Goal: Transaction & Acquisition: Purchase product/service

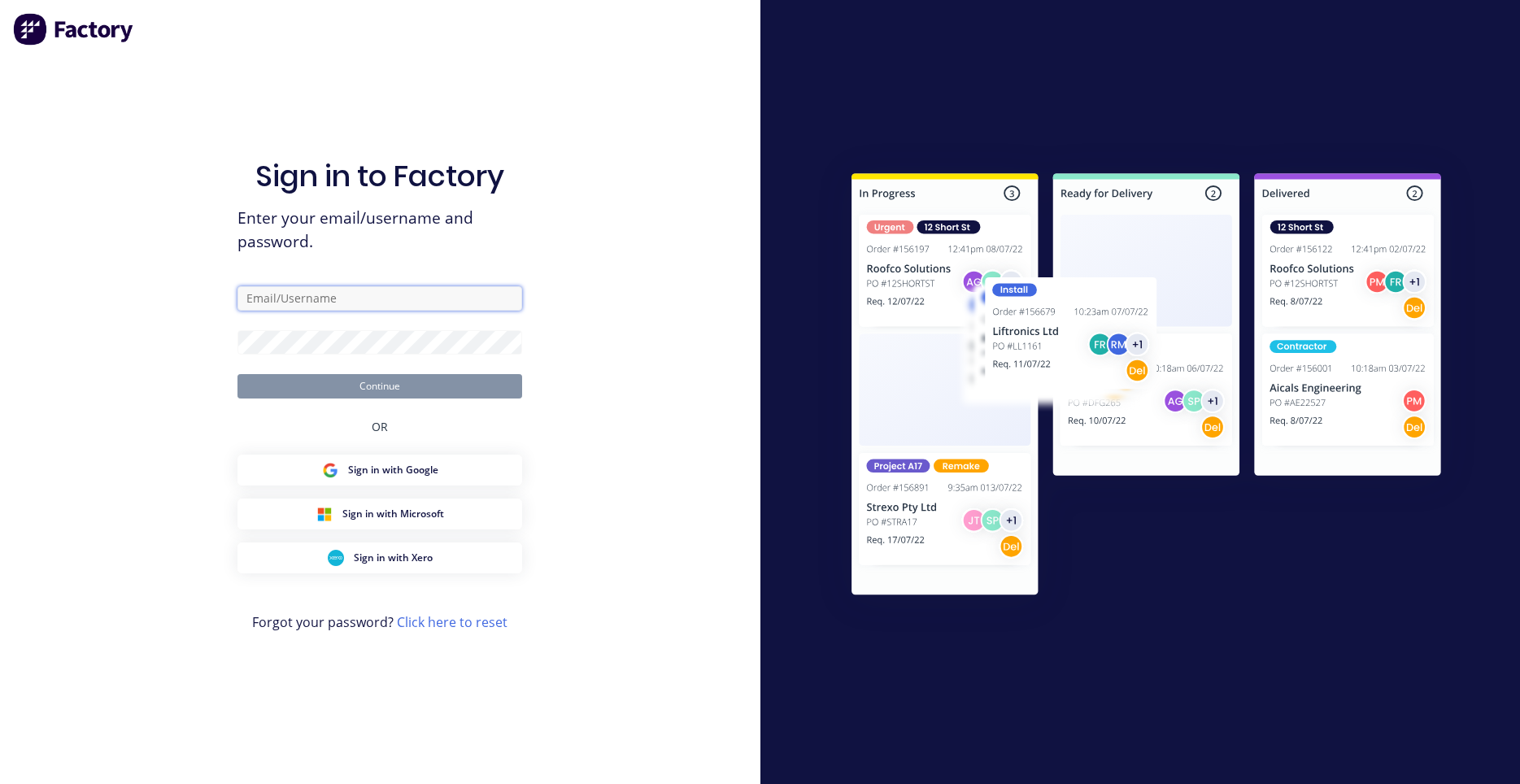
click at [313, 304] on input "text" at bounding box center [380, 298] width 285 height 25
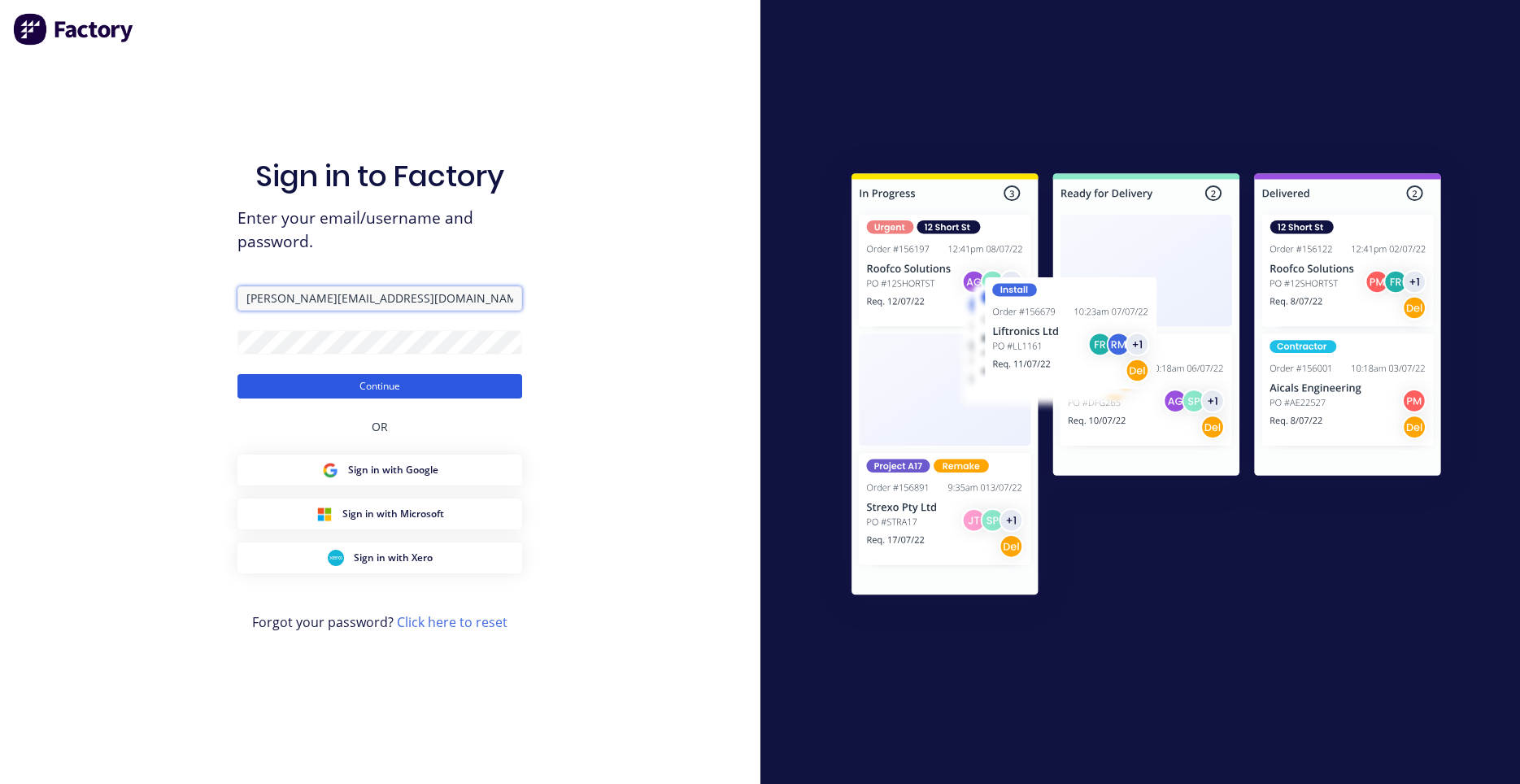
type input "[PERSON_NAME][EMAIL_ADDRESS][DOMAIN_NAME]"
click at [320, 383] on button "Continue" at bounding box center [380, 386] width 285 height 25
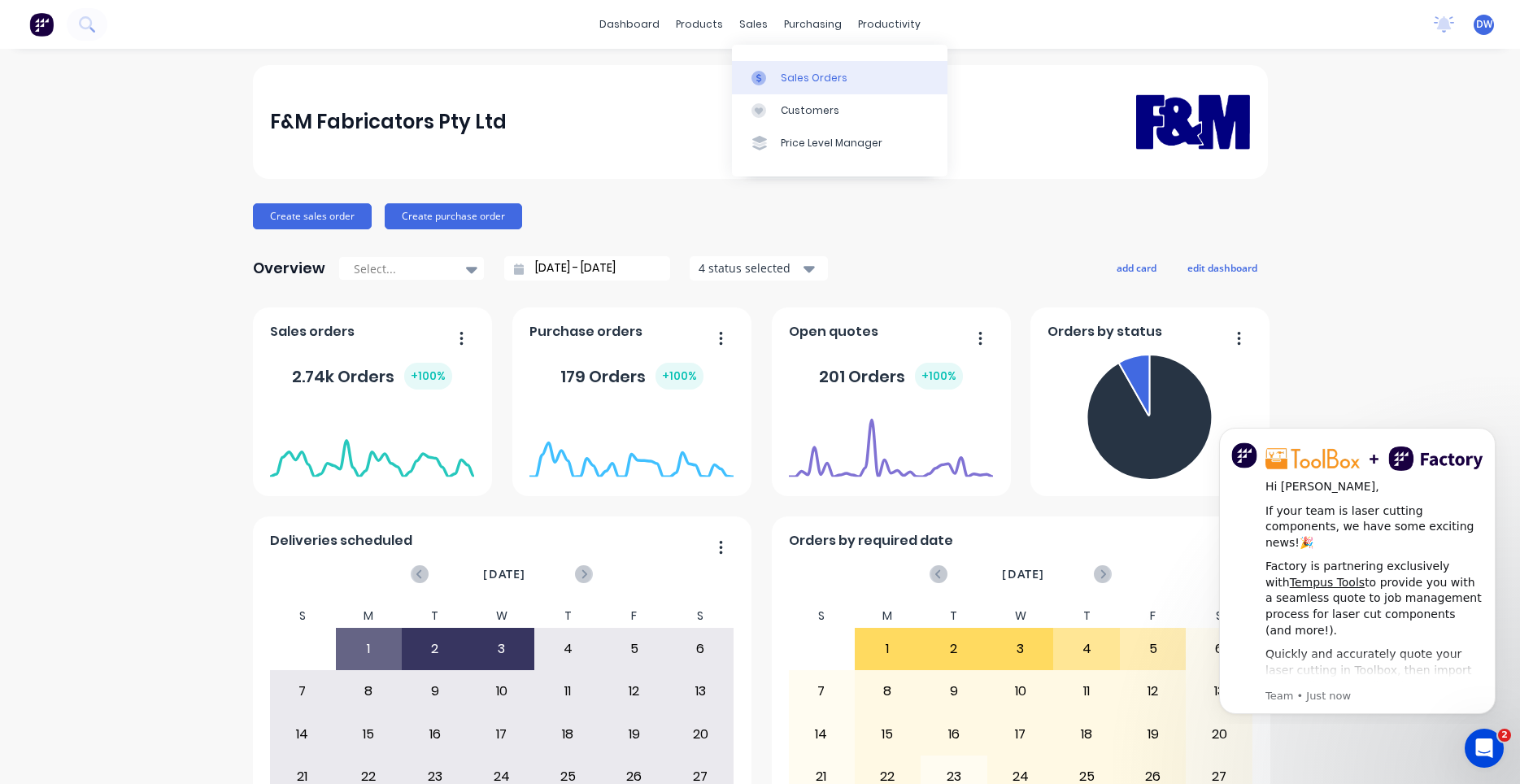
click at [750, 75] on link "Sales Orders" at bounding box center [840, 77] width 216 height 32
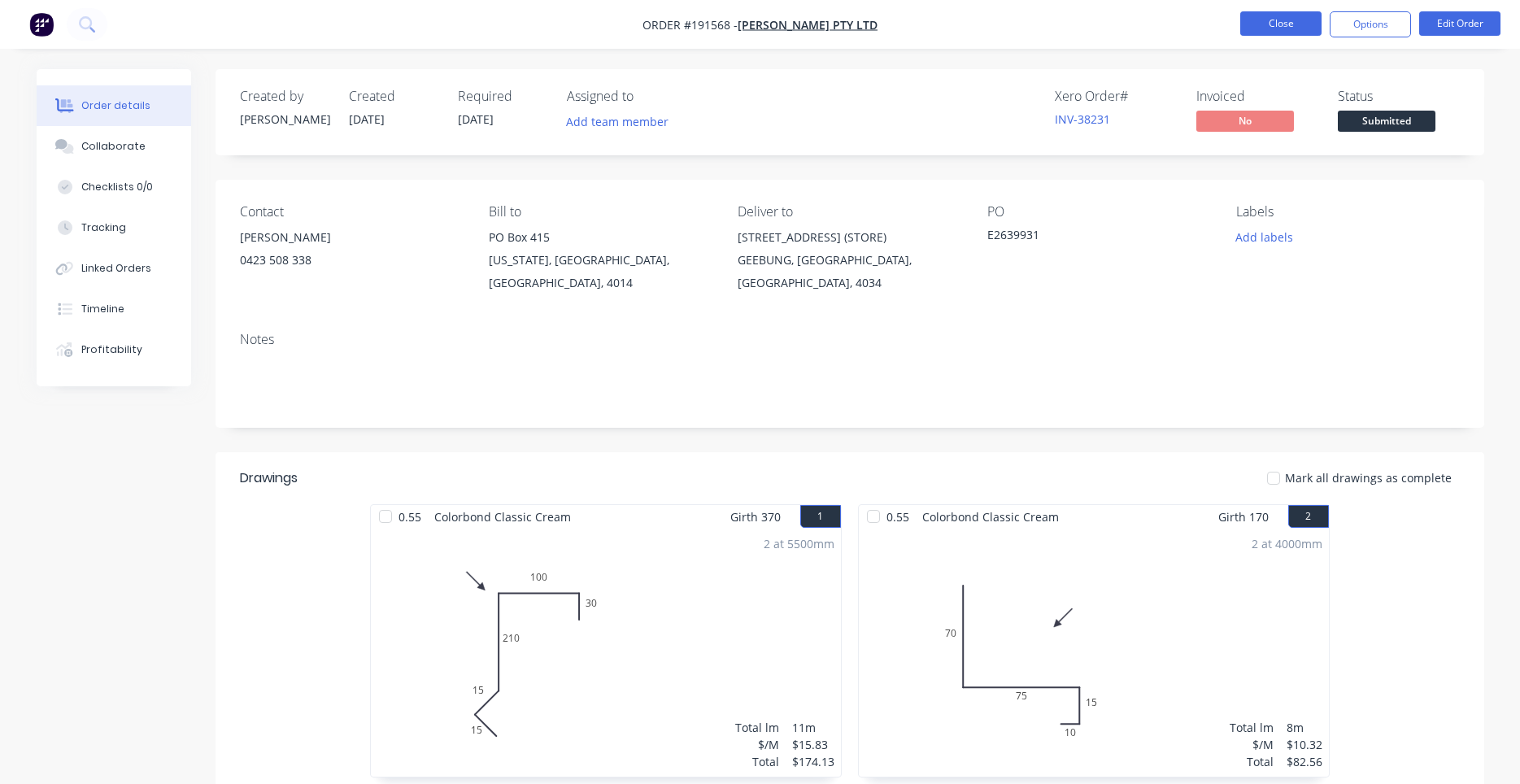
click at [1249, 25] on button "Close" at bounding box center [1280, 24] width 81 height 25
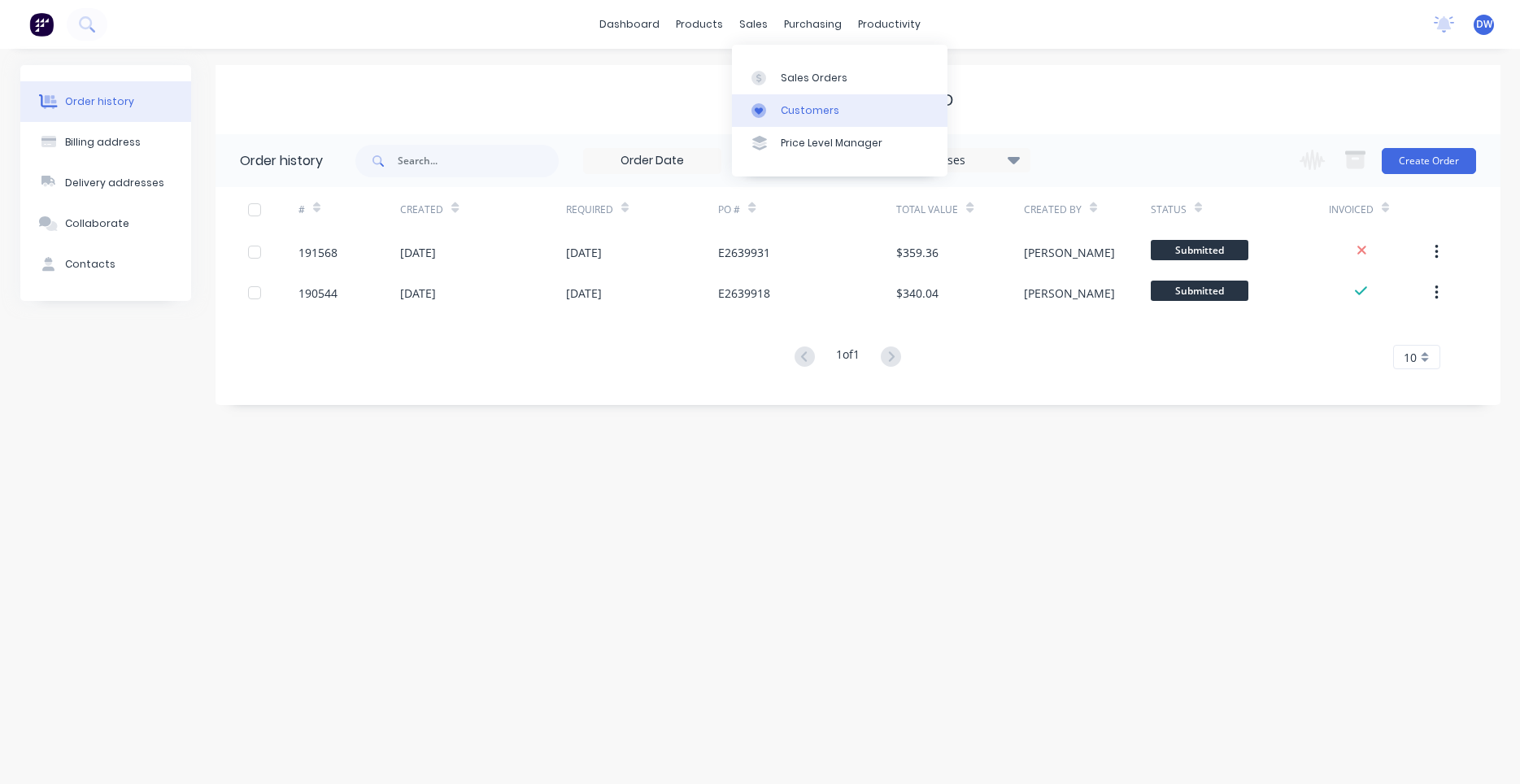
click at [774, 98] on link "Customers" at bounding box center [840, 111] width 216 height 32
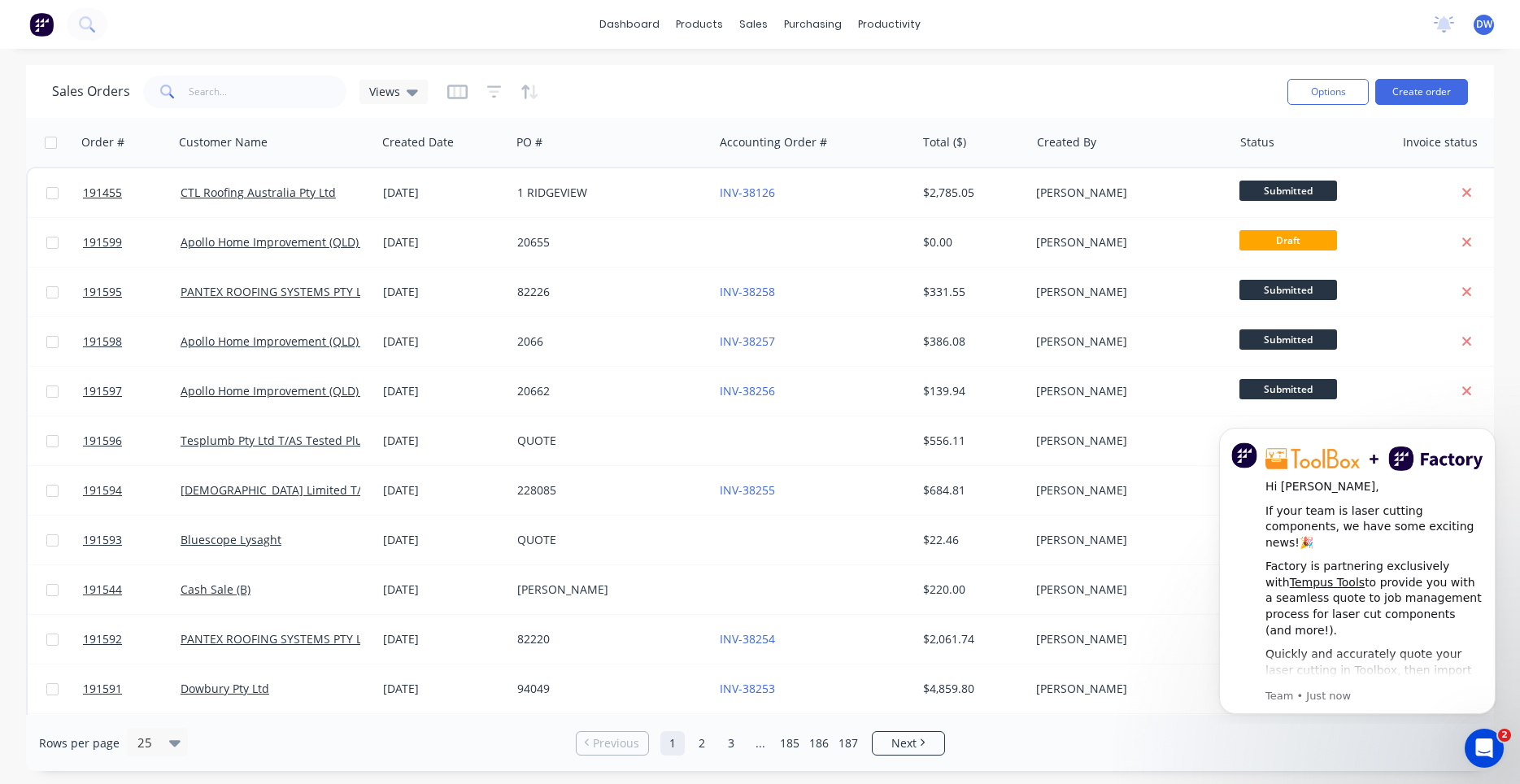
click at [417, 105] on div "Sales Orders Views" at bounding box center [240, 92] width 376 height 32
click at [410, 93] on icon at bounding box center [412, 92] width 11 height 7
click at [405, 261] on button "New Hires" at bounding box center [457, 263] width 186 height 19
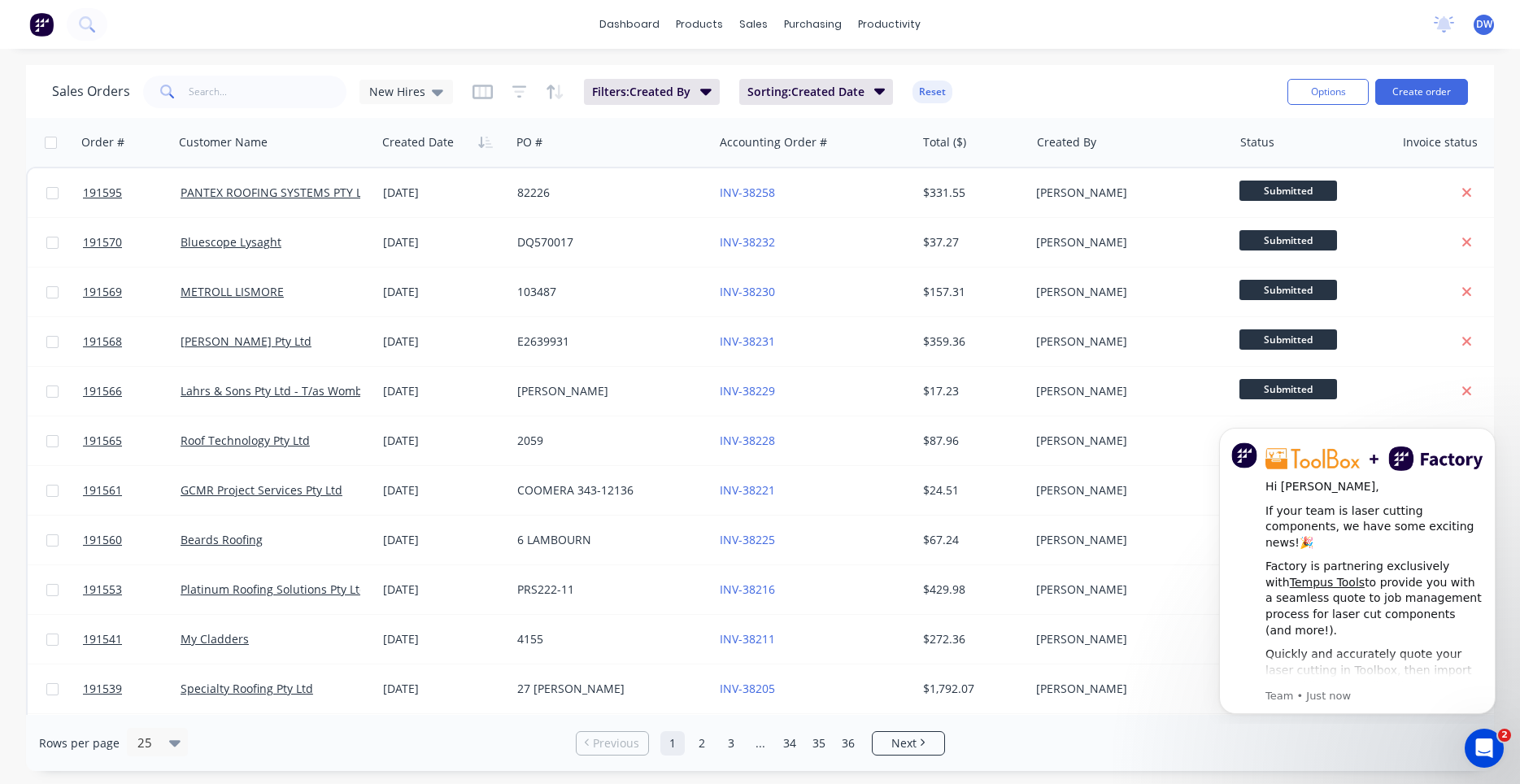
click at [1509, 742] on div "Sales Orders New Hires Filters: Created By Sorting: Created Date Reset Options …" at bounding box center [760, 418] width 1520 height 705
click at [1484, 744] on icon "Open Intercom Messenger" at bounding box center [1481, 745] width 11 height 13
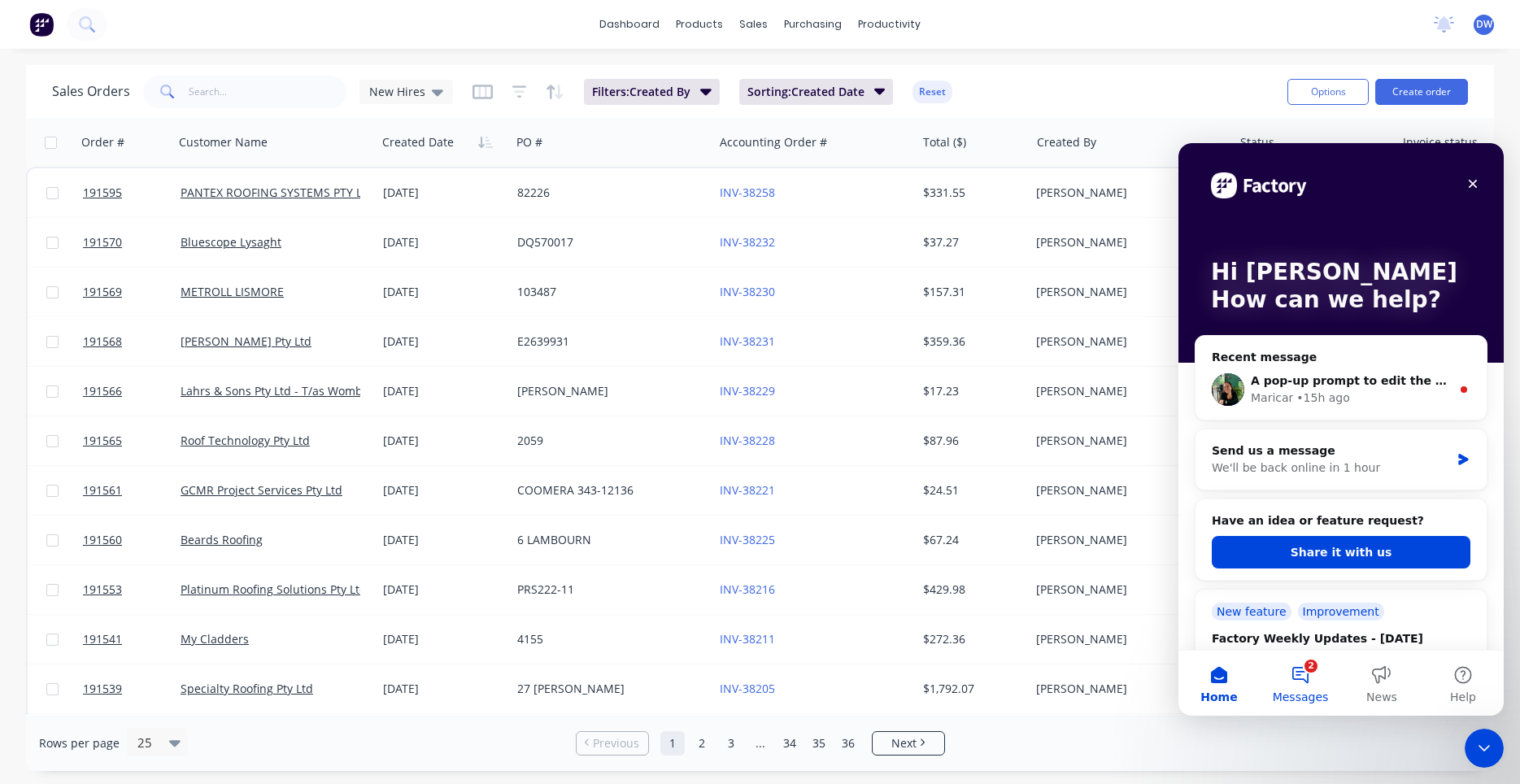
click at [1309, 674] on button "2 Messages" at bounding box center [1300, 683] width 81 height 65
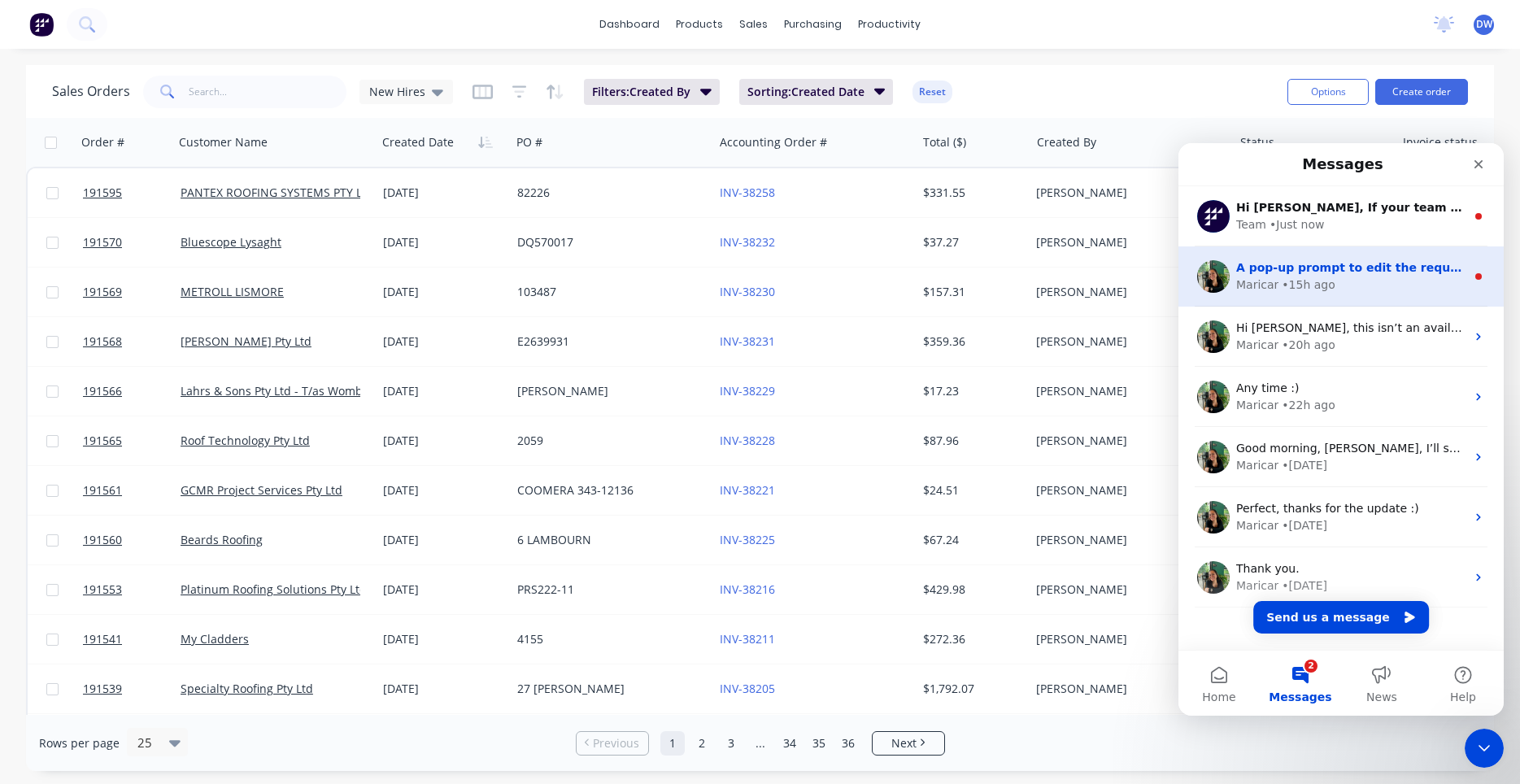
click at [1296, 299] on div "A pop-up prompt to edit the required date when you submit the order would defin…" at bounding box center [1340, 276] width 325 height 61
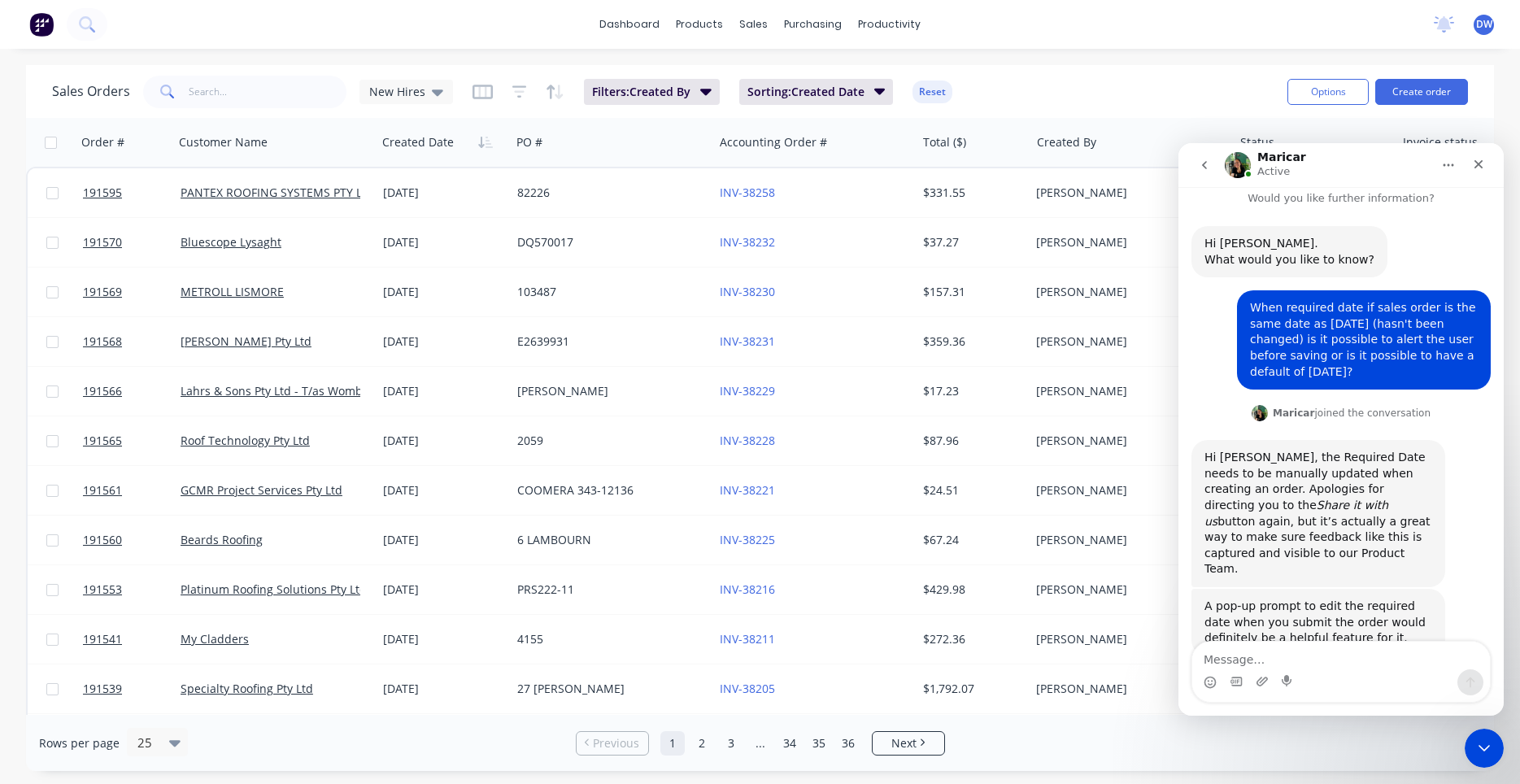
scroll to position [11, 0]
click at [1486, 748] on icon "Close Intercom Messenger" at bounding box center [1481, 745] width 20 height 20
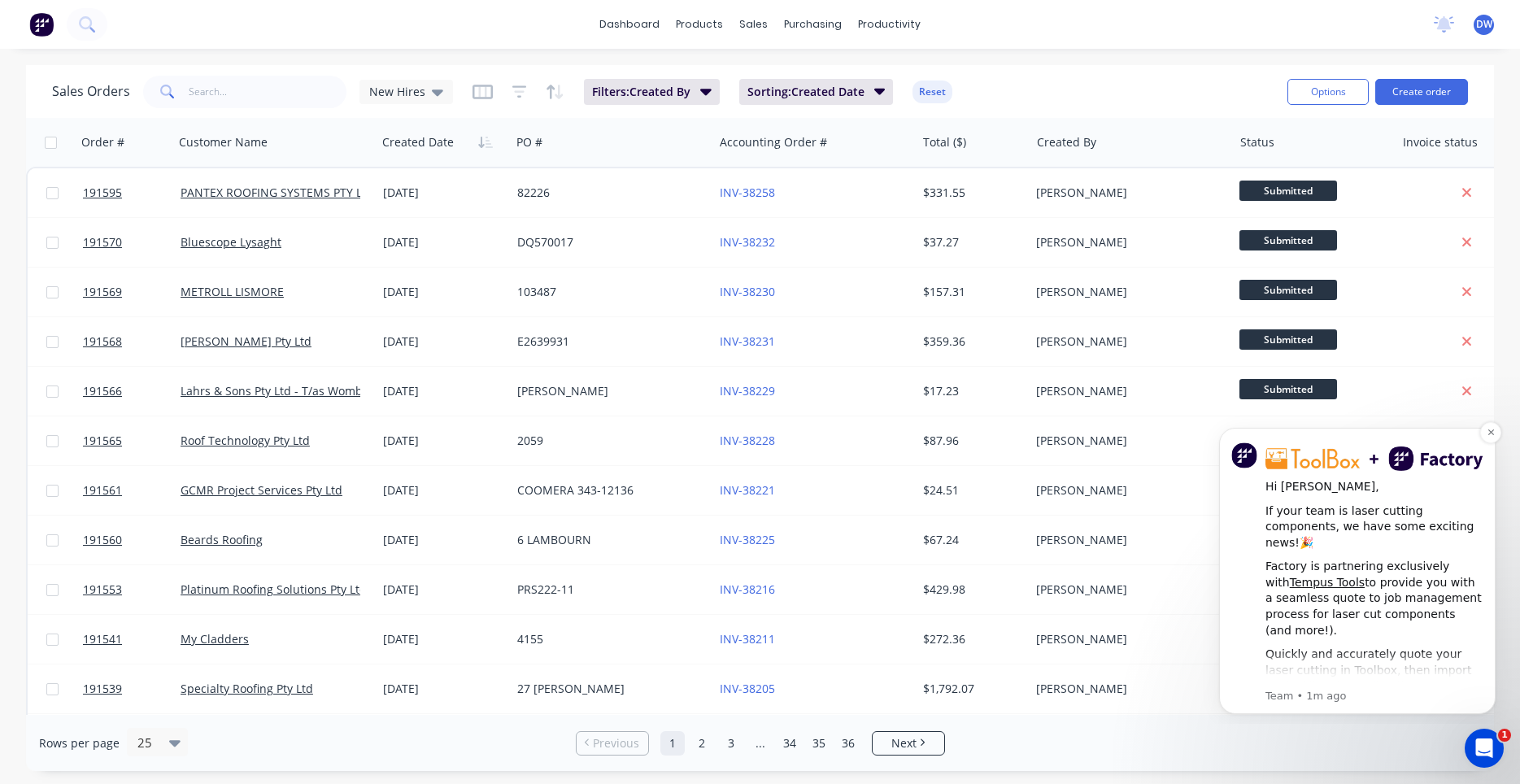
scroll to position [84, 0]
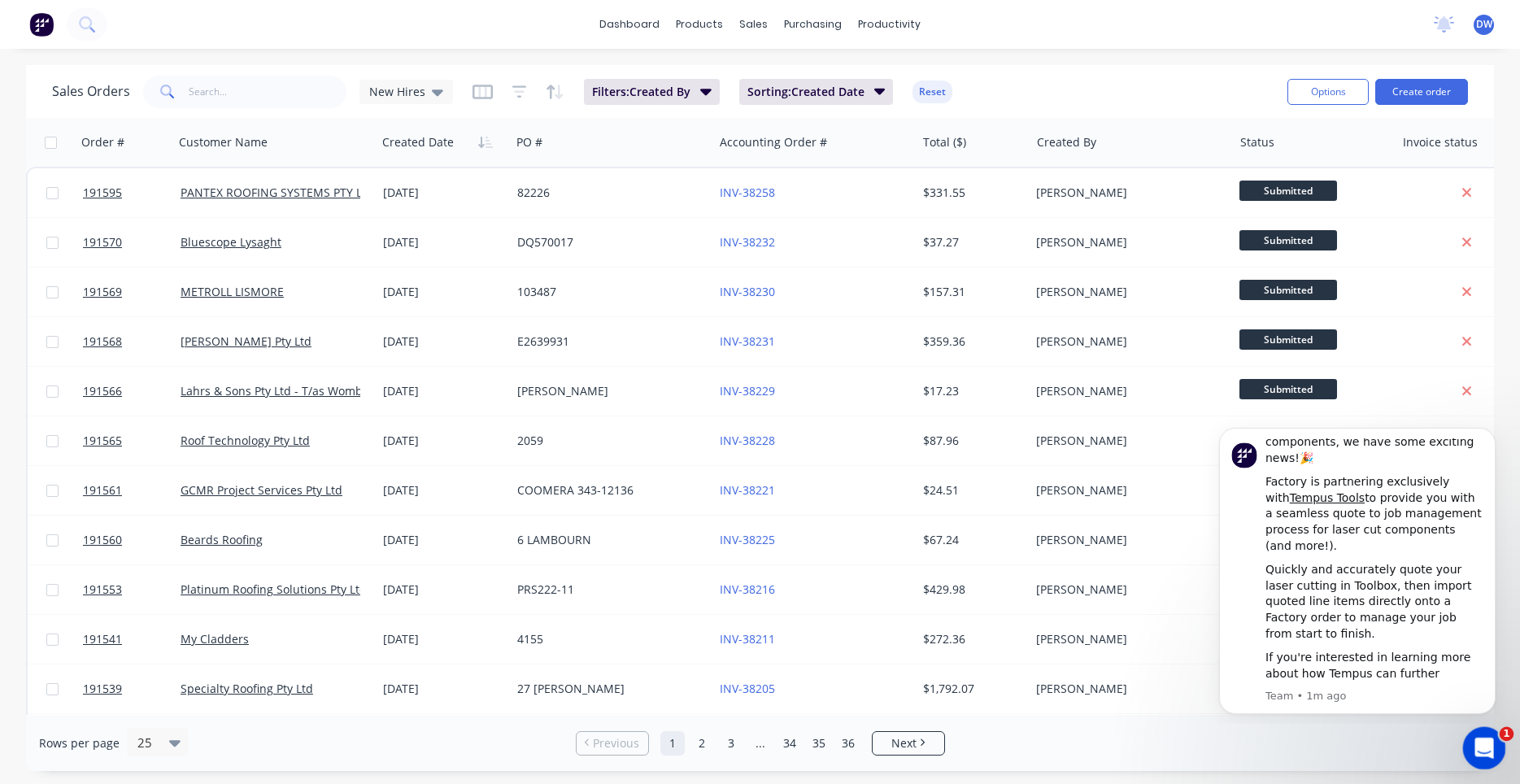
click at [1486, 733] on div "Open Intercom Messenger" at bounding box center [1481, 745] width 54 height 54
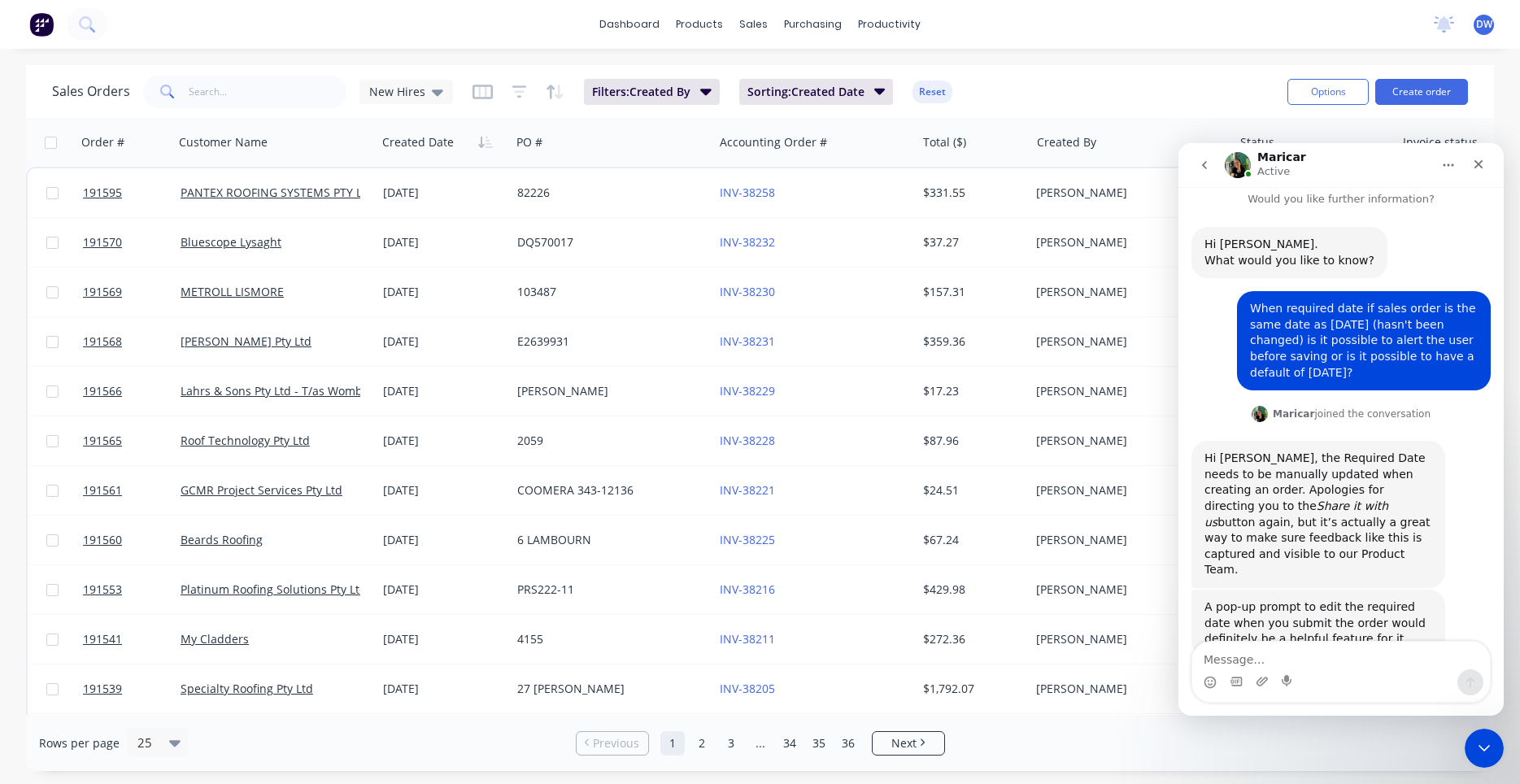
scroll to position [11, 0]
click at [1199, 161] on icon "go back" at bounding box center [1205, 165] width 13 height 13
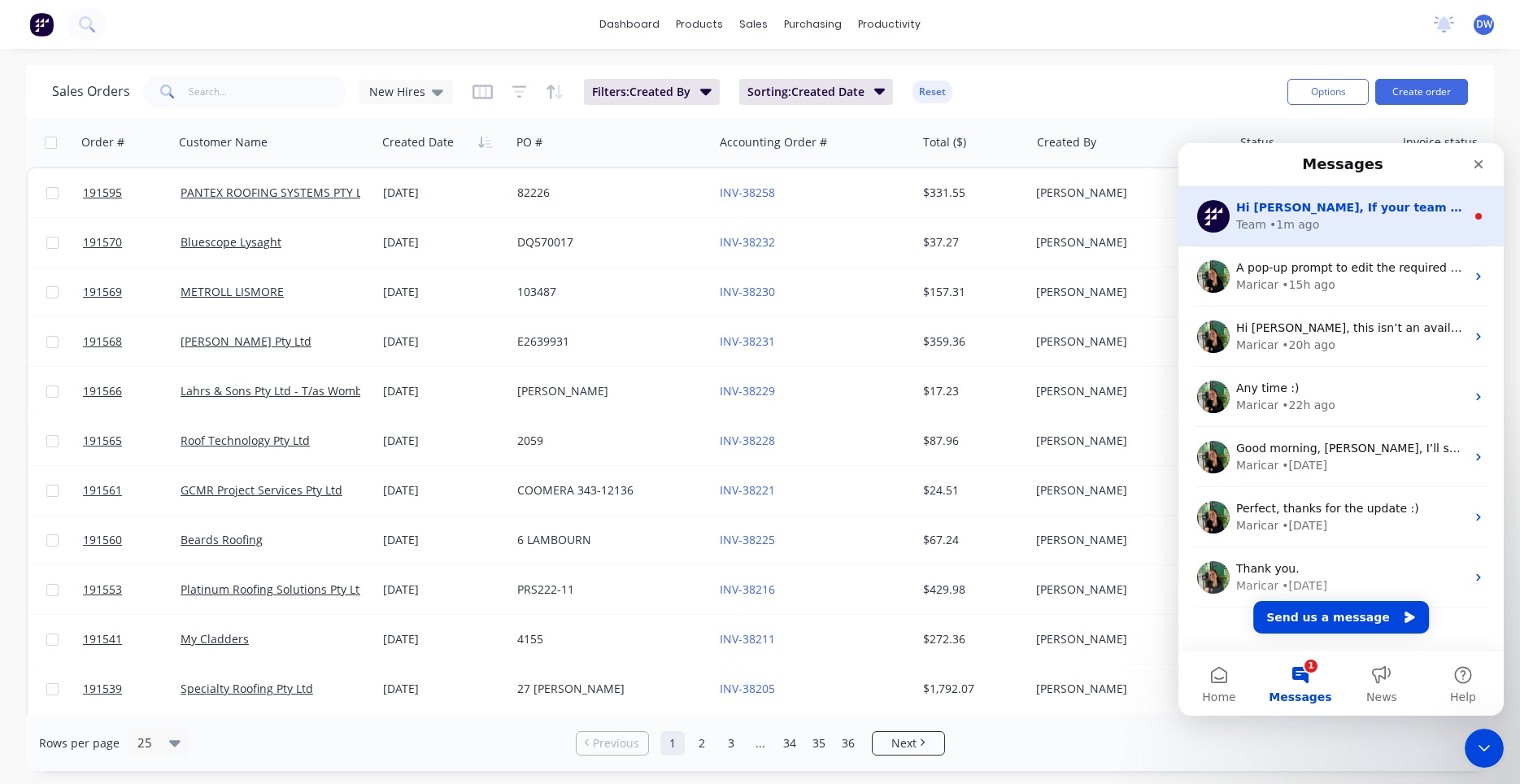
click at [1336, 239] on div "Hi Darryn, If your team is laser cutting components, we have some exciting news…" at bounding box center [1340, 217] width 325 height 61
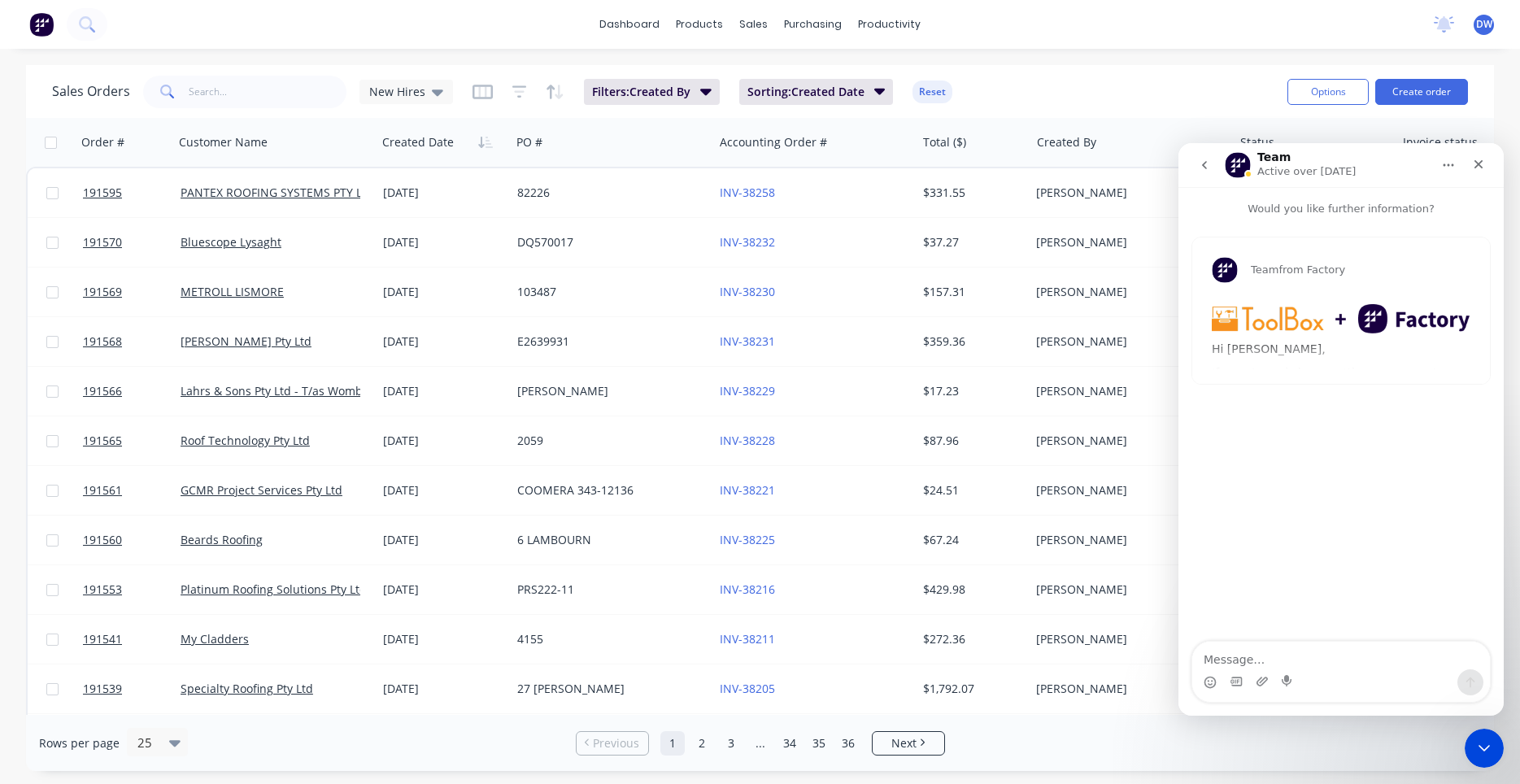
click at [1216, 161] on button "go back" at bounding box center [1204, 165] width 31 height 31
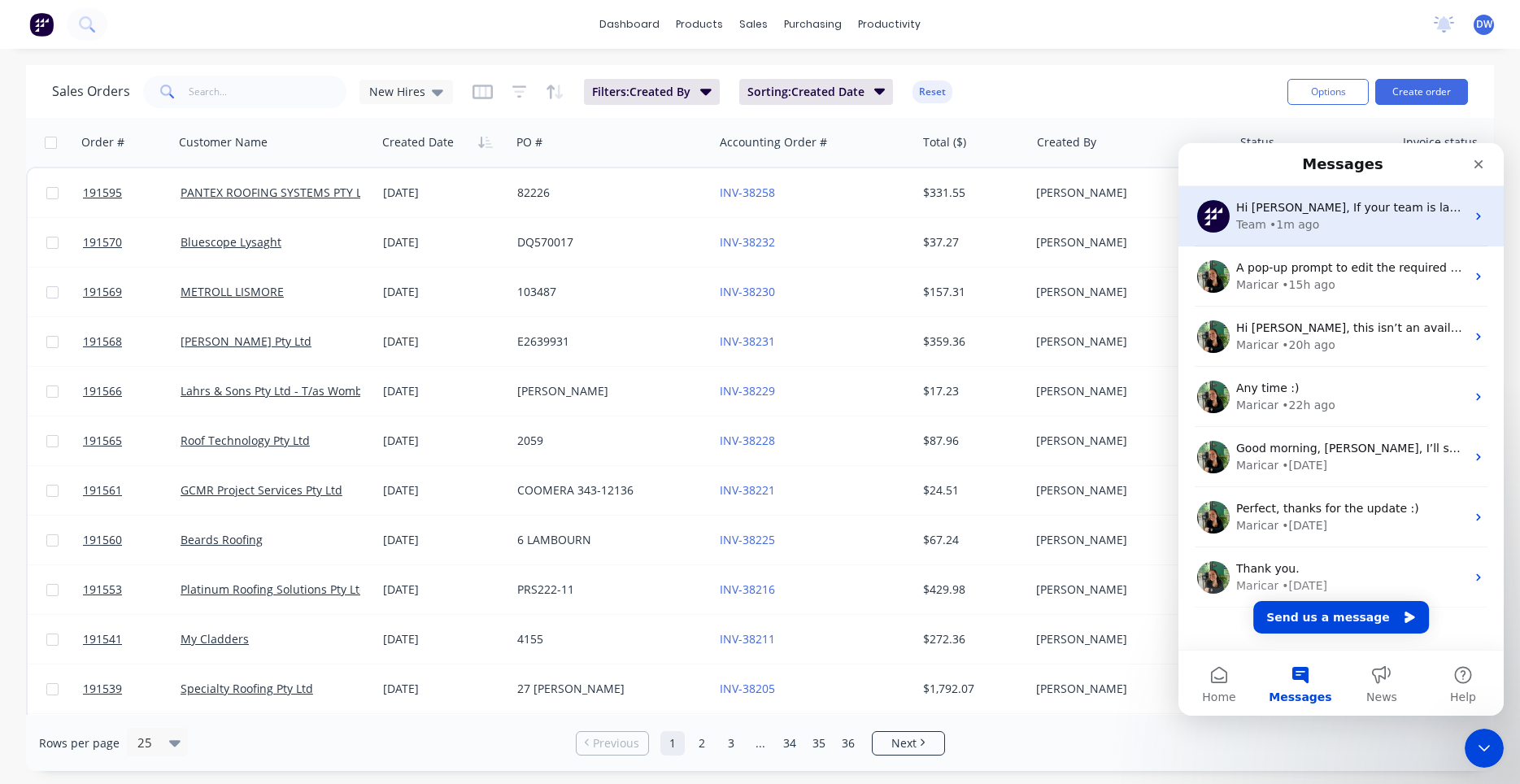
click at [1292, 233] on div "• 1m ago" at bounding box center [1294, 224] width 49 height 17
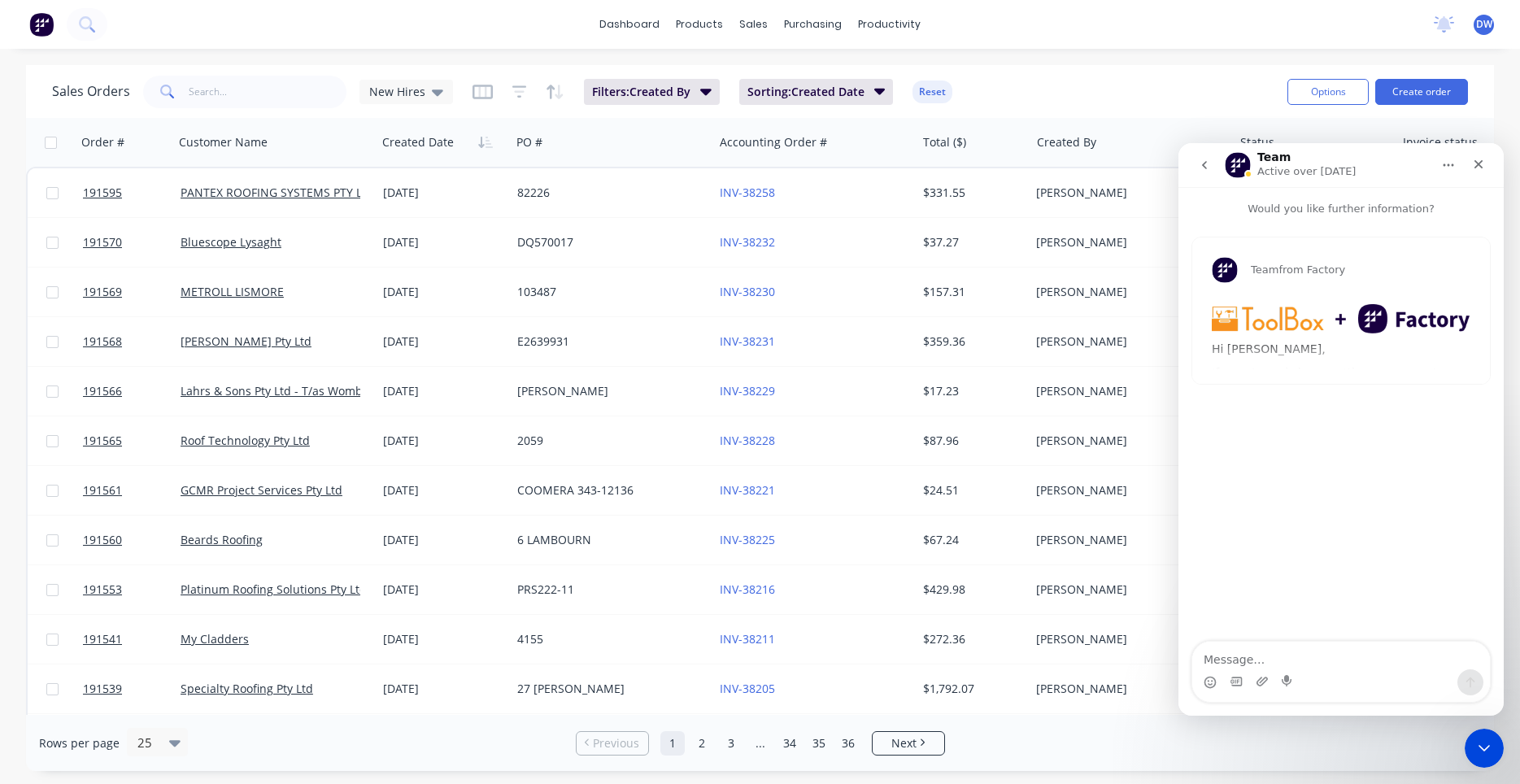
click at [1311, 365] on div "Team from Factory Hi Darryn, If your team is laser cutting components, we have …" at bounding box center [1341, 311] width 297 height 147
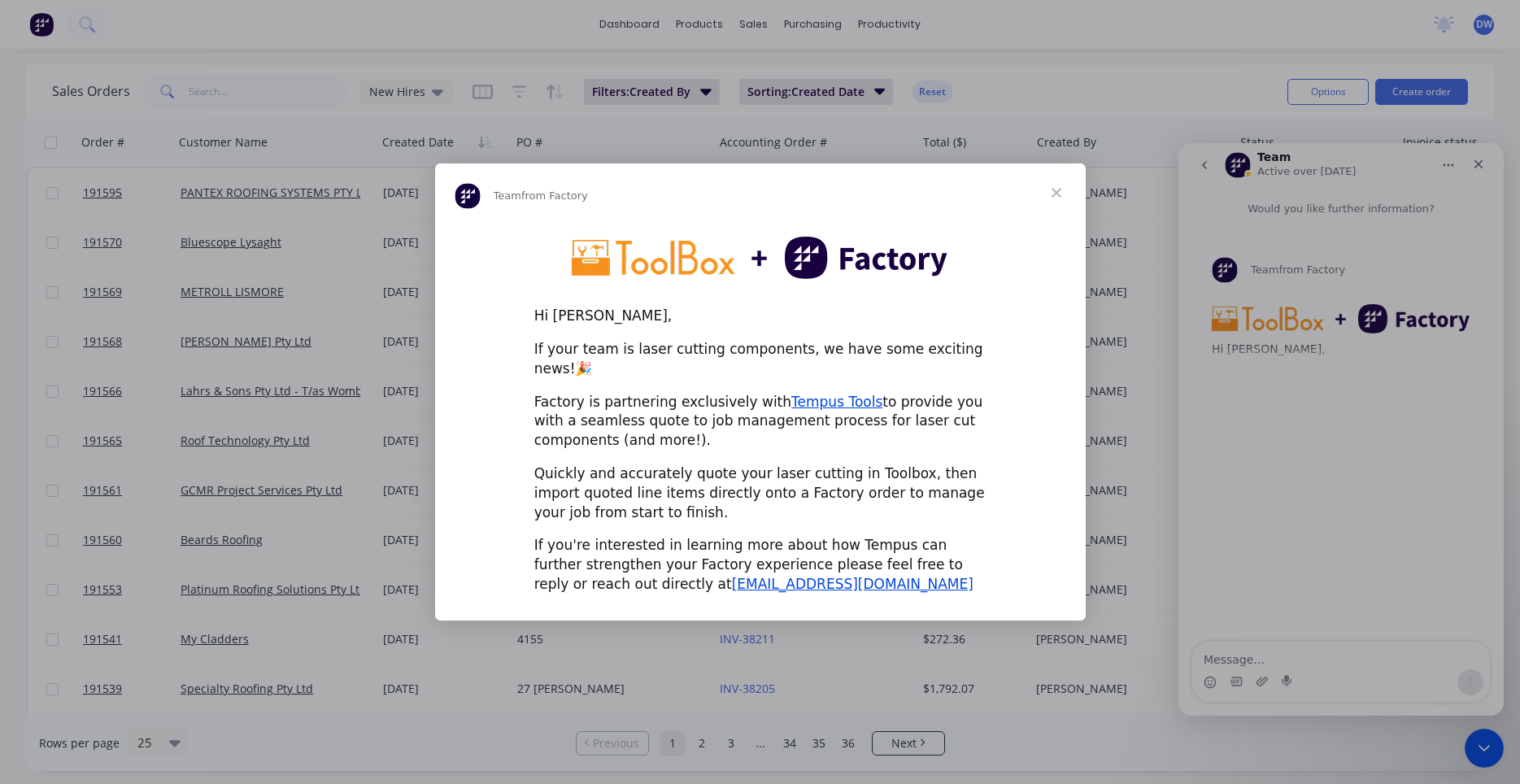
click at [1225, 394] on div "Intercom messenger" at bounding box center [760, 392] width 1520 height 784
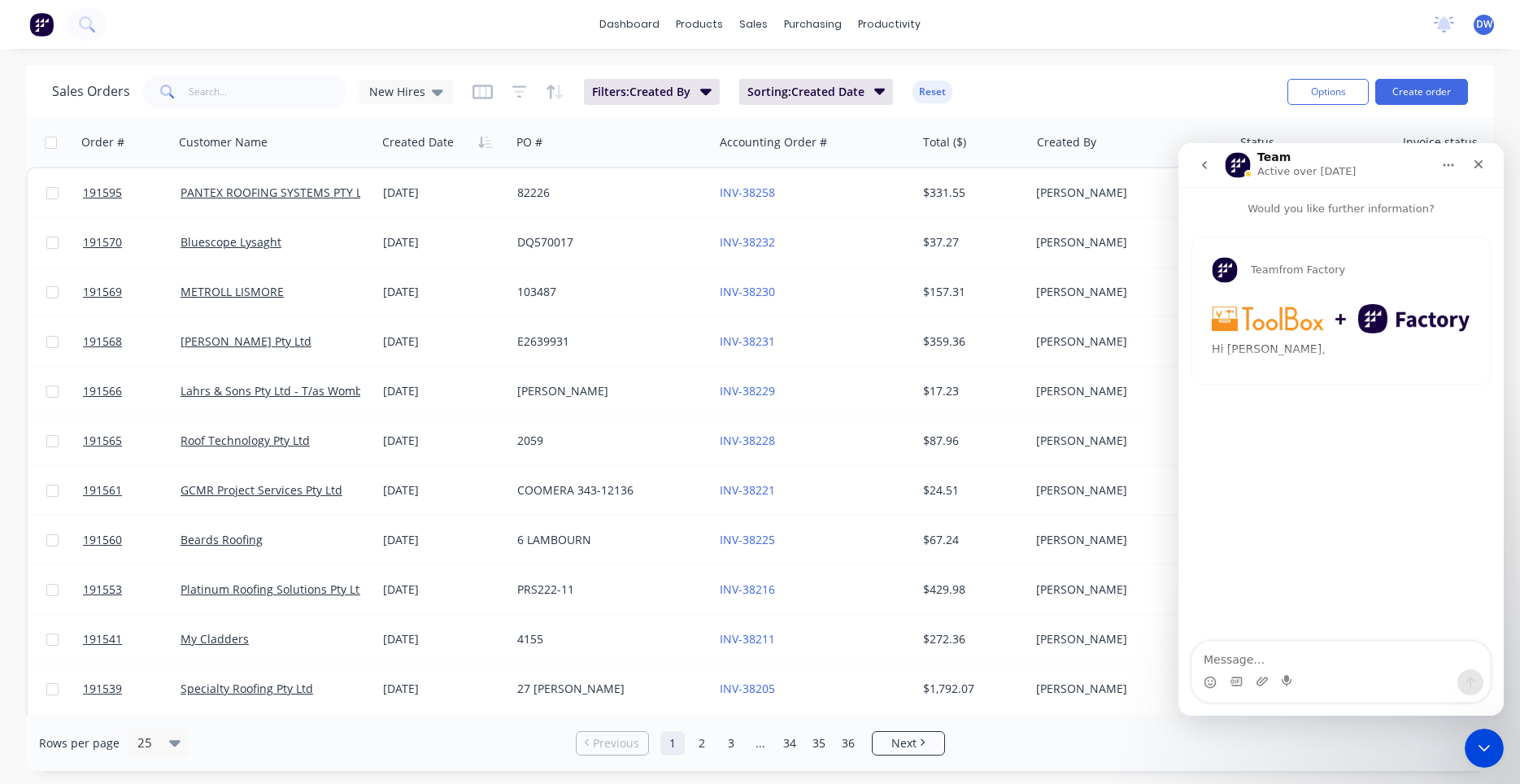
click at [1198, 164] on icon "go back" at bounding box center [1205, 165] width 13 height 13
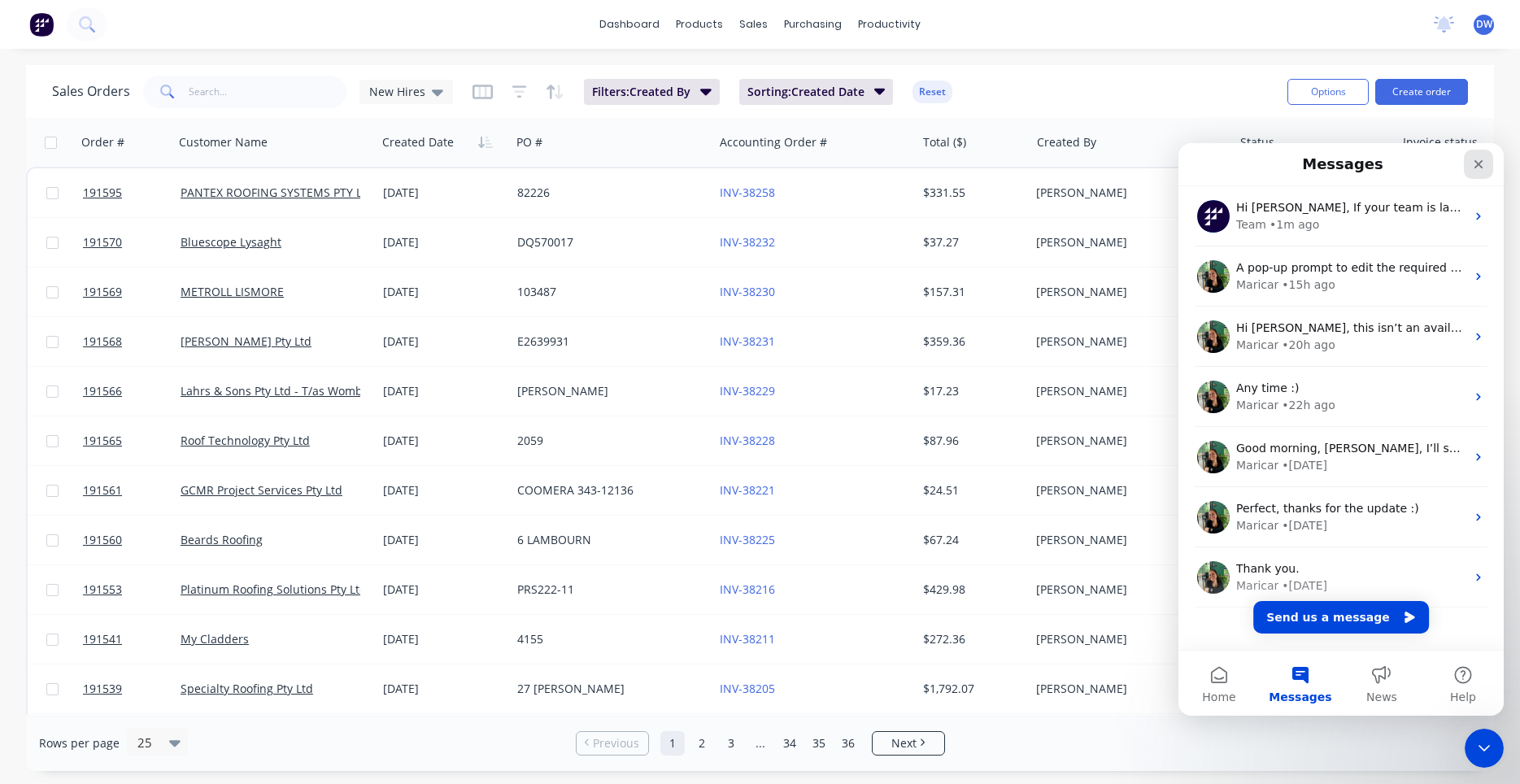
click at [1468, 163] on div "Close" at bounding box center [1477, 164] width 29 height 29
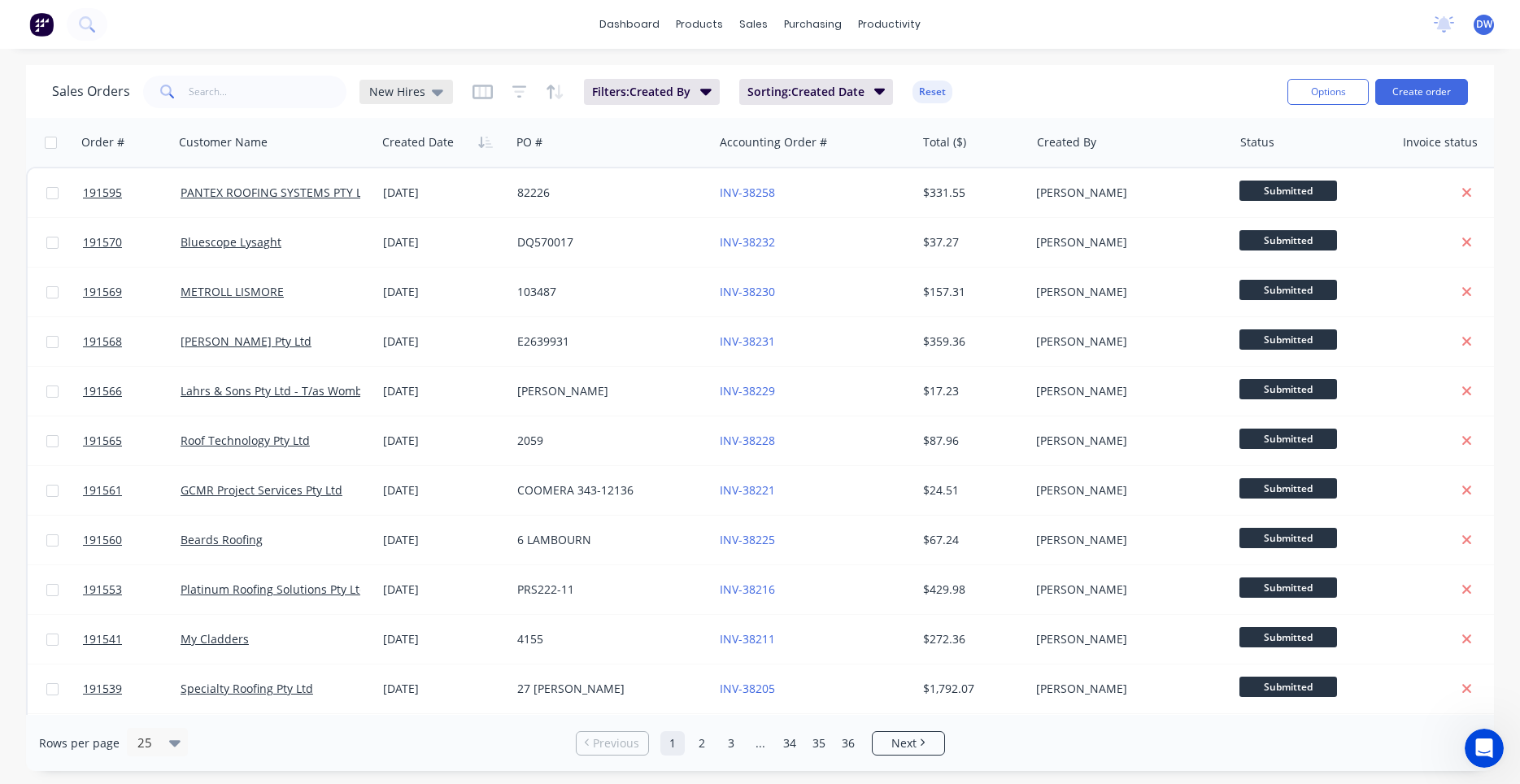
click at [405, 96] on span "New Hires" at bounding box center [397, 92] width 56 height 17
click at [409, 230] on button "None (Default)" at bounding box center [457, 231] width 186 height 19
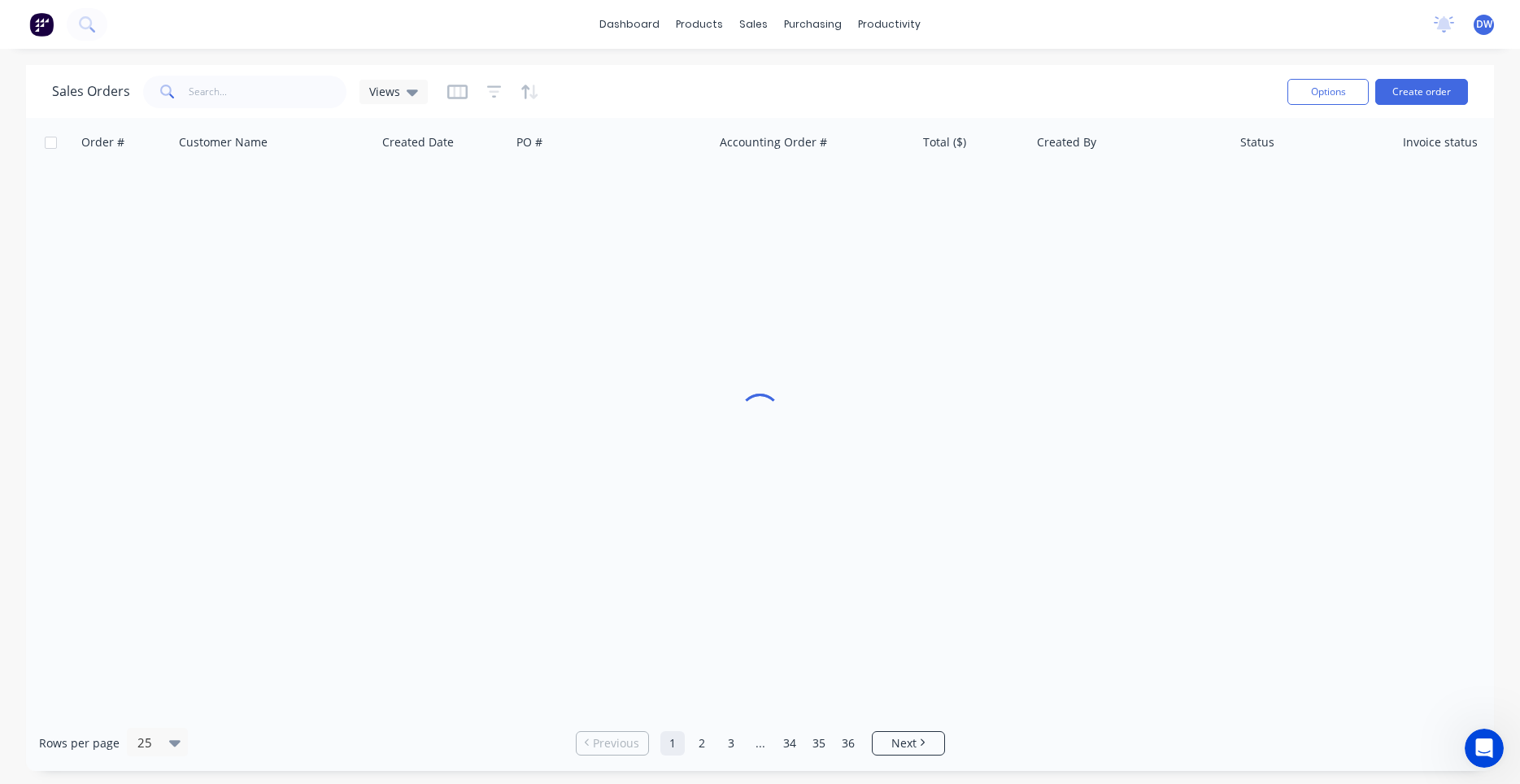
click at [395, 106] on div "Sales Orders Views" at bounding box center [240, 92] width 376 height 32
click at [398, 101] on div "Views" at bounding box center [393, 92] width 68 height 25
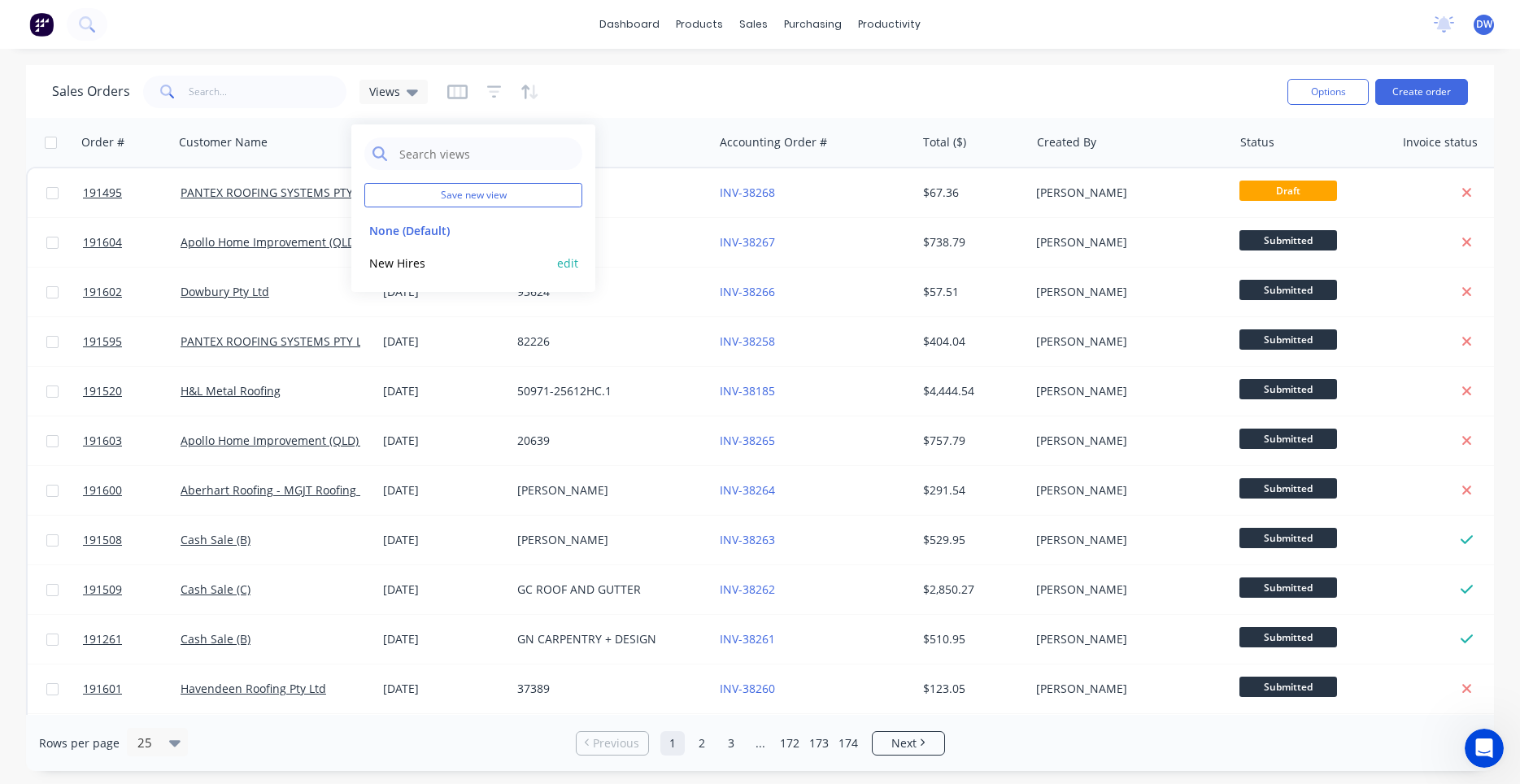
click at [394, 265] on button "New Hires" at bounding box center [457, 263] width 186 height 19
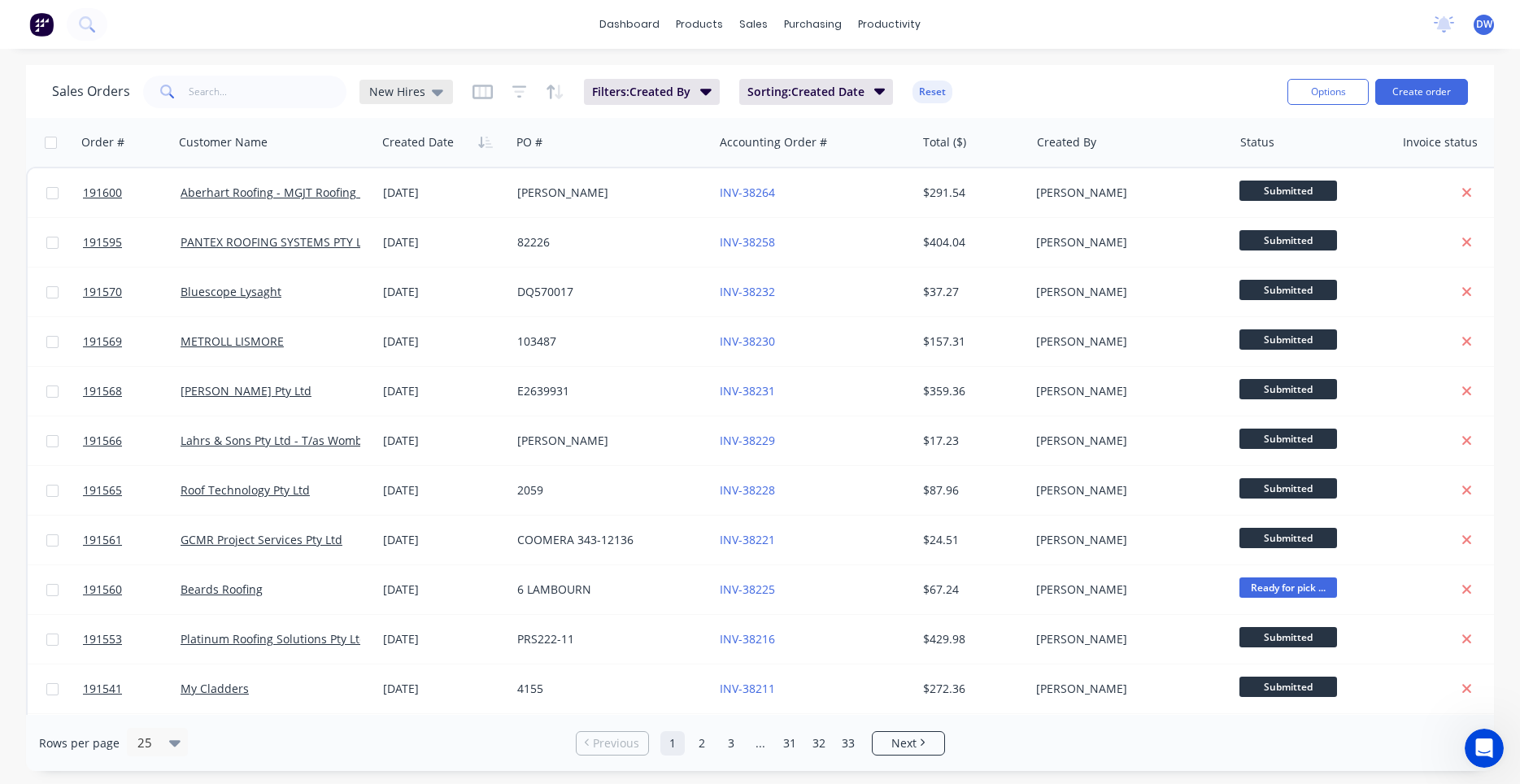
click at [383, 96] on span "New Hires" at bounding box center [397, 92] width 56 height 17
click at [384, 234] on button "None (Default)" at bounding box center [457, 231] width 186 height 19
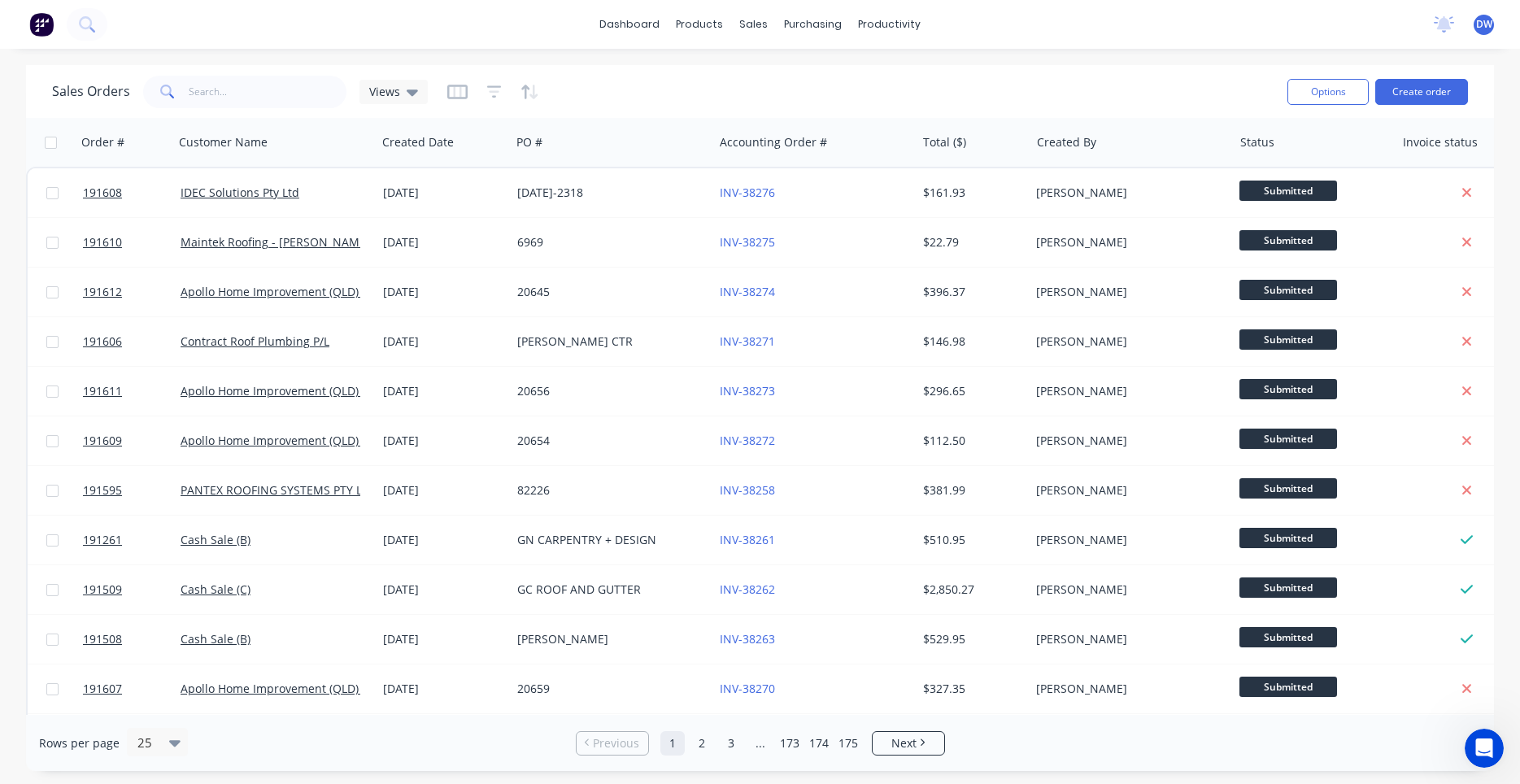
click at [419, 110] on div "Sales Orders Views" at bounding box center [663, 92] width 1222 height 40
click at [414, 99] on div "Views" at bounding box center [393, 92] width 68 height 25
click at [389, 261] on button "New Hires" at bounding box center [457, 263] width 186 height 19
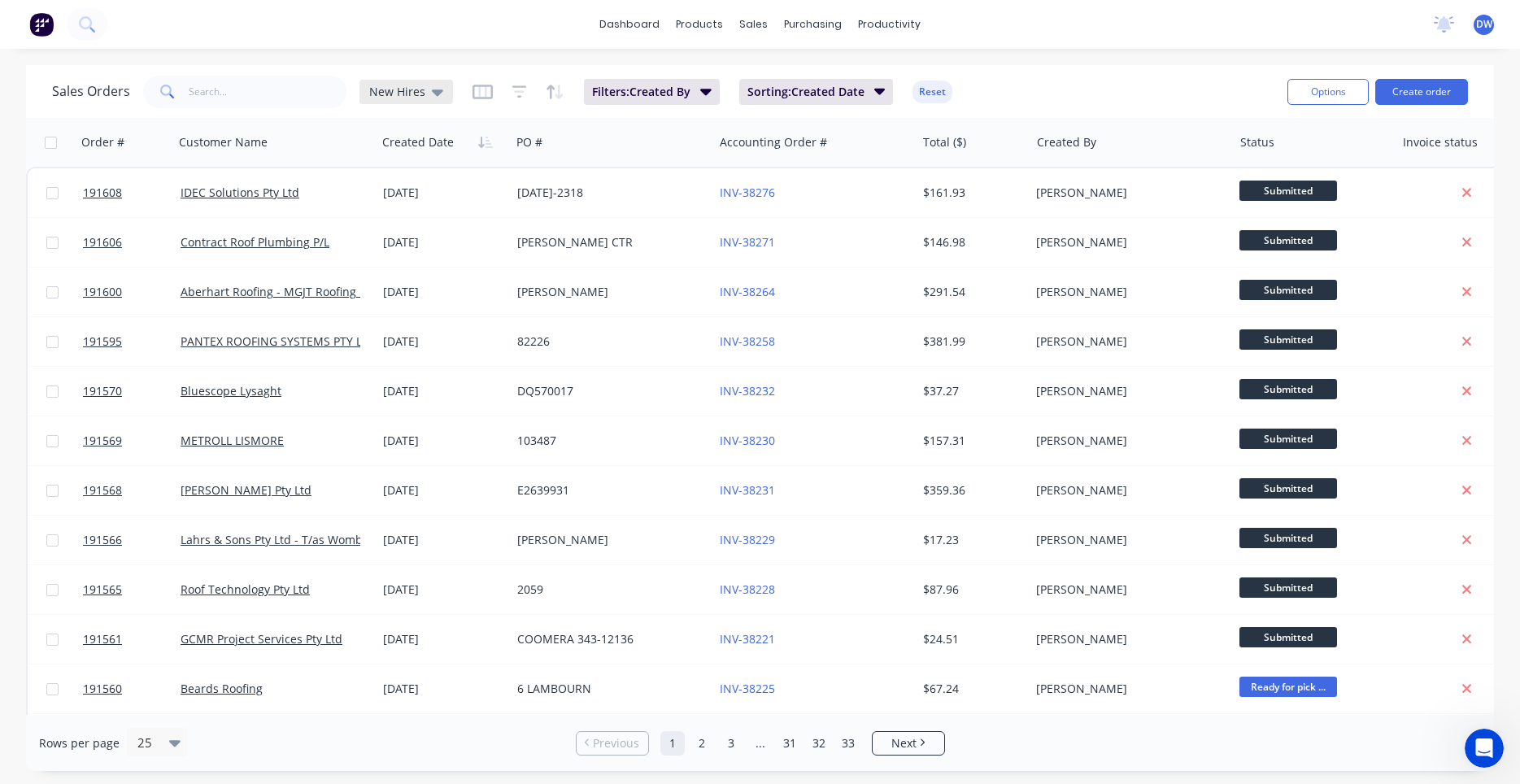
click at [405, 97] on span "New Hires" at bounding box center [397, 92] width 56 height 17
click at [405, 233] on button "None (Default)" at bounding box center [457, 231] width 186 height 19
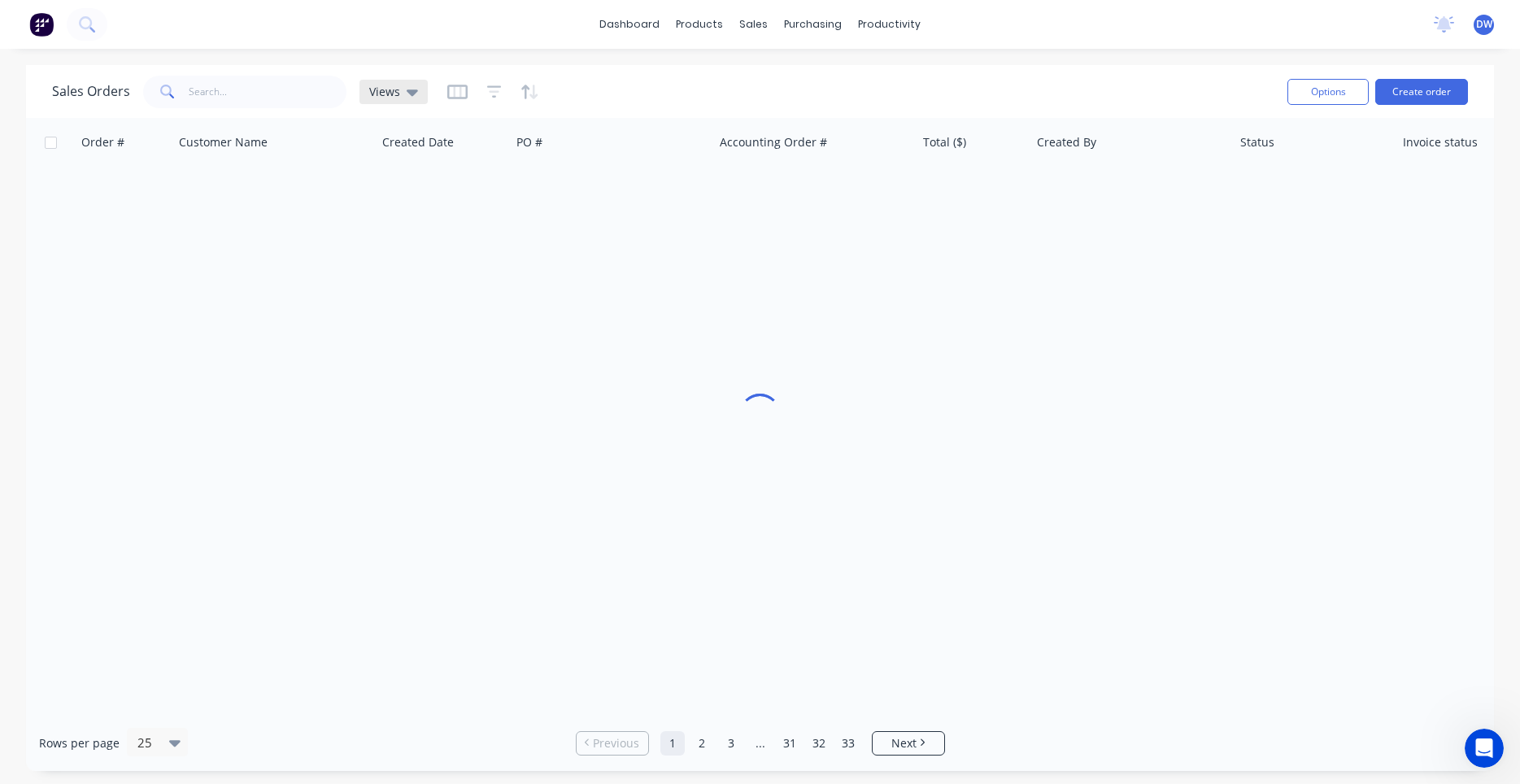
click at [417, 95] on div "Views" at bounding box center [393, 92] width 68 height 25
click at [414, 258] on button "New Hires" at bounding box center [457, 263] width 186 height 19
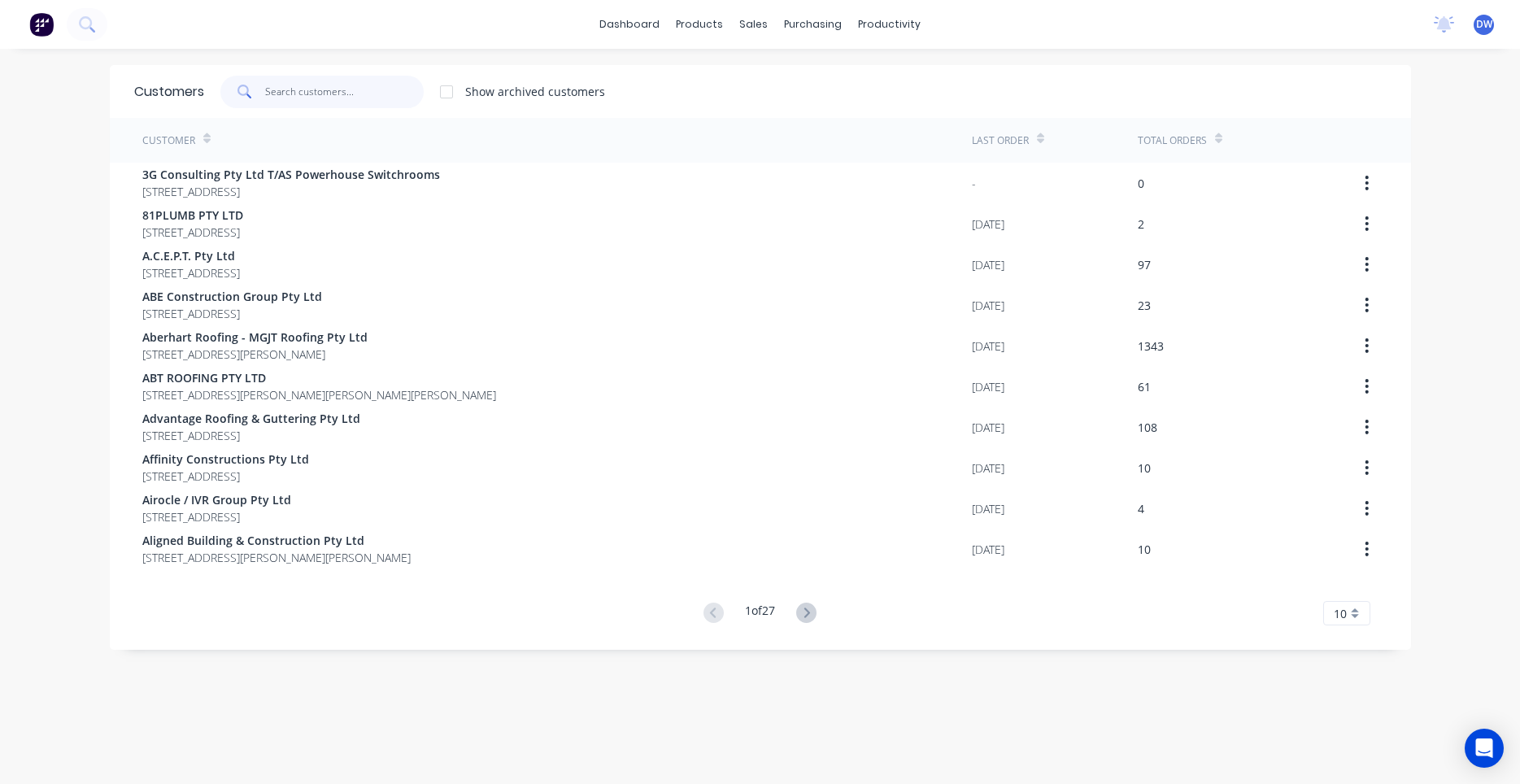
click at [365, 98] on input "text" at bounding box center [344, 92] width 158 height 32
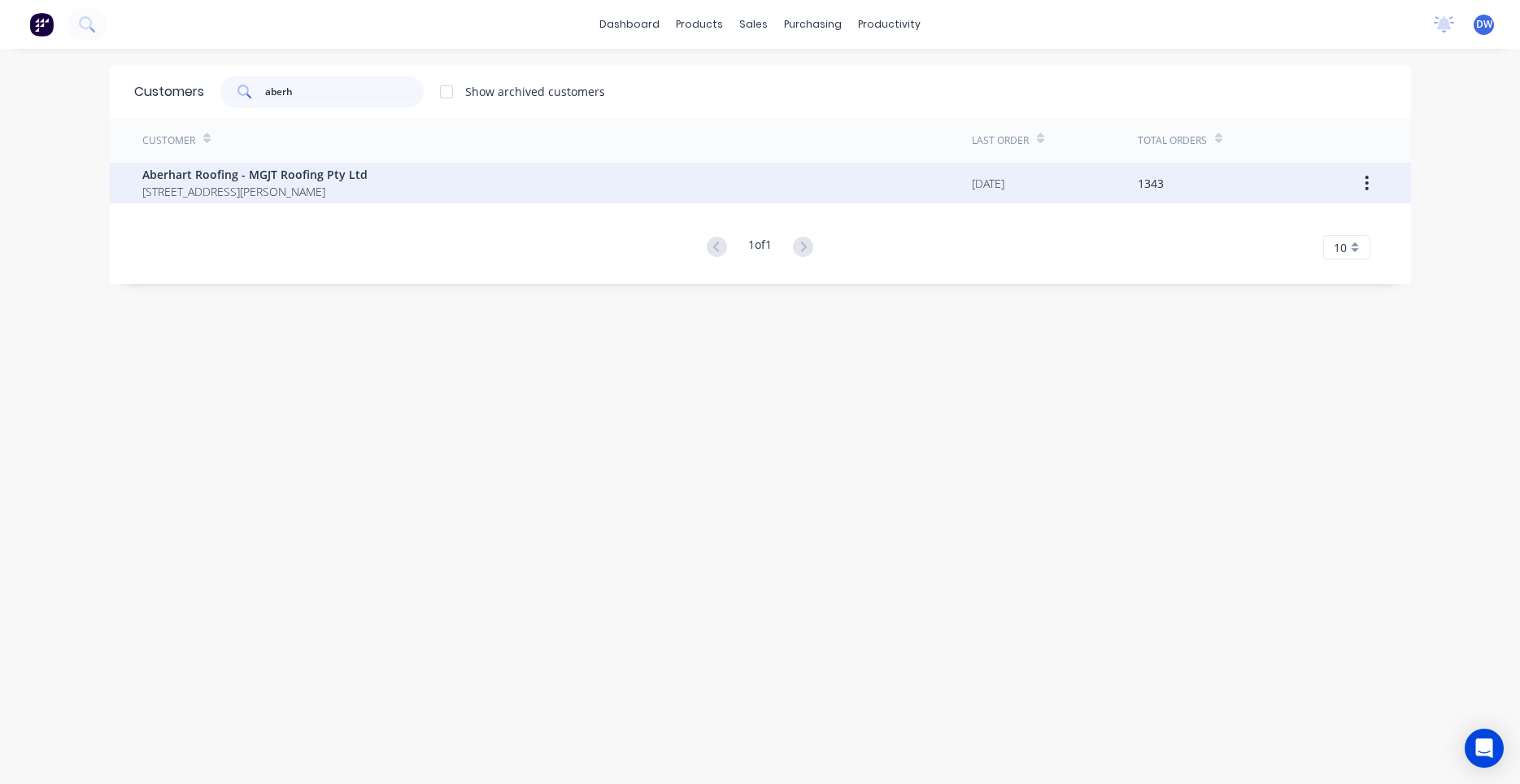
type input "aberh"
click at [295, 187] on span "55 Sandy Camp Road WYNNUM Queensland Australia" at bounding box center [255, 191] width 225 height 17
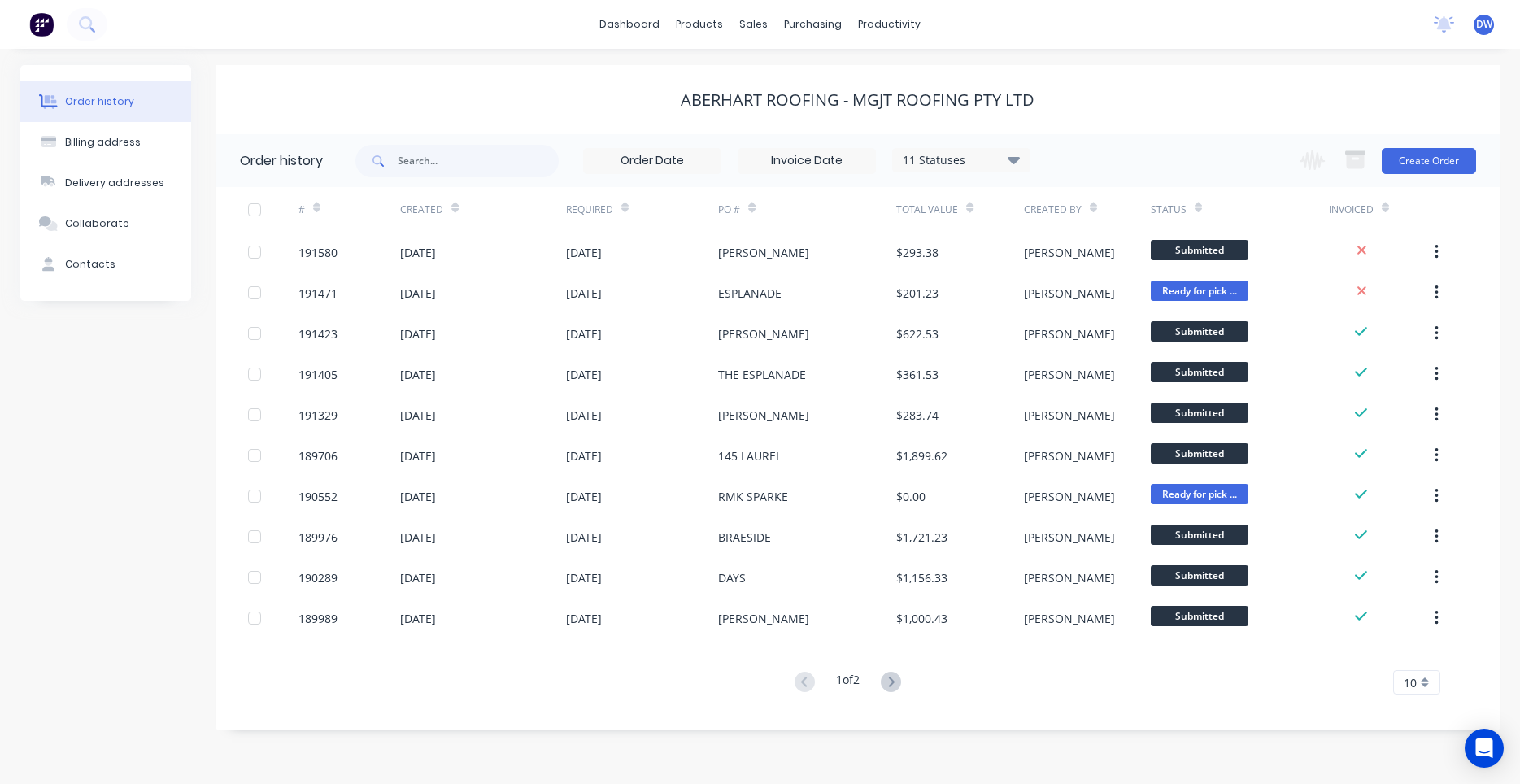
click at [326, 168] on div "Order history" at bounding box center [286, 161] width 140 height 53
click at [427, 169] on input "text" at bounding box center [478, 161] width 161 height 32
type input "423"
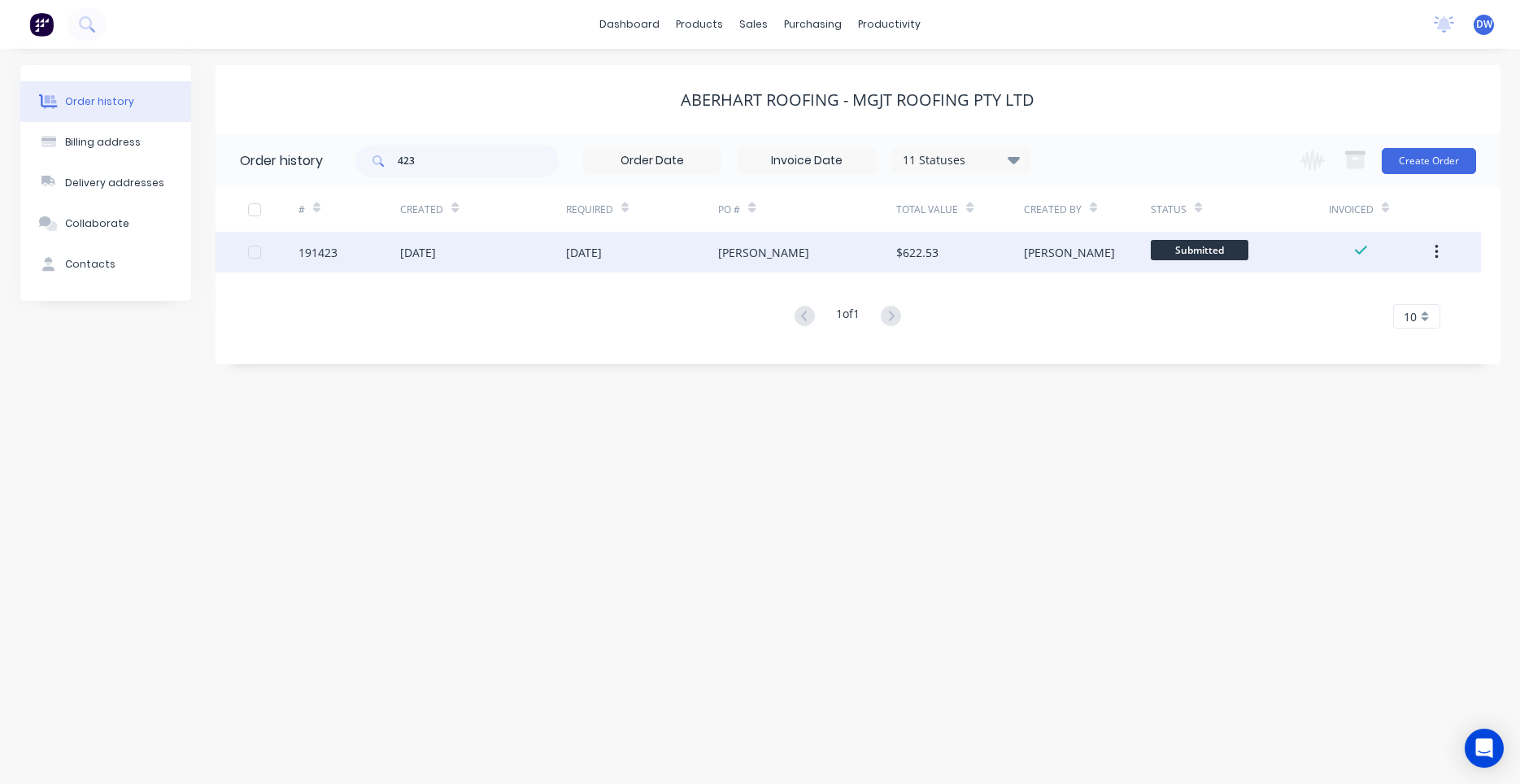
click at [429, 262] on div "01 Sep 2025" at bounding box center [482, 252] width 165 height 41
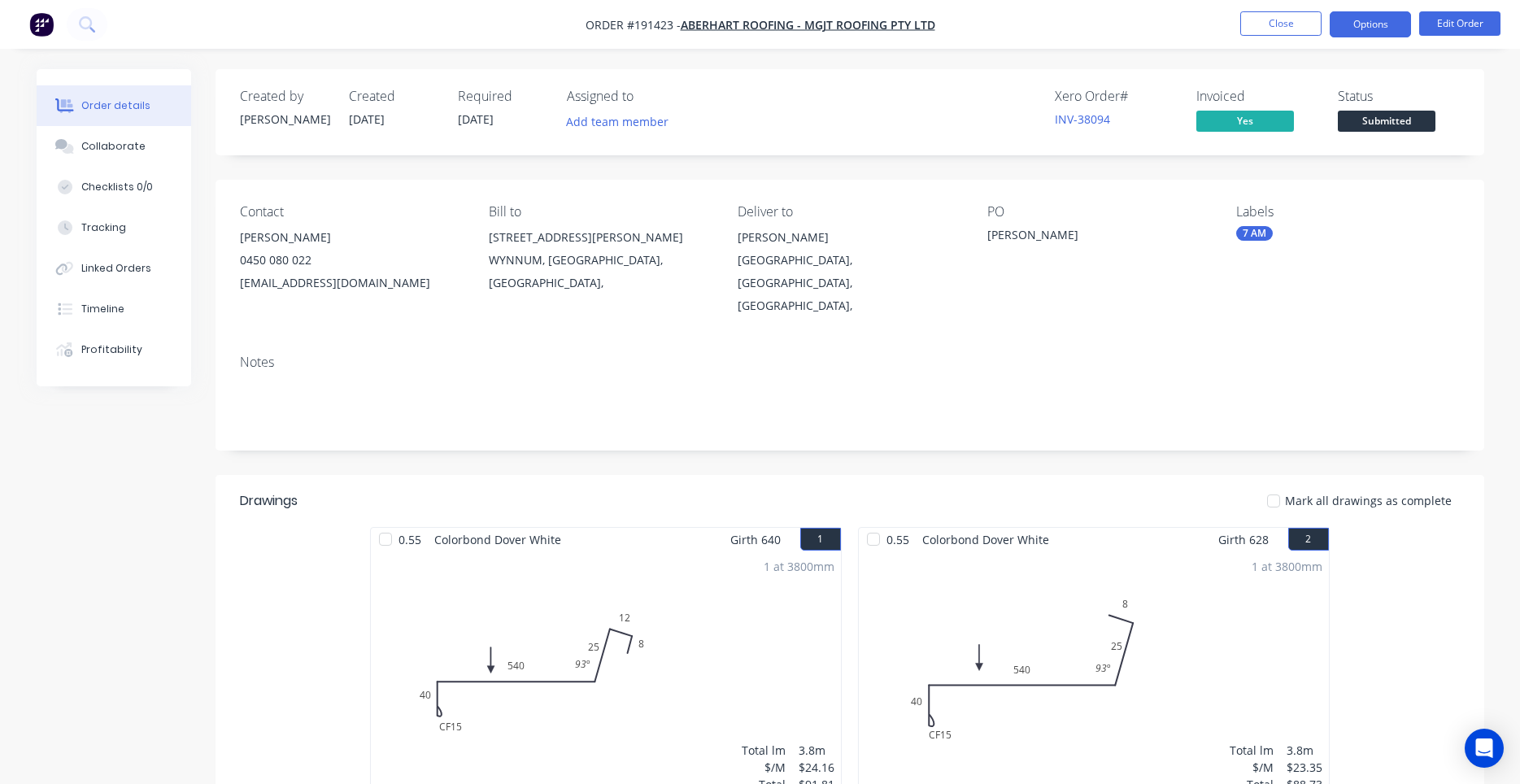
click at [1359, 13] on button "Options" at bounding box center [1370, 24] width 81 height 26
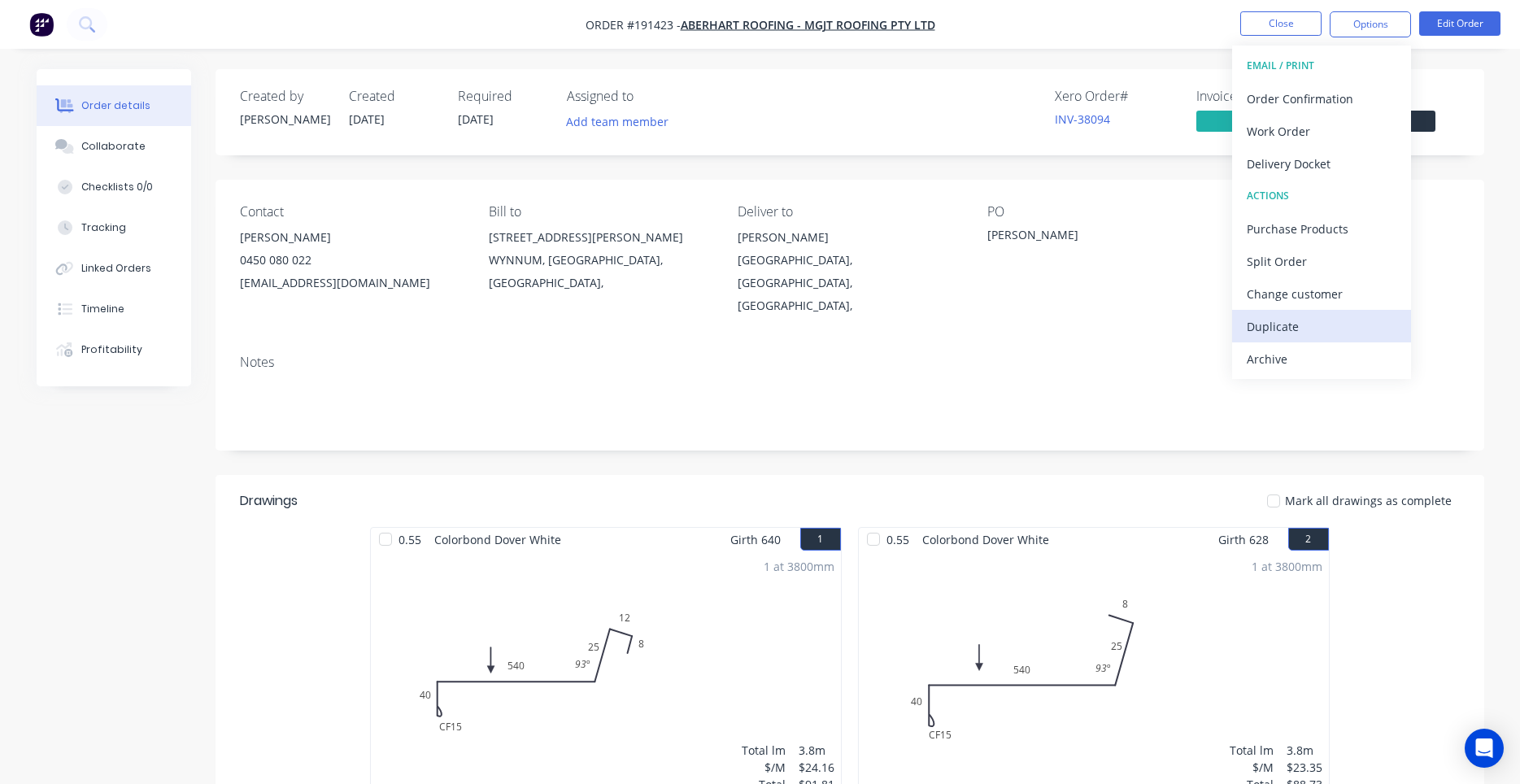
click at [1297, 311] on button "Duplicate" at bounding box center [1321, 326] width 179 height 32
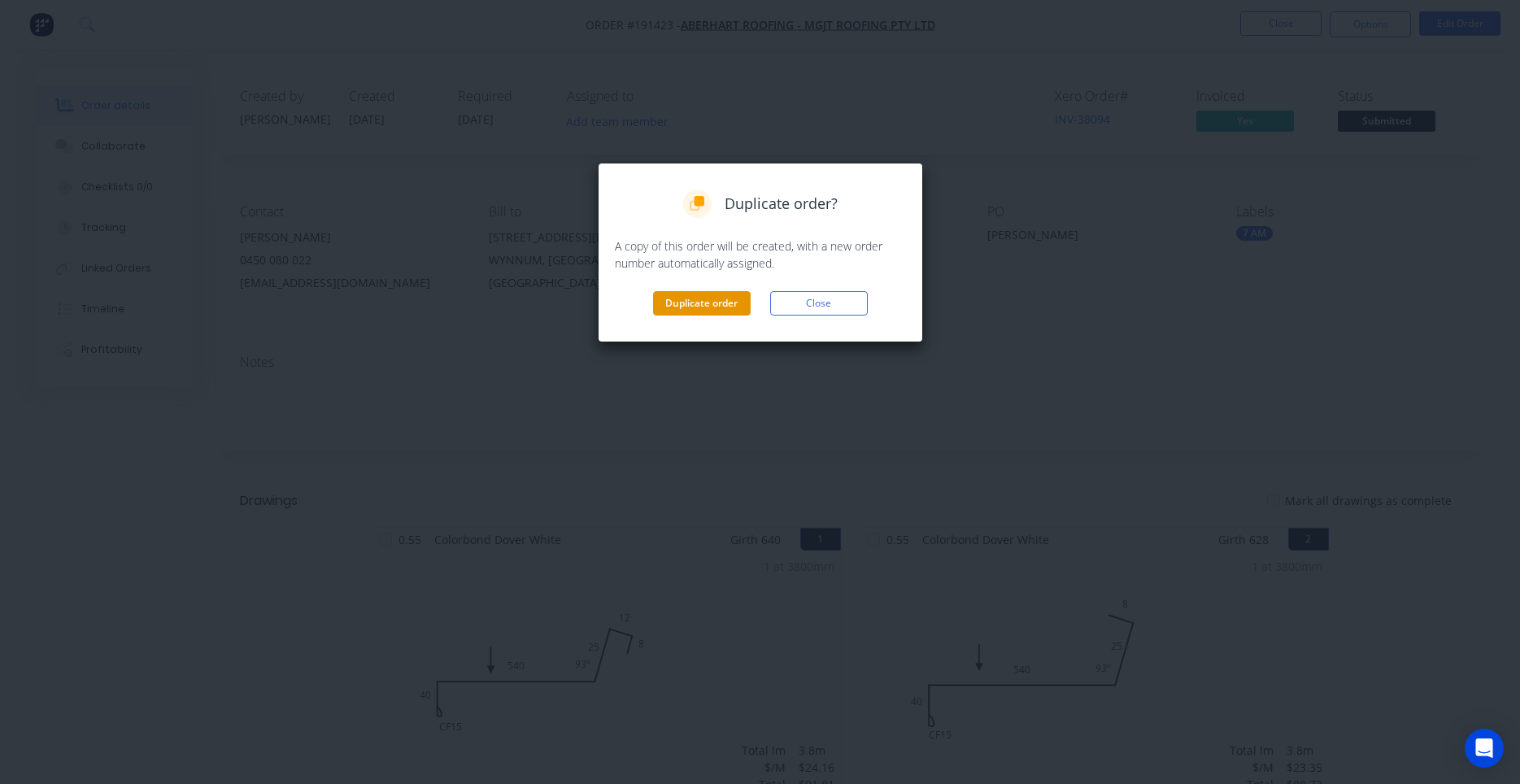
click at [741, 302] on button "Duplicate order" at bounding box center [701, 303] width 98 height 25
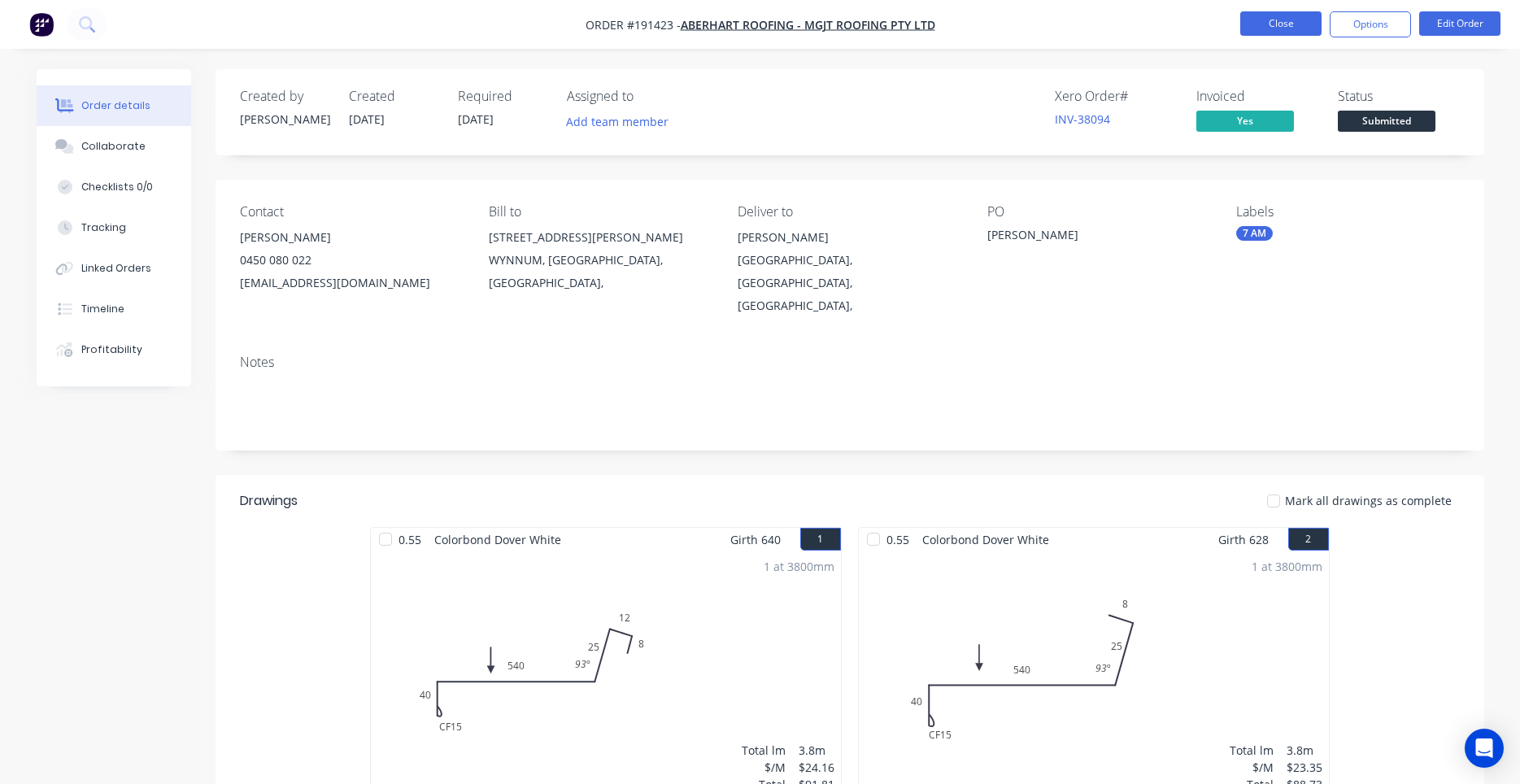
click at [1298, 26] on button "Close" at bounding box center [1280, 24] width 81 height 25
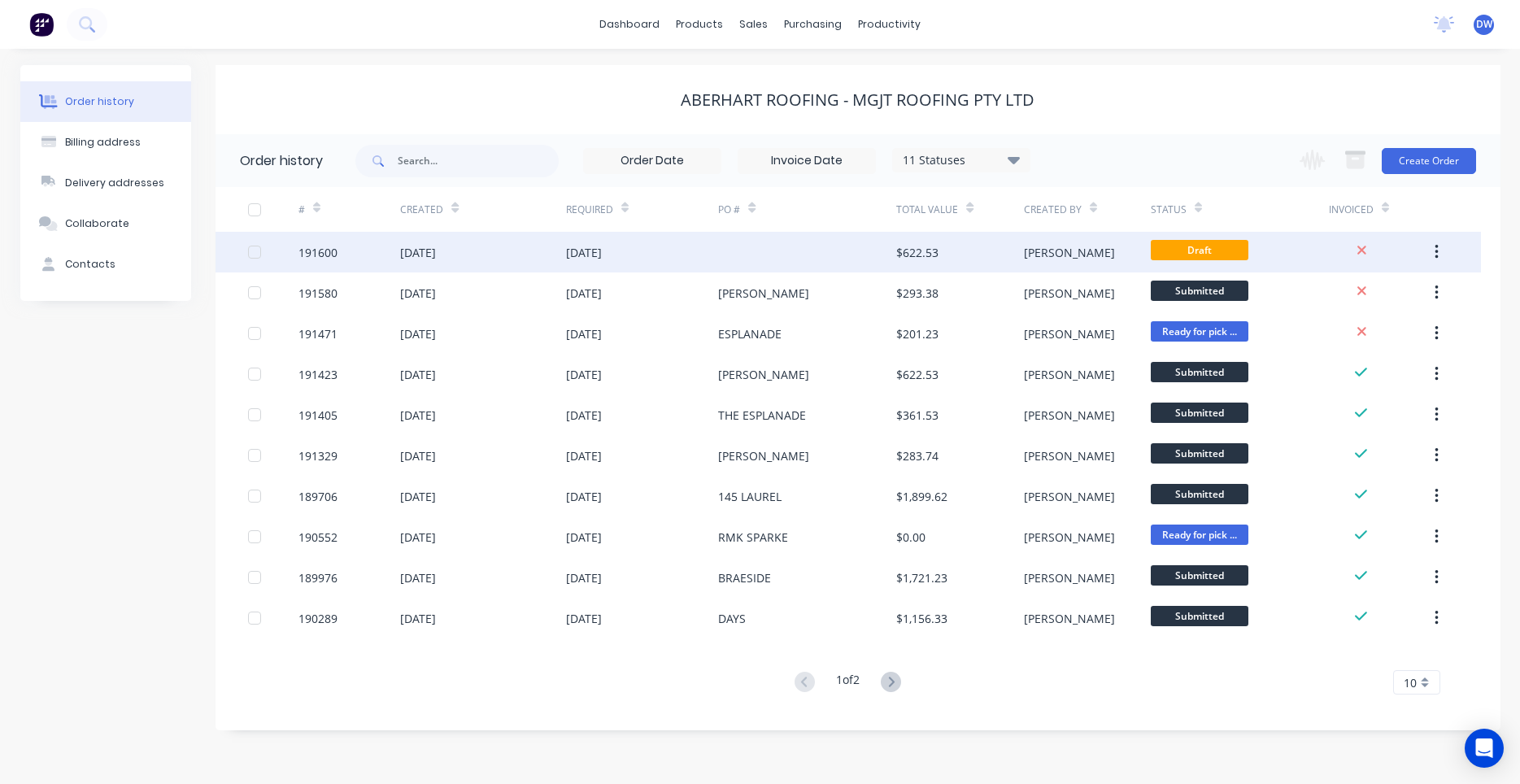
click at [674, 241] on div "[DATE]" at bounding box center [642, 252] width 152 height 41
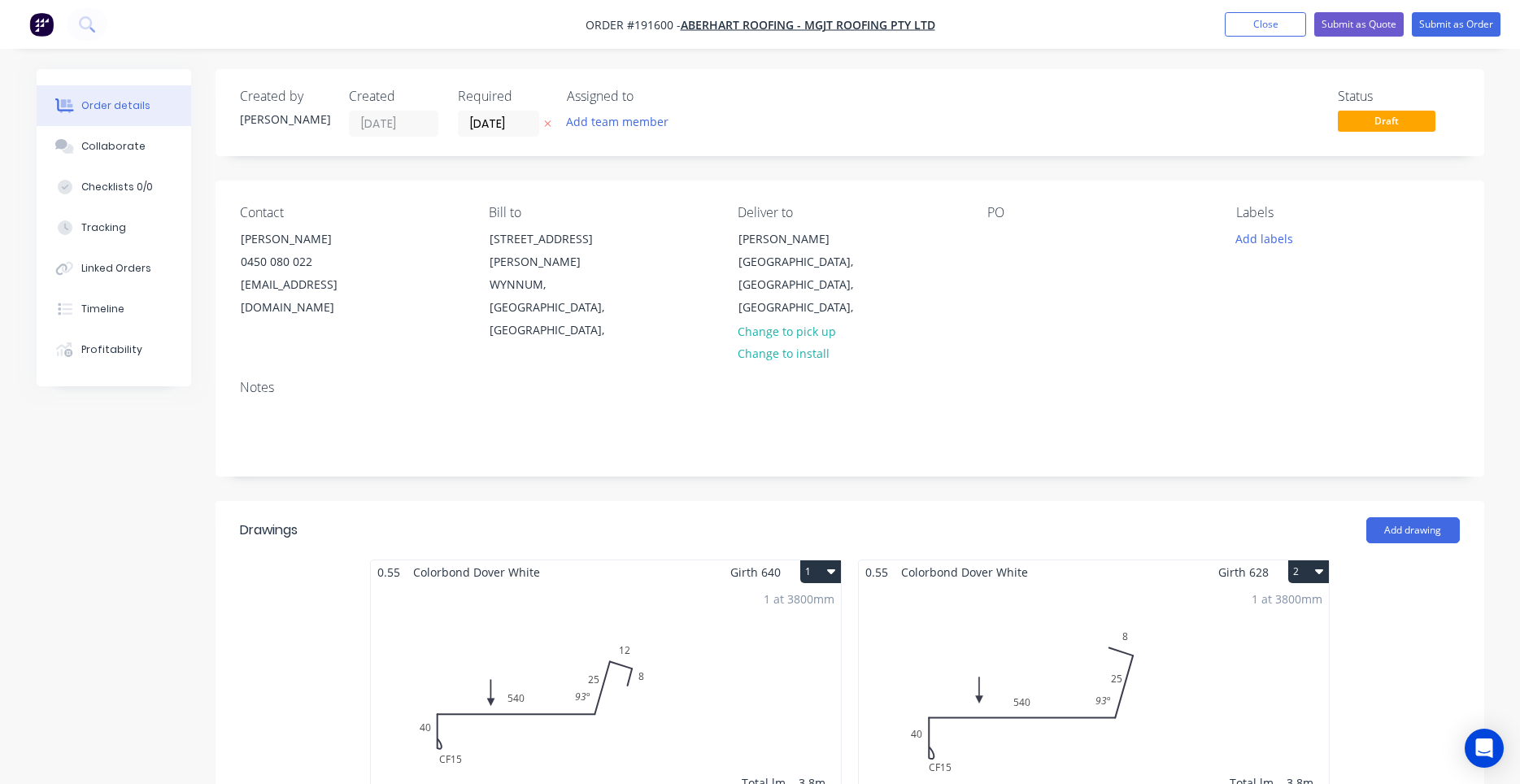
click at [1019, 242] on div "PO" at bounding box center [1098, 273] width 223 height 137
click at [1015, 246] on div "PO" at bounding box center [1098, 273] width 223 height 137
click at [1003, 252] on div "PO" at bounding box center [1098, 273] width 223 height 137
click at [999, 246] on div at bounding box center [999, 239] width 26 height 24
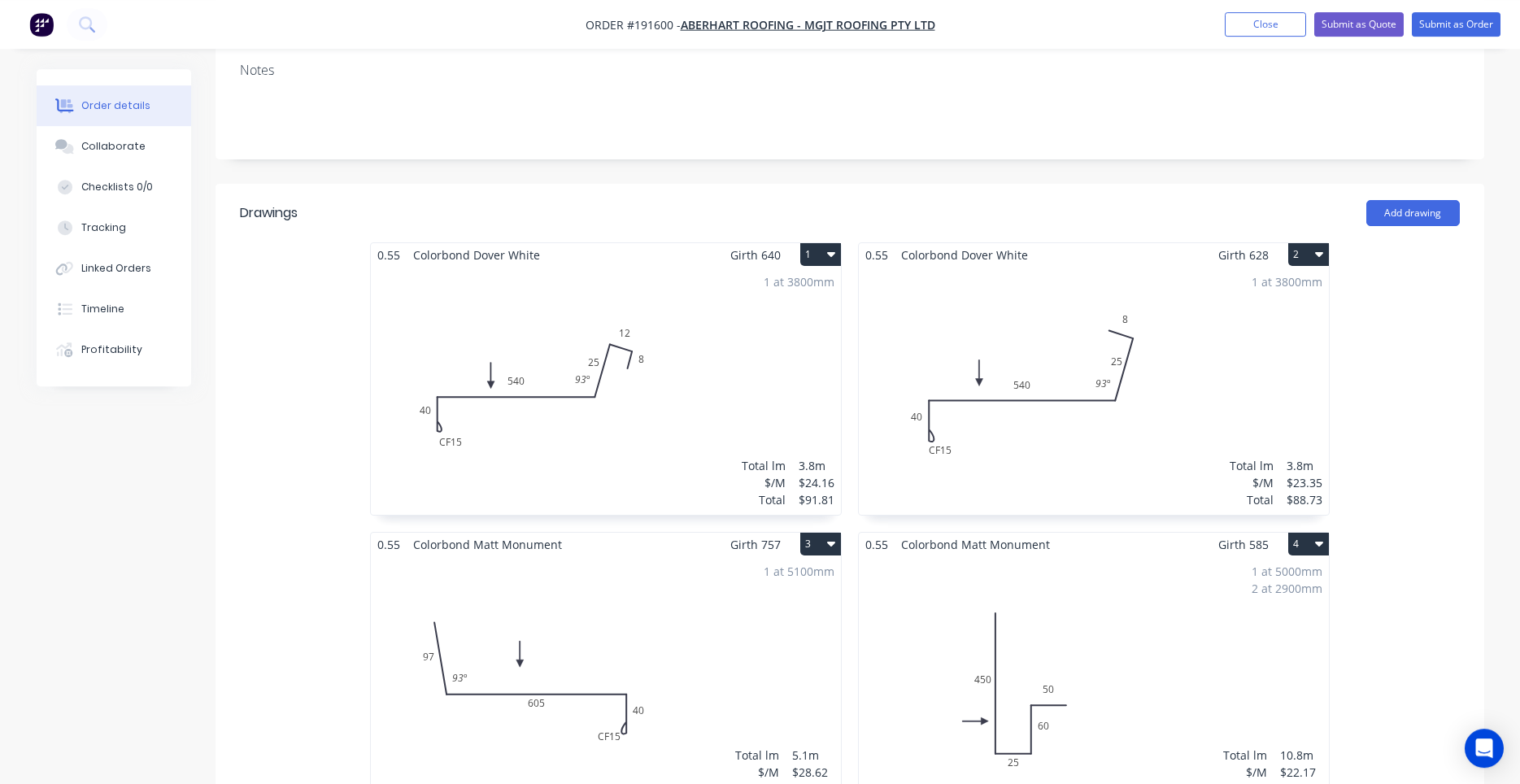
scroll to position [553, 0]
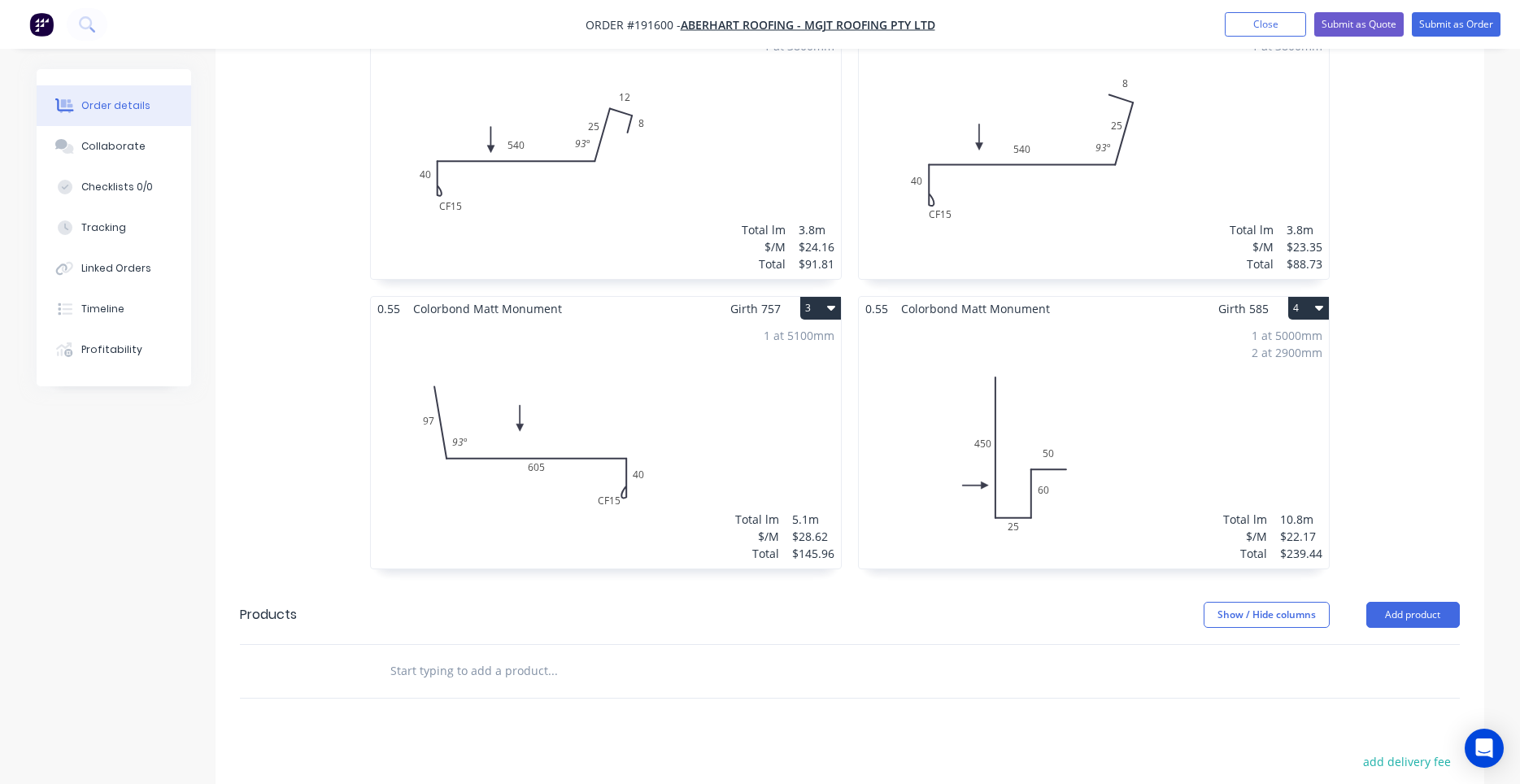
click at [833, 301] on icon "button" at bounding box center [831, 308] width 9 height 13
click at [800, 397] on button "Delete" at bounding box center [763, 413] width 154 height 32
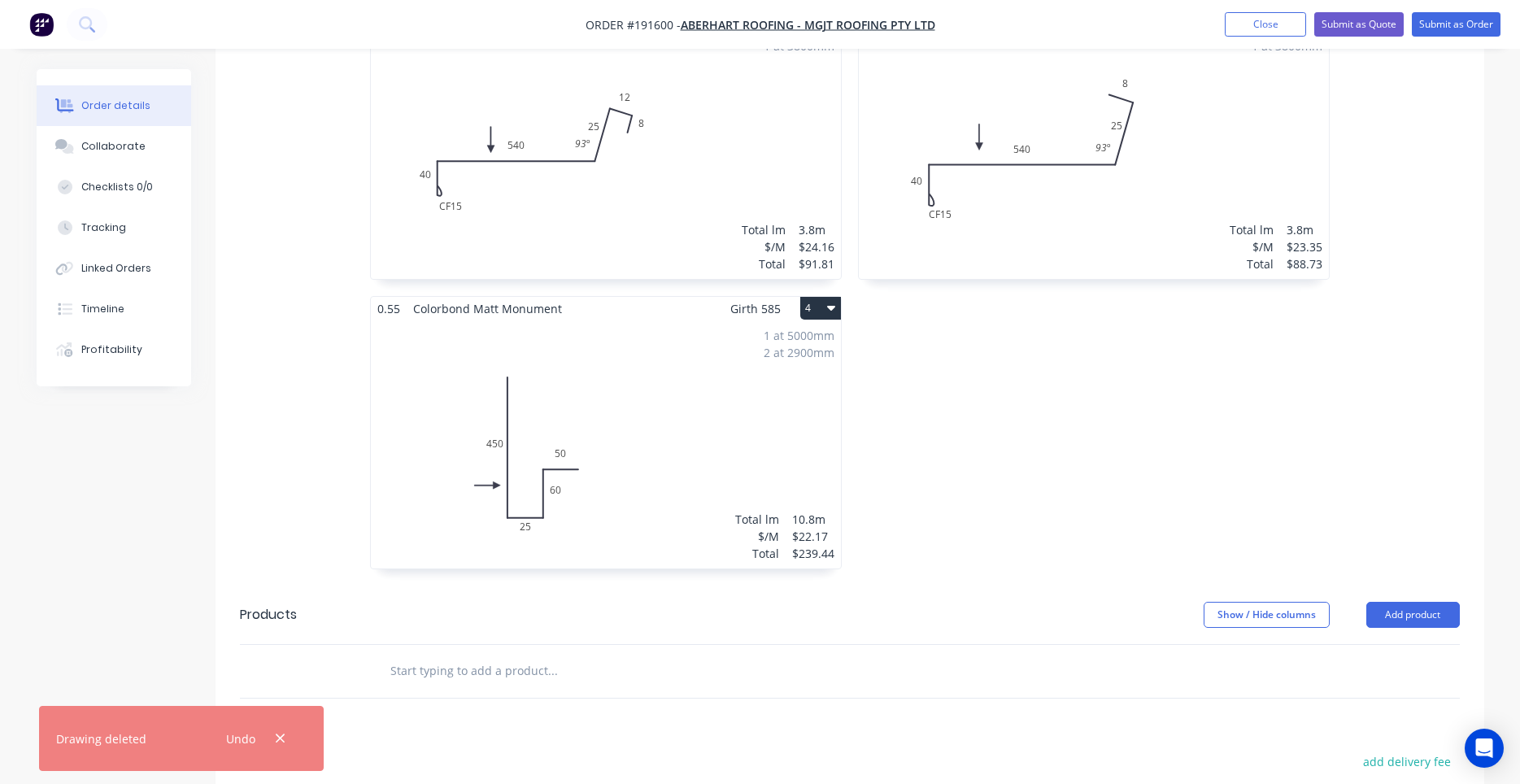
click at [836, 296] on button "4" at bounding box center [820, 308] width 41 height 23
click at [799, 401] on div "Delete" at bounding box center [763, 412] width 125 height 24
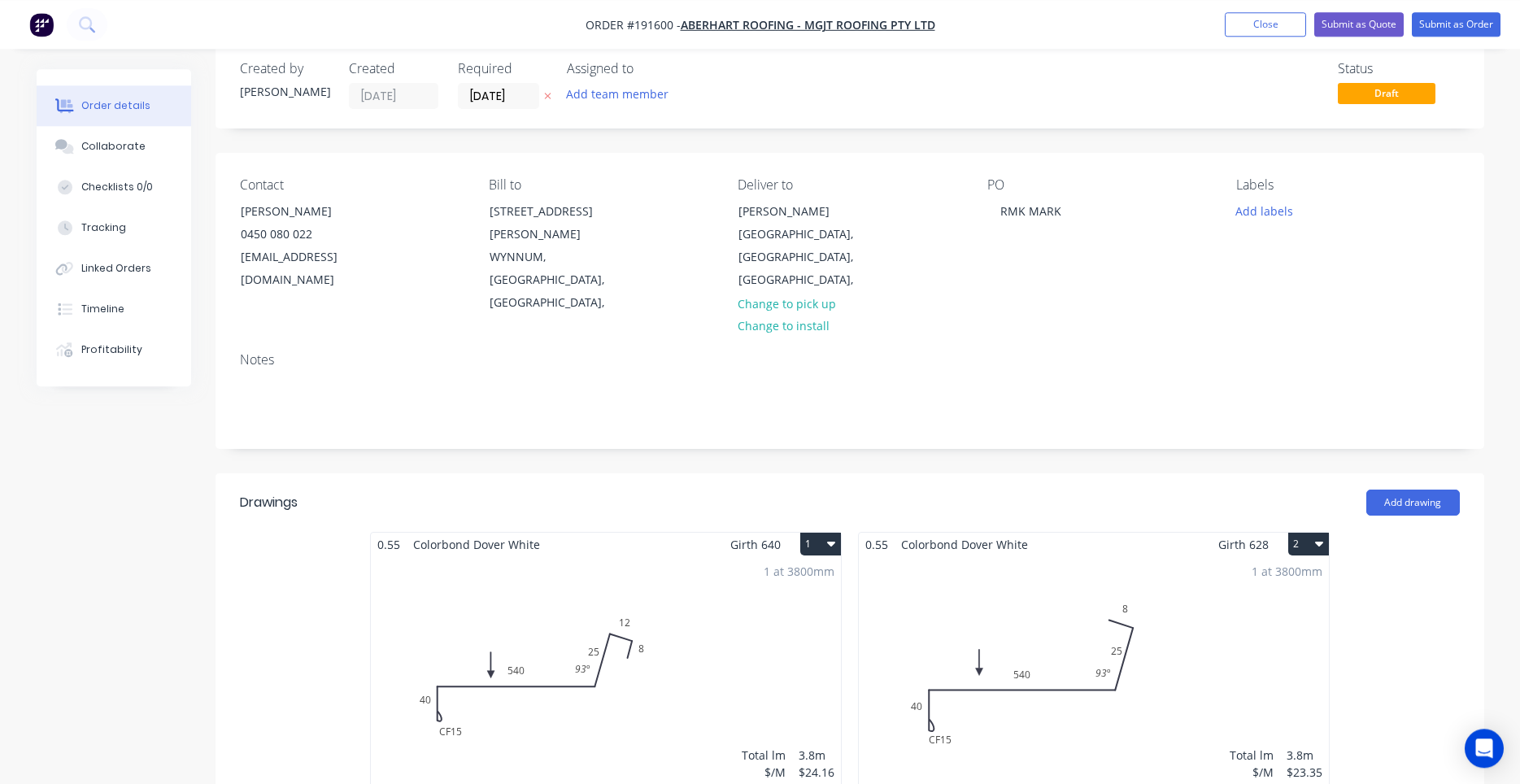
scroll to position [0, 0]
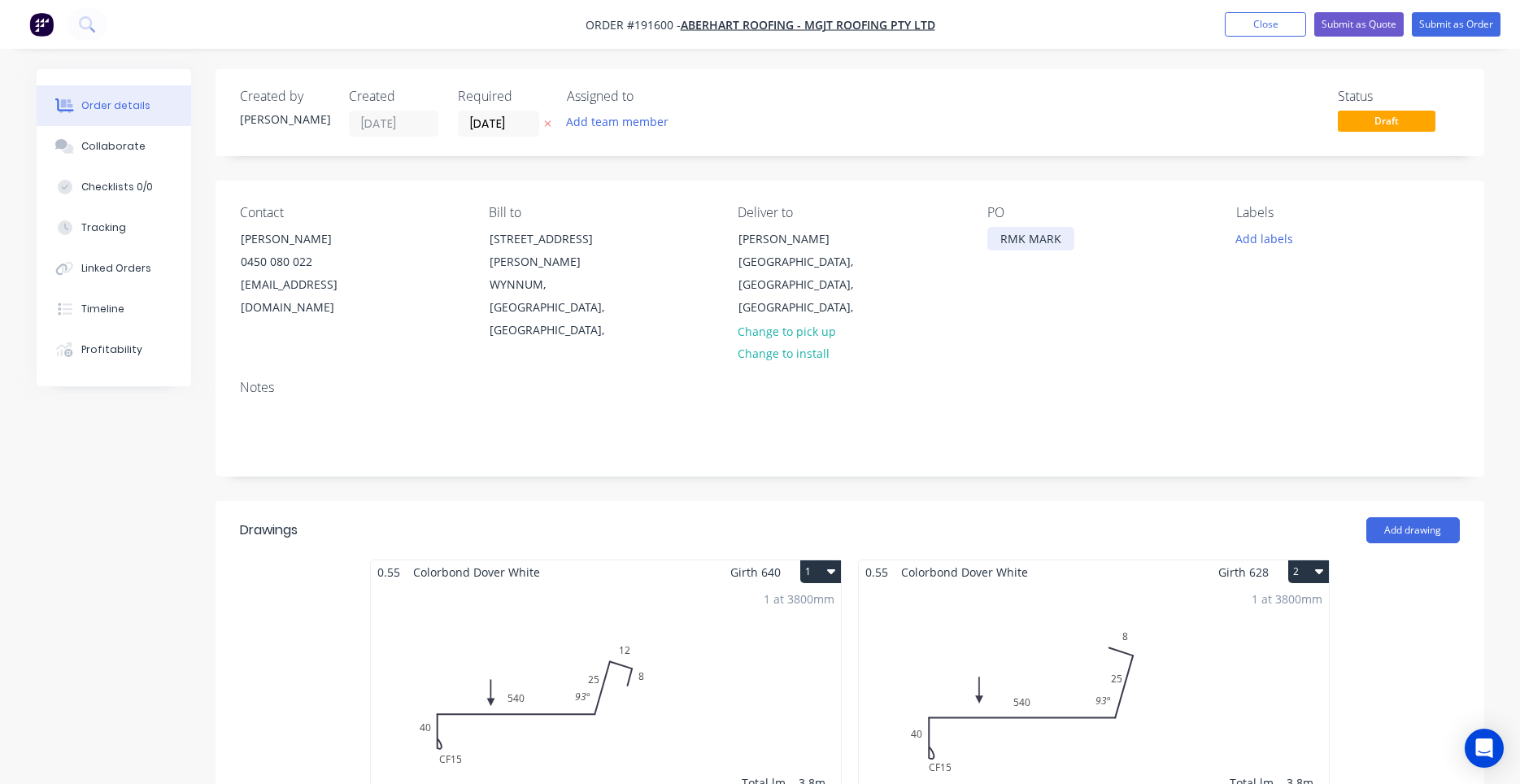
click at [1017, 239] on div "RMK MARK" at bounding box center [1030, 239] width 87 height 24
click at [791, 654] on div "1 at 3800mm Total lm $/M Total 3.8m $24.16 $91.81" at bounding box center [606, 707] width 470 height 248
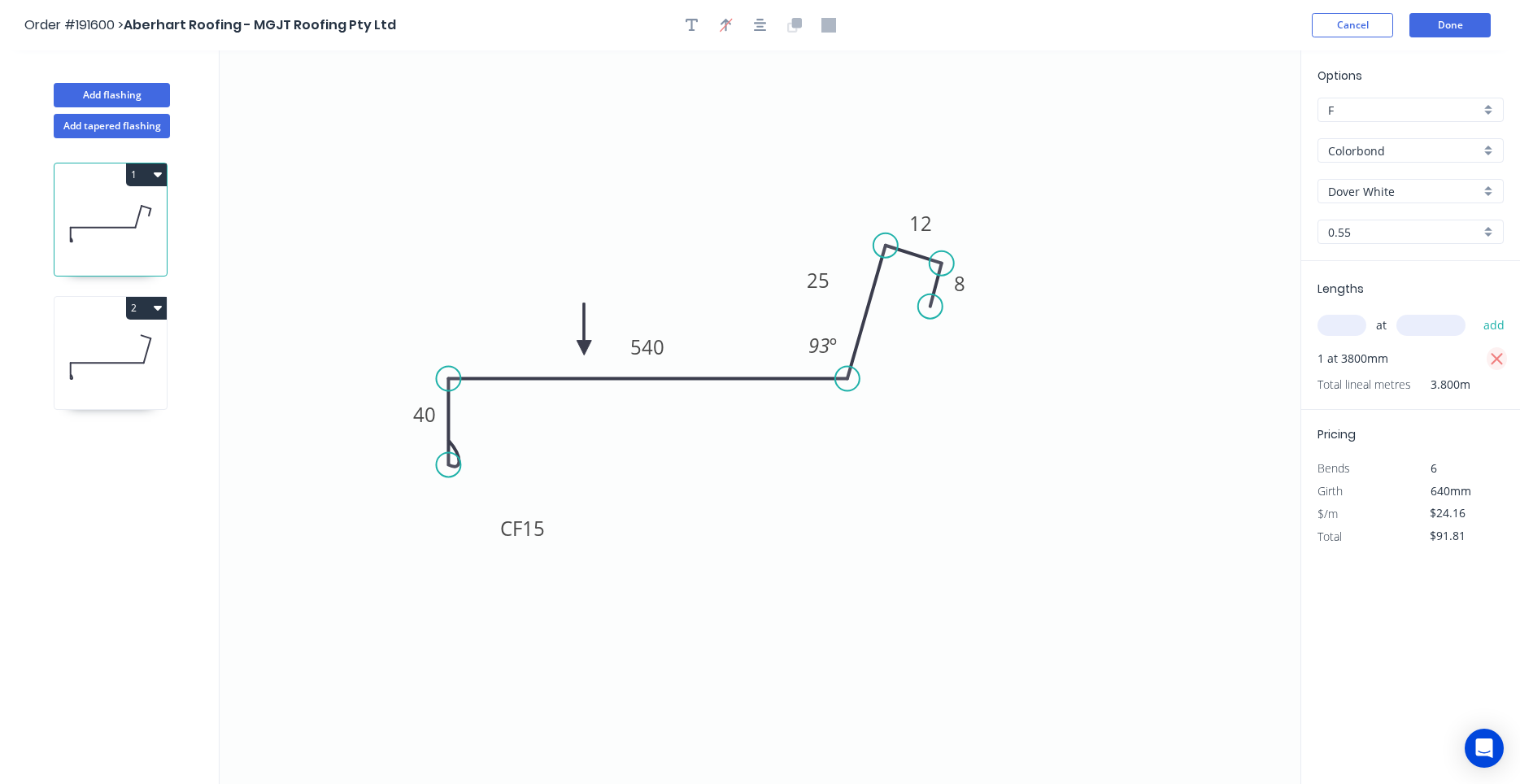
click at [1489, 361] on button "button" at bounding box center [1496, 359] width 20 height 23
type input "$0.00"
click at [1357, 313] on div "at add" at bounding box center [1412, 325] width 189 height 27
click at [1349, 321] on input "text" at bounding box center [1342, 325] width 49 height 21
type input "1"
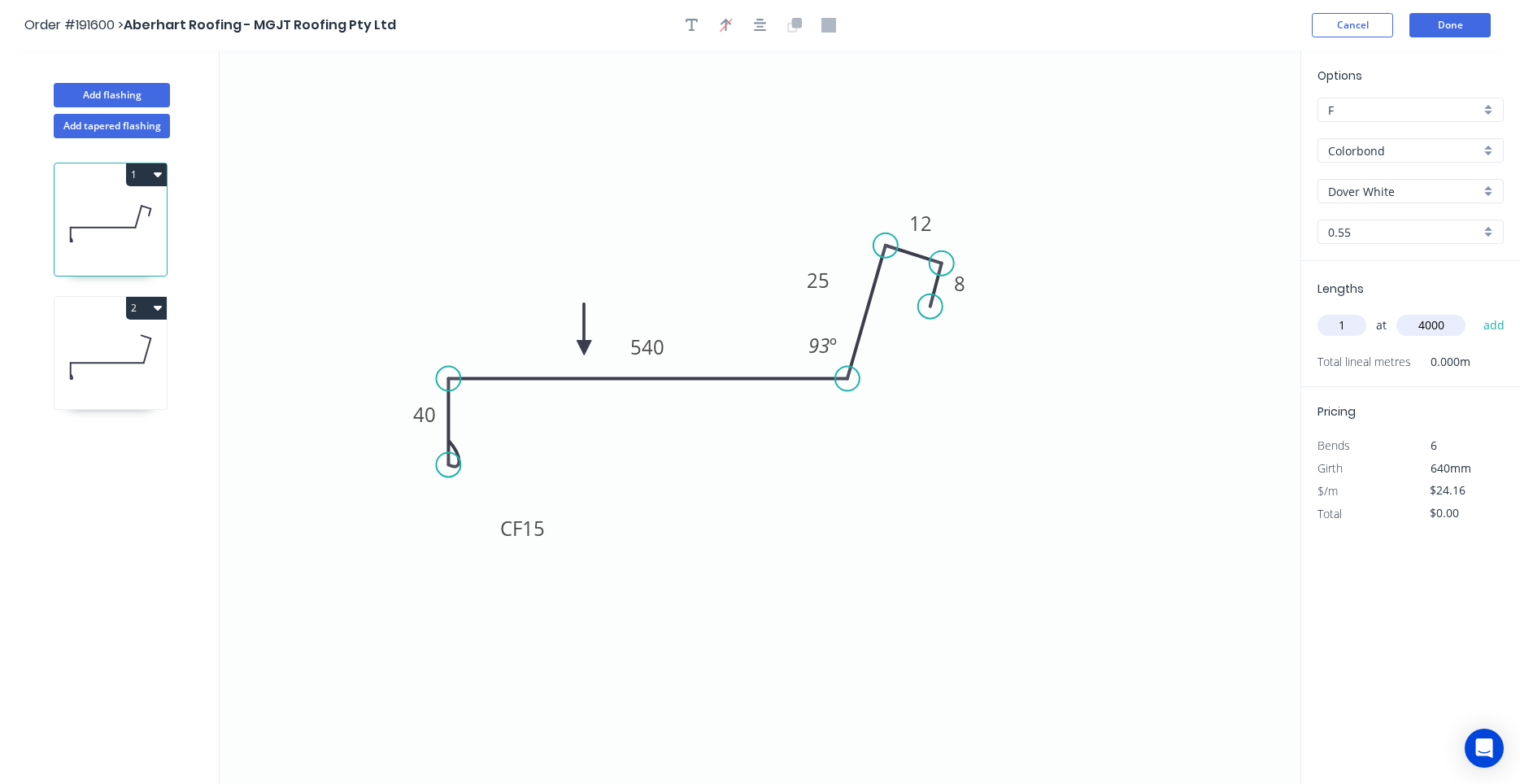
type input "4000"
click at [1475, 312] on button "add" at bounding box center [1493, 325] width 38 height 27
type input "$96.64"
click at [1459, 31] on button "Done" at bounding box center [1450, 26] width 81 height 25
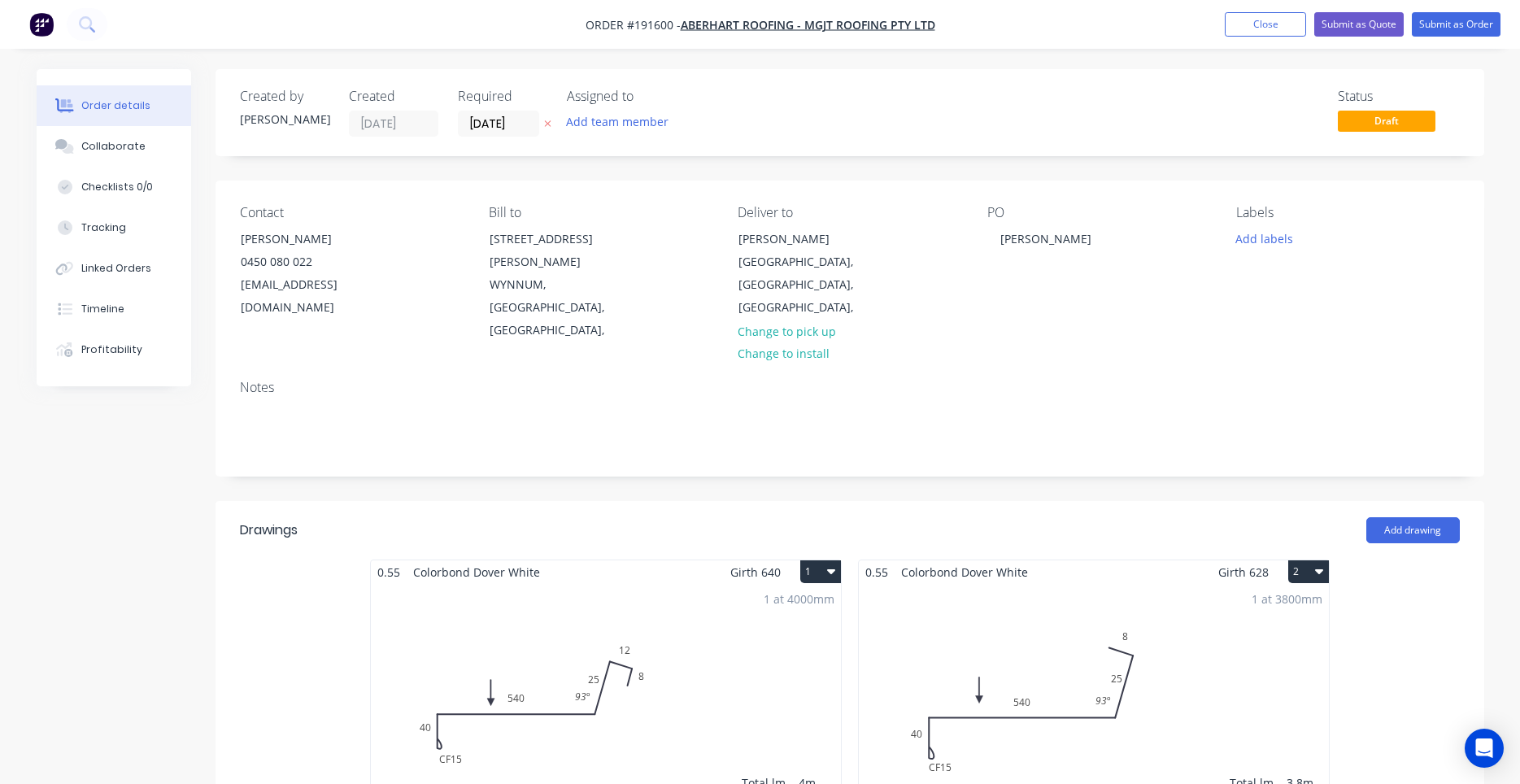
click at [1022, 652] on div "1 at 3800mm Total lm $/M Total 3.8m $23.35 $88.73" at bounding box center [1094, 707] width 470 height 248
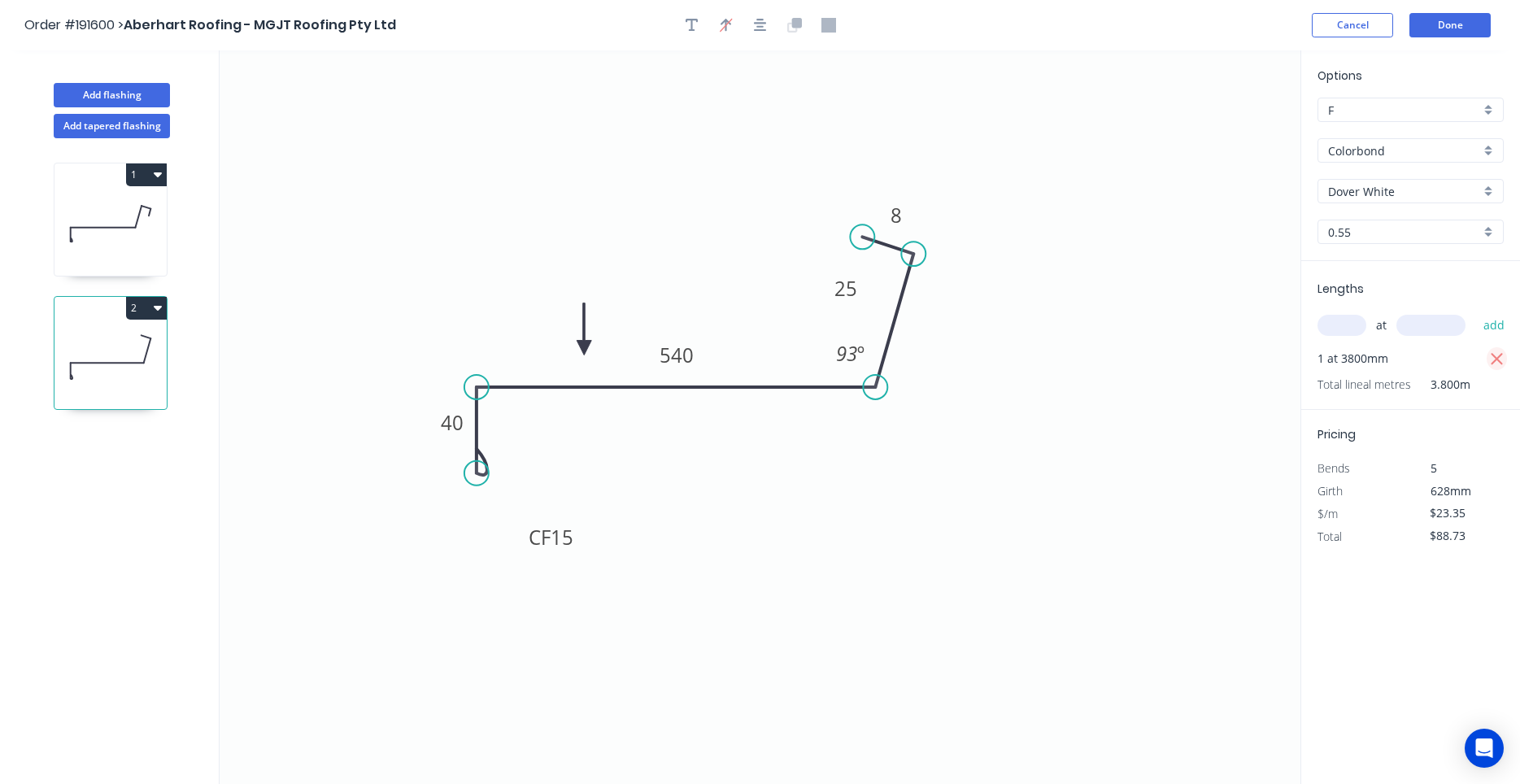
click at [1495, 363] on icon "button" at bounding box center [1496, 359] width 14 height 20
type input "$0.00"
click at [1354, 336] on input "text" at bounding box center [1342, 325] width 49 height 21
type input "1"
type input "4000"
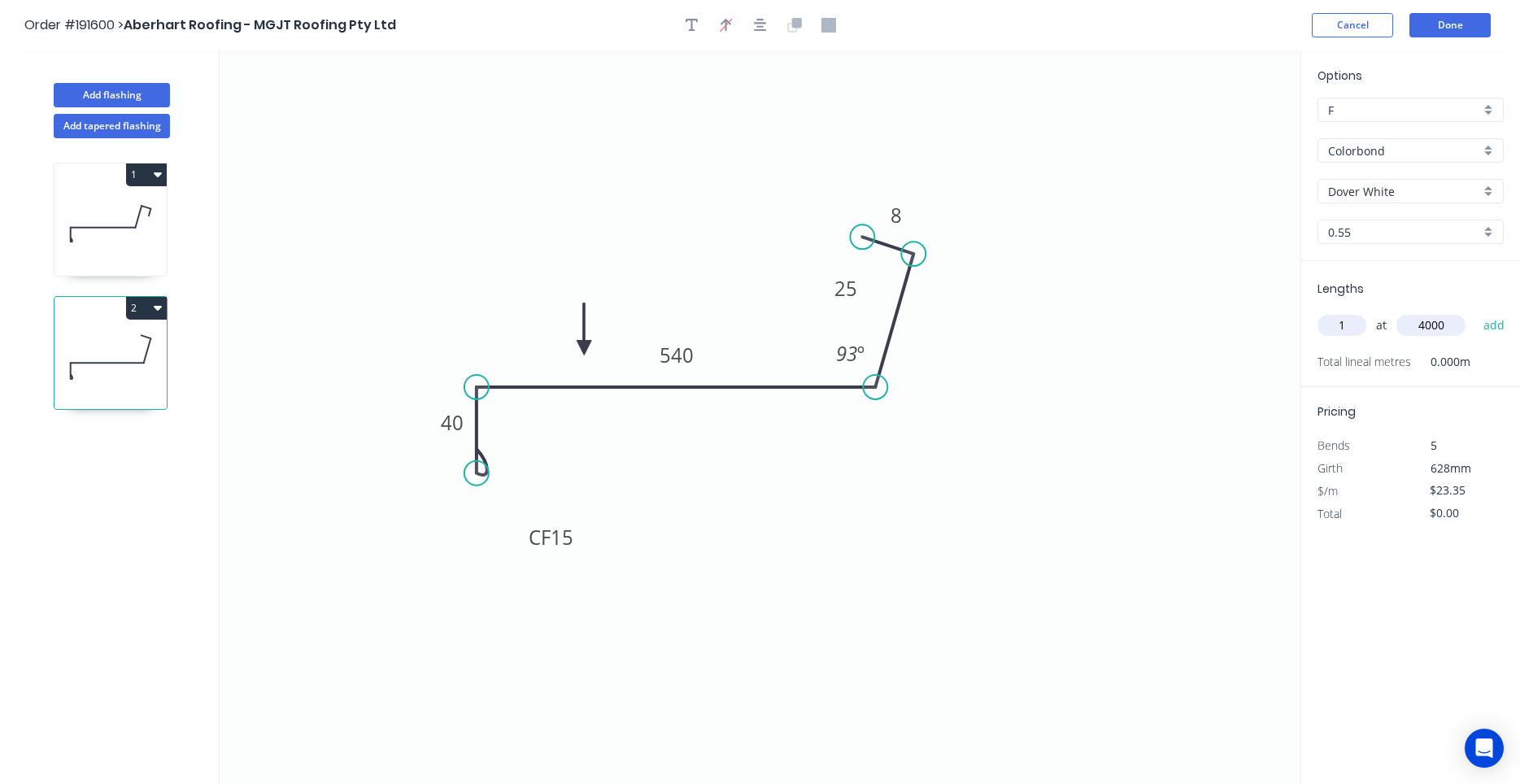
click at [1475, 312] on button "add" at bounding box center [1493, 325] width 38 height 27
type input "$93.40"
click at [1440, 31] on button "Done" at bounding box center [1450, 26] width 81 height 25
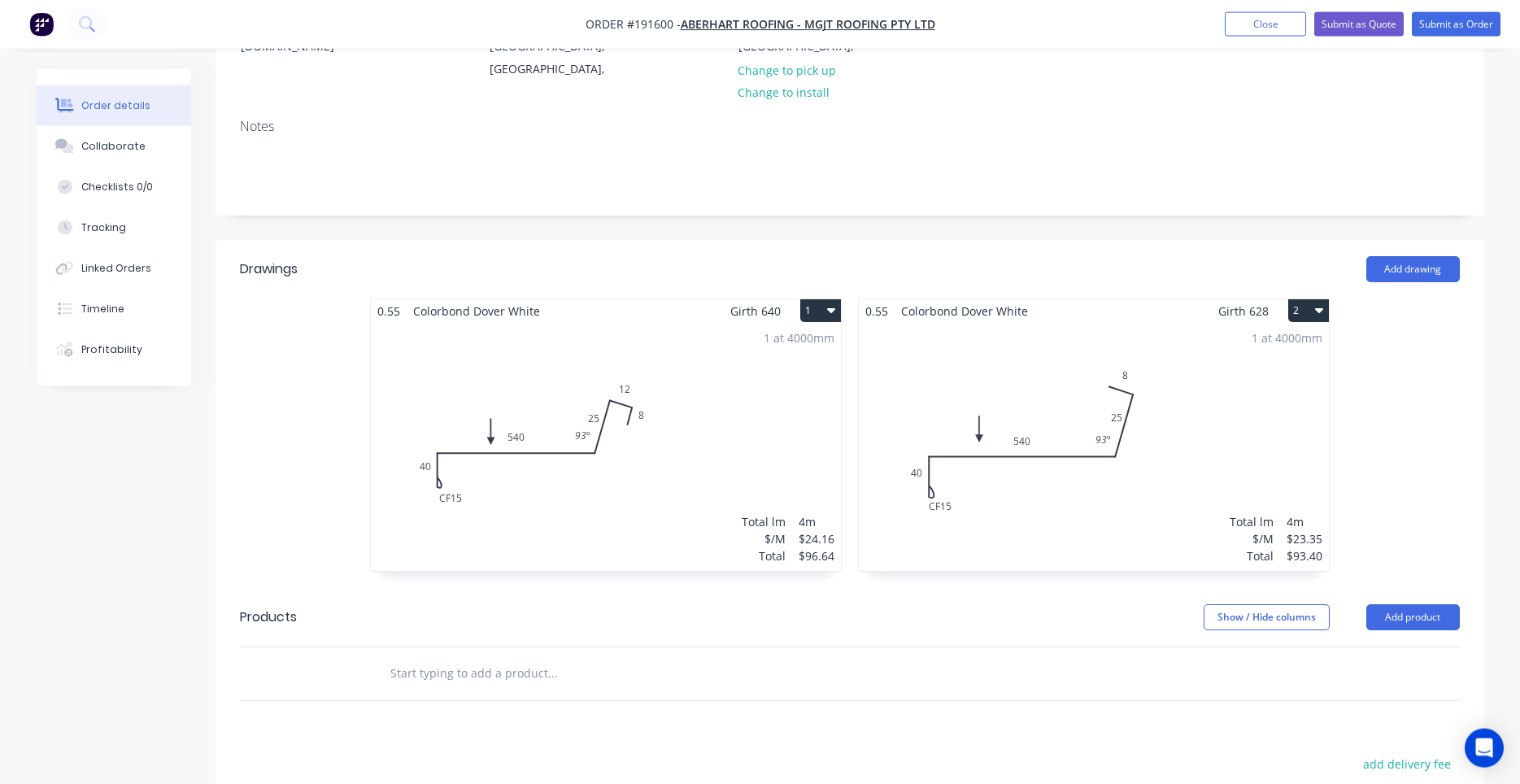
scroll to position [547, 0]
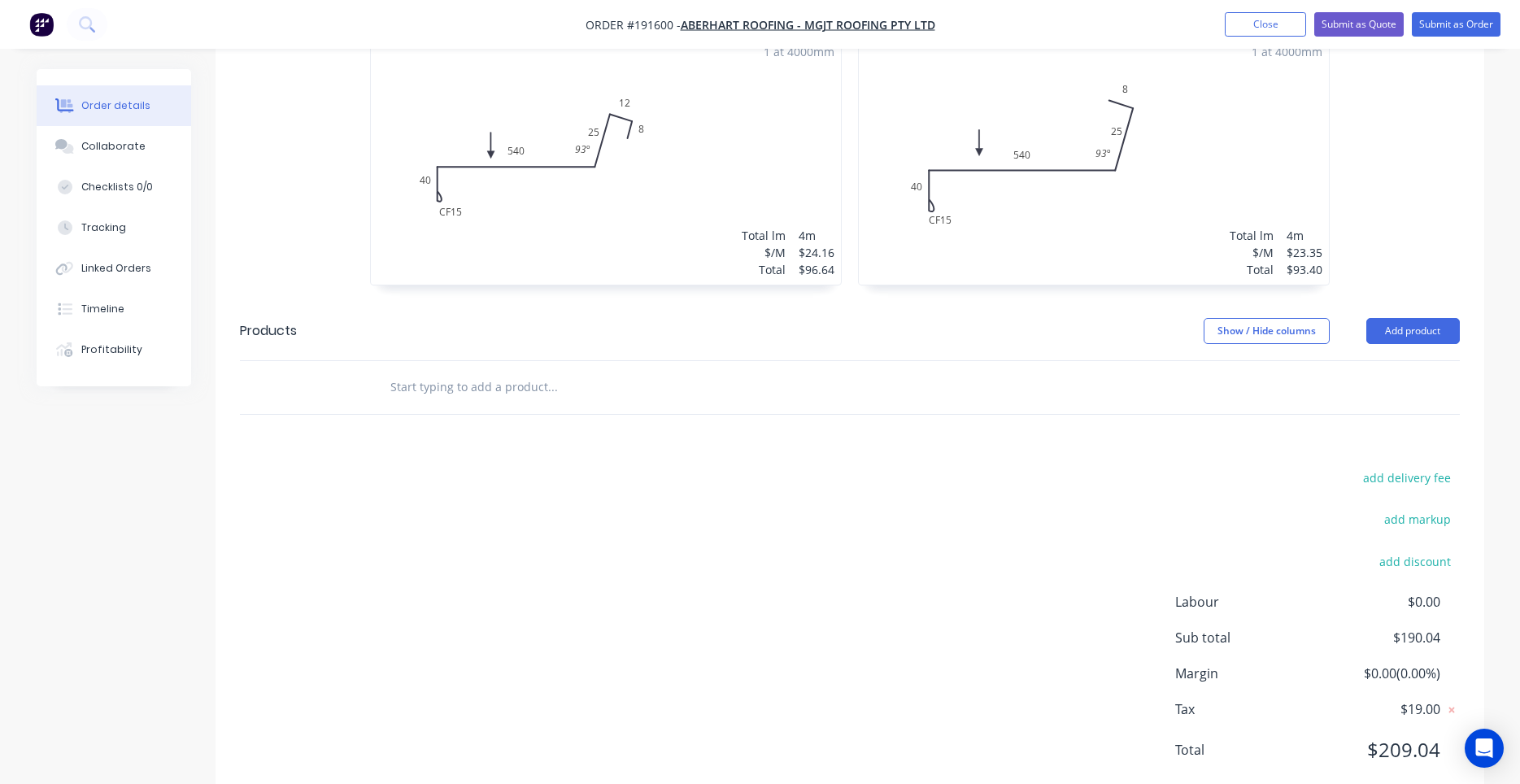
click at [598, 371] on input "text" at bounding box center [551, 387] width 325 height 32
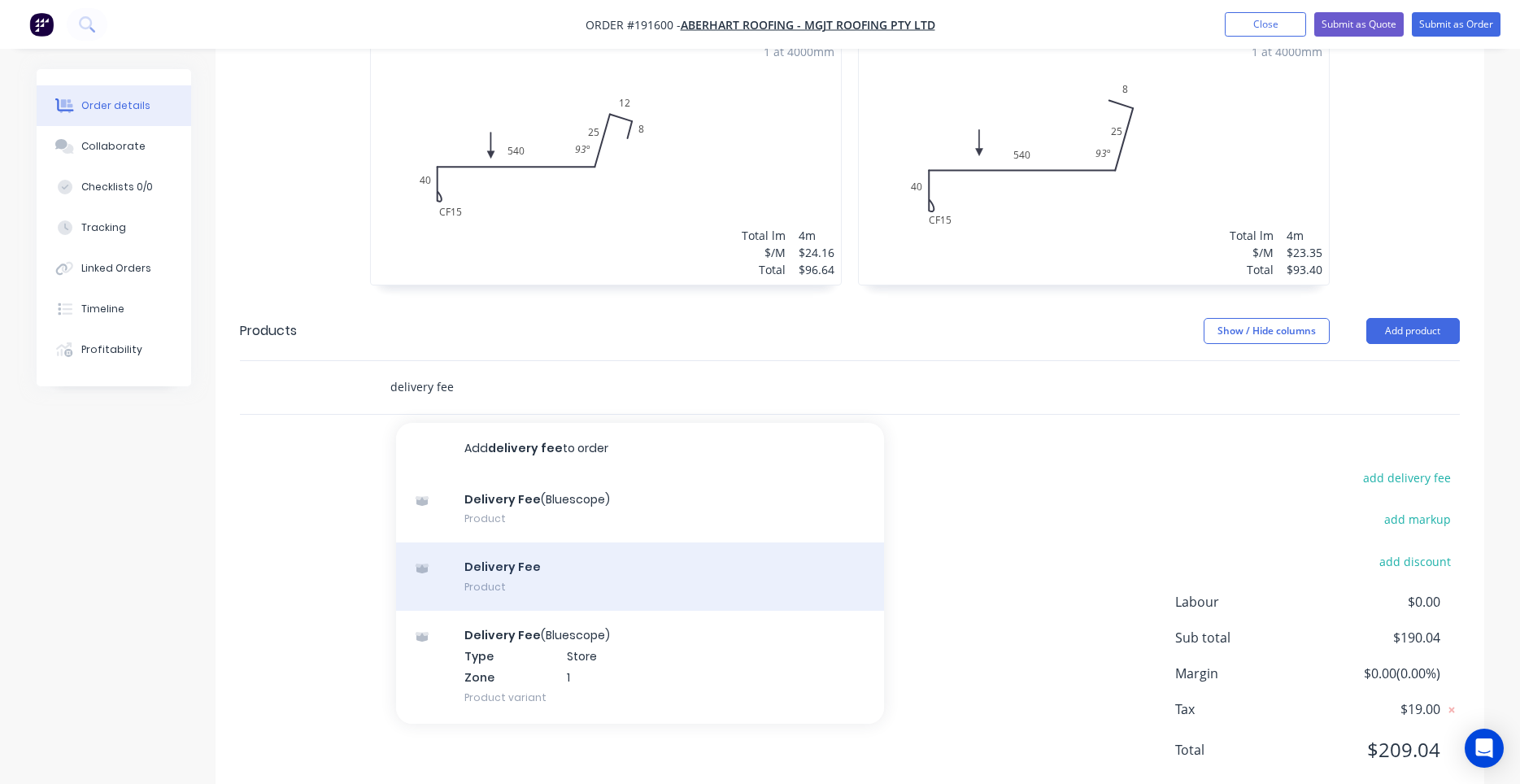
type input "delivery fee"
click at [589, 543] on div "Delivery Fee Product" at bounding box center [639, 577] width 488 height 68
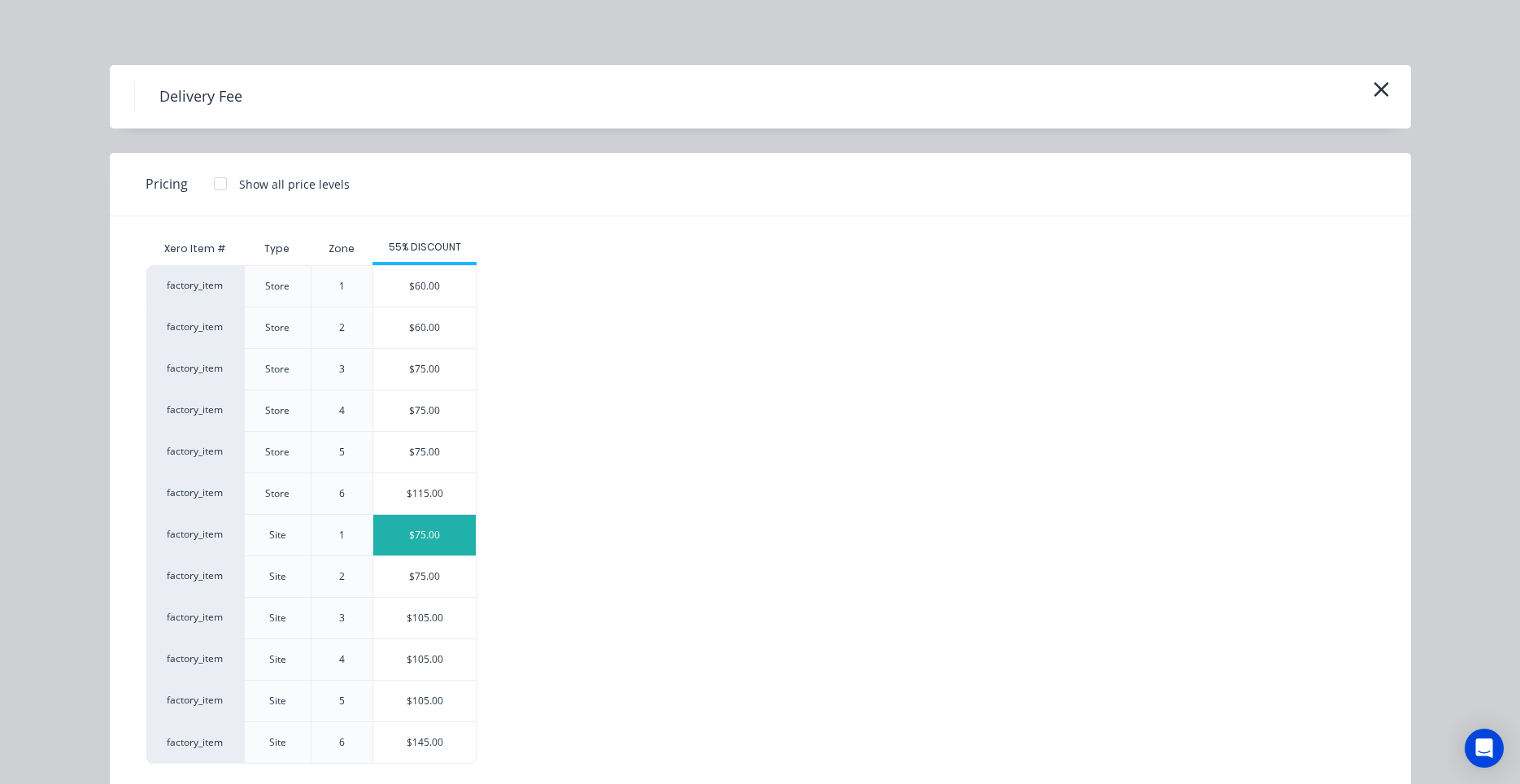
click at [456, 536] on div "$75.00" at bounding box center [424, 534] width 102 height 41
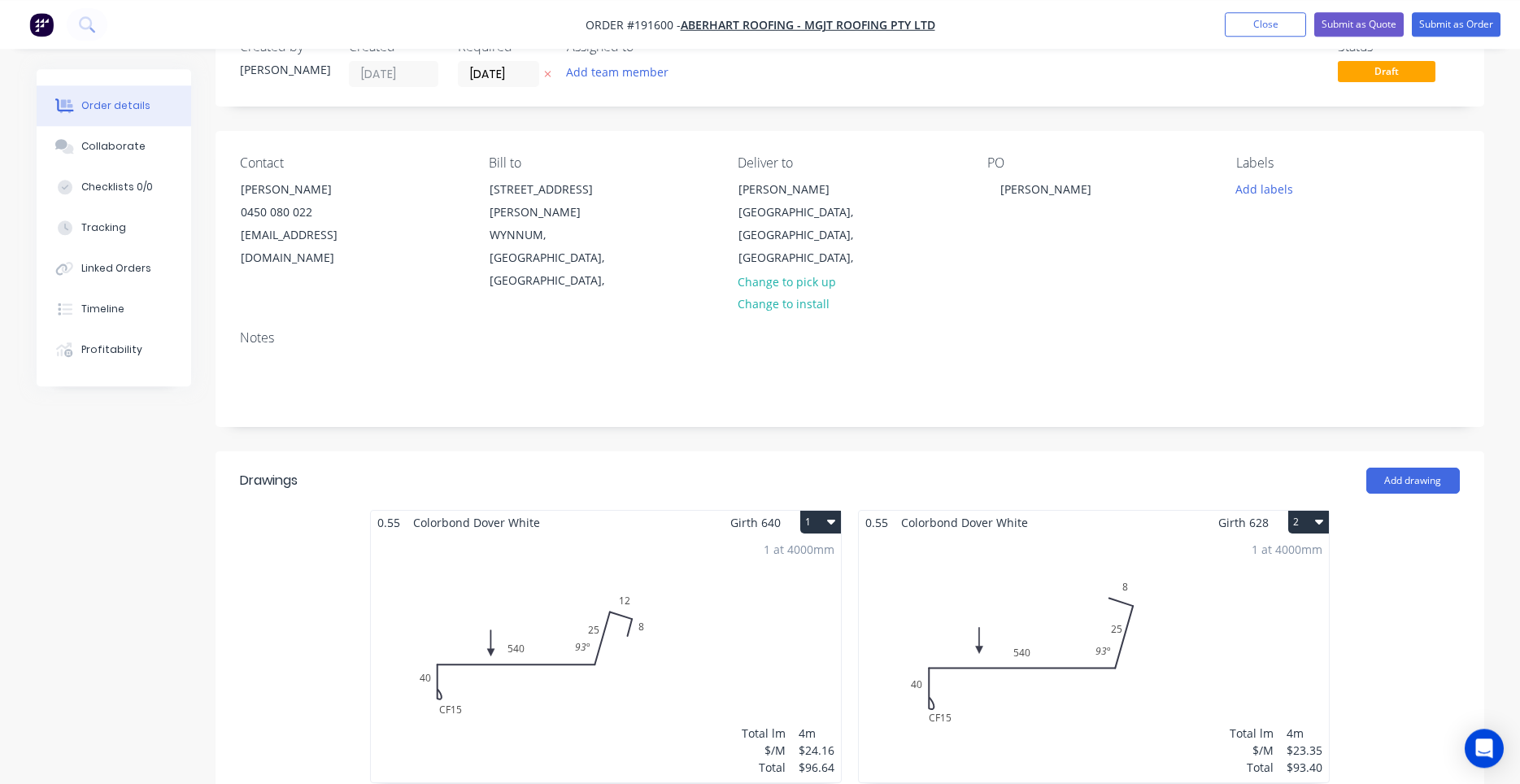
scroll to position [0, 0]
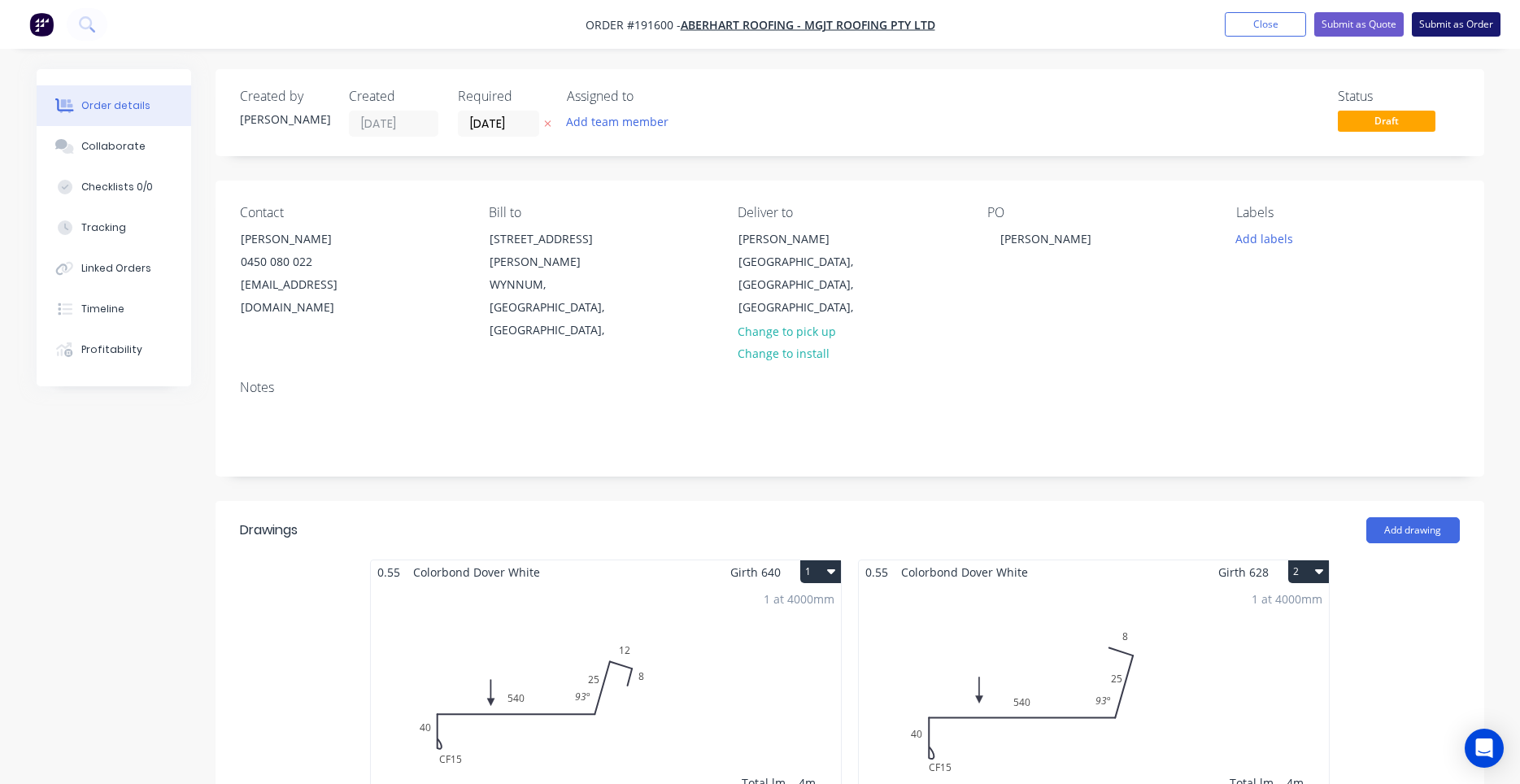
click at [1421, 27] on button "Submit as Order" at bounding box center [1457, 25] width 89 height 25
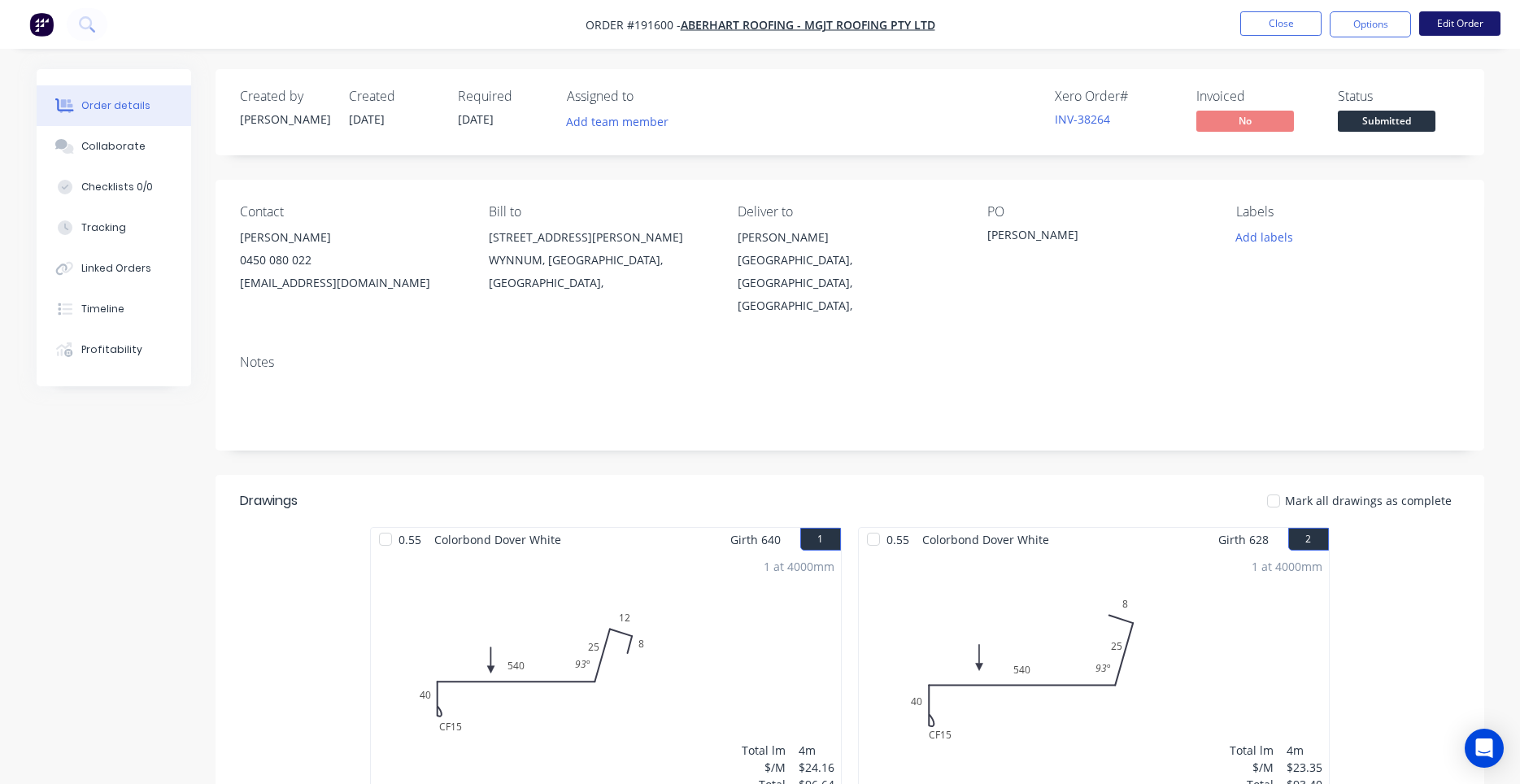
click at [1440, 29] on button "Edit Order" at bounding box center [1459, 24] width 81 height 25
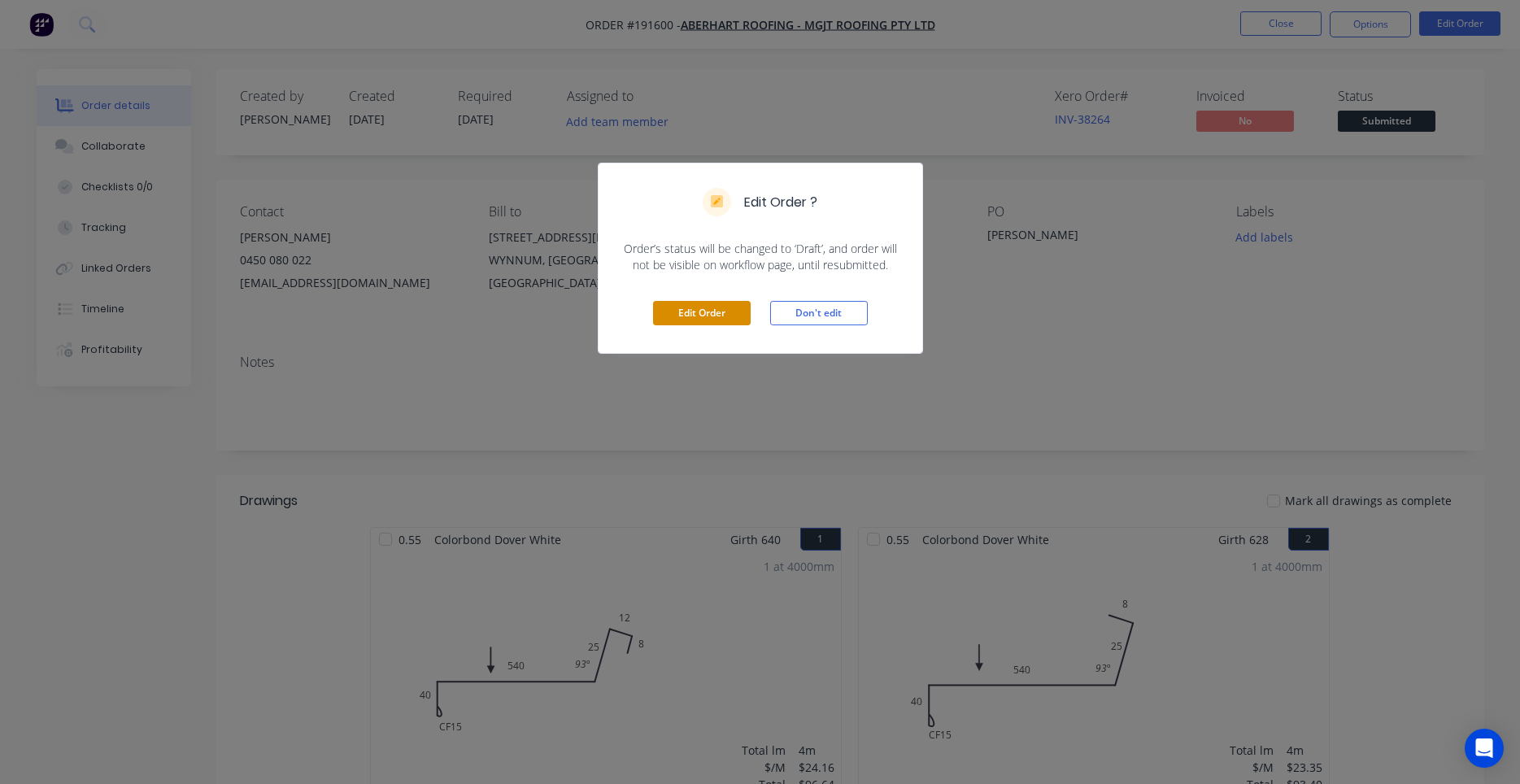
click at [740, 312] on button "Edit Order" at bounding box center [701, 313] width 98 height 25
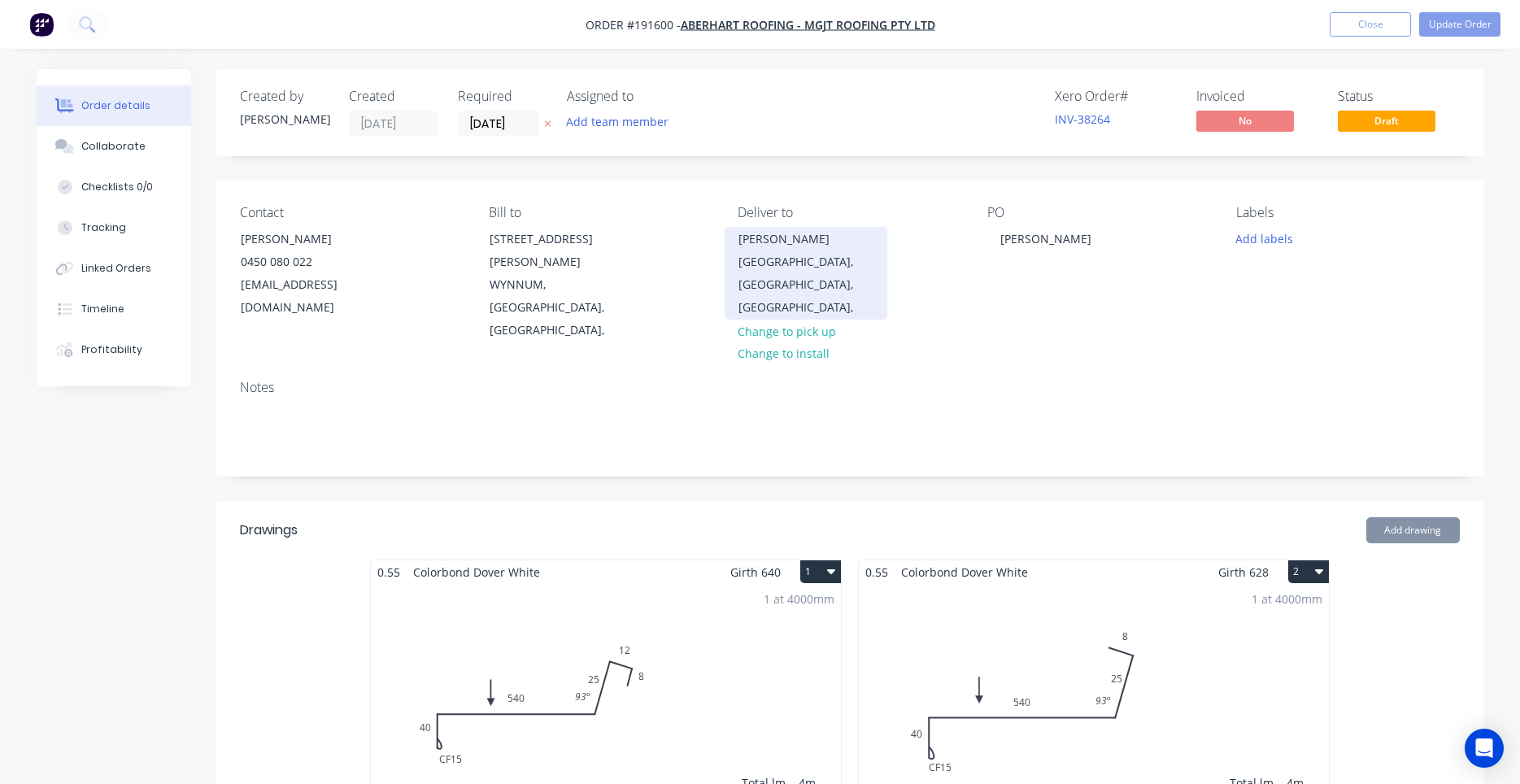
click at [750, 251] on div "NEW FARM, Queensland, Australia," at bounding box center [806, 284] width 135 height 68
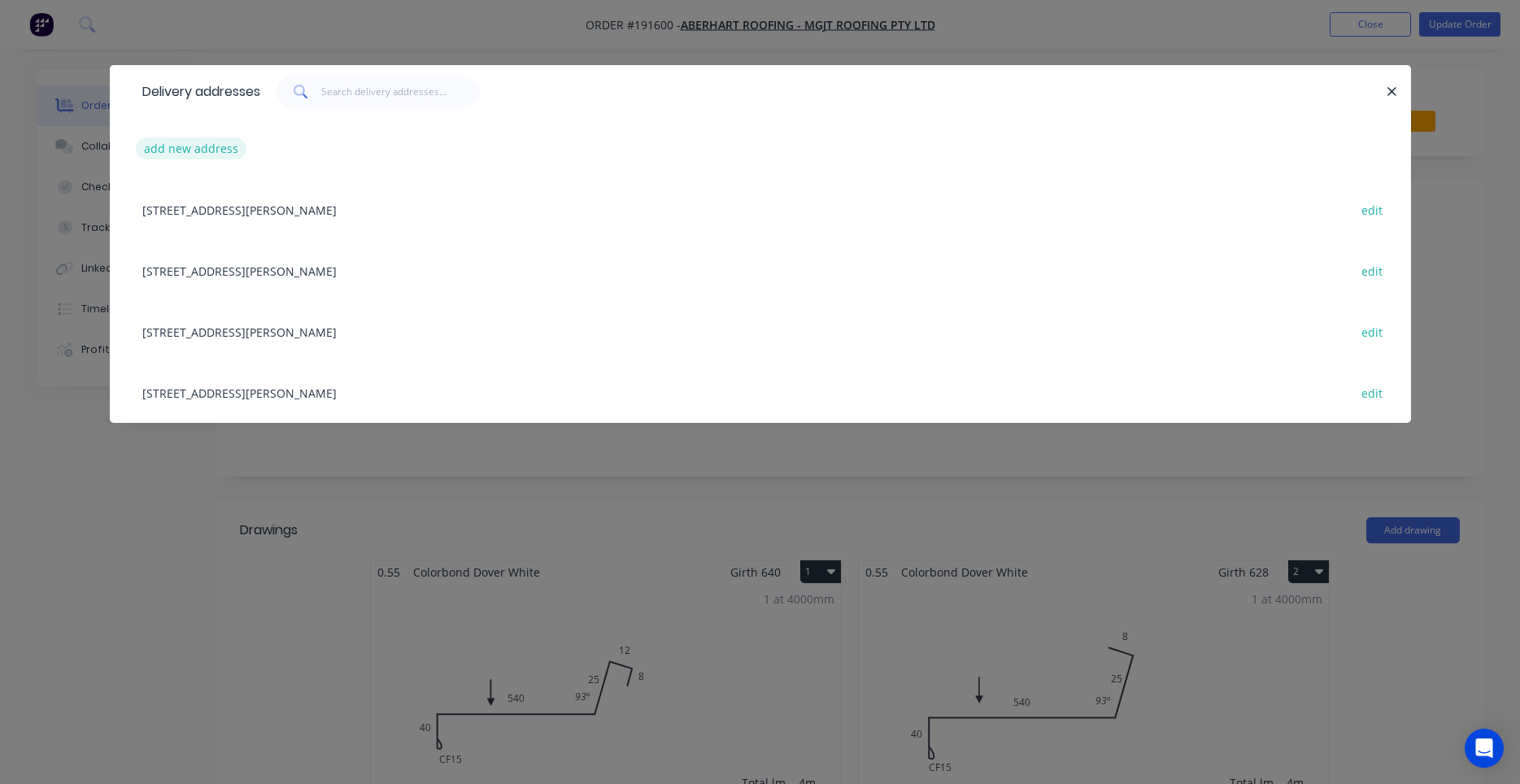
click at [200, 147] on button "add new address" at bounding box center [191, 148] width 112 height 22
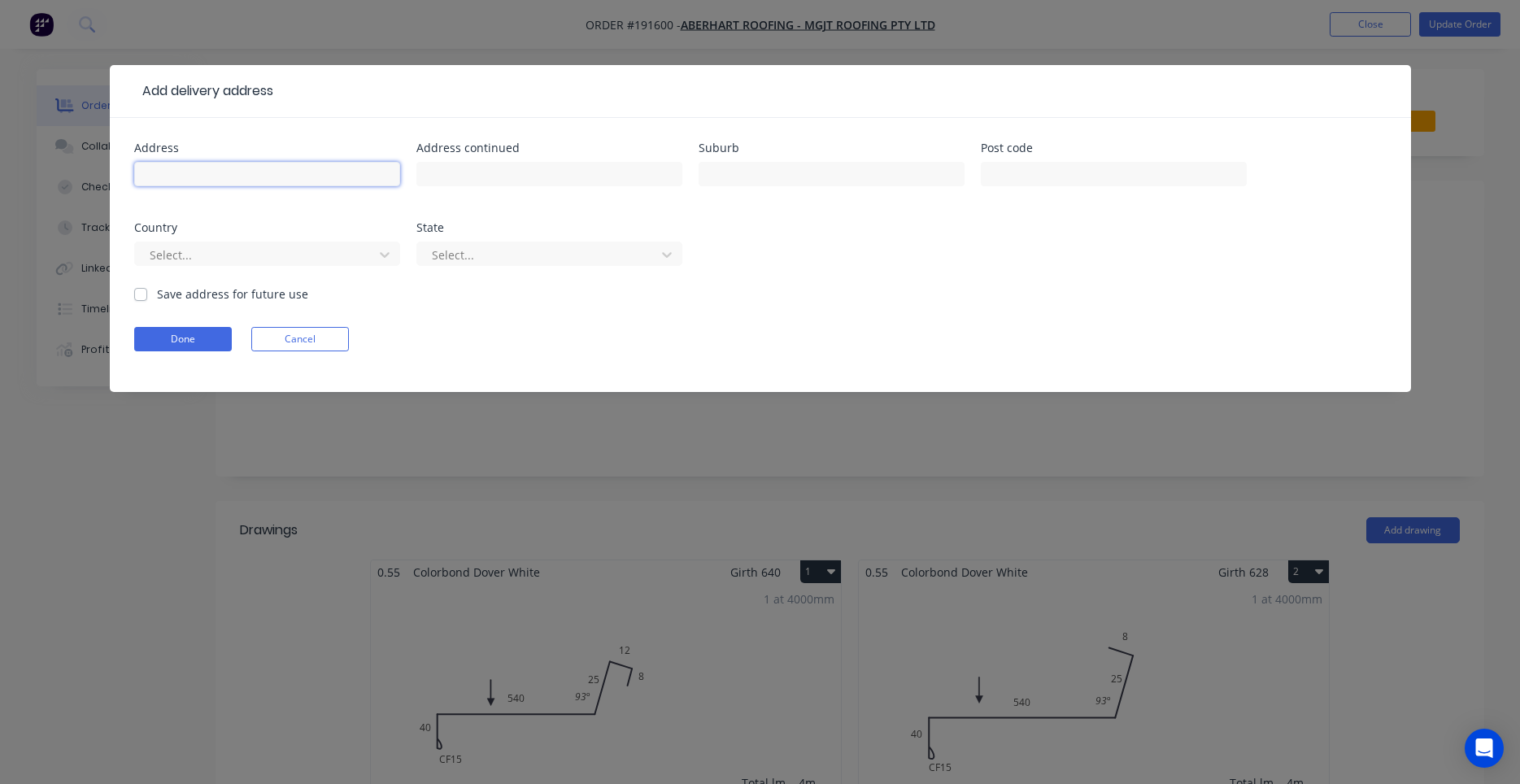
click at [285, 171] on input "text" at bounding box center [267, 174] width 266 height 25
type input "31 MARK ST"
type input "NEW FARM"
type input "a"
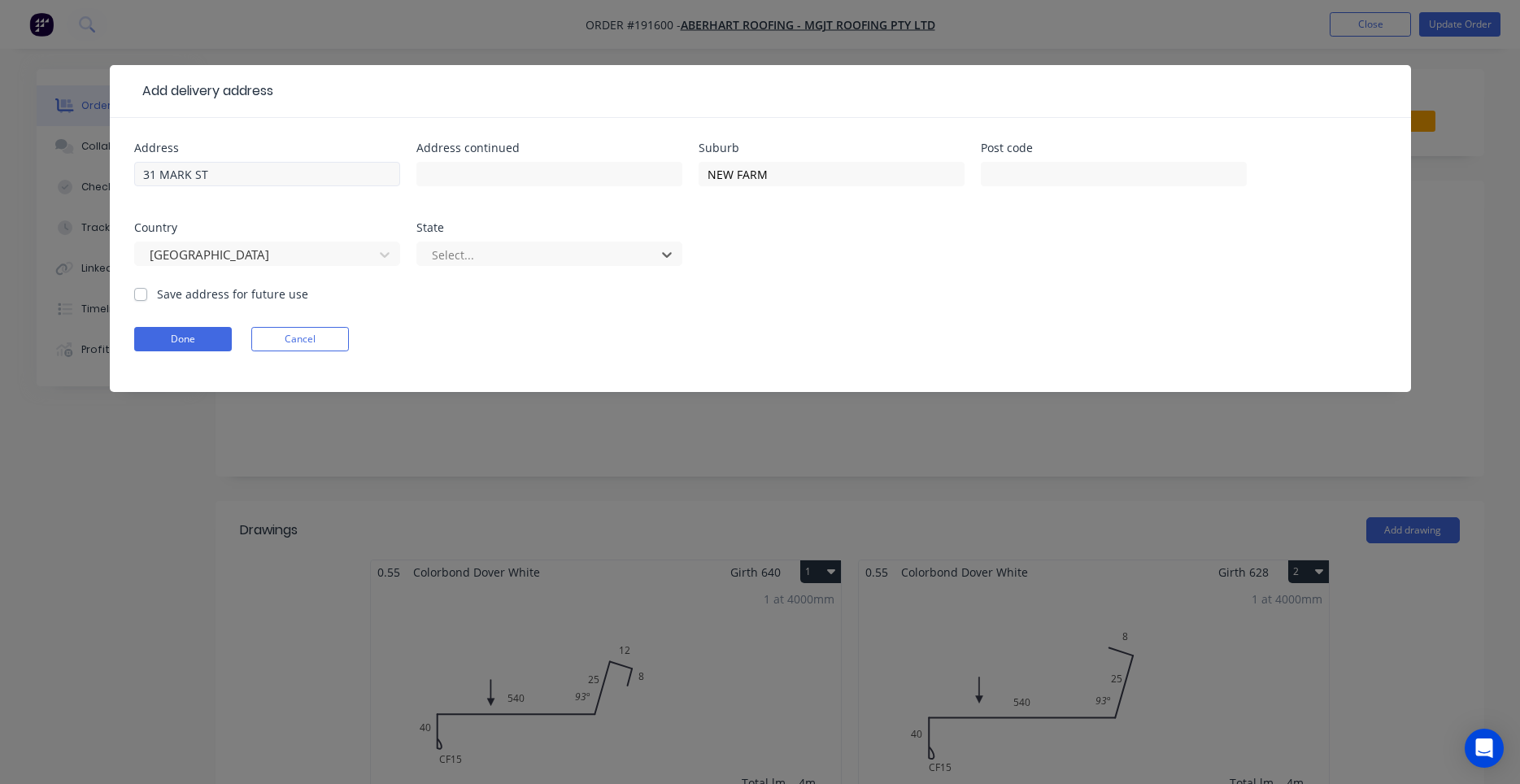
type input "q"
click at [210, 337] on button "Done" at bounding box center [183, 339] width 98 height 25
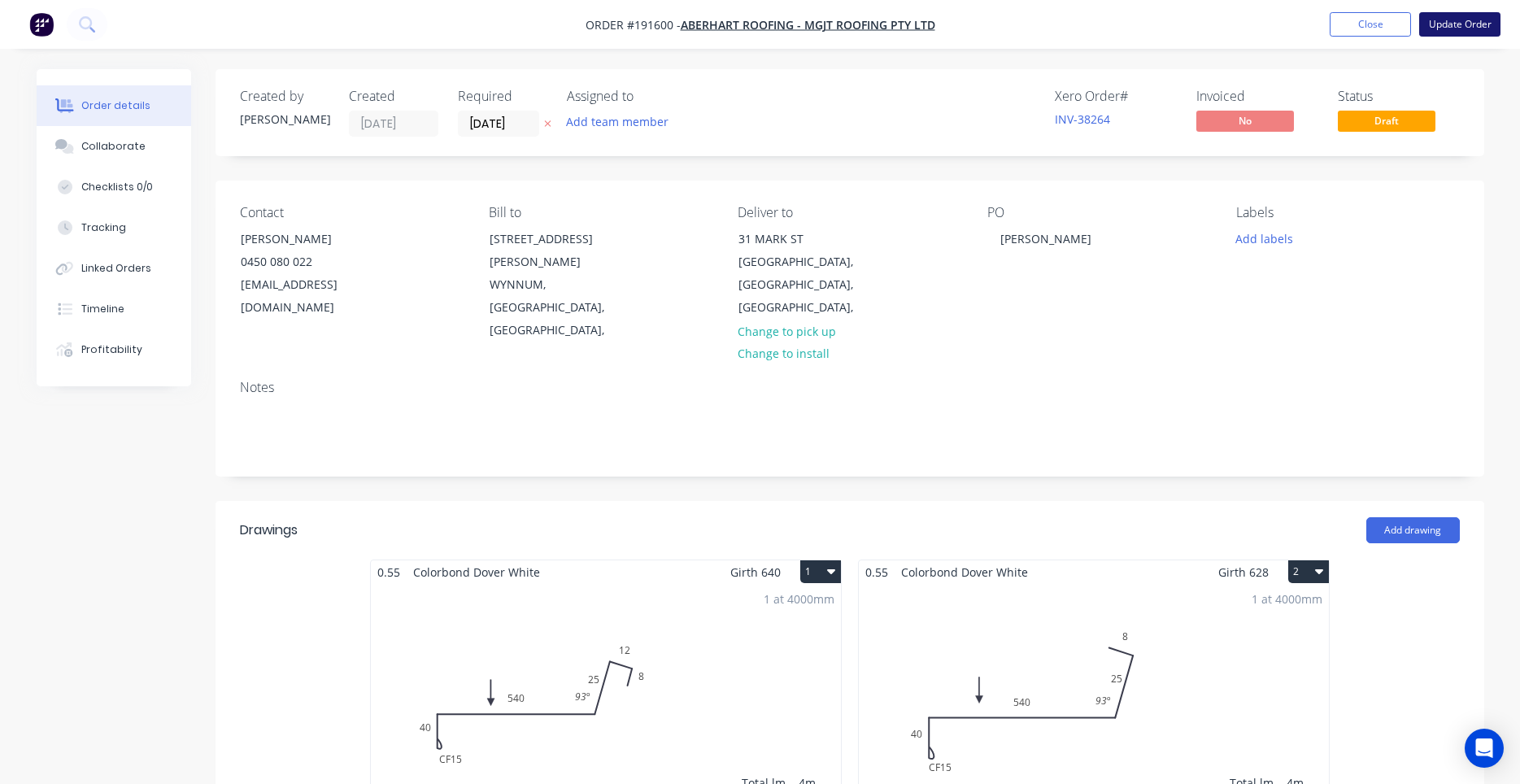
click at [1461, 26] on button "Update Order" at bounding box center [1459, 25] width 81 height 25
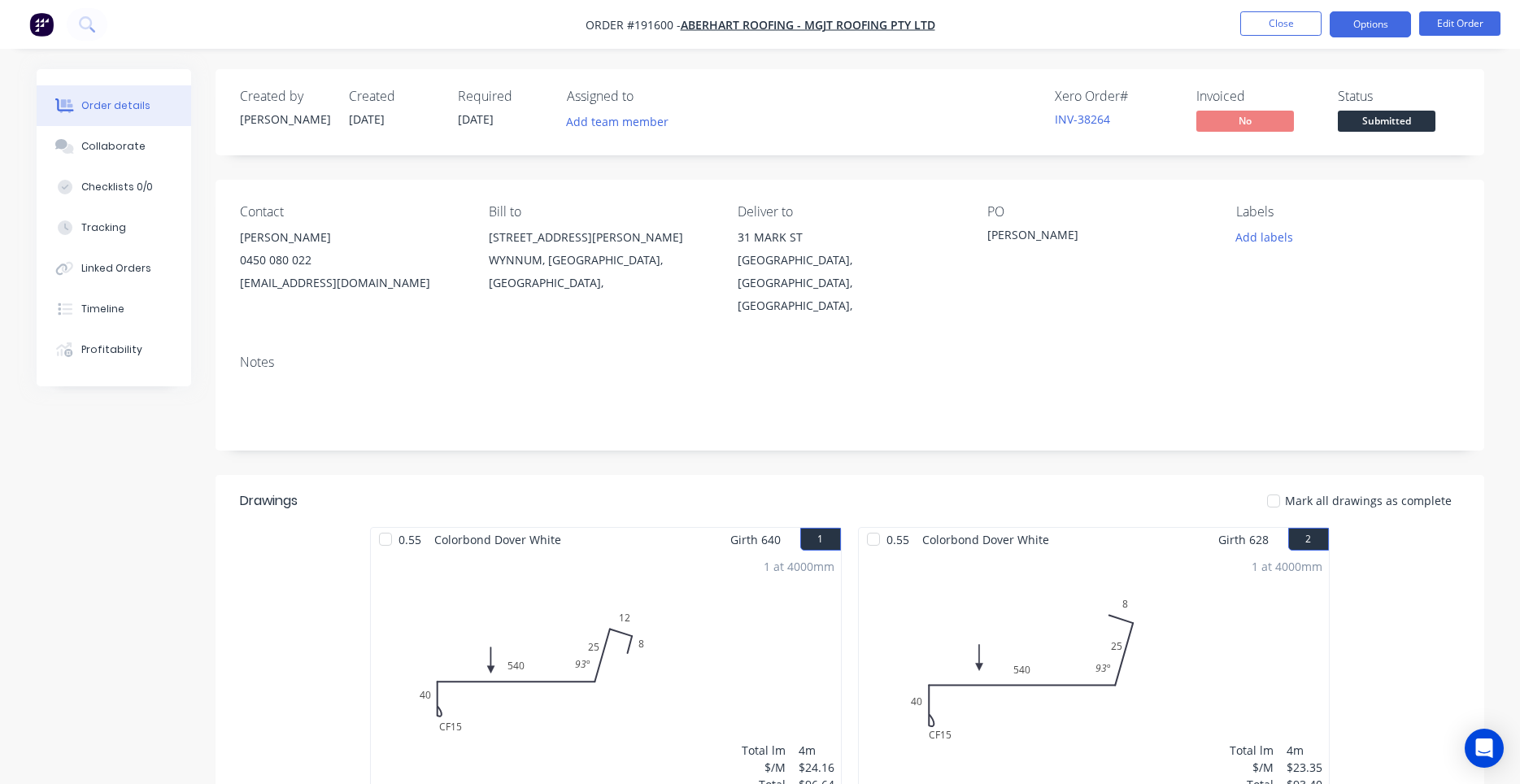
click at [1383, 34] on button "Options" at bounding box center [1370, 24] width 81 height 26
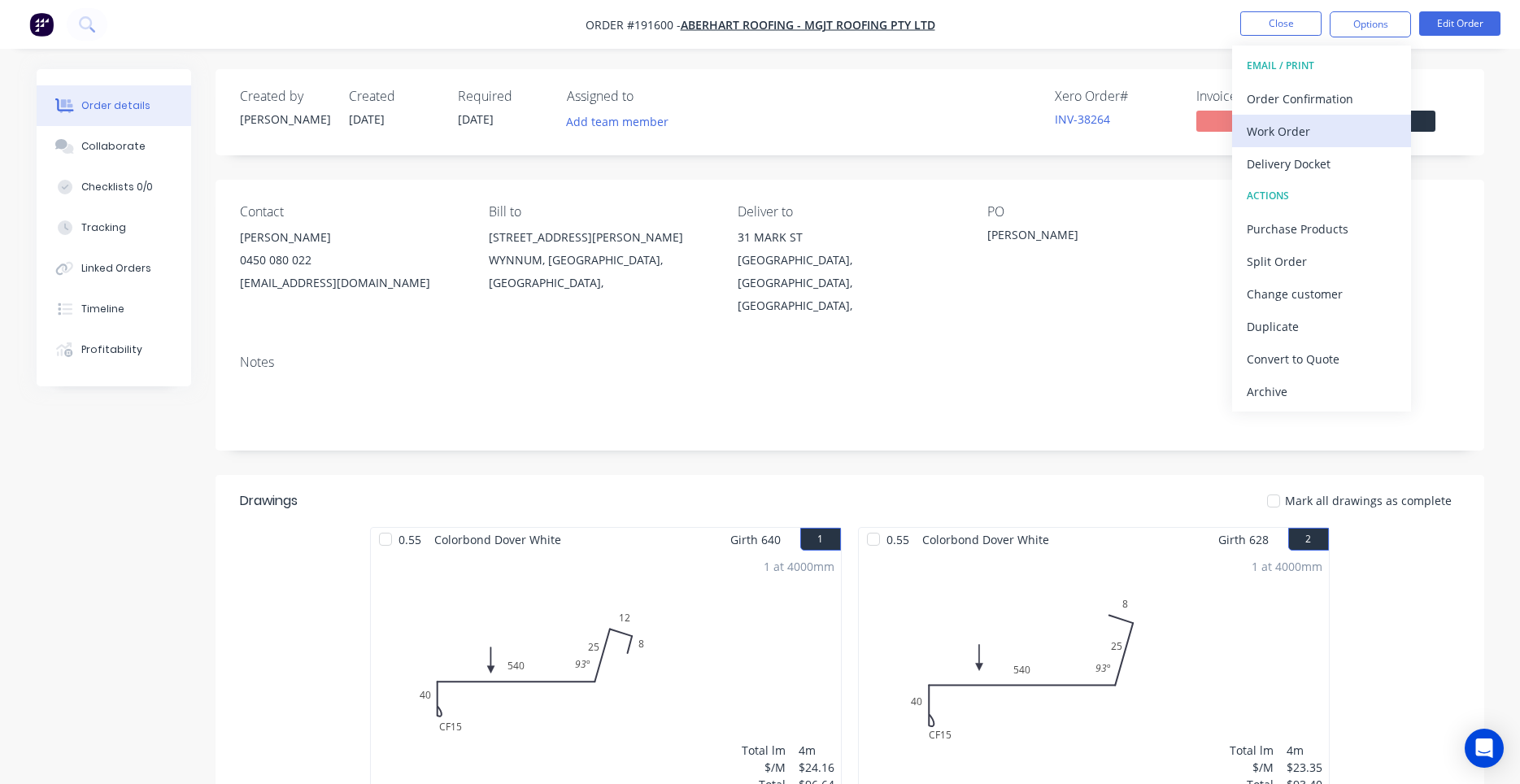
click at [1336, 129] on div "Work Order" at bounding box center [1321, 131] width 150 height 24
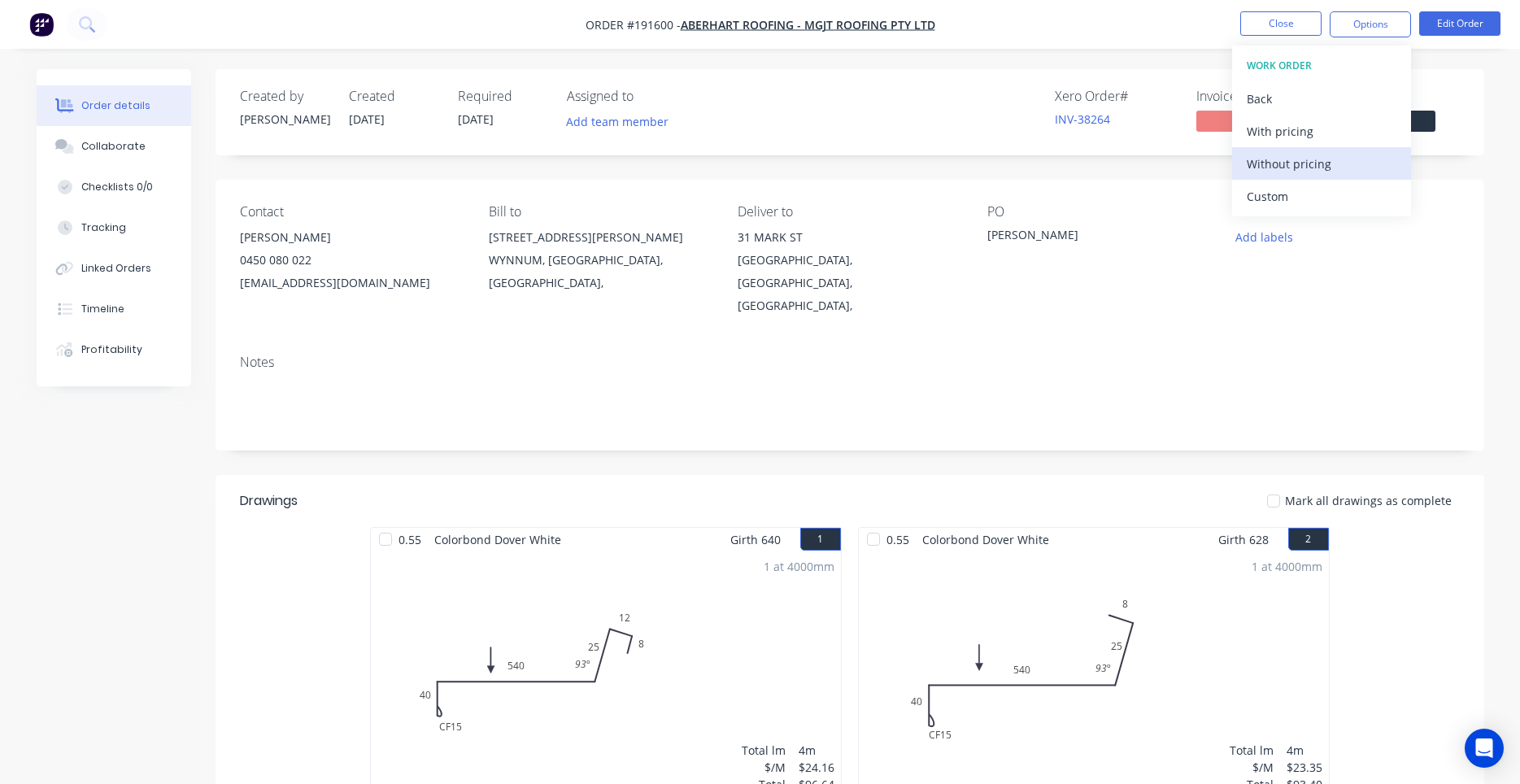
click at [1319, 155] on div "Without pricing" at bounding box center [1321, 164] width 150 height 24
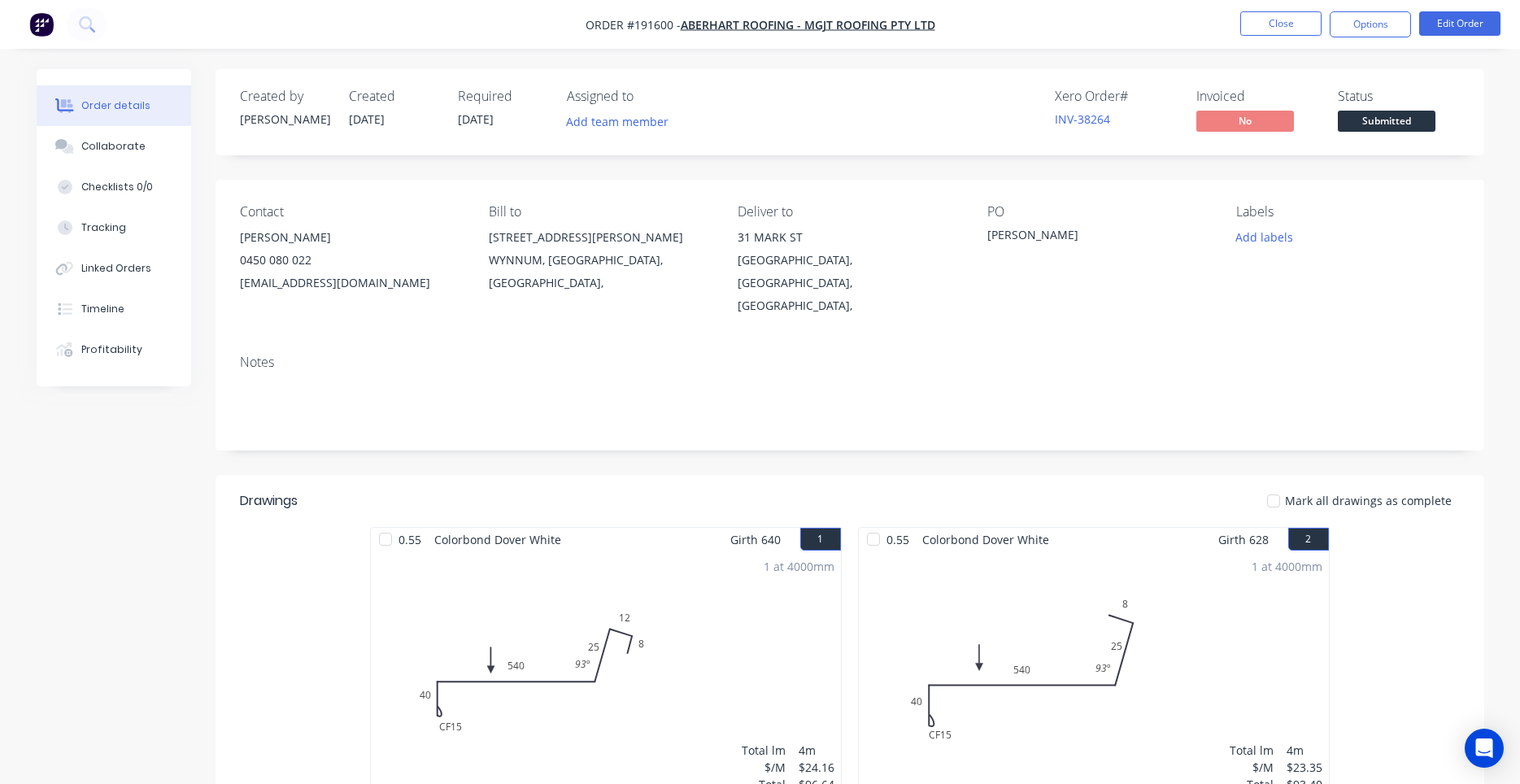
click at [1182, 354] on div "Notes" at bounding box center [849, 362] width 1220 height 15
click at [1311, 30] on button "Close" at bounding box center [1280, 24] width 81 height 25
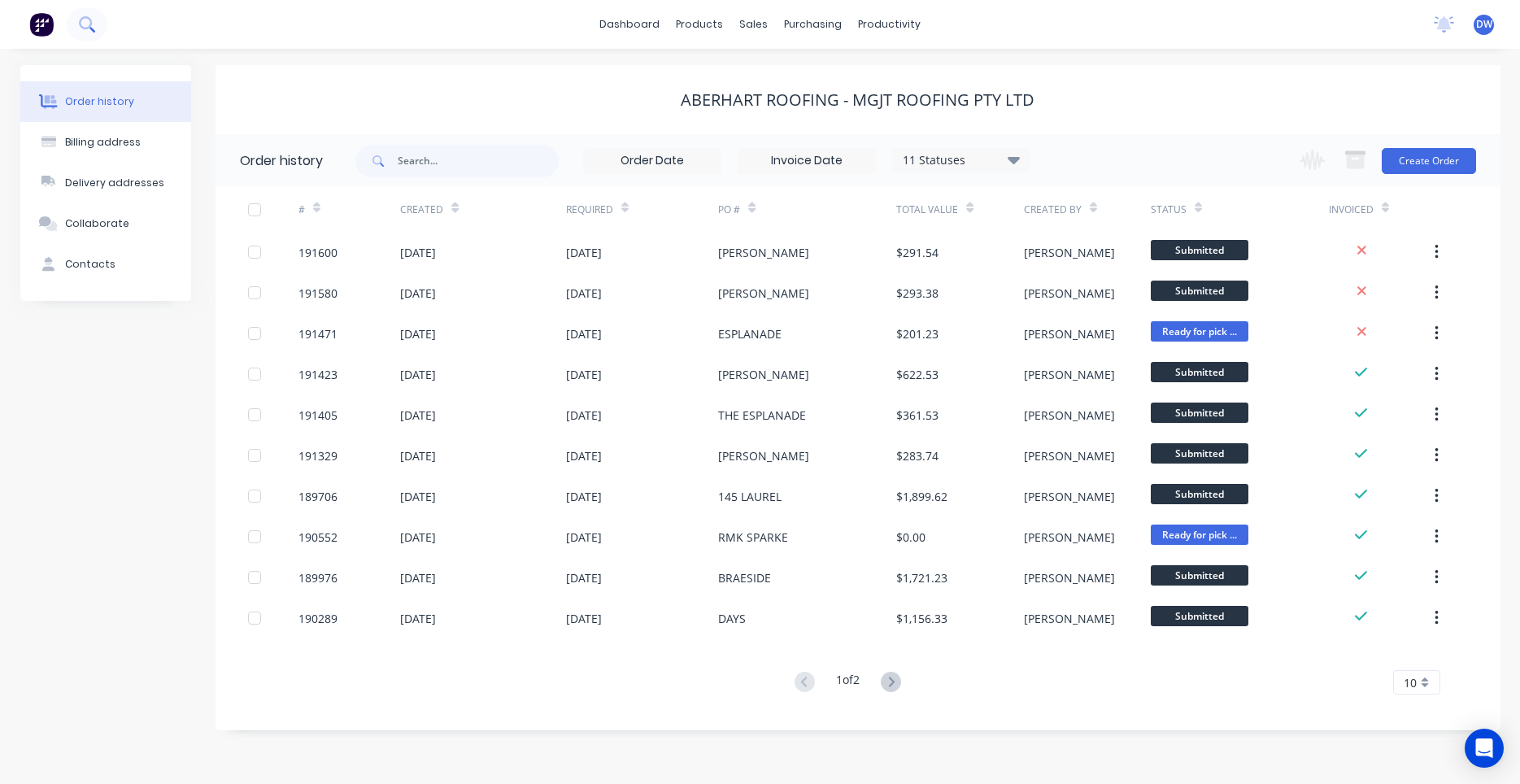
click at [101, 31] on button at bounding box center [86, 25] width 41 height 32
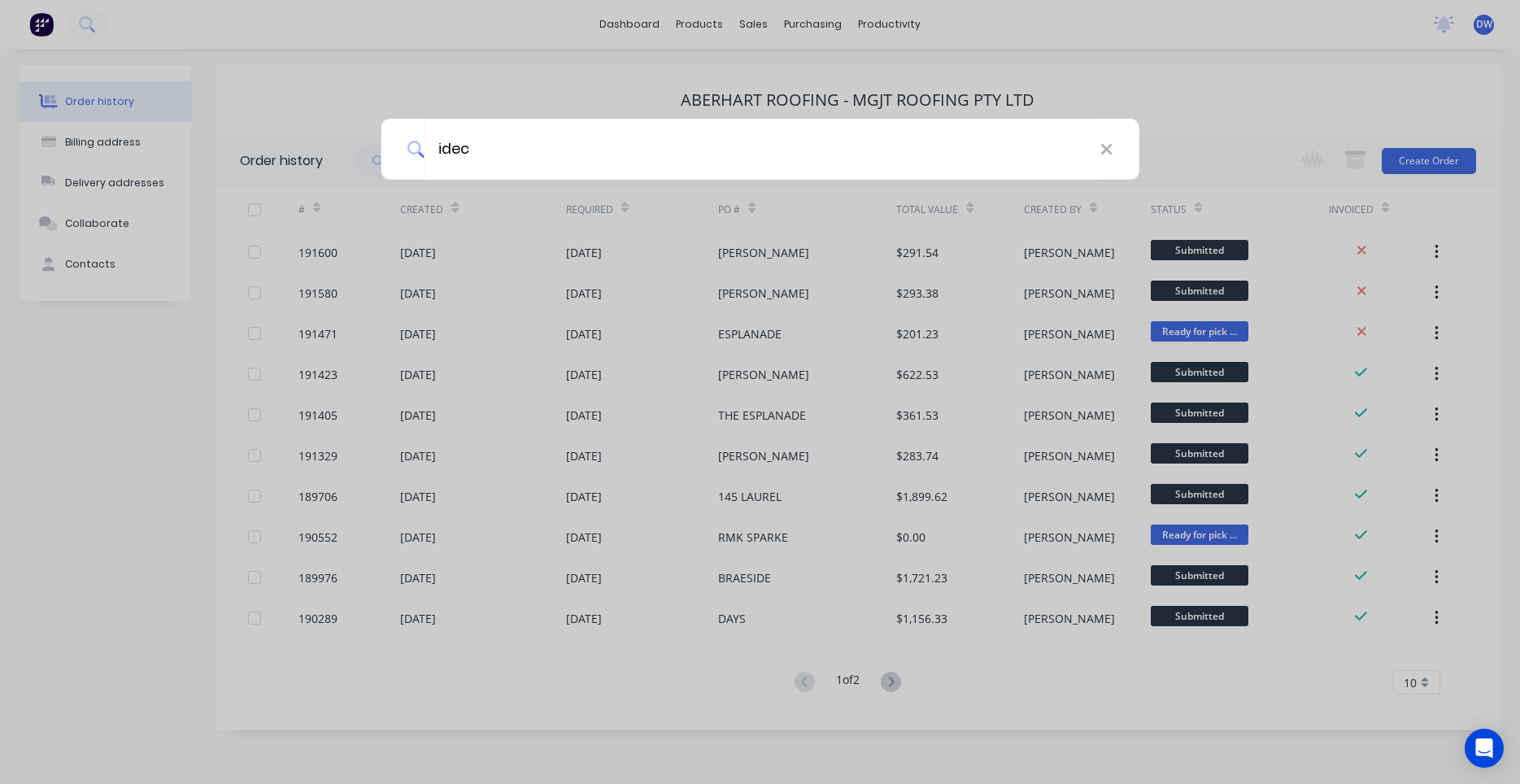
type input "idec"
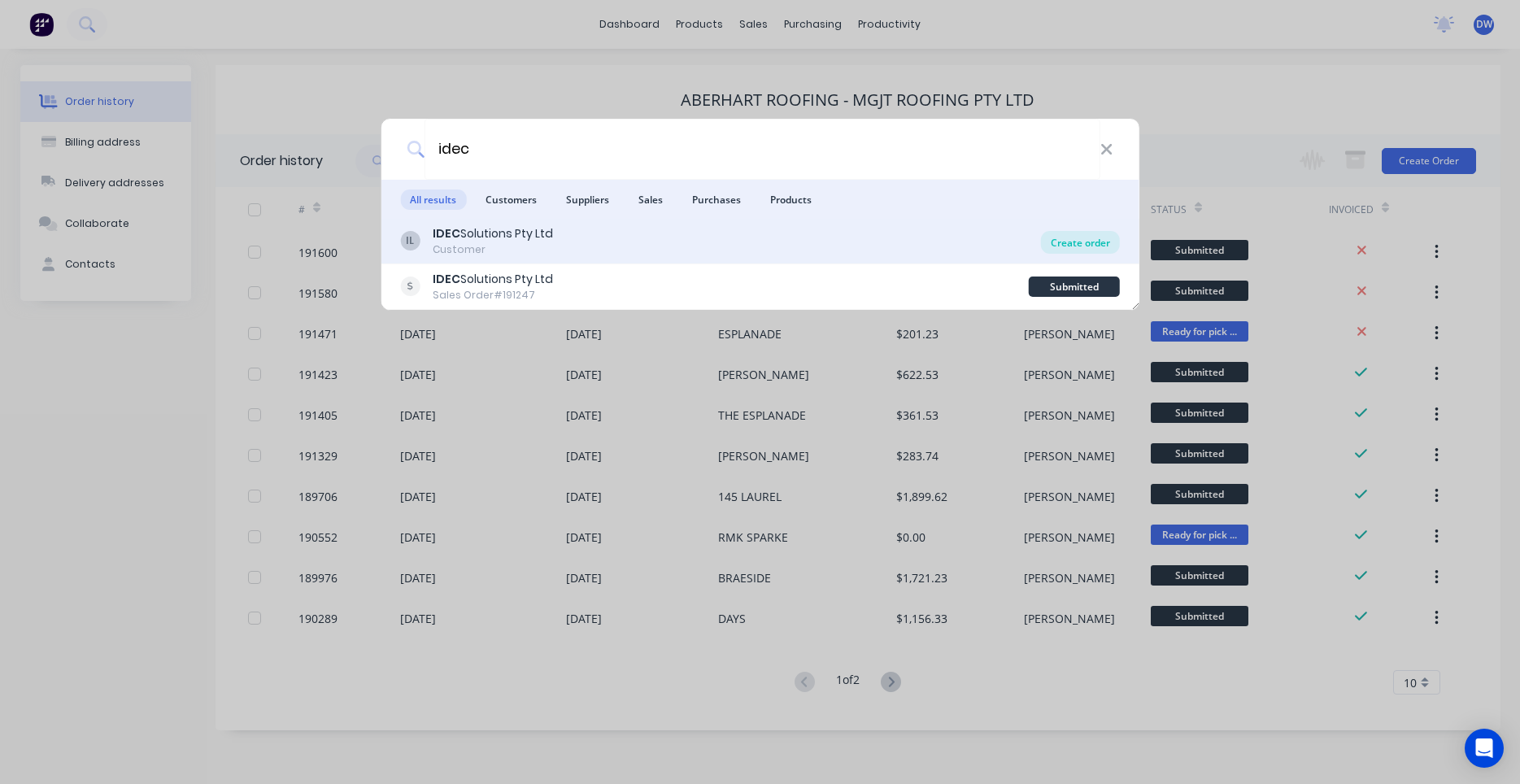
click at [1066, 252] on div "Create order" at bounding box center [1080, 242] width 79 height 23
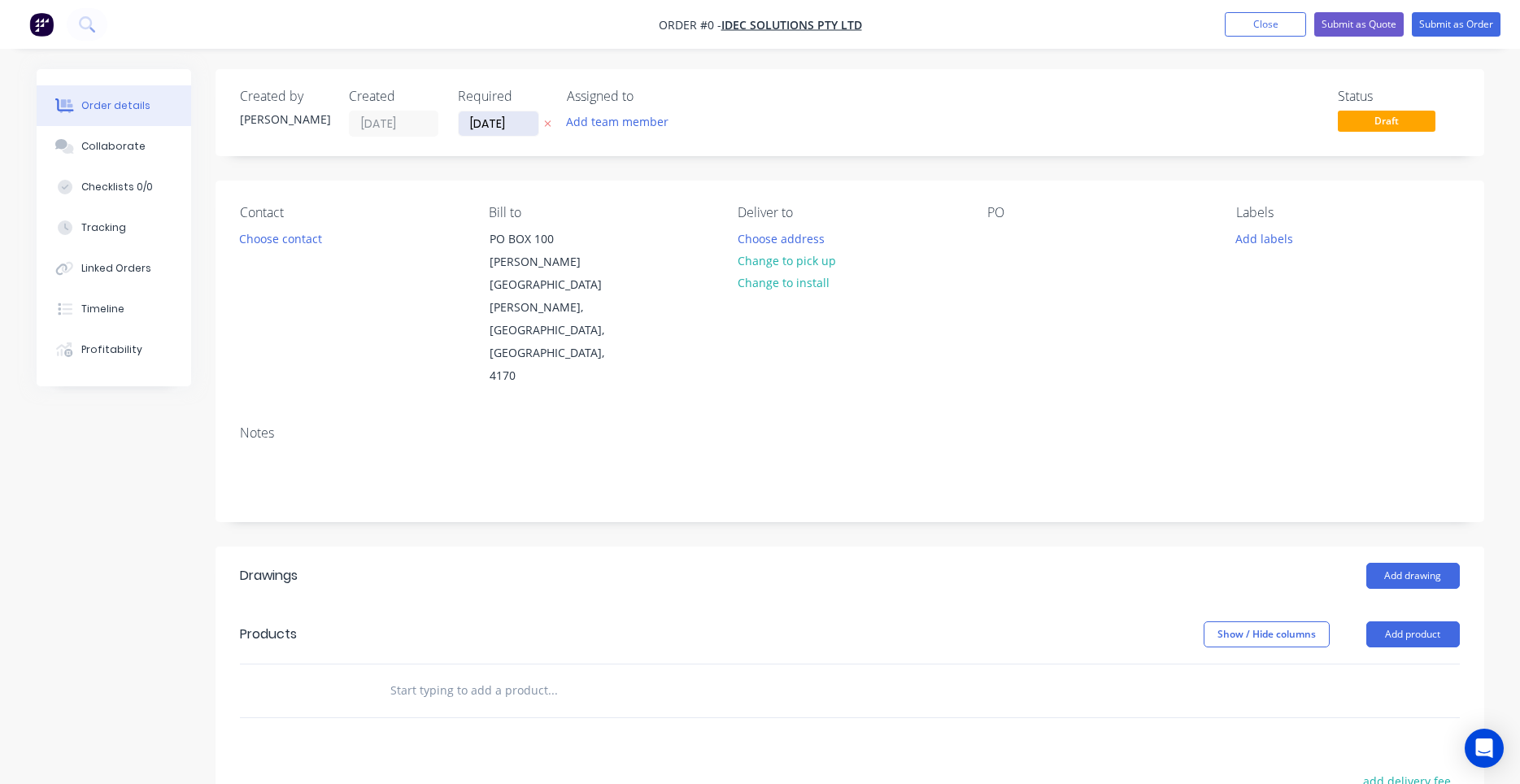
click at [491, 120] on input "03/09/25" at bounding box center [498, 124] width 80 height 25
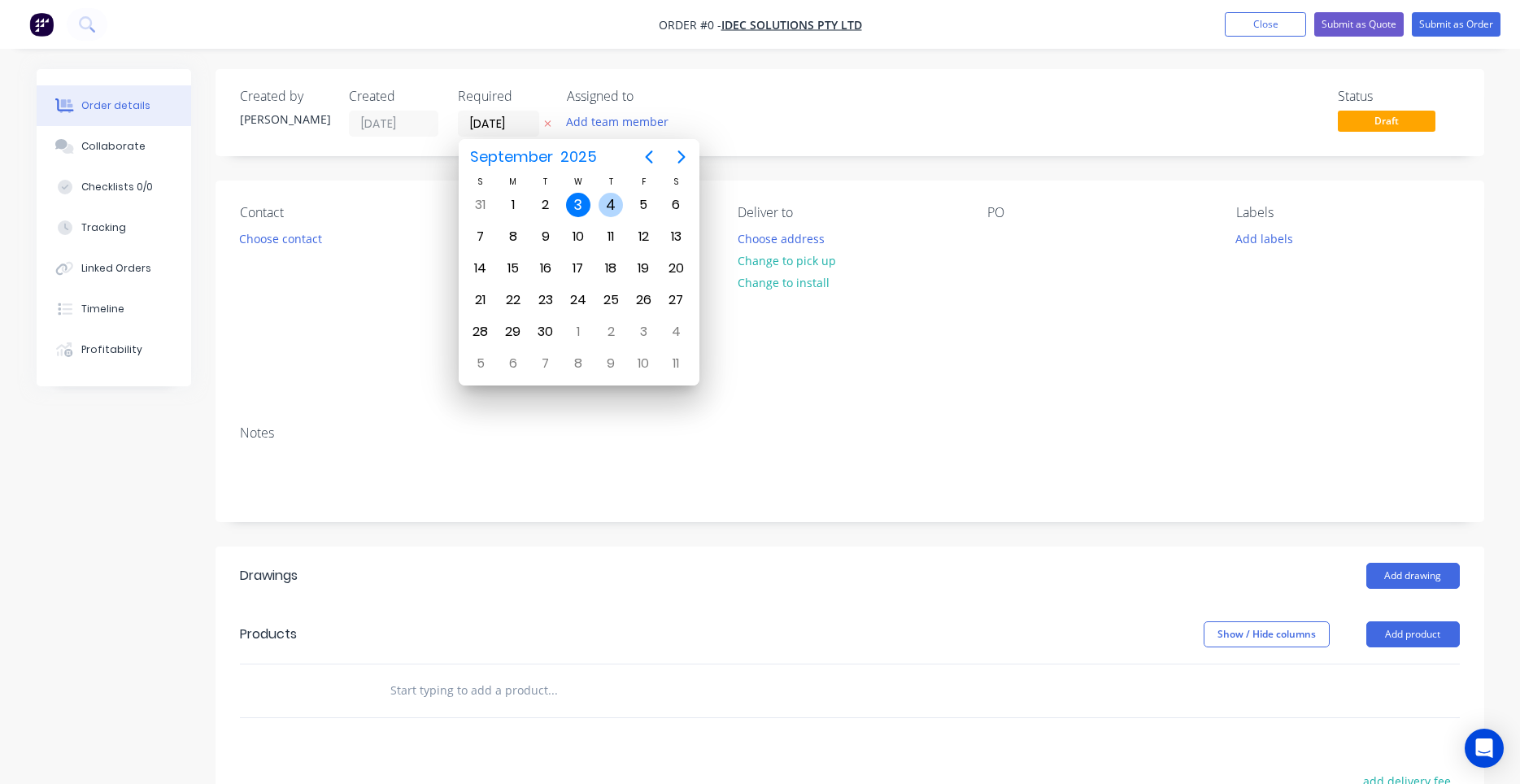
click at [611, 209] on div "4" at bounding box center [611, 205] width 25 height 25
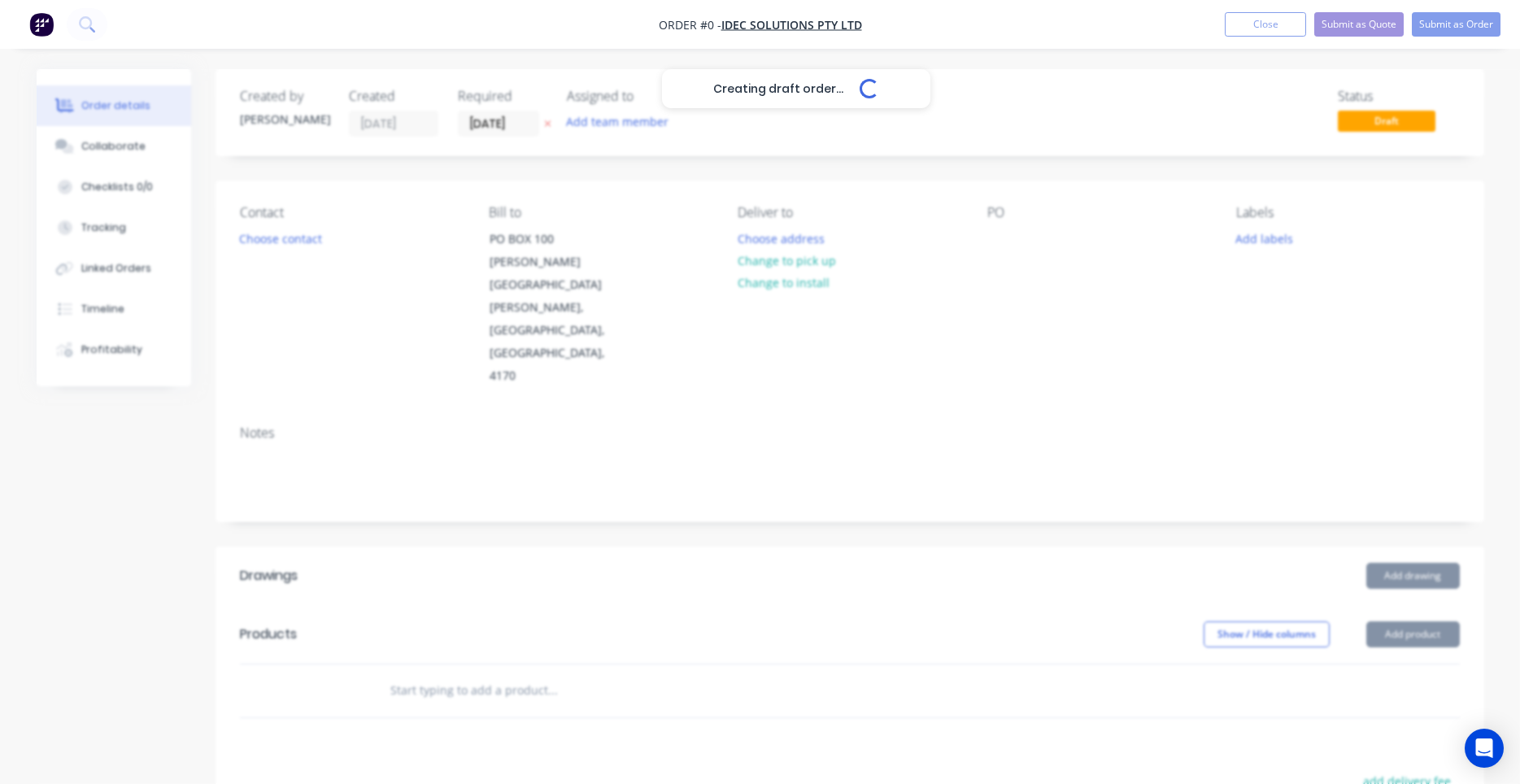
type input "04/09/25"
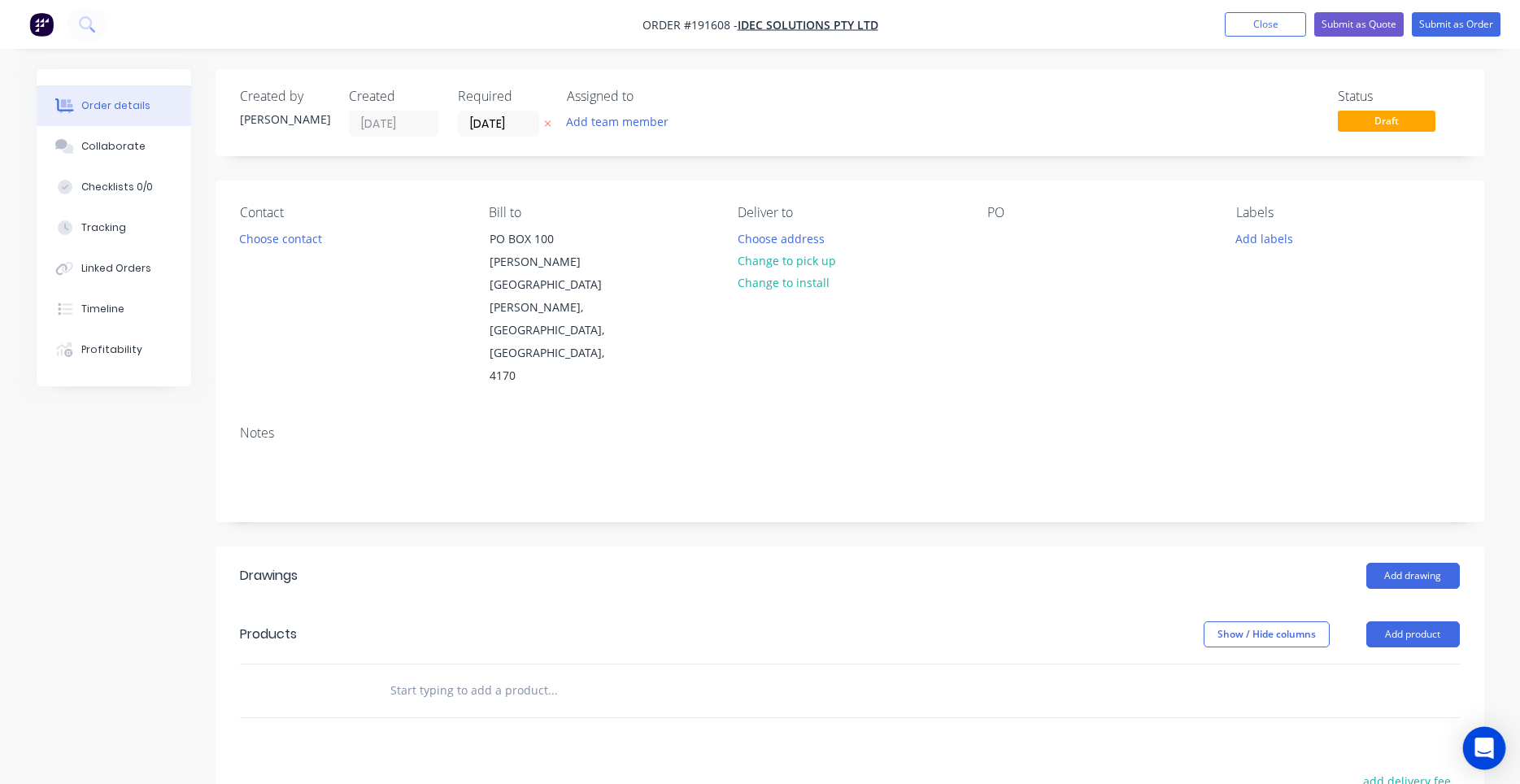
click at [1479, 751] on icon "Open Intercom Messenger" at bounding box center [1484, 748] width 21 height 21
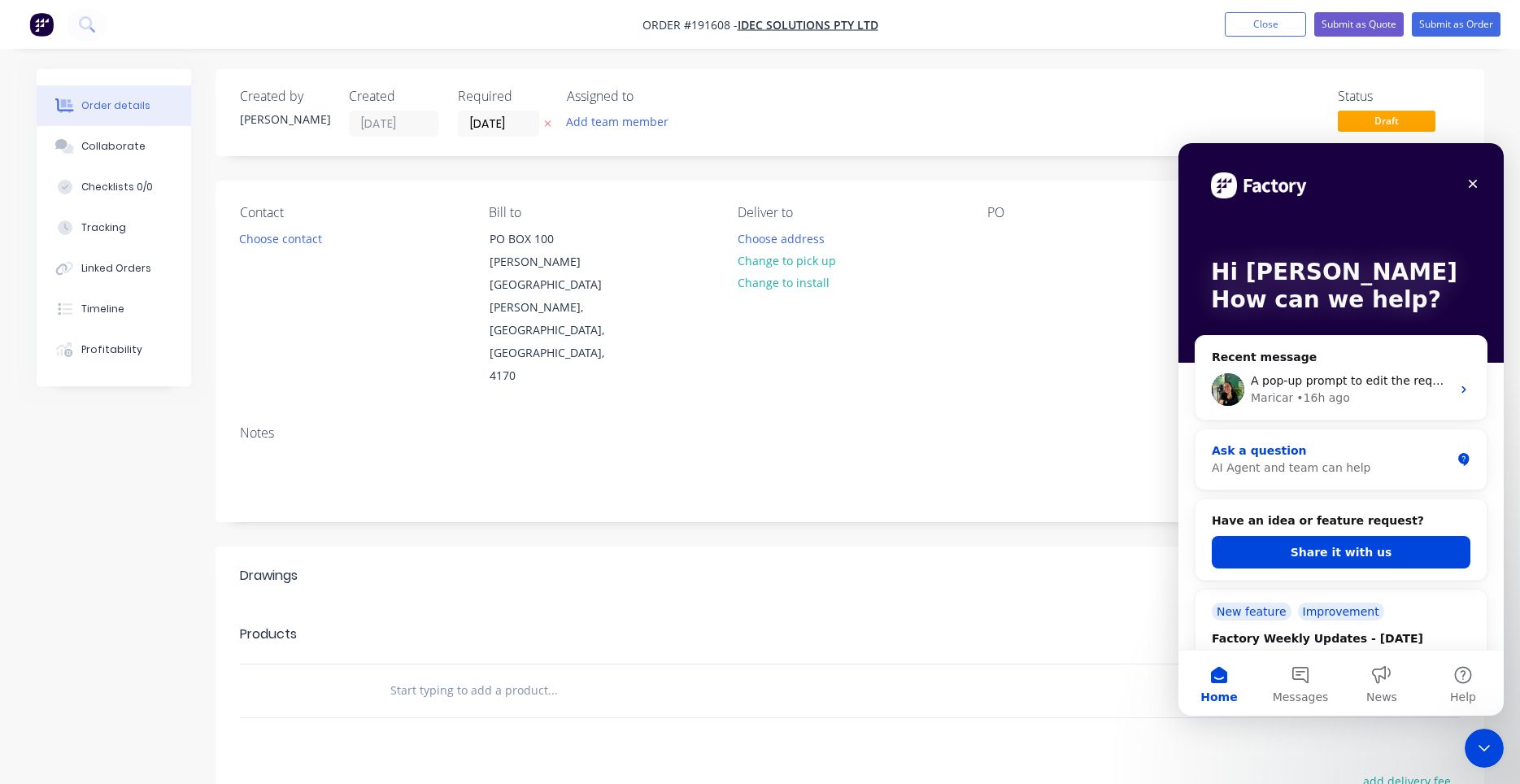
click at [1377, 471] on div "AI Agent and team can help" at bounding box center [1331, 468] width 239 height 17
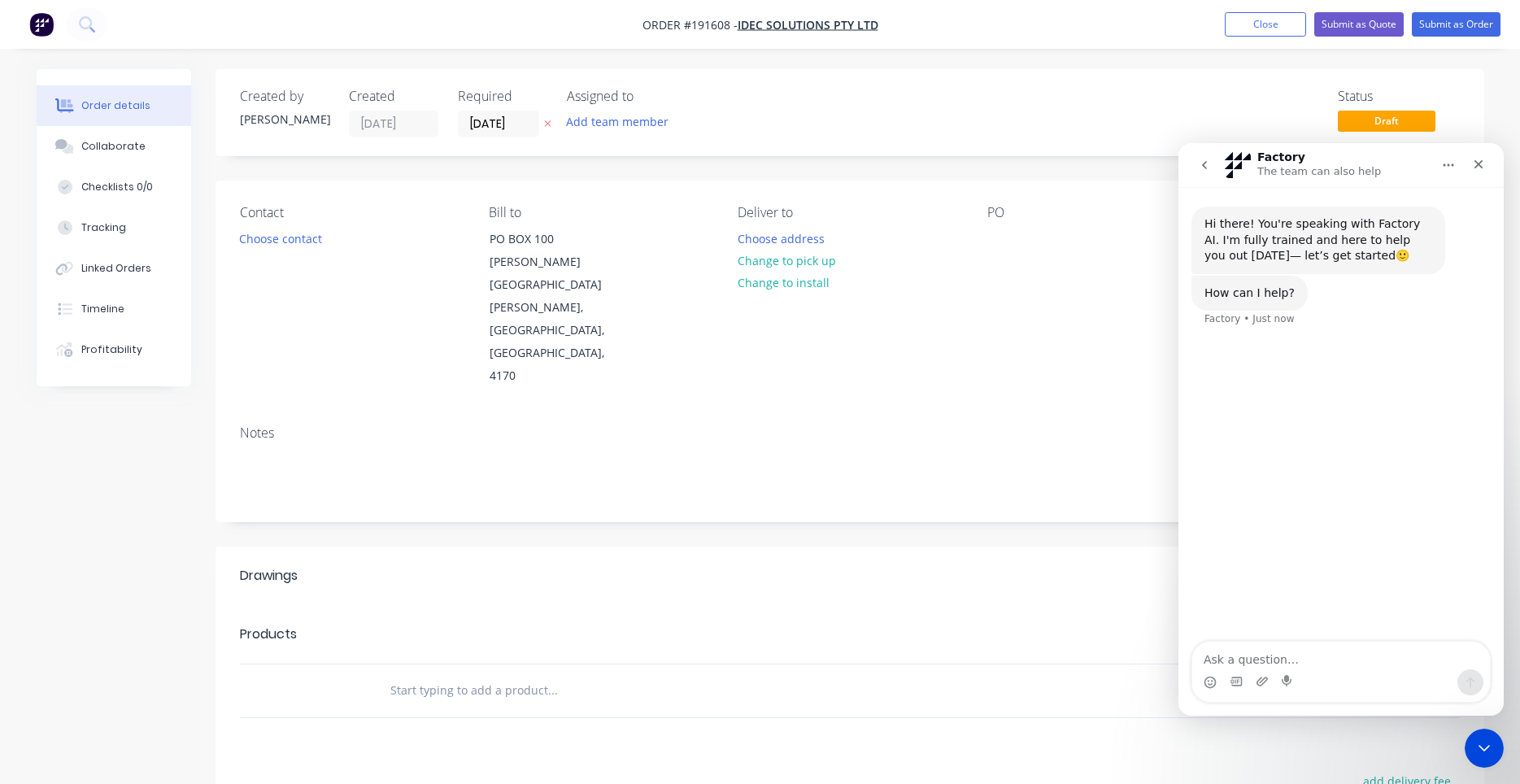
click at [1210, 168] on button "go back" at bounding box center [1204, 165] width 31 height 31
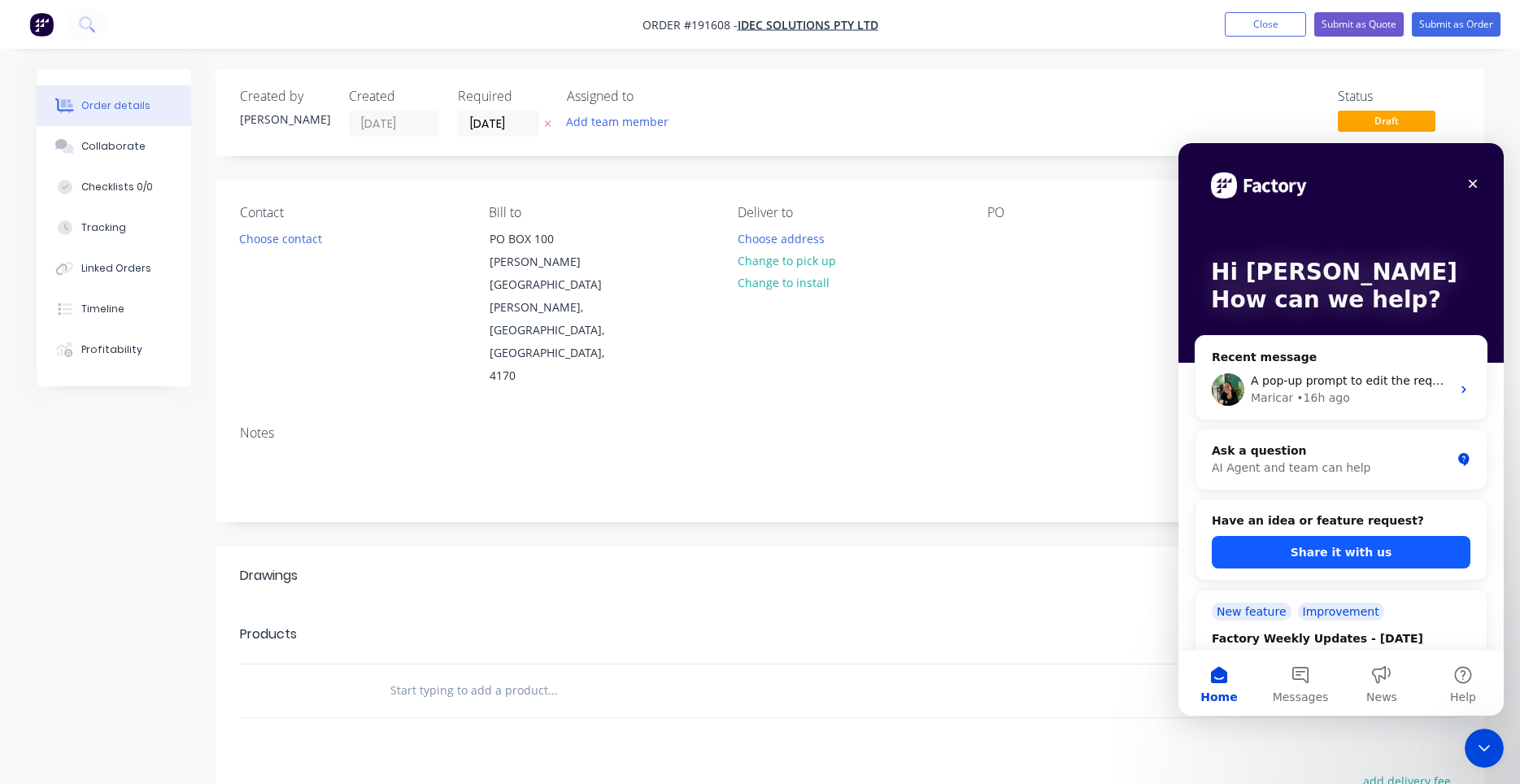
click at [1334, 560] on button "Share it with us" at bounding box center [1340, 552] width 259 height 32
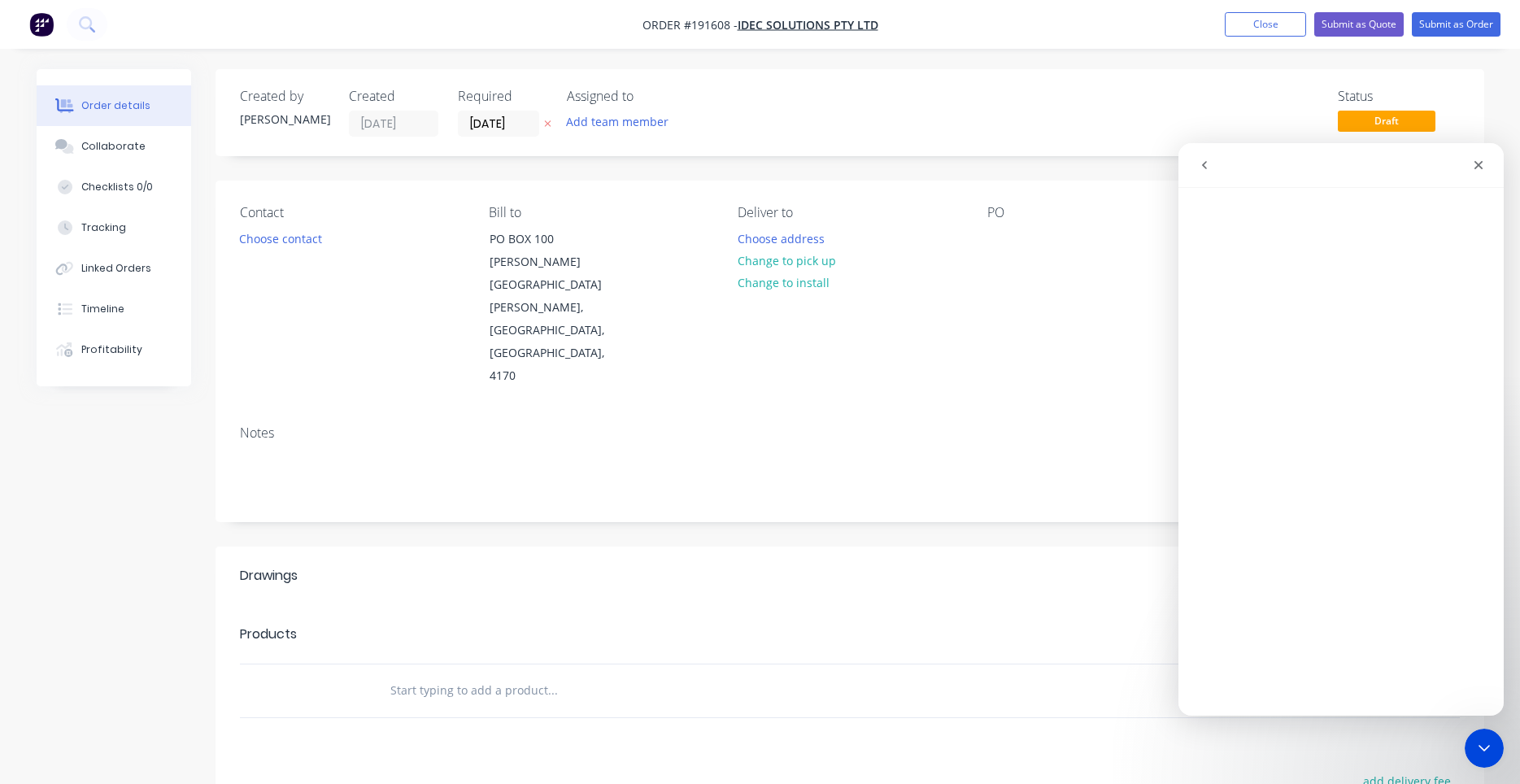
click at [1207, 169] on icon "go back" at bounding box center [1205, 165] width 13 height 13
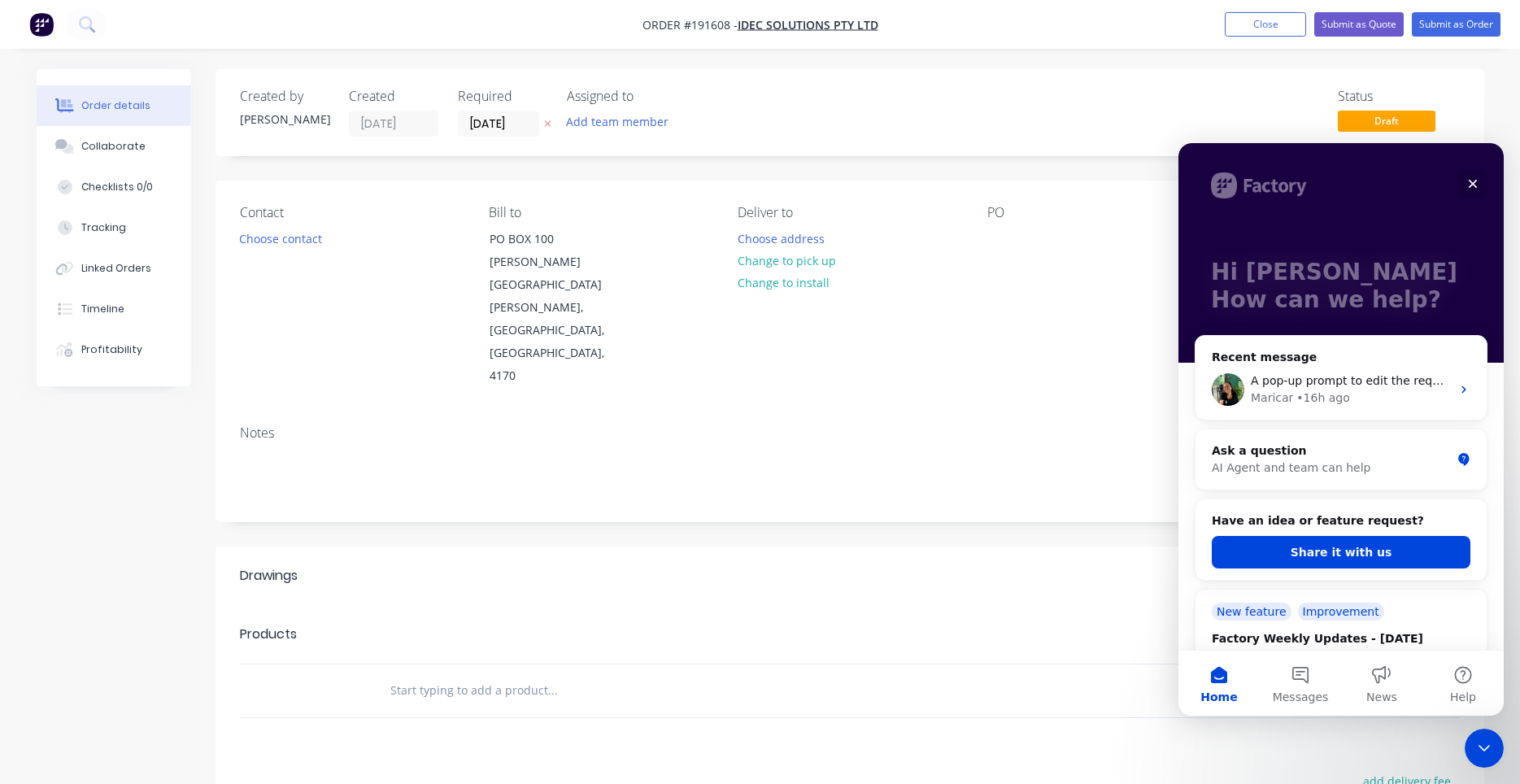
scroll to position [170, 0]
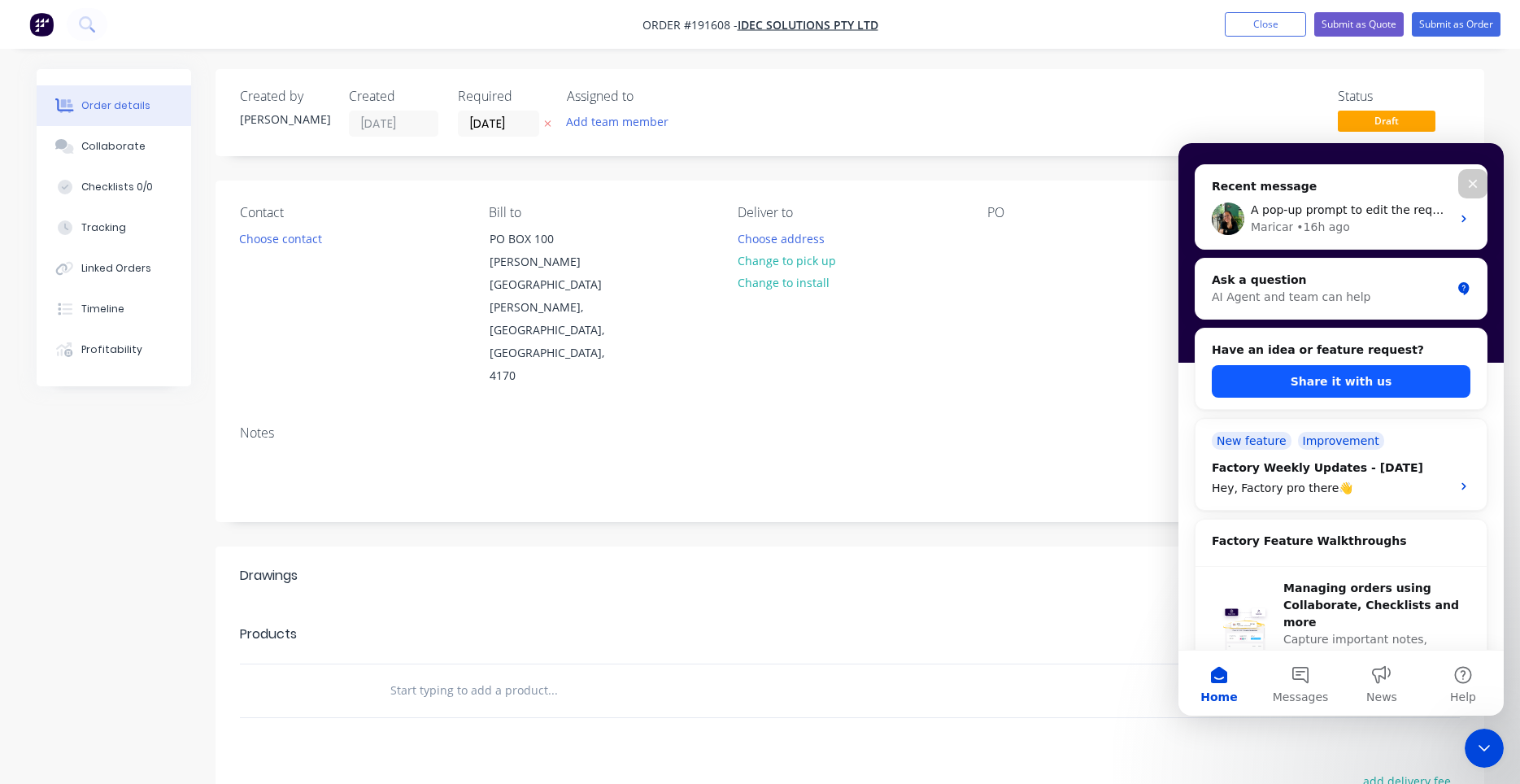
click at [1314, 385] on button "Share it with us" at bounding box center [1340, 382] width 259 height 32
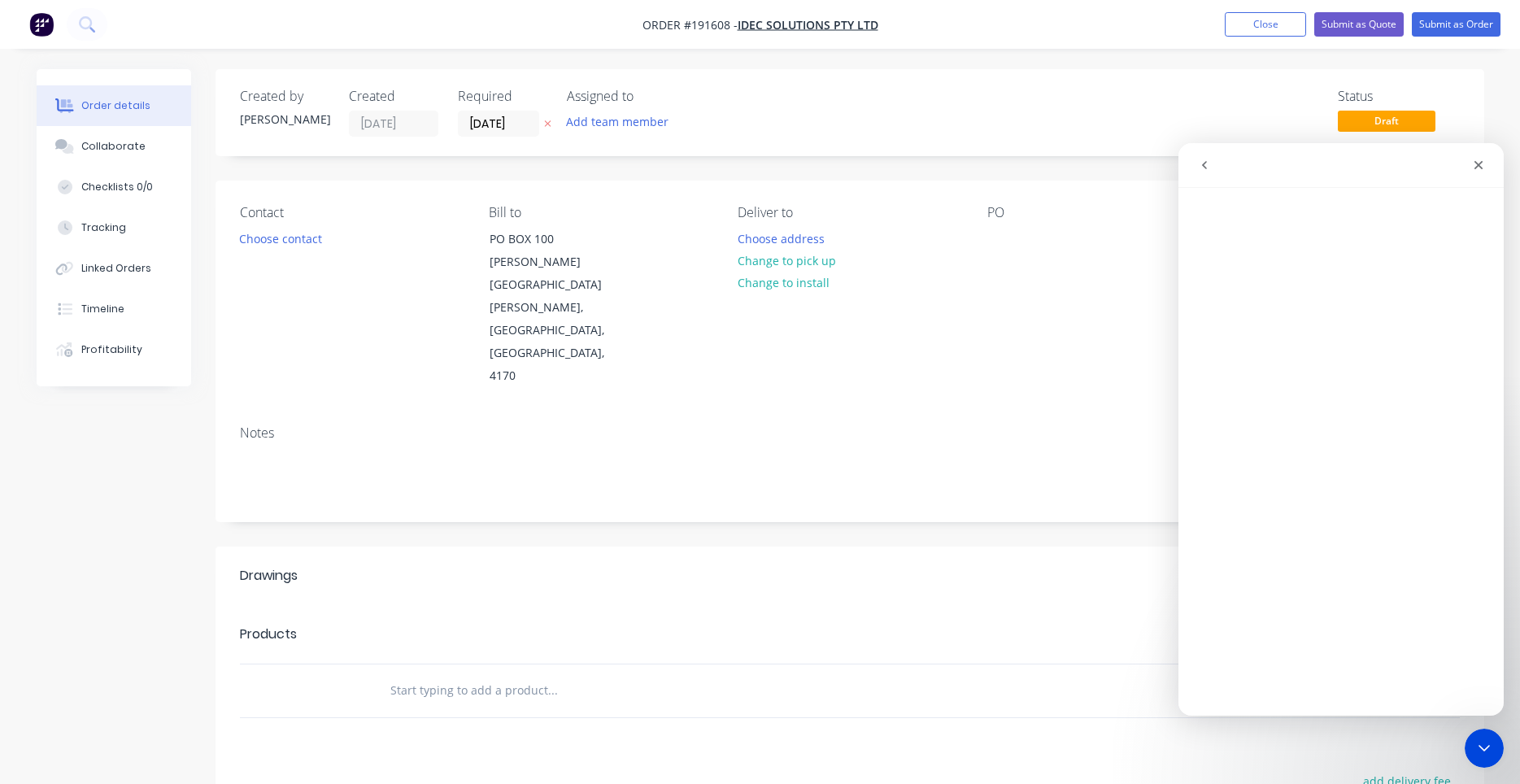
click at [1206, 169] on icon "go back" at bounding box center [1205, 165] width 13 height 13
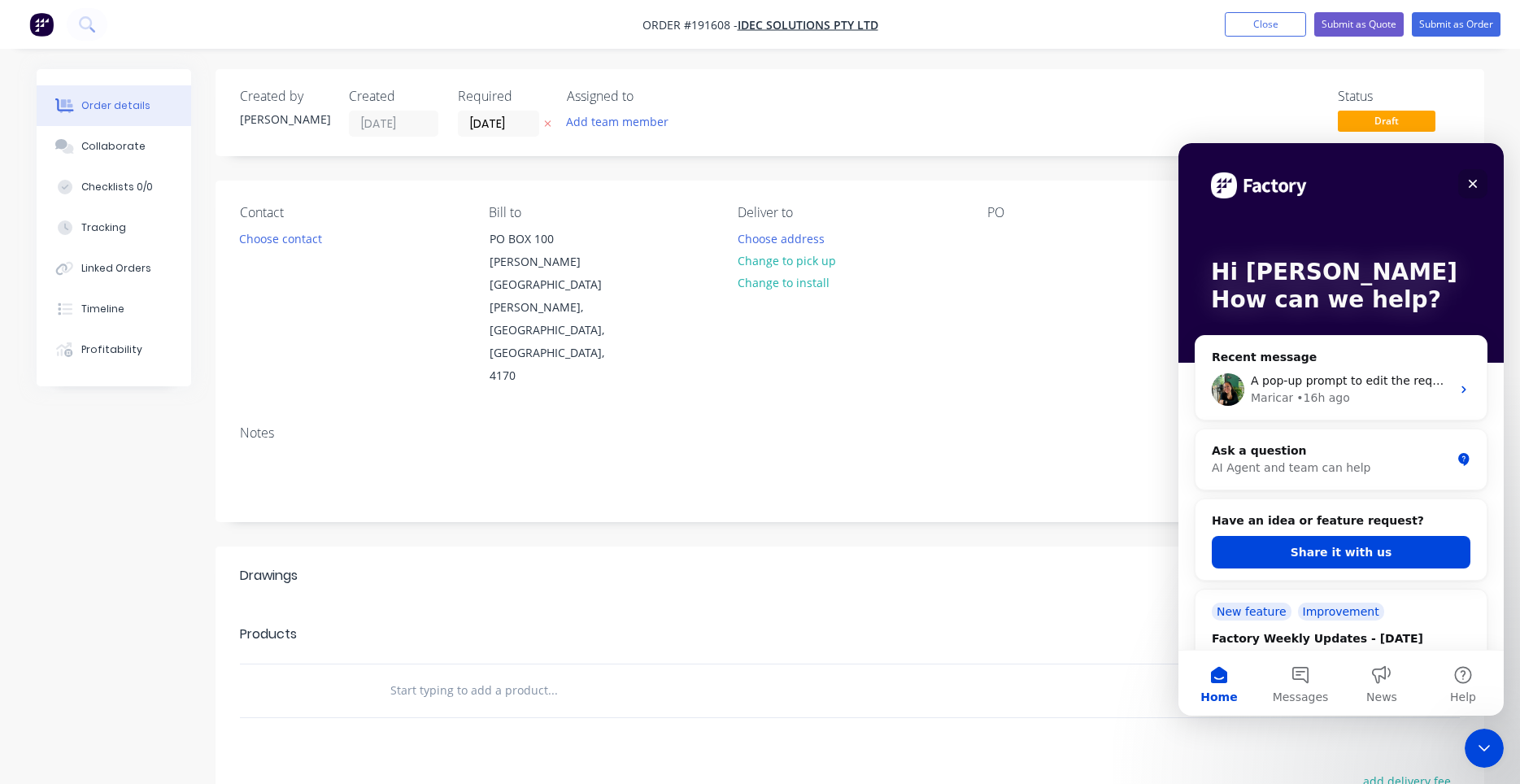
click at [1470, 179] on div "Close" at bounding box center [1472, 184] width 29 height 29
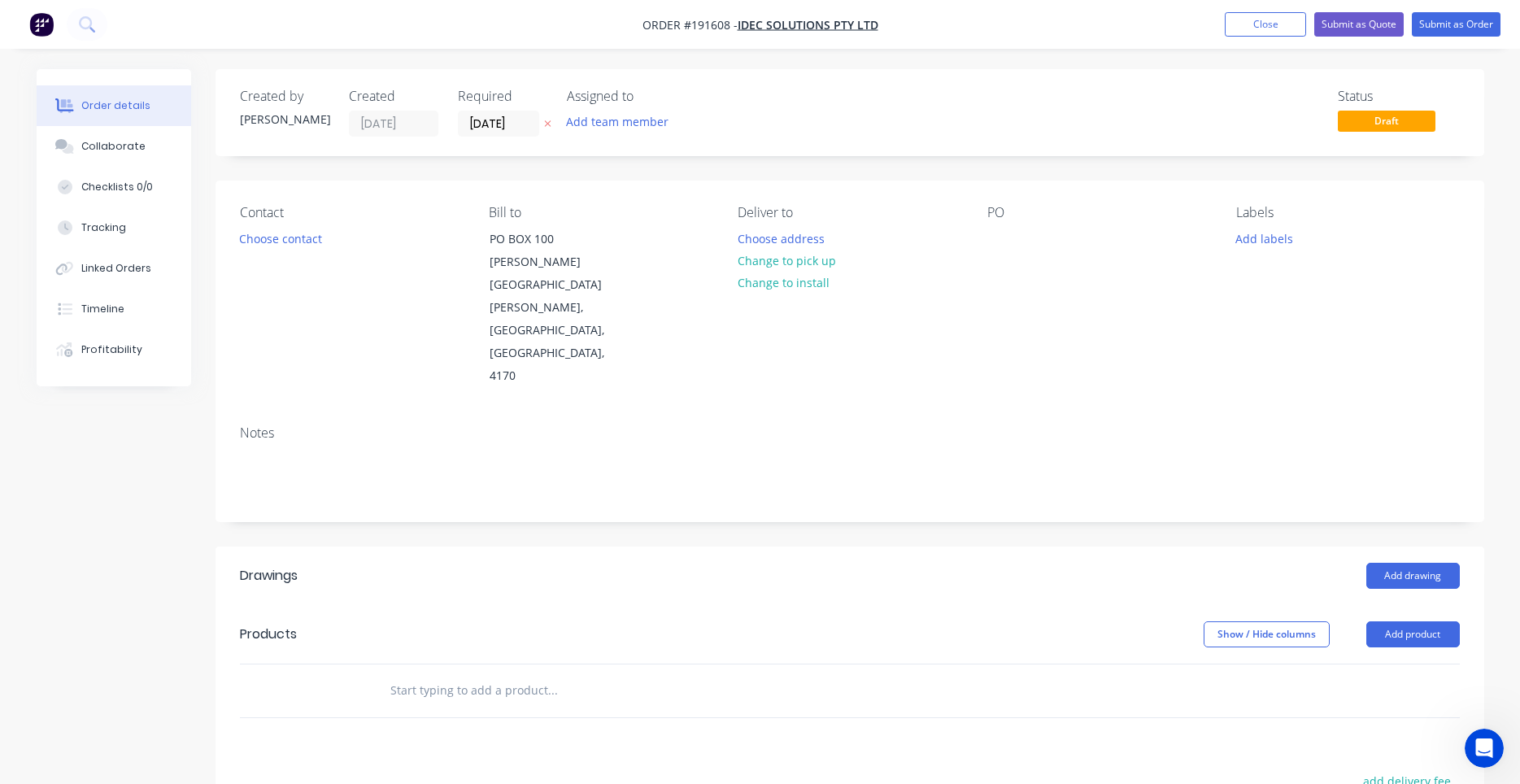
scroll to position [0, 0]
click at [369, 247] on div "Contact Choose contact" at bounding box center [350, 295] width 223 height 183
click at [327, 244] on button "Choose contact" at bounding box center [280, 238] width 100 height 22
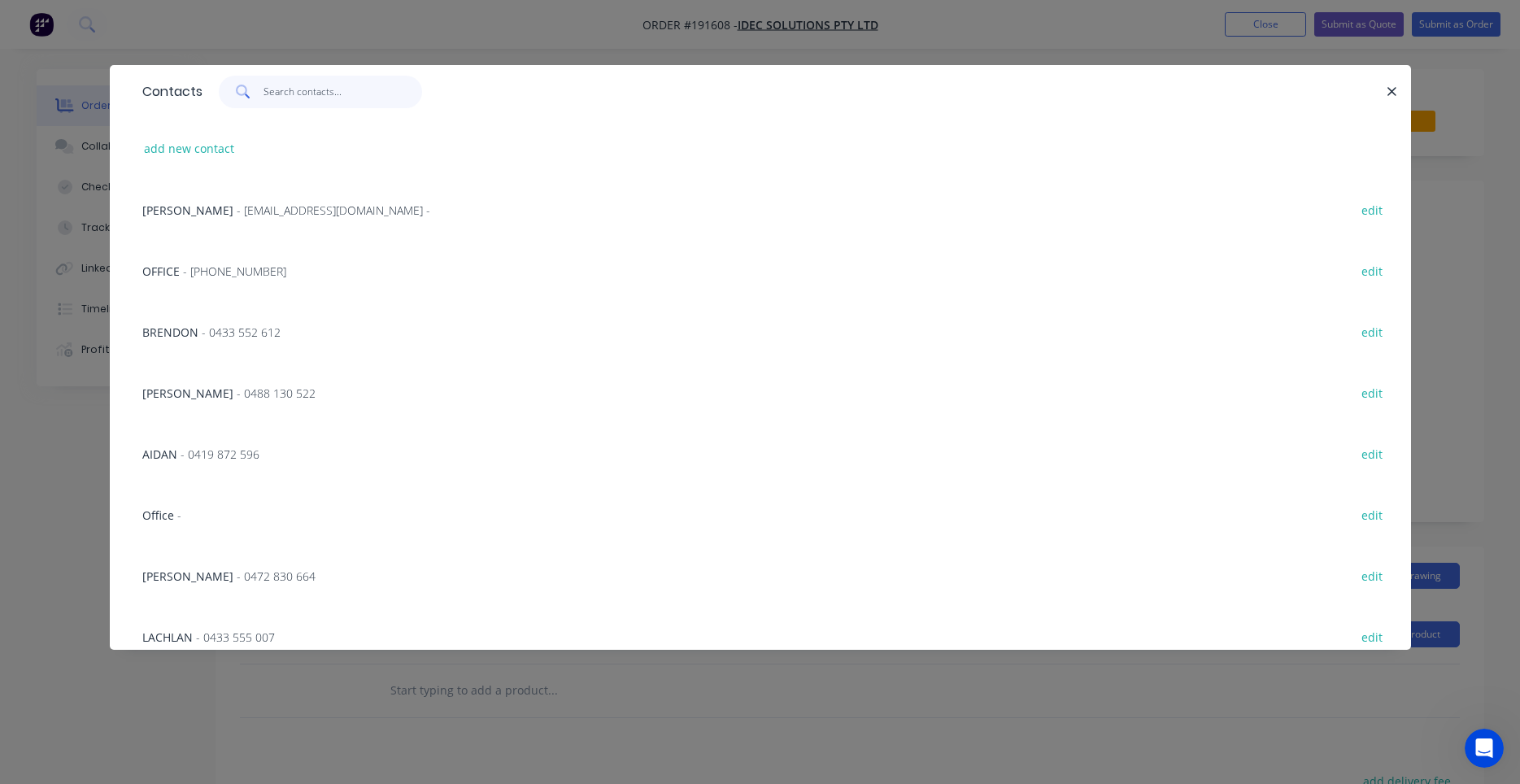
click at [330, 101] on input "text" at bounding box center [342, 92] width 158 height 32
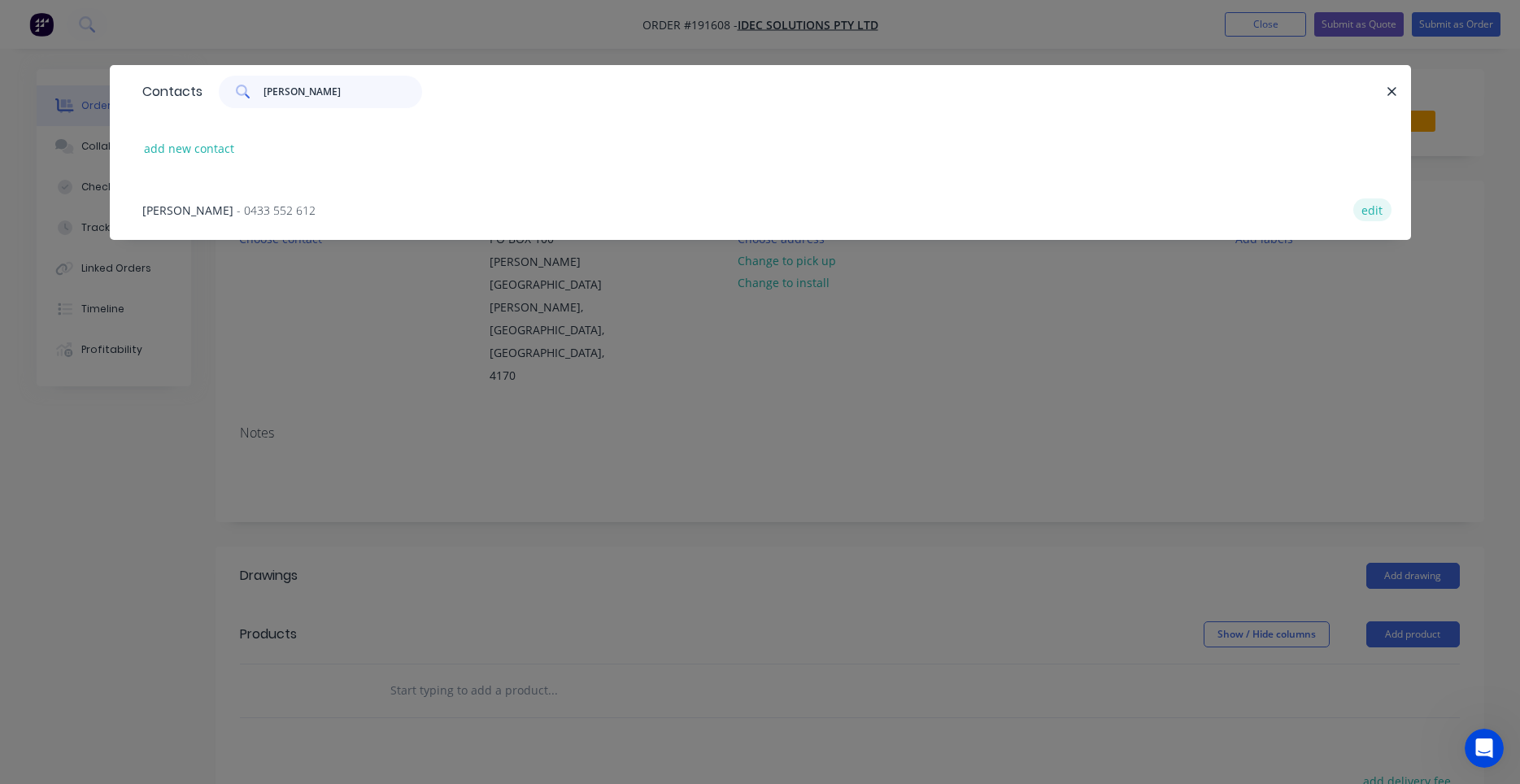
type input "aron"
click at [1376, 207] on button "edit" at bounding box center [1372, 208] width 38 height 22
select select "AU"
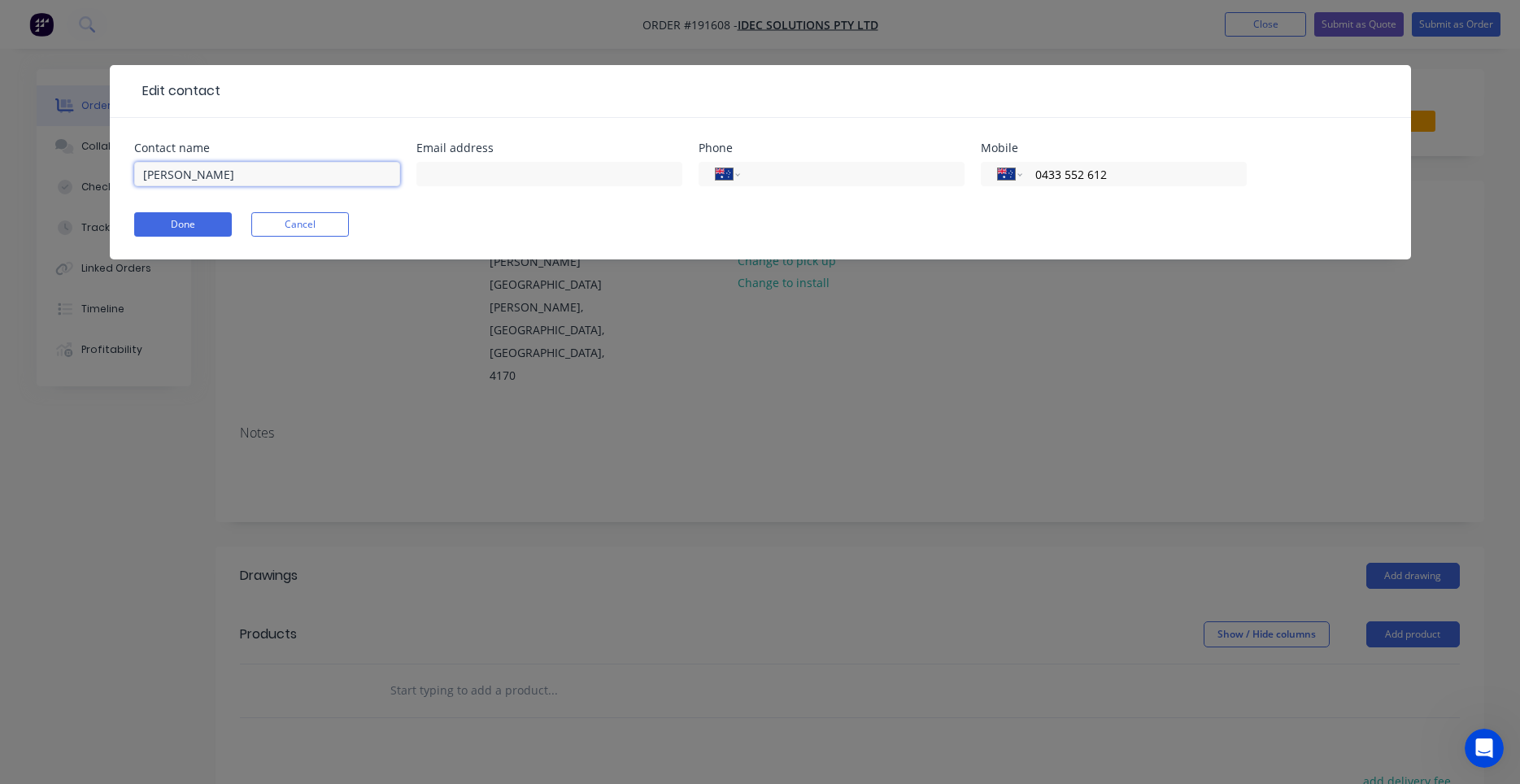
click at [302, 182] on input "AARON" at bounding box center [267, 174] width 266 height 25
type input "AARON WEIR"
click button "Done" at bounding box center [183, 224] width 98 height 25
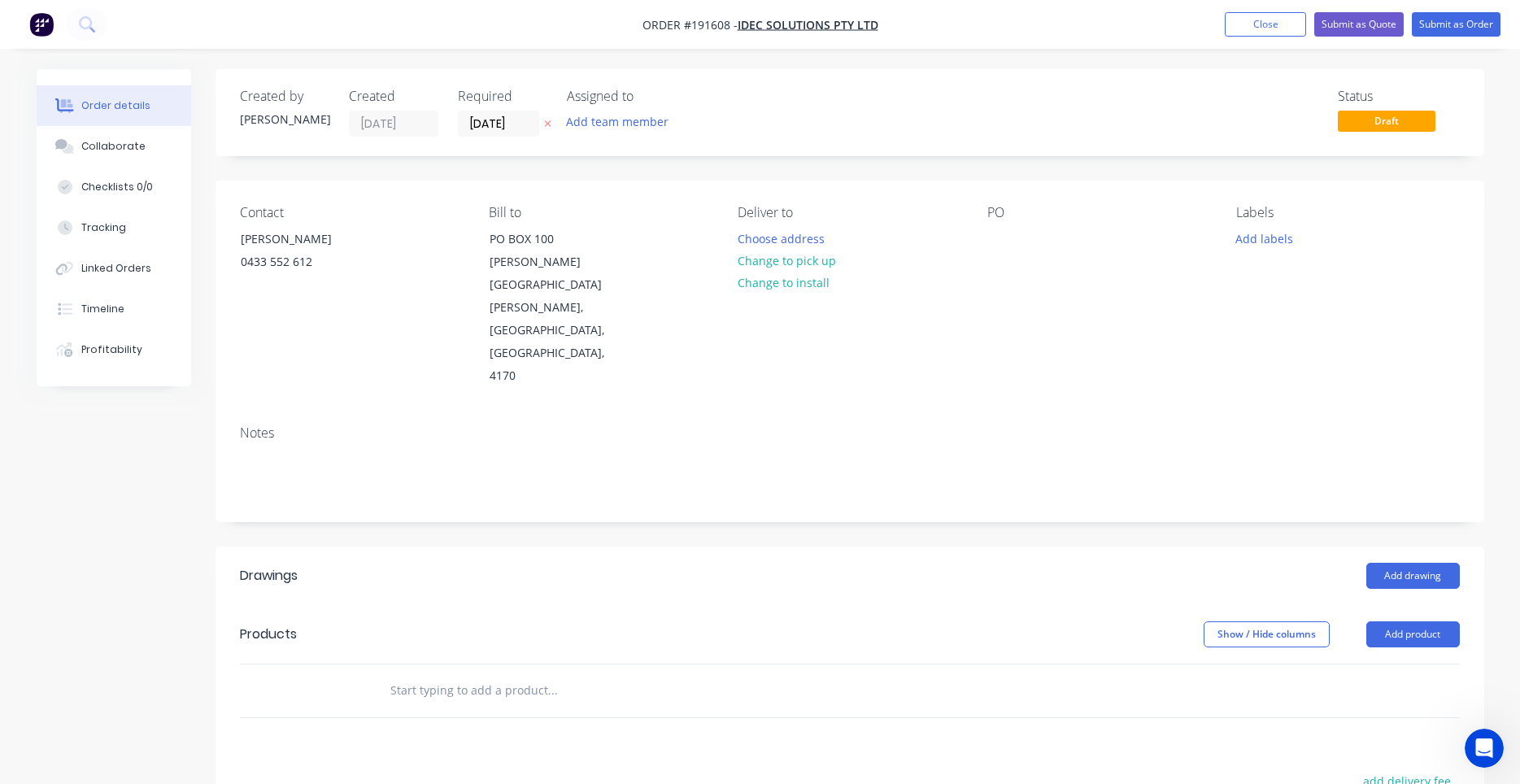
click at [510, 112] on label "04/09/25" at bounding box center [498, 123] width 81 height 26
click at [510, 112] on input "04/09/25" at bounding box center [498, 124] width 80 height 25
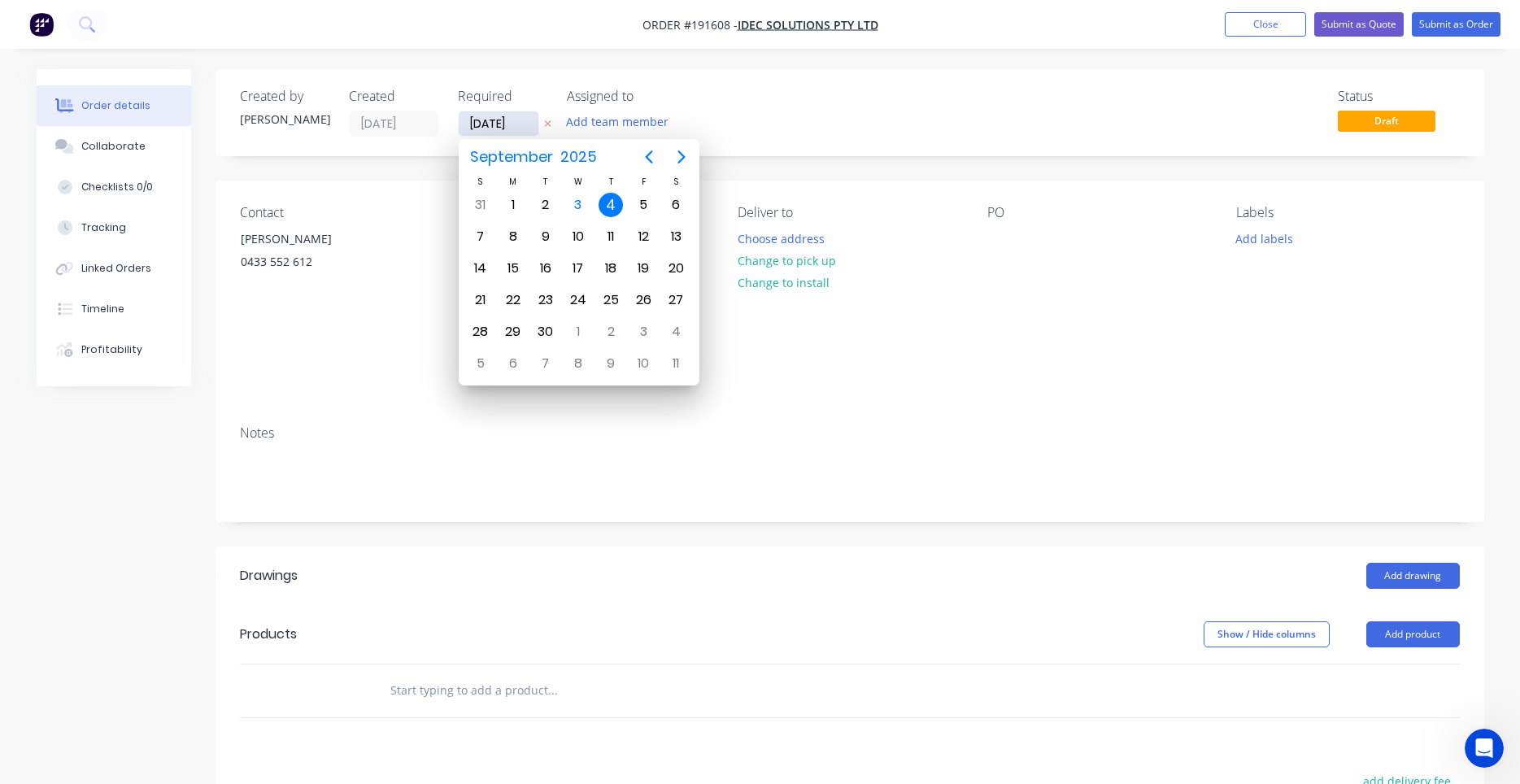
click at [509, 117] on input "04/09/25" at bounding box center [498, 124] width 80 height 25
click at [618, 205] on div "4" at bounding box center [611, 205] width 25 height 25
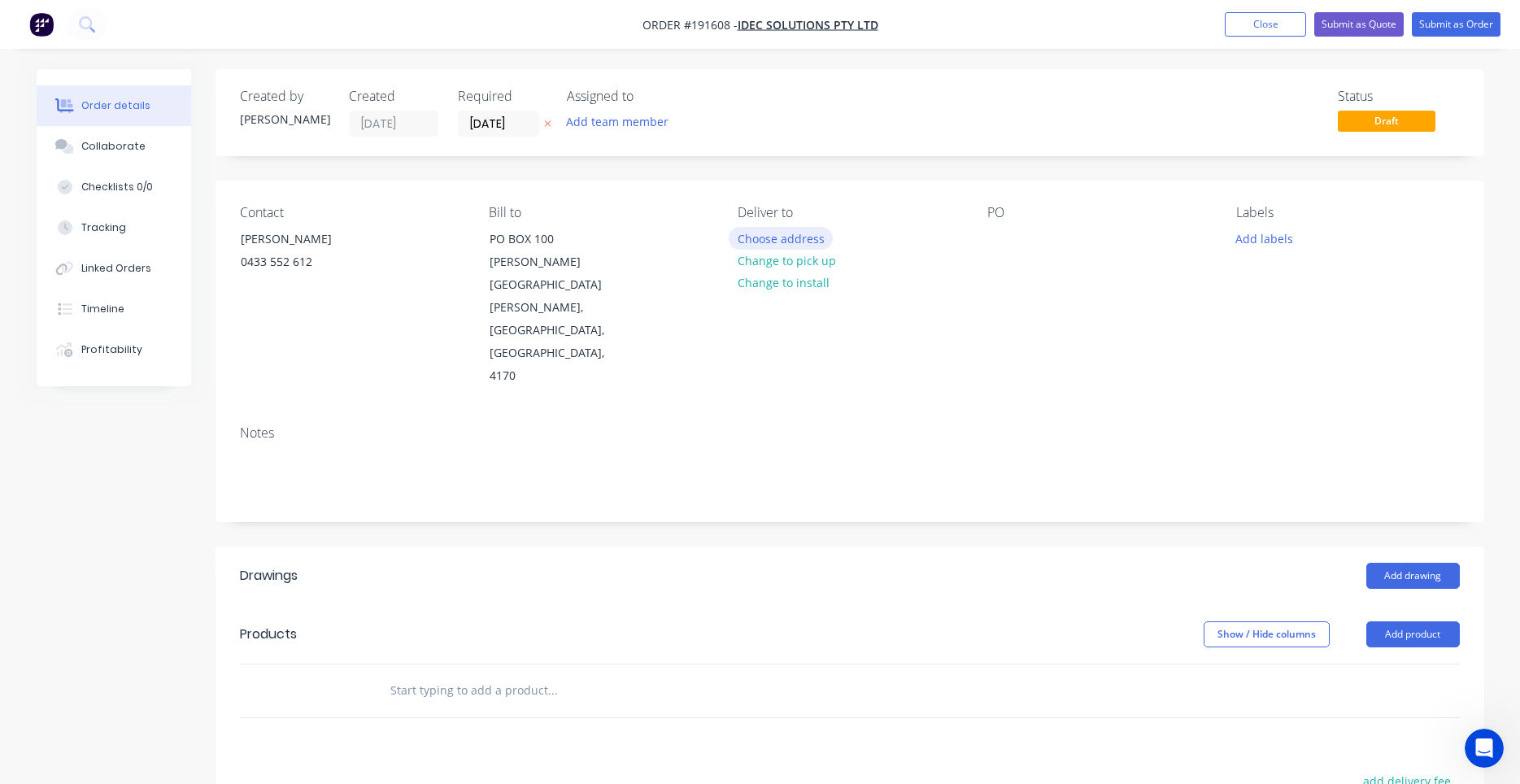
click at [756, 240] on button "Choose address" at bounding box center [780, 238] width 104 height 22
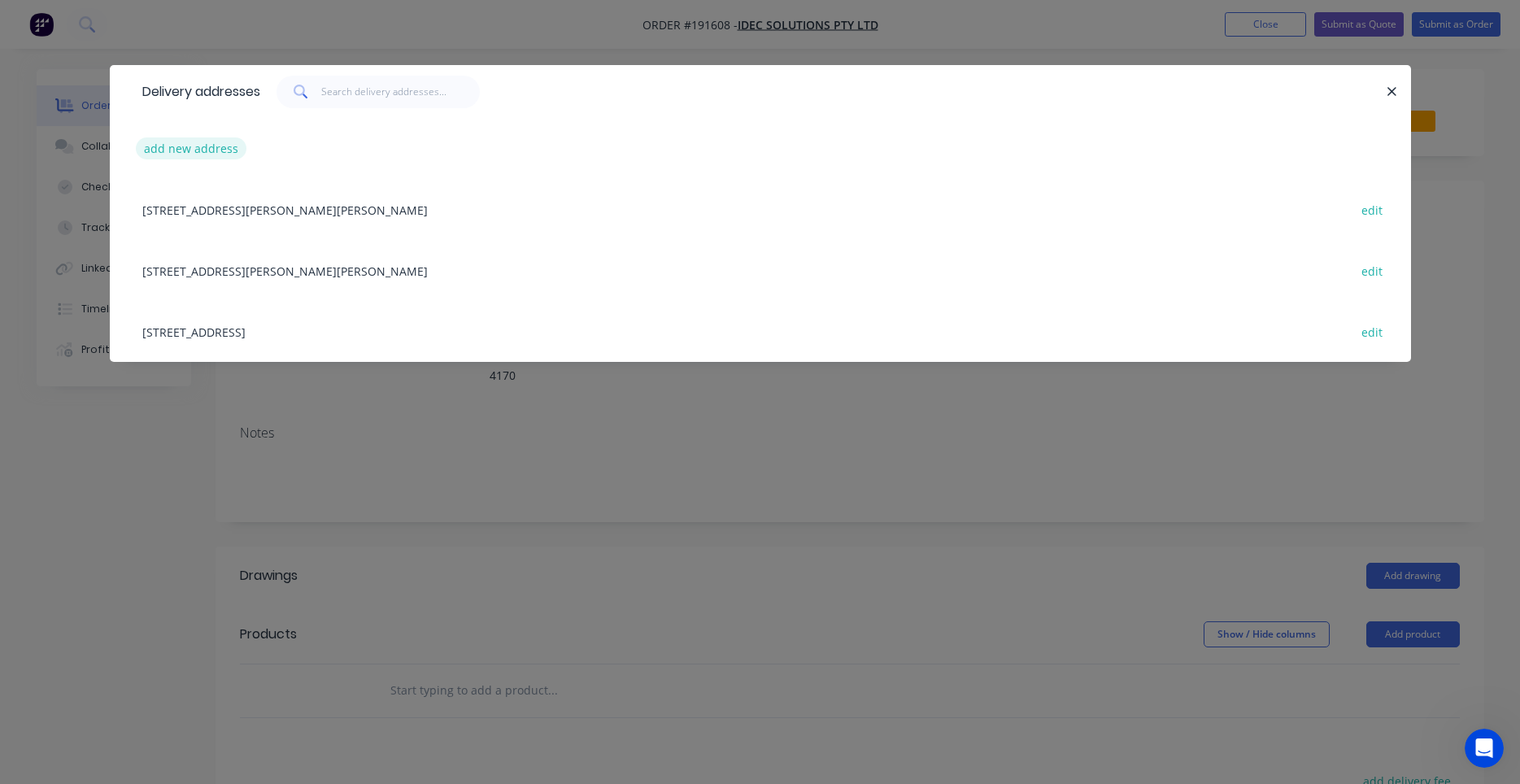
click at [211, 151] on button "add new address" at bounding box center [191, 148] width 112 height 22
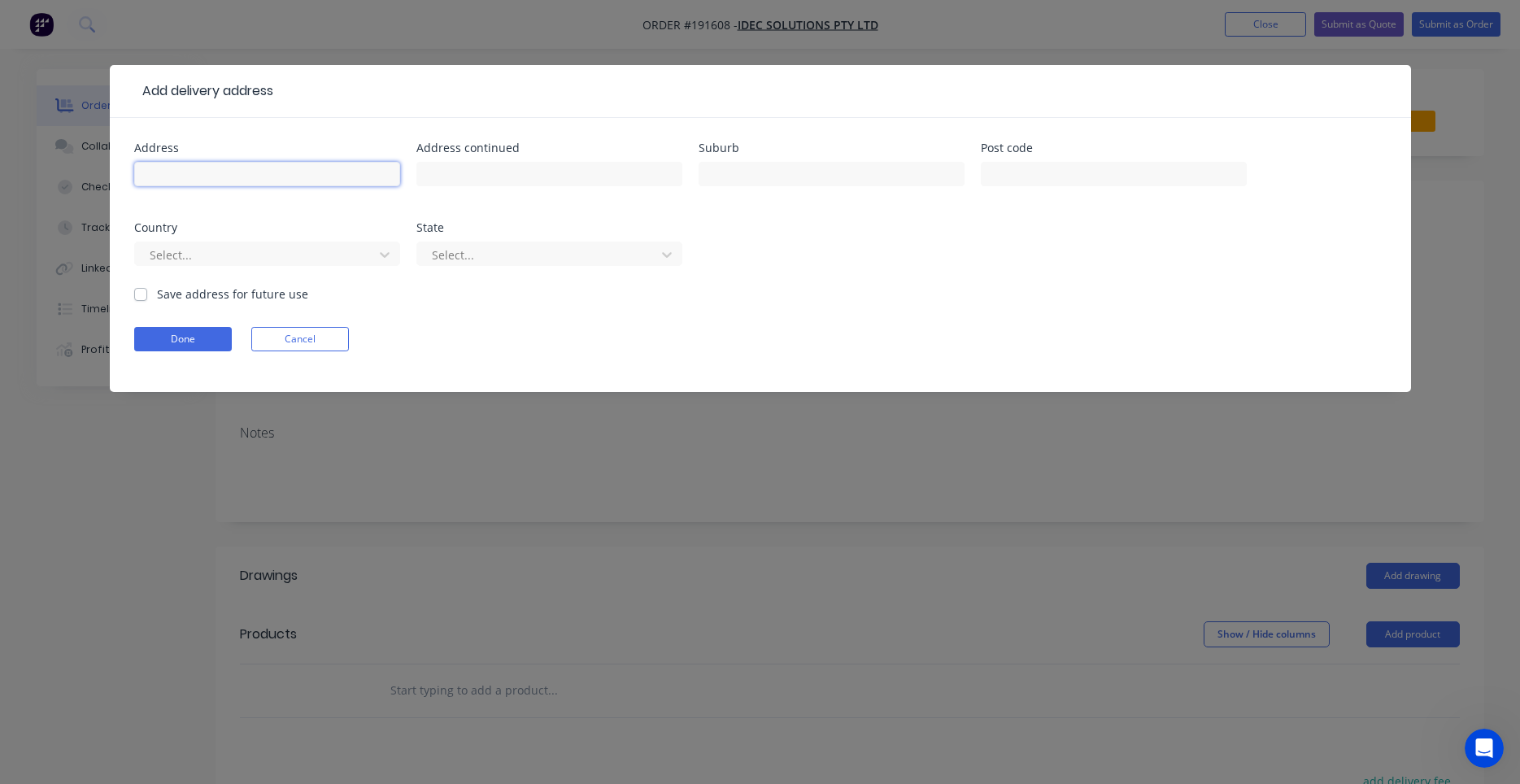
click at [228, 178] on input "text" at bounding box center [267, 174] width 266 height 25
type input "Lendlease Site Gate 1 on Gray St"
type input "("
type input "Corner of Grey & Russell St"
type input "SOUTH BANK"
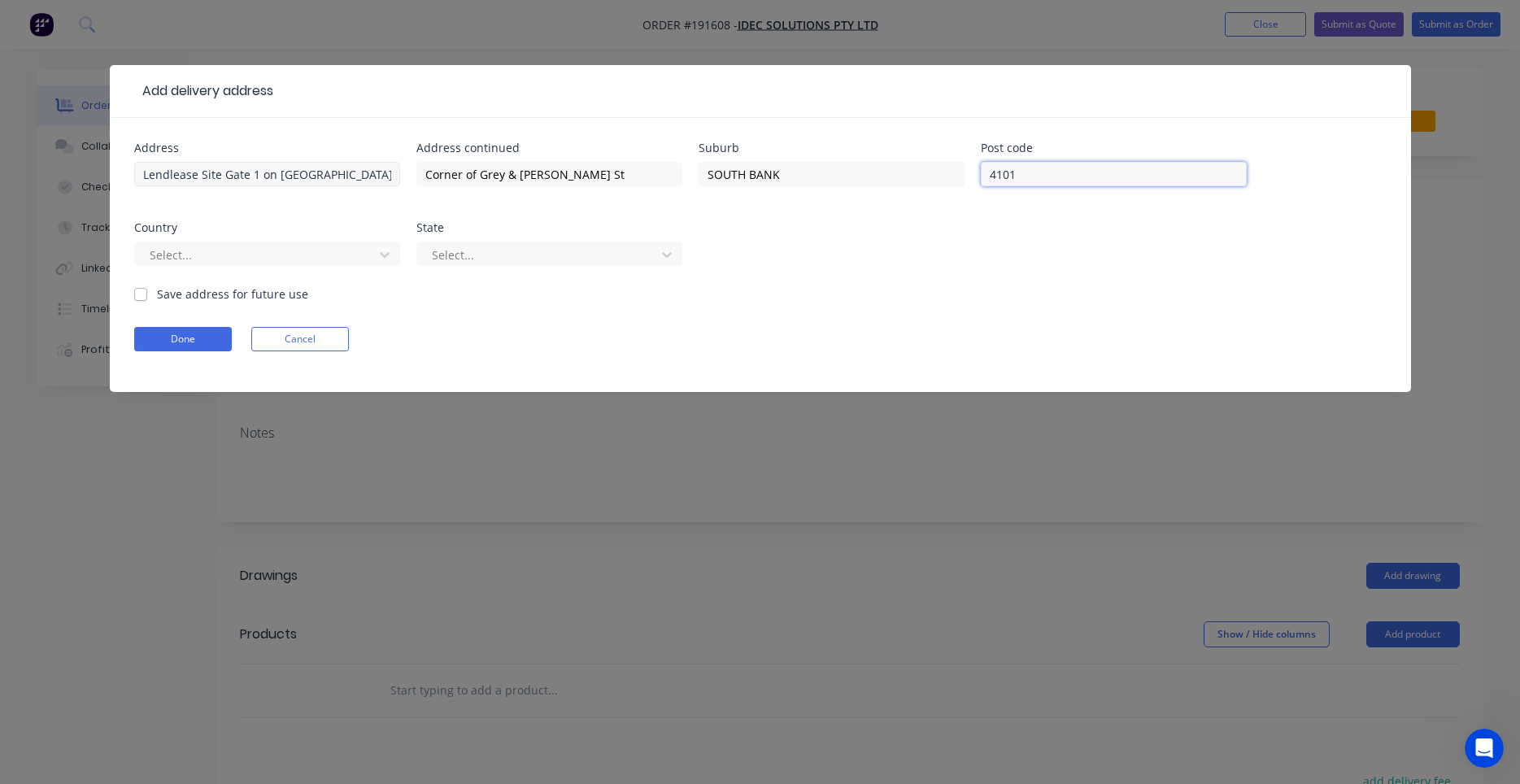
type input "4101"
type input "A"
type input "Q"
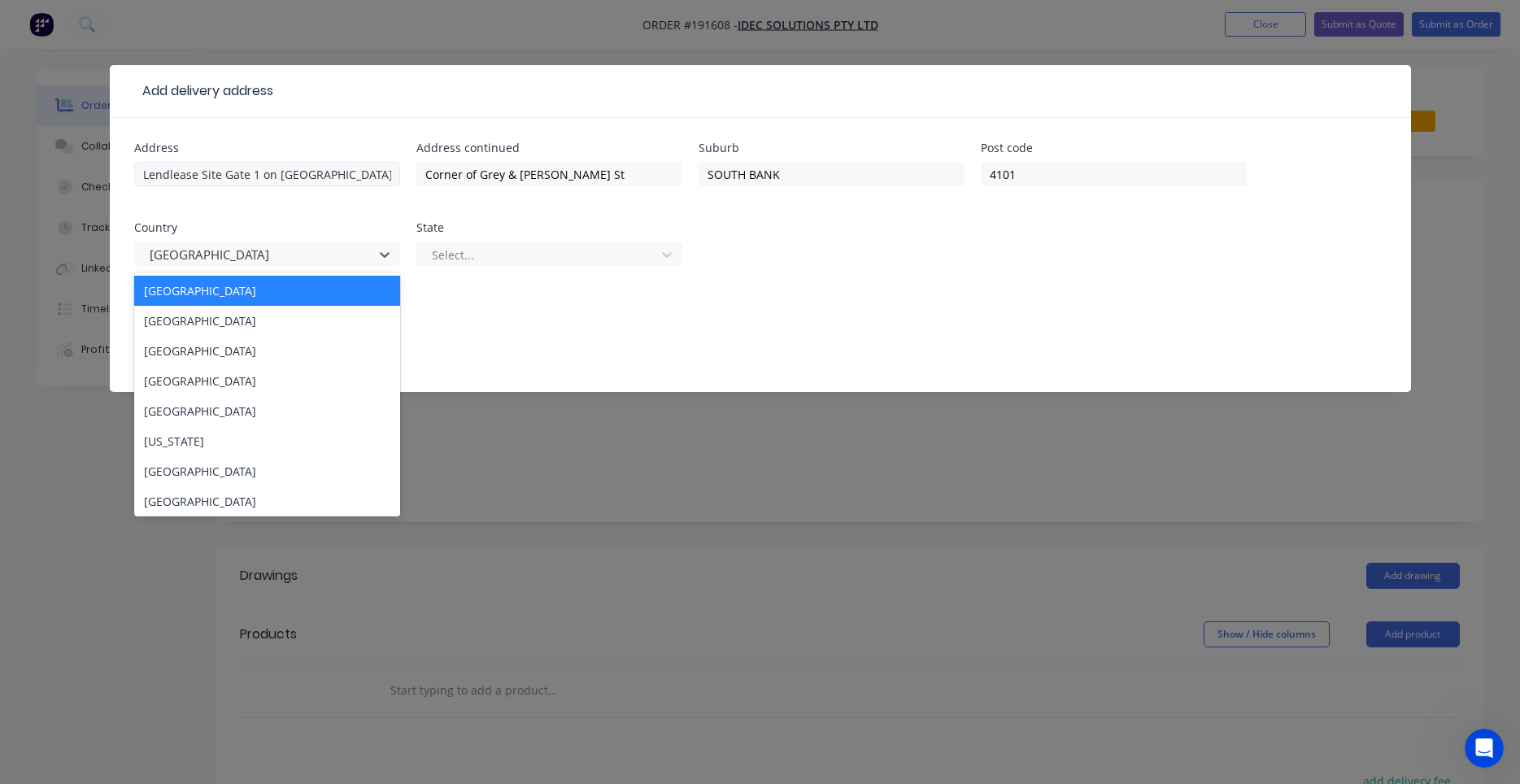
type input "A"
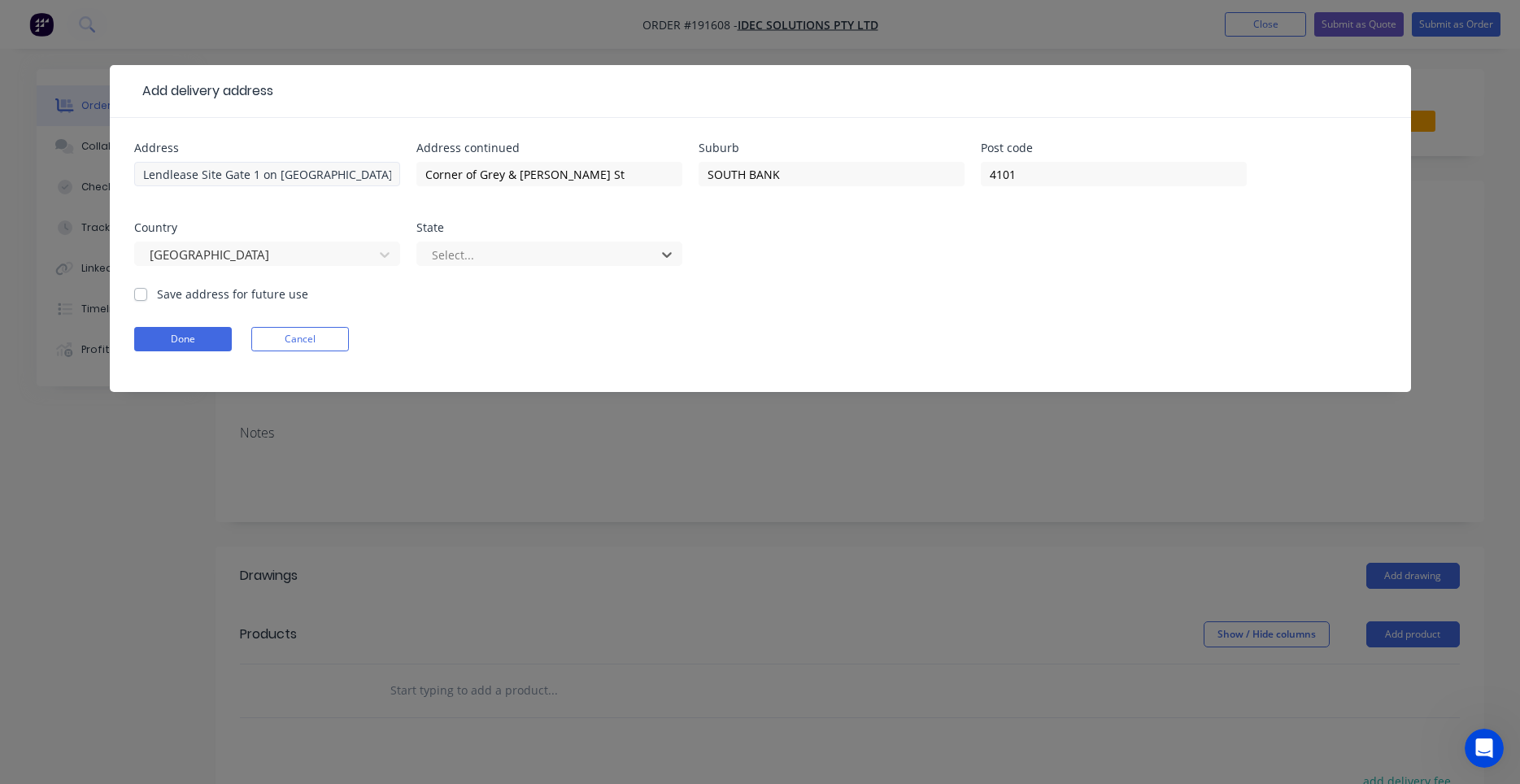
type input "Q"
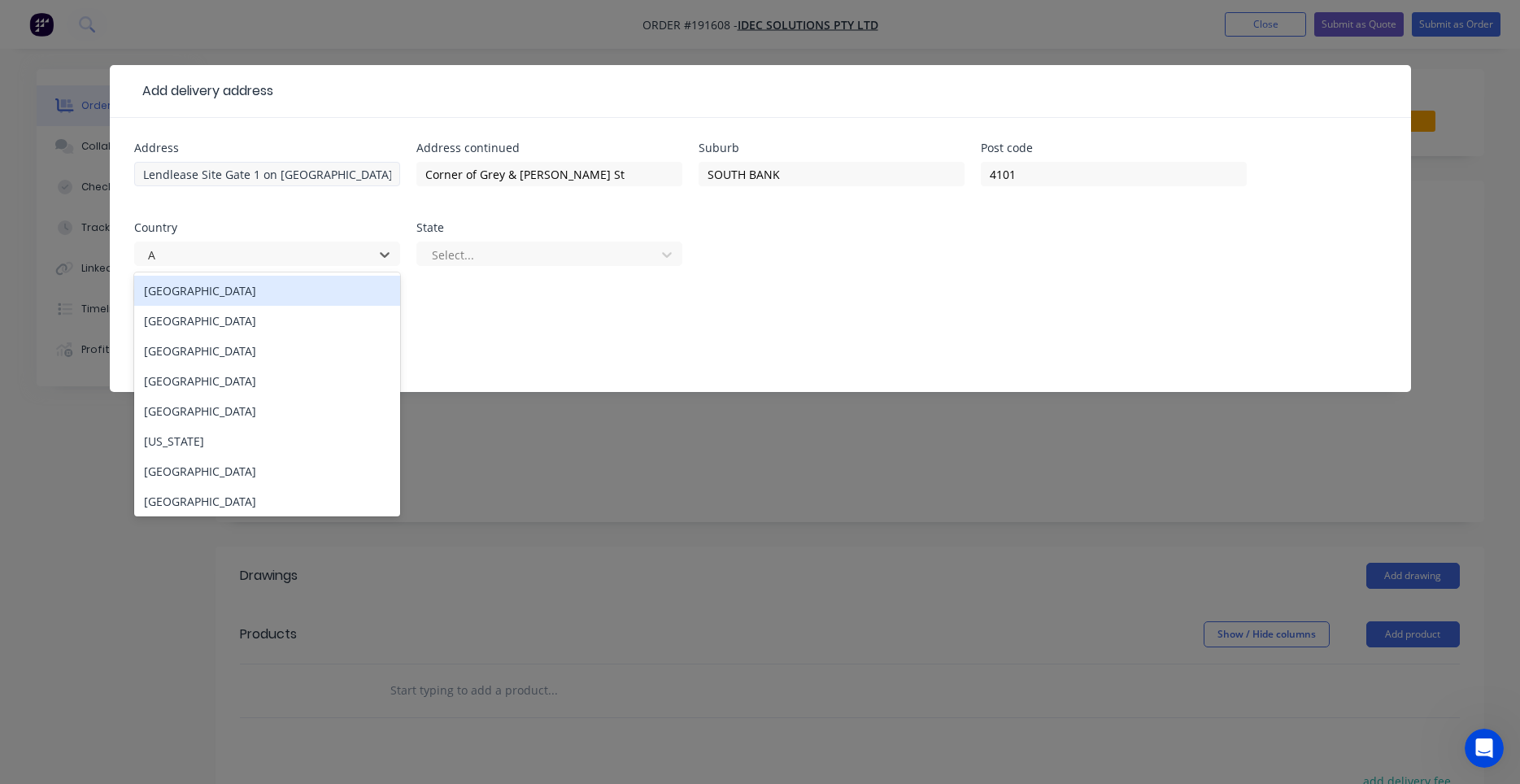
type input "AU"
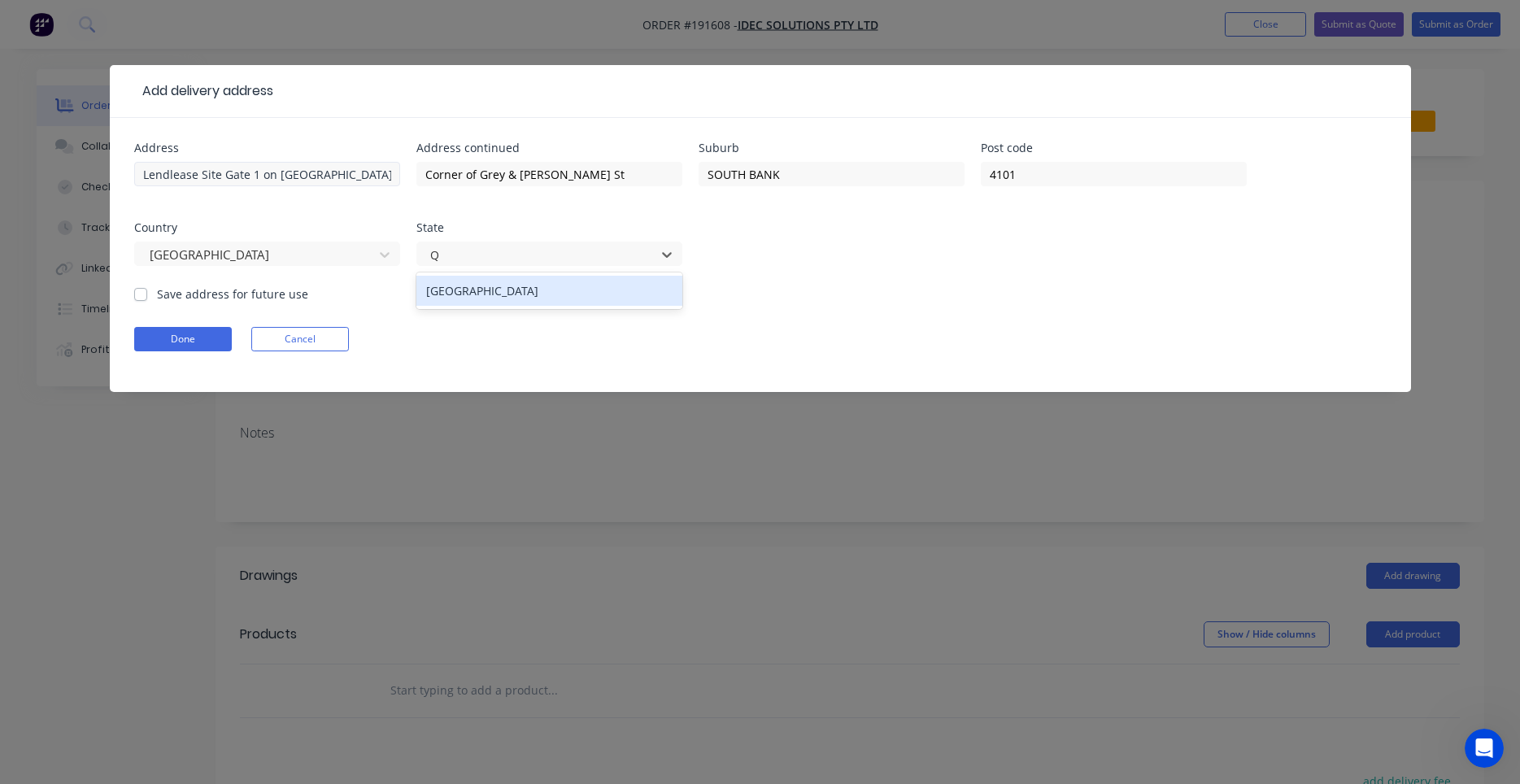
type input "QU"
click at [230, 295] on label "Save address for future use" at bounding box center [233, 294] width 152 height 17
click at [147, 295] on input "Save address for future use" at bounding box center [141, 293] width 13 height 15
checkbox input "true"
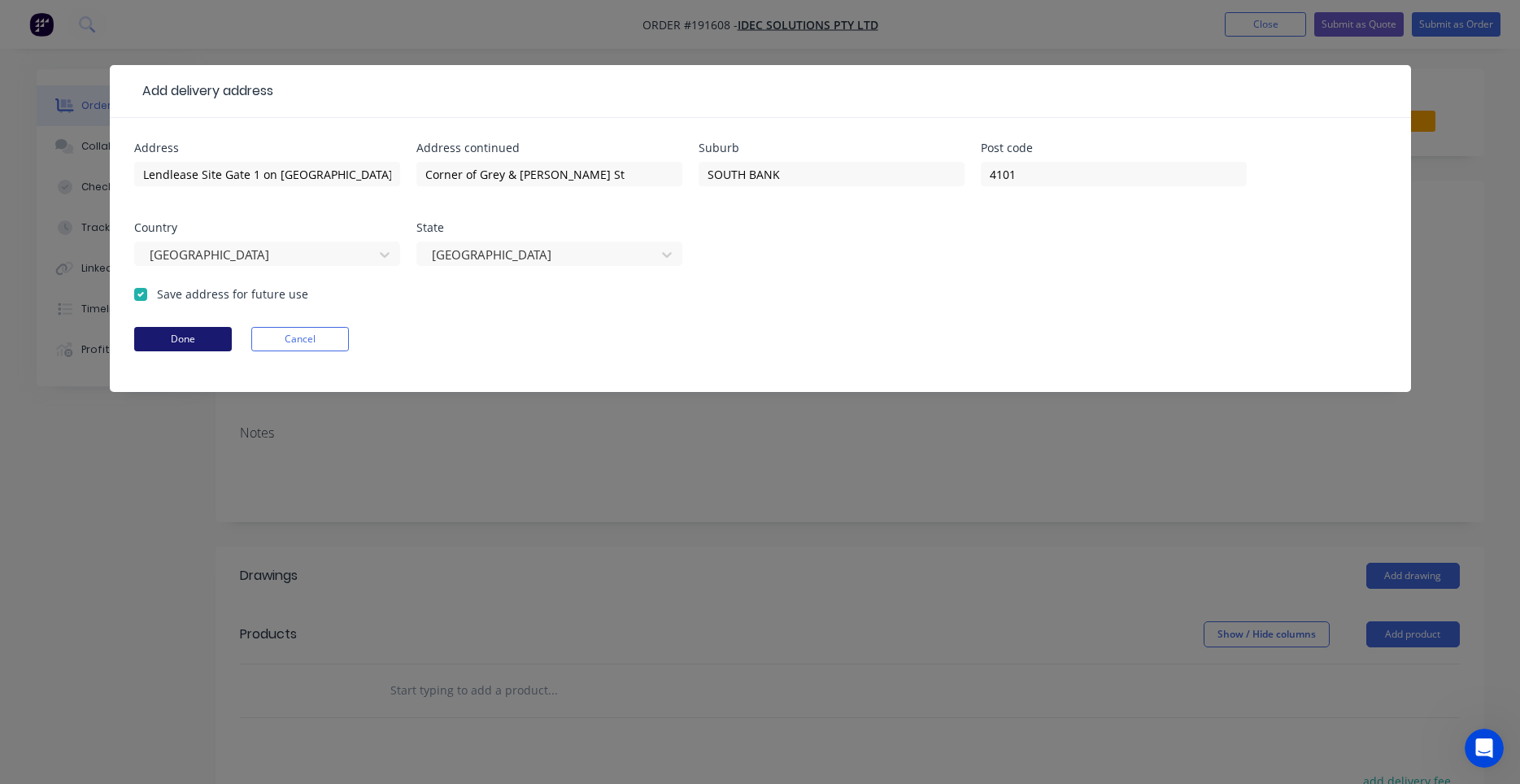
click at [203, 332] on button "Done" at bounding box center [183, 339] width 98 height 25
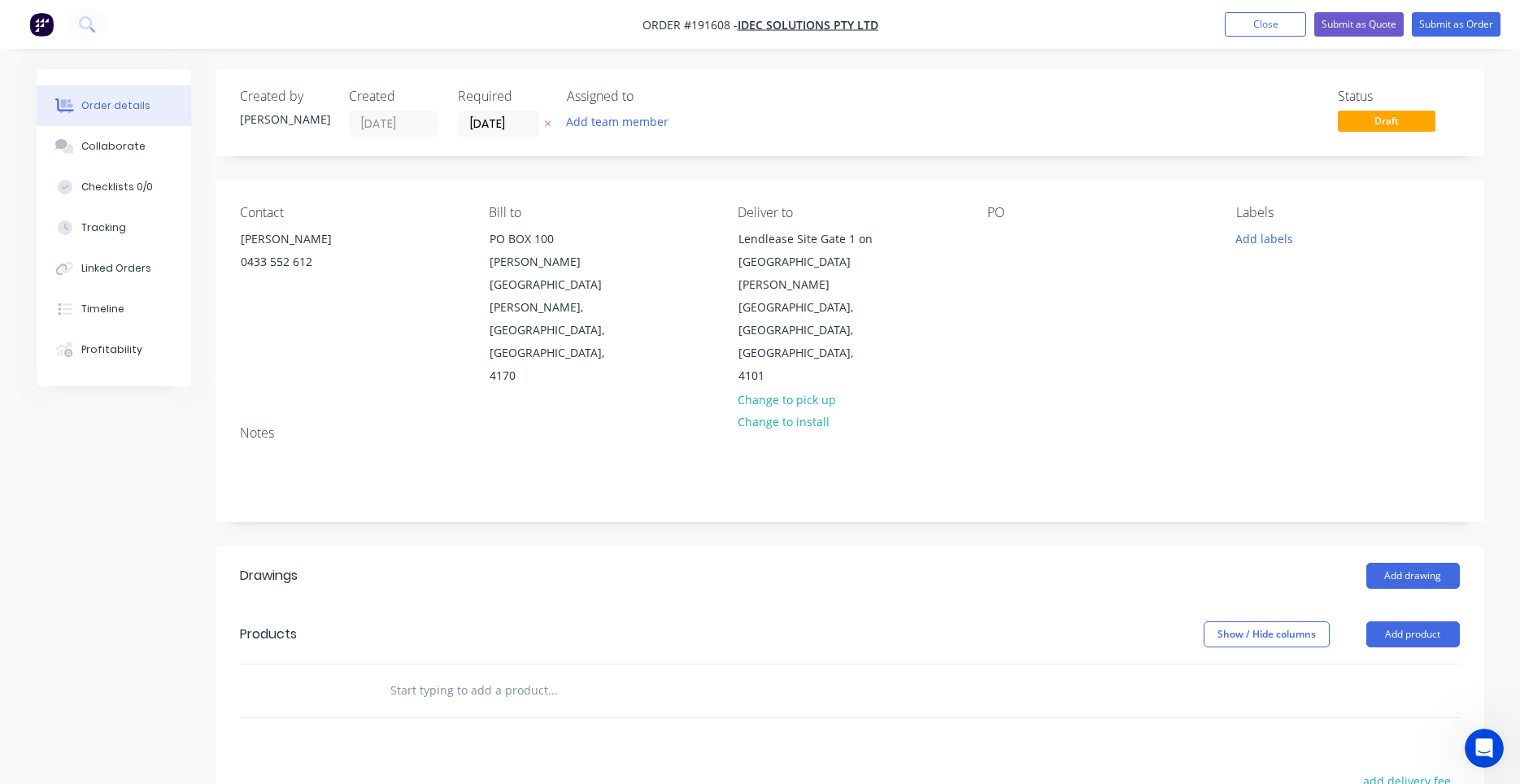
click at [431, 421] on div "Notes" at bounding box center [849, 466] width 1268 height 109
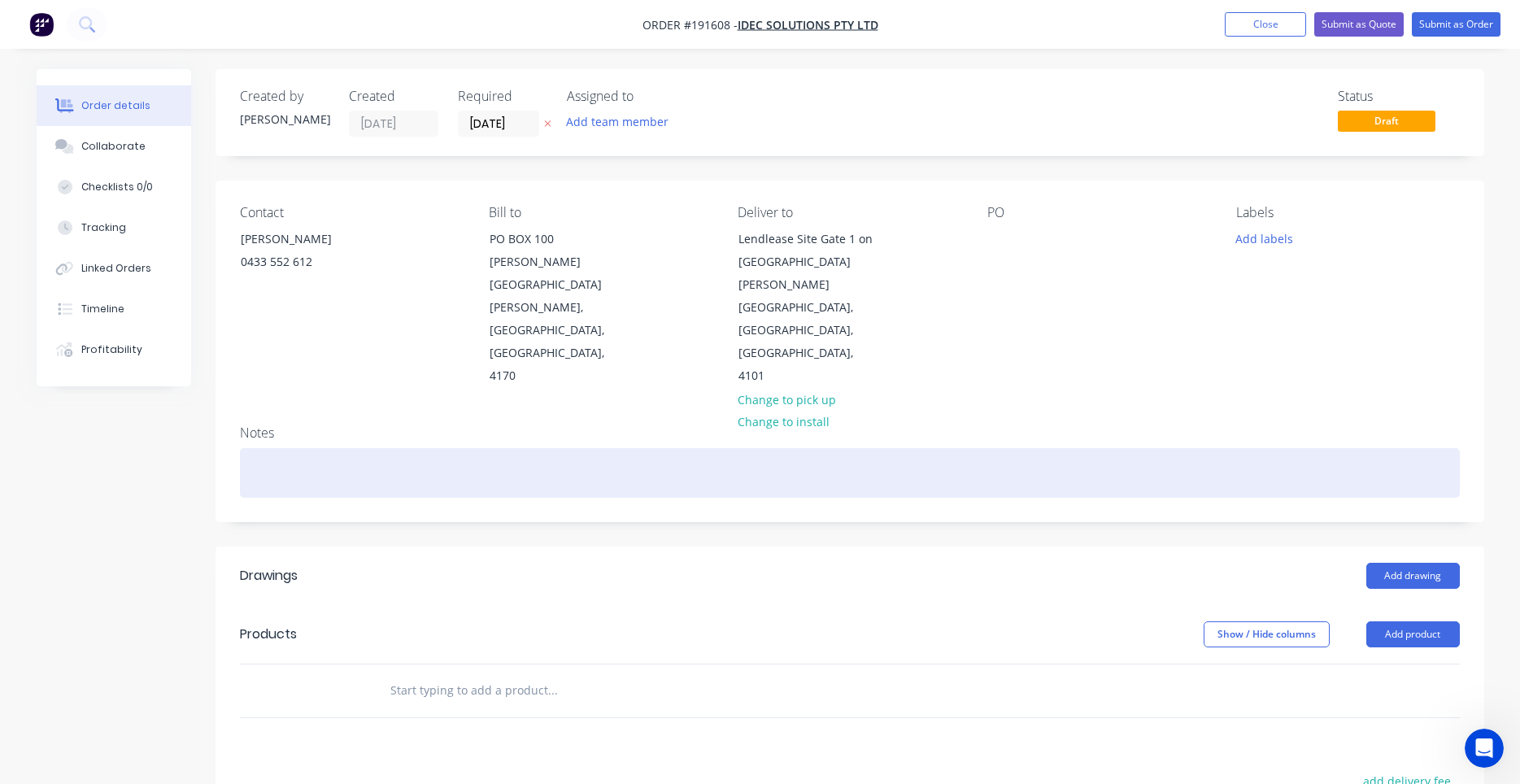
click at [424, 448] on div at bounding box center [849, 472] width 1220 height 49
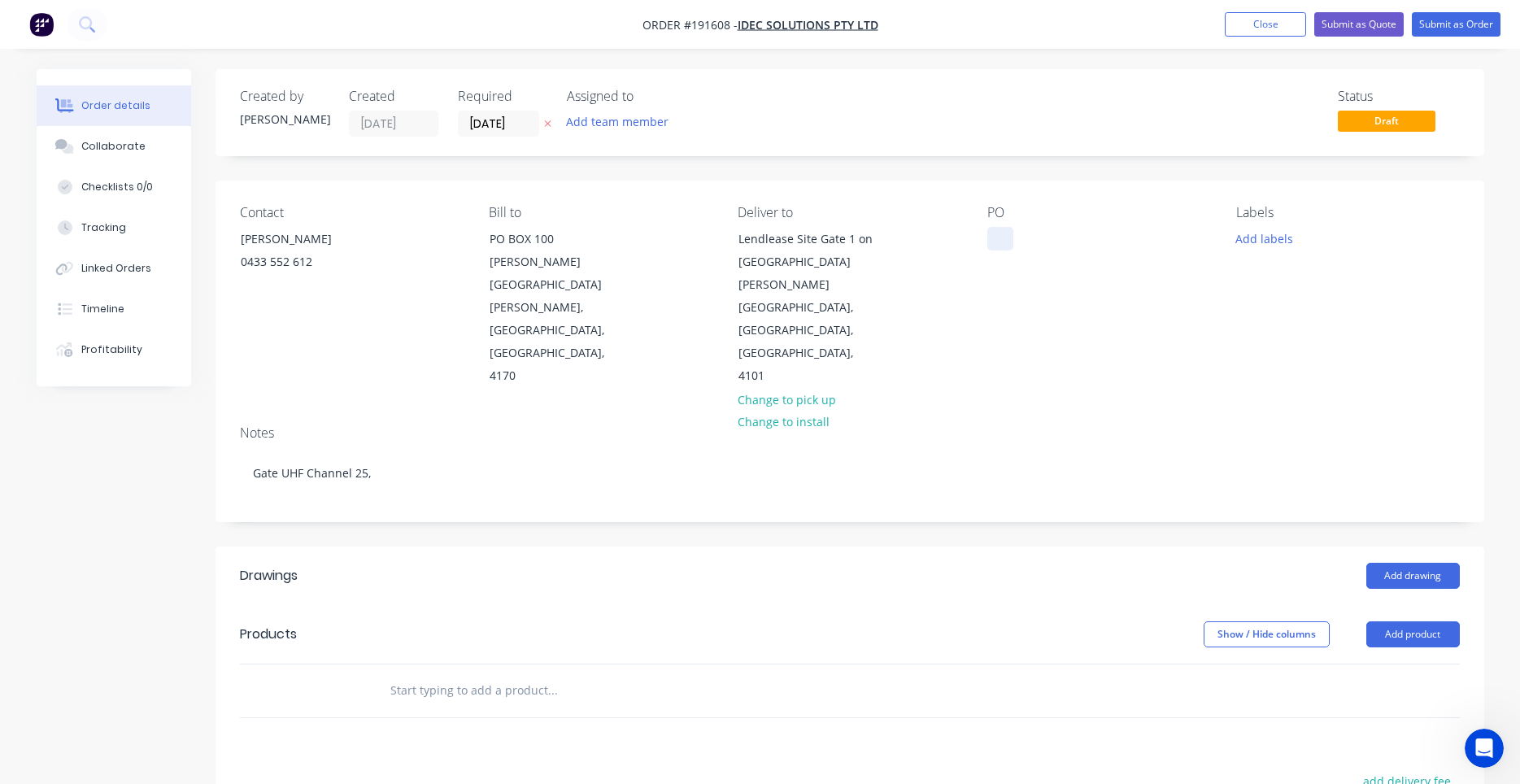
click at [996, 247] on div at bounding box center [999, 239] width 26 height 24
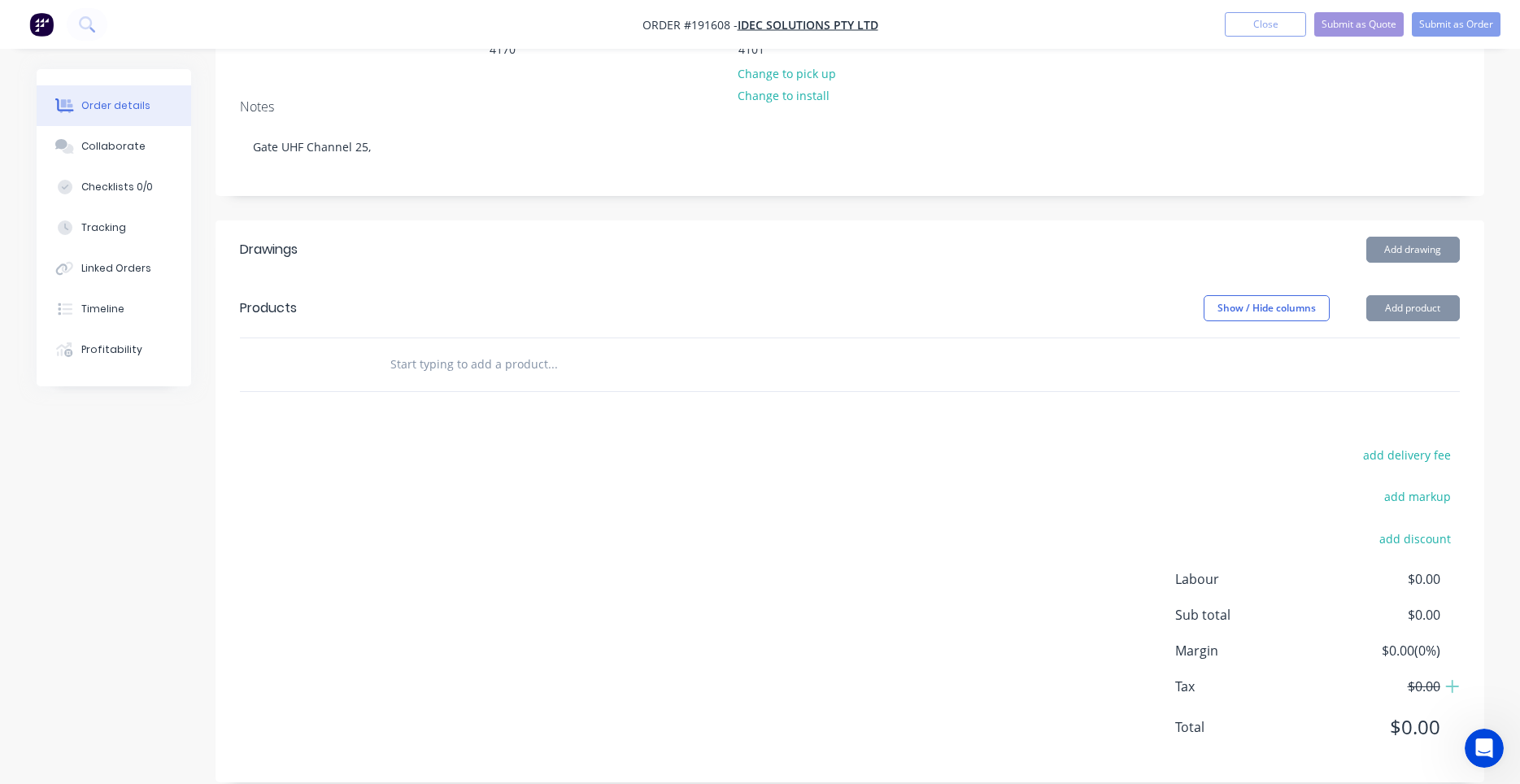
click at [532, 347] on input "text" at bounding box center [551, 364] width 325 height 32
click at [510, 347] on input "text" at bounding box center [551, 364] width 325 height 32
click at [490, 347] on input "text" at bounding box center [551, 364] width 325 height 32
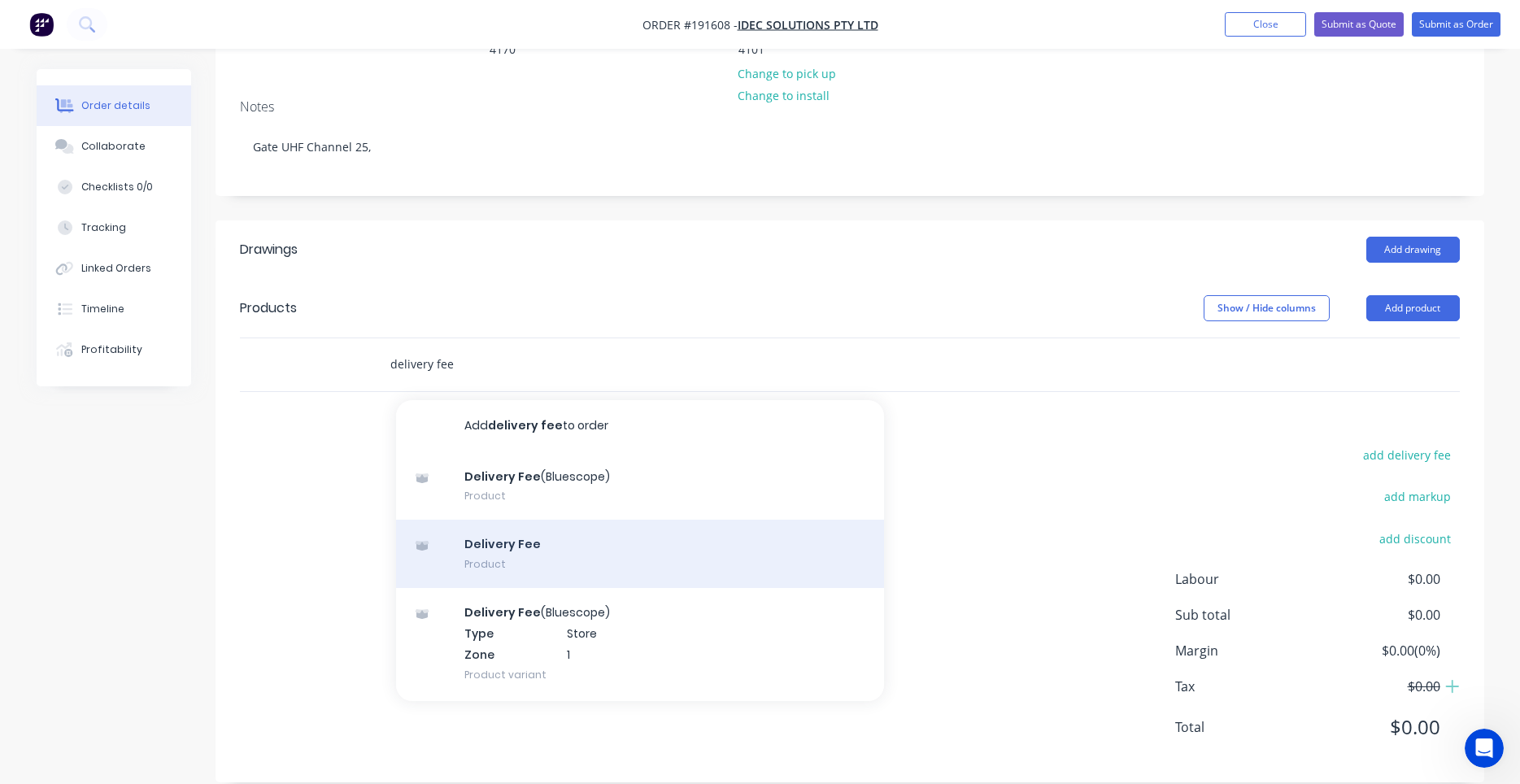
type input "delivery fee"
click at [482, 536] on div "Delivery Fee Product" at bounding box center [639, 554] width 488 height 68
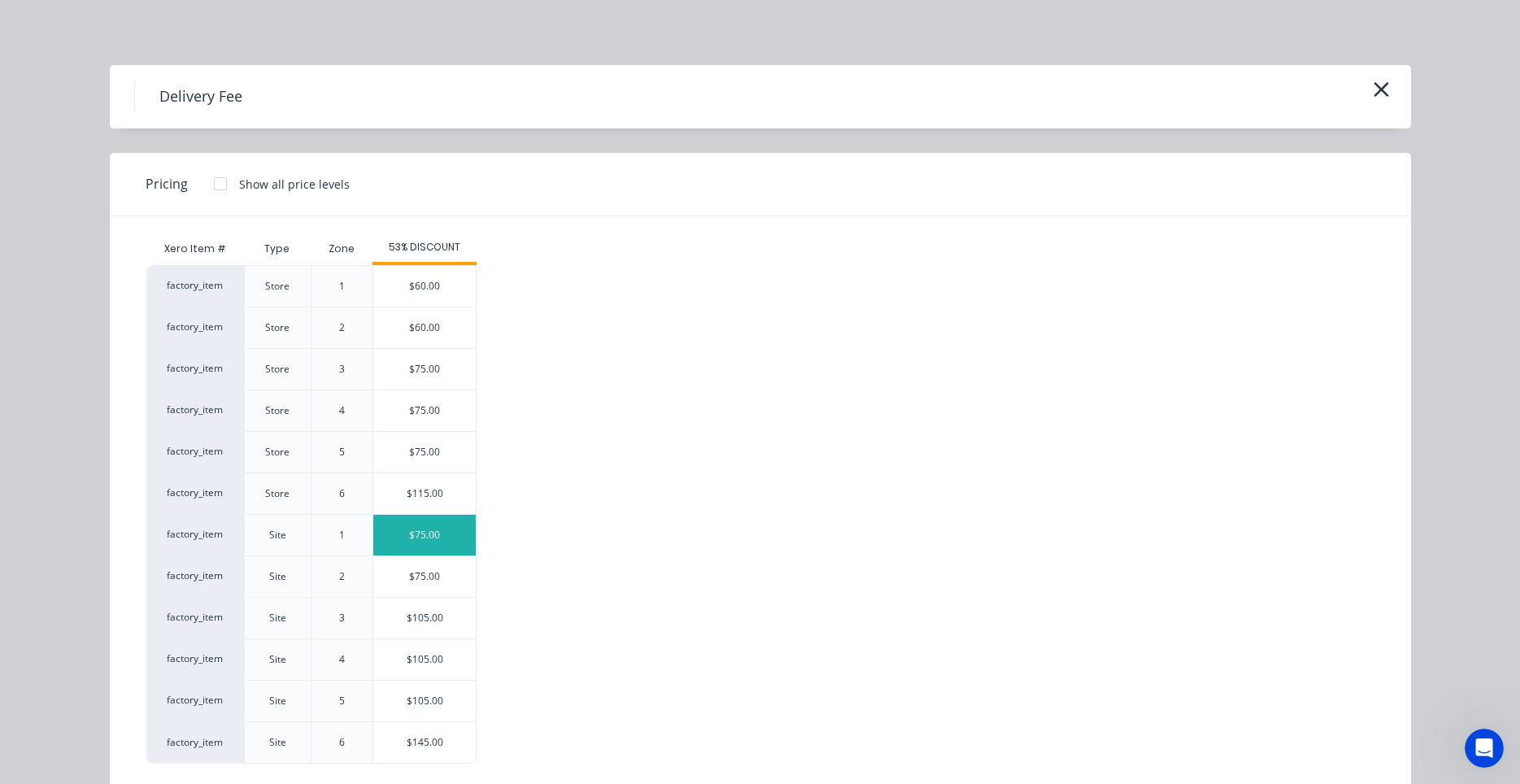
click at [421, 539] on div "$75.00" at bounding box center [424, 534] width 102 height 41
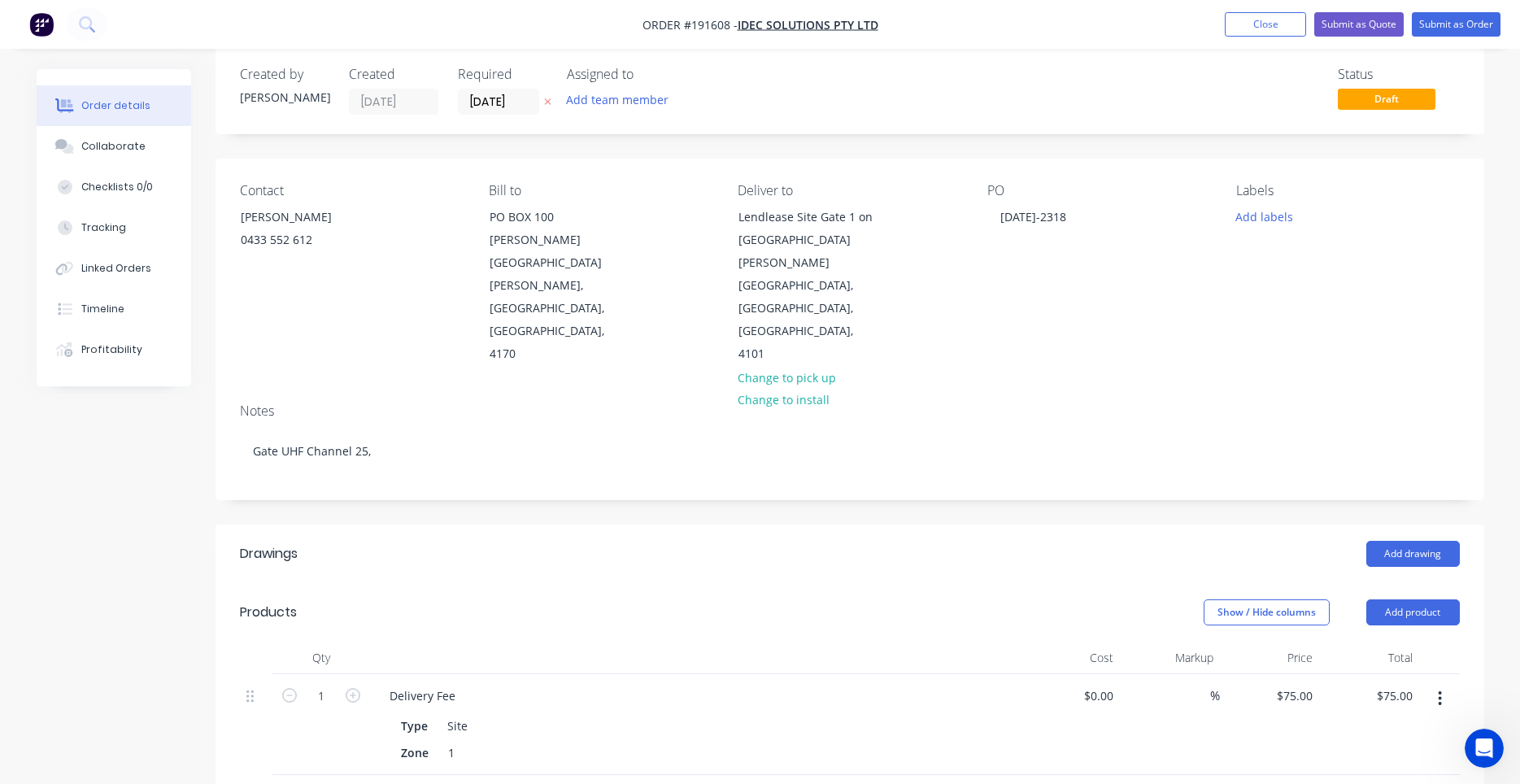
scroll to position [0, 0]
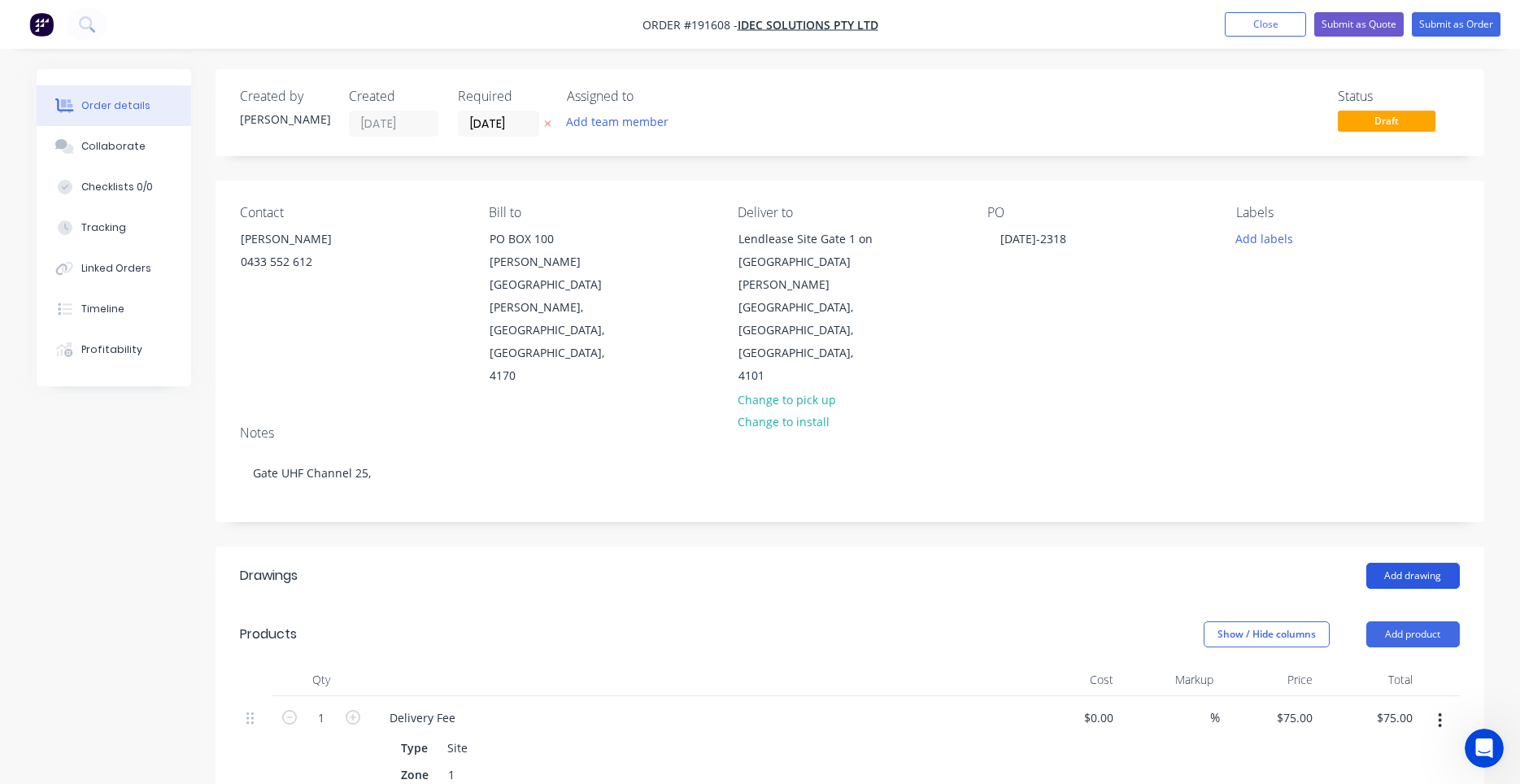
click at [1429, 562] on button "Add drawing" at bounding box center [1412, 575] width 94 height 26
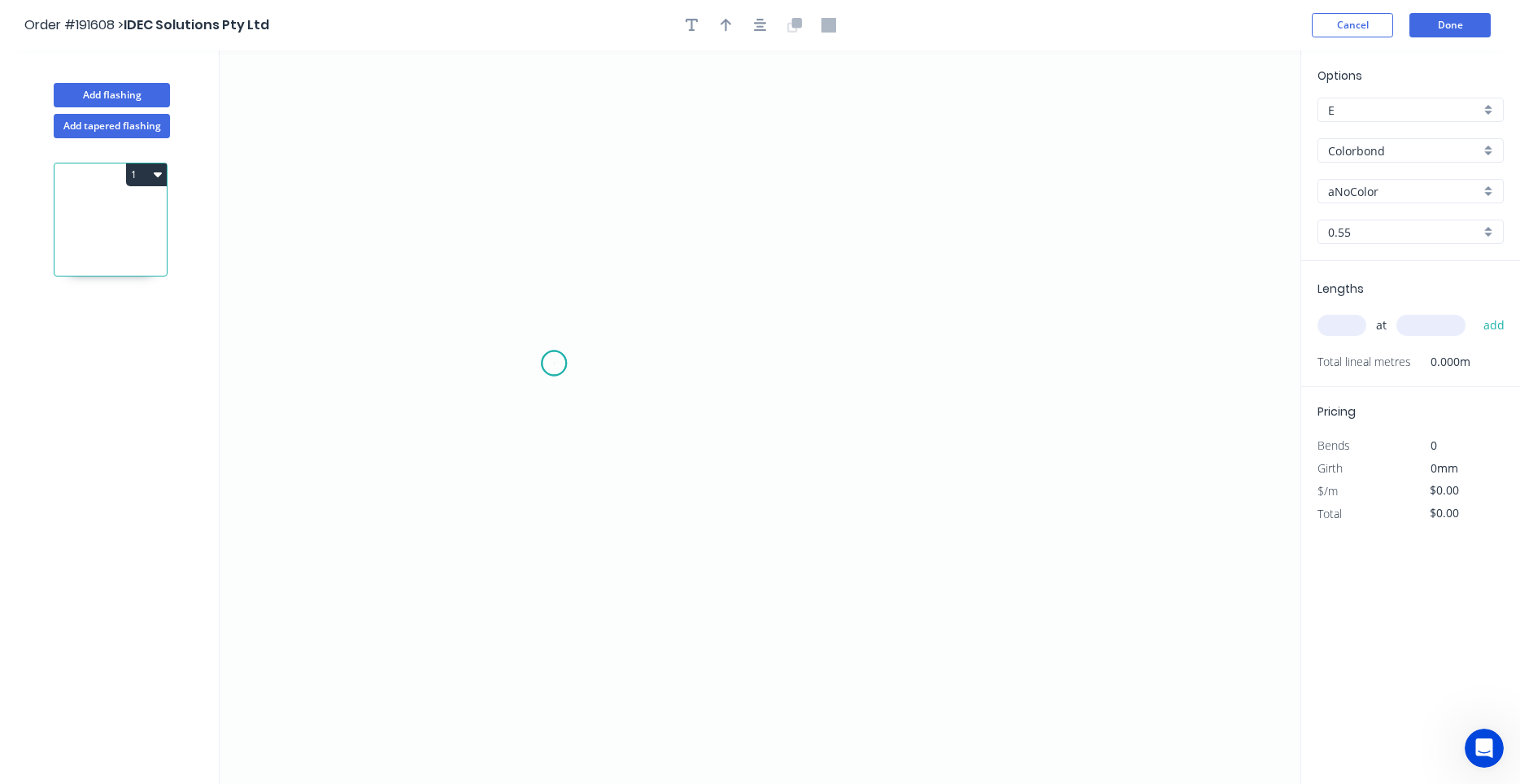
click at [554, 364] on icon "0" at bounding box center [760, 417] width 1081 height 733
click at [825, 374] on icon "0" at bounding box center [760, 417] width 1081 height 733
click at [825, 374] on circle at bounding box center [825, 364] width 25 height 25
click at [763, 27] on icon "button" at bounding box center [760, 26] width 13 height 13
click at [730, 20] on icon "button" at bounding box center [726, 25] width 11 height 14
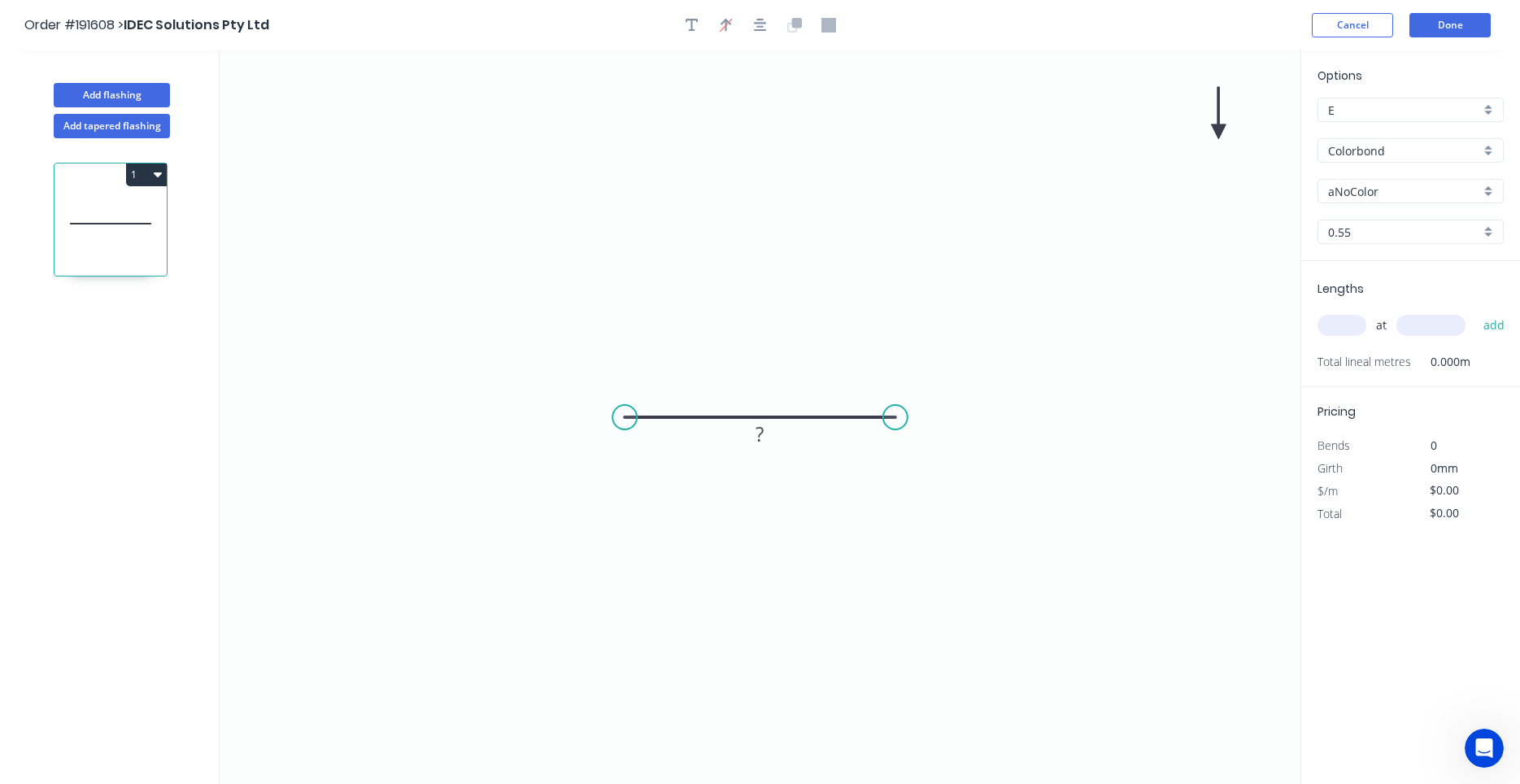
click at [1221, 134] on icon at bounding box center [1217, 113] width 14 height 52
drag, startPoint x: 1220, startPoint y: 130, endPoint x: 856, endPoint y: 314, distance: 407.9
click at [856, 314] on icon at bounding box center [869, 301] width 47 height 47
click at [1382, 160] on div "Colorbond" at bounding box center [1410, 151] width 187 height 25
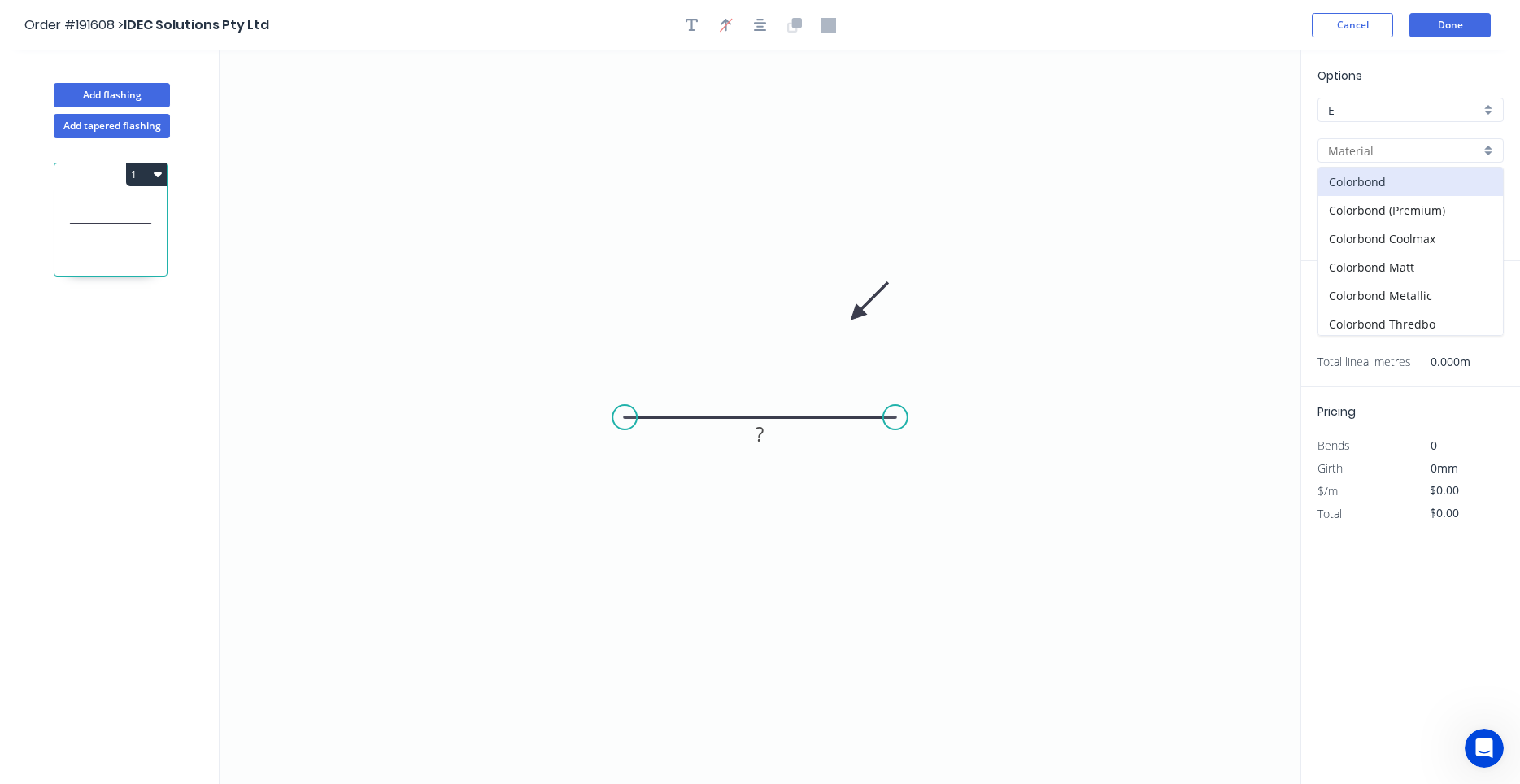
click at [1386, 154] on input "text" at bounding box center [1404, 151] width 152 height 17
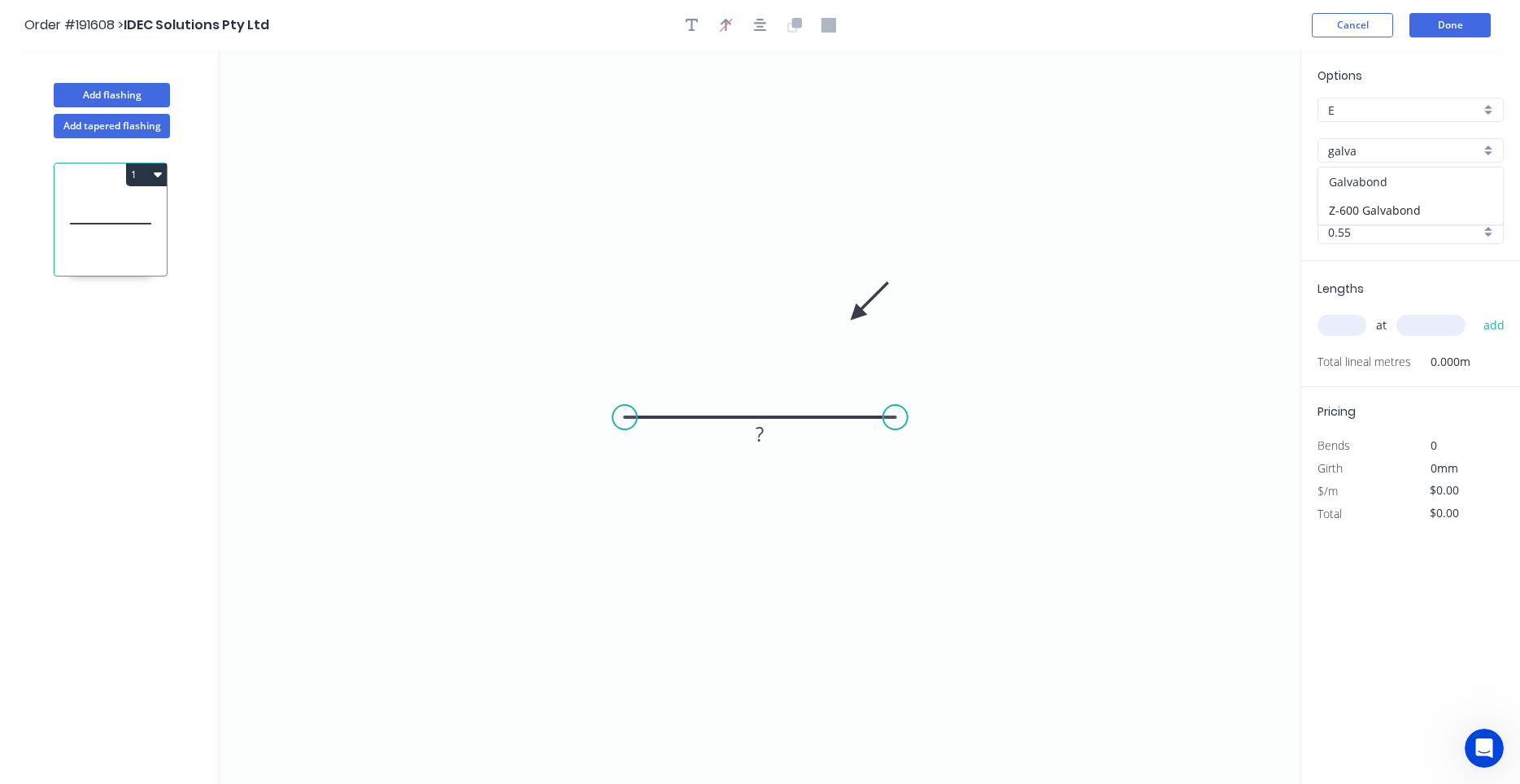
click at [1380, 187] on div "Galvabond" at bounding box center [1410, 182] width 185 height 28
type input "Galvabond"
click at [1373, 237] on input "0.55" at bounding box center [1404, 232] width 152 height 17
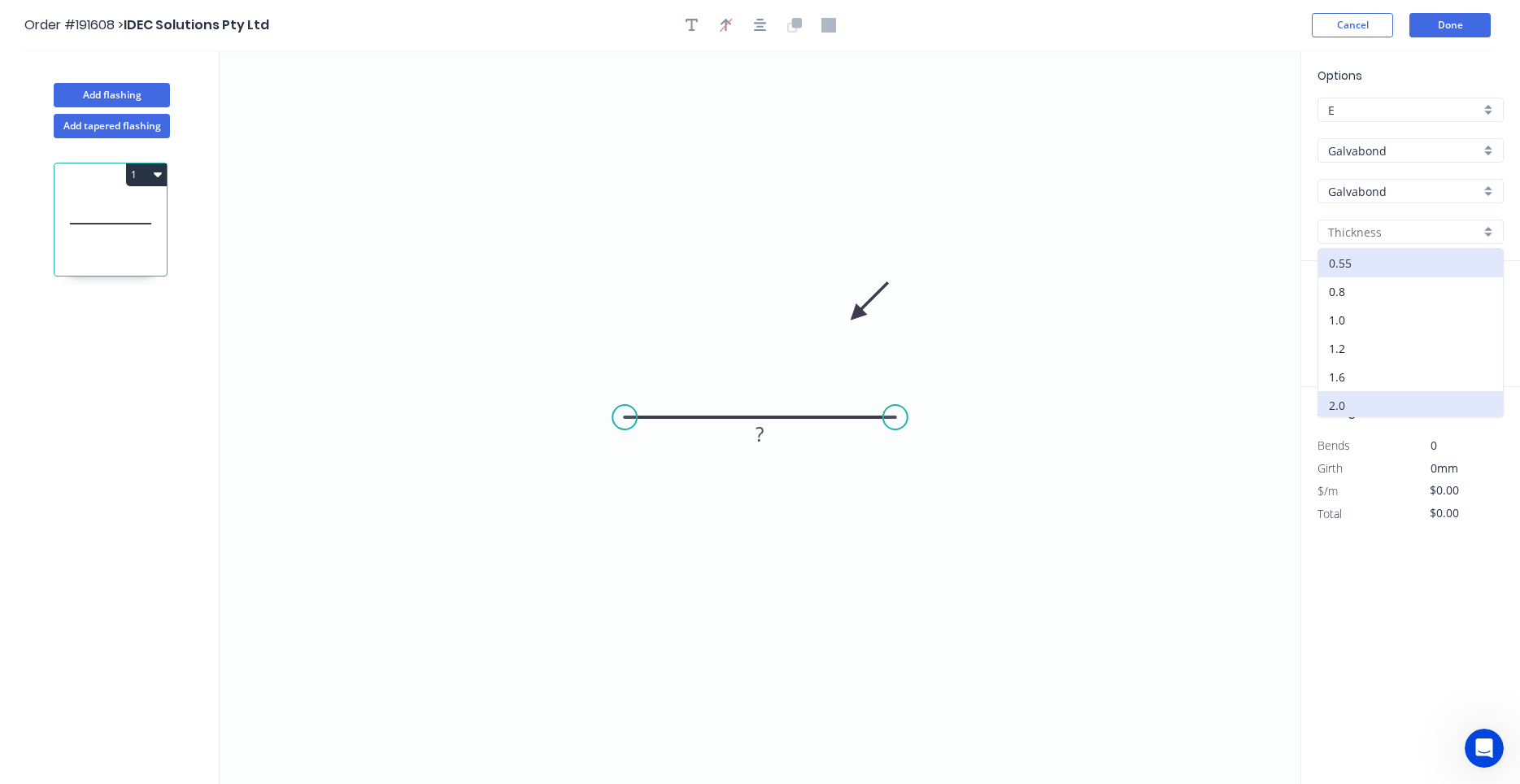
scroll to position [31, 0]
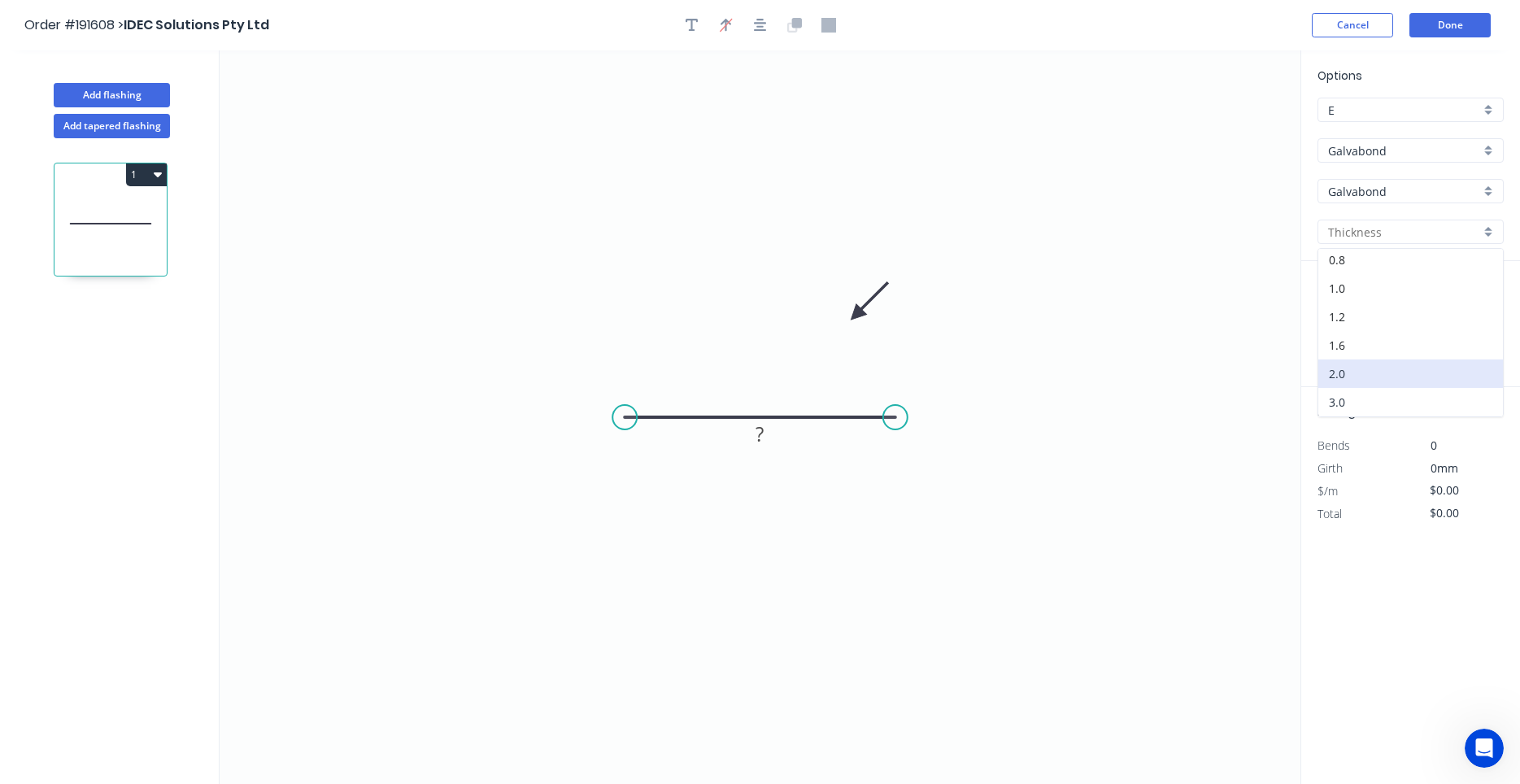
click at [1350, 398] on div "3.0" at bounding box center [1410, 402] width 185 height 28
type input "3.0"
click at [1350, 327] on input "text" at bounding box center [1342, 325] width 49 height 21
type input "1"
type input "745"
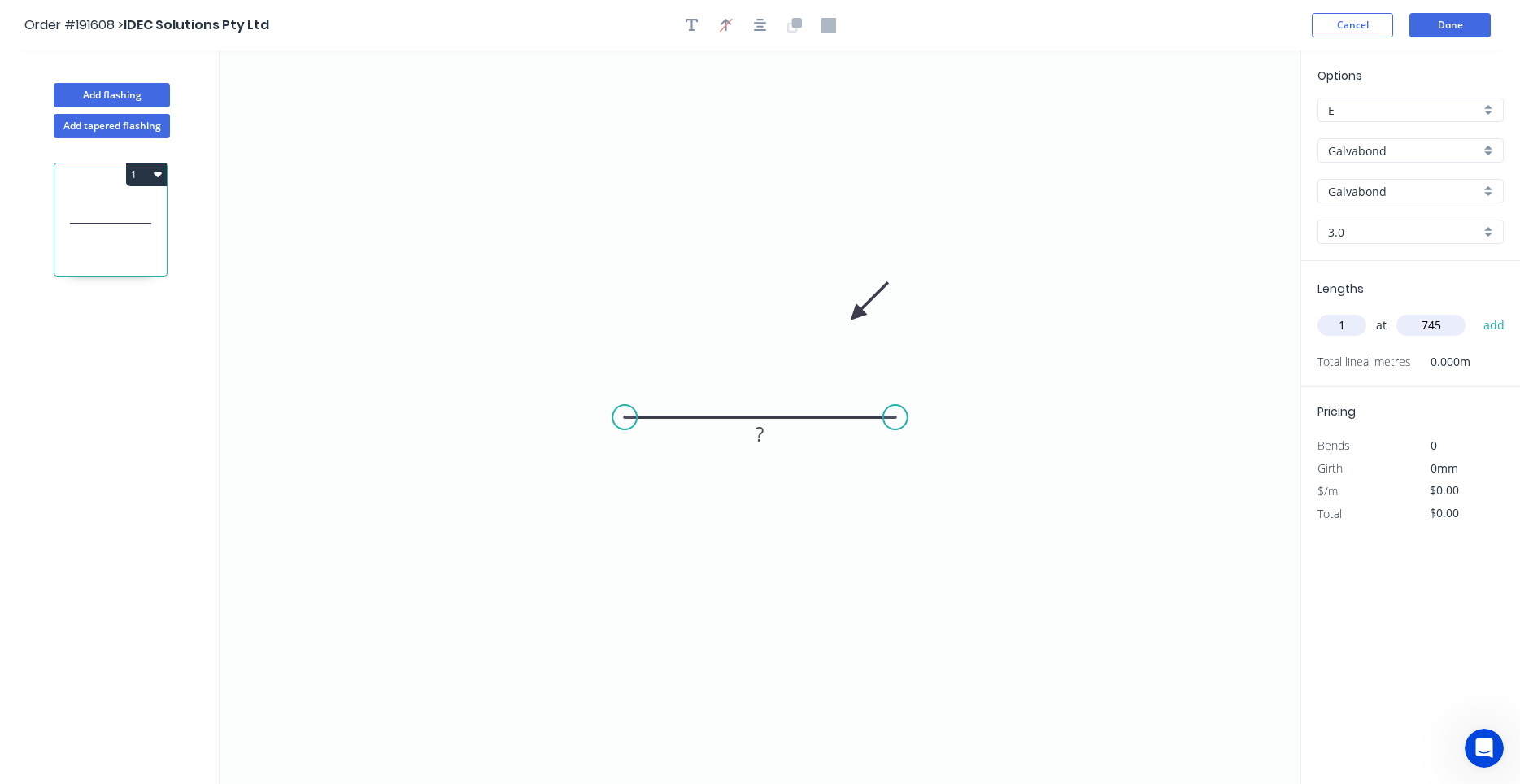
click at [1475, 312] on button "add" at bounding box center [1493, 325] width 38 height 27
click at [764, 444] on tspan "?" at bounding box center [760, 434] width 9 height 27
type input "$30.01"
click at [843, 523] on icon "0 160" at bounding box center [760, 417] width 1081 height 733
click at [163, 173] on button "1" at bounding box center [146, 175] width 41 height 23
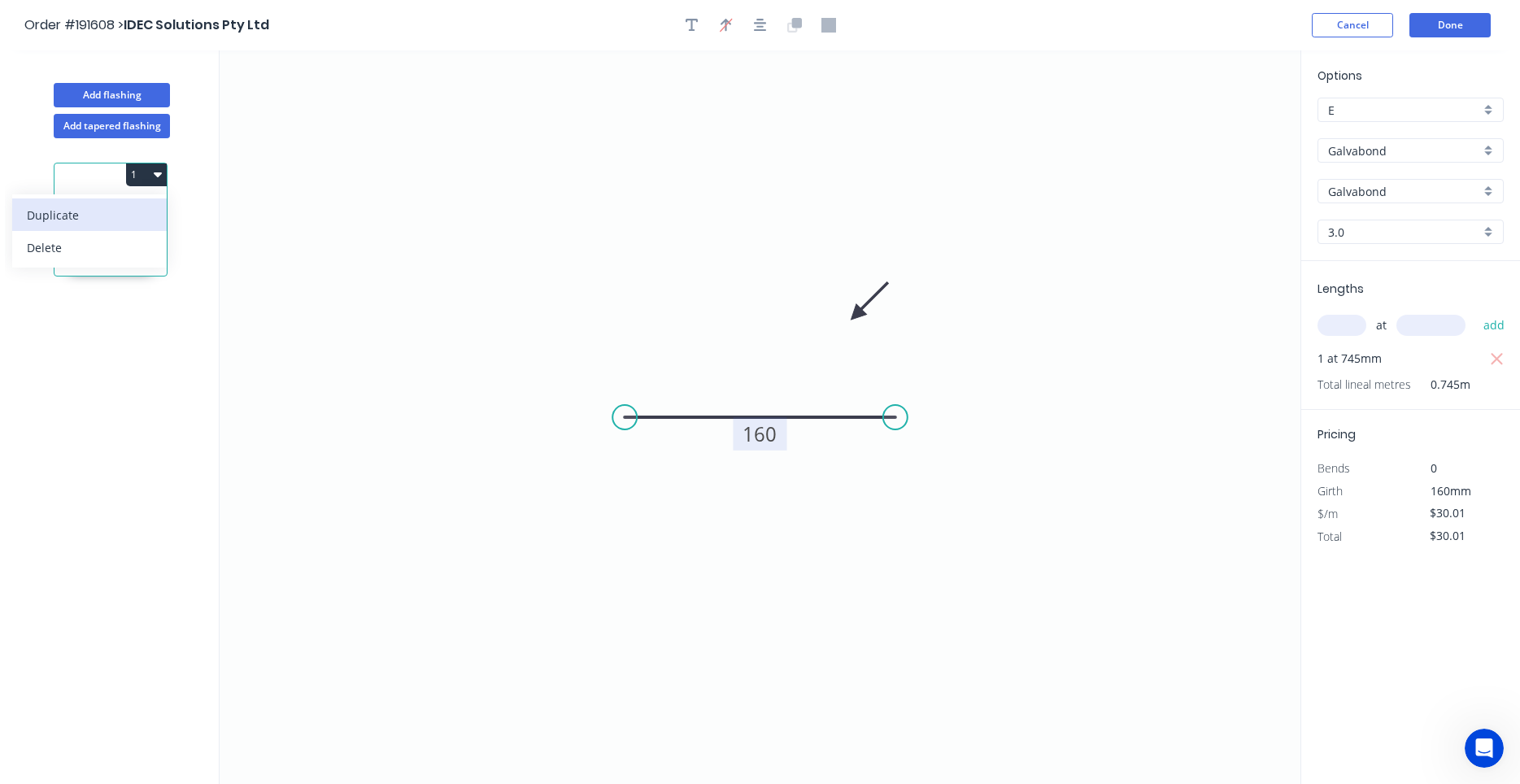
click at [133, 220] on div "Duplicate" at bounding box center [89, 215] width 125 height 24
type input "$0.00"
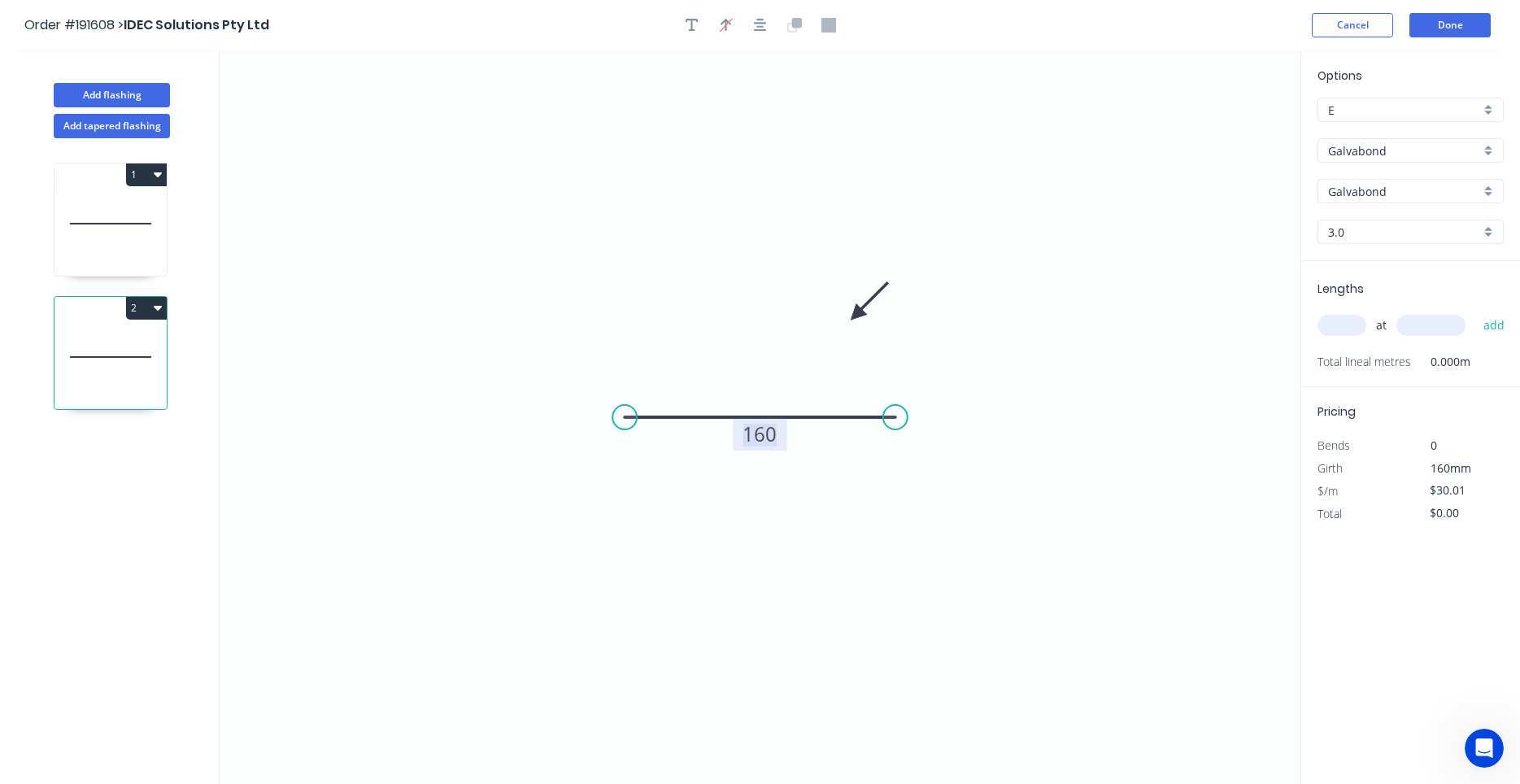
click at [751, 436] on tspan "160" at bounding box center [760, 434] width 34 height 27
click at [1346, 334] on input "text" at bounding box center [1342, 325] width 49 height 21
type input "$42.20"
type input "1"
type input "440"
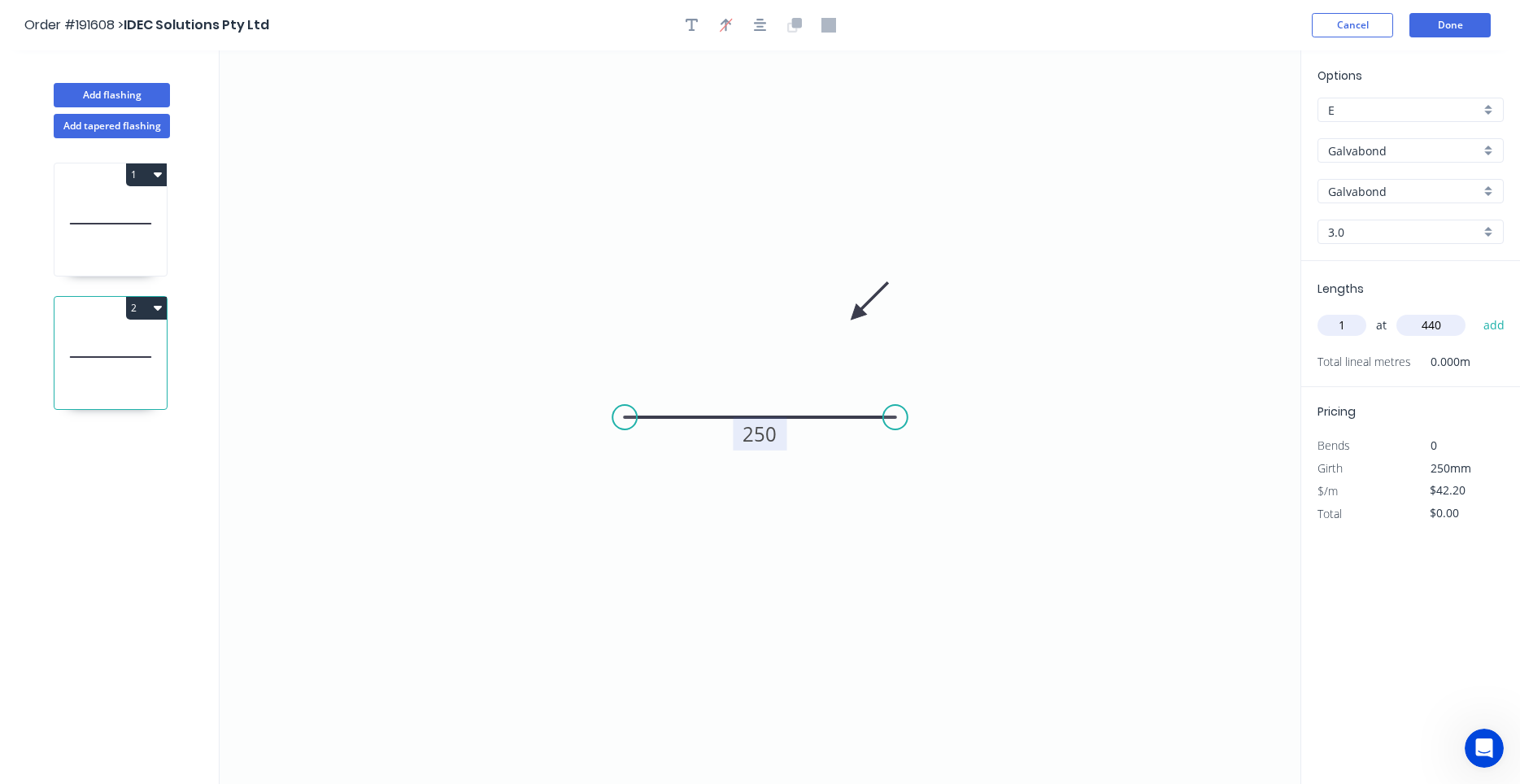
click at [1475, 312] on button "add" at bounding box center [1493, 325] width 38 height 27
type input "$42.20"
click at [117, 256] on icon at bounding box center [111, 223] width 112 height 104
type input "$30.01"
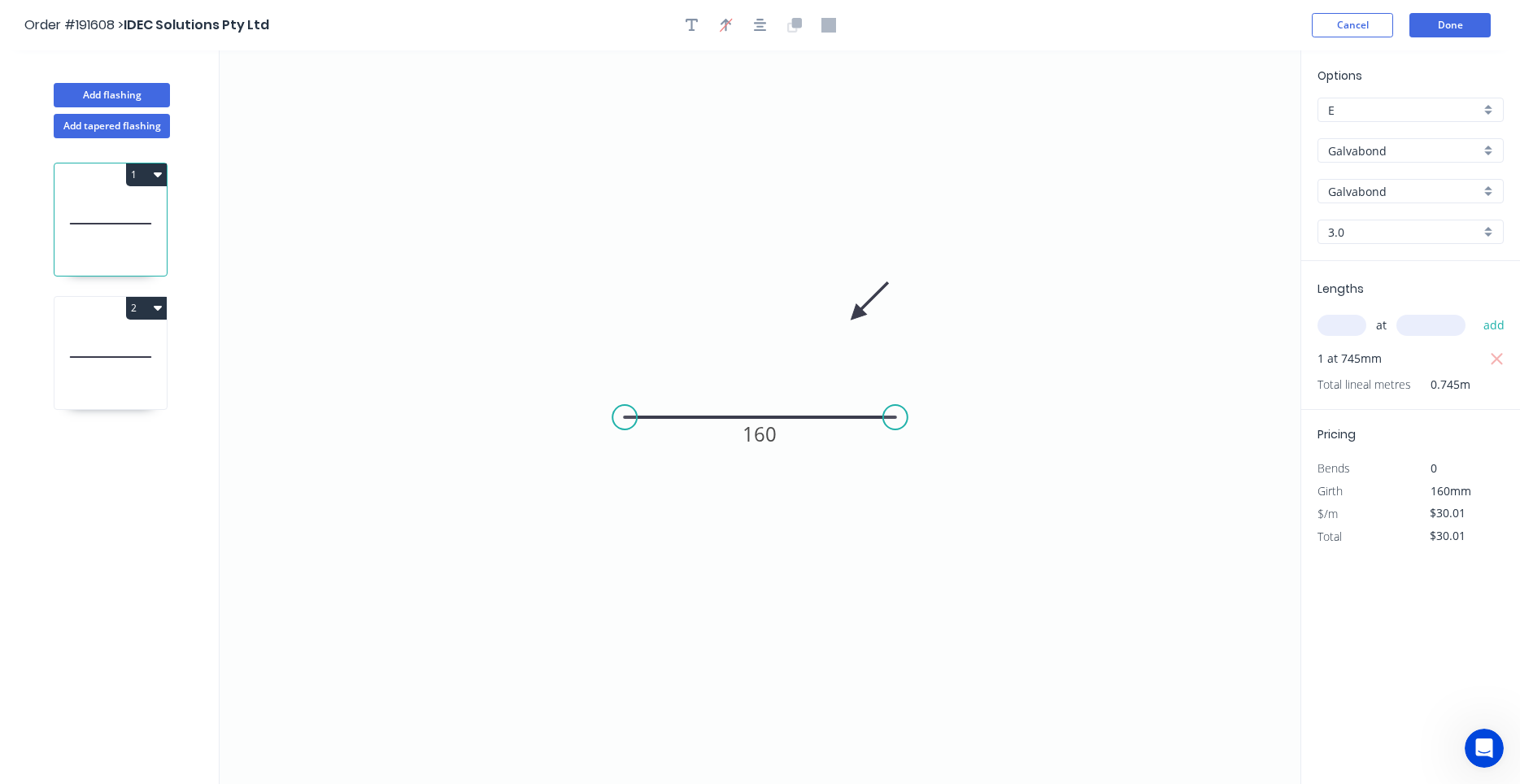
click at [113, 353] on icon at bounding box center [111, 357] width 112 height 104
type input "$42.20"
click at [1448, 20] on button "Done" at bounding box center [1450, 26] width 81 height 25
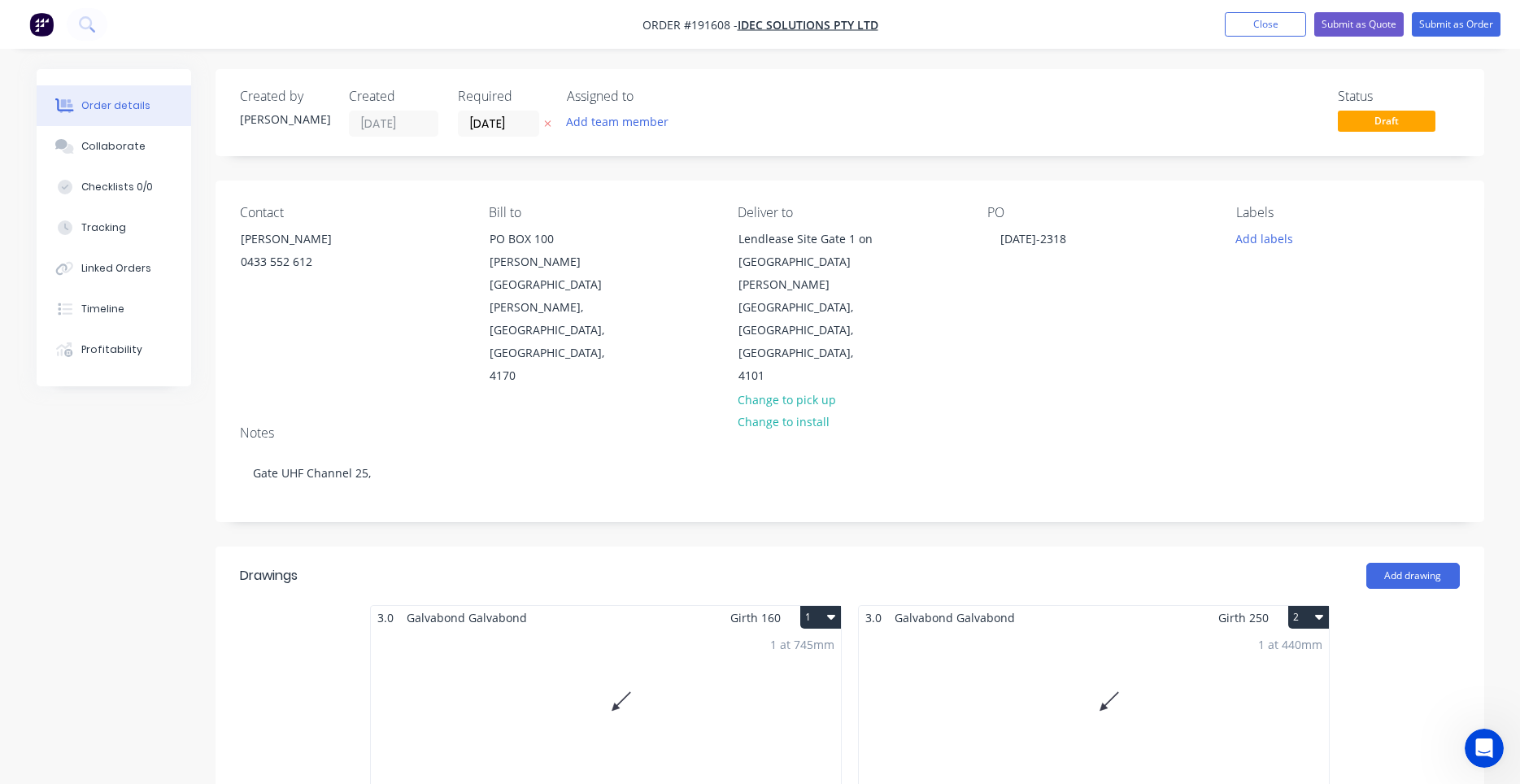
click at [233, 345] on div "Contact AARON WEIR 0433 552 612 Bill to PO BOX 100 CANNON HILL, Queensland, Aus…" at bounding box center [849, 296] width 1268 height 232
click at [662, 387] on div "Contact AARON WEIR 0433 552 612 Bill to PO BOX 100 CANNON HILL, Queensland, Aus…" at bounding box center [849, 296] width 1268 height 232
click at [633, 412] on div "Notes Gate UHF Channel 25," at bounding box center [849, 466] width 1268 height 109
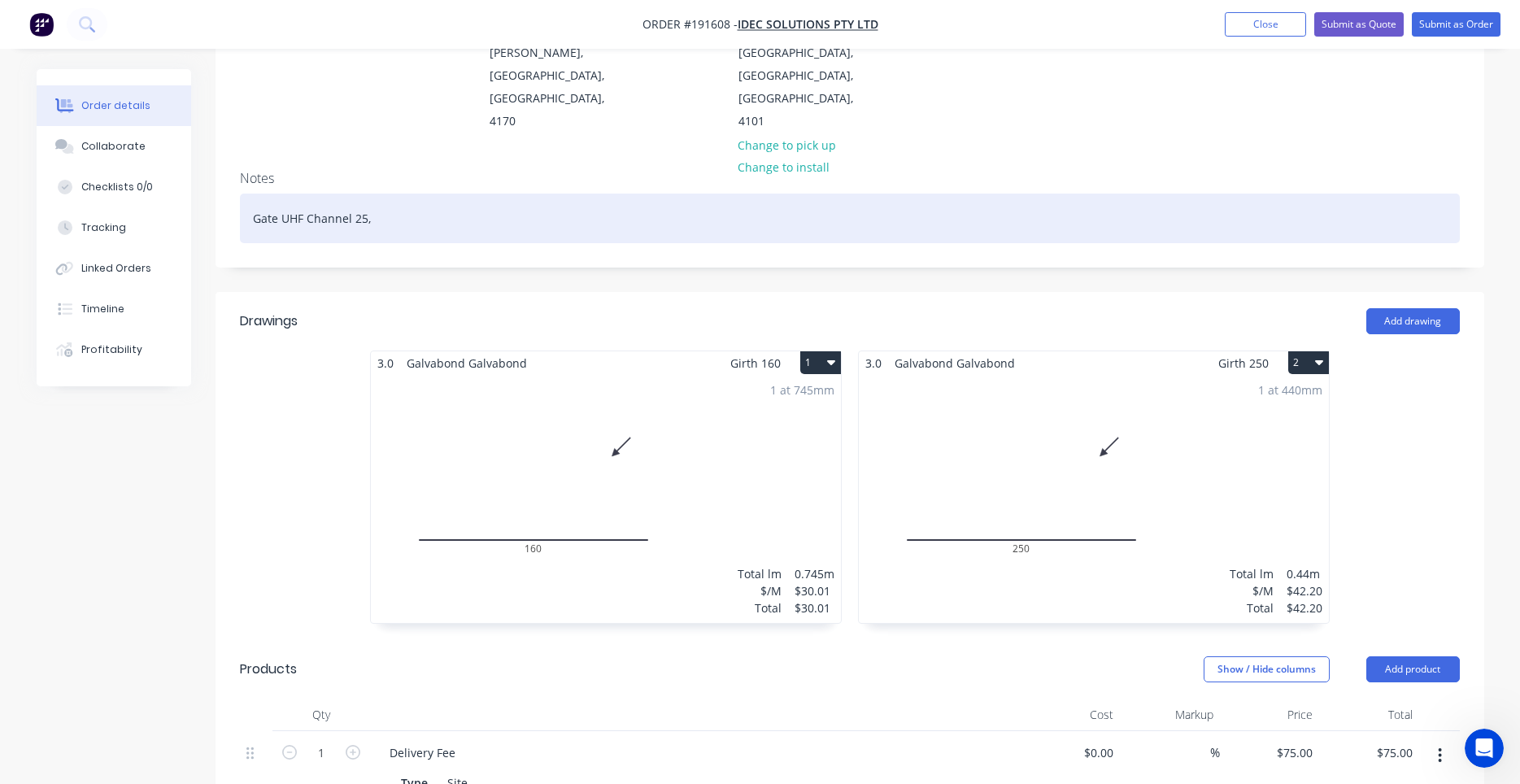
scroll to position [415, 0]
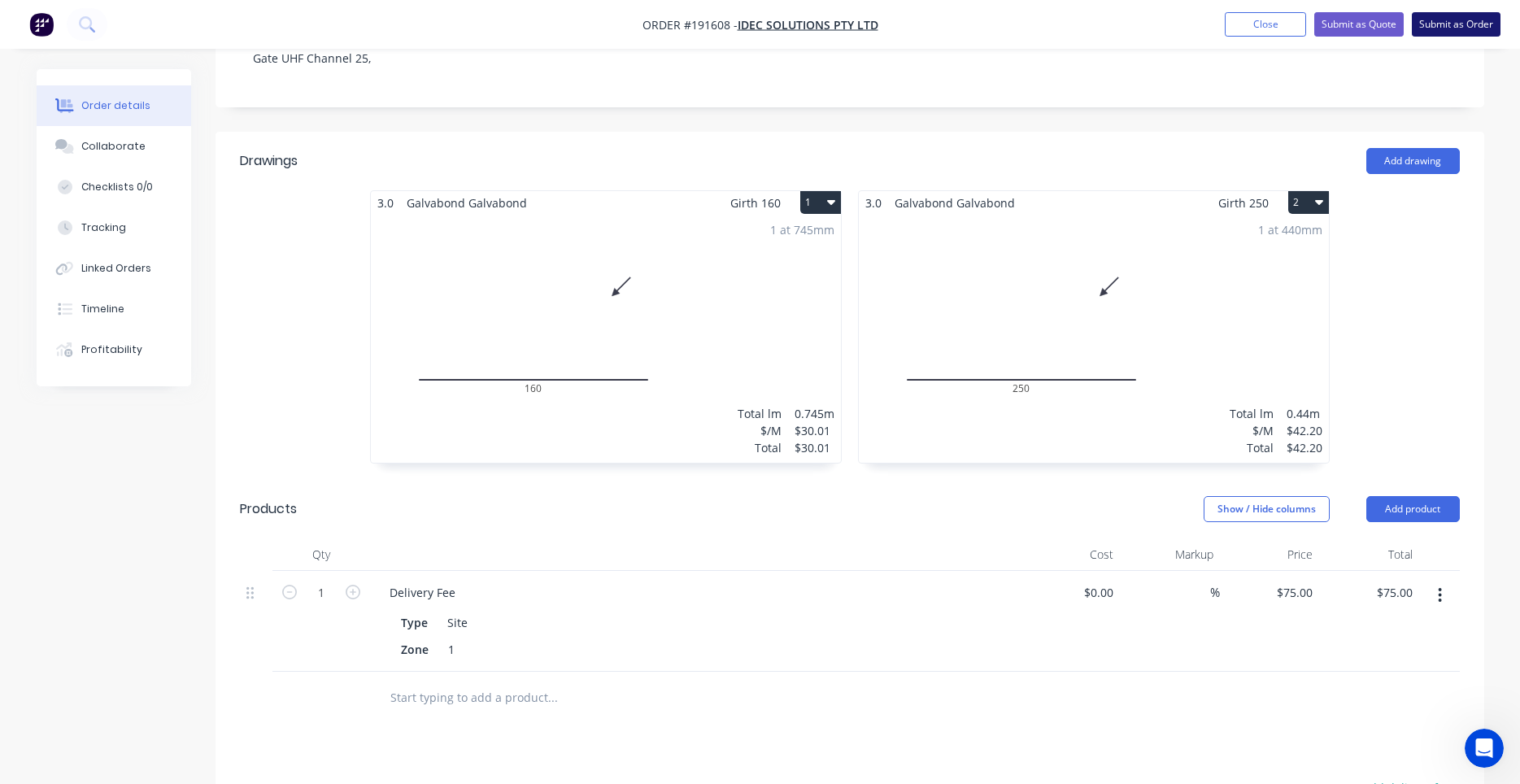
click at [1466, 25] on button "Submit as Order" at bounding box center [1457, 25] width 89 height 25
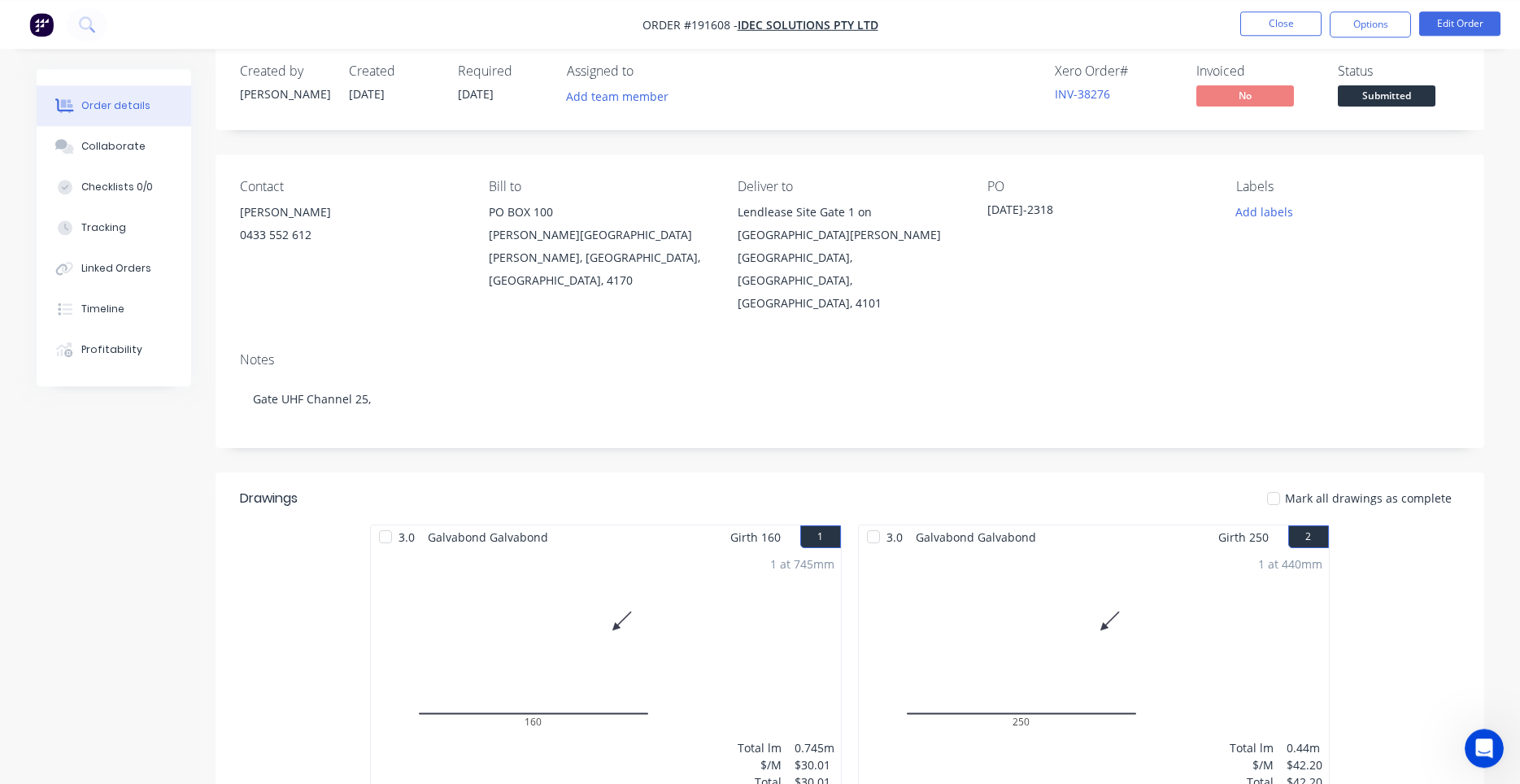
scroll to position [0, 0]
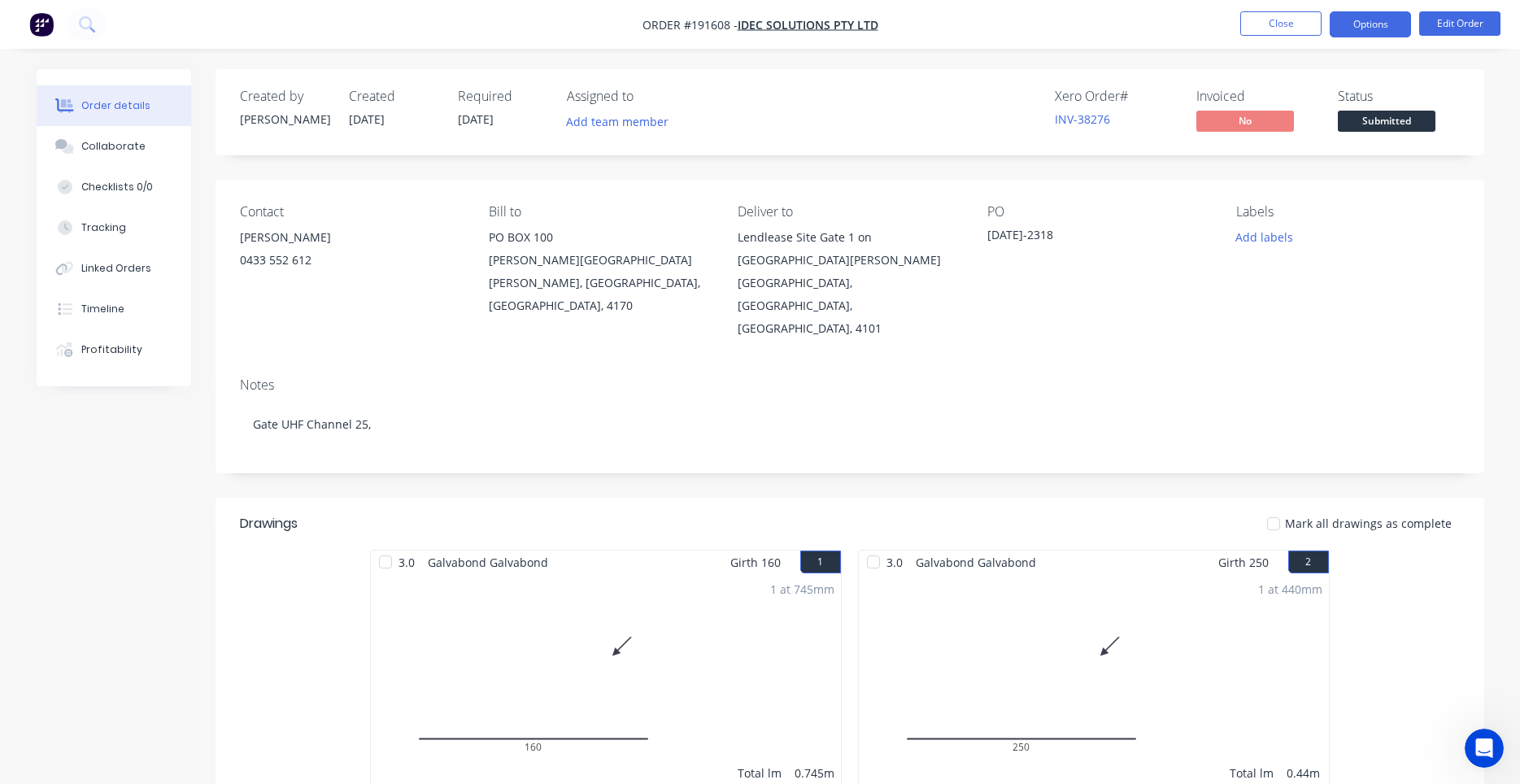
click at [1384, 28] on button "Options" at bounding box center [1370, 24] width 81 height 26
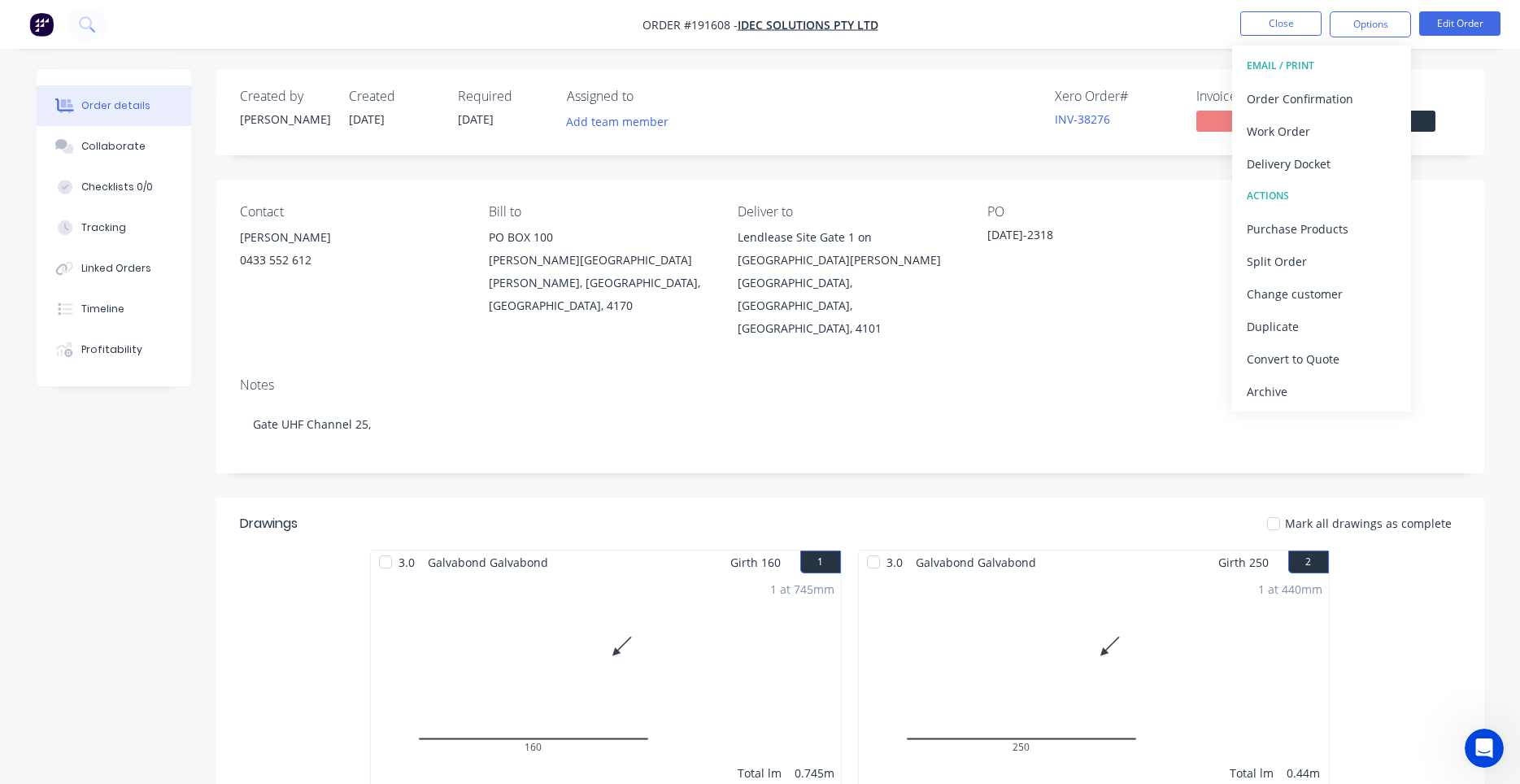
click at [1468, 126] on div "Created by Darryn Created 03/09/25 Required 04/09/25 Assigned to Add team membe…" at bounding box center [849, 112] width 1268 height 86
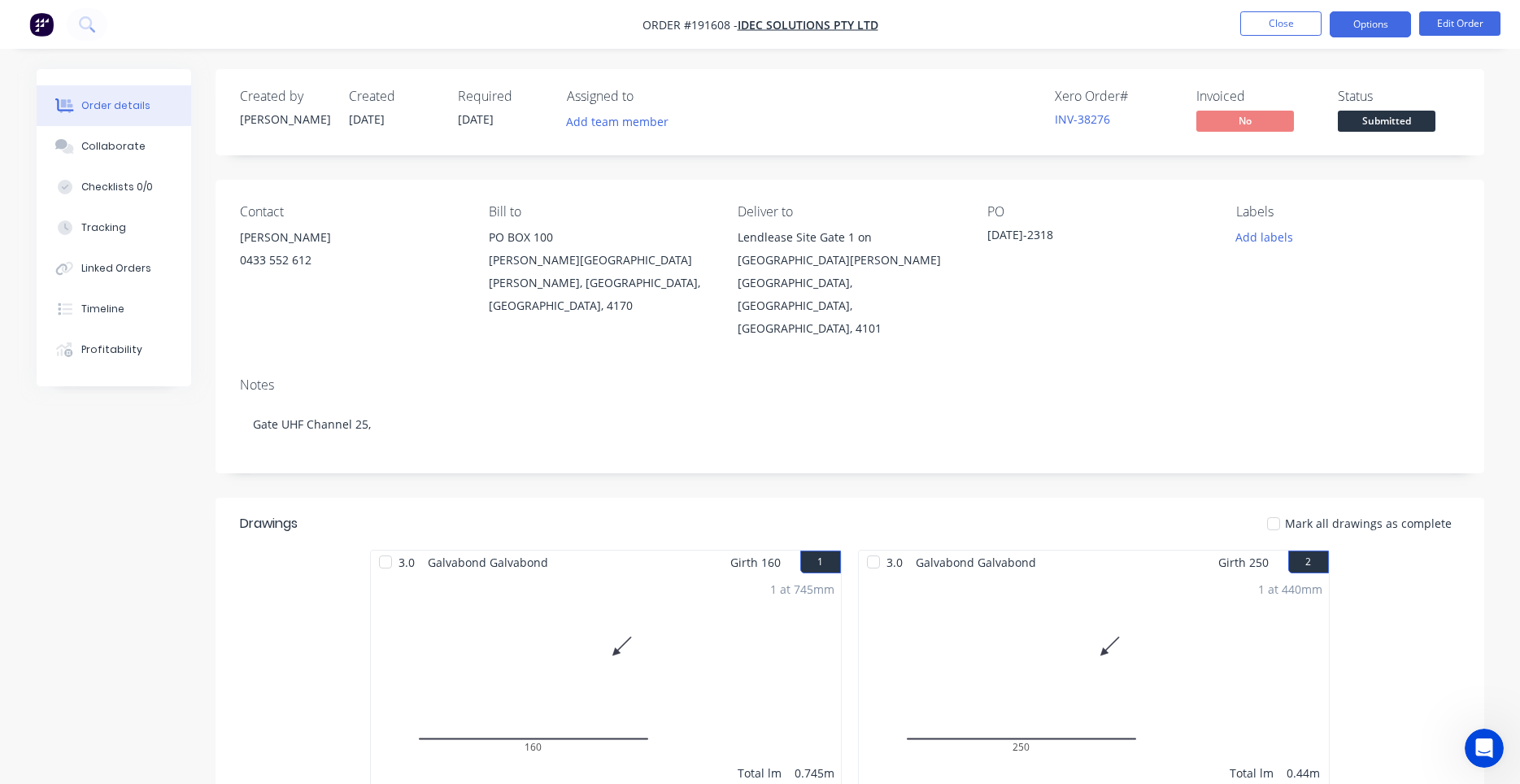
click at [1374, 34] on button "Options" at bounding box center [1370, 24] width 81 height 26
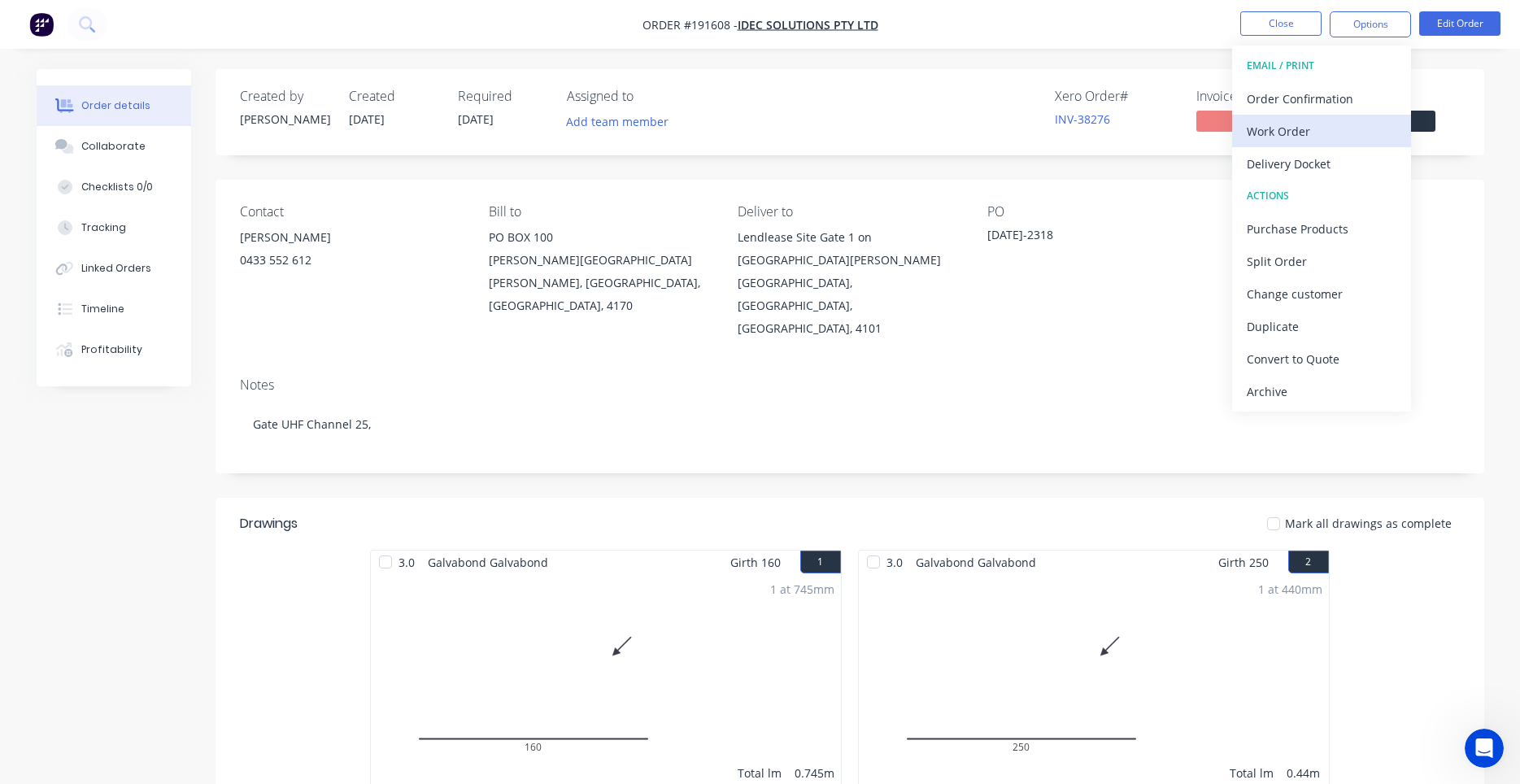
click at [1304, 137] on div "Work Order" at bounding box center [1321, 131] width 150 height 24
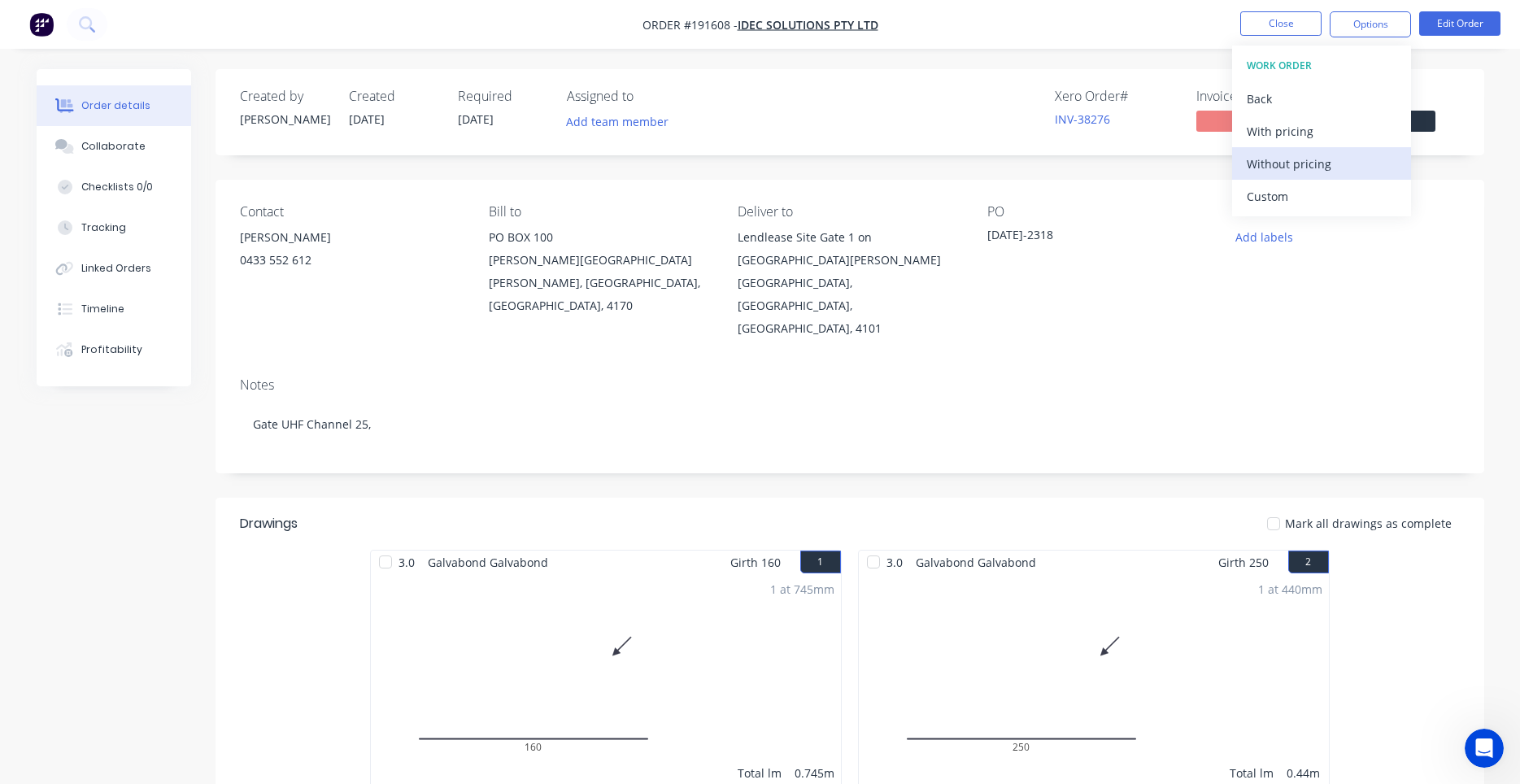
click at [1291, 172] on div "Without pricing" at bounding box center [1321, 164] width 150 height 24
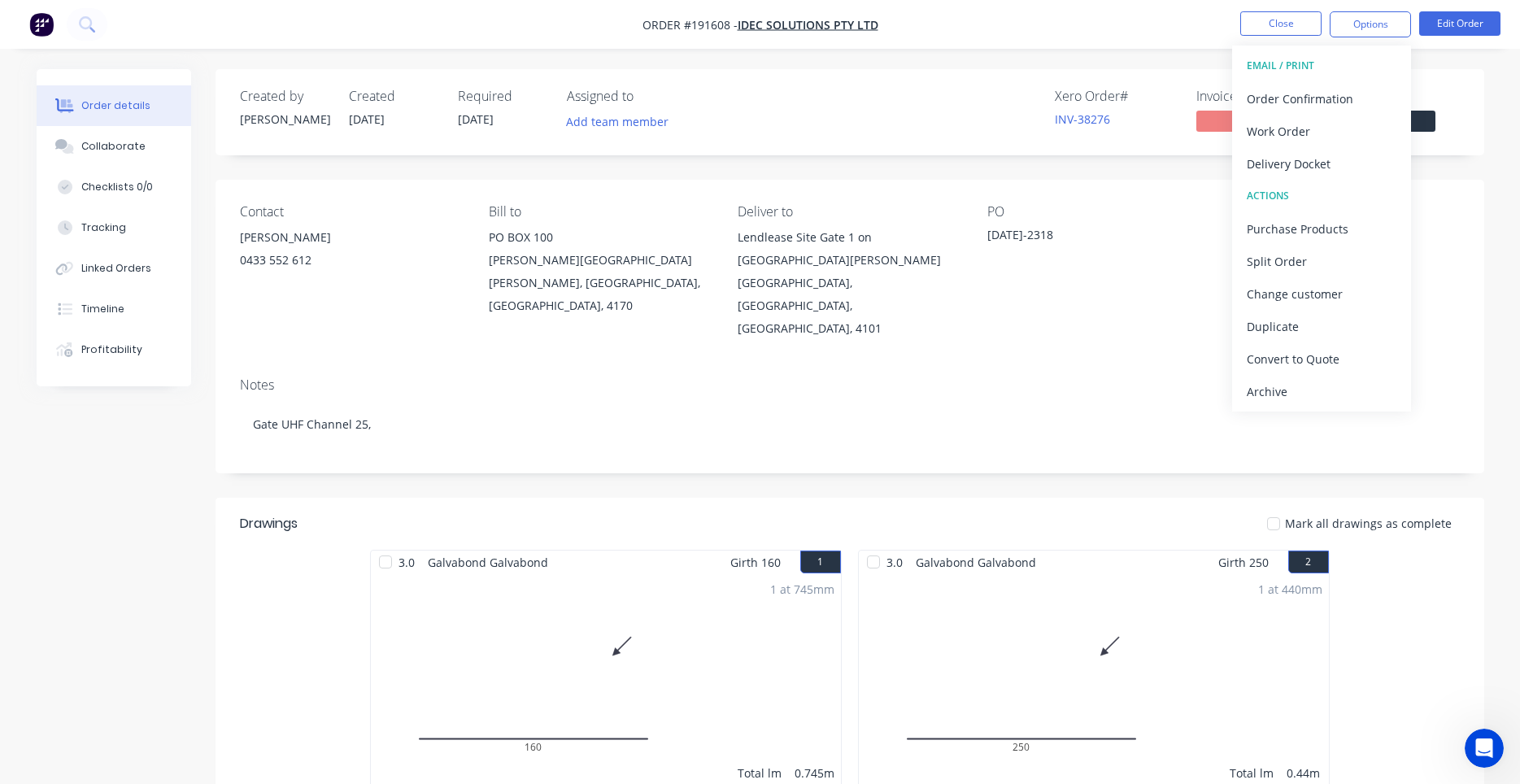
click at [1175, 191] on div "Contact AARON WEIR 0433 552 612 Bill to PO BOX 100 CANNON HILL, Queensland, Aus…" at bounding box center [849, 272] width 1268 height 185
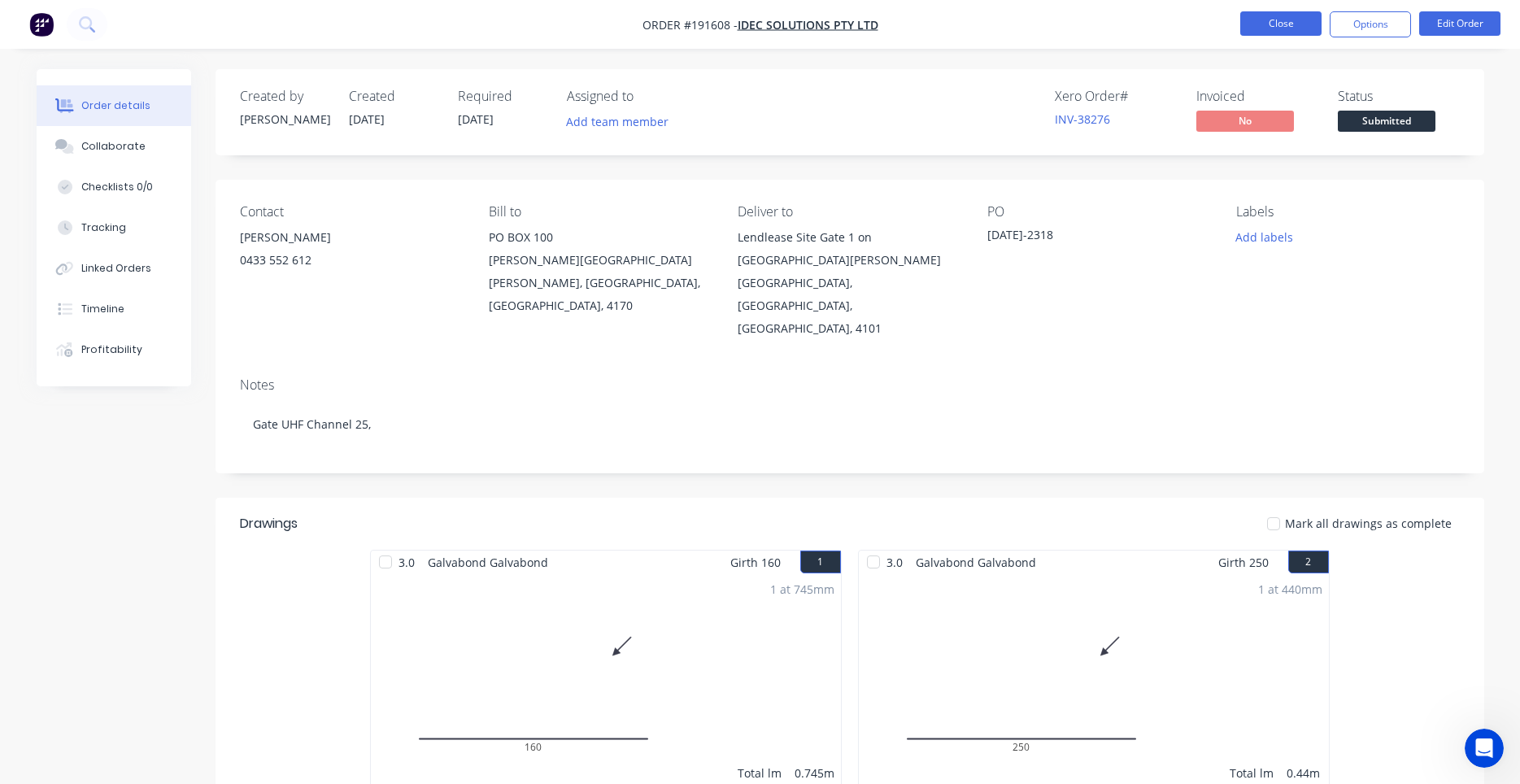
click at [1305, 23] on button "Close" at bounding box center [1280, 24] width 81 height 25
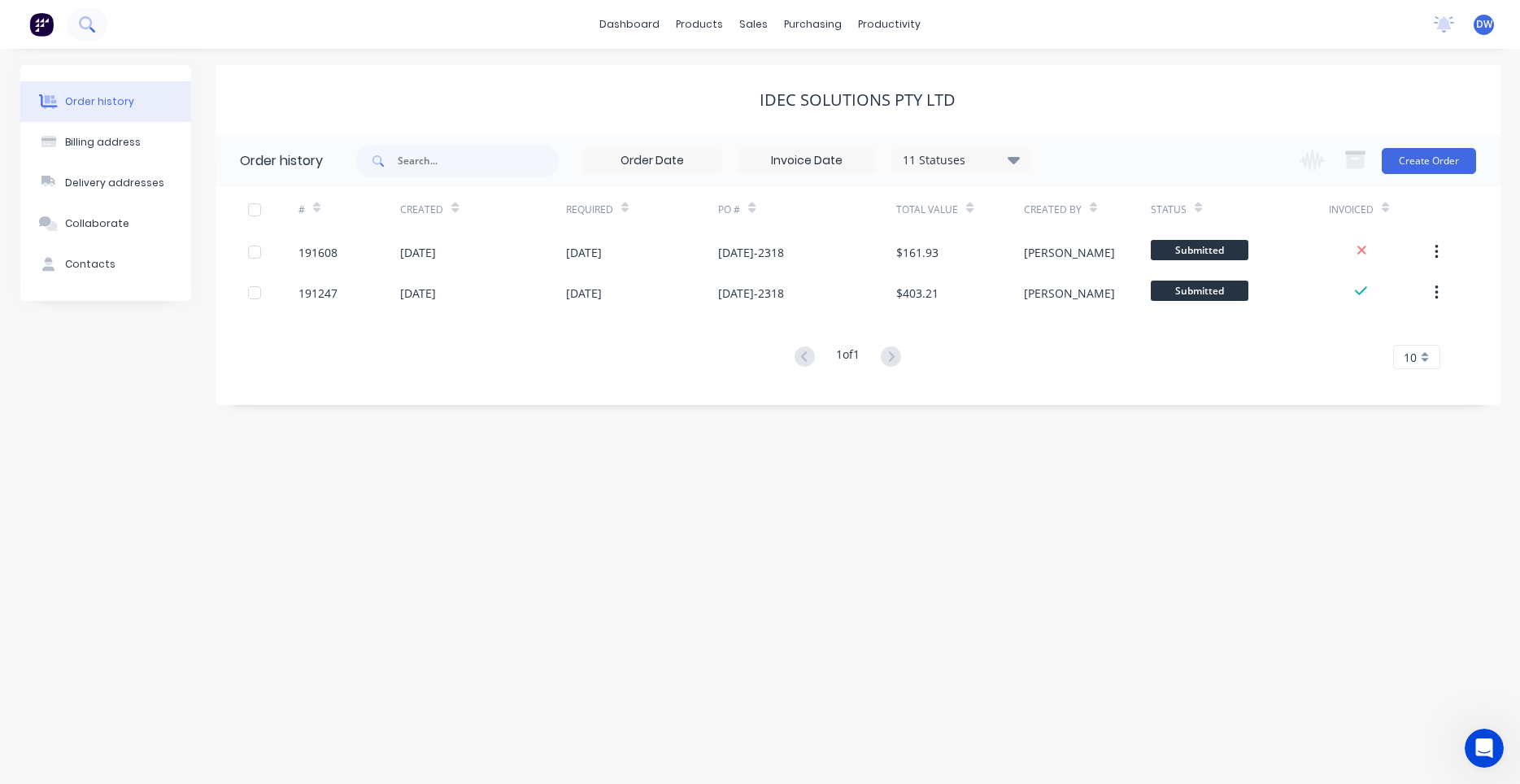
click at [93, 24] on button at bounding box center [86, 25] width 41 height 32
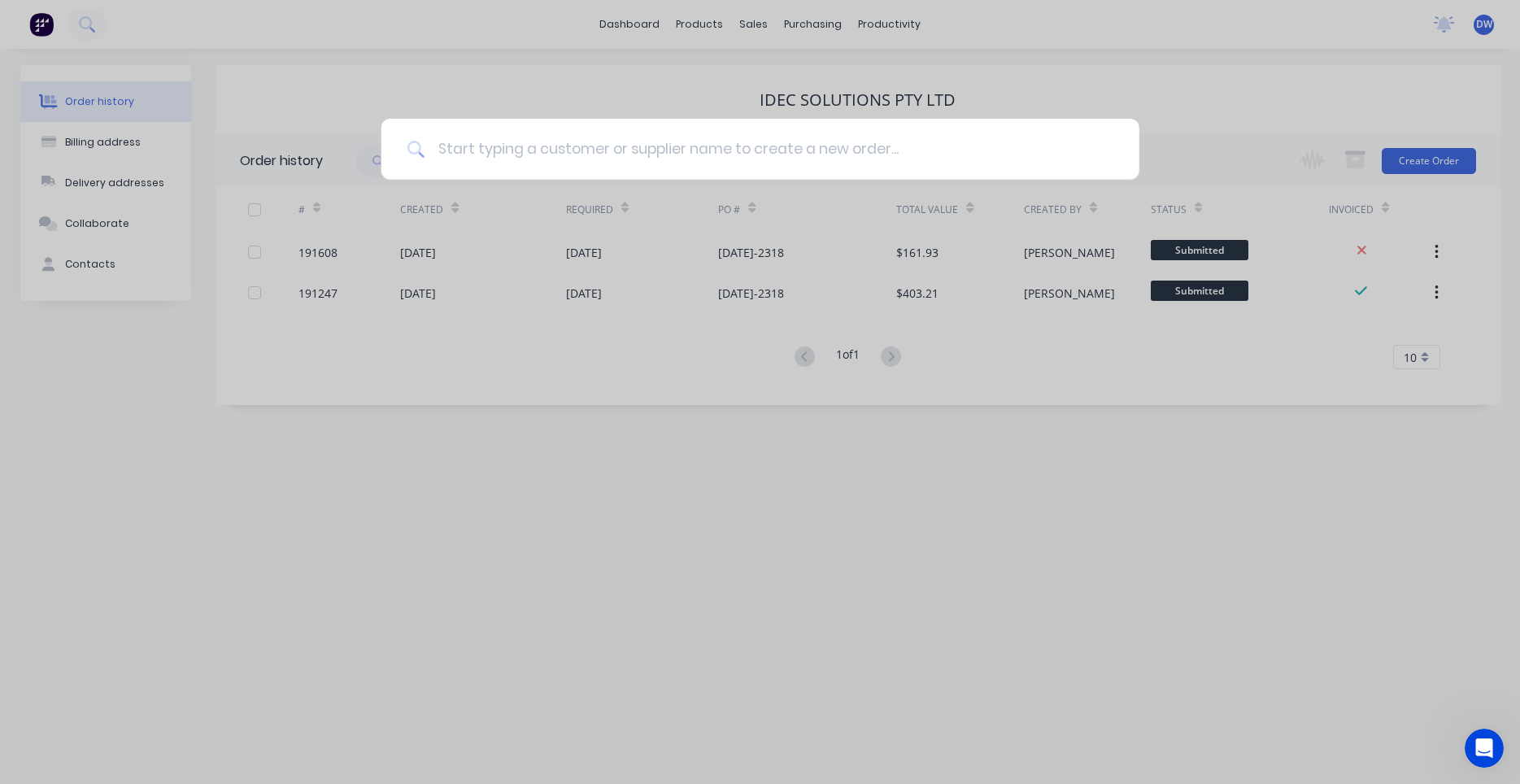
click at [644, 161] on input at bounding box center [768, 149] width 688 height 61
type input "alpine"
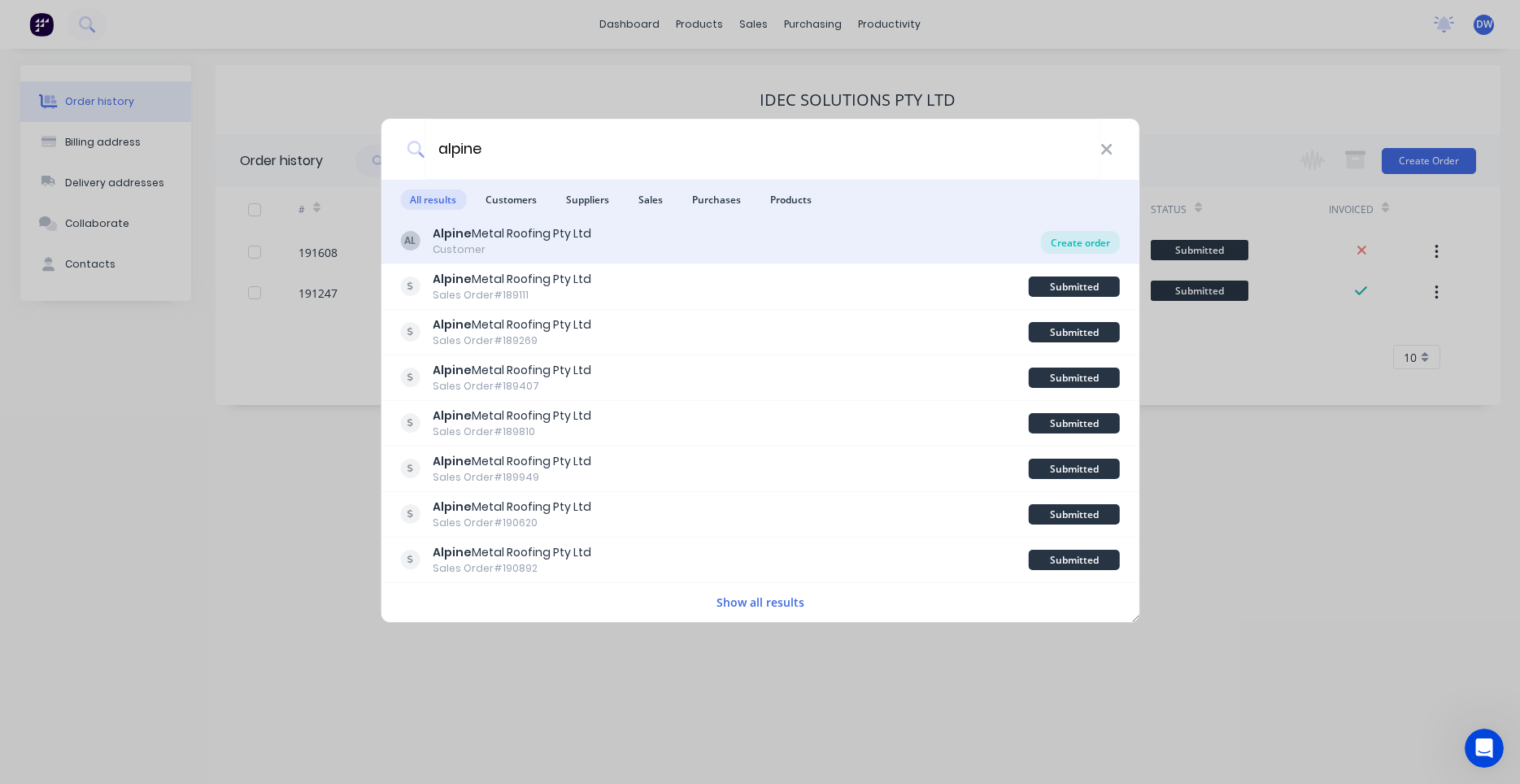
click at [1096, 247] on div "Create order" at bounding box center [1080, 242] width 79 height 23
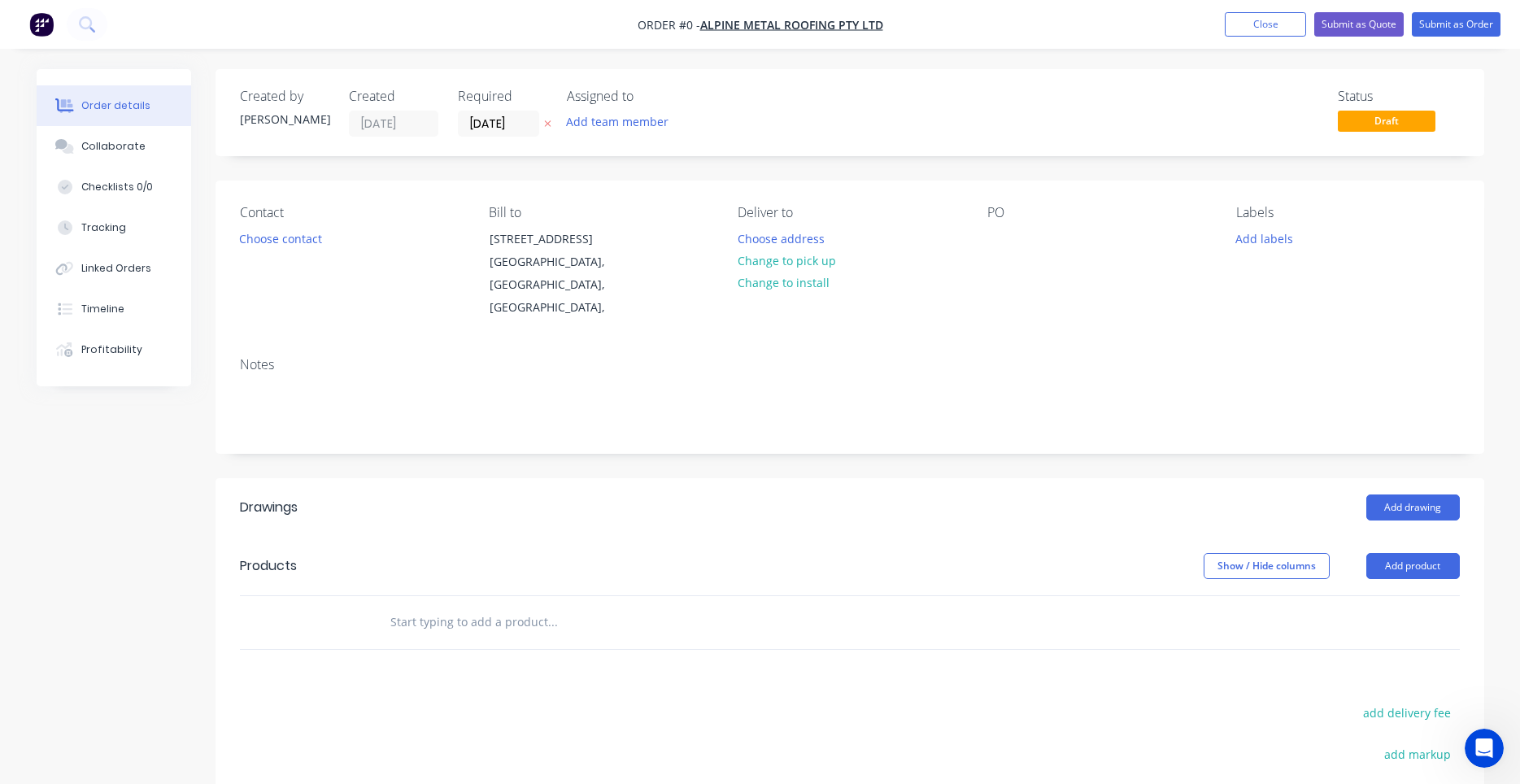
click at [544, 123] on icon at bounding box center [547, 123] width 8 height 9
click at [518, 125] on input at bounding box center [502, 124] width 88 height 25
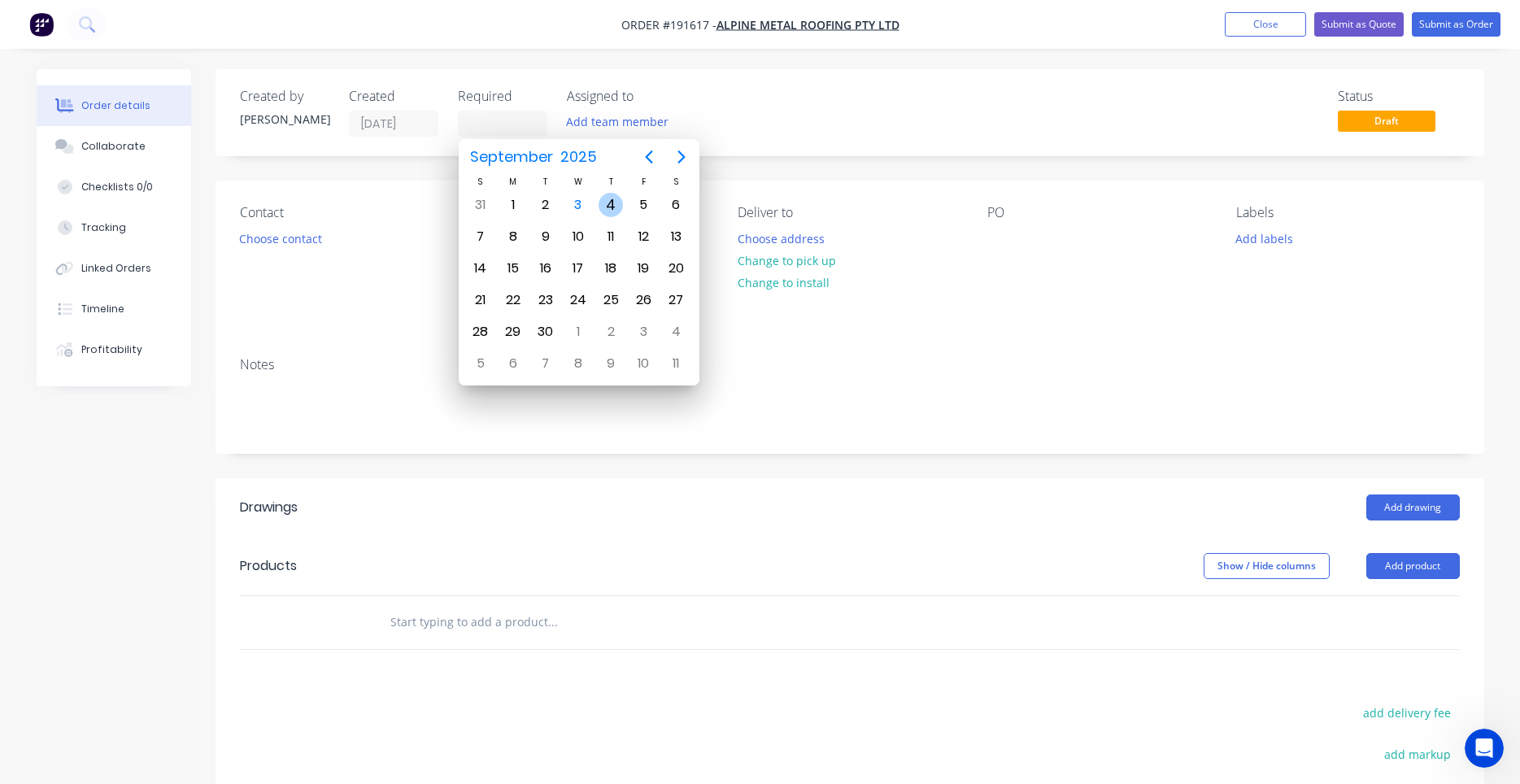
click at [609, 204] on div "4" at bounding box center [611, 205] width 25 height 25
type input "04/09/25"
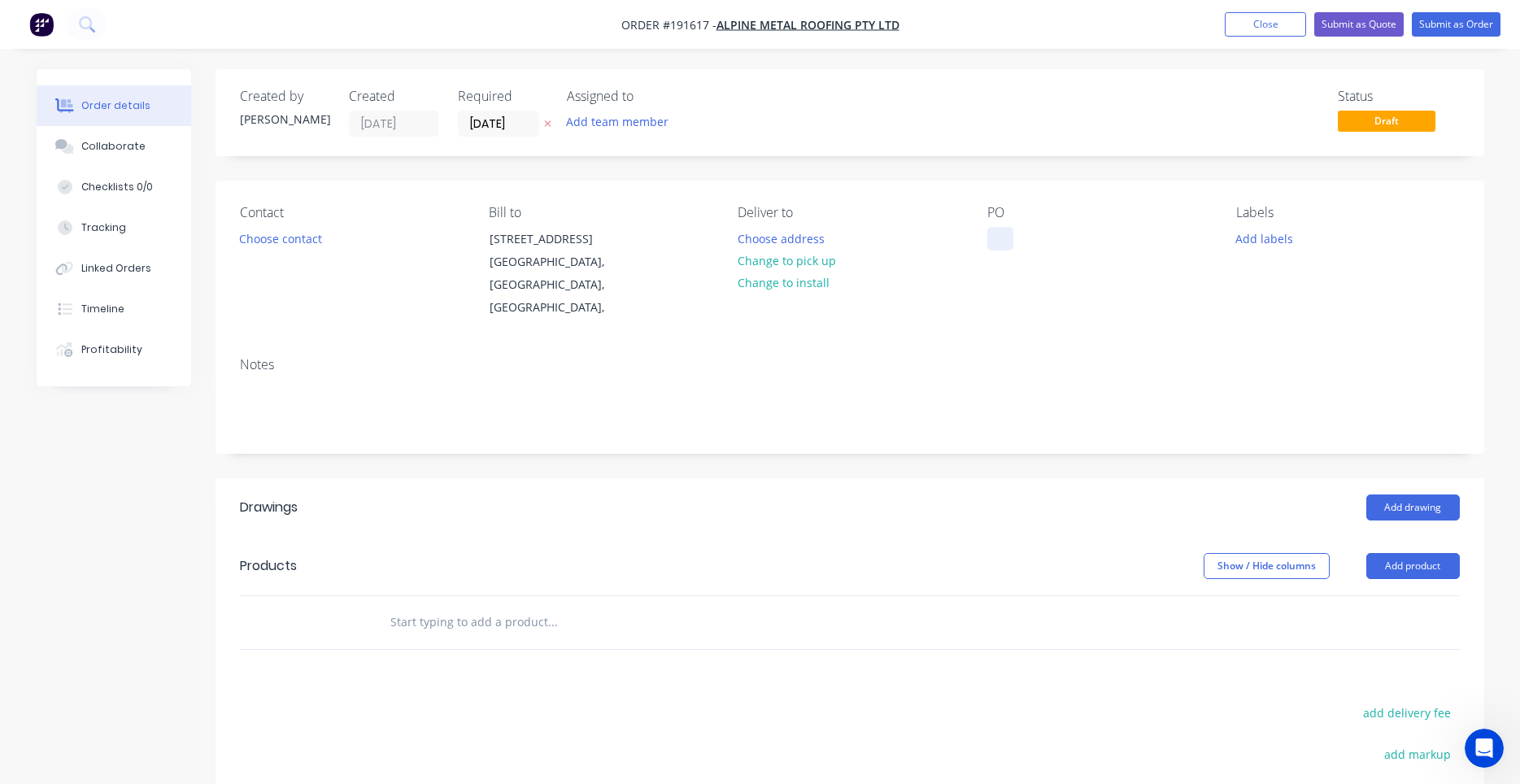
click at [1010, 243] on div at bounding box center [999, 239] width 26 height 24
click at [311, 239] on button "Choose contact" at bounding box center [280, 238] width 100 height 22
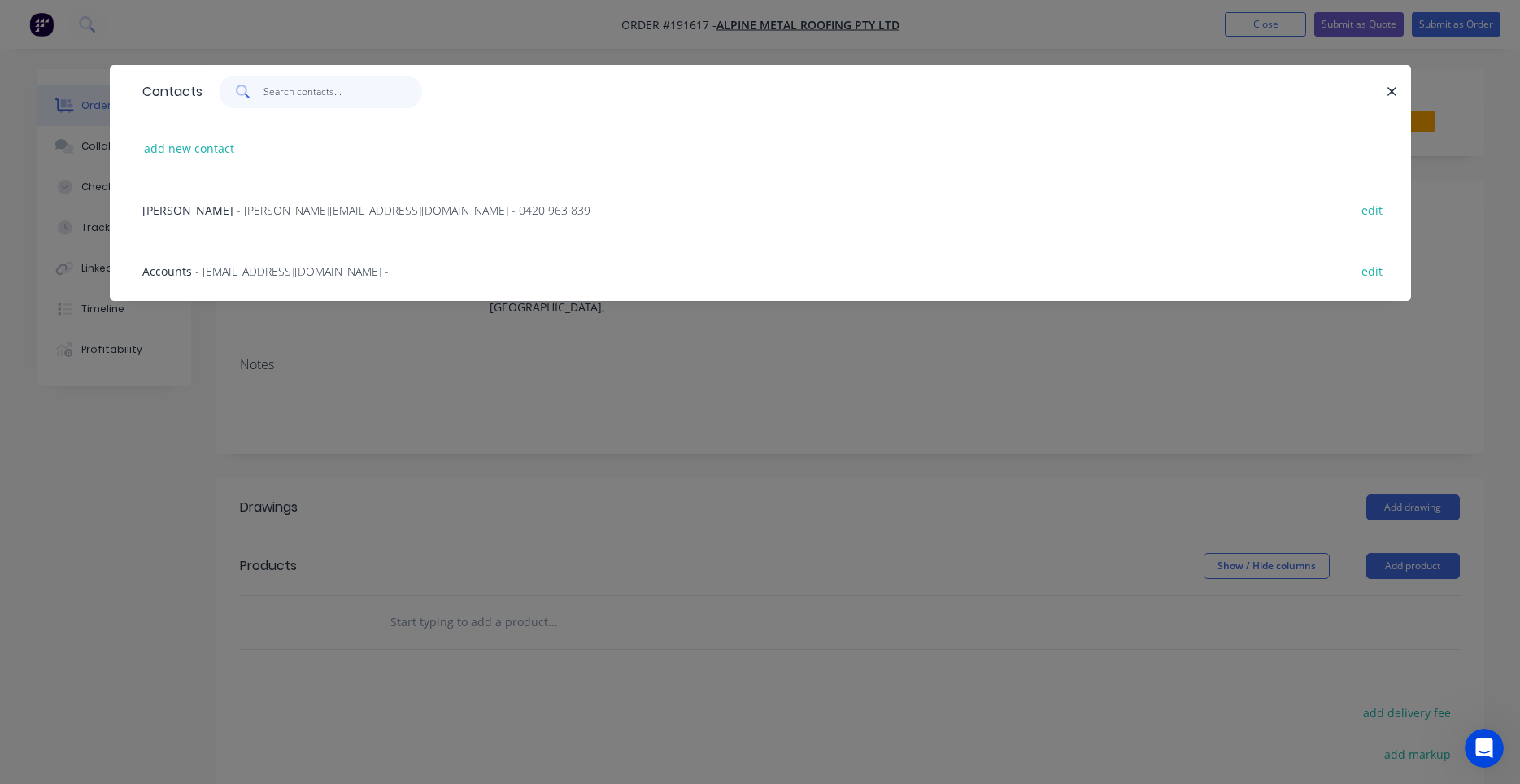
click at [361, 106] on input "text" at bounding box center [342, 92] width 158 height 32
click at [452, 218] on div "Jamie Vieira - jamie@alpinemetalroofing.com.au - 0420 963 839" at bounding box center [366, 210] width 448 height 17
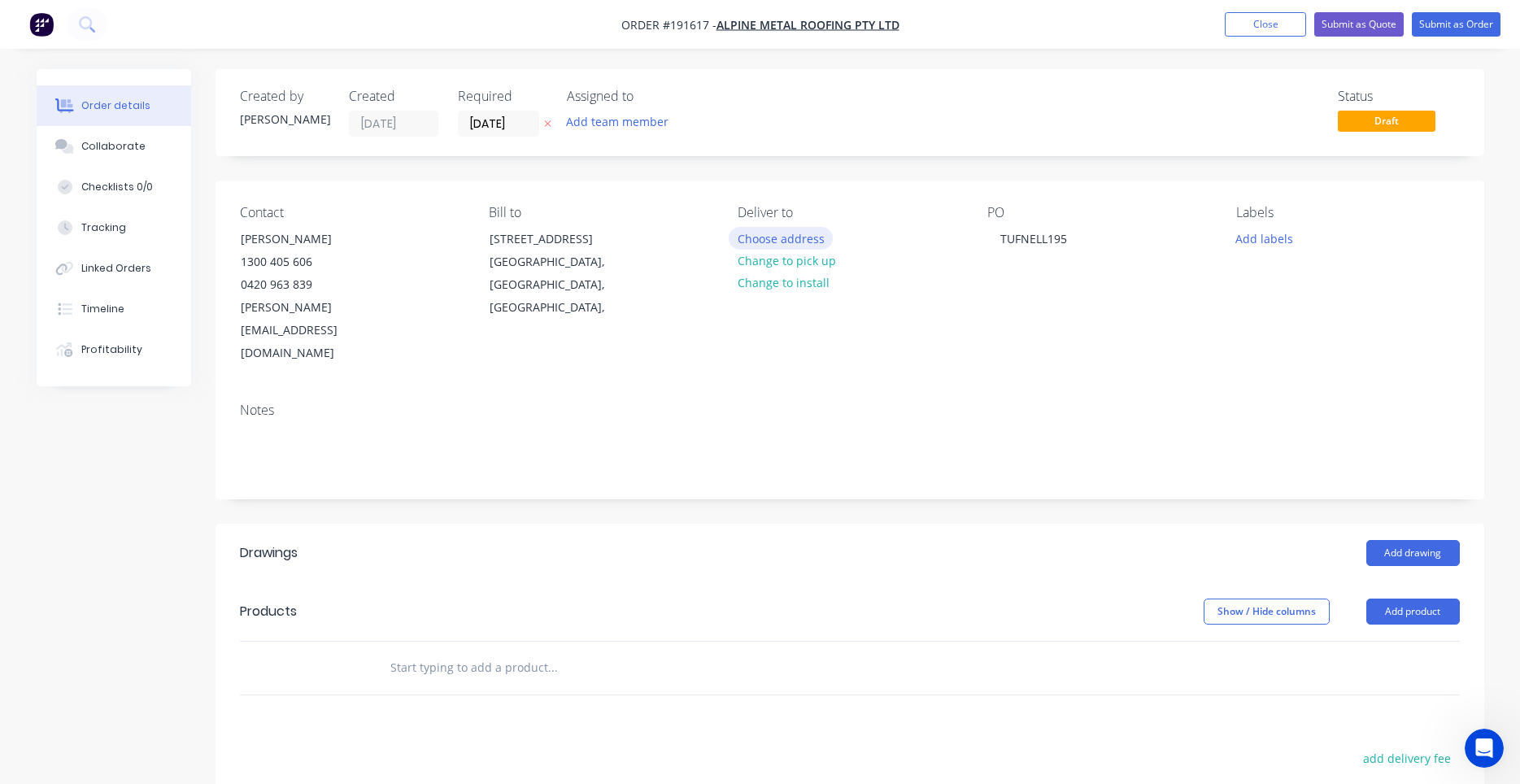
click at [800, 243] on button "Choose address" at bounding box center [780, 238] width 104 height 22
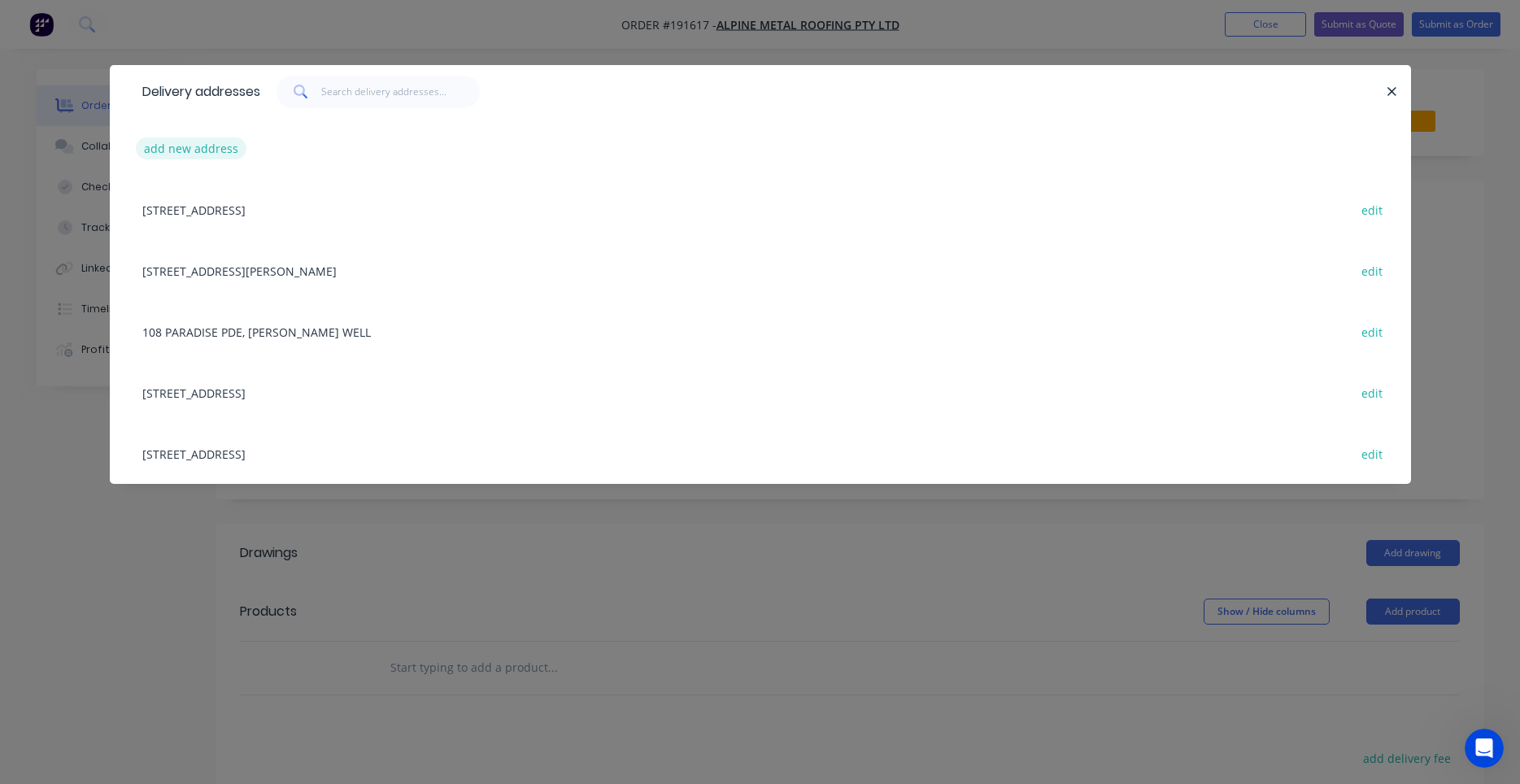
click at [220, 152] on button "add new address" at bounding box center [191, 148] width 112 height 22
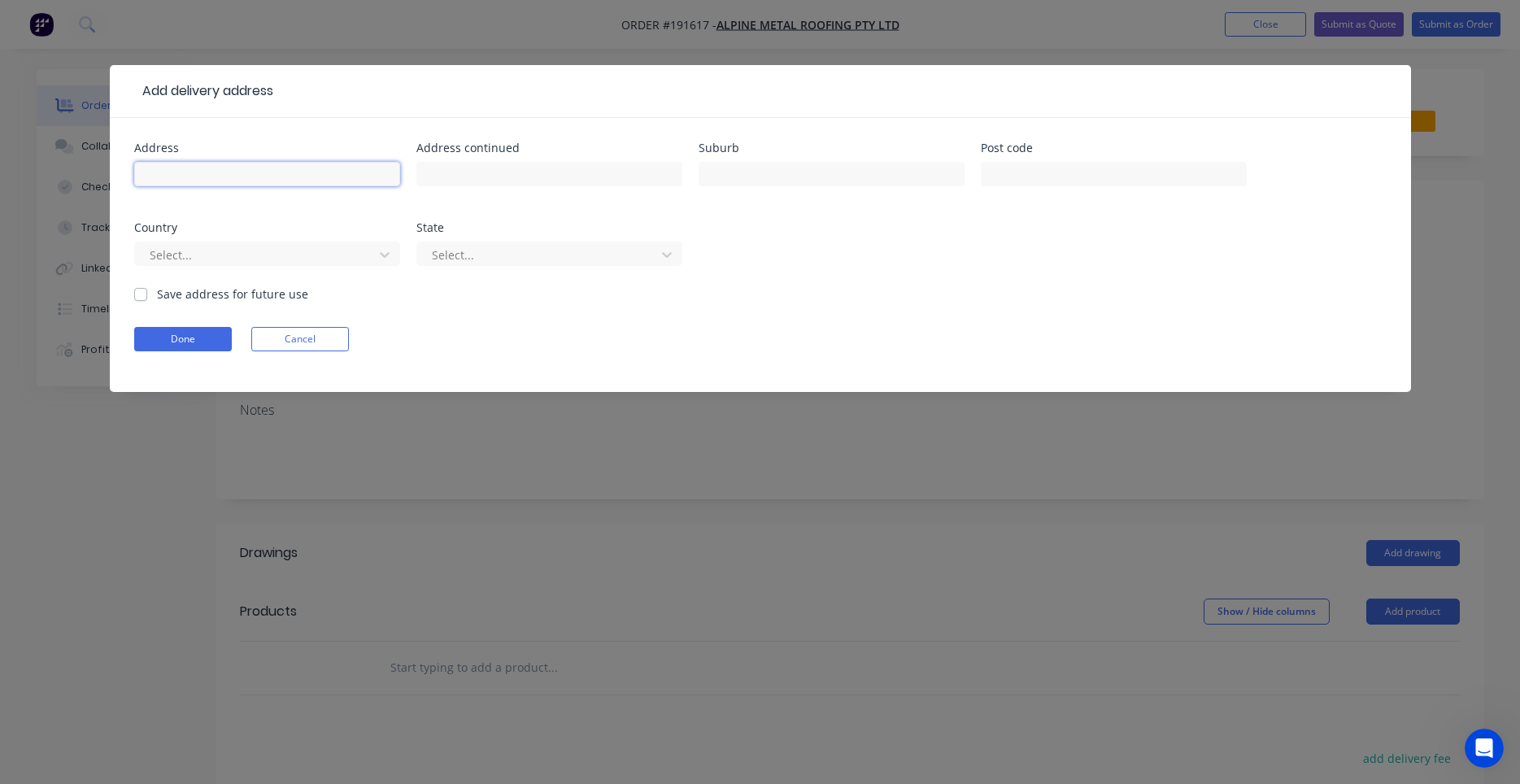
click at [264, 167] on input "text" at bounding box center [267, 174] width 266 height 25
type input "195 TUFNELL RD"
type input "BANYO"
type input "a"
type input "q"
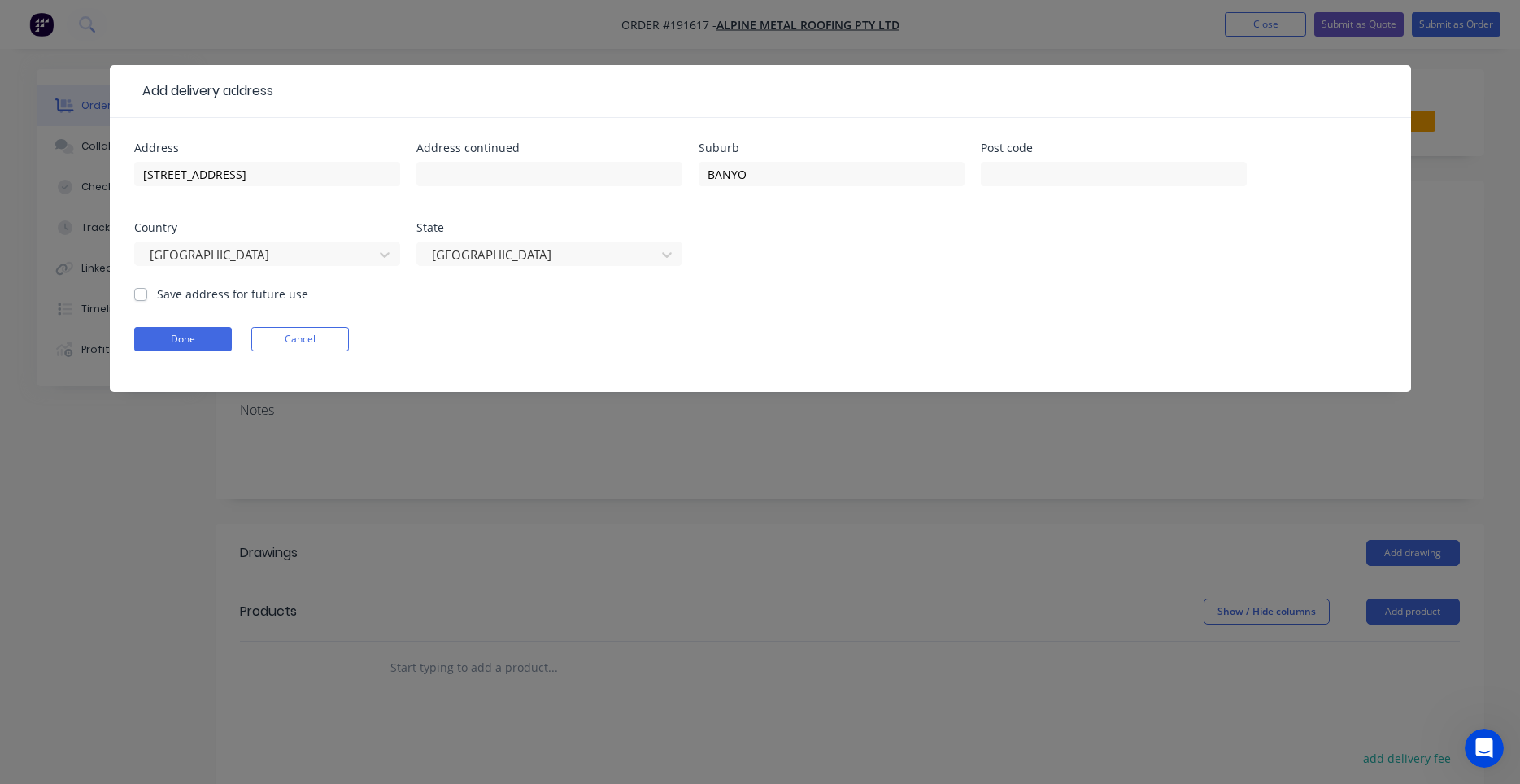
click at [256, 291] on label "Save address for future use" at bounding box center [233, 294] width 152 height 17
click at [147, 291] on input "Save address for future use" at bounding box center [141, 293] width 13 height 15
checkbox input "true"
click at [206, 330] on button "Done" at bounding box center [183, 339] width 98 height 25
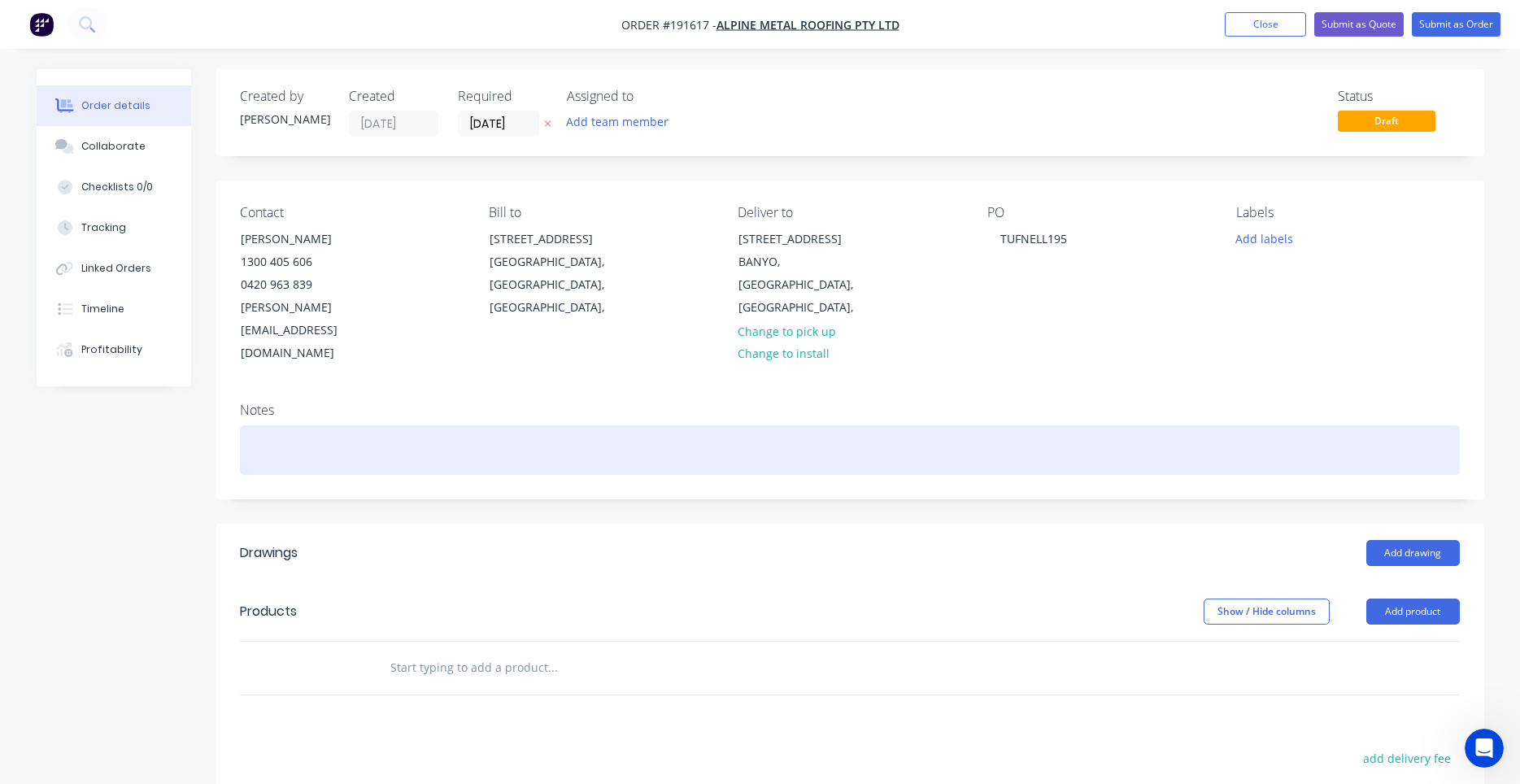
click at [1087, 425] on div at bounding box center [849, 450] width 1220 height 49
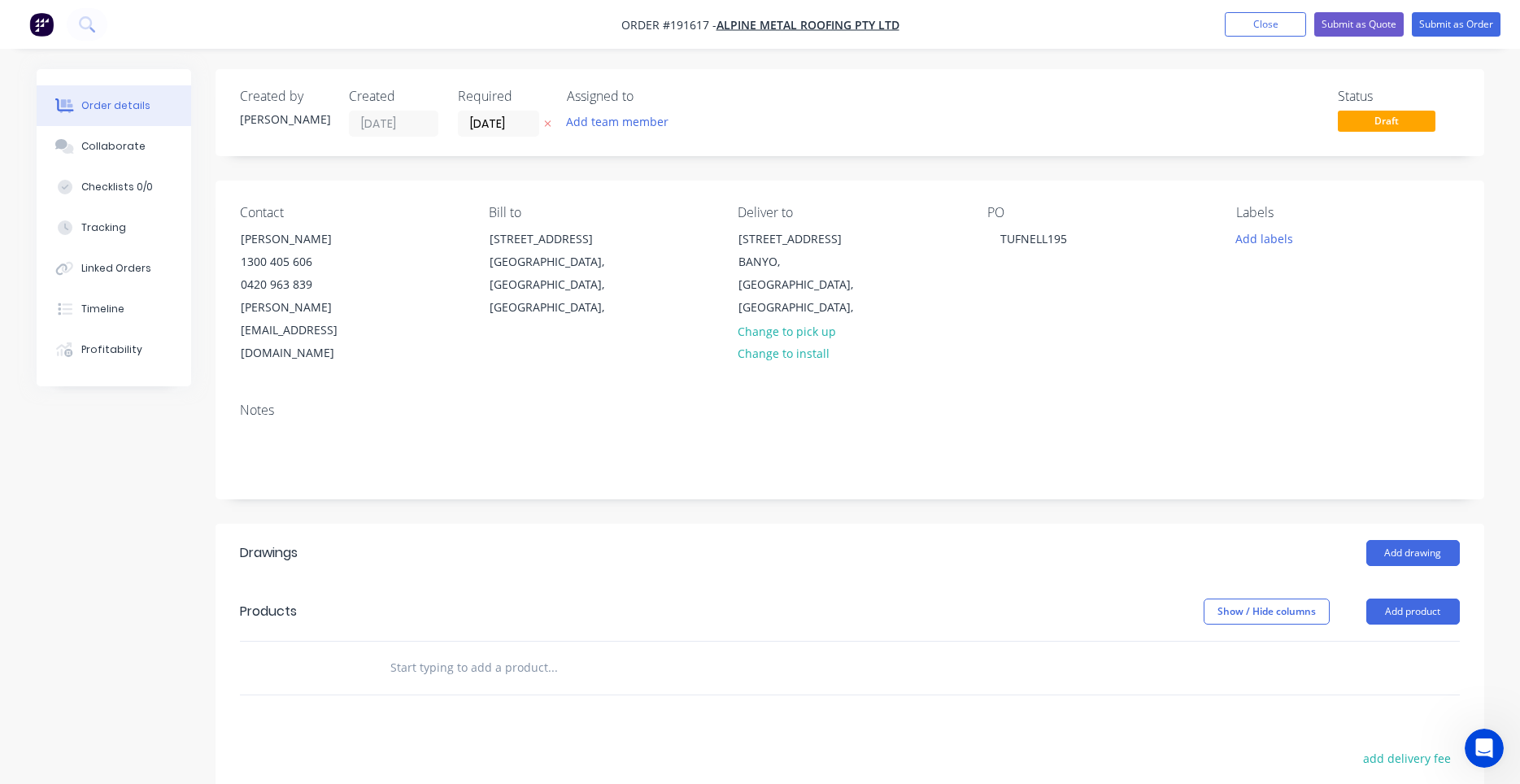
click at [1121, 402] on div "Notes" at bounding box center [849, 410] width 1220 height 15
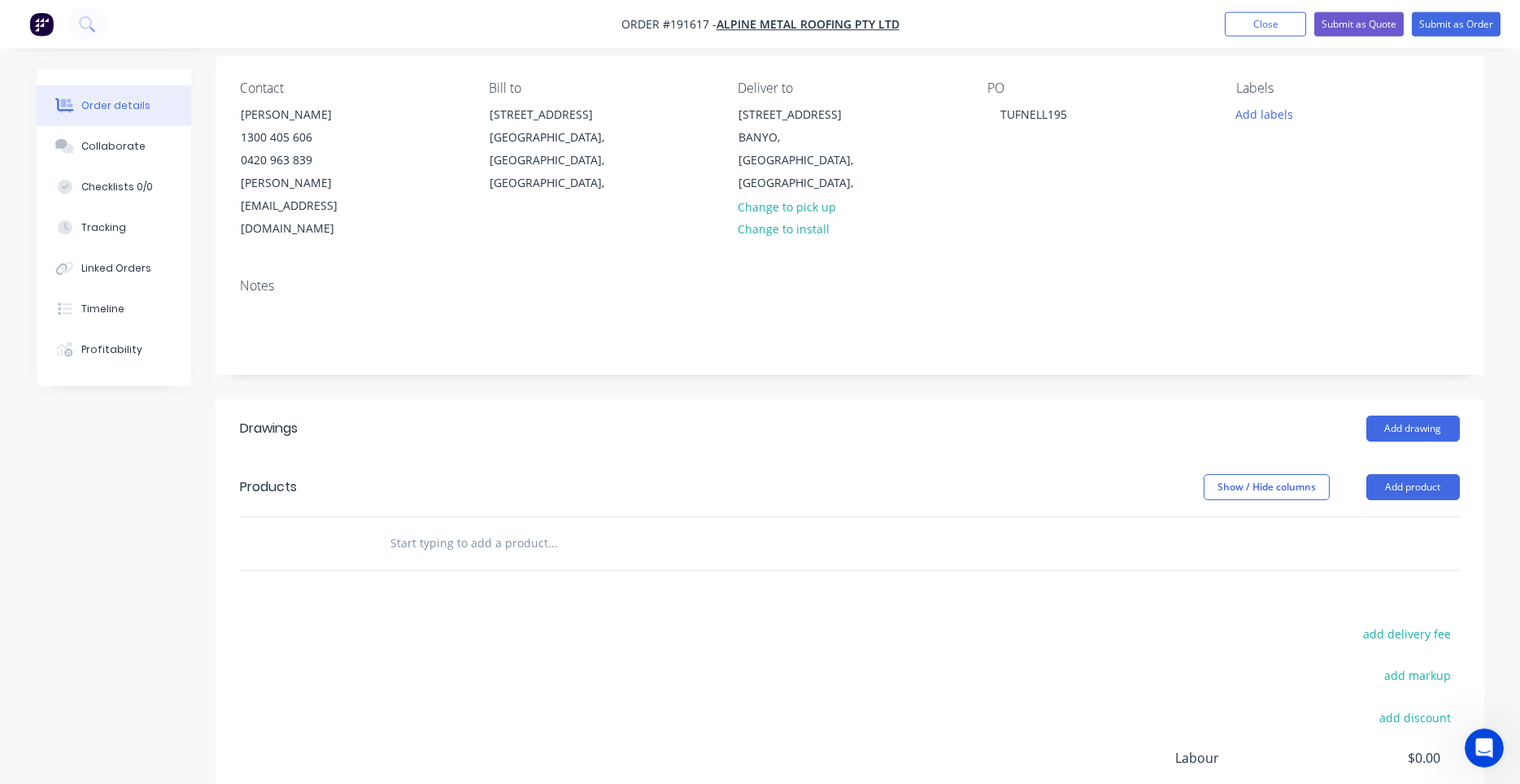
scroll to position [276, 0]
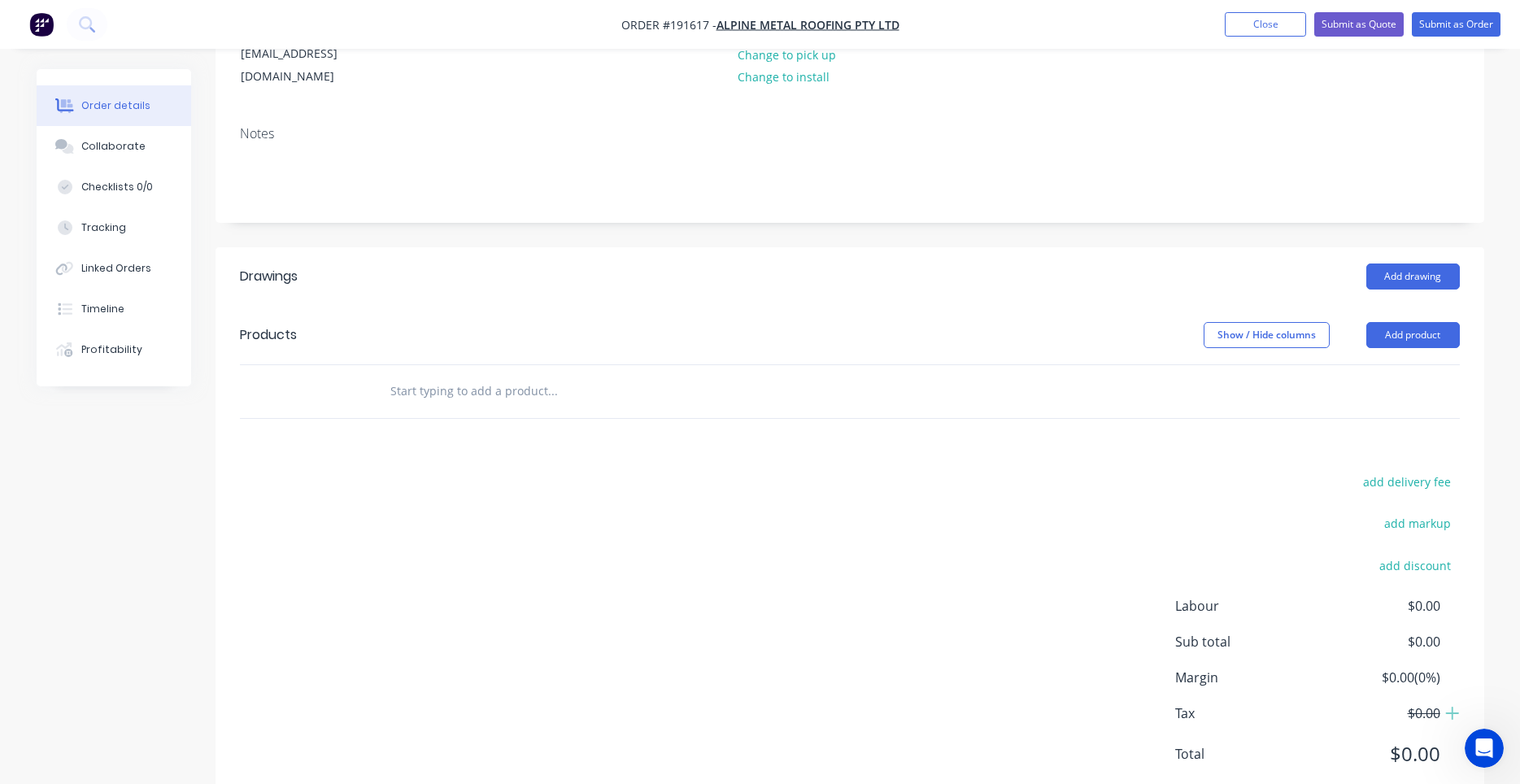
click at [475, 375] on input "text" at bounding box center [551, 391] width 325 height 32
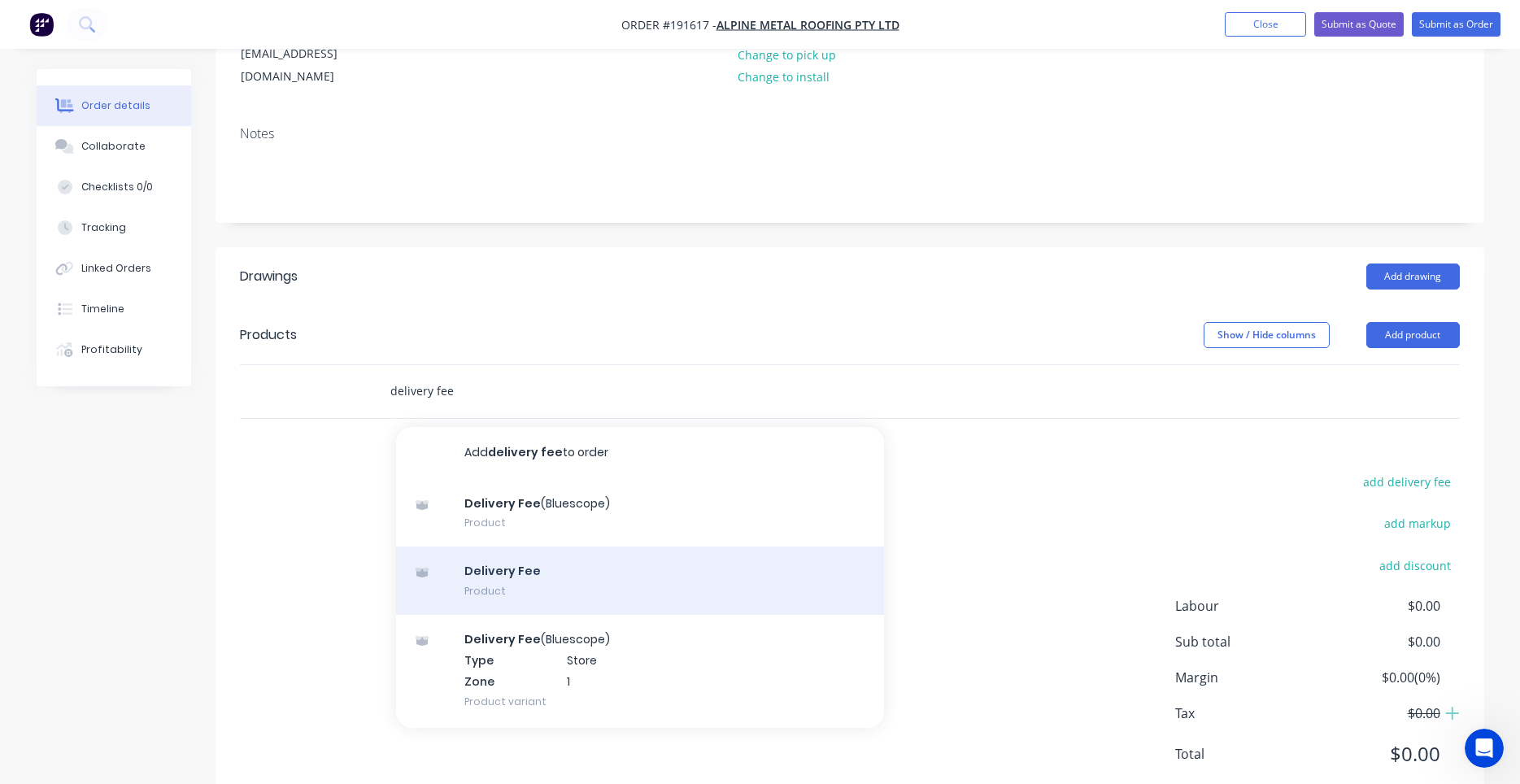
type input "delivery fee"
click at [554, 546] on div "Delivery Fee Product" at bounding box center [639, 580] width 488 height 68
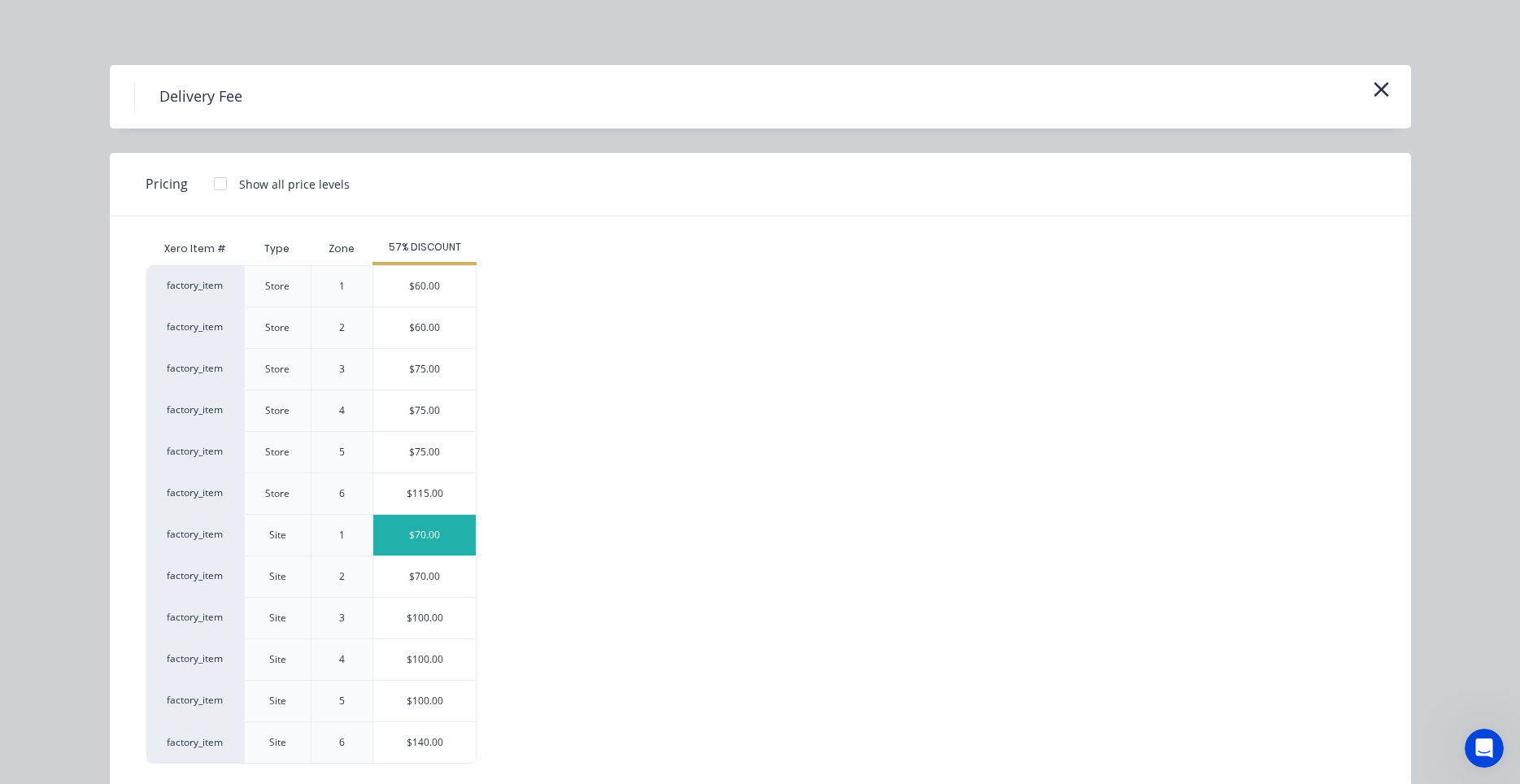
click at [445, 535] on div "$70.00" at bounding box center [424, 534] width 102 height 41
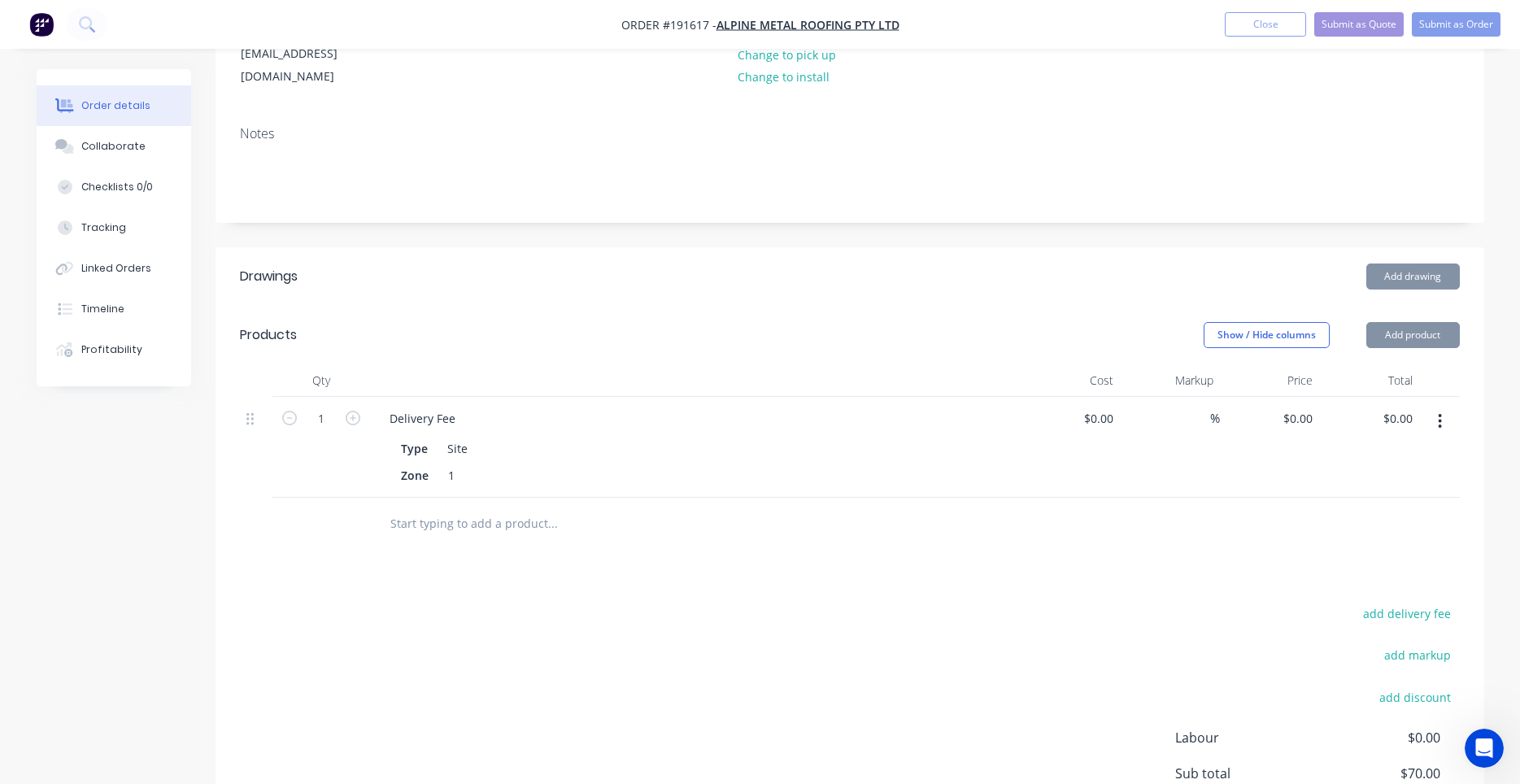
type input "$70.00"
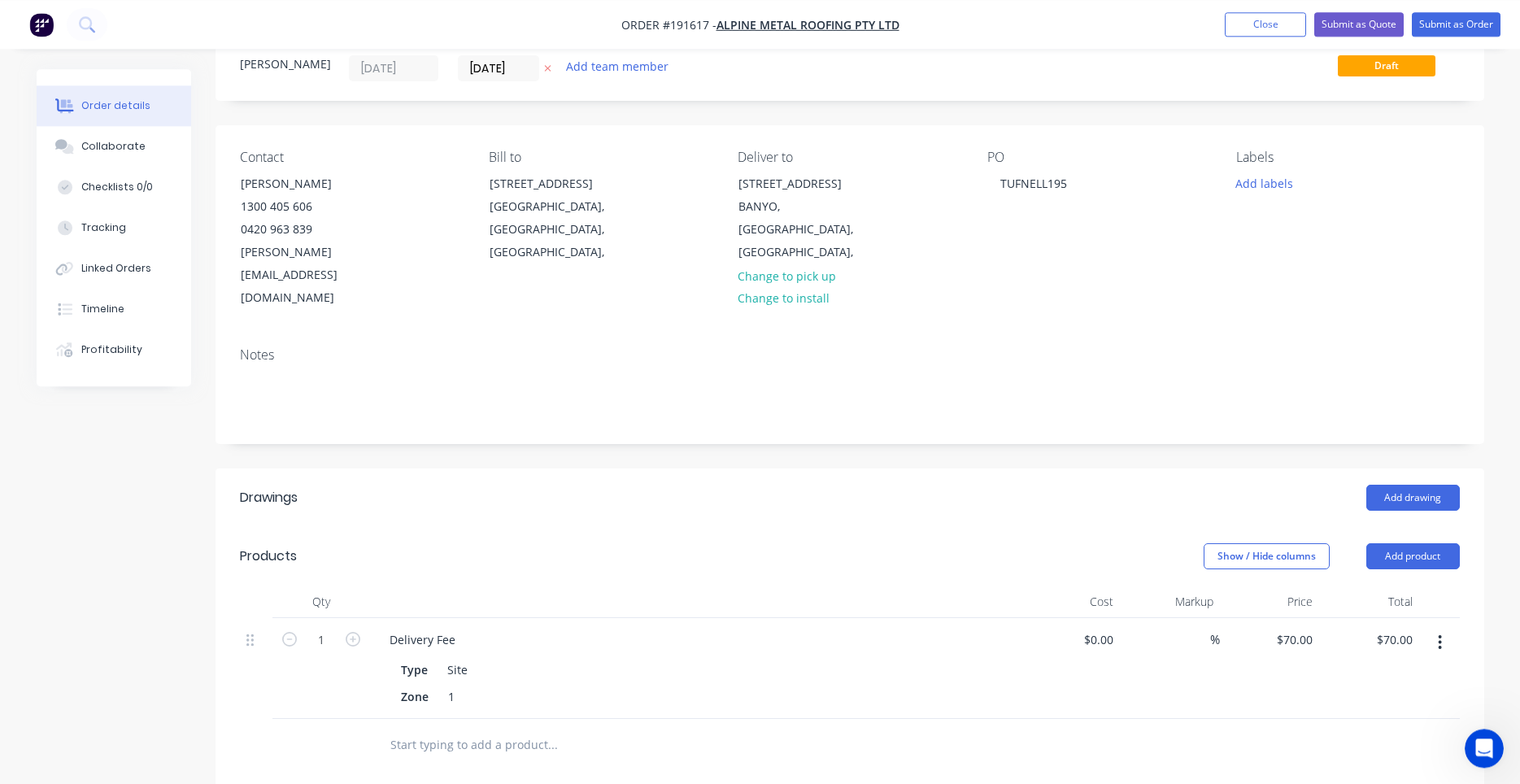
scroll to position [0, 0]
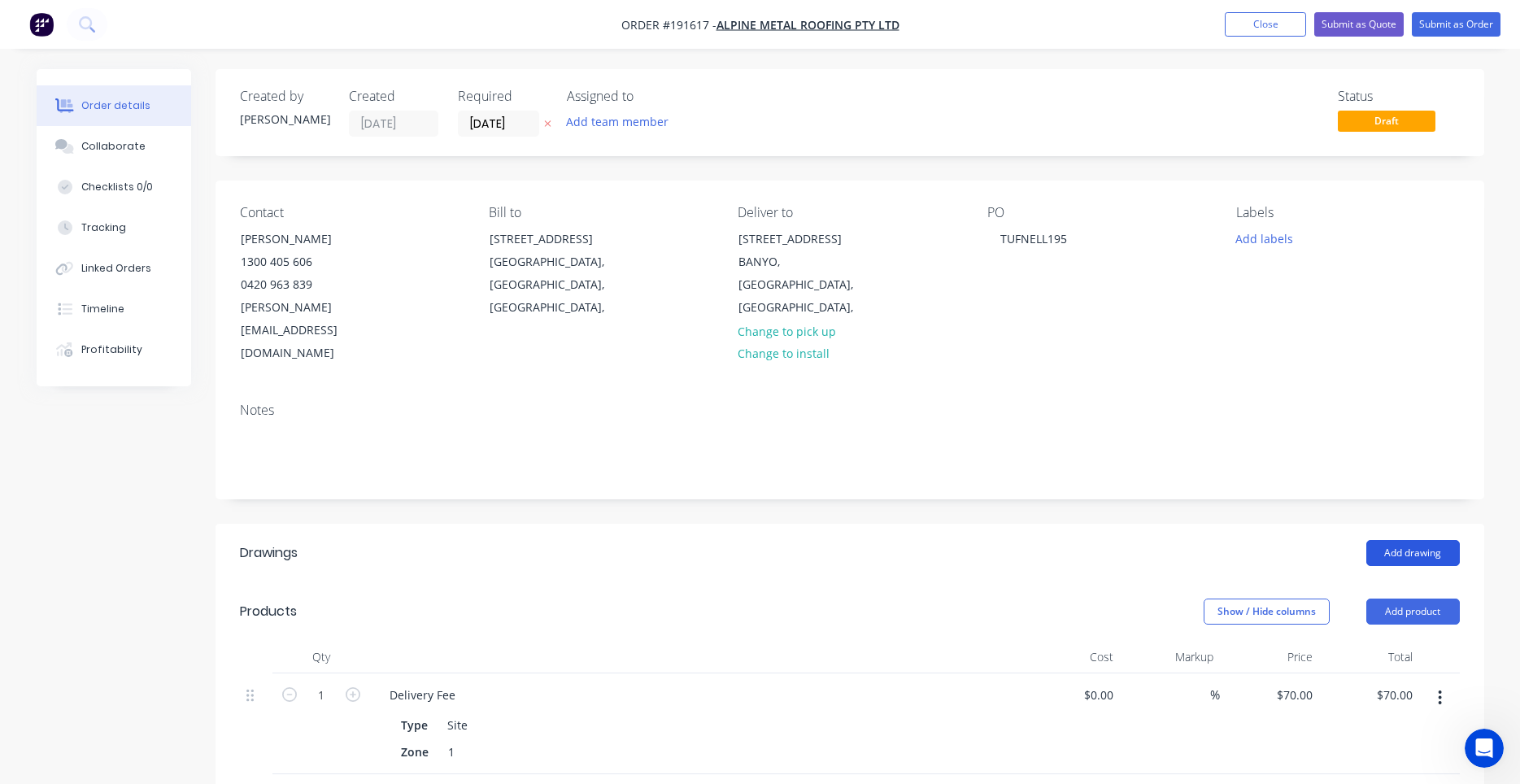
click at [1382, 540] on button "Add drawing" at bounding box center [1412, 552] width 94 height 26
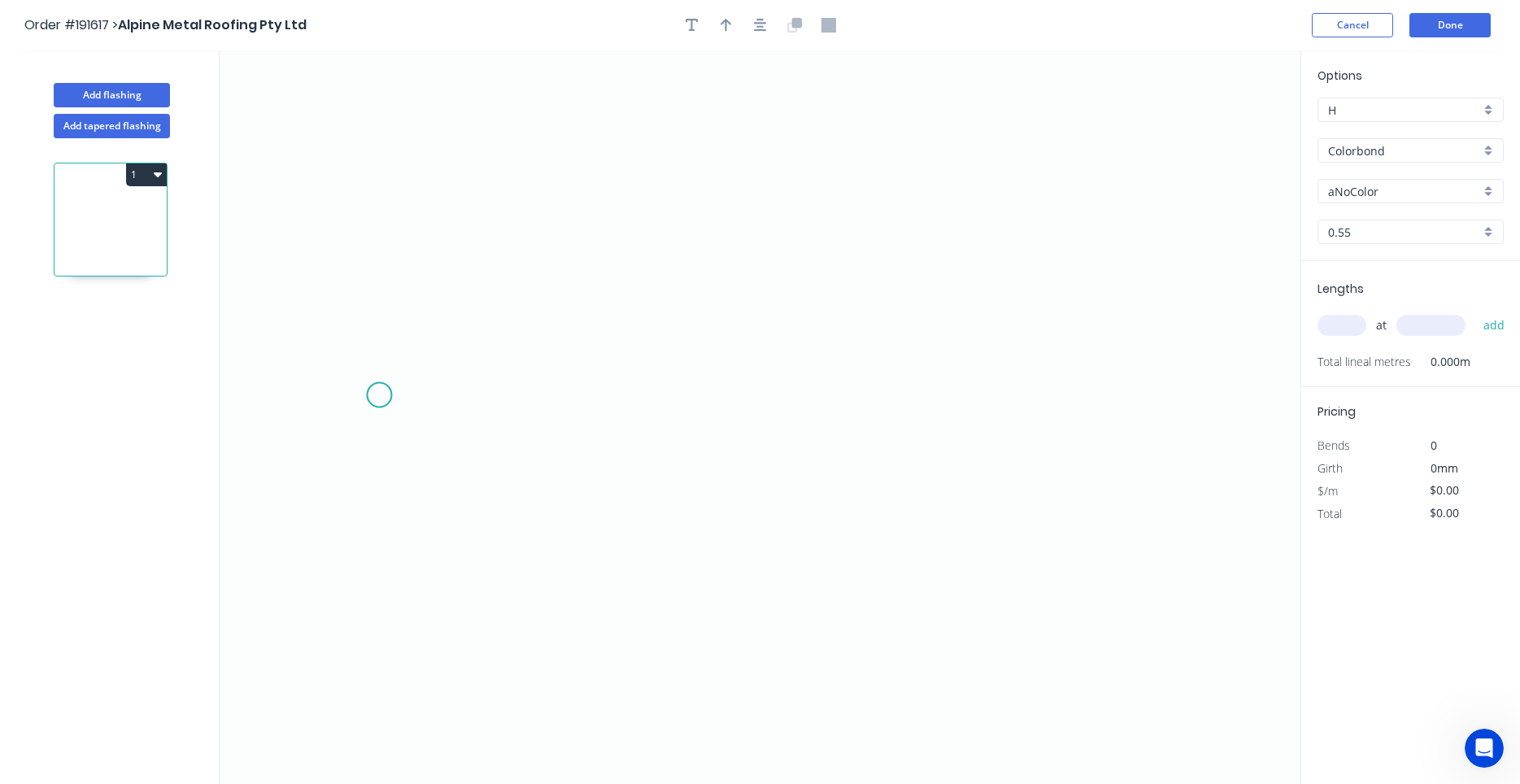
click at [379, 395] on icon "0" at bounding box center [760, 417] width 1081 height 733
click at [512, 390] on icon "0" at bounding box center [760, 417] width 1081 height 733
click at [512, 525] on icon "0 ?" at bounding box center [760, 417] width 1081 height 733
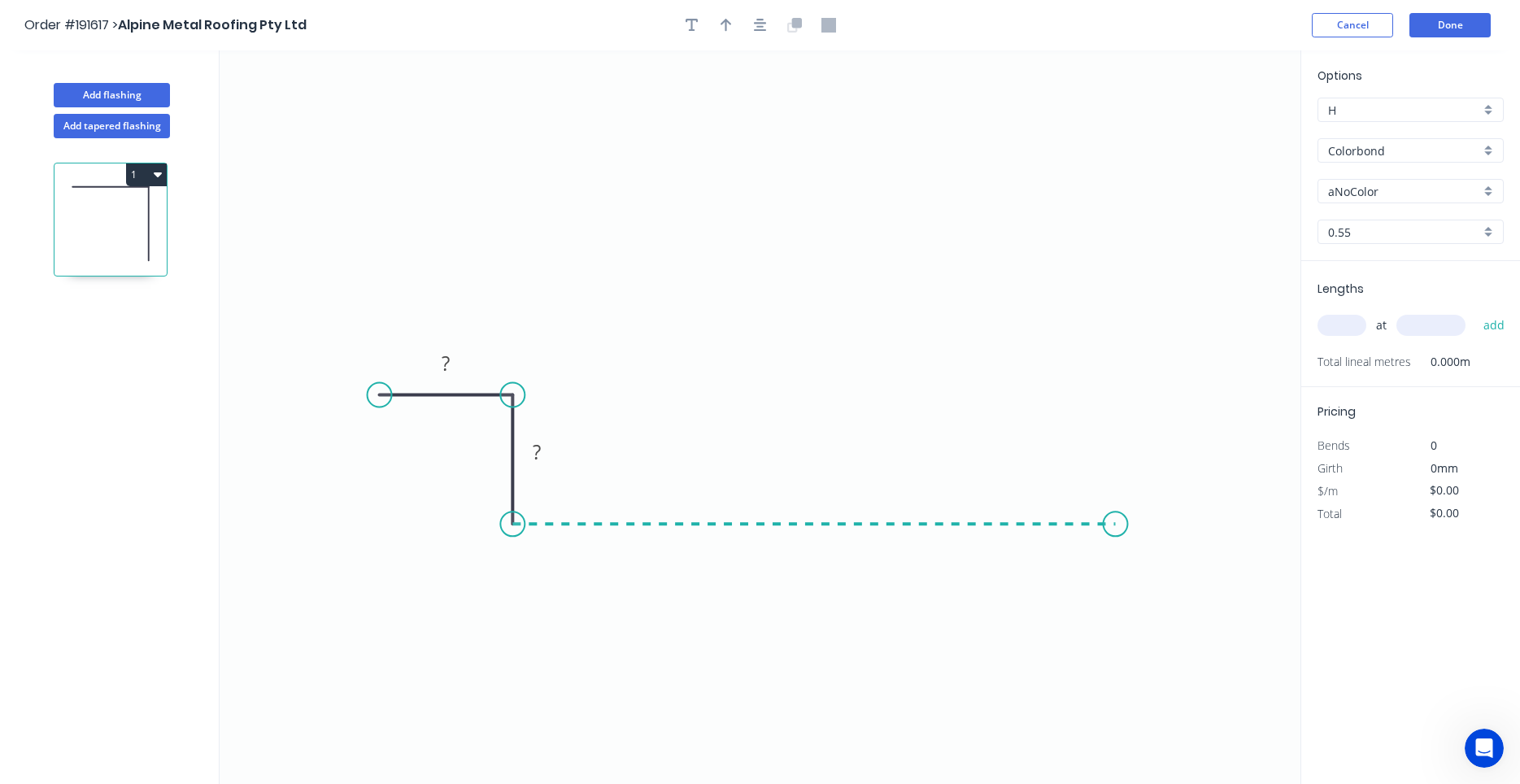
click at [1116, 520] on icon "0 ? ?" at bounding box center [760, 417] width 1081 height 733
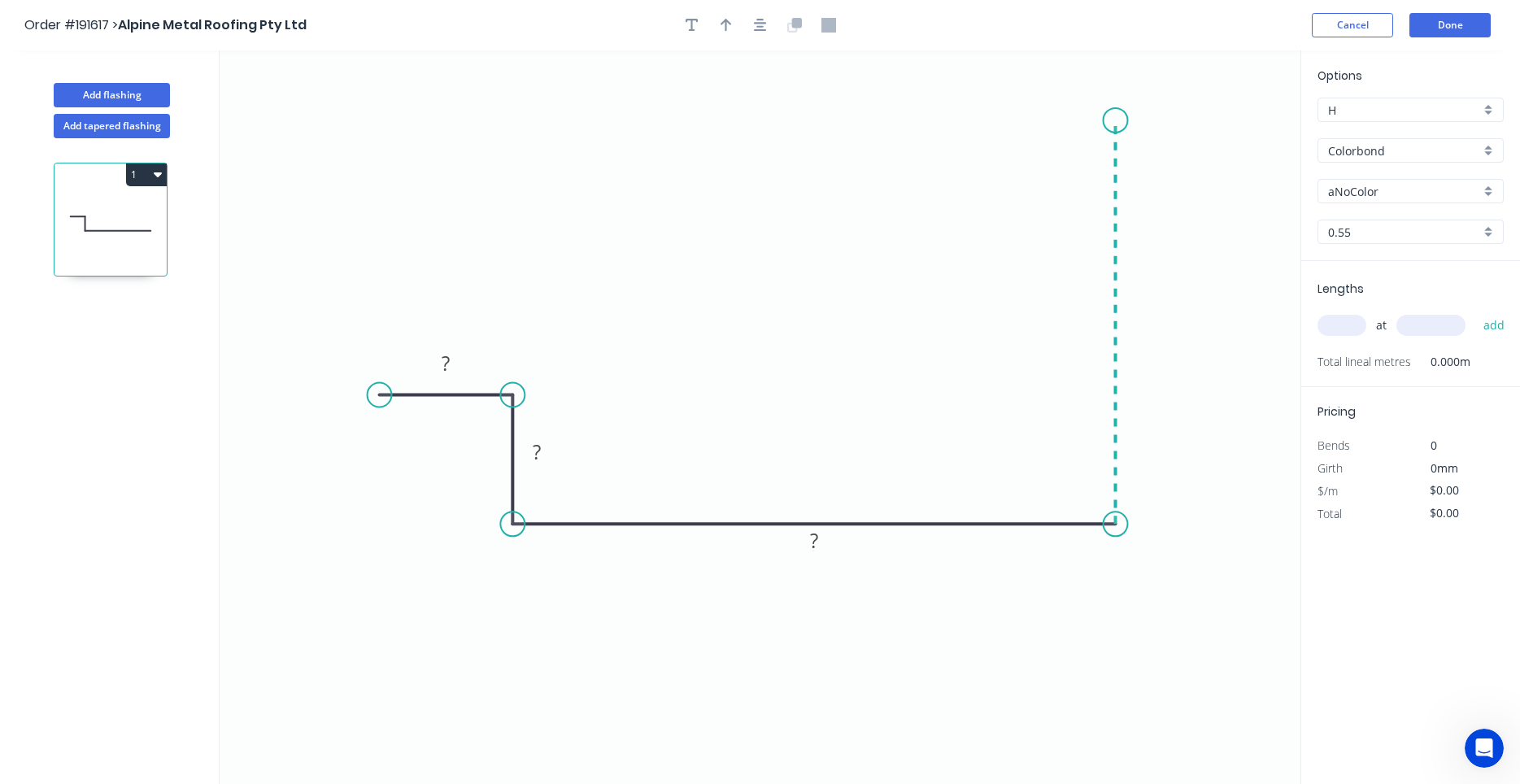
click at [1117, 120] on icon "0 ? ? ?" at bounding box center [760, 417] width 1081 height 733
click at [1164, 117] on icon "0 ? ? ? ?" at bounding box center [760, 417] width 1081 height 733
click at [1164, 117] on circle at bounding box center [1163, 120] width 25 height 25
click at [767, 25] on button "button" at bounding box center [760, 26] width 25 height 25
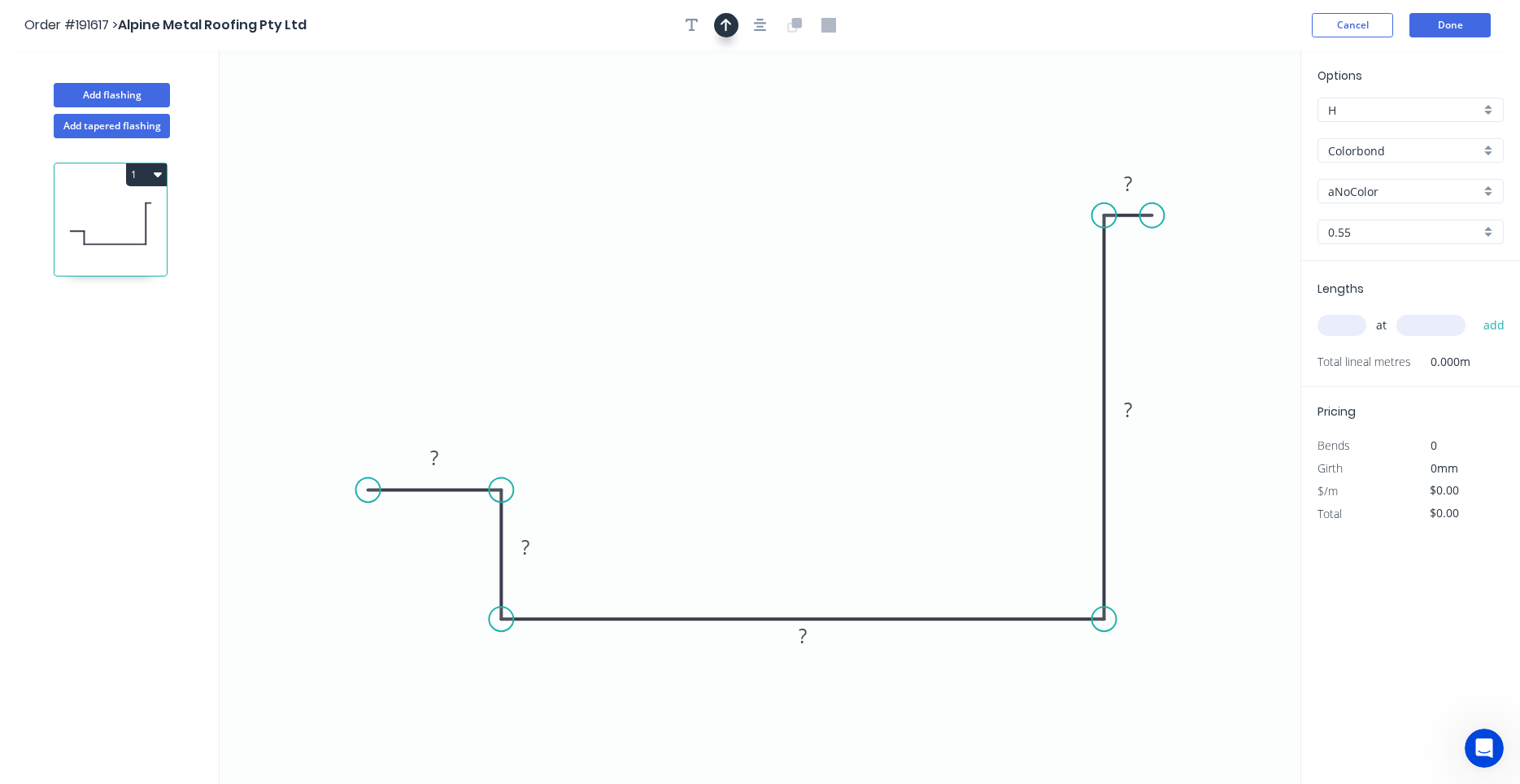
click at [734, 25] on button "button" at bounding box center [726, 26] width 25 height 25
drag, startPoint x: 1215, startPoint y: 122, endPoint x: 1047, endPoint y: 193, distance: 182.4
click at [1027, 210] on icon "0 ? ? ? ? ?" at bounding box center [760, 417] width 1081 height 733
drag, startPoint x: 1222, startPoint y: 126, endPoint x: 819, endPoint y: 349, distance: 460.6
click at [819, 349] on icon at bounding box center [819, 330] width 14 height 52
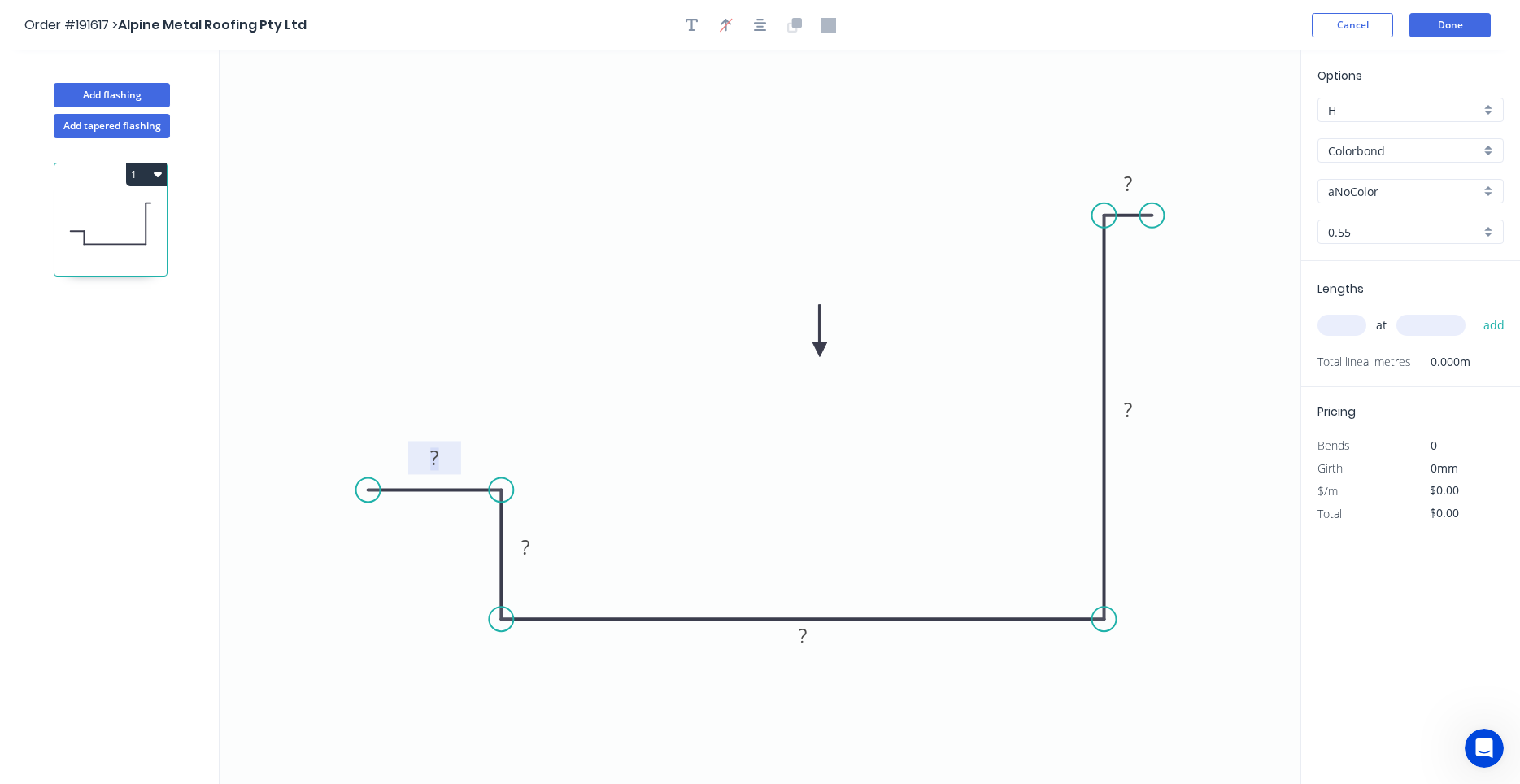
click at [446, 460] on rect at bounding box center [434, 458] width 32 height 23
type input "$21.53"
click at [1333, 327] on input "text" at bounding box center [1342, 325] width 49 height 21
type input "1"
type input "6800"
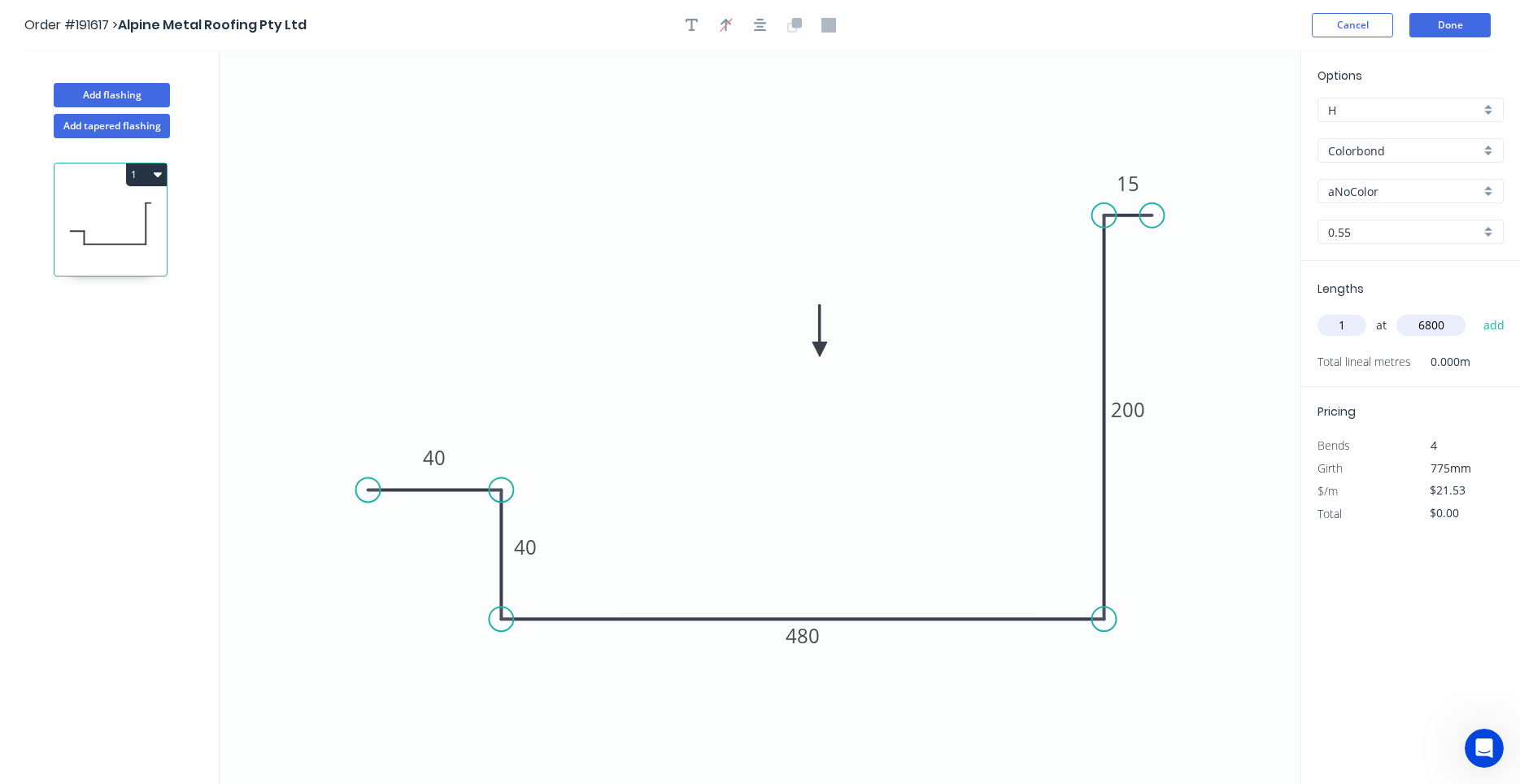
click at [1475, 312] on button "add" at bounding box center [1493, 325] width 38 height 27
type input "$146.40"
click at [1464, 28] on button "Done" at bounding box center [1450, 26] width 81 height 25
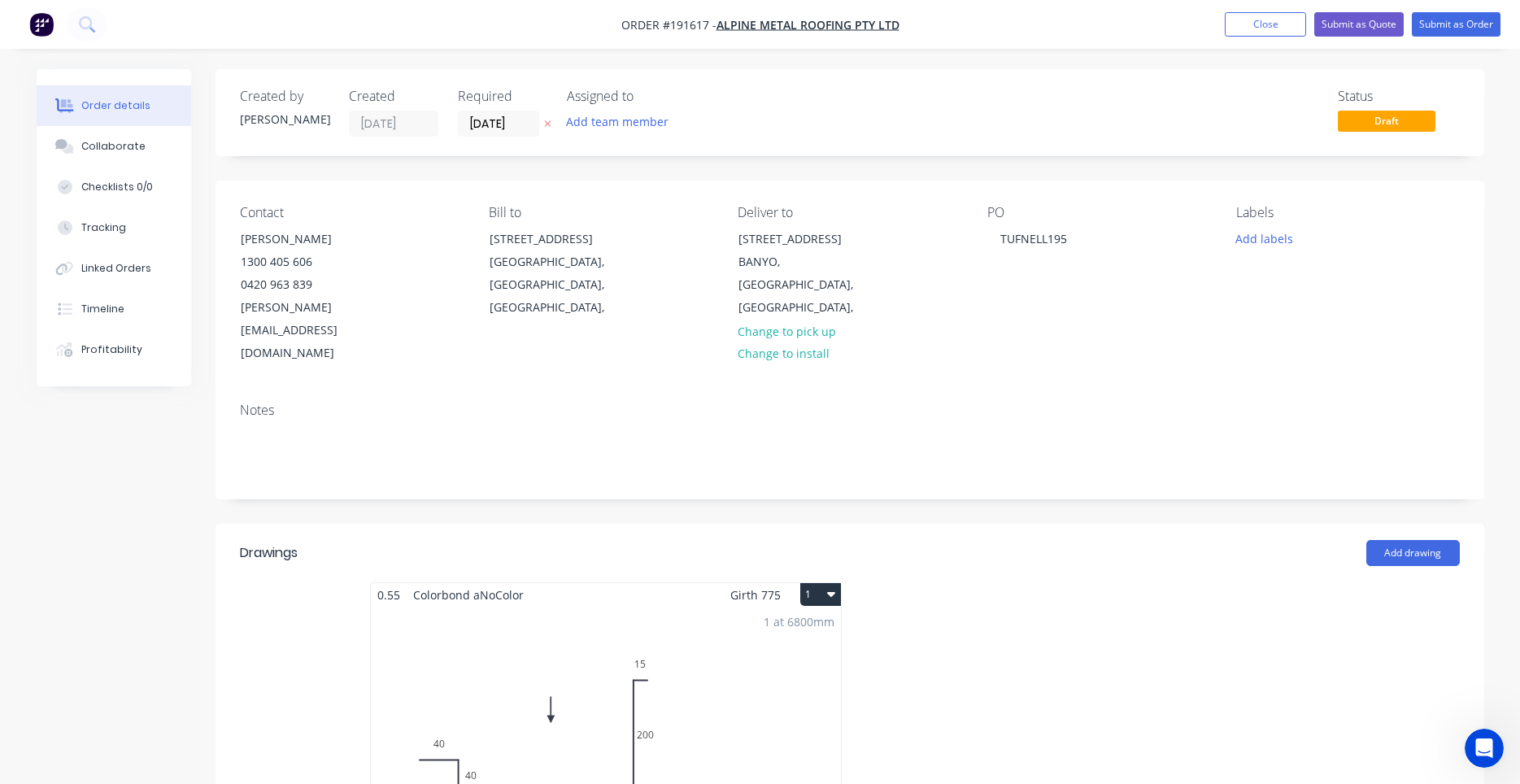
click at [821, 613] on div "1 at 6800mm" at bounding box center [798, 621] width 71 height 17
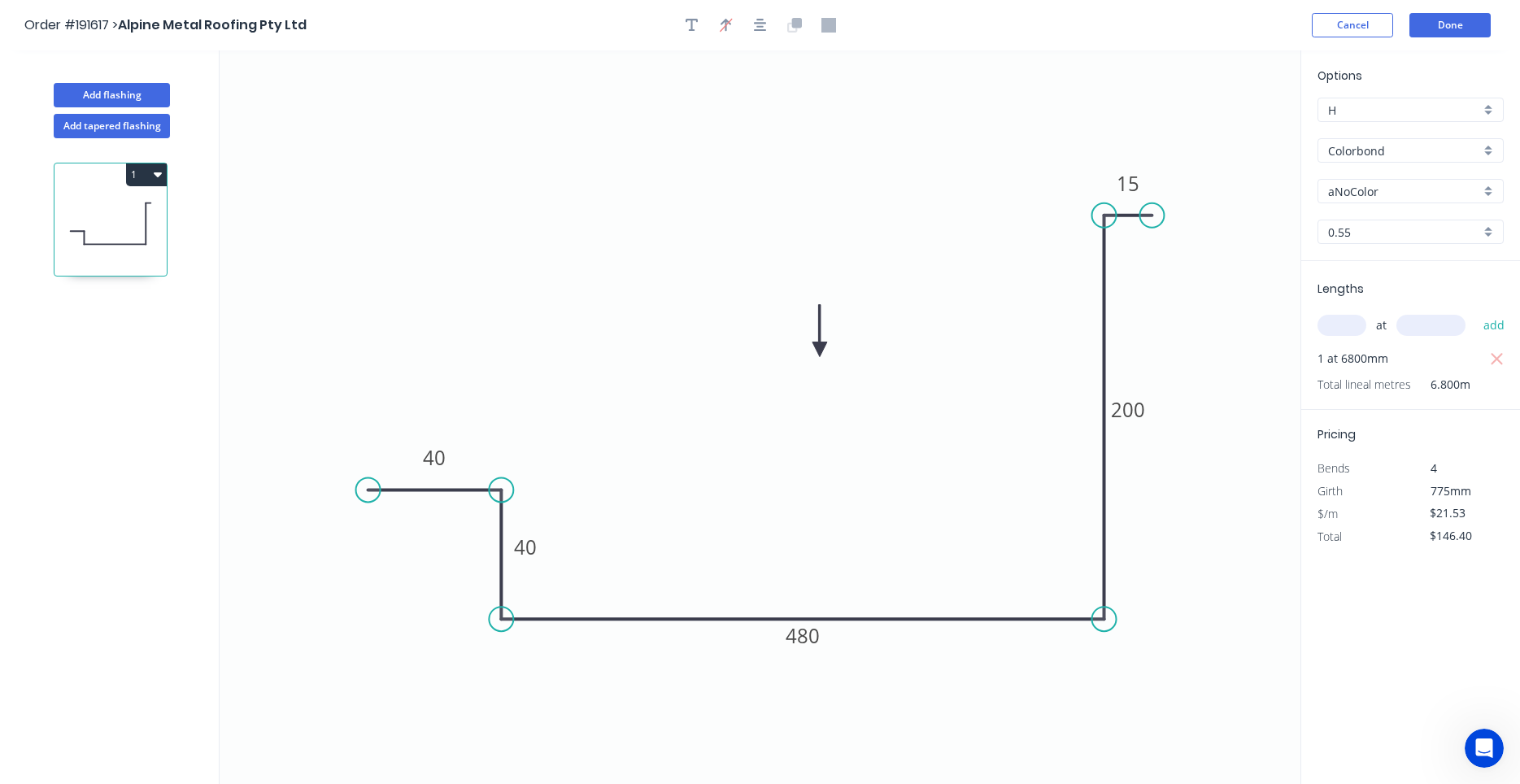
click at [1348, 181] on div "aNoColor" at bounding box center [1410, 191] width 187 height 25
click at [1347, 193] on input "text" at bounding box center [1404, 191] width 152 height 17
type input "aNoColor"
click at [1376, 233] on input "0.55" at bounding box center [1404, 232] width 152 height 17
click at [1364, 292] on div "1.0" at bounding box center [1410, 292] width 185 height 28
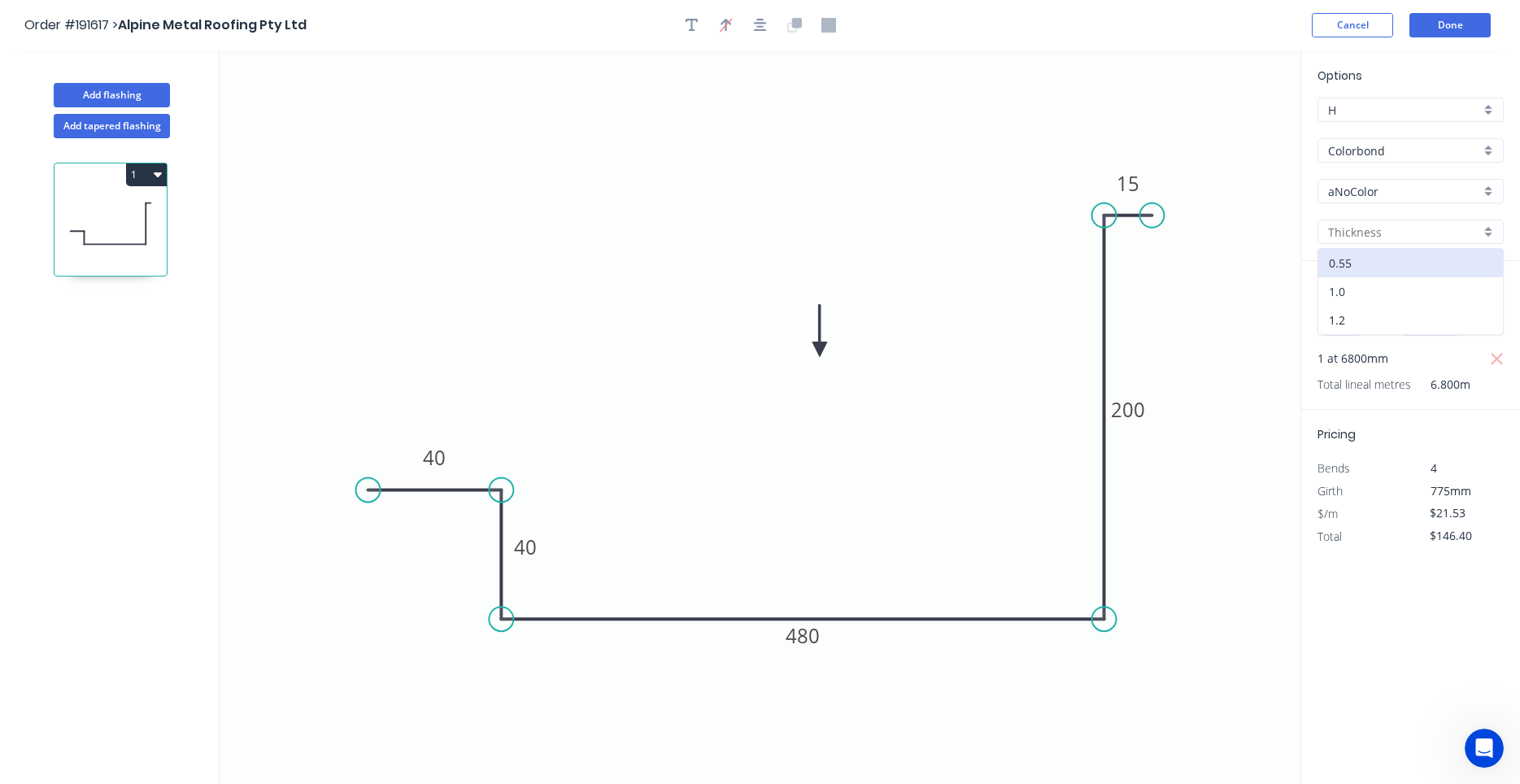
type input "1.0"
type input "$40.57"
type input "$275.88"
click at [1393, 196] on input "aNoColor" at bounding box center [1404, 191] width 152 height 17
click at [1368, 217] on div "Monument" at bounding box center [1410, 223] width 185 height 28
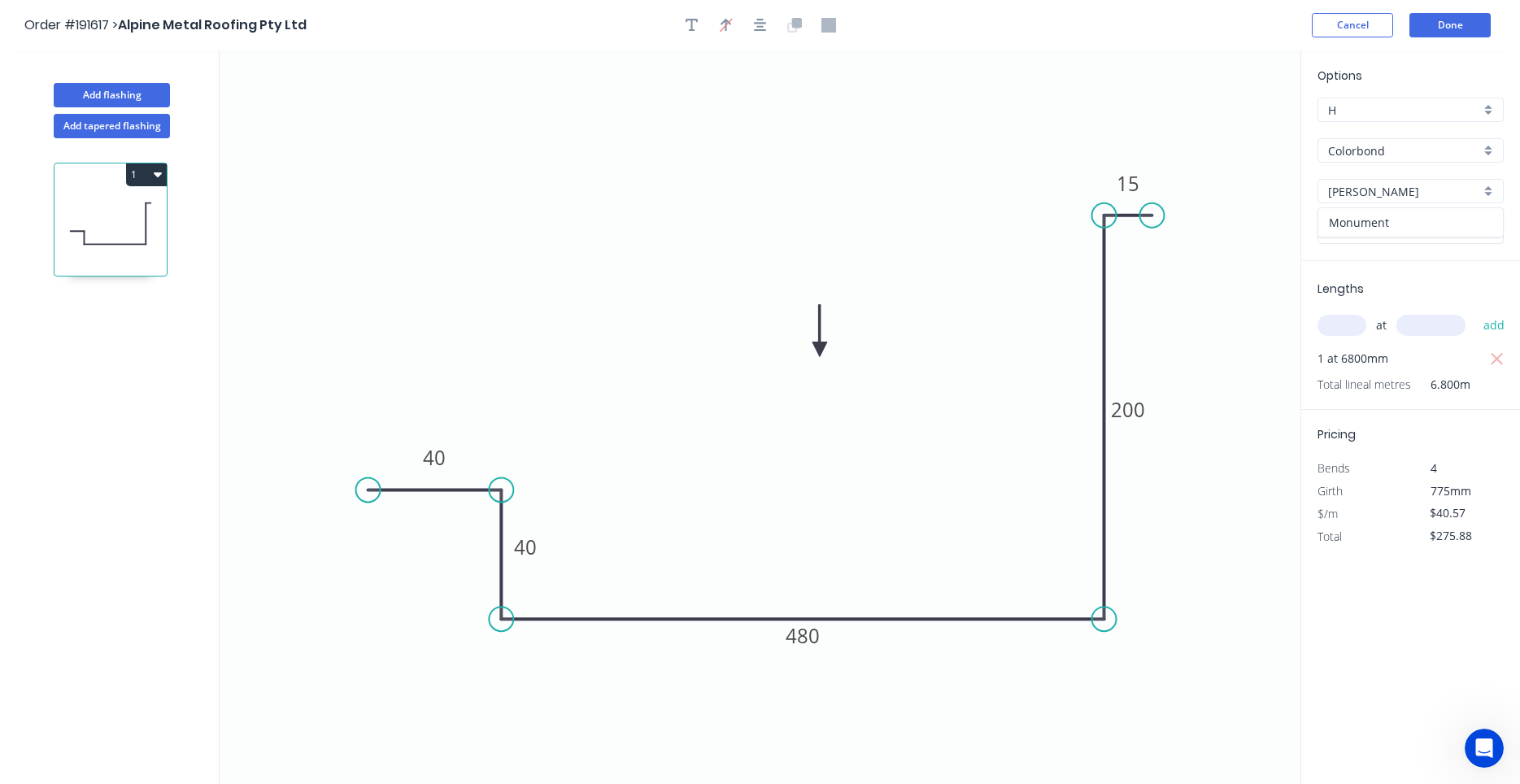
type input "Monument"
click at [1444, 23] on button "Done" at bounding box center [1450, 26] width 81 height 25
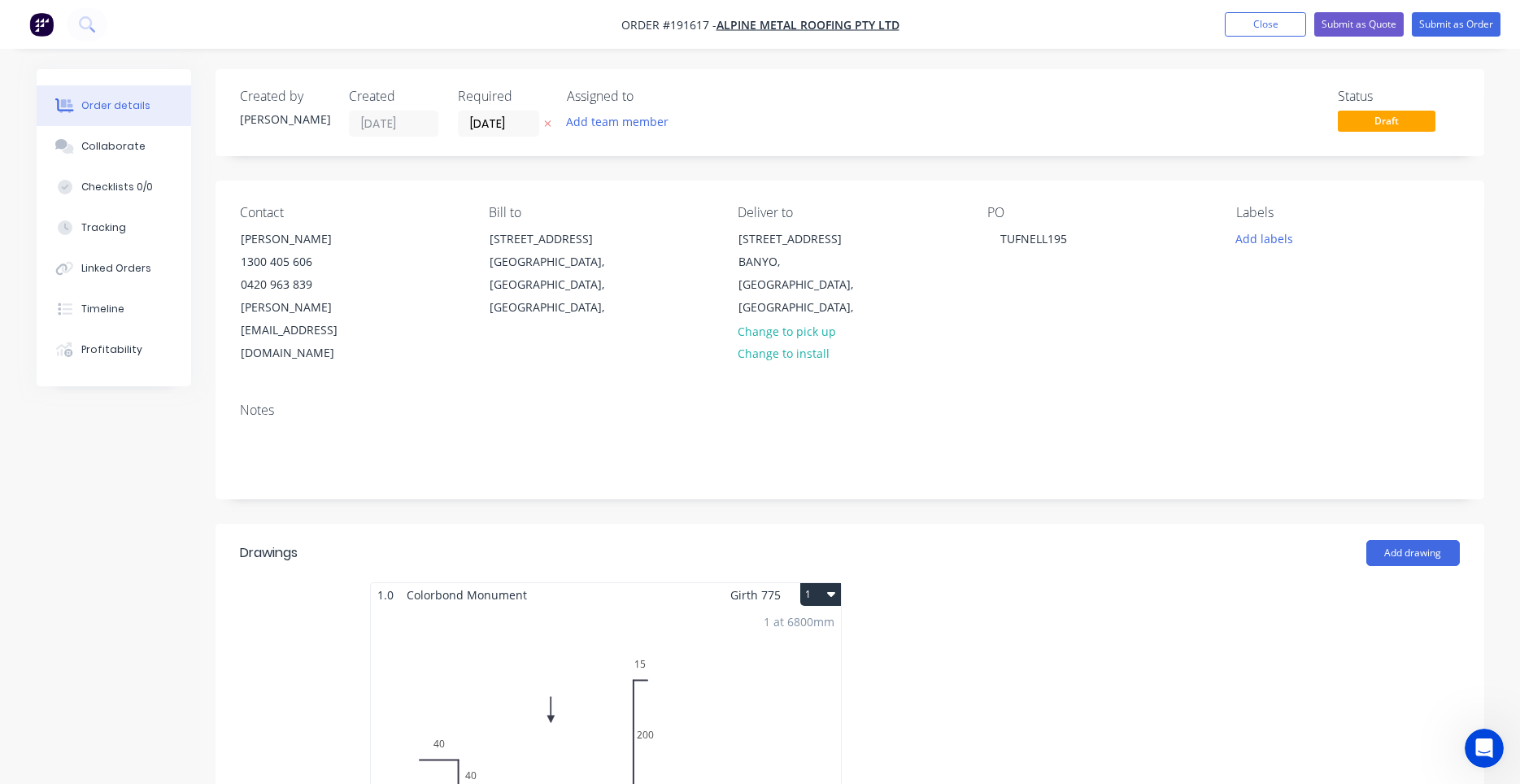
click at [822, 583] on button "1" at bounding box center [820, 595] width 41 height 23
click at [814, 622] on div "Use larger box size" at bounding box center [763, 633] width 125 height 24
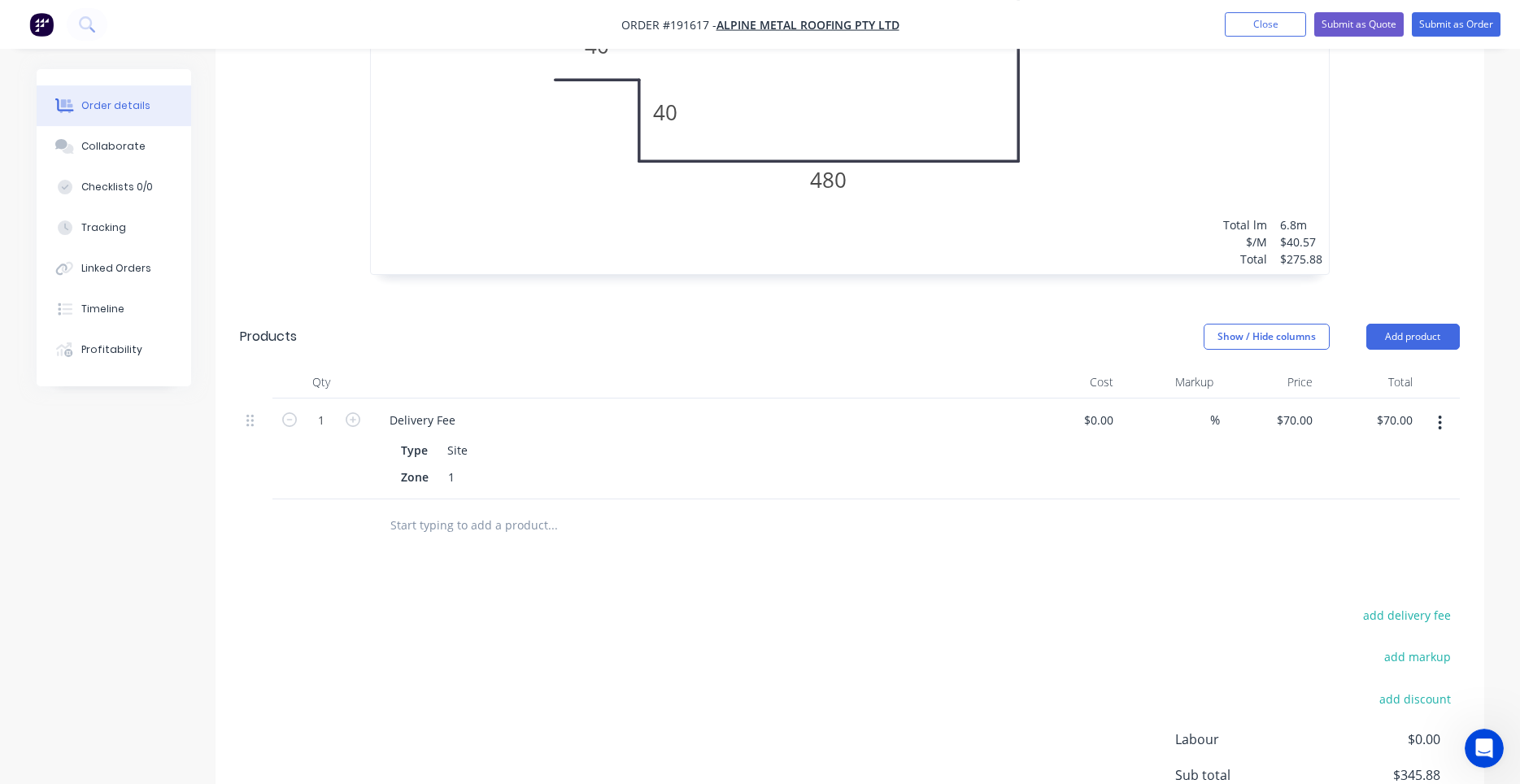
scroll to position [966, 0]
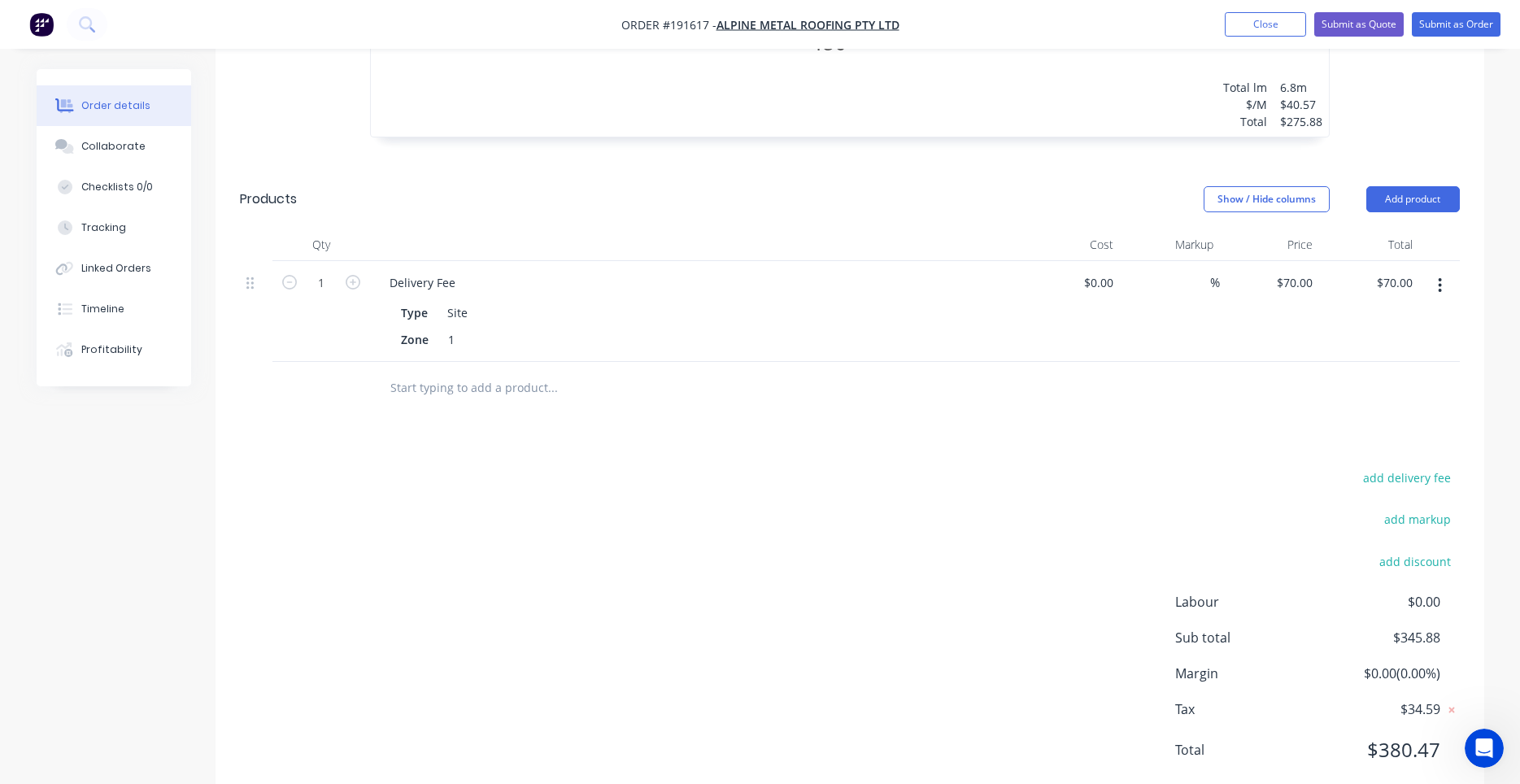
click at [469, 371] on input "text" at bounding box center [551, 387] width 325 height 32
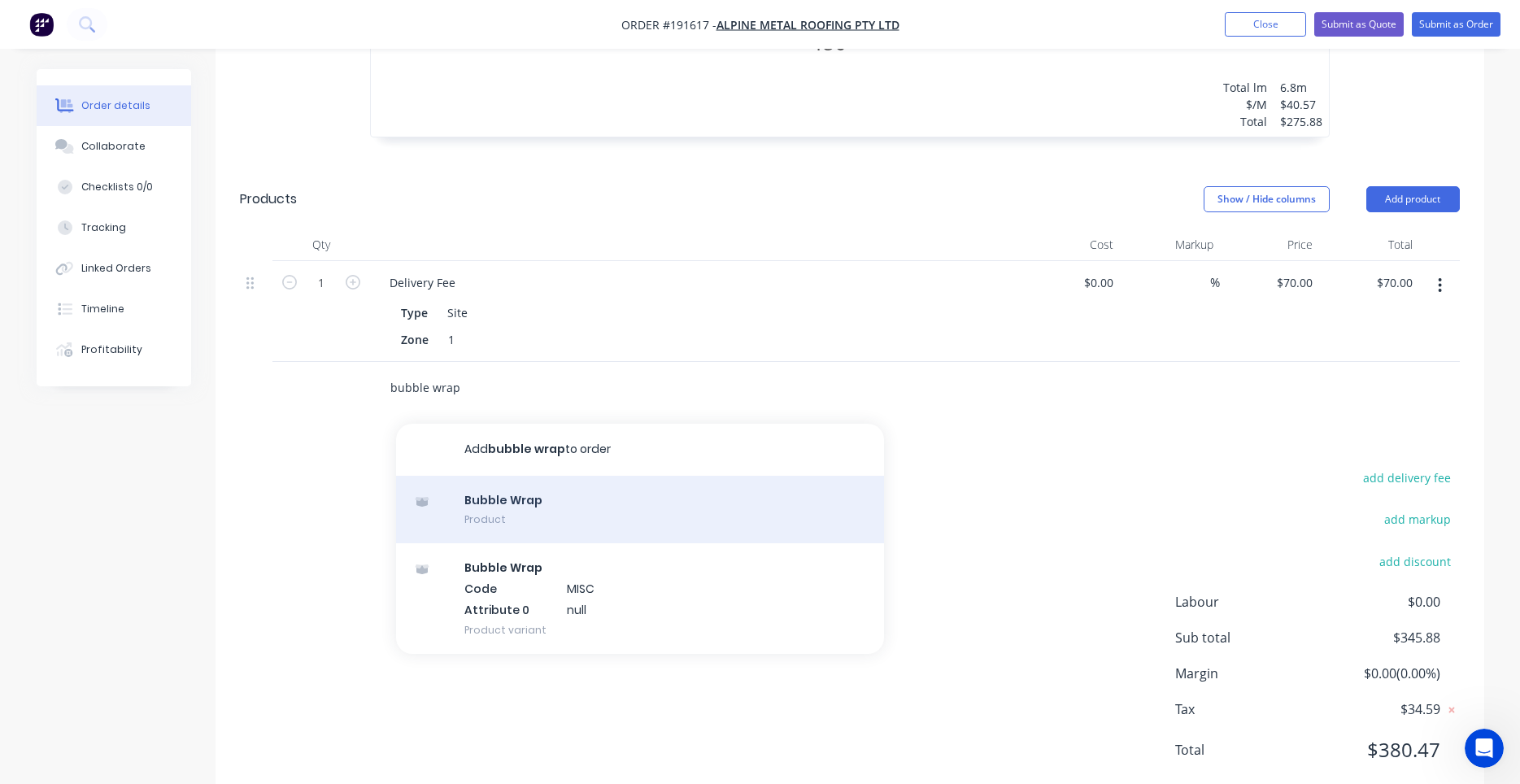
type input "bubble wrap"
click at [565, 483] on div "Bubble Wrap Product" at bounding box center [639, 509] width 488 height 68
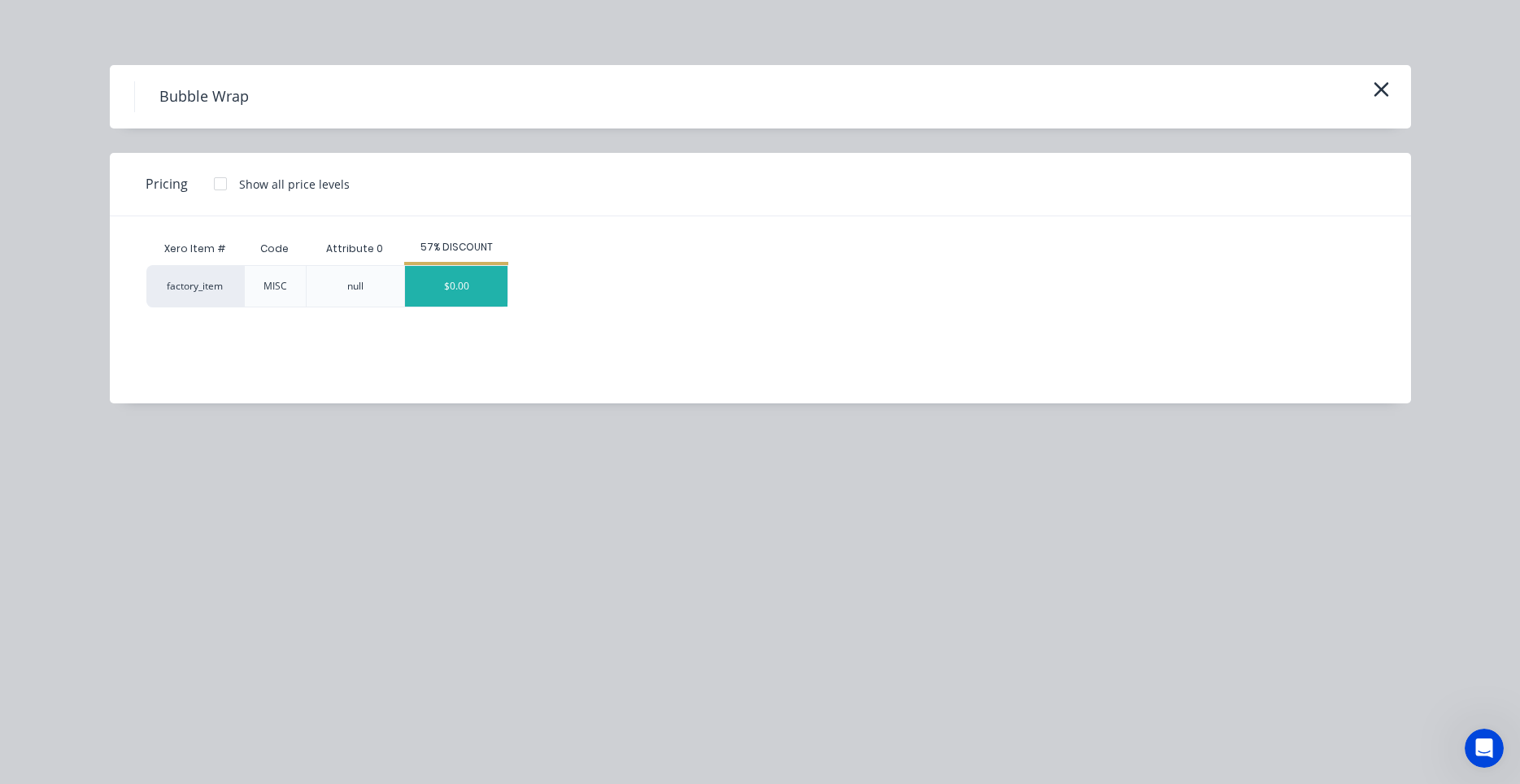
click at [484, 298] on div "$0.00" at bounding box center [456, 286] width 102 height 41
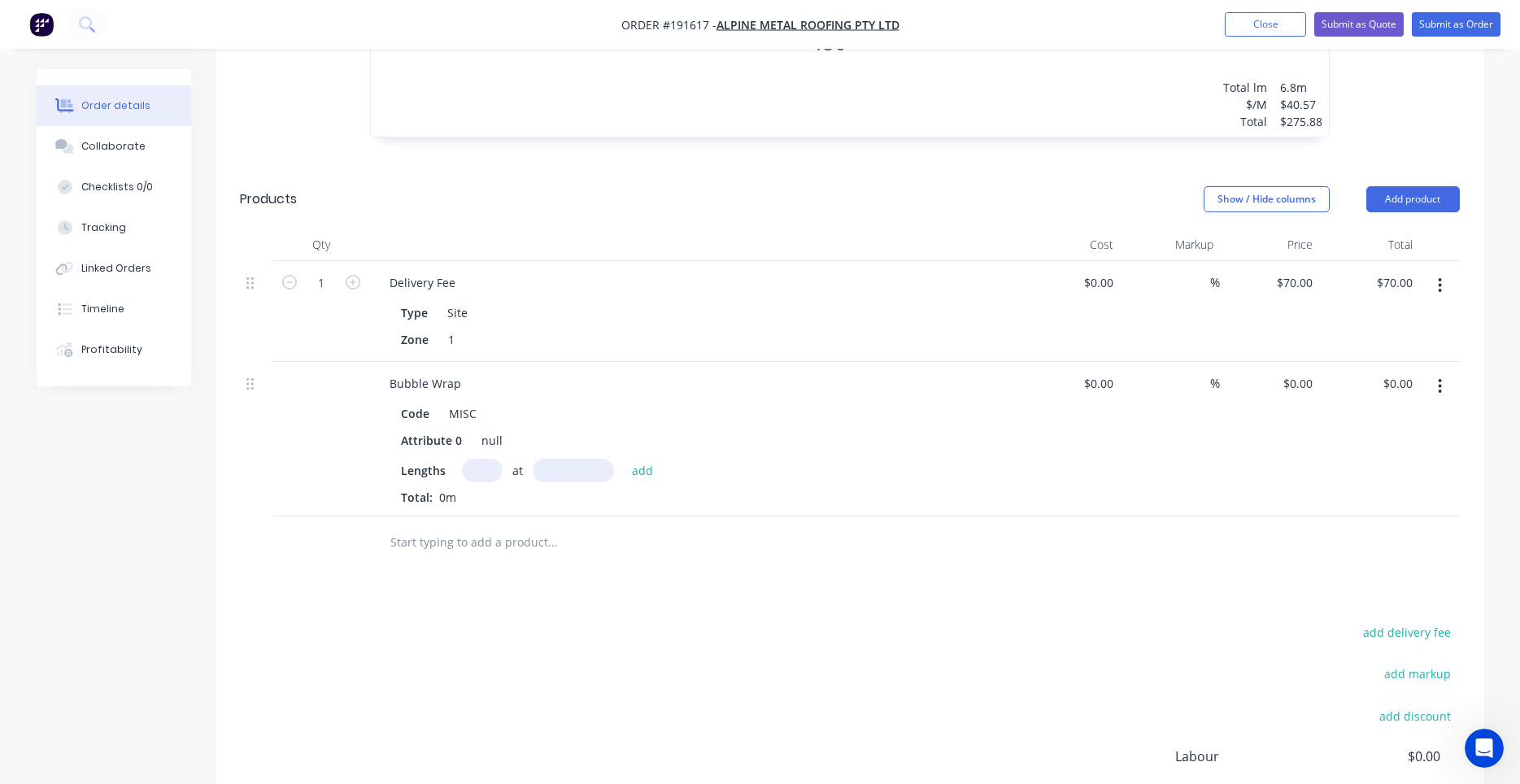
click at [724, 428] on div "Attribute 0 null" at bounding box center [691, 439] width 595 height 24
click at [724, 428] on div "Attribute 0 null" at bounding box center [691, 439] width 595 height 24
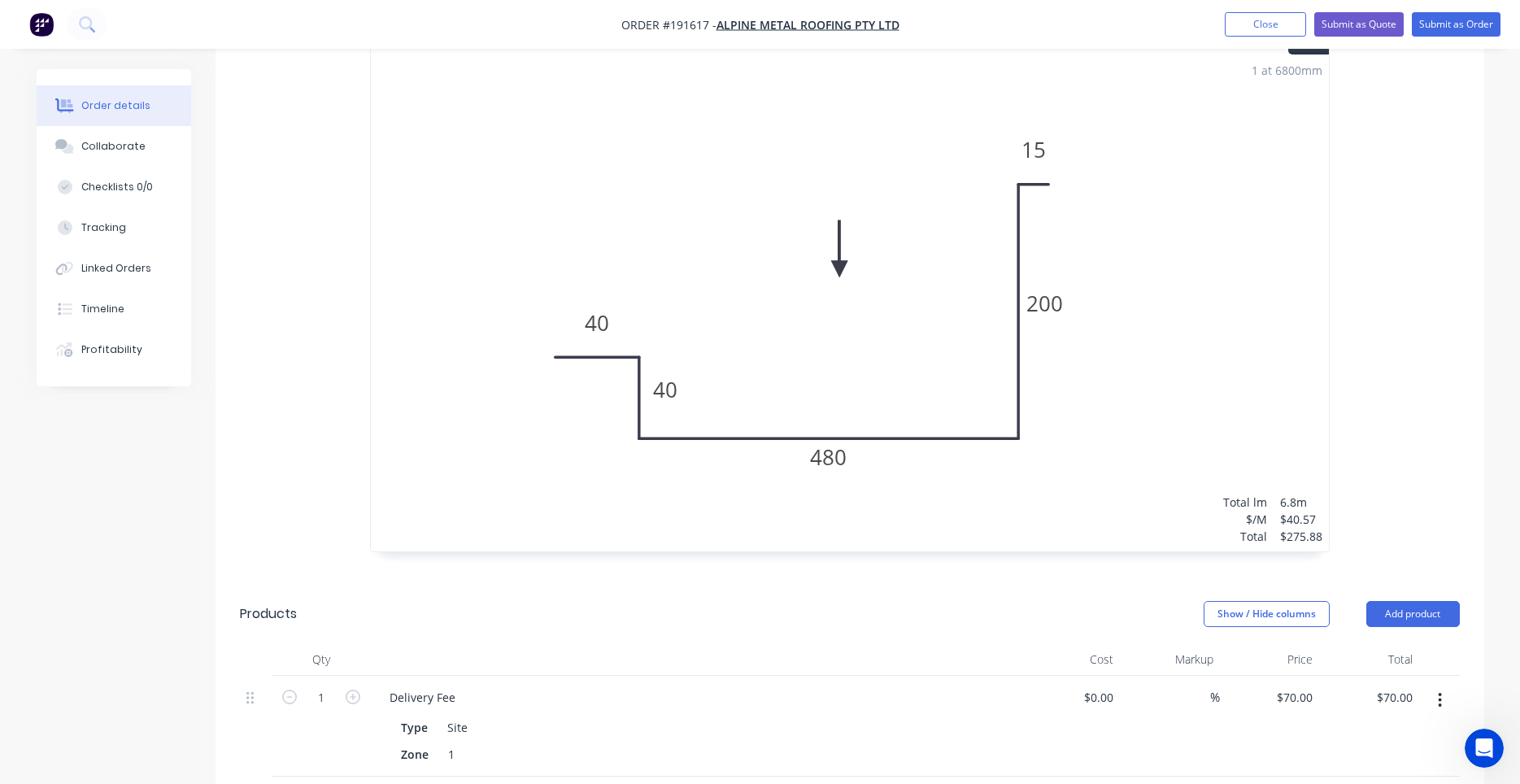
scroll to position [0, 0]
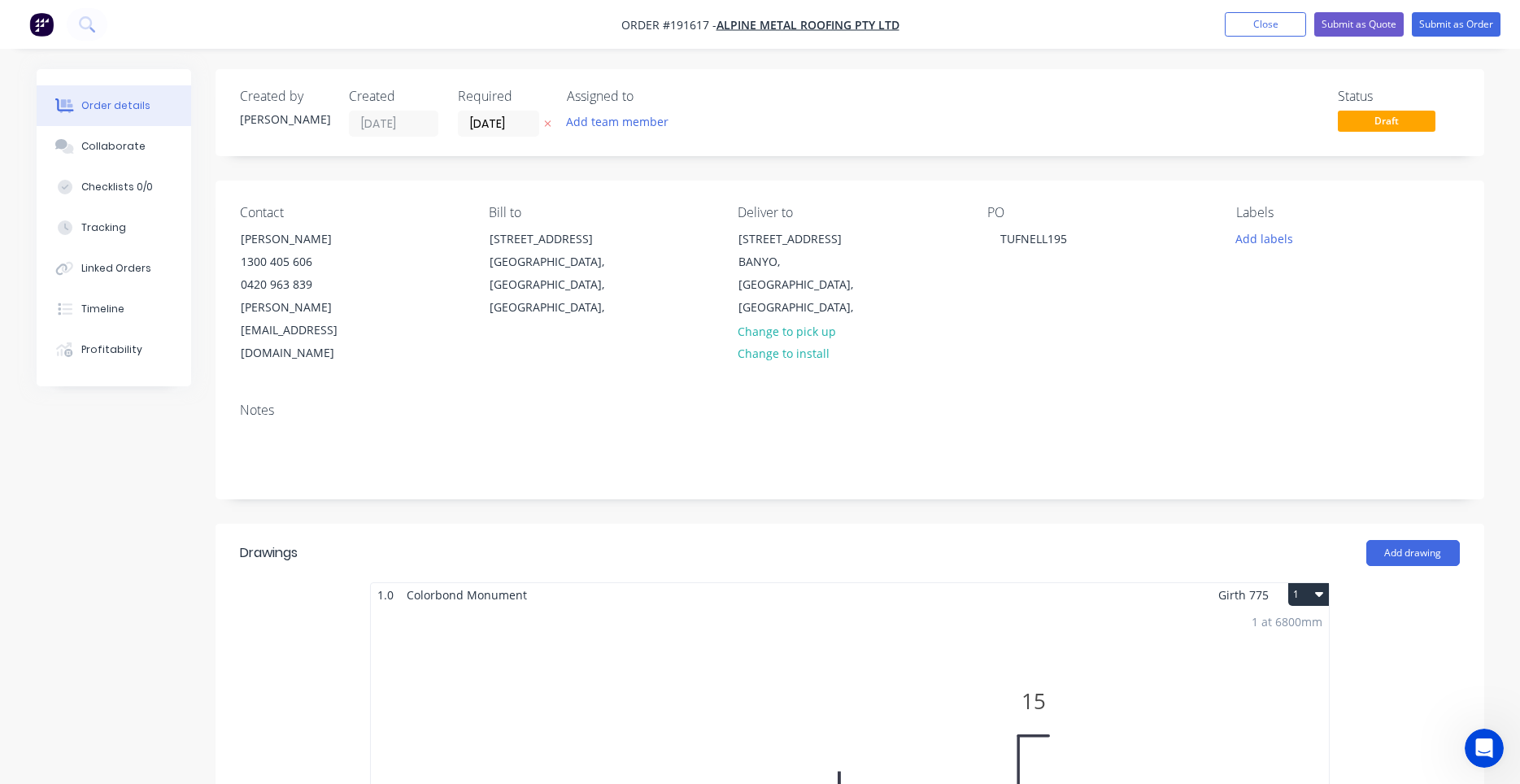
click at [1420, 37] on nav "Order #191617 - Alpine Metal Roofing Pty Ltd Add product Close Submit as Quote …" at bounding box center [760, 25] width 1520 height 49
click at [1426, 28] on button "Submit as Order" at bounding box center [1457, 25] width 89 height 25
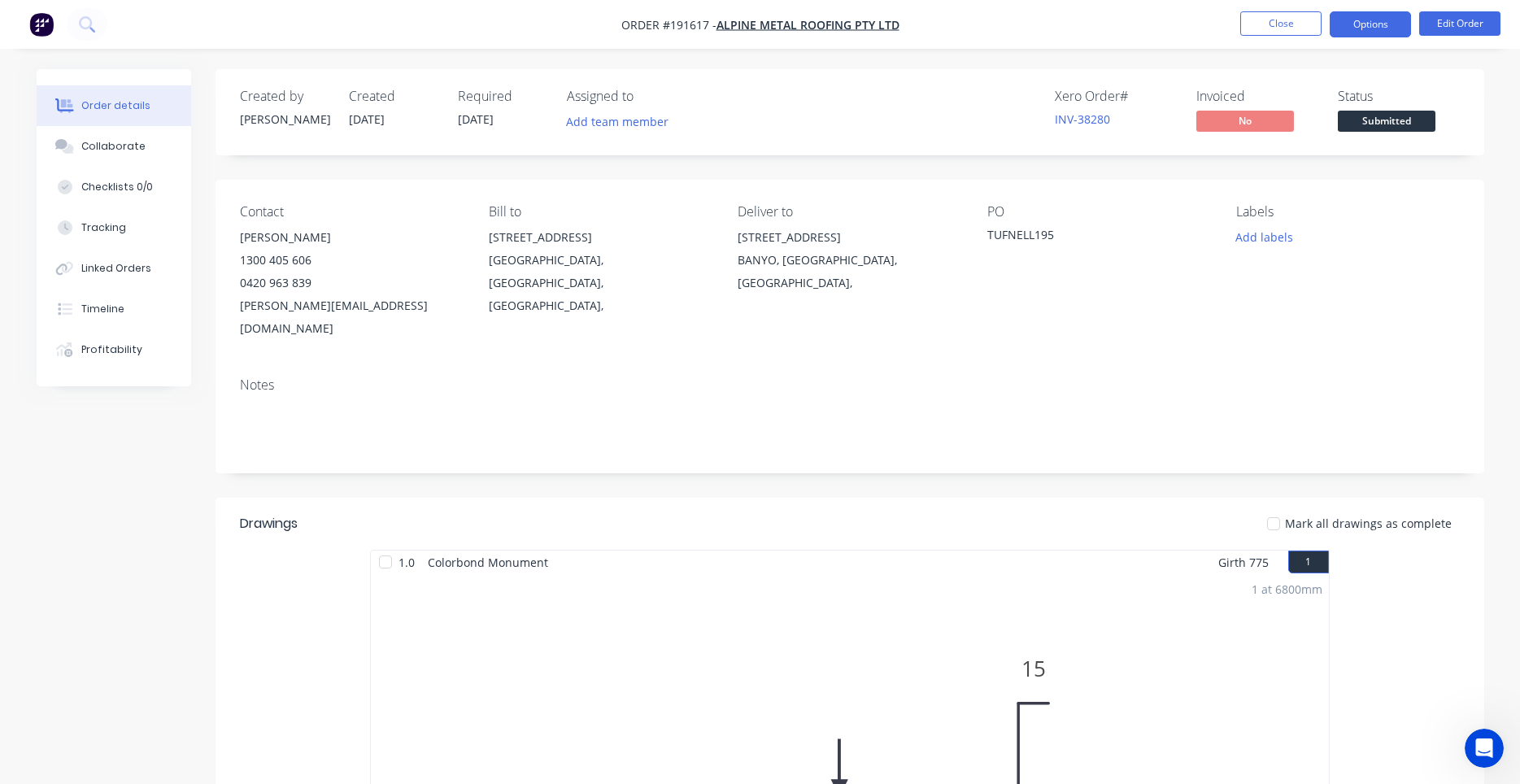
click at [1369, 37] on button "Options" at bounding box center [1370, 24] width 81 height 26
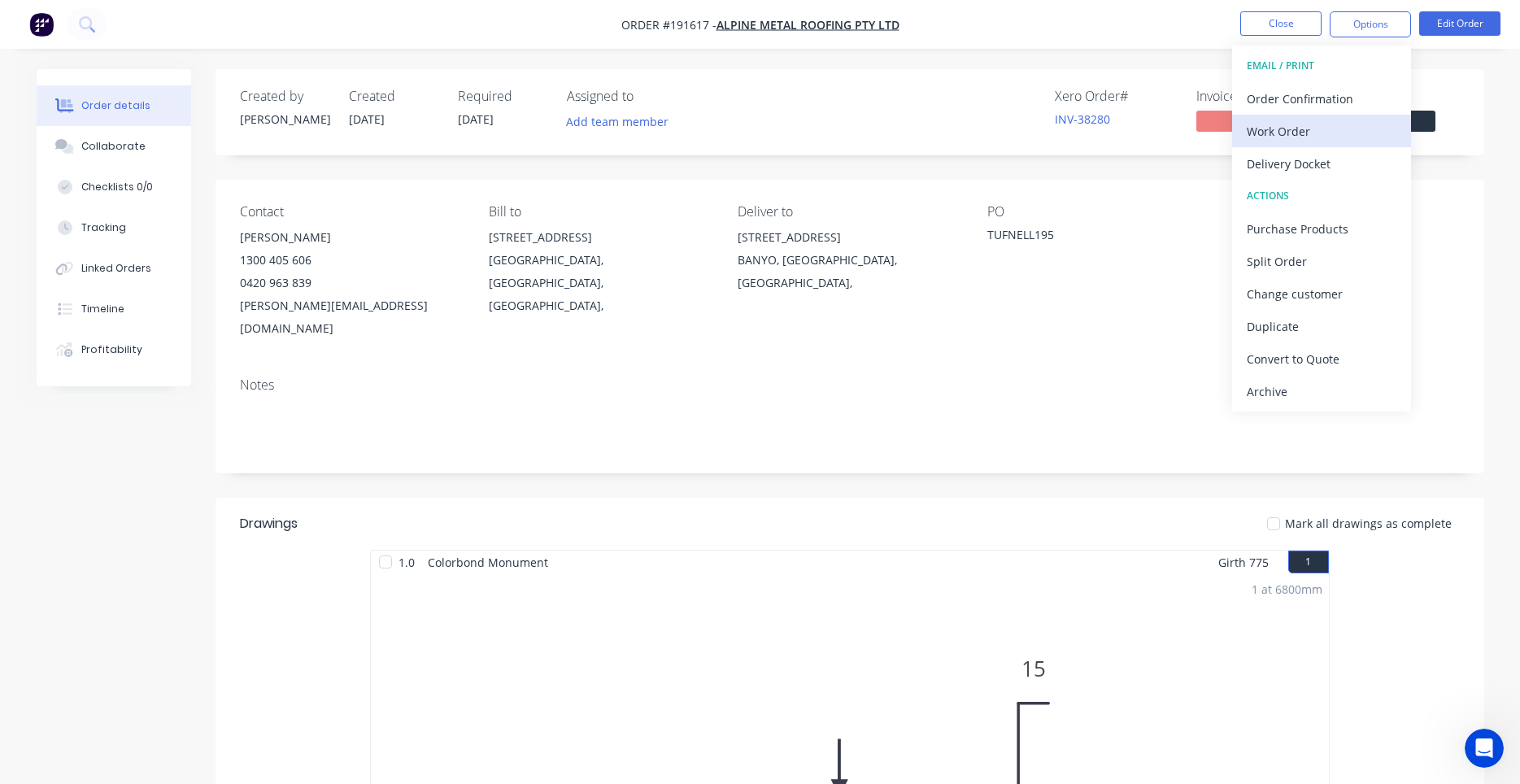
click at [1317, 123] on div "Work Order" at bounding box center [1321, 131] width 150 height 24
click at [1314, 123] on div "With pricing" at bounding box center [1321, 131] width 150 height 24
click at [1314, 134] on div "Work Order" at bounding box center [1321, 131] width 150 height 24
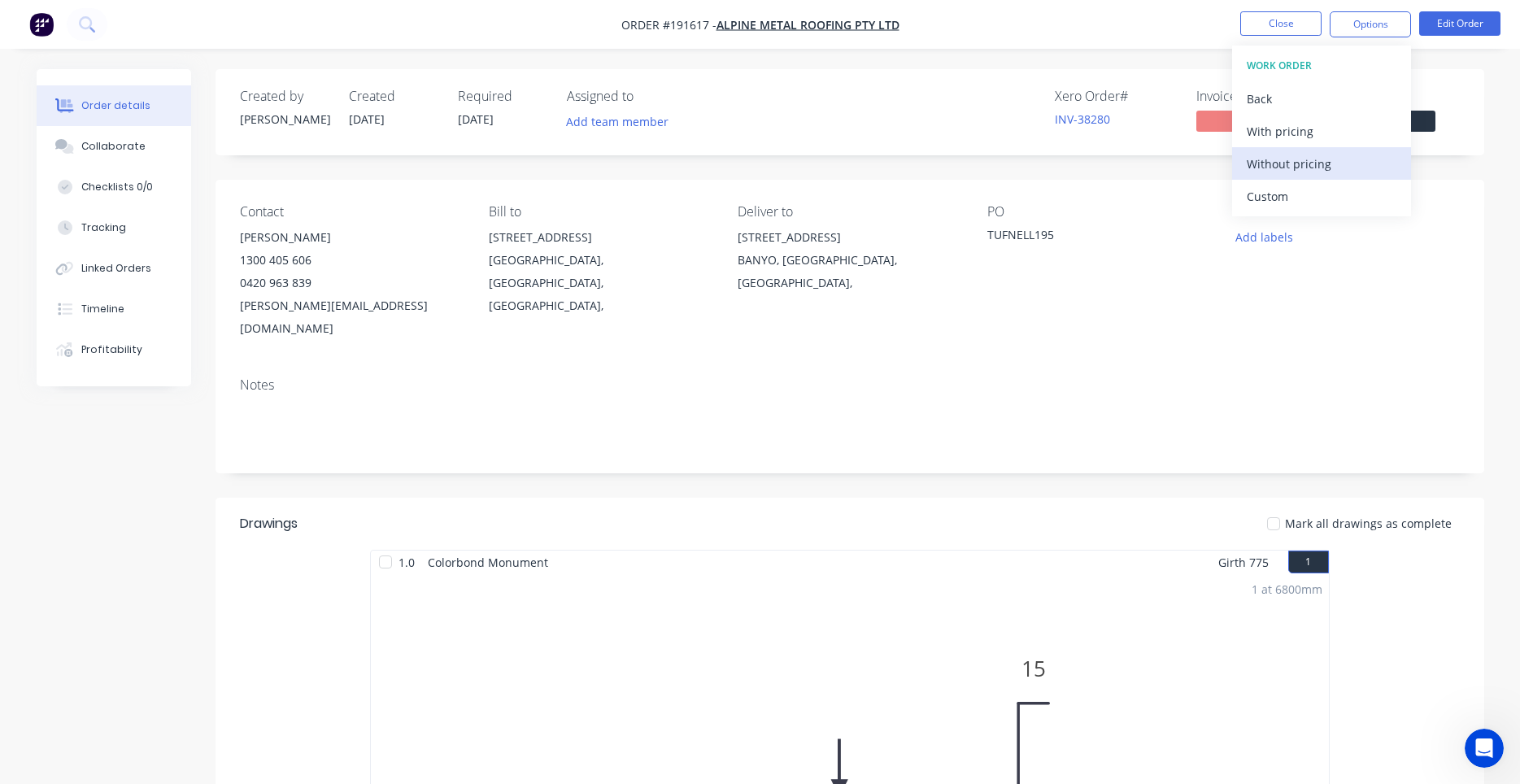
click at [1306, 164] on div "Without pricing" at bounding box center [1321, 164] width 150 height 24
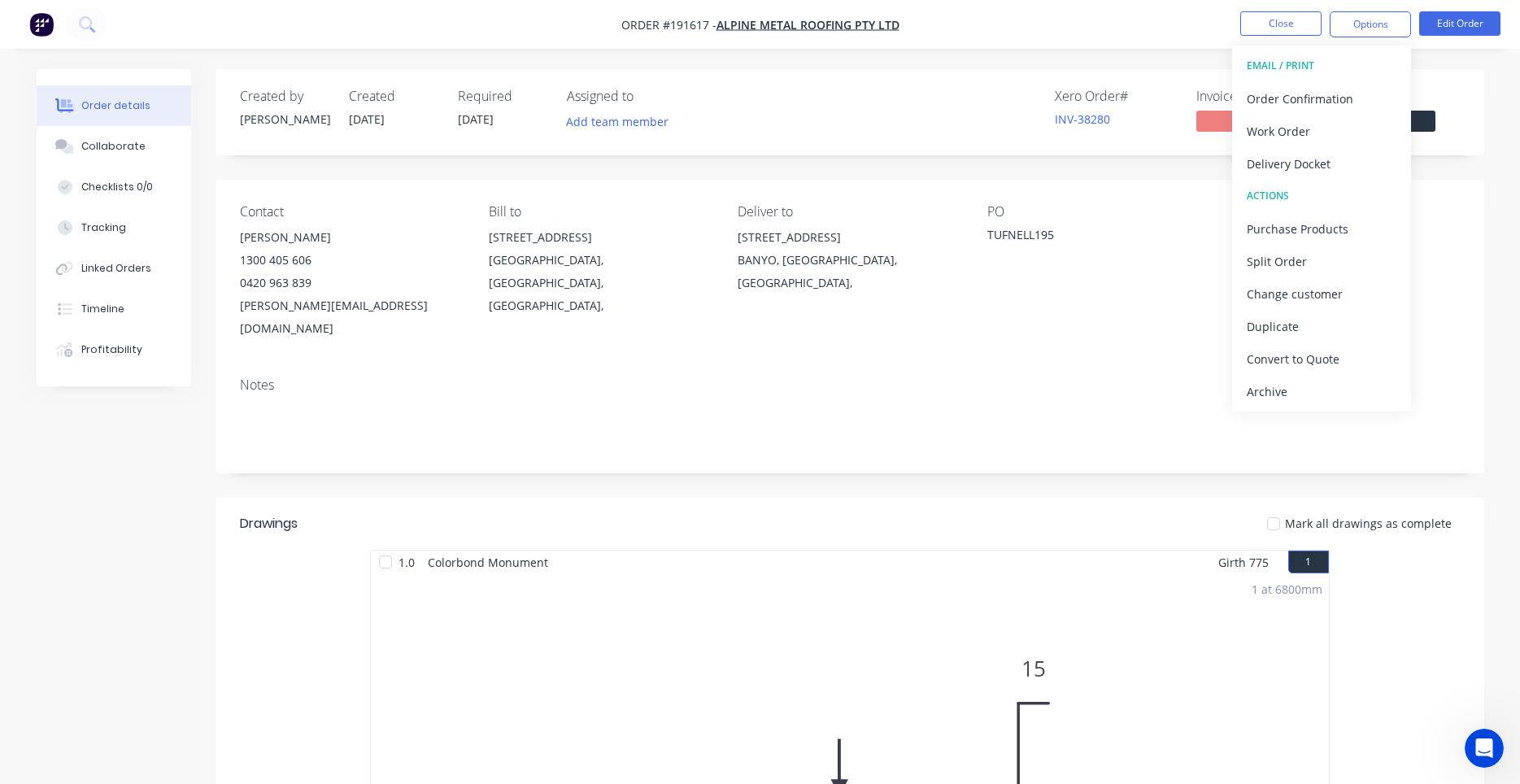
click at [1118, 301] on div "PO TUFNELL195" at bounding box center [1098, 272] width 223 height 135
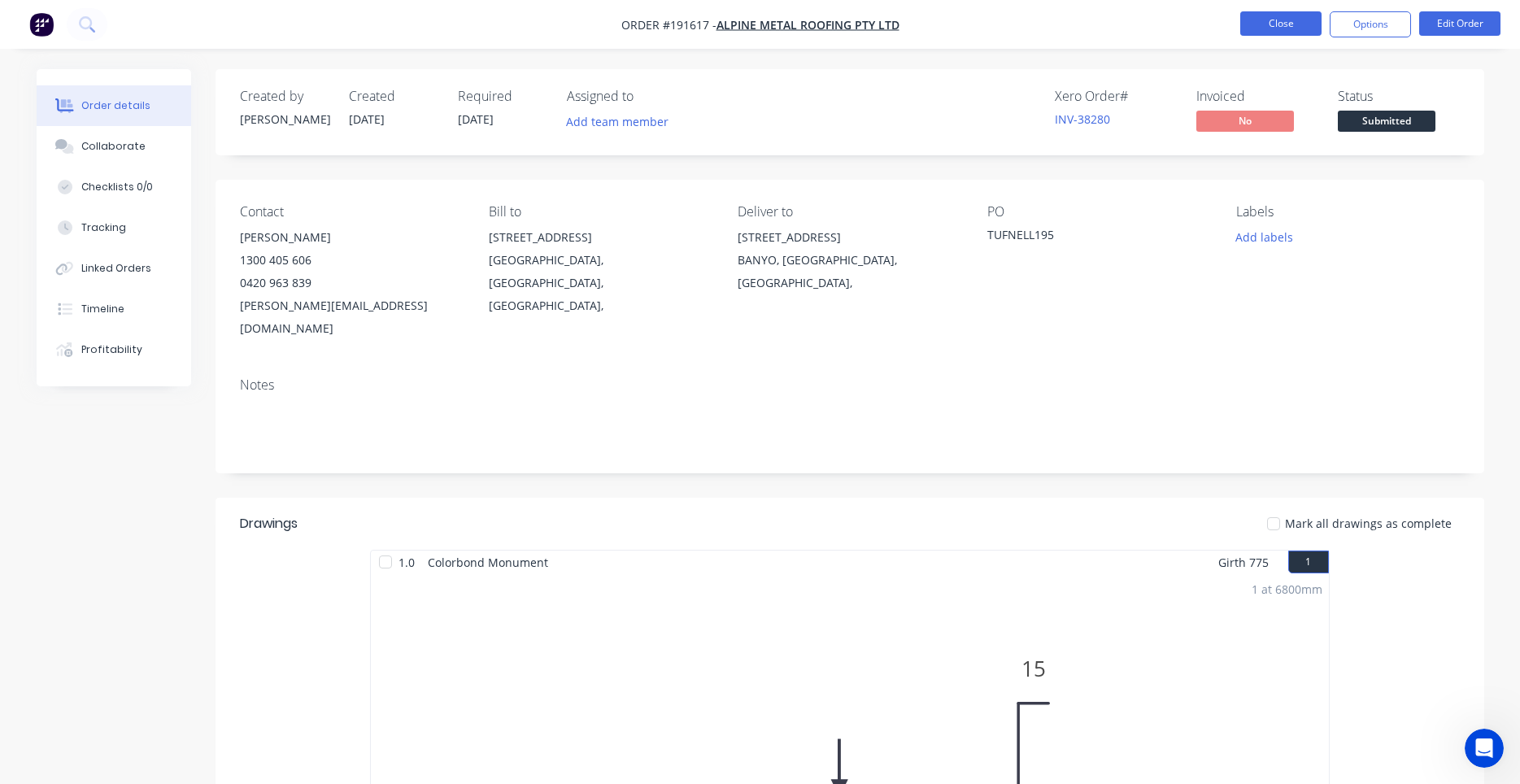
click at [1251, 27] on button "Close" at bounding box center [1280, 24] width 81 height 25
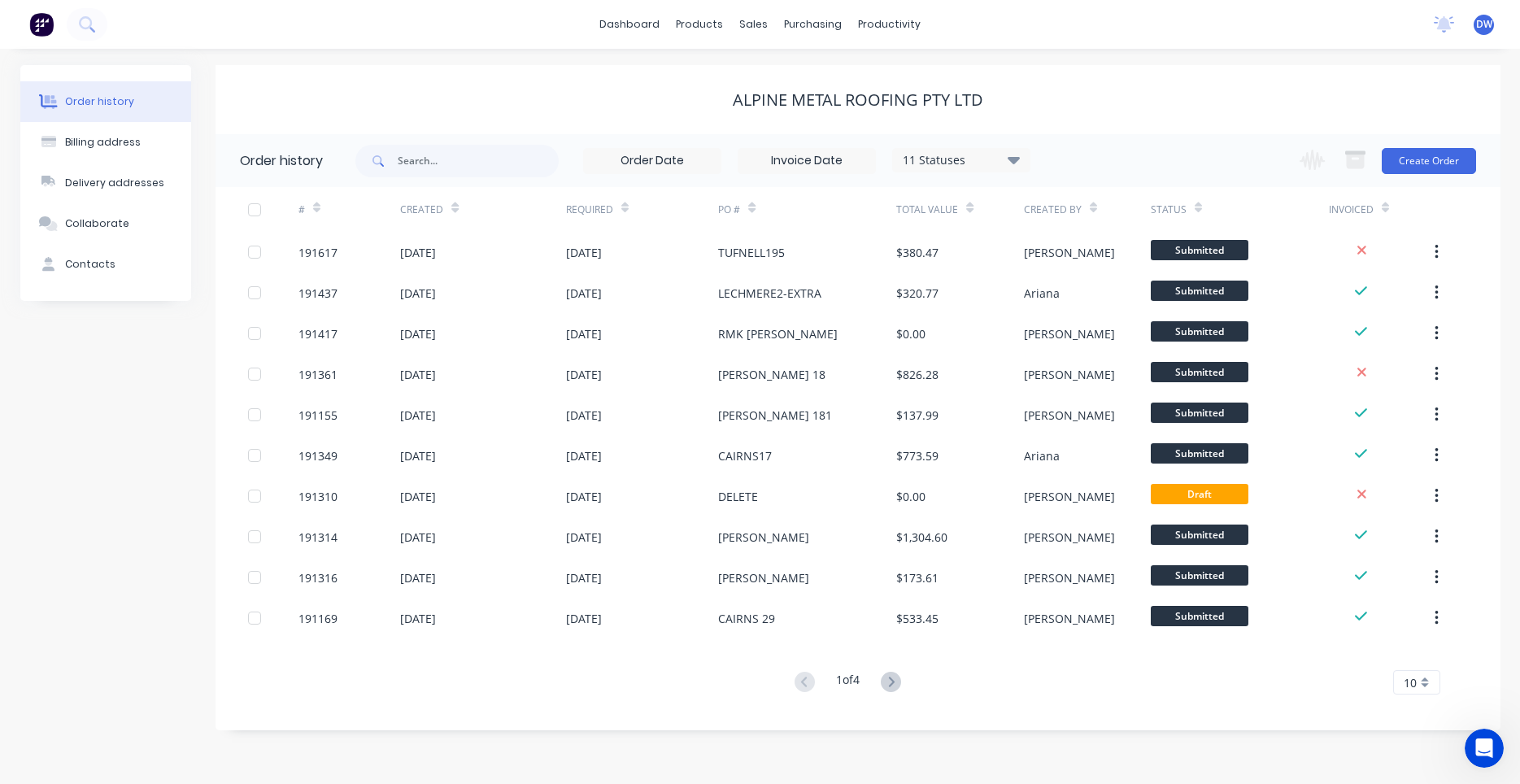
click at [1077, 687] on div "1 of 4 10 5 10 15 20 25 30 35" at bounding box center [849, 682] width 1265 height 24
click at [90, 30] on icon at bounding box center [92, 29] width 6 height 6
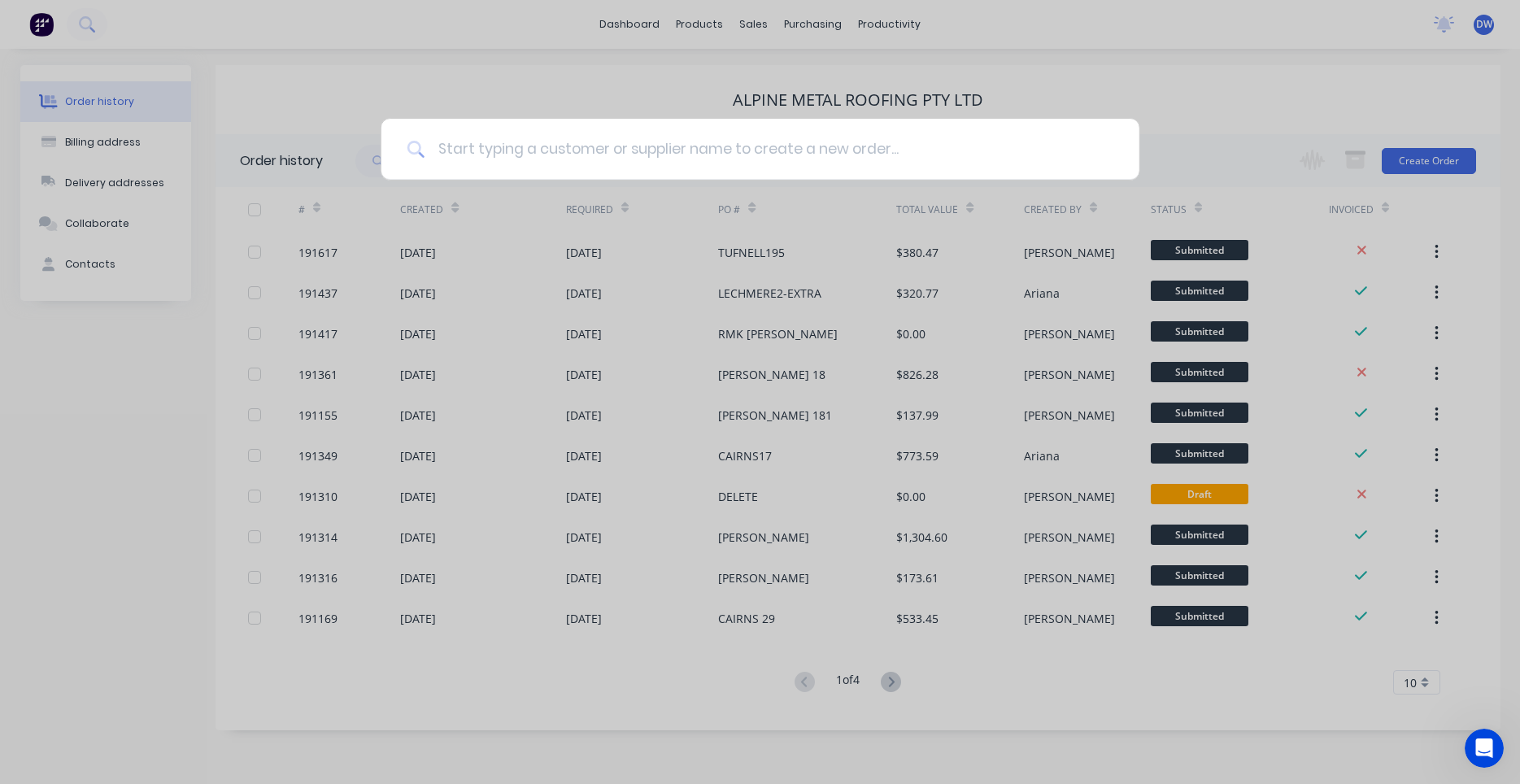
click at [498, 147] on input at bounding box center [768, 149] width 688 height 61
click at [489, 205] on div at bounding box center [760, 392] width 1520 height 784
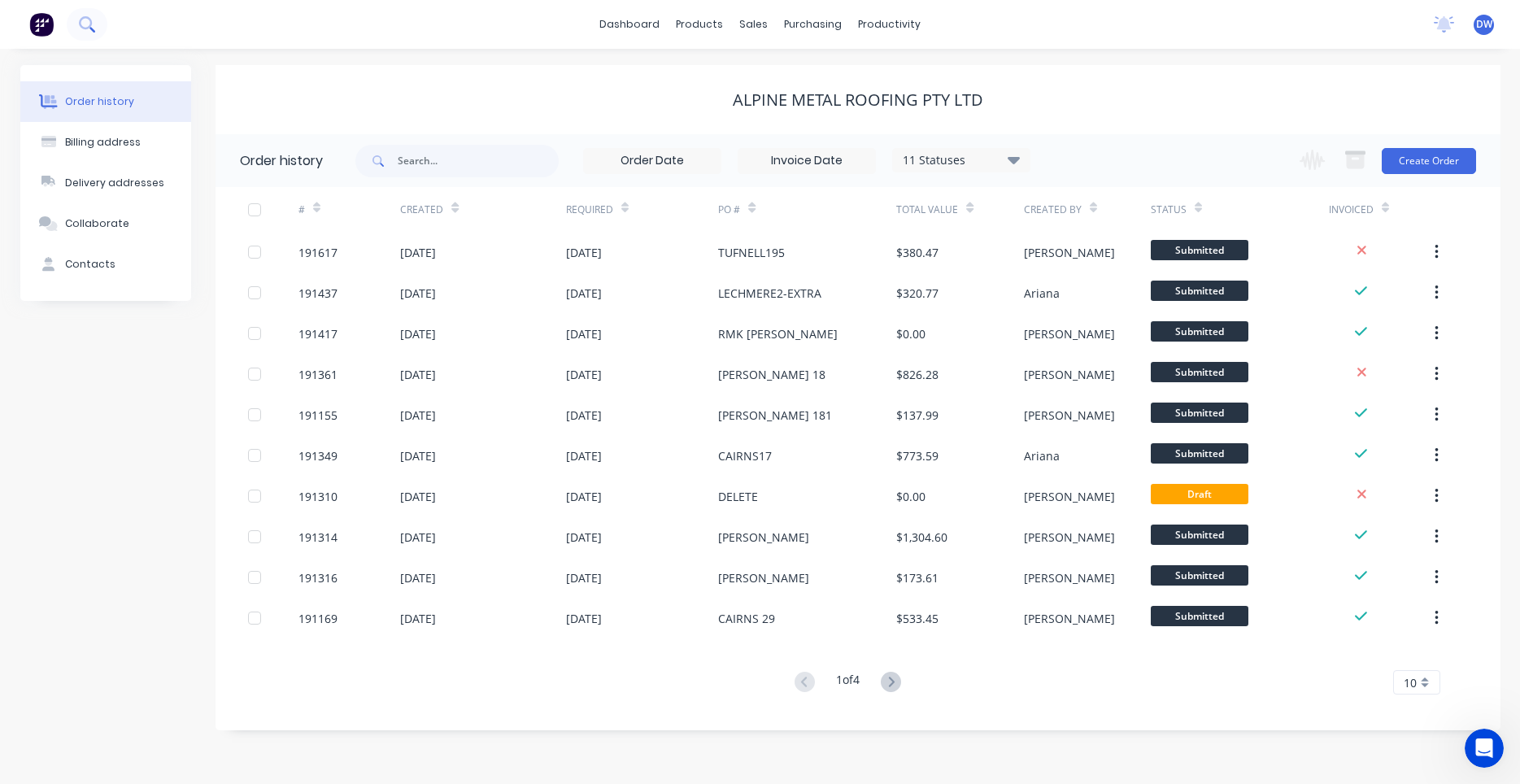
click at [85, 29] on icon at bounding box center [86, 24] width 15 height 15
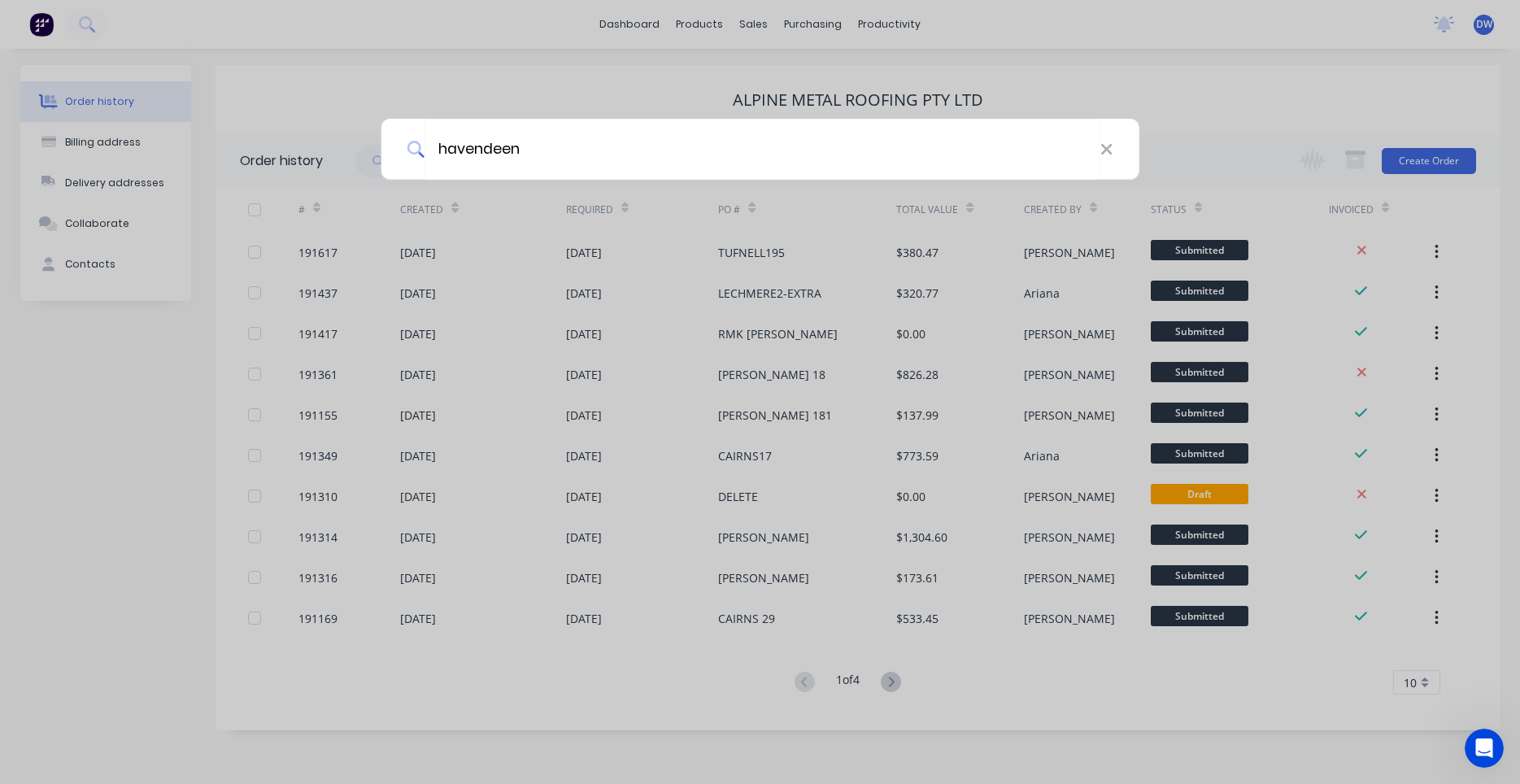
type input "havendeen"
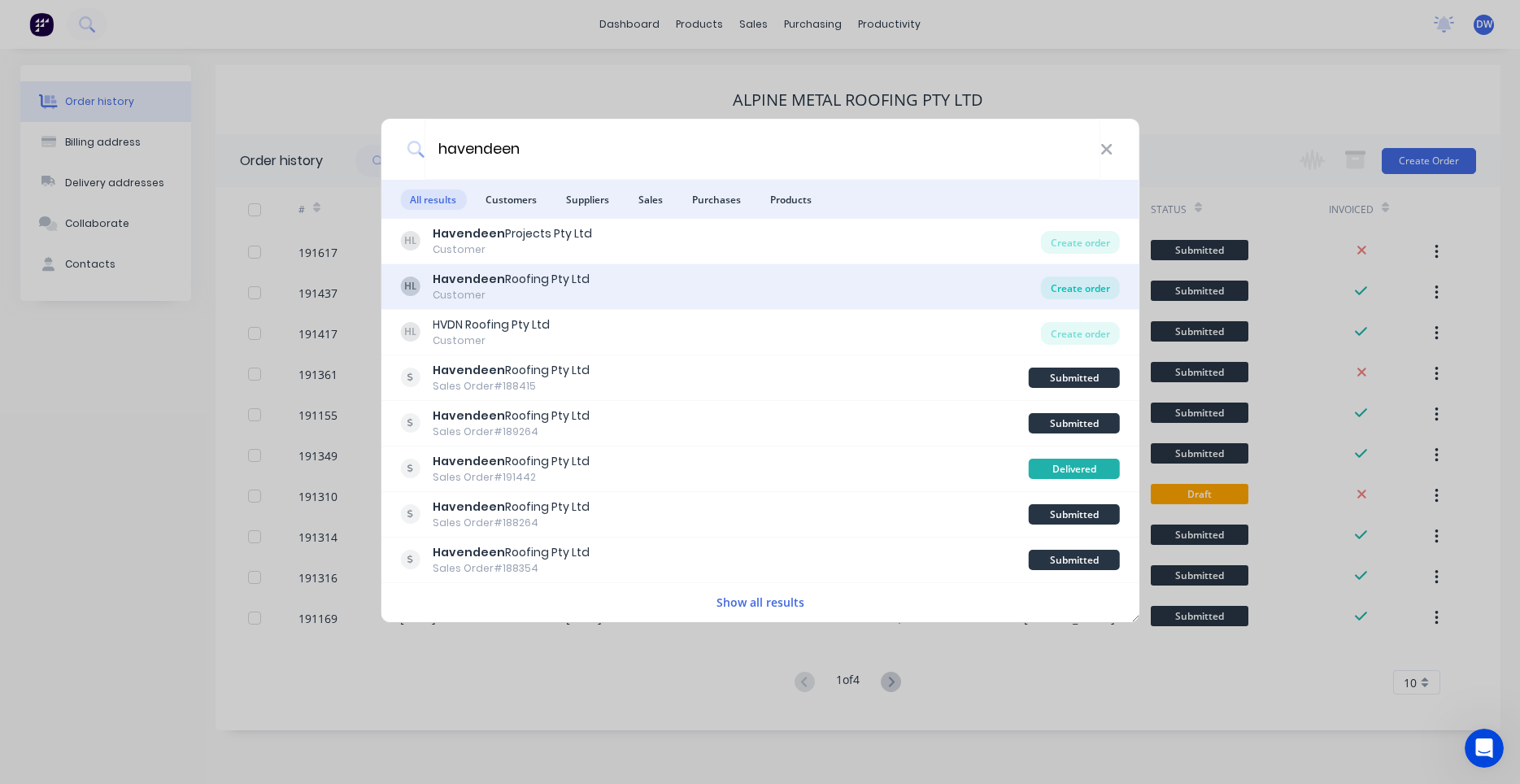
click at [1068, 294] on div "Create order" at bounding box center [1080, 288] width 79 height 23
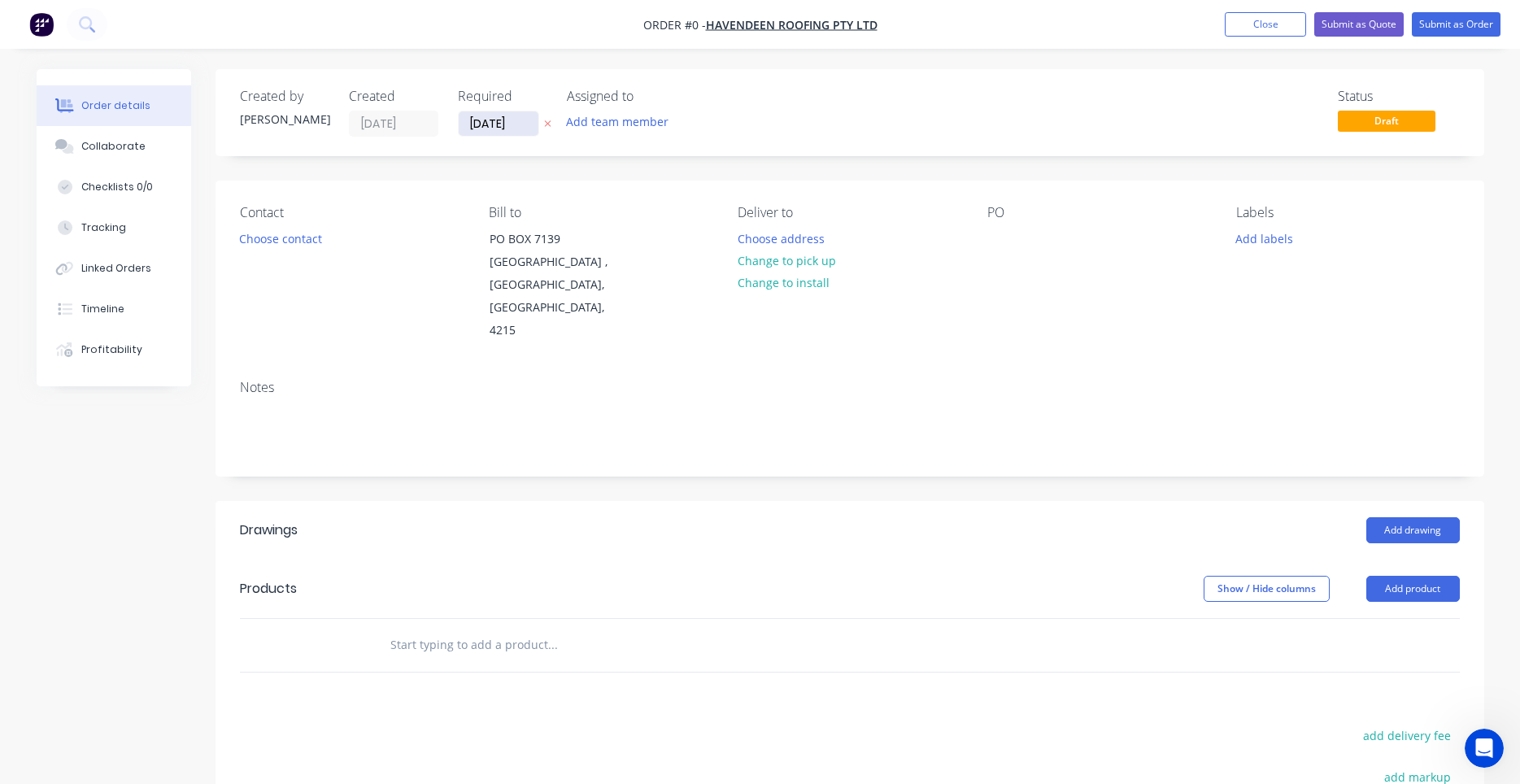
click at [513, 120] on input "03/09/25" at bounding box center [498, 124] width 80 height 25
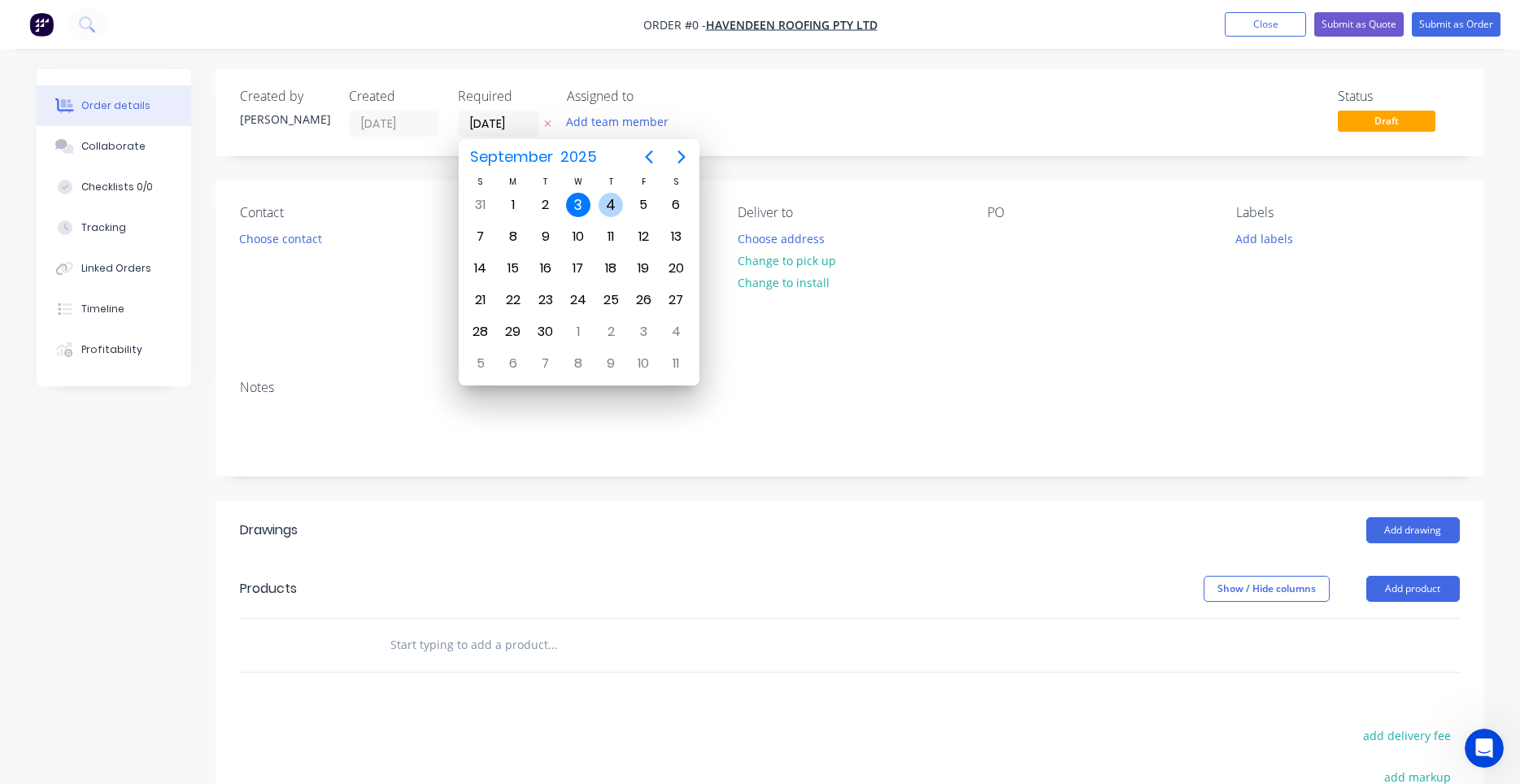
click at [608, 205] on div "4" at bounding box center [611, 205] width 25 height 25
type input "04/09/25"
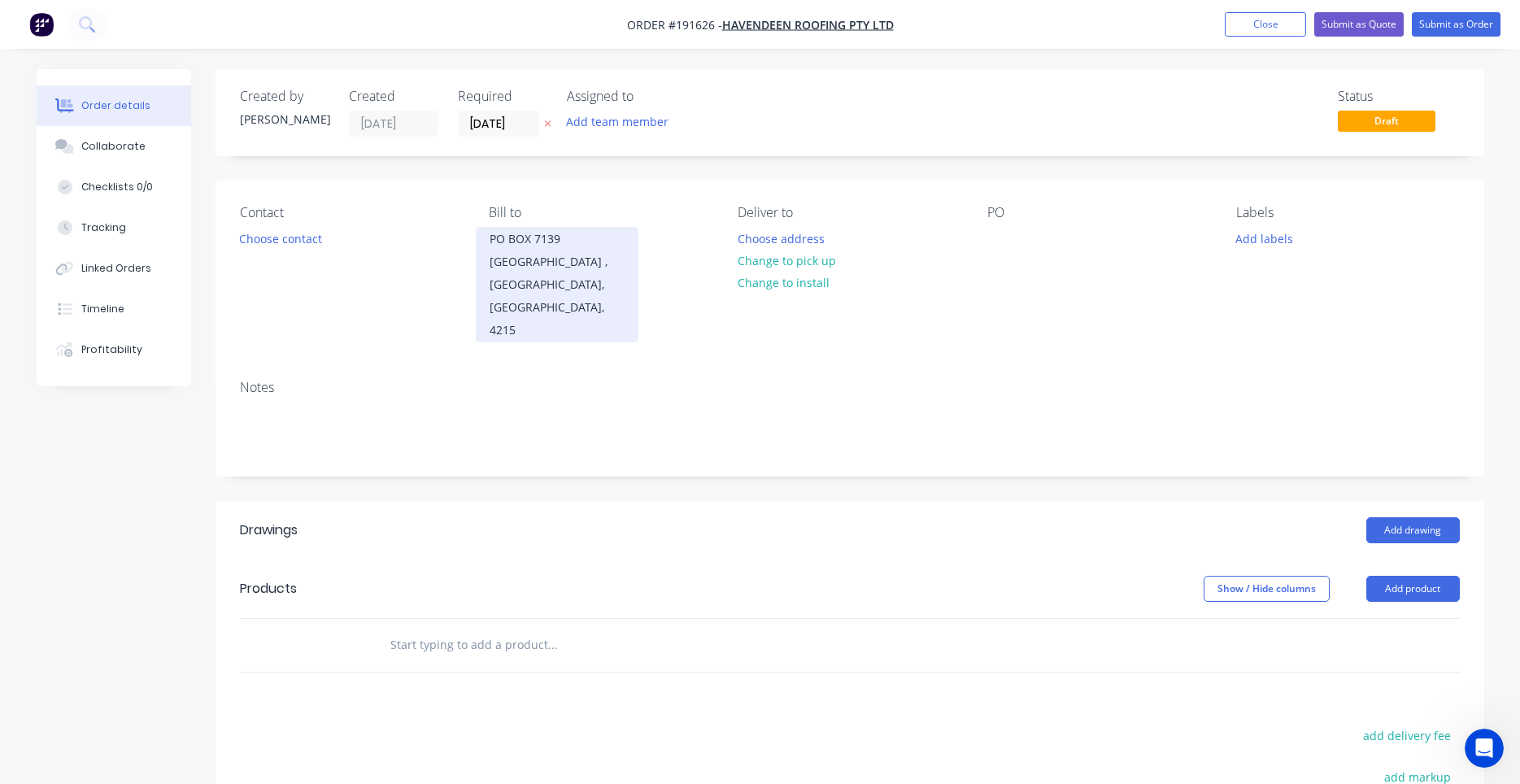
click at [577, 288] on div "Southport Park , Queensland, Australia, 4215" at bounding box center [557, 295] width 135 height 91
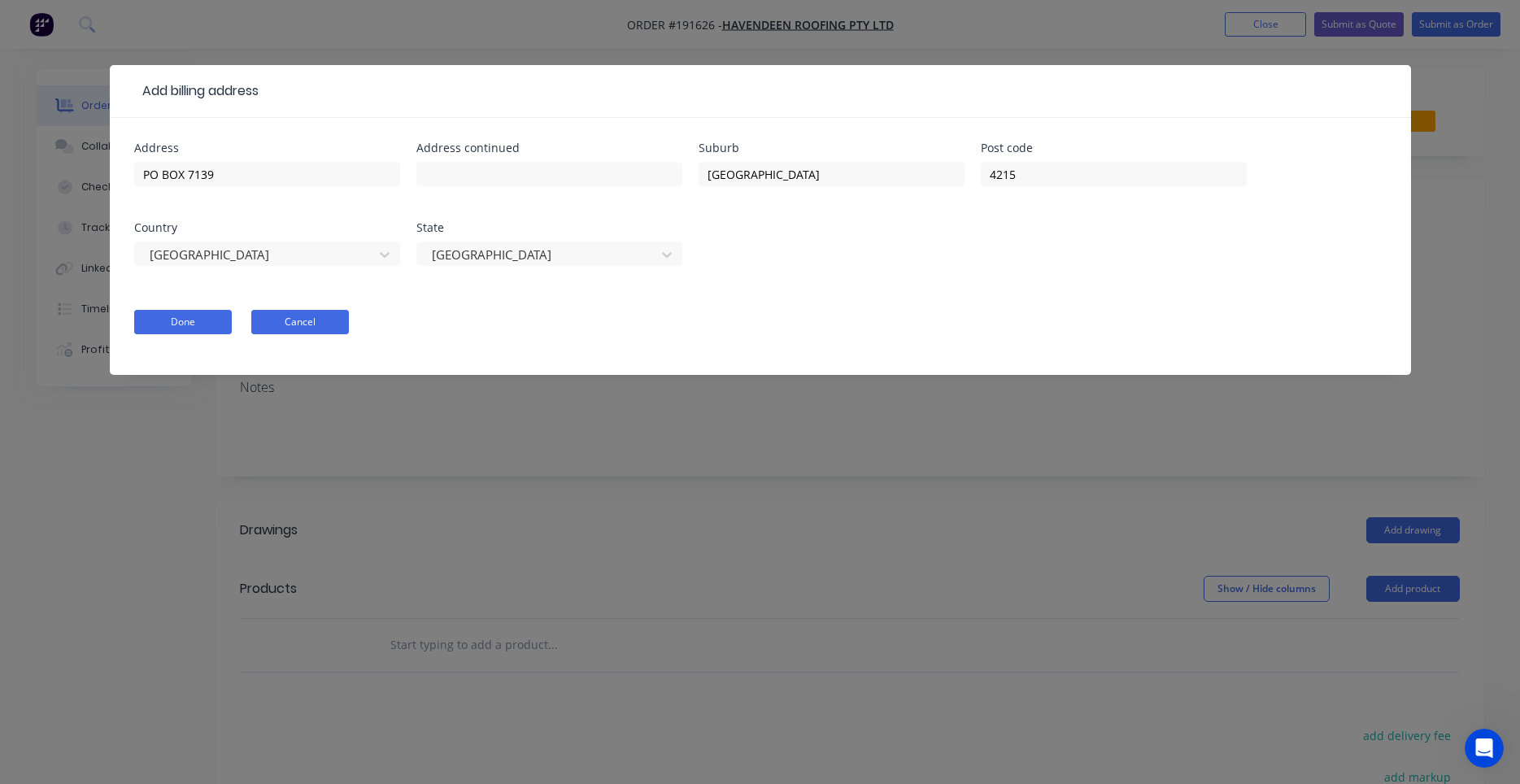
click at [327, 326] on button "Cancel" at bounding box center [299, 322] width 98 height 25
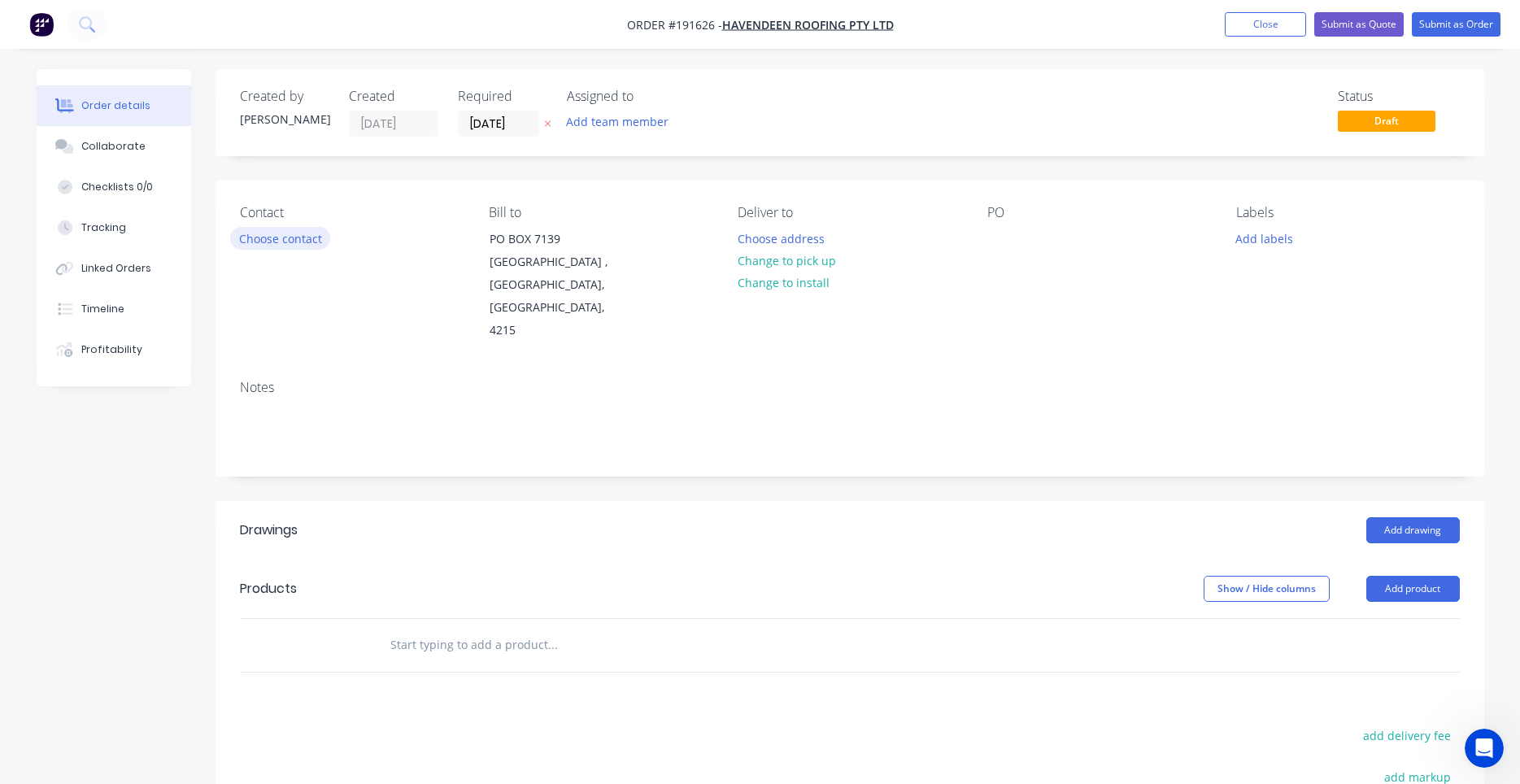
click at [319, 239] on button "Choose contact" at bounding box center [280, 238] width 100 height 22
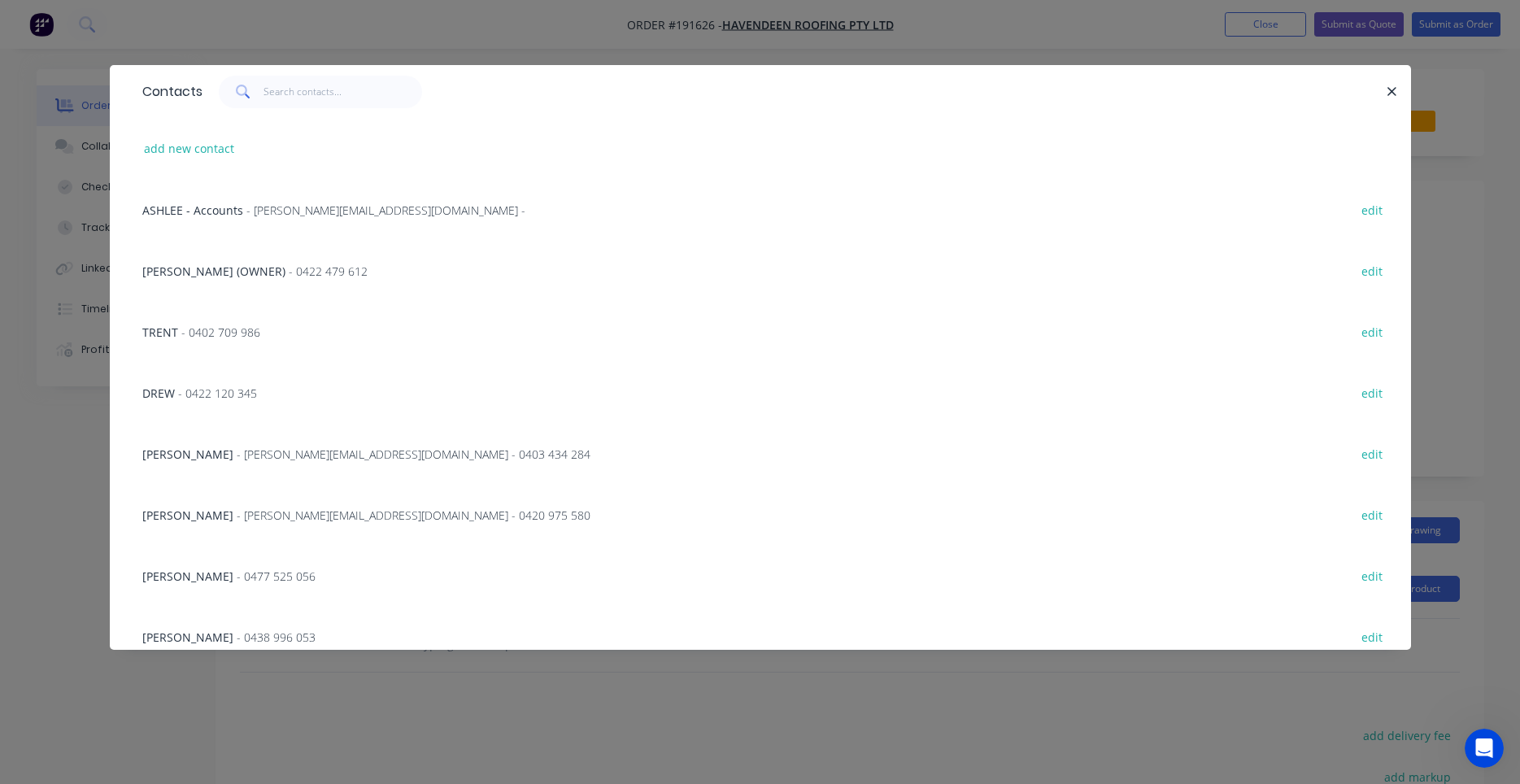
click at [328, 108] on div "Contacts" at bounding box center [760, 92] width 1301 height 53
click at [331, 98] on input "text" at bounding box center [342, 92] width 158 height 32
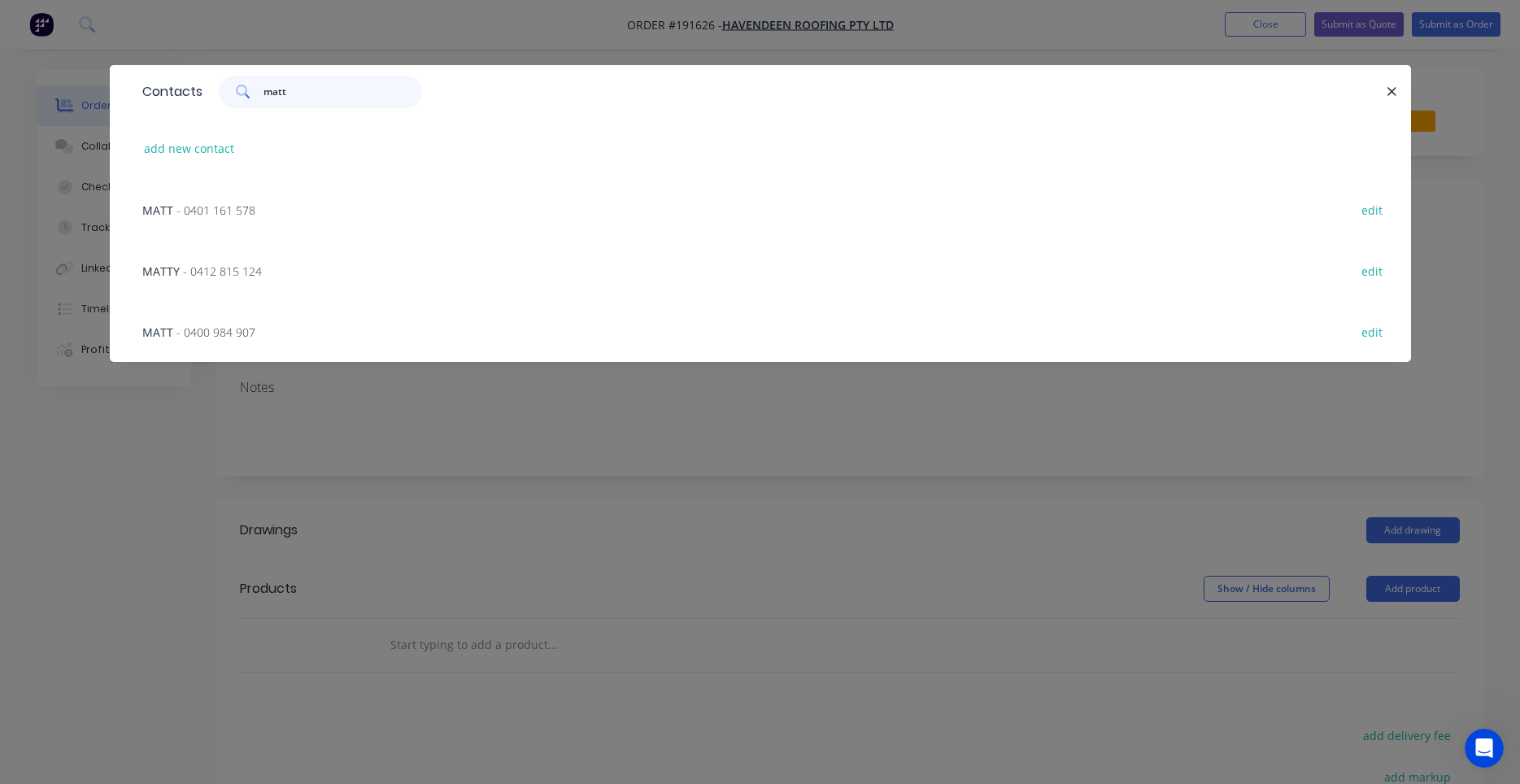
drag, startPoint x: 305, startPoint y: 90, endPoint x: 99, endPoint y: 91, distance: 206.0
click at [263, 91] on input "matt" at bounding box center [342, 92] width 158 height 32
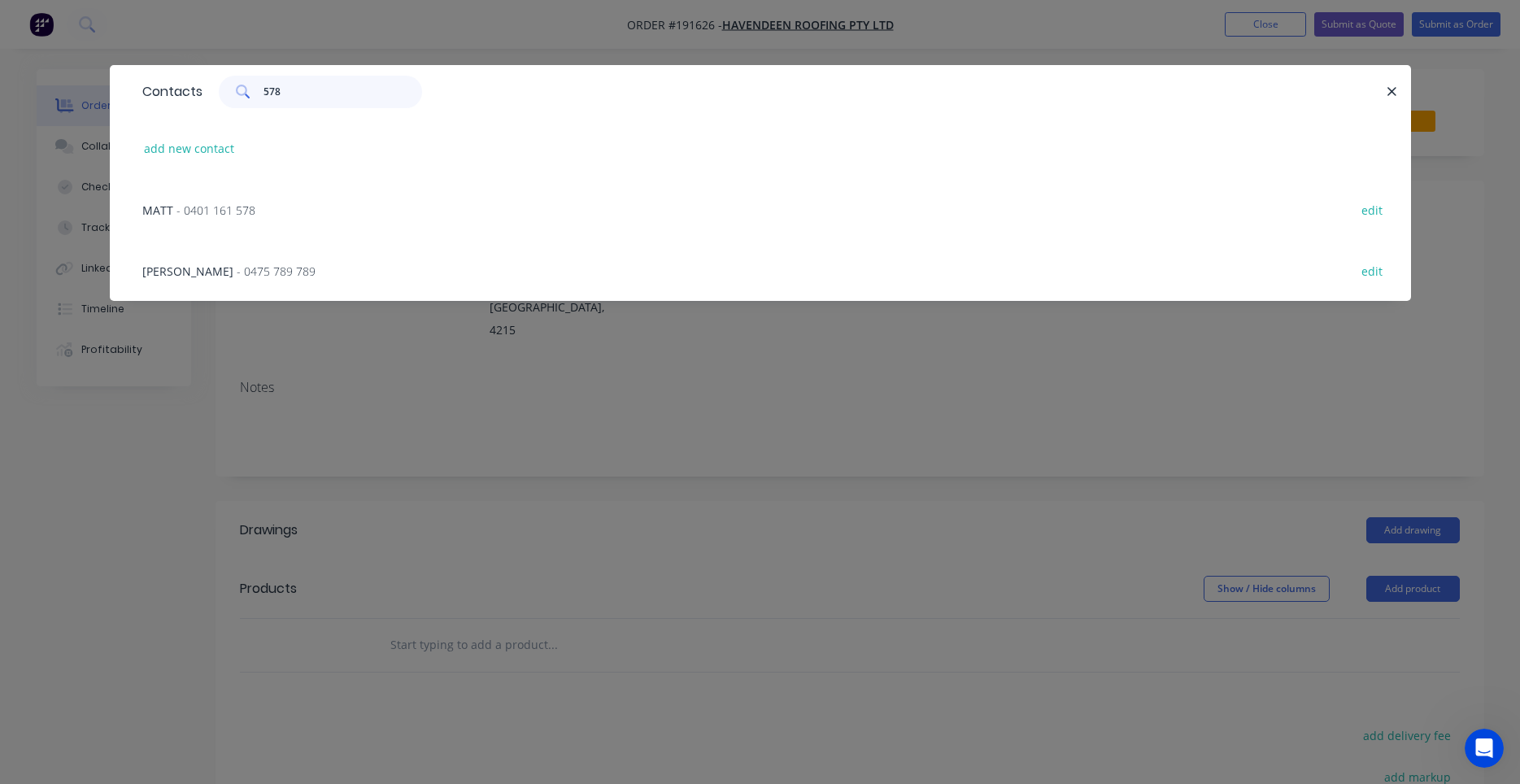
type input "578"
click at [241, 202] on div "MATT - 0401 161 578" at bounding box center [198, 210] width 113 height 17
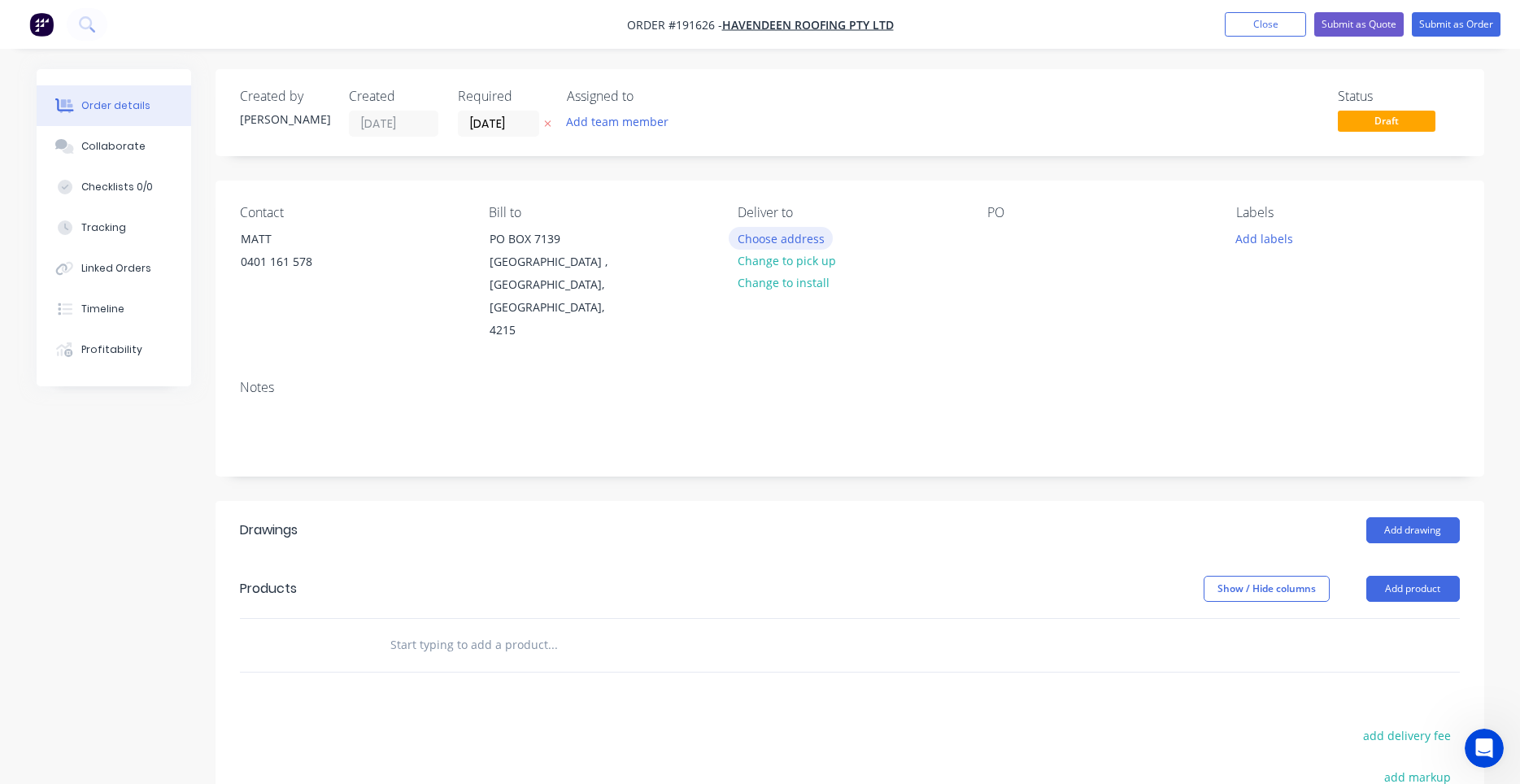
click at [742, 239] on button "Choose address" at bounding box center [780, 238] width 104 height 22
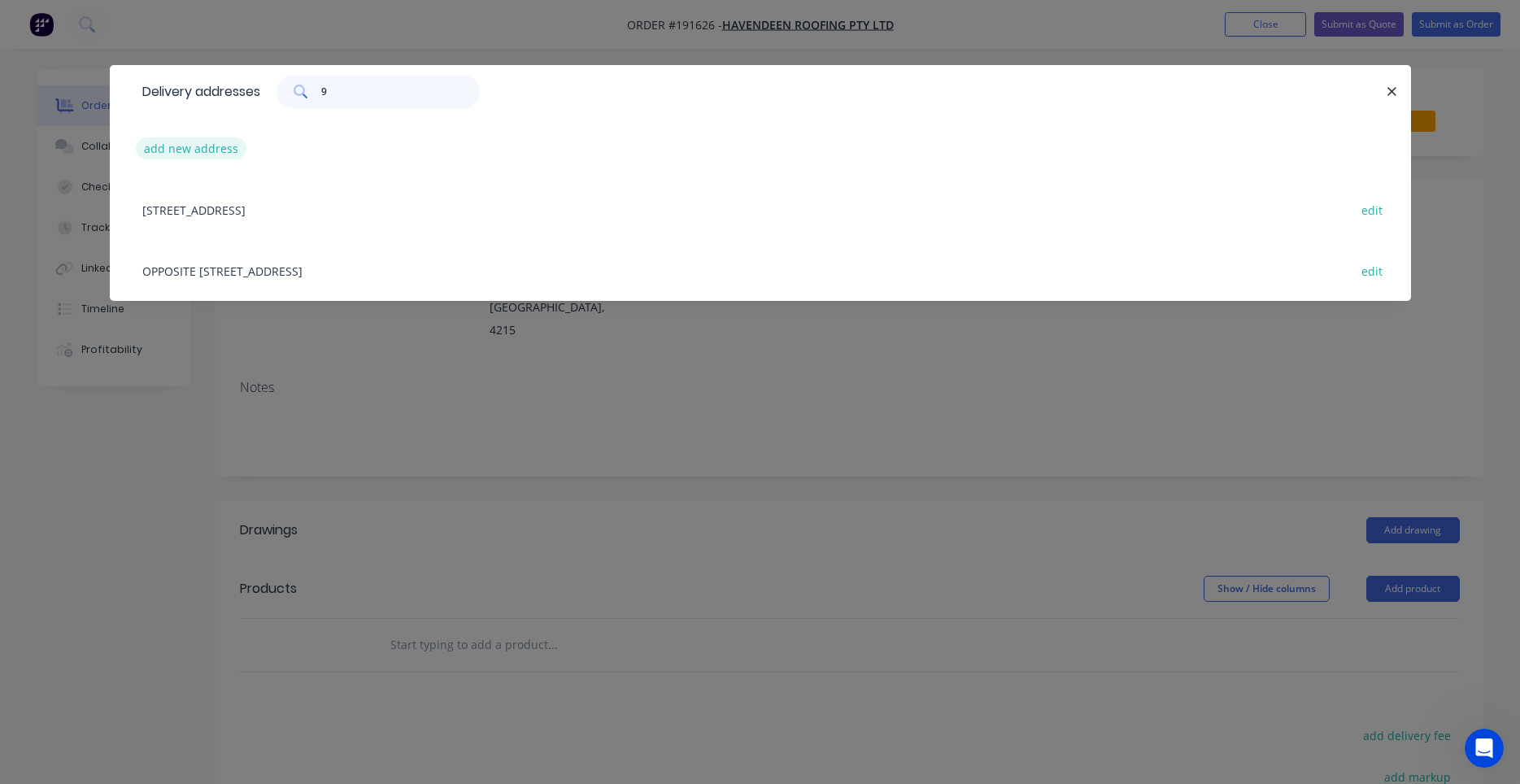
type input "9"
click at [224, 152] on button "add new address" at bounding box center [191, 148] width 112 height 22
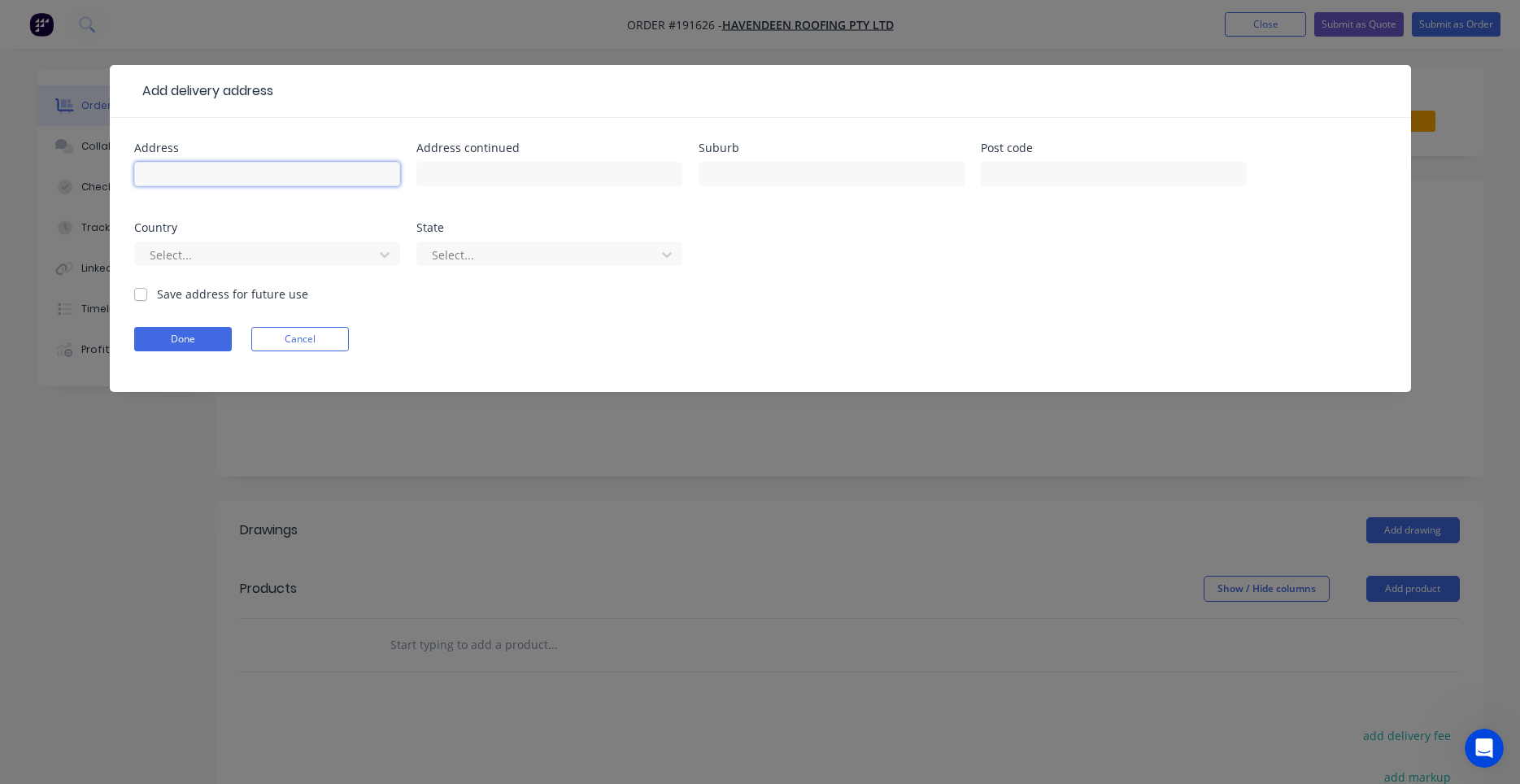
click at [342, 171] on input "text" at bounding box center [267, 174] width 266 height 25
type input "9 Ozone Parade"
type input "m"
type input "MIAMI"
click at [342, 684] on div "Add delivery address Address 9 Ozone Parade Address continued Suburb MIAMI Post…" at bounding box center [760, 392] width 1520 height 784
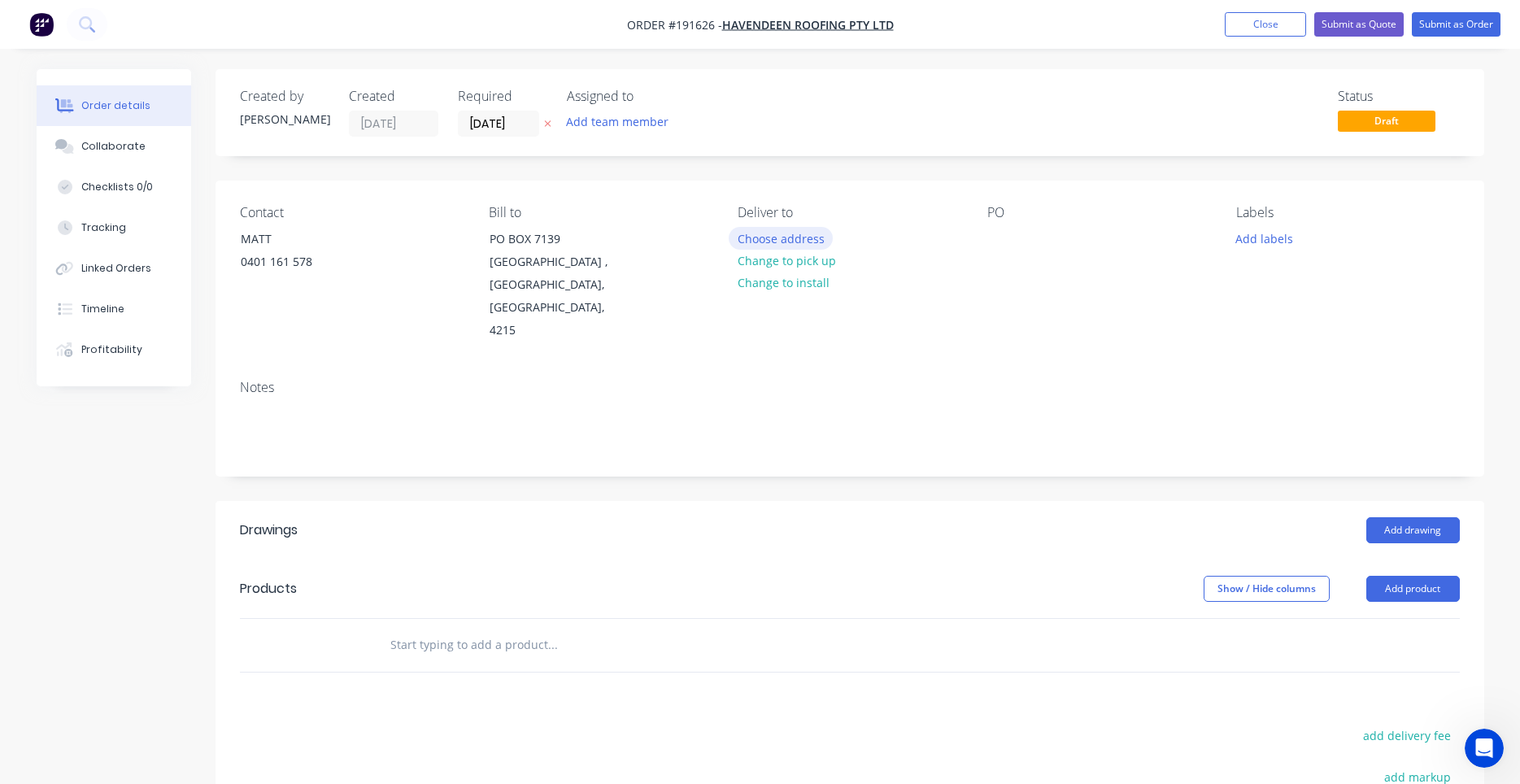
click at [792, 247] on button "Choose address" at bounding box center [780, 238] width 104 height 22
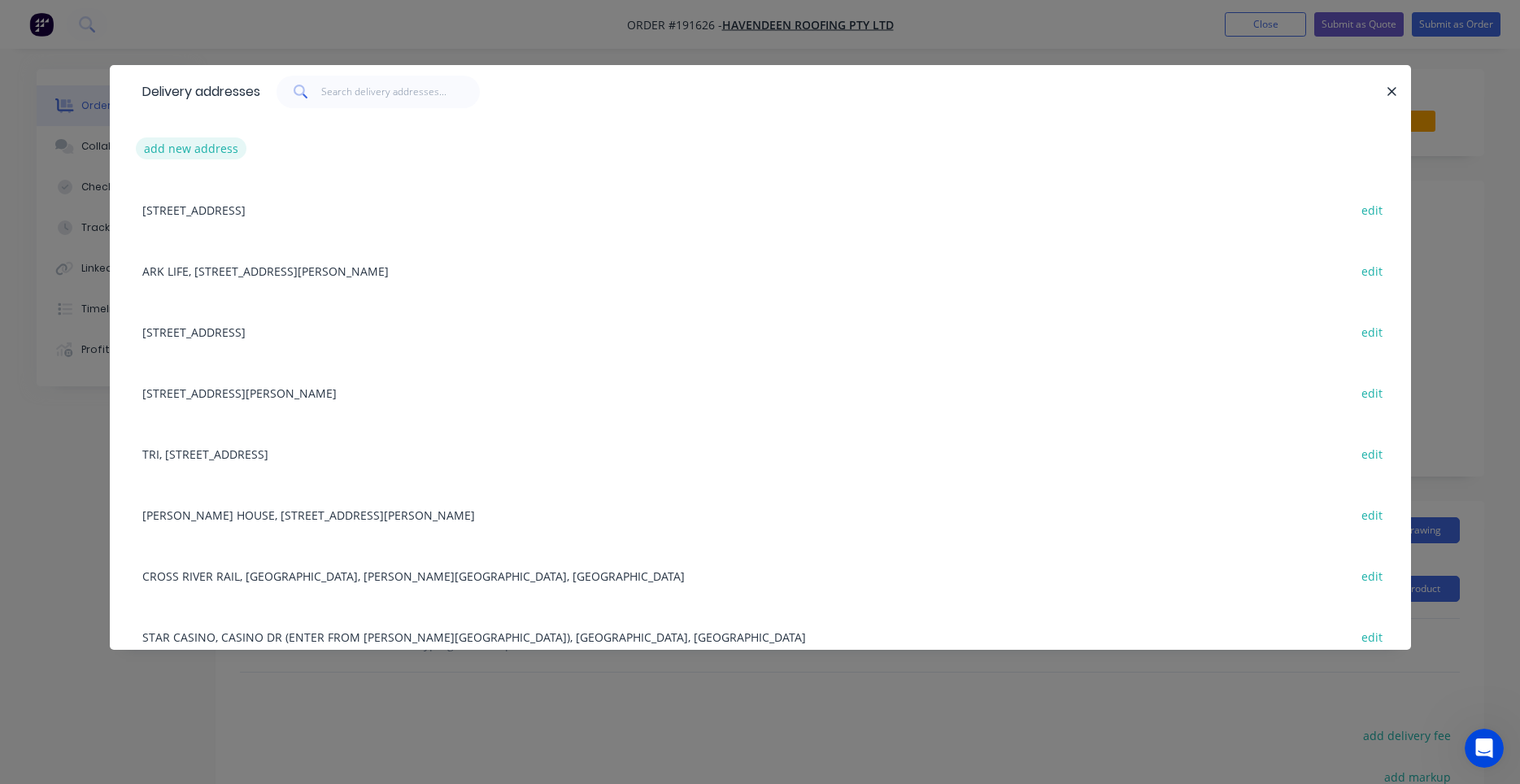
click at [204, 149] on button "add new address" at bounding box center [191, 148] width 112 height 22
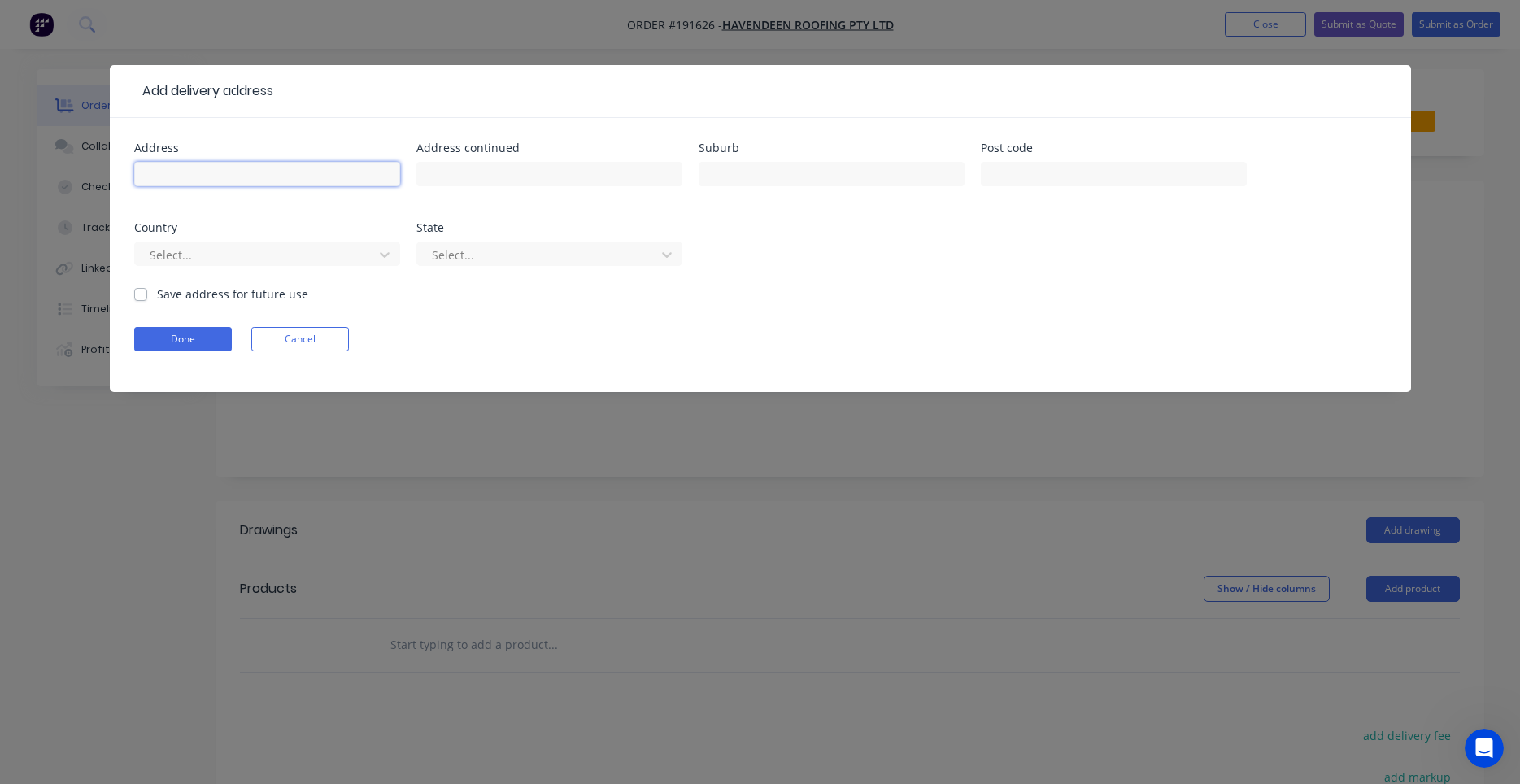
click at [300, 169] on input "text" at bounding box center [267, 174] width 266 height 25
type input "9 Ozone Parade"
type input "m"
type input "MIAMI"
click at [272, 251] on div at bounding box center [256, 254] width 217 height 20
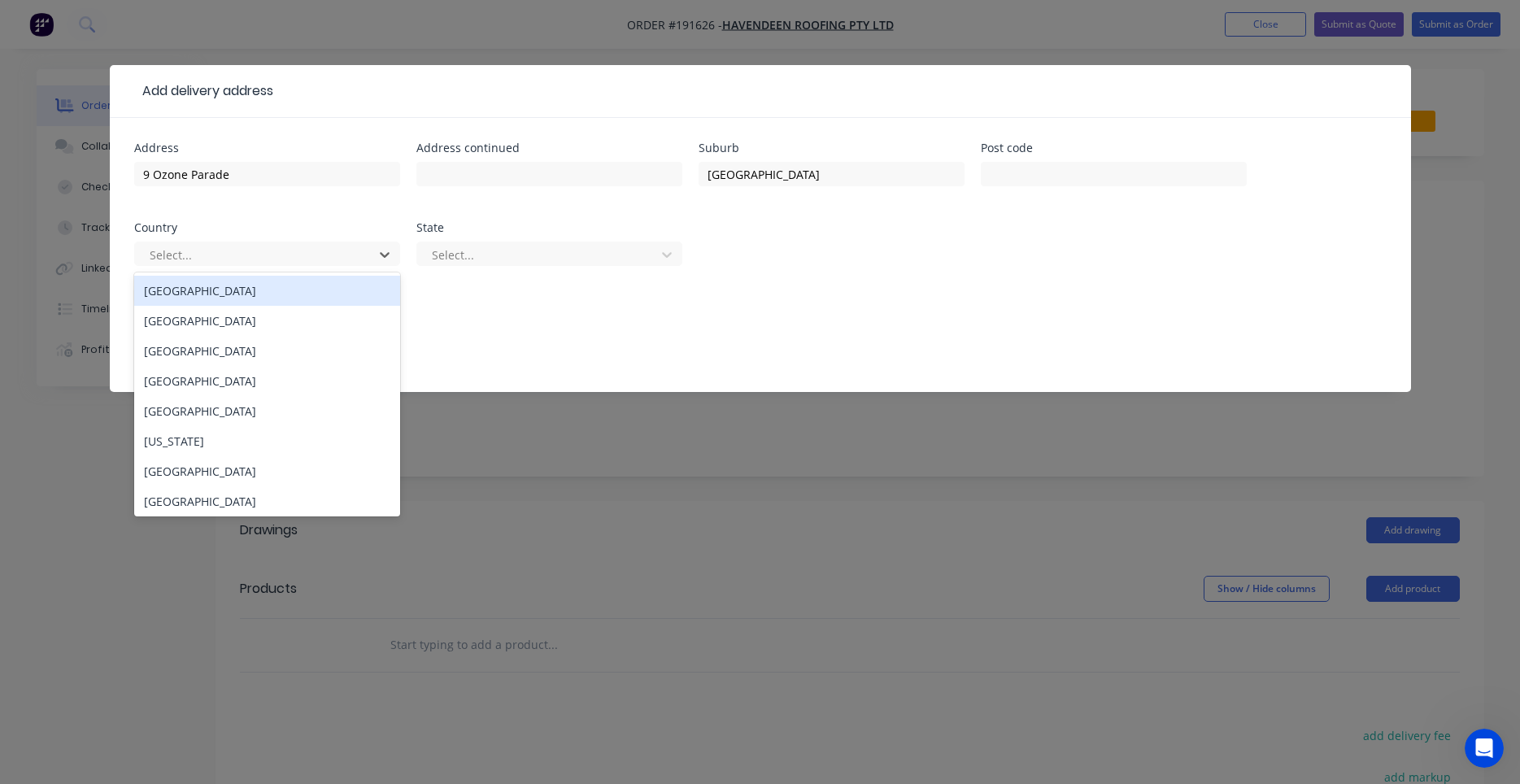
click at [258, 295] on div "Australia" at bounding box center [267, 291] width 266 height 30
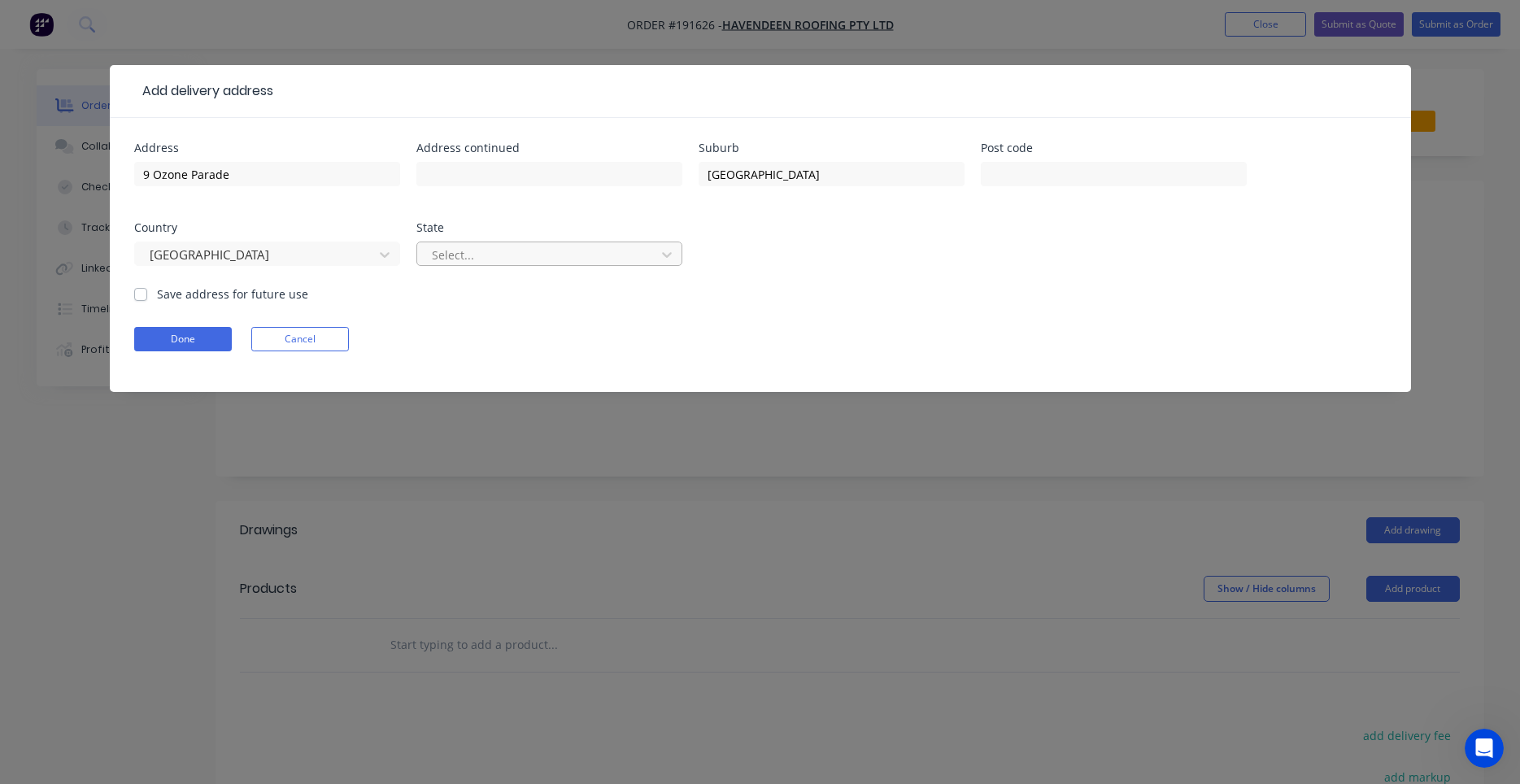
click at [480, 262] on div at bounding box center [538, 254] width 217 height 20
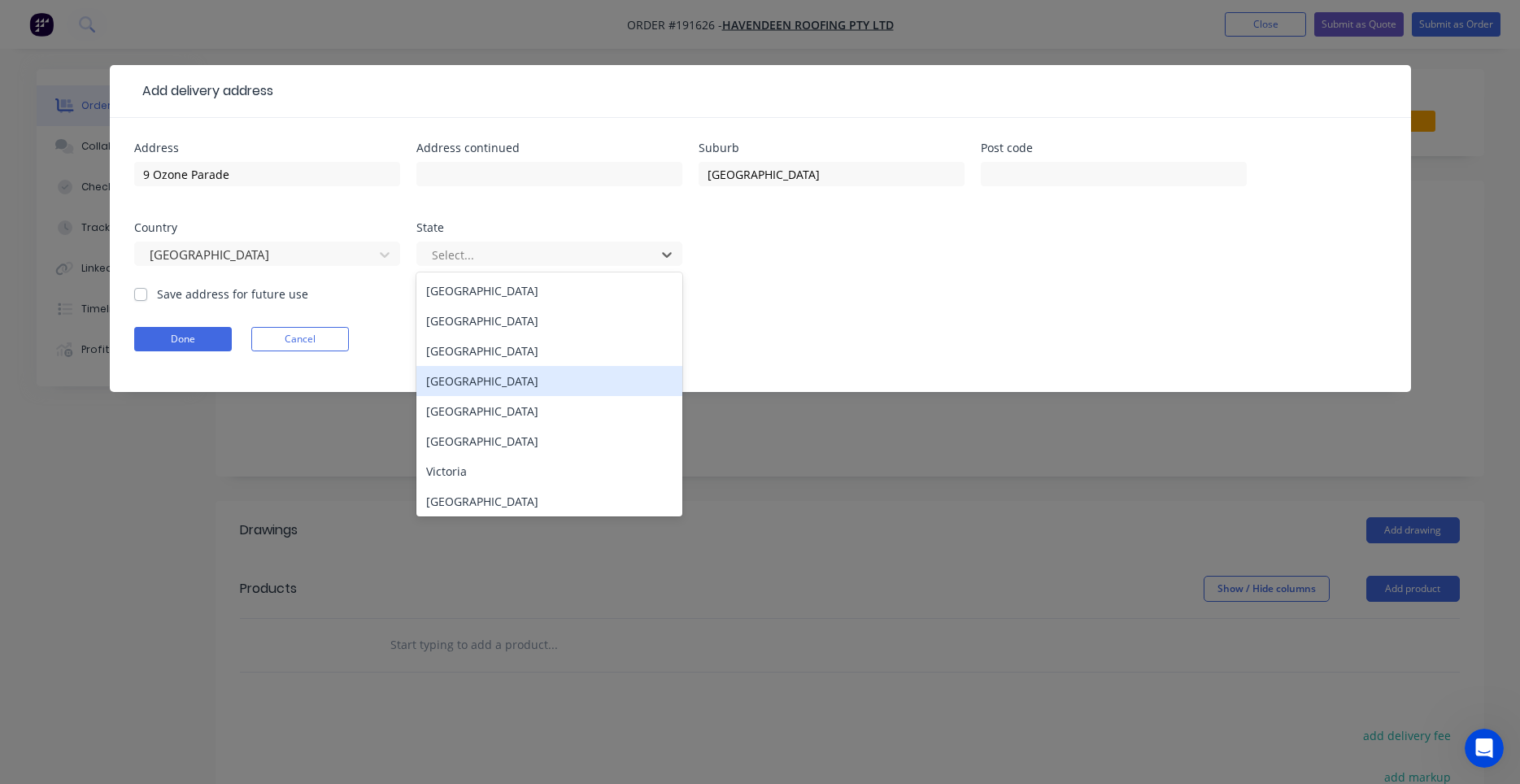
click at [479, 375] on div "Queensland" at bounding box center [549, 381] width 266 height 30
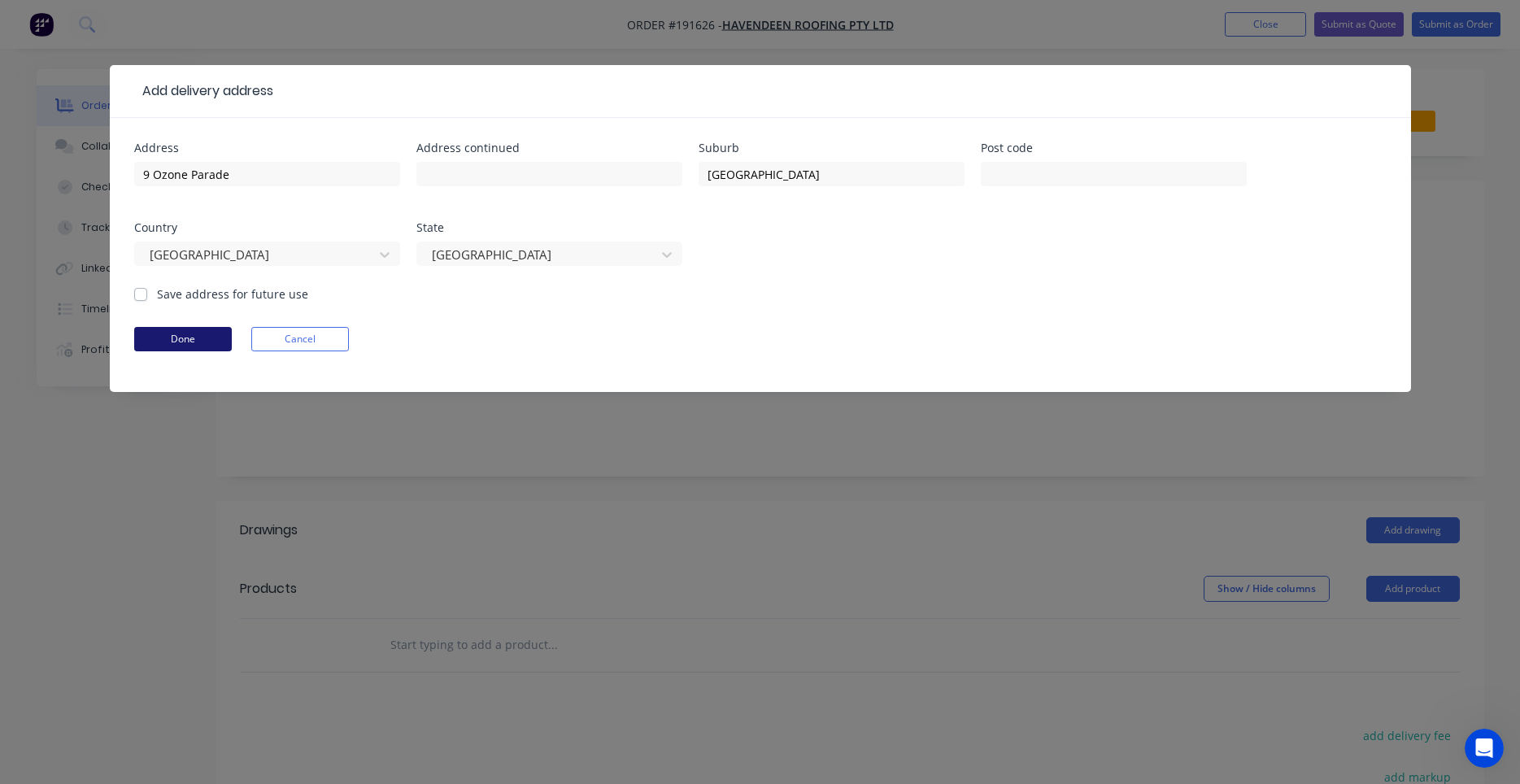
click at [220, 339] on button "Done" at bounding box center [183, 339] width 98 height 25
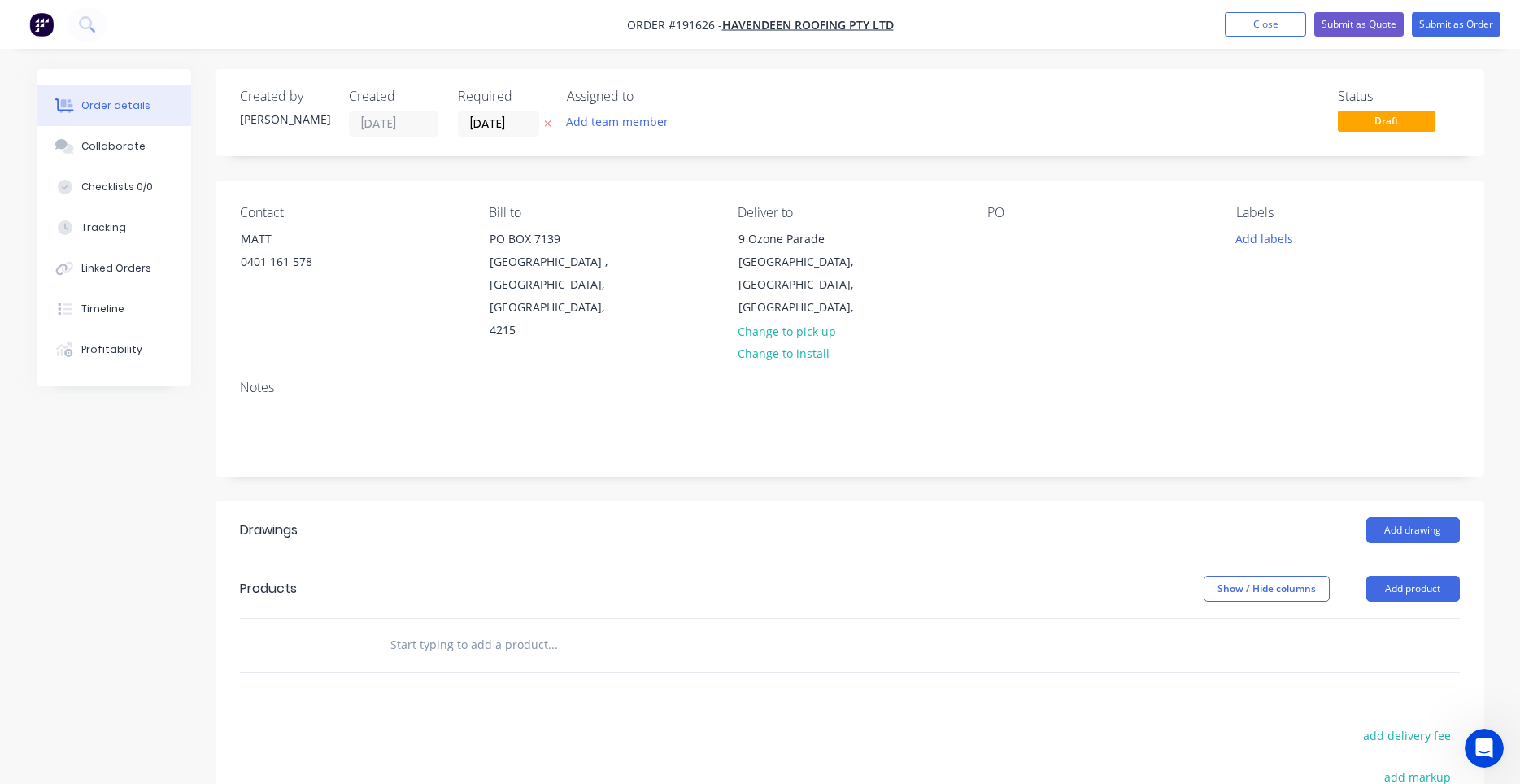
drag, startPoint x: 14, startPoint y: 335, endPoint x: -42, endPoint y: 440, distance: 119.0
click at [997, 238] on div at bounding box center [999, 239] width 26 height 24
click at [1274, 238] on button "Add labels" at bounding box center [1264, 238] width 75 height 22
click at [1306, 292] on input "text" at bounding box center [1369, 286] width 170 height 32
type input "6"
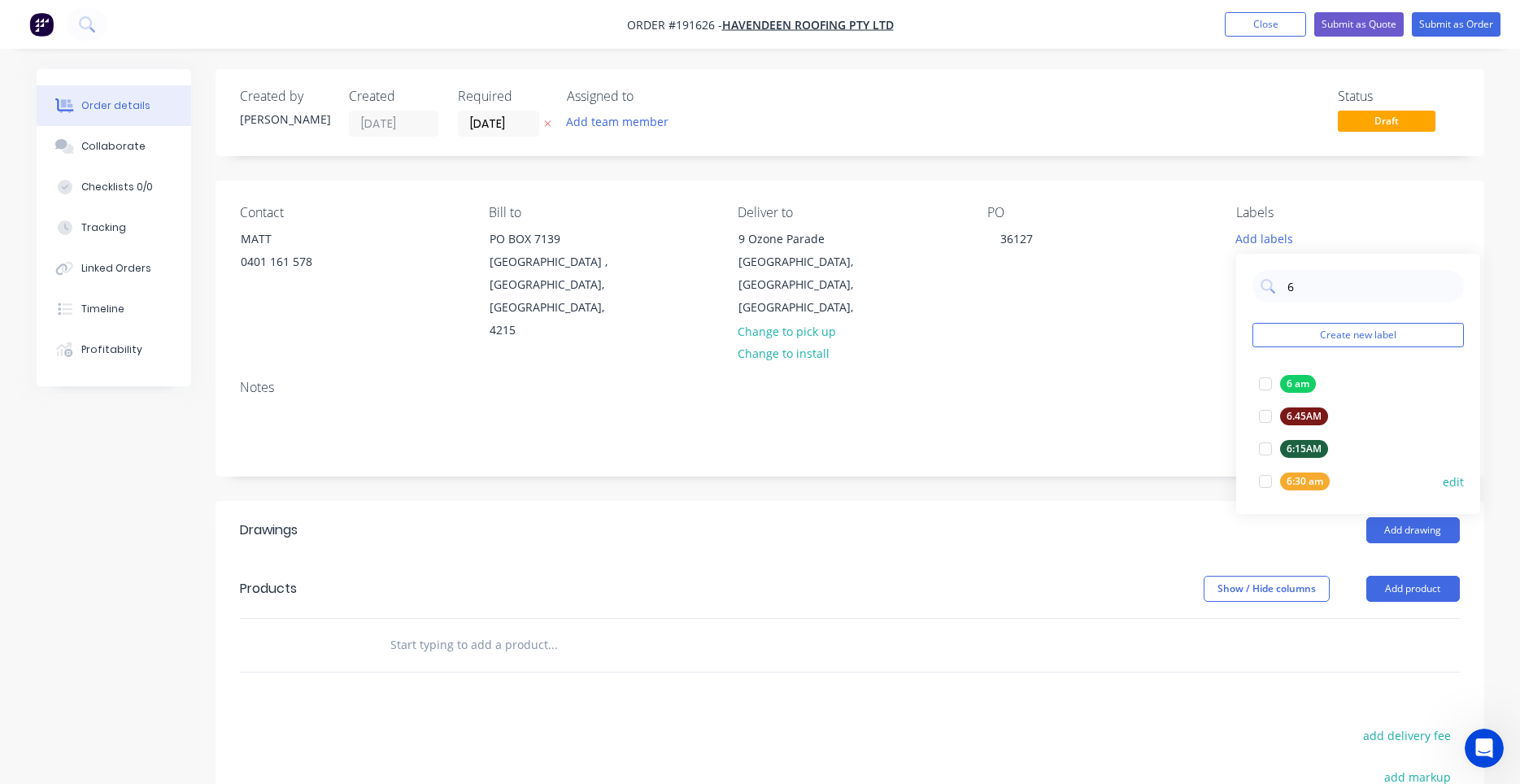
click at [1261, 483] on div at bounding box center [1265, 481] width 32 height 32
click at [1229, 518] on div "Add drawing" at bounding box center [978, 529] width 960 height 26
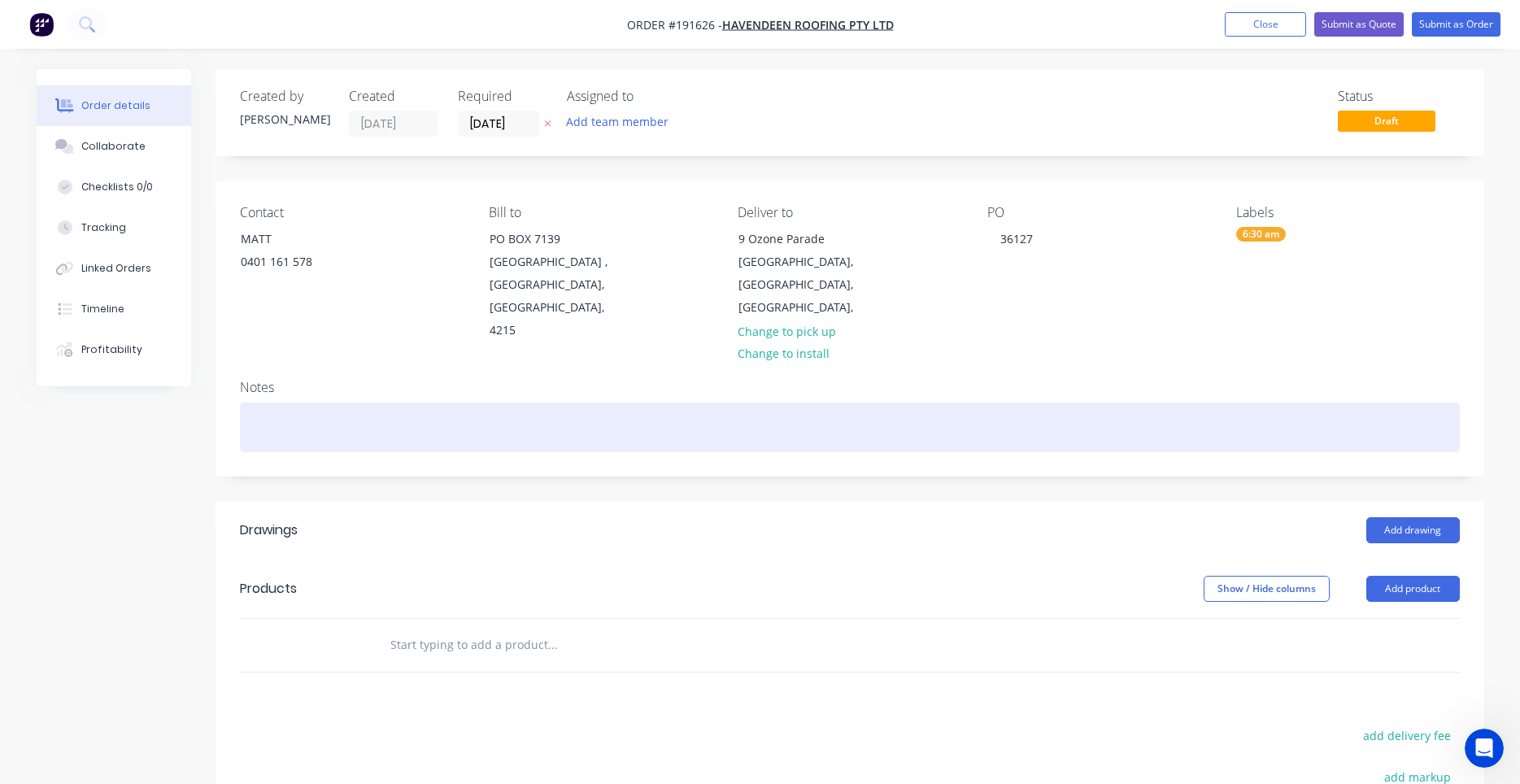
click at [1261, 402] on div at bounding box center [849, 427] width 1220 height 49
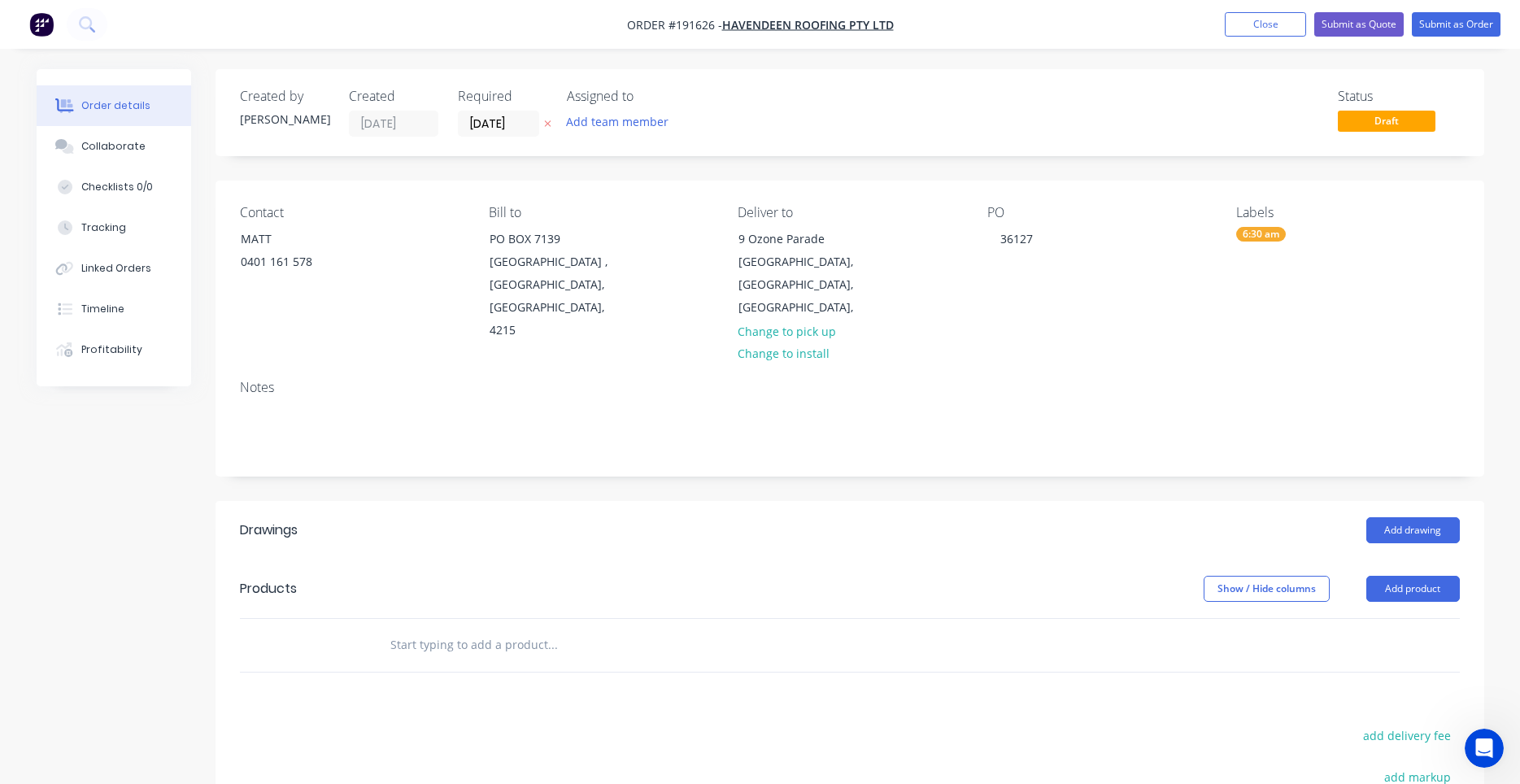
drag, startPoint x: 1239, startPoint y: 497, endPoint x: 1223, endPoint y: 520, distance: 28.0
click at [1085, 560] on header "Products Show / Hide columns Add product" at bounding box center [849, 589] width 1268 height 59
drag, startPoint x: 1060, startPoint y: 569, endPoint x: 443, endPoint y: 811, distance: 662.8
click at [1364, 517] on div "Add drawing" at bounding box center [978, 529] width 960 height 26
click at [1370, 517] on button "Add drawing" at bounding box center [1412, 529] width 94 height 26
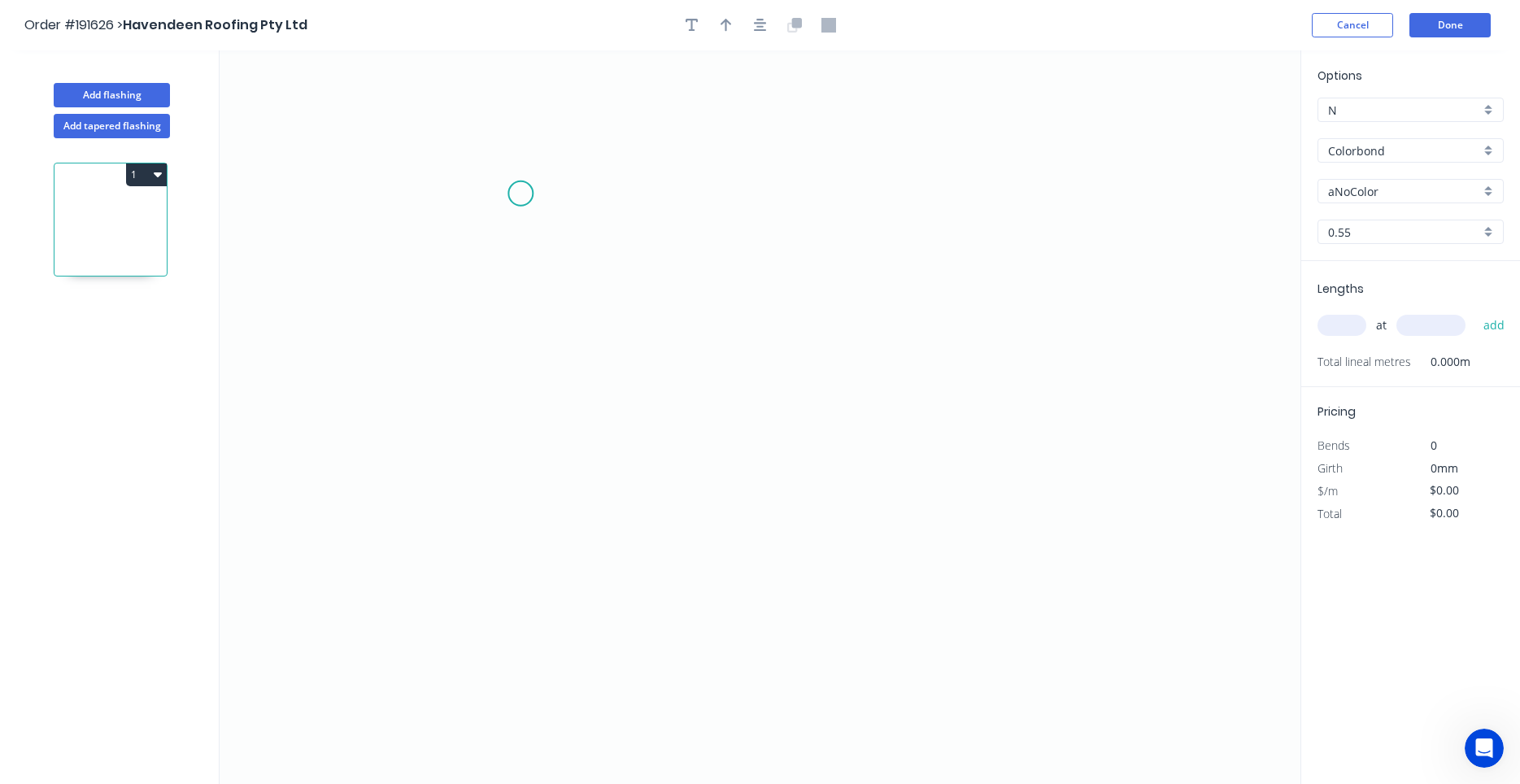
drag, startPoint x: 535, startPoint y: 170, endPoint x: 520, endPoint y: 193, distance: 27.5
drag, startPoint x: 517, startPoint y: 203, endPoint x: 576, endPoint y: 273, distance: 91.5
drag, startPoint x: 485, startPoint y: 292, endPoint x: 589, endPoint y: 213, distance: 130.6
click at [528, 232] on icon "0" at bounding box center [760, 417] width 1081 height 733
click at [457, 232] on icon "0" at bounding box center [760, 417] width 1081 height 733
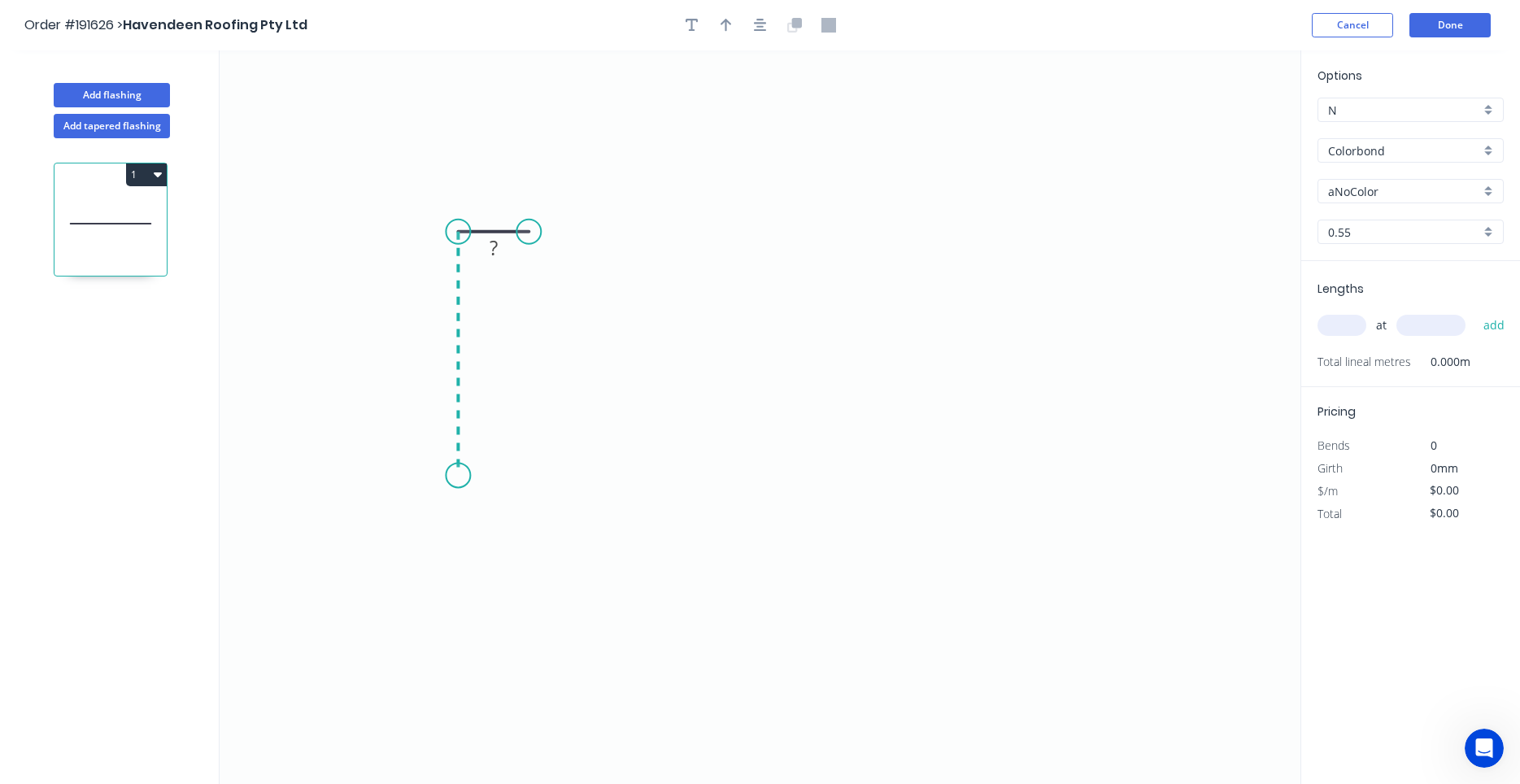
click at [439, 475] on icon "0 ?" at bounding box center [760, 417] width 1081 height 733
drag, startPoint x: 606, startPoint y: 460, endPoint x: -42, endPoint y: 179, distance: 706.3
click at [457, 472] on circle at bounding box center [458, 475] width 25 height 25
drag, startPoint x: 704, startPoint y: 492, endPoint x: 135, endPoint y: 822, distance: 657.8
click at [579, 321] on icon "0 ? ?" at bounding box center [760, 417] width 1081 height 733
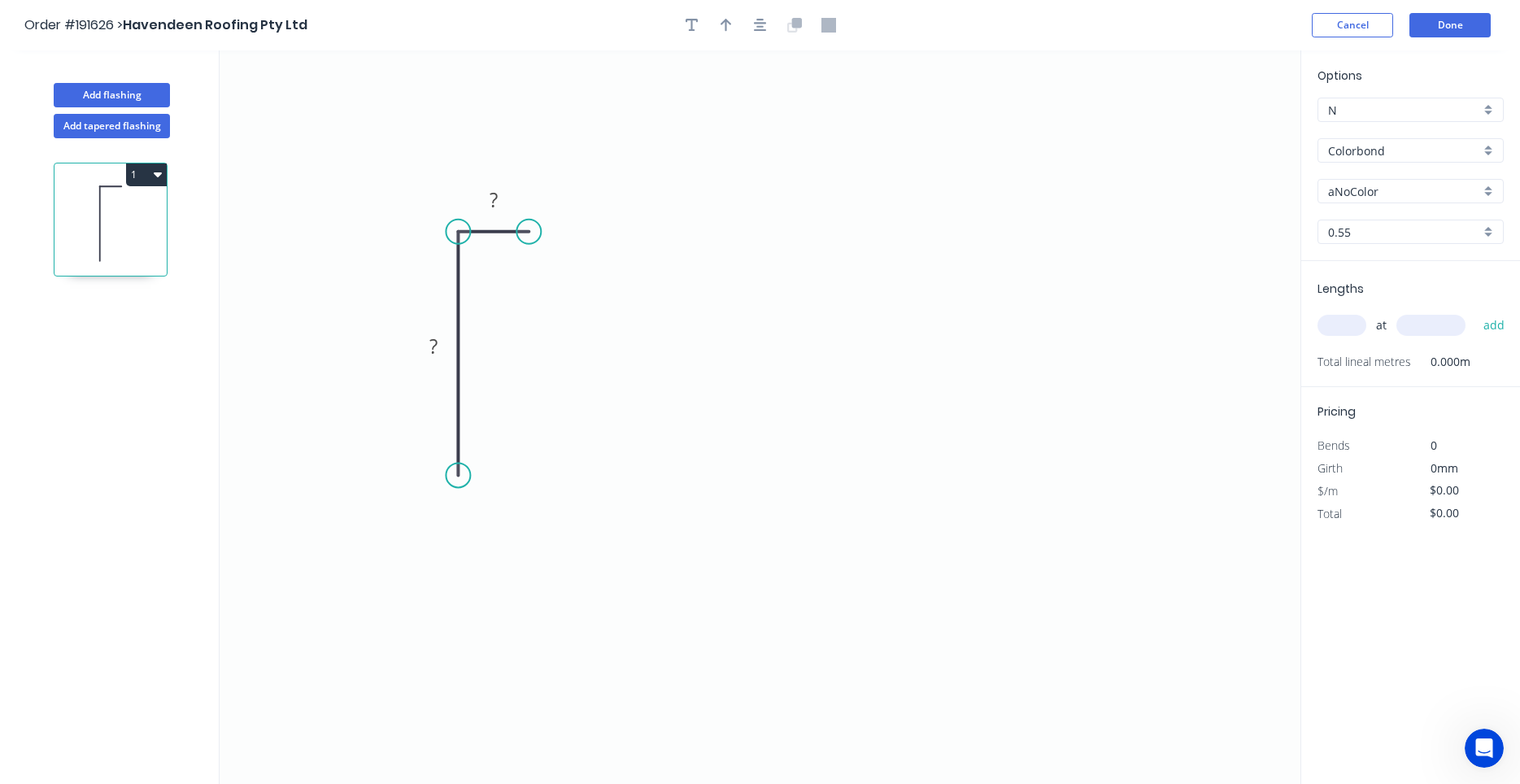
click at [678, 291] on icon "0 ? ?" at bounding box center [760, 417] width 1081 height 733
click at [593, 300] on icon "0 ? ?" at bounding box center [760, 417] width 1081 height 733
click at [464, 476] on circle at bounding box center [458, 475] width 25 height 25
click at [574, 433] on icon "0 ? ?" at bounding box center [760, 417] width 1081 height 733
click at [589, 441] on div "Delete point" at bounding box center [655, 454] width 164 height 33
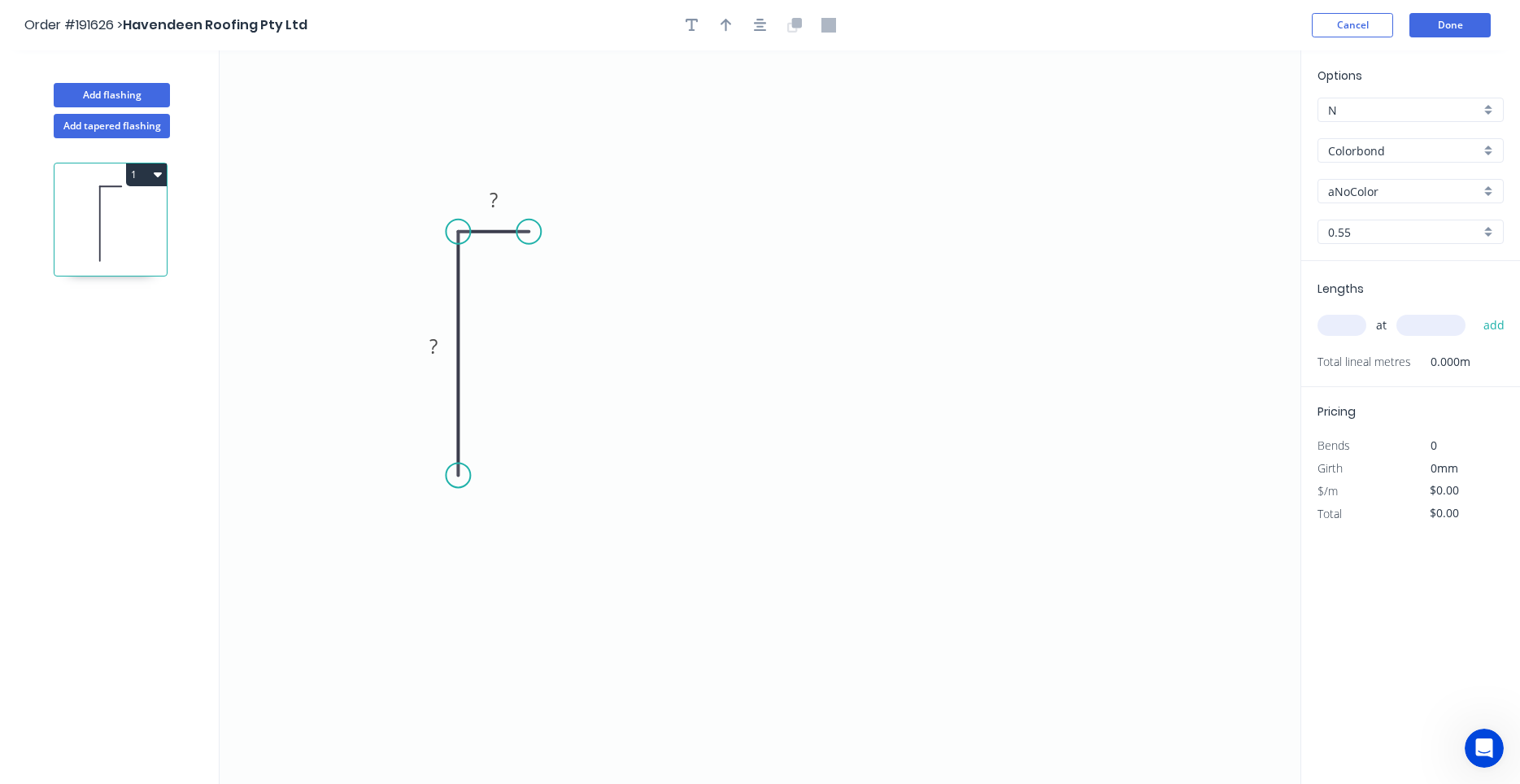
drag, startPoint x: 558, startPoint y: 267, endPoint x: 291, endPoint y: 620, distance: 442.6
click at [462, 475] on circle at bounding box center [458, 475] width 25 height 25
click at [927, 468] on icon "0 ? ?" at bounding box center [760, 417] width 1081 height 733
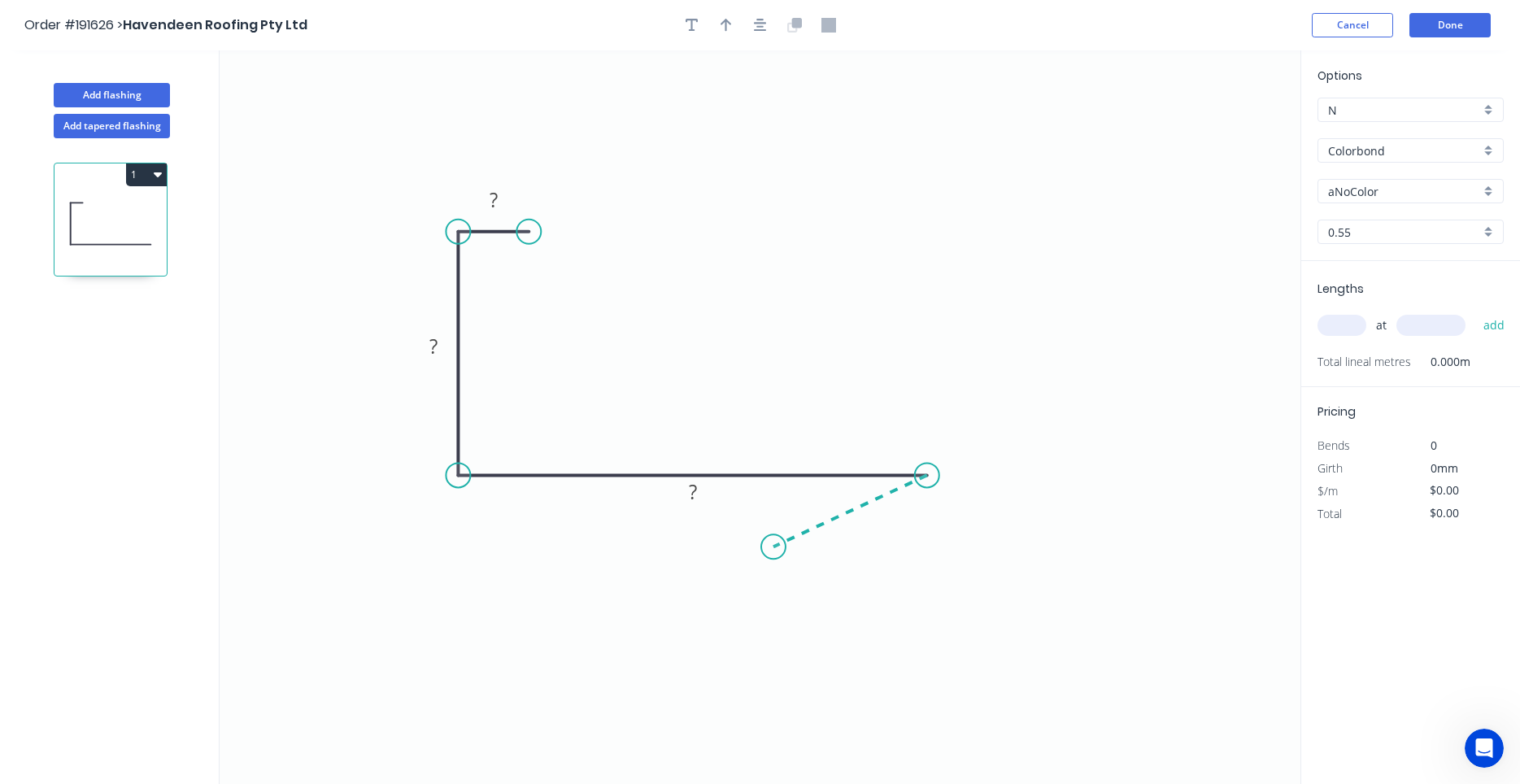
drag, startPoint x: 884, startPoint y: 555, endPoint x: 785, endPoint y: 421, distance: 166.6
click at [930, 480] on circle at bounding box center [927, 475] width 25 height 25
click at [929, 480] on circle at bounding box center [927, 475] width 25 height 25
click at [753, 480] on icon "0 ? ? ?" at bounding box center [760, 417] width 1081 height 733
click at [722, 492] on icon "0 ? ? ?" at bounding box center [760, 417] width 1081 height 733
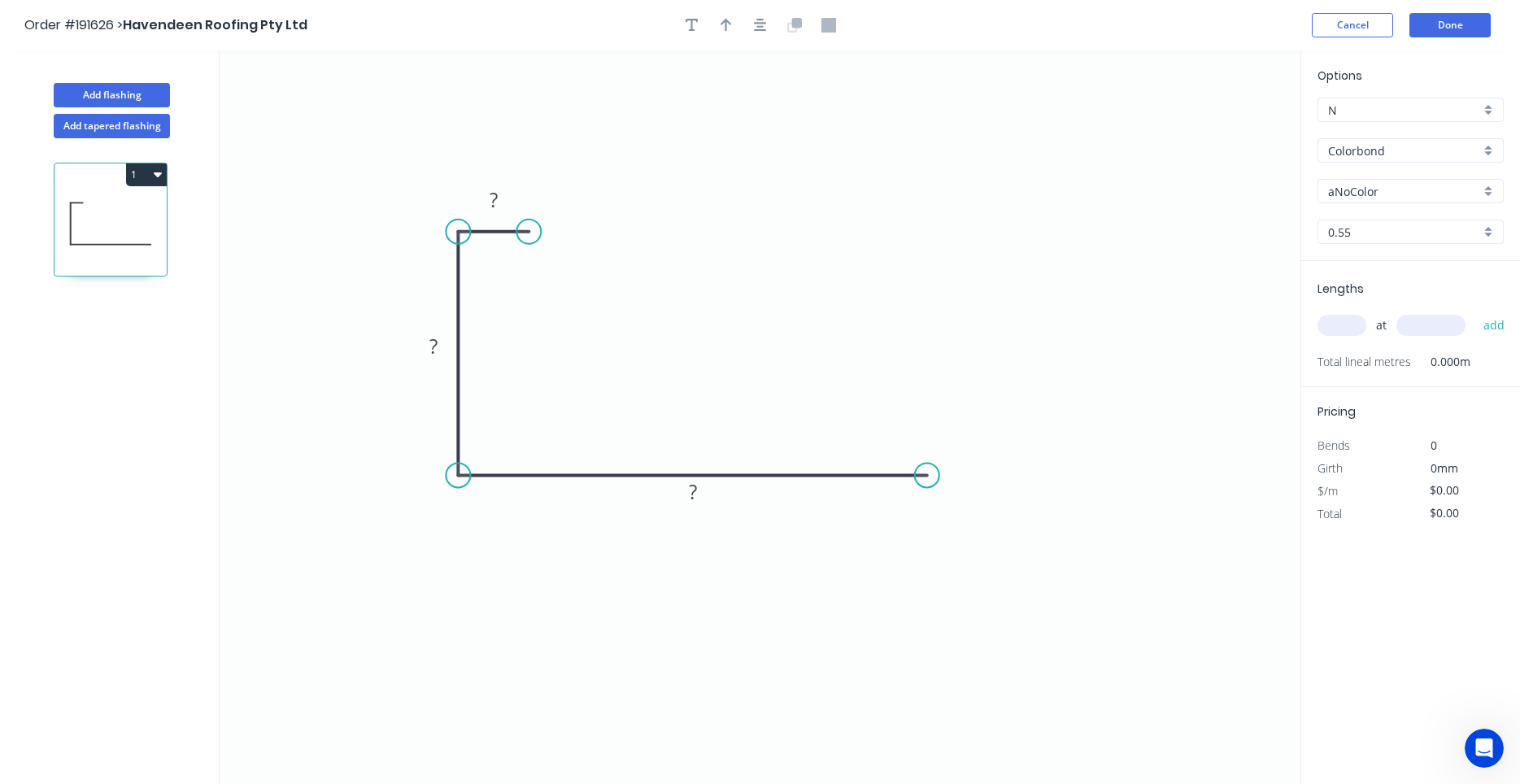
drag, startPoint x: 708, startPoint y: 514, endPoint x: 720, endPoint y: 257, distance: 257.3
click at [747, 30] on div at bounding box center [760, 26] width 170 height 25
click at [749, 27] on div at bounding box center [760, 26] width 170 height 25
drag, startPoint x: 749, startPoint y: 27, endPoint x: 726, endPoint y: 22, distance: 23.5
click at [726, 22] on icon "button" at bounding box center [726, 26] width 11 height 13
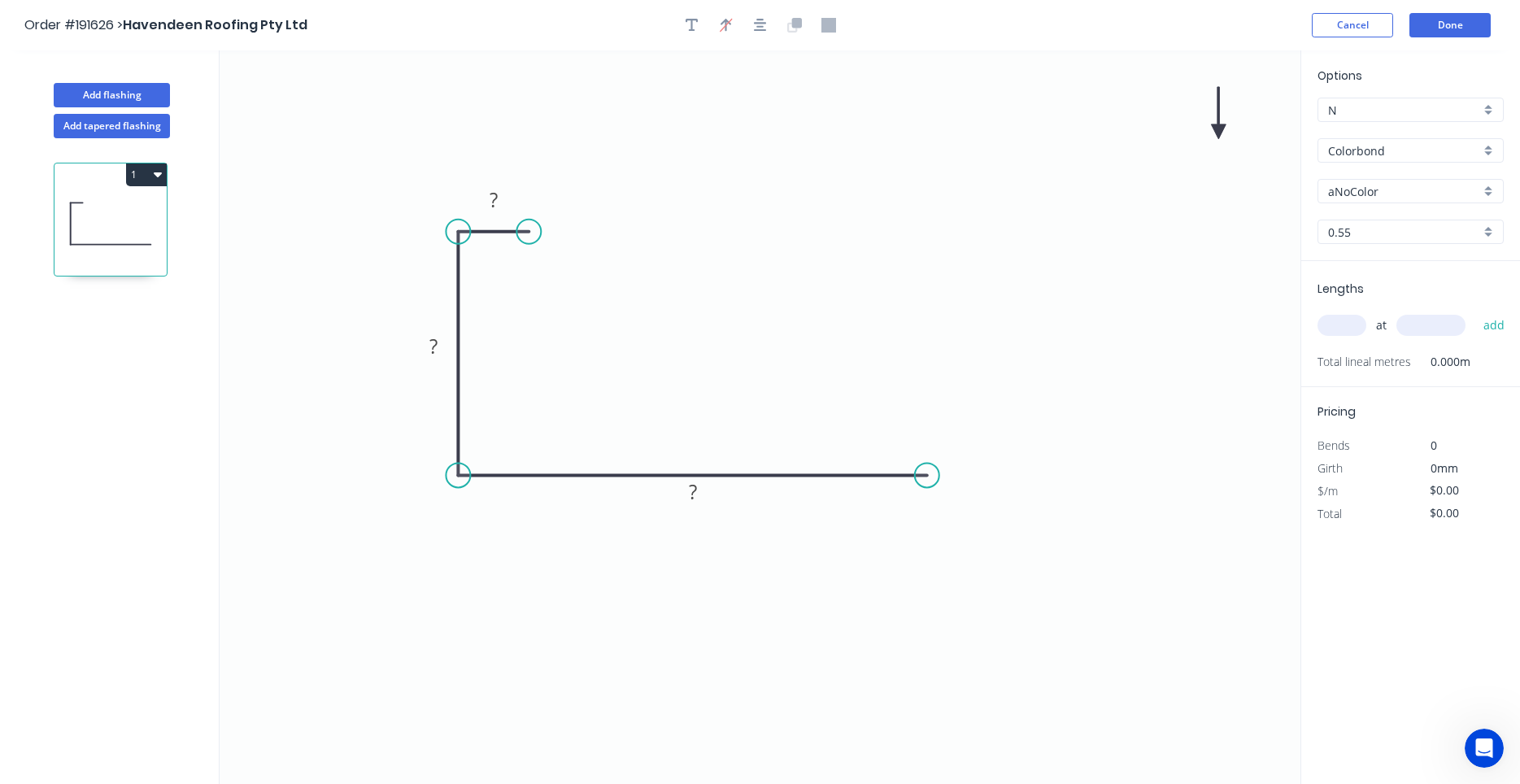
click at [900, 227] on icon "0 ? ? ?" at bounding box center [760, 417] width 1081 height 733
drag, startPoint x: 1063, startPoint y: 296, endPoint x: 896, endPoint y: 415, distance: 205.1
click at [896, 415] on icon "0 ? ? ?" at bounding box center [760, 417] width 1081 height 733
click at [750, 17] on div at bounding box center [760, 26] width 170 height 25
drag, startPoint x: 113, startPoint y: 342, endPoint x: -42, endPoint y: 822, distance: 504.4
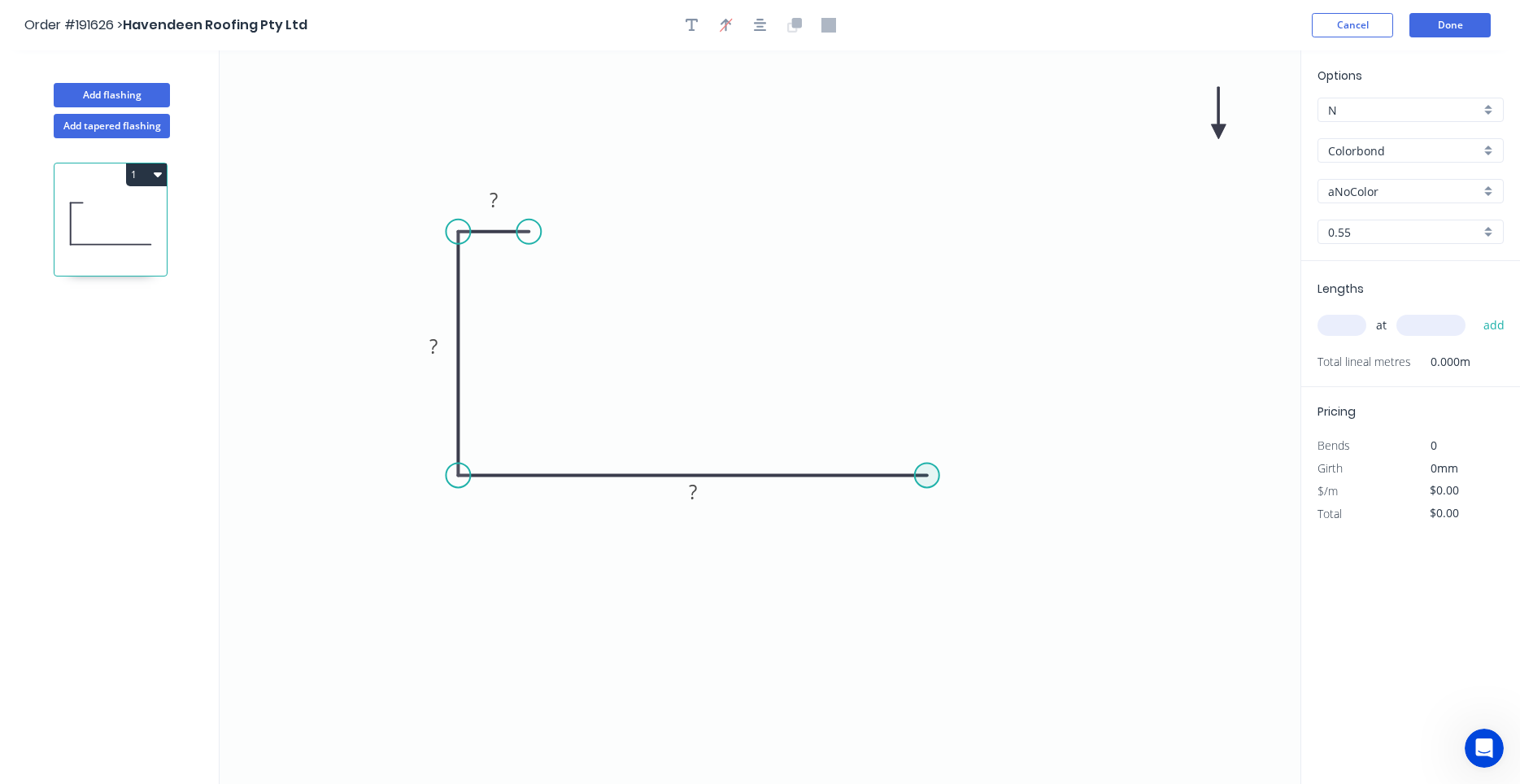
click at [934, 479] on circle at bounding box center [927, 475] width 25 height 25
click at [924, 629] on icon "0 ? ? ?" at bounding box center [760, 417] width 1081 height 733
click at [894, 387] on icon "0 ? ? ? ?" at bounding box center [760, 417] width 1081 height 733
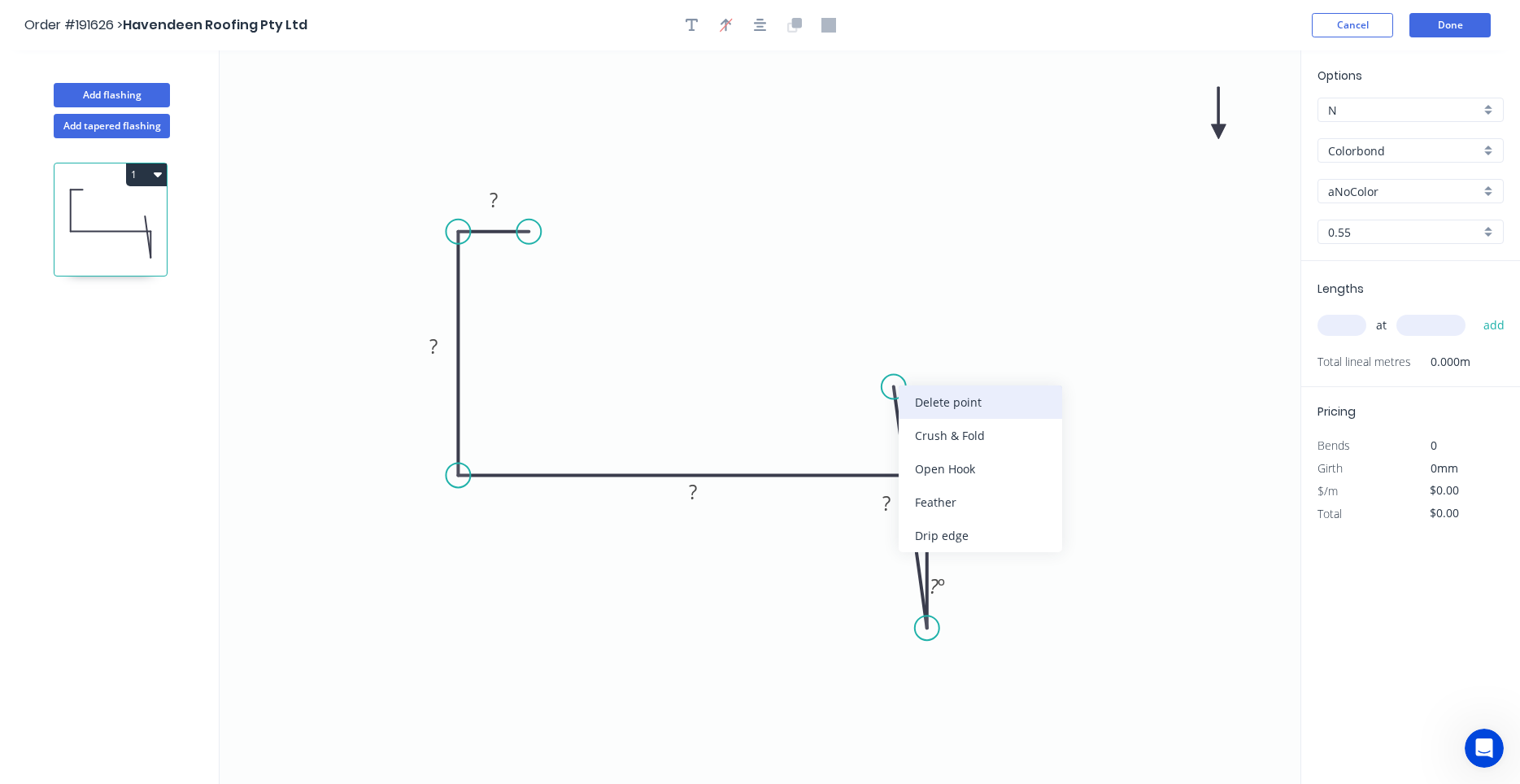
click at [917, 407] on div "Delete point" at bounding box center [980, 401] width 164 height 33
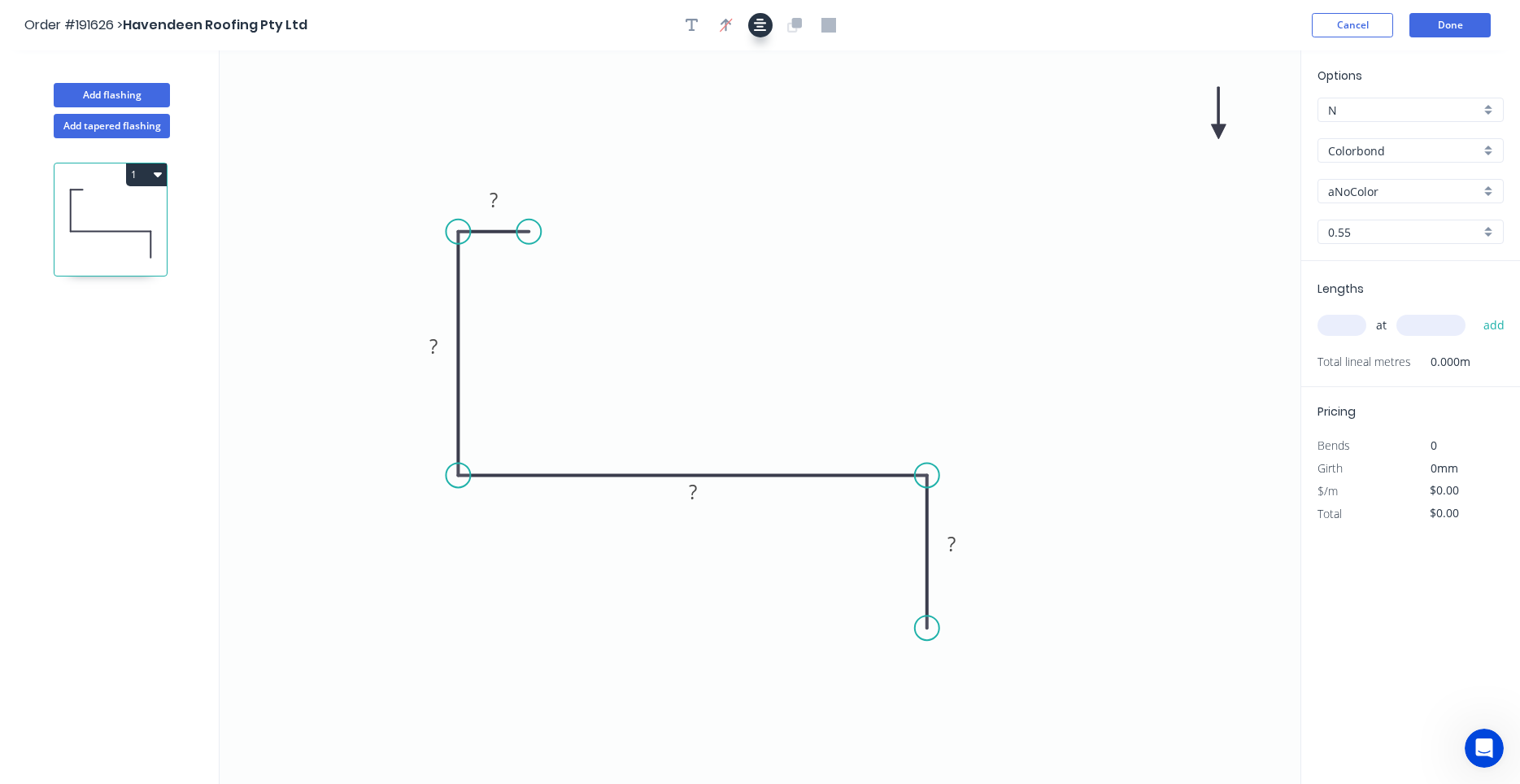
click at [765, 20] on icon "button" at bounding box center [760, 25] width 13 height 14
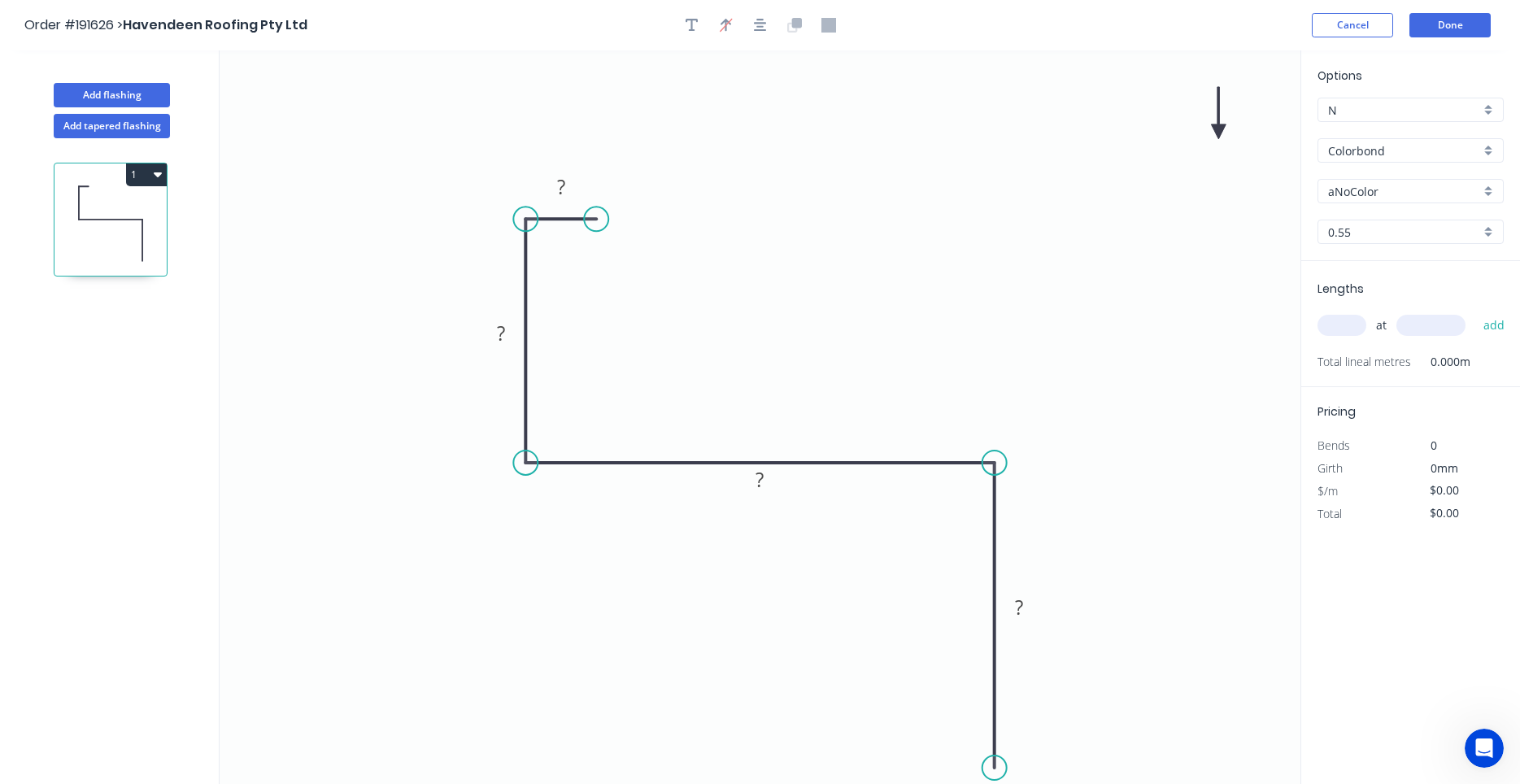
drag, startPoint x: 993, startPoint y: 615, endPoint x: 998, endPoint y: 768, distance: 153.1
click at [998, 768] on circle at bounding box center [994, 768] width 25 height 25
click at [767, 18] on button "button" at bounding box center [760, 26] width 25 height 25
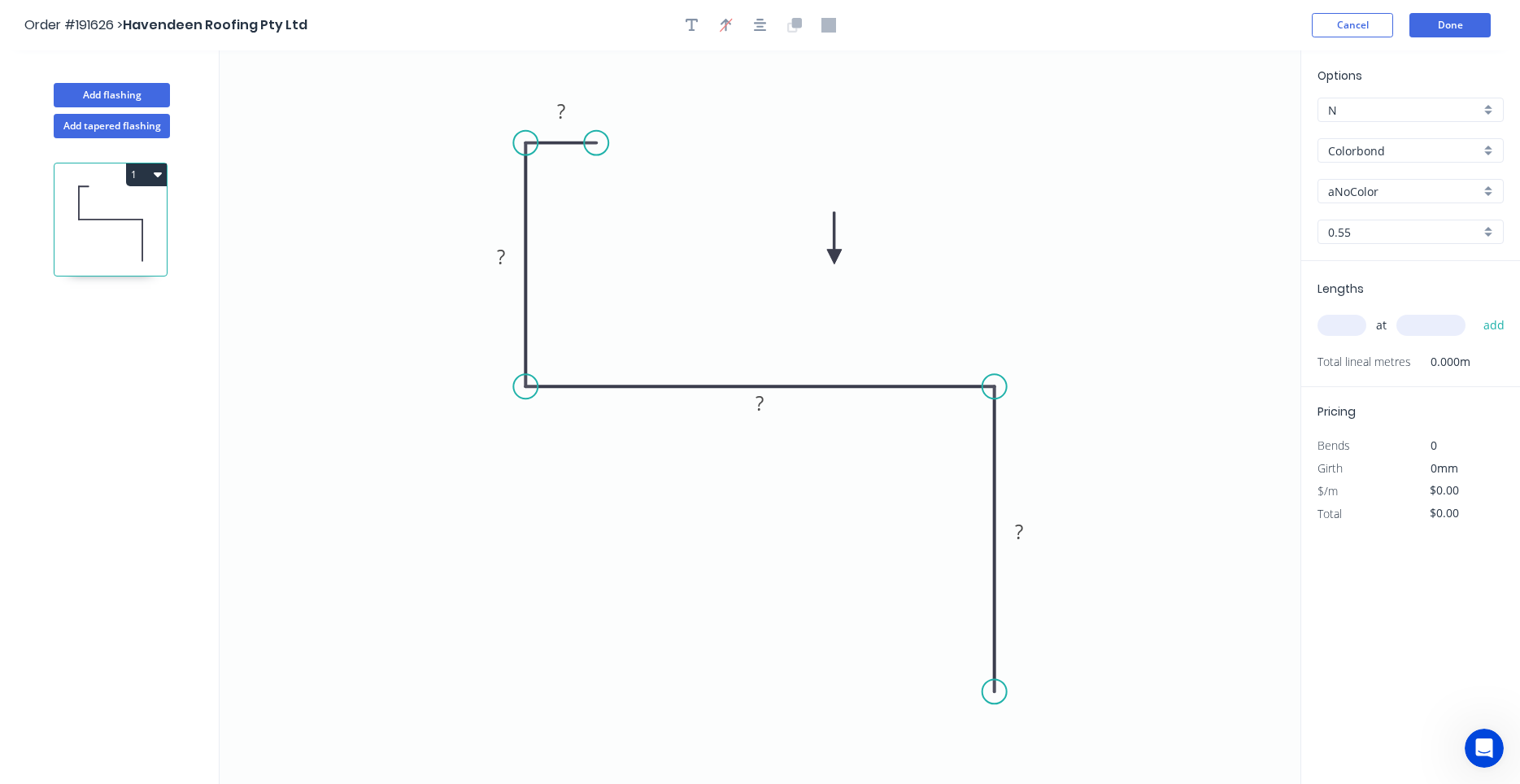
drag, startPoint x: 1216, startPoint y: 129, endPoint x: 834, endPoint y: 257, distance: 402.9
click at [834, 257] on icon at bounding box center [833, 238] width 14 height 52
drag, startPoint x: 834, startPoint y: 257, endPoint x: 935, endPoint y: 273, distance: 102.3
click at [935, 273] on icon at bounding box center [947, 259] width 47 height 47
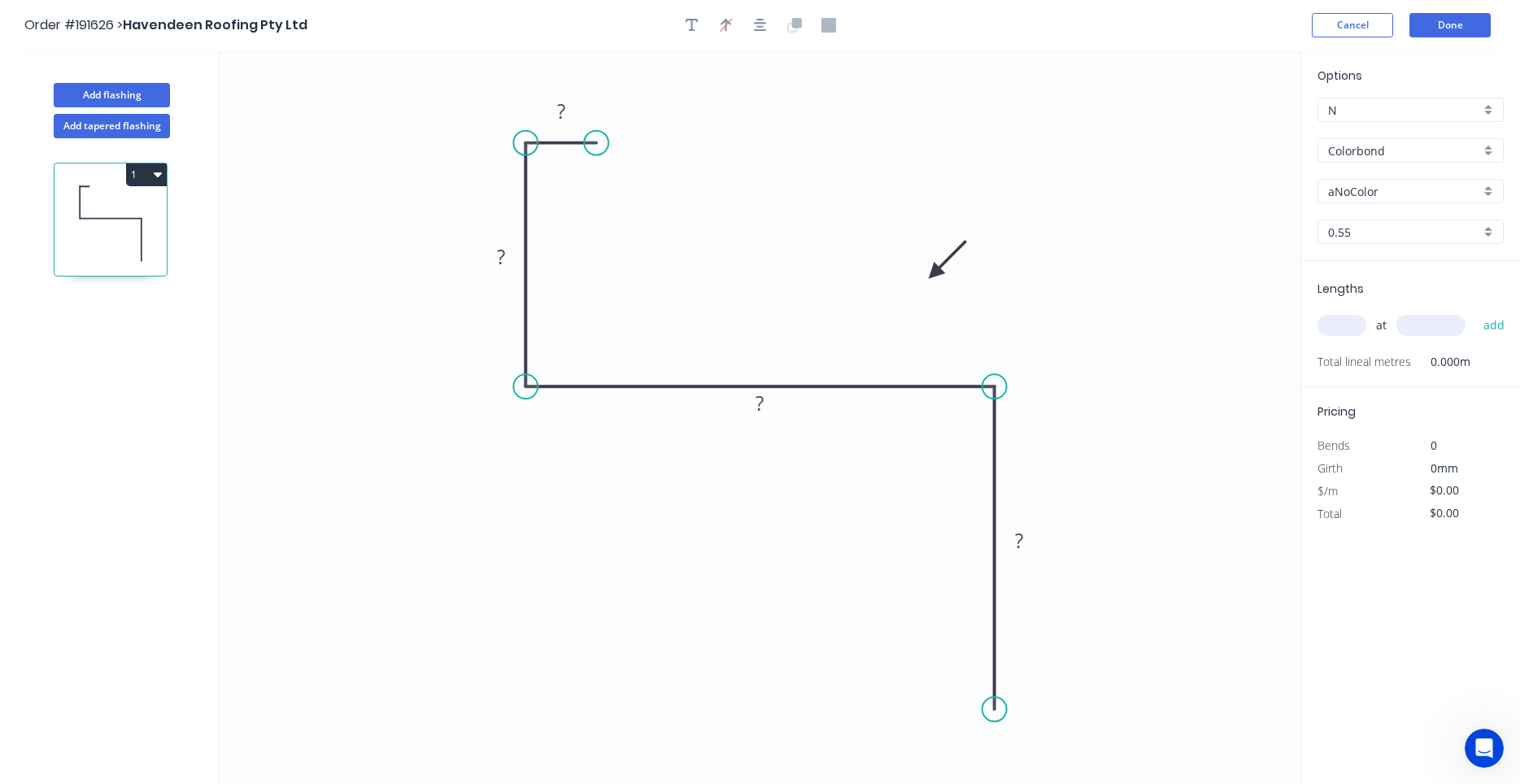
drag, startPoint x: 993, startPoint y: 691, endPoint x: 992, endPoint y: 710, distance: 19.0
click at [992, 710] on circle at bounding box center [994, 709] width 25 height 25
click at [761, 26] on icon "button" at bounding box center [760, 25] width 13 height 14
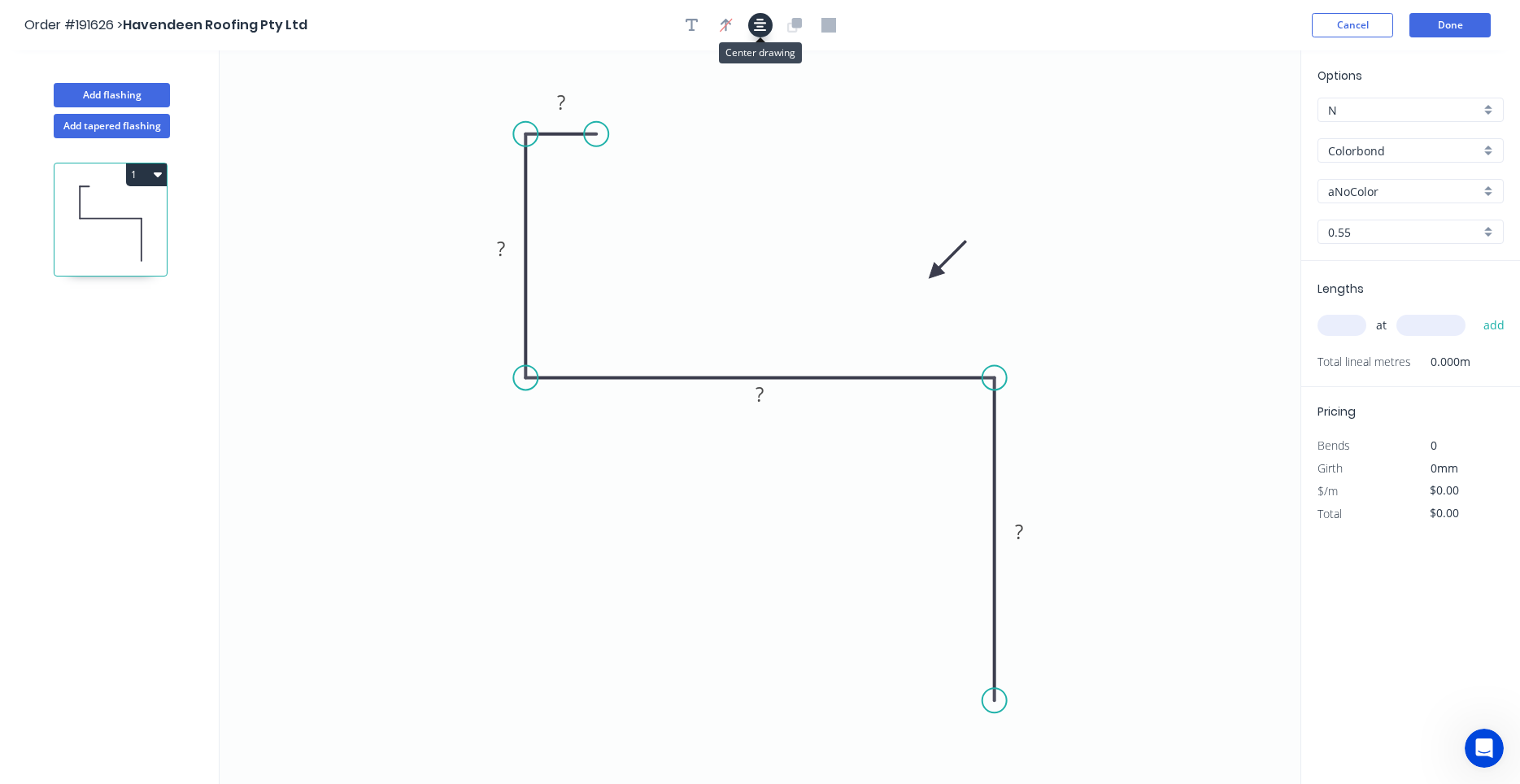
click at [761, 27] on icon "button" at bounding box center [760, 26] width 13 height 13
click at [995, 697] on circle at bounding box center [994, 700] width 25 height 25
click at [1055, 758] on icon "0 ? ? ? ?" at bounding box center [760, 417] width 1081 height 733
click at [1055, 758] on circle at bounding box center [1056, 761] width 25 height 25
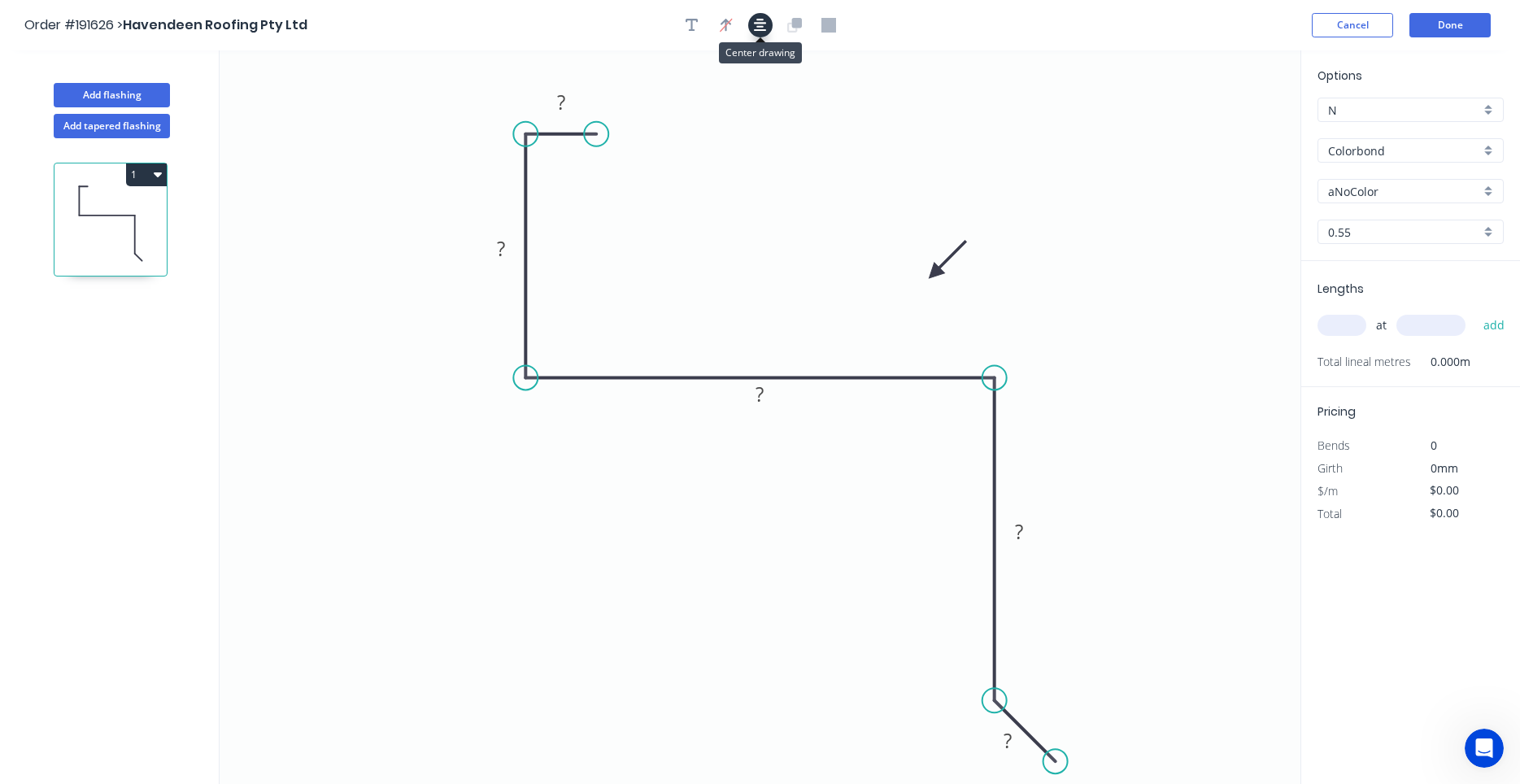
click at [760, 23] on icon "button" at bounding box center [760, 26] width 13 height 13
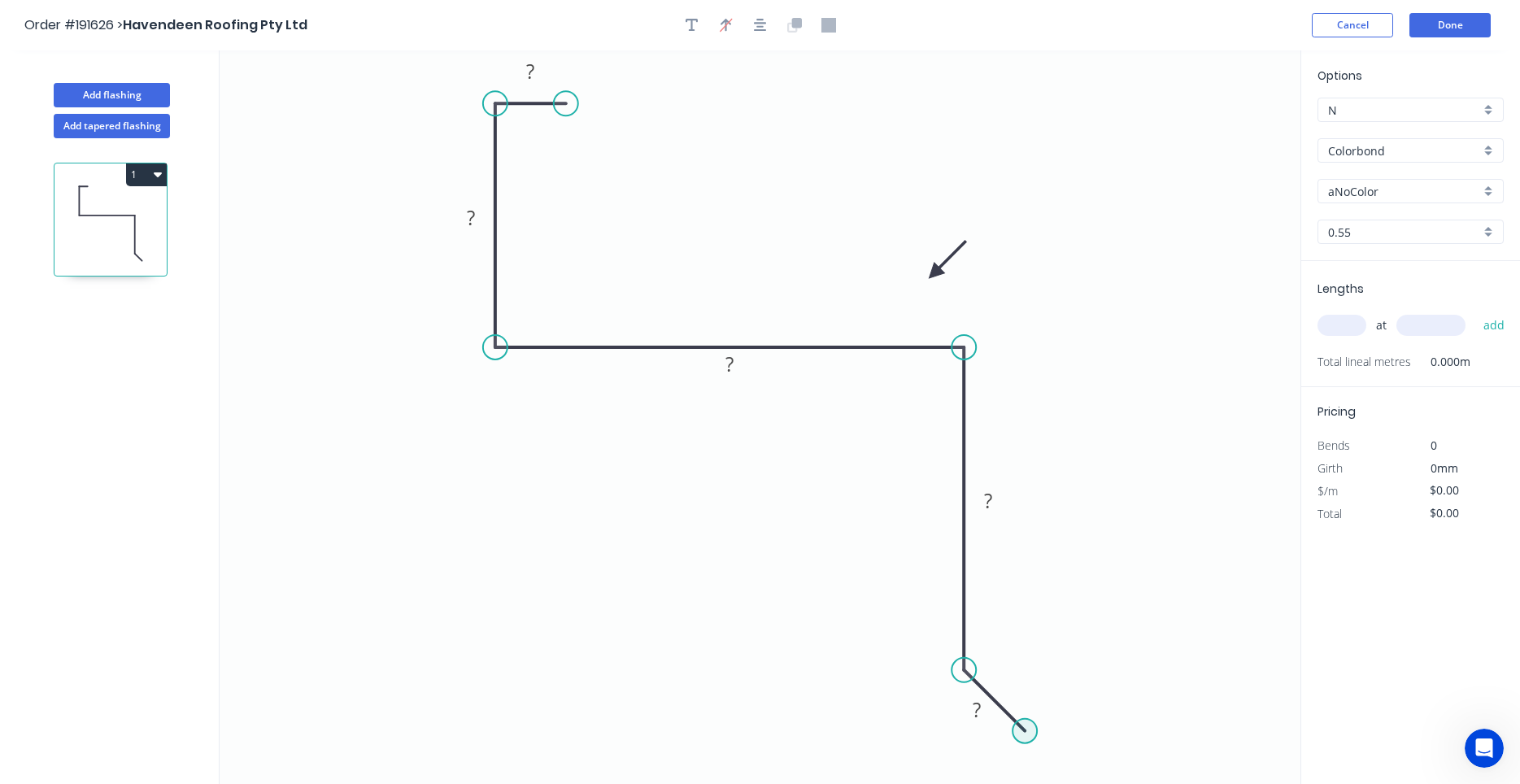
click at [1023, 724] on circle at bounding box center [1025, 731] width 25 height 25
click at [970, 779] on icon "0 ? ? ? ? ?" at bounding box center [760, 417] width 1081 height 733
click at [970, 779] on circle at bounding box center [970, 786] width 25 height 25
click at [766, 26] on icon "button" at bounding box center [760, 25] width 13 height 14
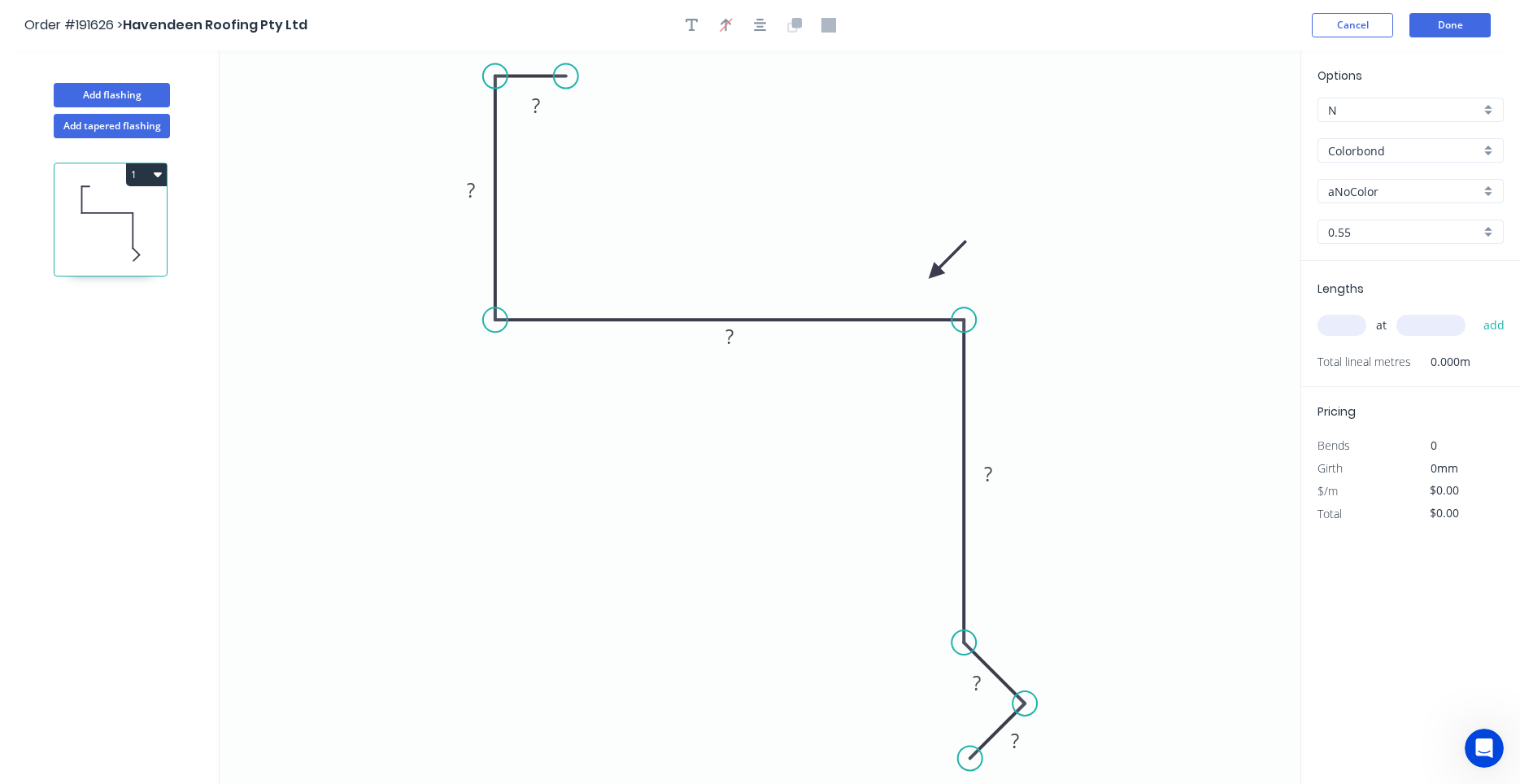
drag, startPoint x: 534, startPoint y: 61, endPoint x: 540, endPoint y: 121, distance: 60.3
click at [540, 121] on rect at bounding box center [536, 105] width 53 height 33
click at [532, 115] on tspan "?" at bounding box center [536, 105] width 9 height 27
click at [523, 112] on rect at bounding box center [536, 106] width 32 height 23
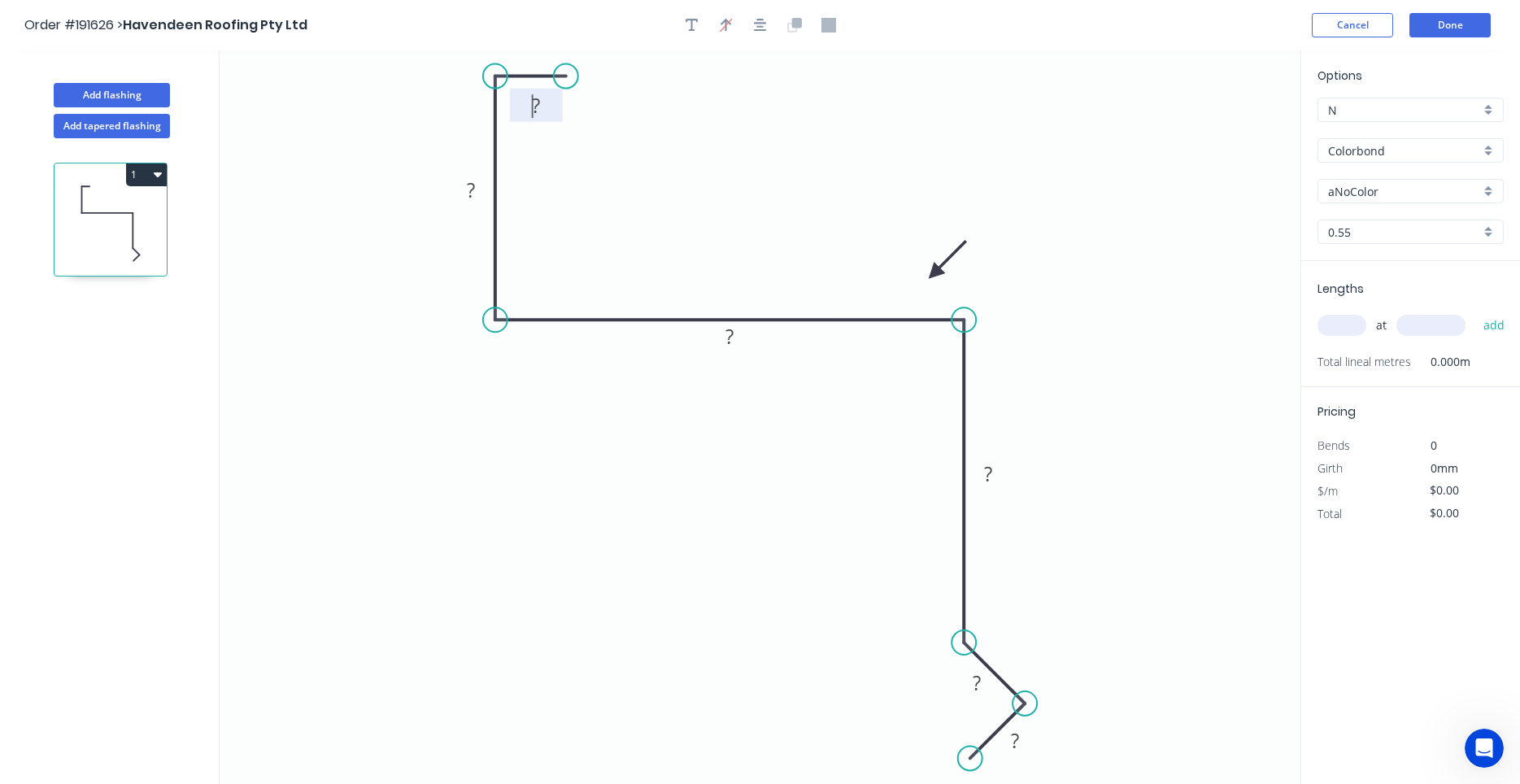
click at [523, 112] on rect at bounding box center [536, 106] width 32 height 23
click at [533, 108] on tspan "?" at bounding box center [536, 105] width 9 height 27
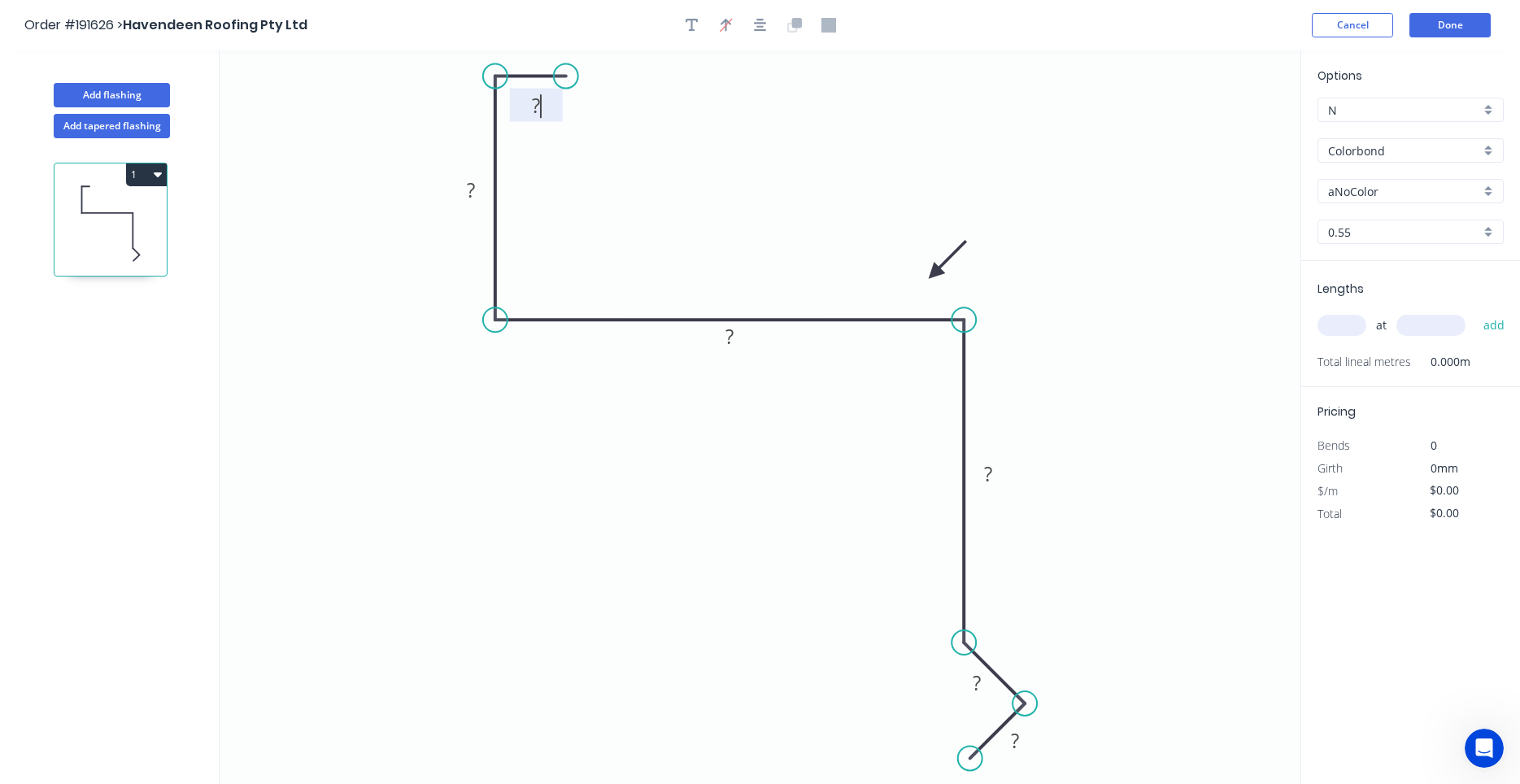
click at [533, 108] on tspan "?" at bounding box center [536, 105] width 9 height 27
type input "$14.08"
click at [1385, 187] on input "aNoColor" at bounding box center [1404, 191] width 152 height 17
click at [1420, 166] on div "Options N N Colorbond Colorbond Colorbond (Premium) Colorbond Coolmax Colorbond…" at bounding box center [1410, 163] width 219 height 194
type input "aNoColor"
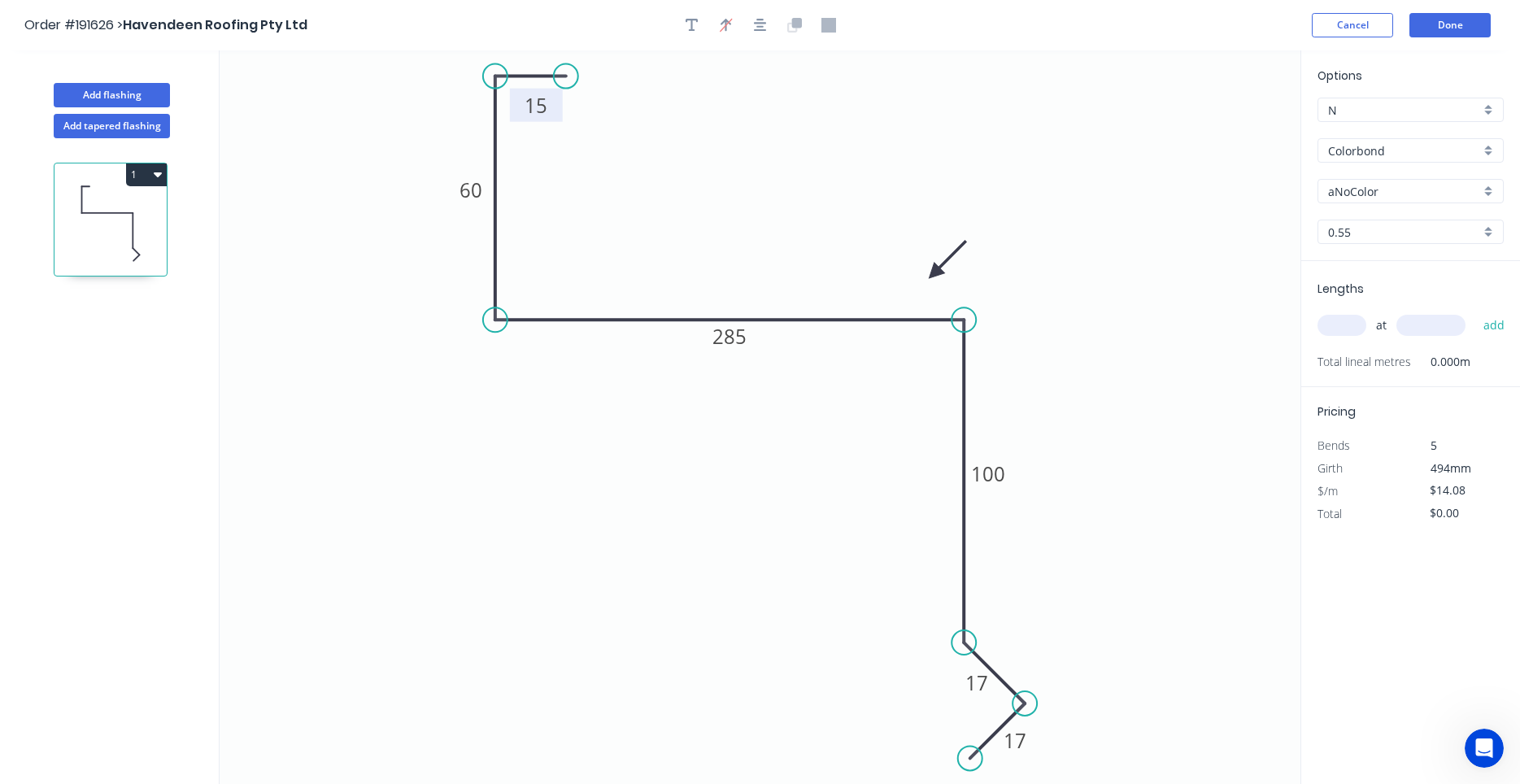
click at [1420, 162] on div "Colorbond" at bounding box center [1410, 151] width 187 height 25
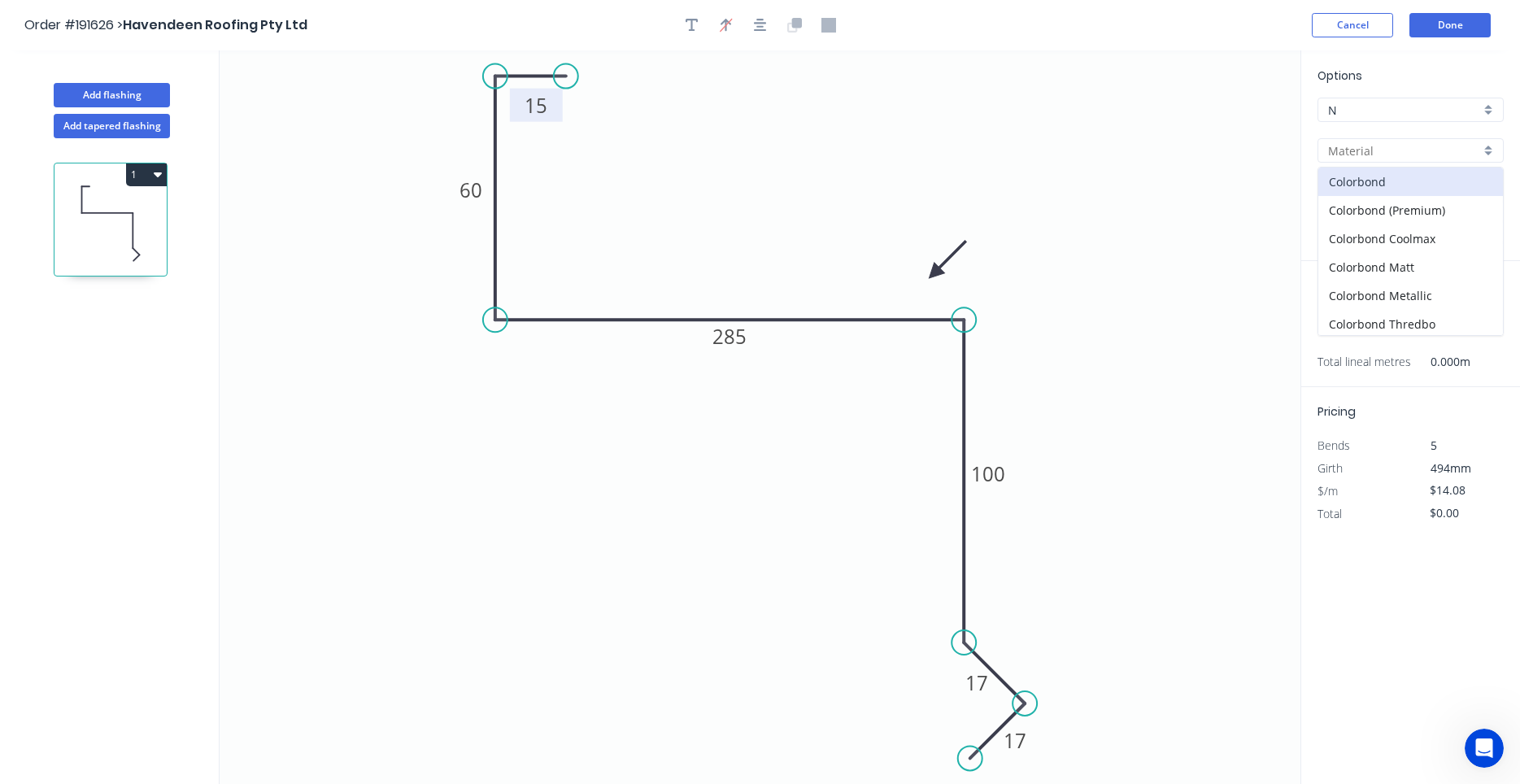
click at [1421, 155] on input "text" at bounding box center [1404, 151] width 152 height 17
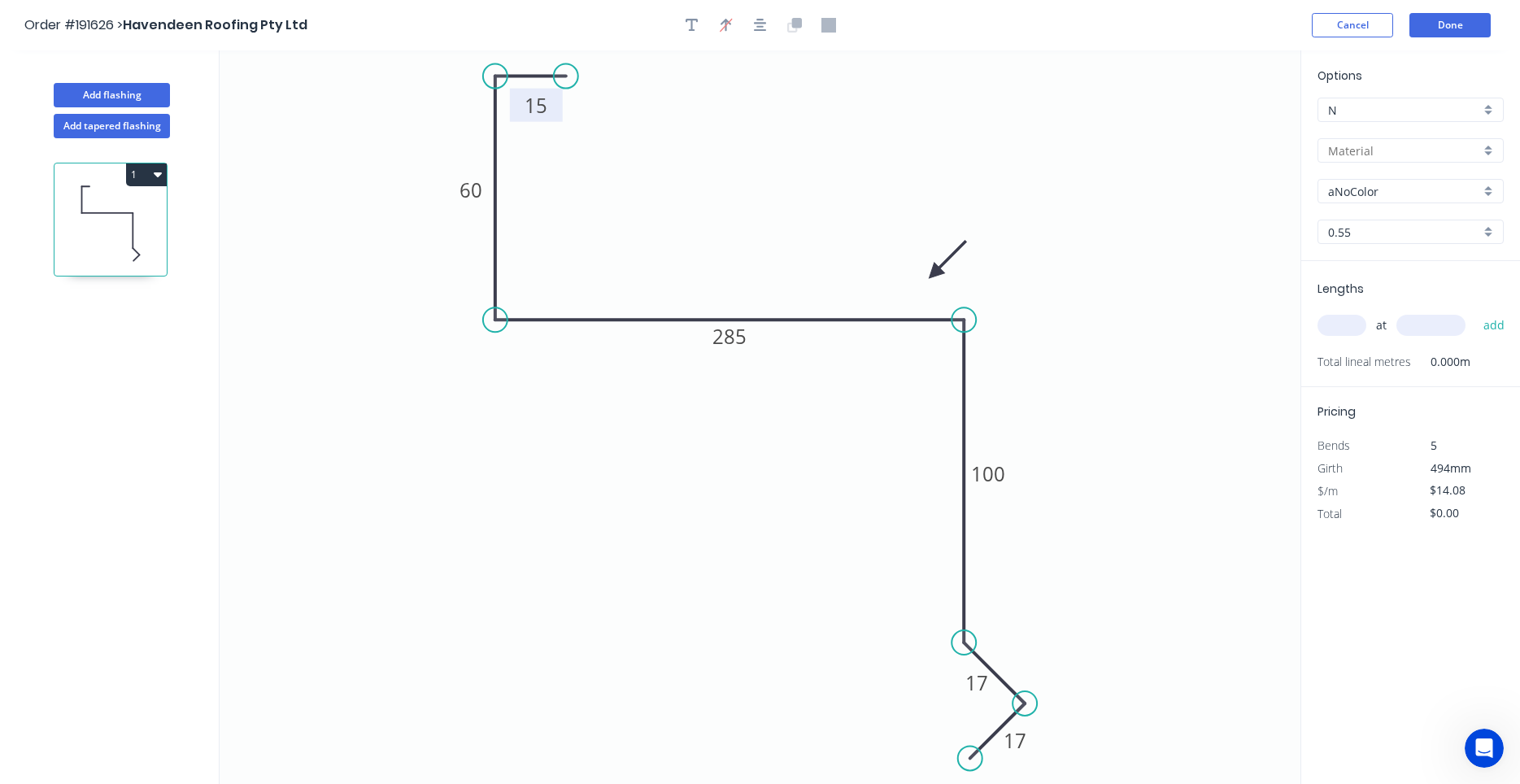
click at [1409, 194] on input "aNoColor" at bounding box center [1404, 191] width 152 height 17
click at [1405, 158] on div at bounding box center [1410, 151] width 187 height 25
type input "aNoColor"
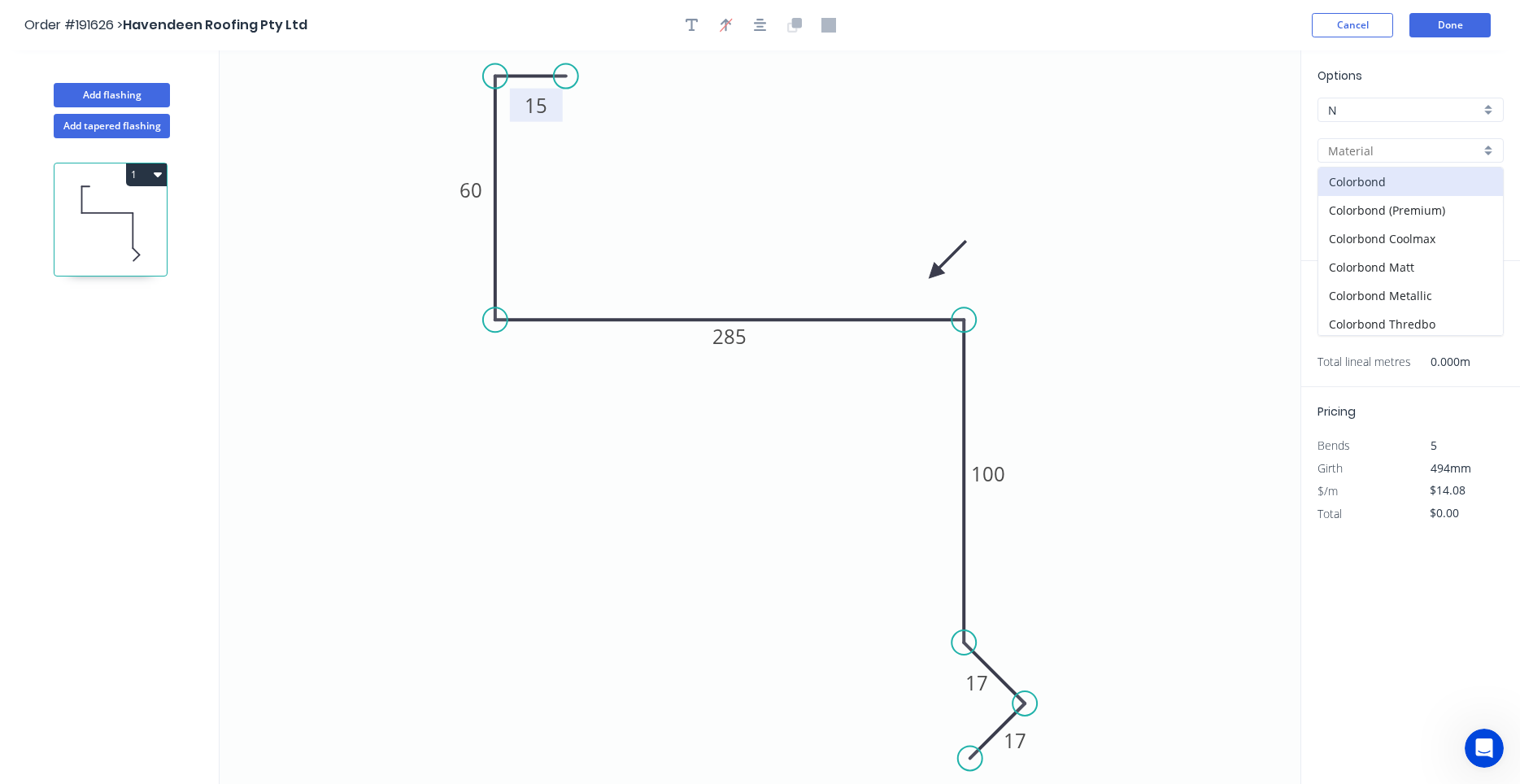
click at [1410, 154] on input "text" at bounding box center [1404, 151] width 152 height 17
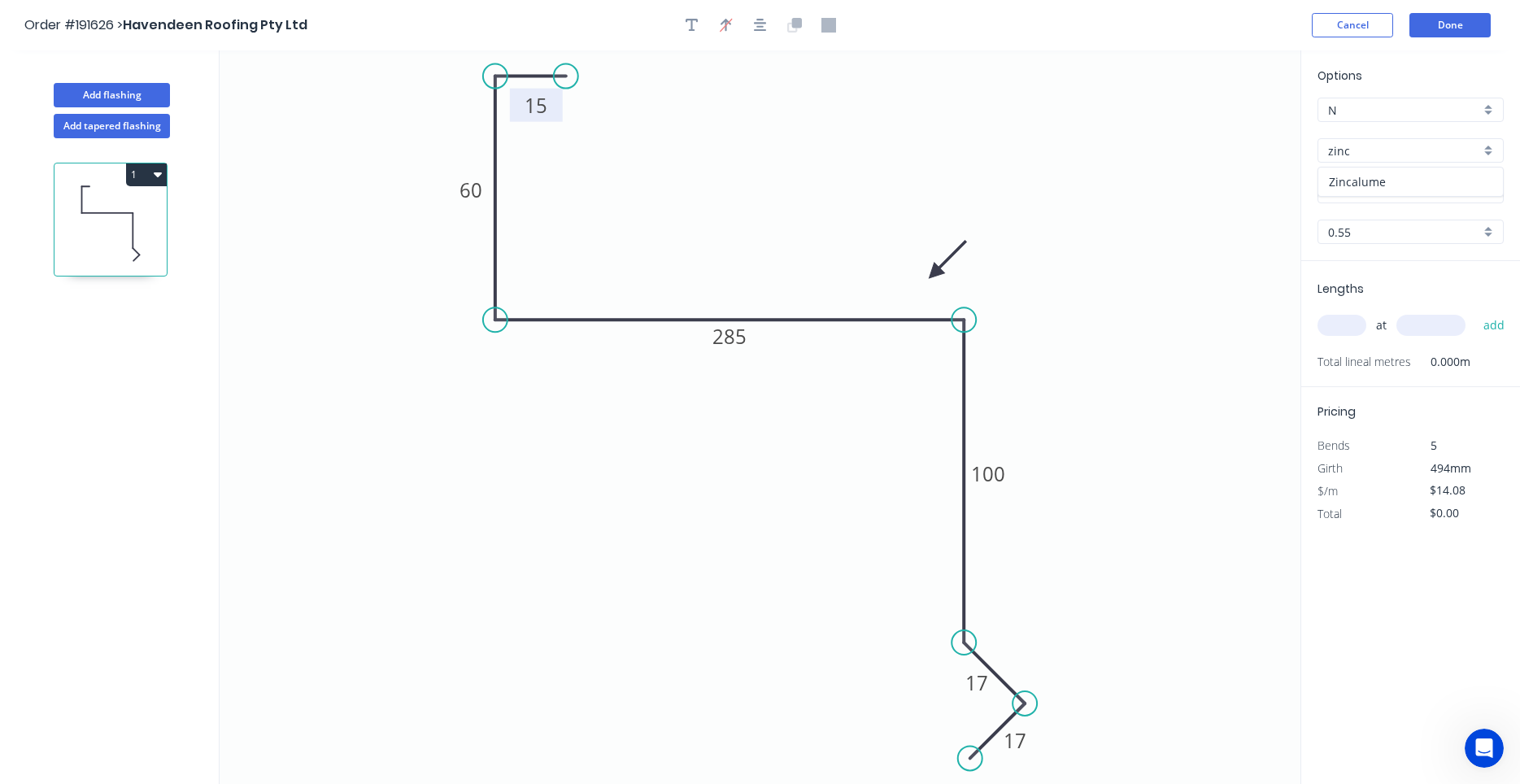
click at [1404, 170] on div "Zincalume" at bounding box center [1410, 182] width 185 height 28
type input "Zincalume"
type input "$13.05"
click at [1366, 325] on div "at add" at bounding box center [1412, 325] width 189 height 27
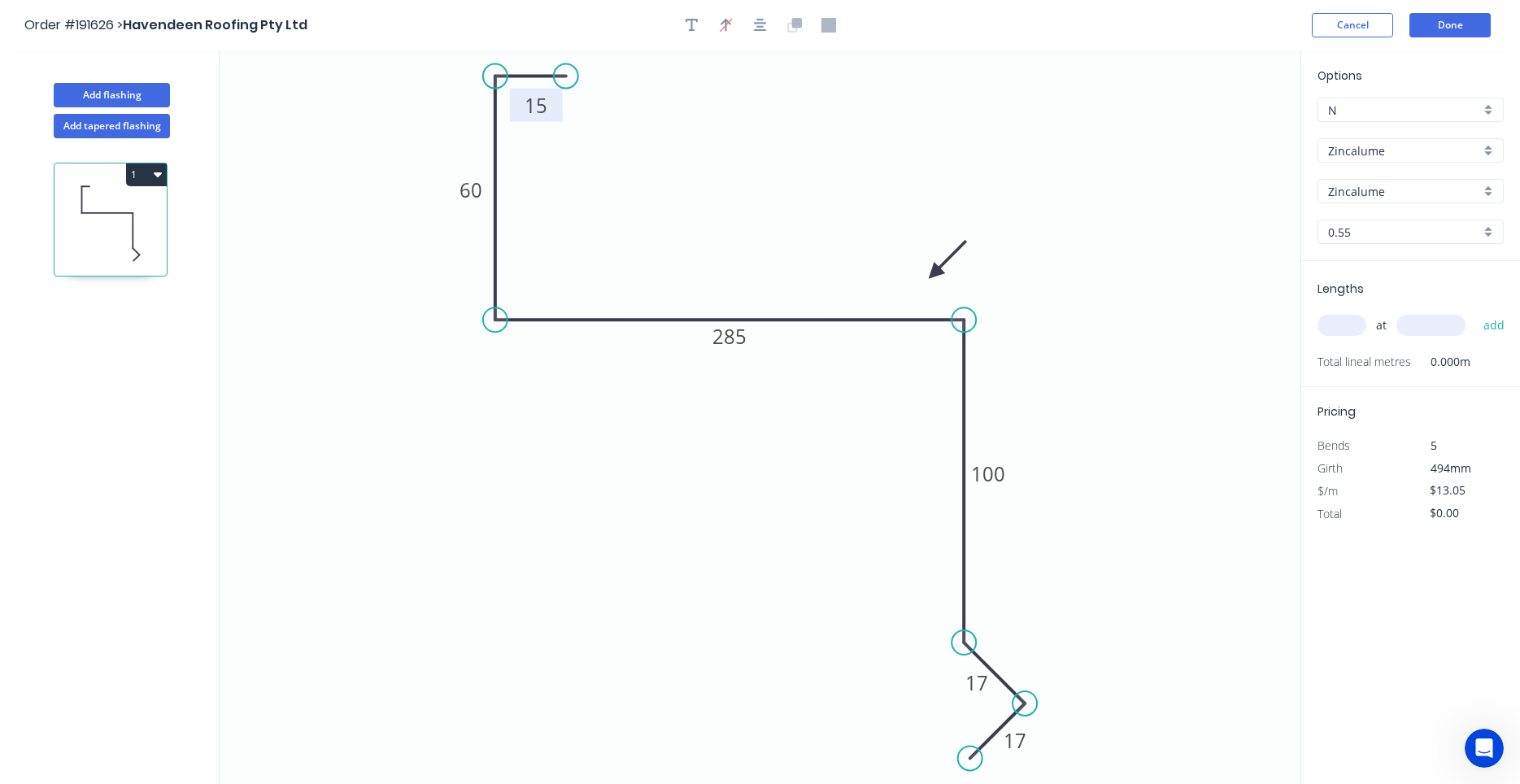
click at [1360, 328] on input "text" at bounding box center [1342, 325] width 49 height 21
click at [1354, 327] on input "text" at bounding box center [1342, 325] width 49 height 21
type input "1"
type input "4000"
click at [1475, 312] on button "add" at bounding box center [1493, 325] width 38 height 27
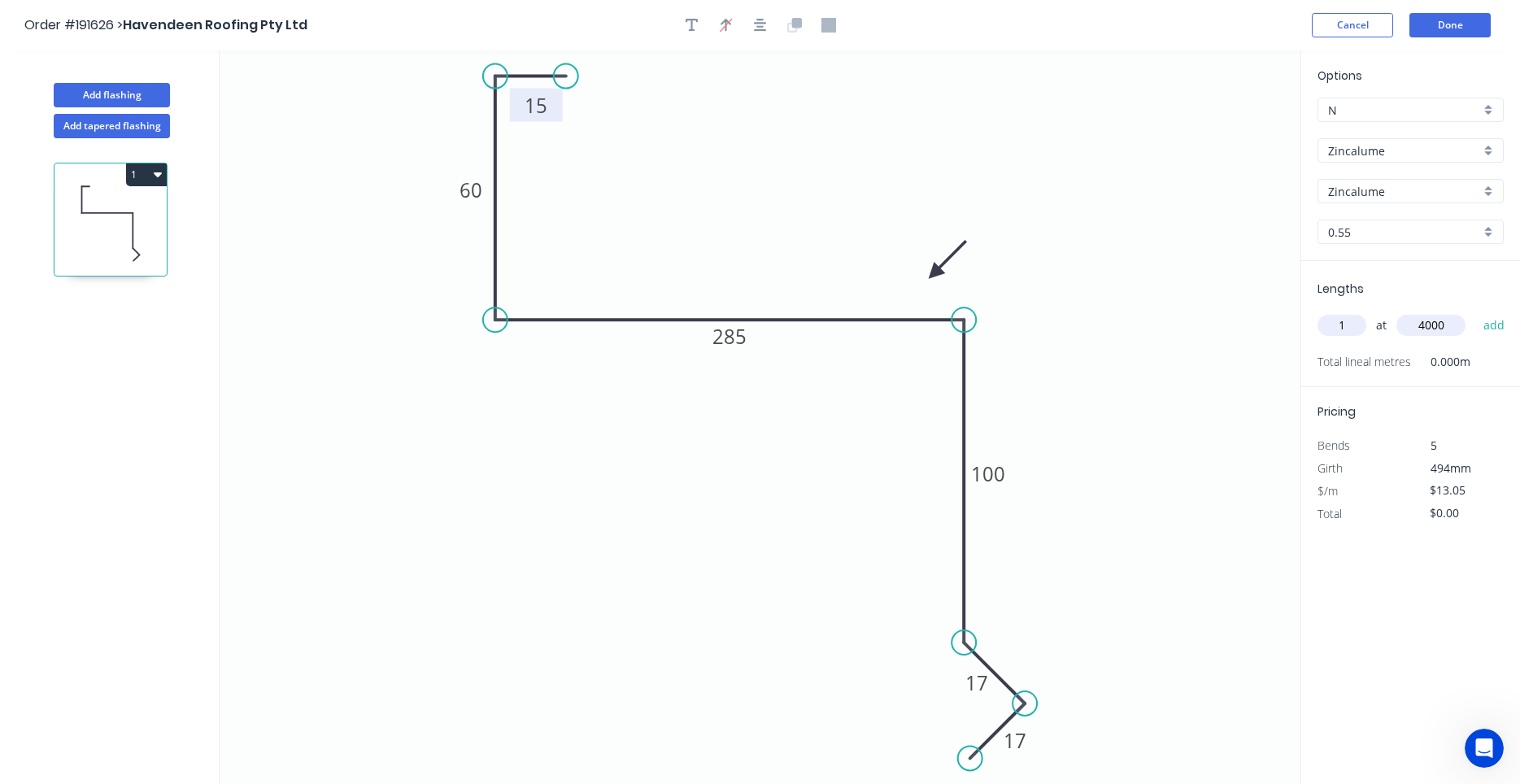
type input "$52.20"
click at [152, 92] on button "Add flashing" at bounding box center [112, 96] width 116 height 25
type input "$0.00"
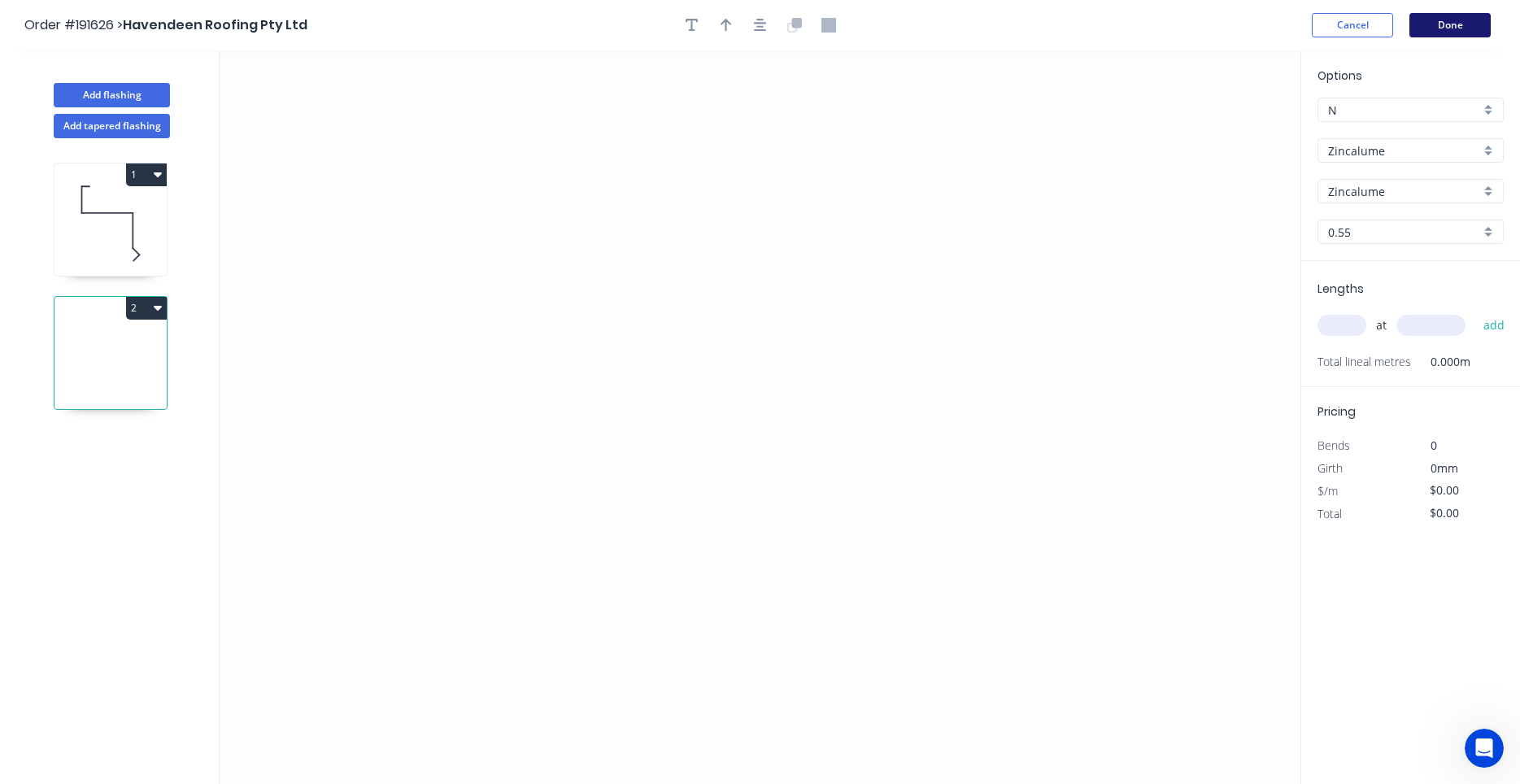
click at [1469, 24] on button "Done" at bounding box center [1450, 26] width 81 height 25
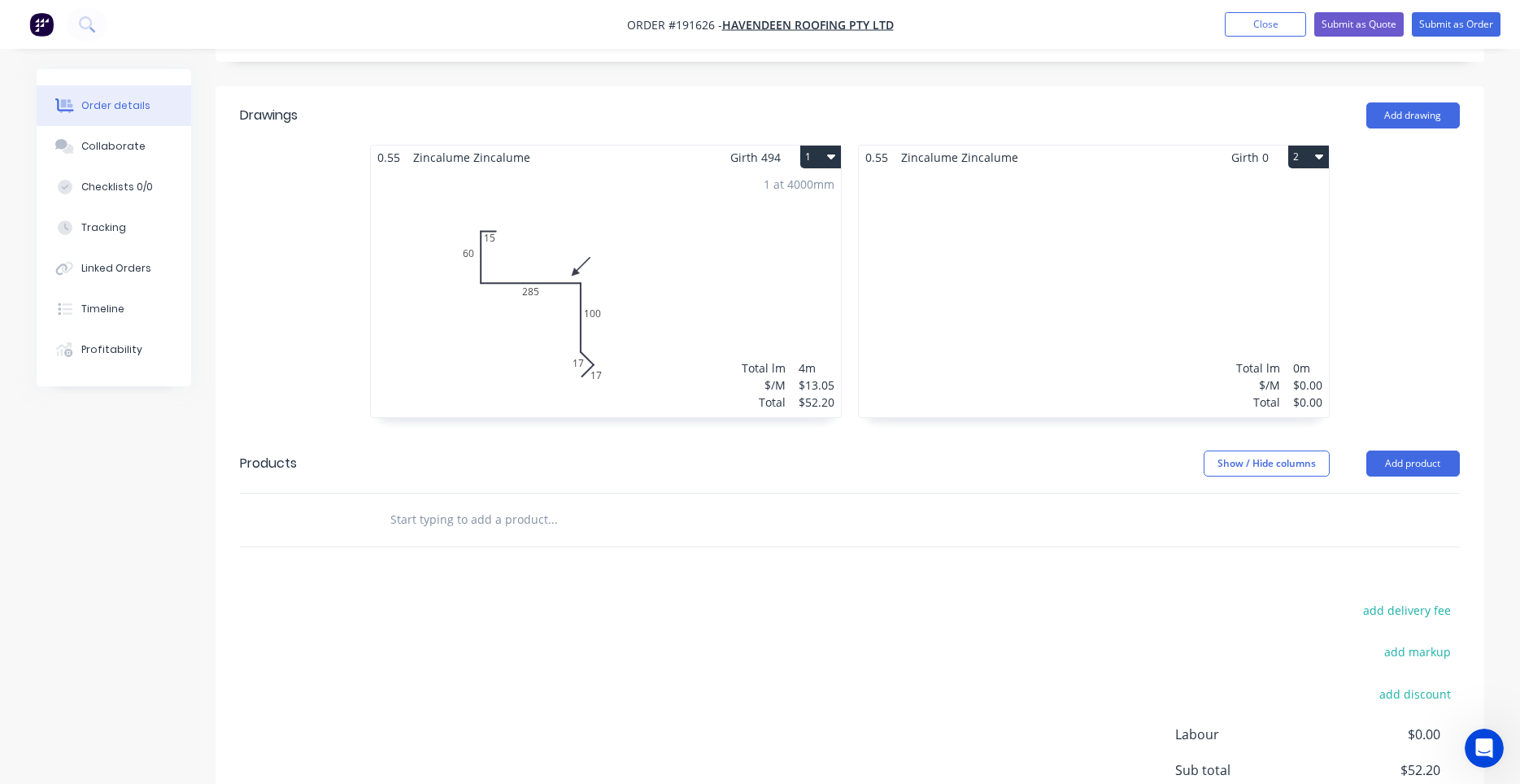
click at [981, 278] on div "Total lm $/M Total 0m $0.00 $0.00" at bounding box center [1094, 294] width 470 height 248
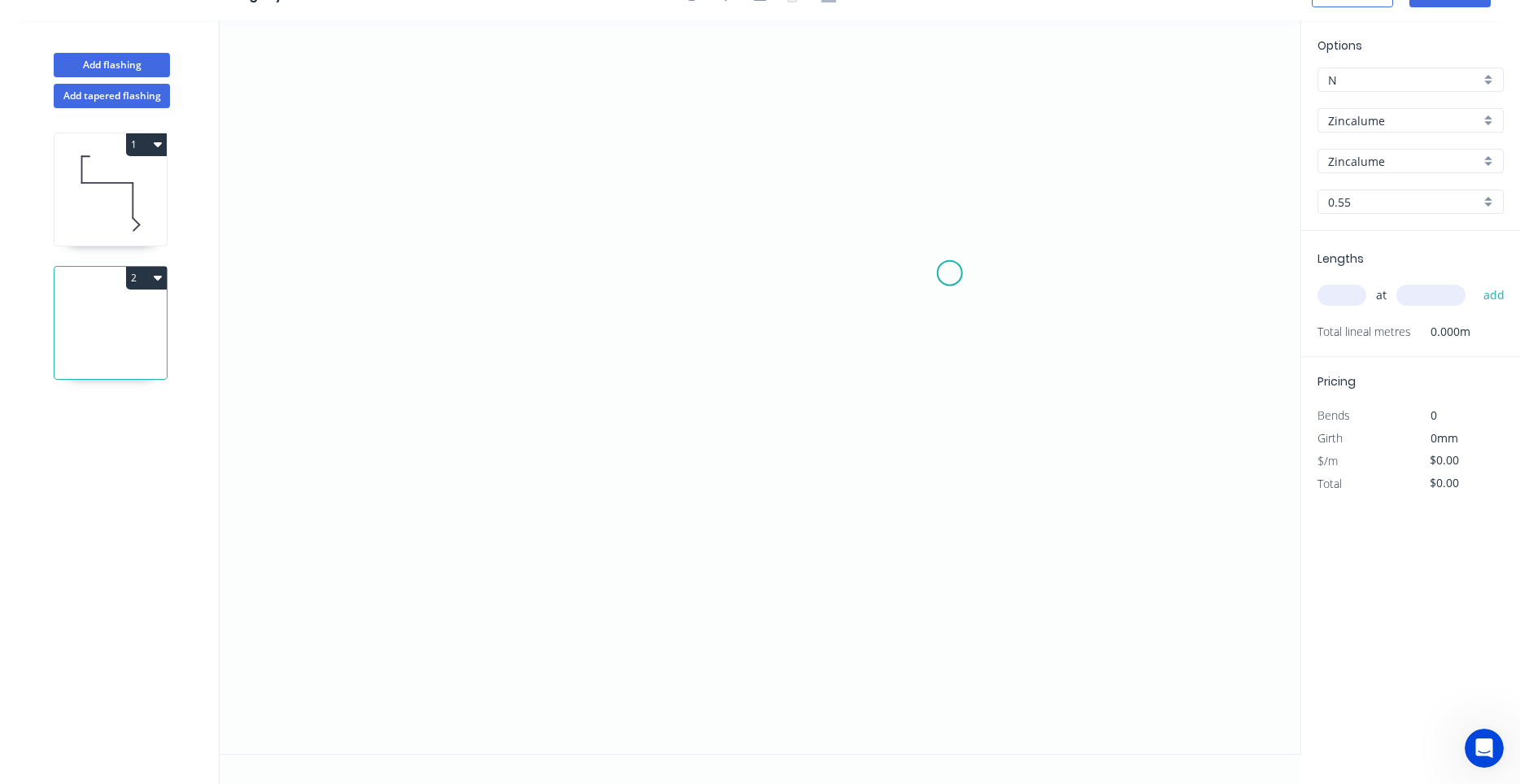
scroll to position [30, 0]
click at [527, 491] on icon "0" at bounding box center [760, 386] width 1081 height 733
click at [531, 376] on icon "0" at bounding box center [760, 386] width 1081 height 733
click at [603, 379] on icon "0 ?" at bounding box center [760, 386] width 1081 height 733
drag, startPoint x: 600, startPoint y: 342, endPoint x: 603, endPoint y: 299, distance: 43.1
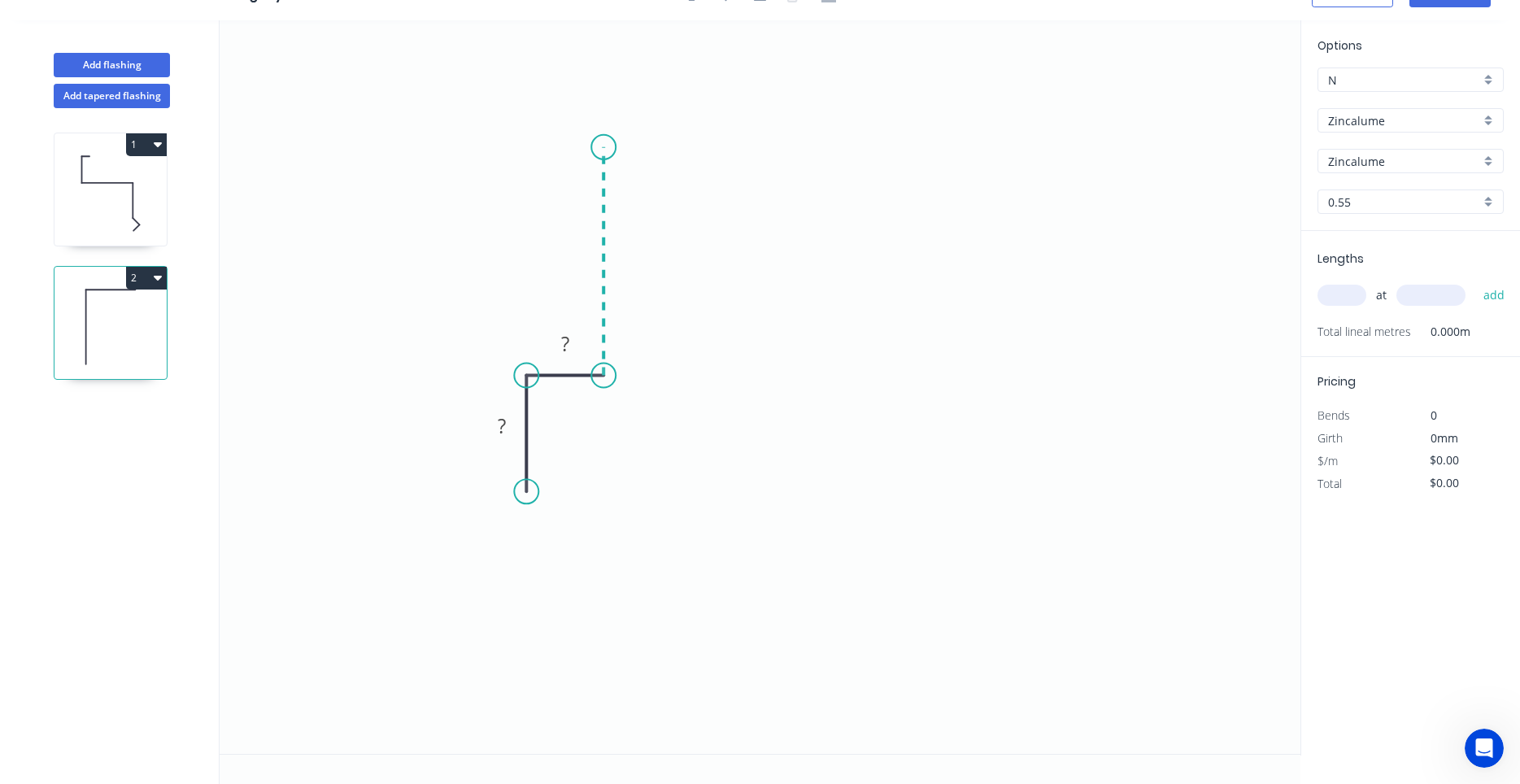
click at [596, 147] on icon "0 ? ?" at bounding box center [760, 386] width 1081 height 733
click at [706, 155] on icon "0 ? ? ?" at bounding box center [760, 386] width 1081 height 733
click at [706, 155] on circle at bounding box center [706, 148] width 25 height 25
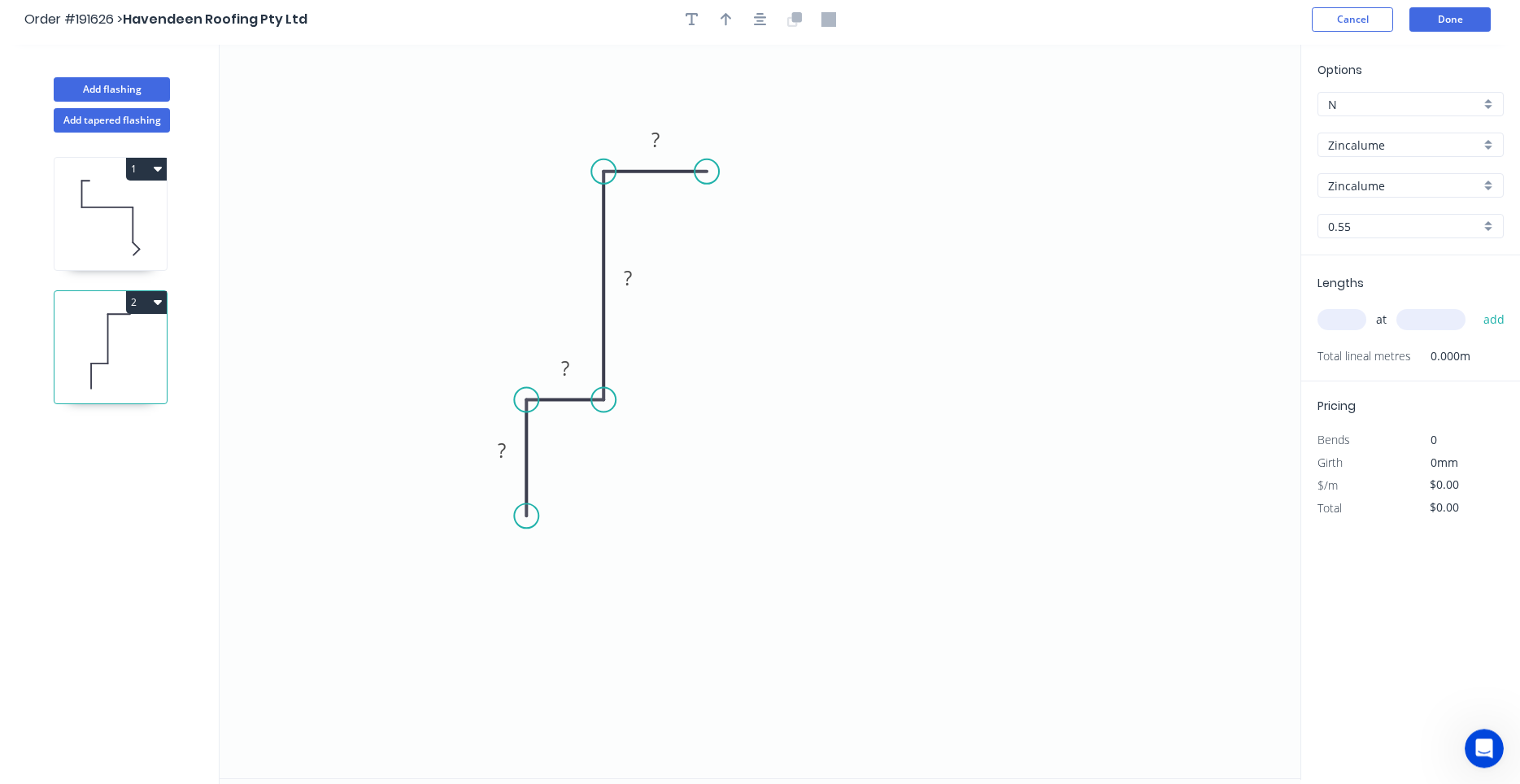
scroll to position [0, 0]
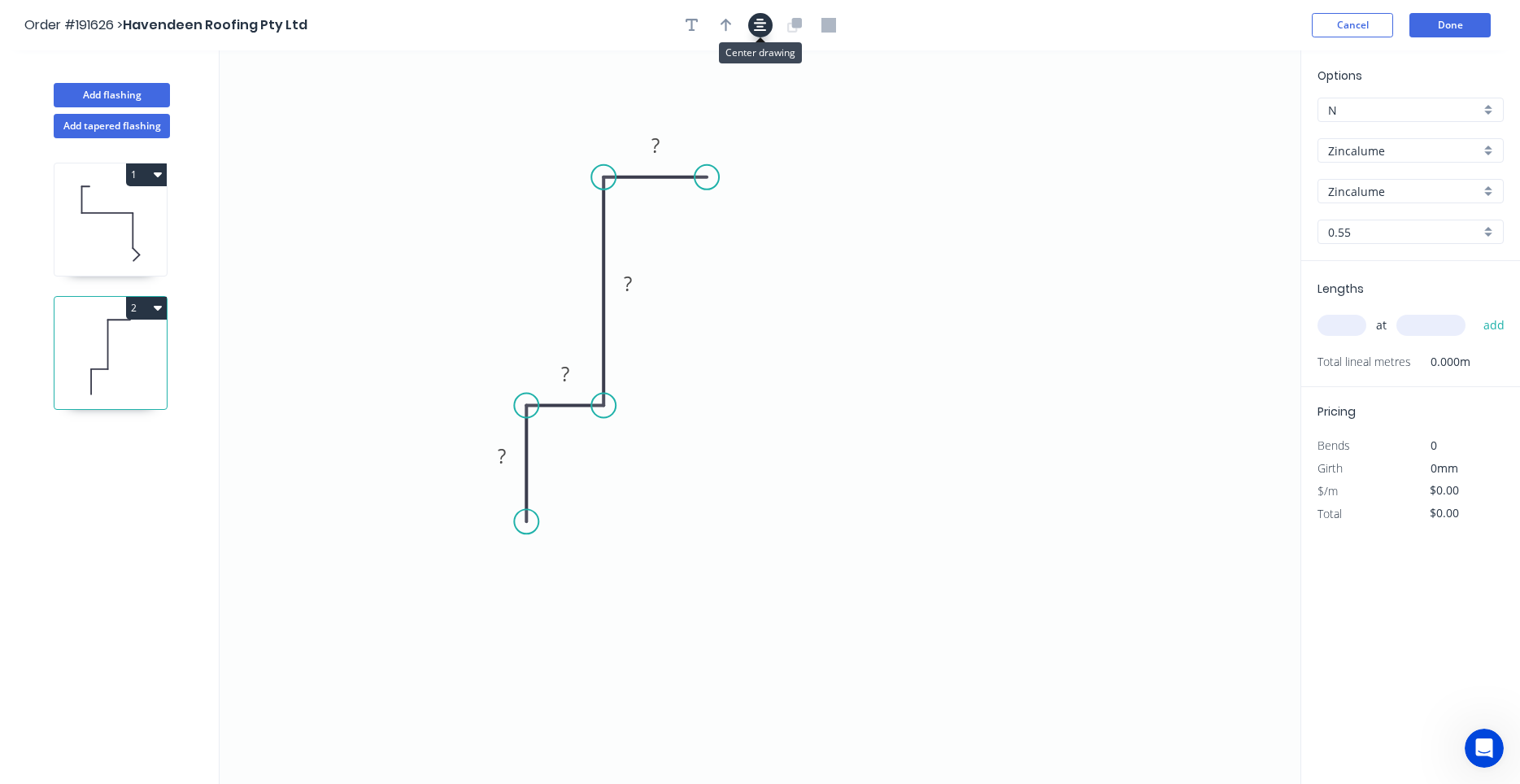
click at [755, 24] on icon "button" at bounding box center [760, 26] width 13 height 13
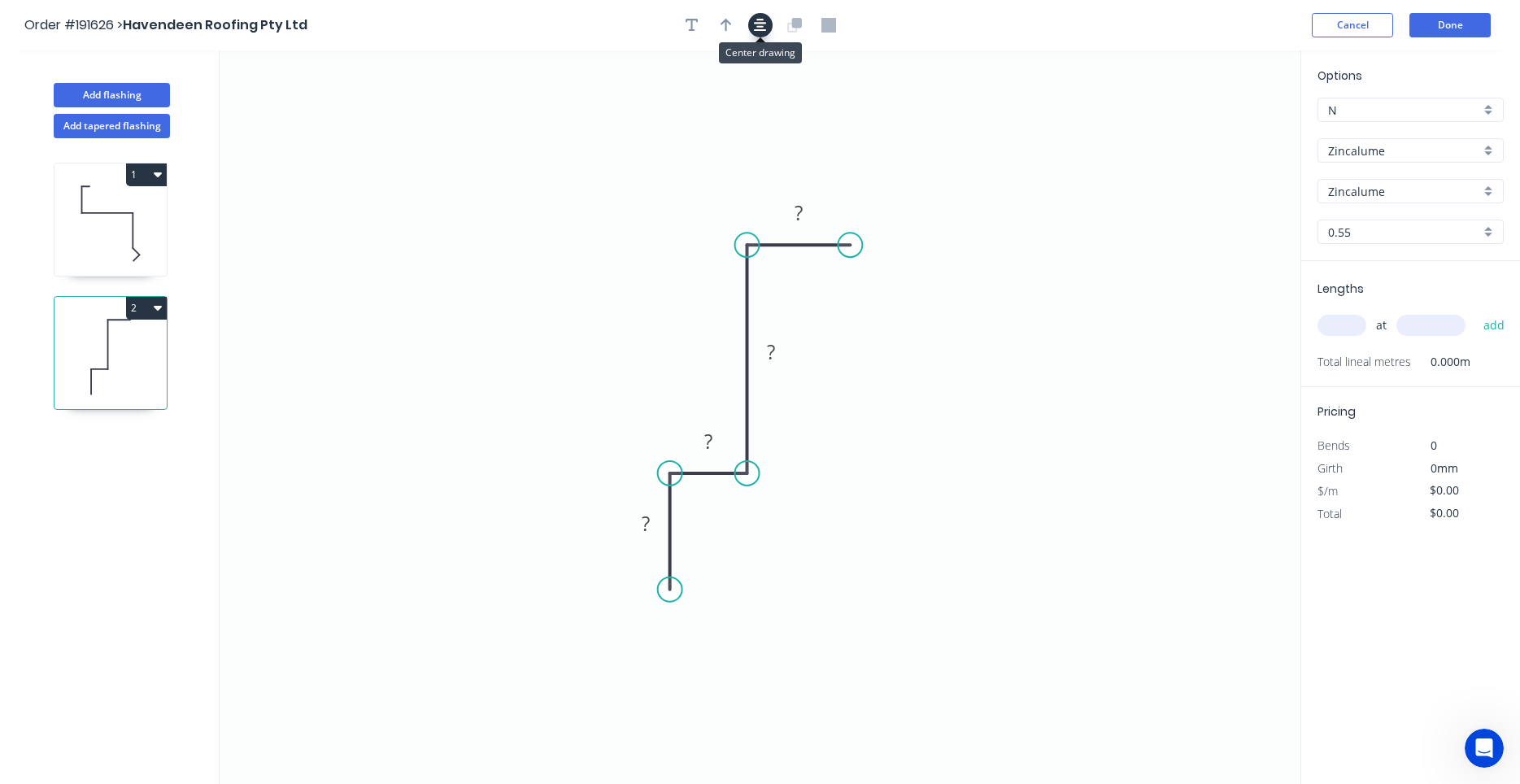
click at [758, 22] on icon "button" at bounding box center [760, 25] width 13 height 14
click at [731, 23] on icon "button" at bounding box center [726, 25] width 11 height 14
click at [757, 31] on icon "button" at bounding box center [760, 26] width 13 height 13
click at [1182, 175] on icon "0 ? ? ? ?" at bounding box center [760, 417] width 1081 height 733
click at [1169, 183] on icon "0 ? ? ? ?" at bounding box center [760, 417] width 1081 height 733
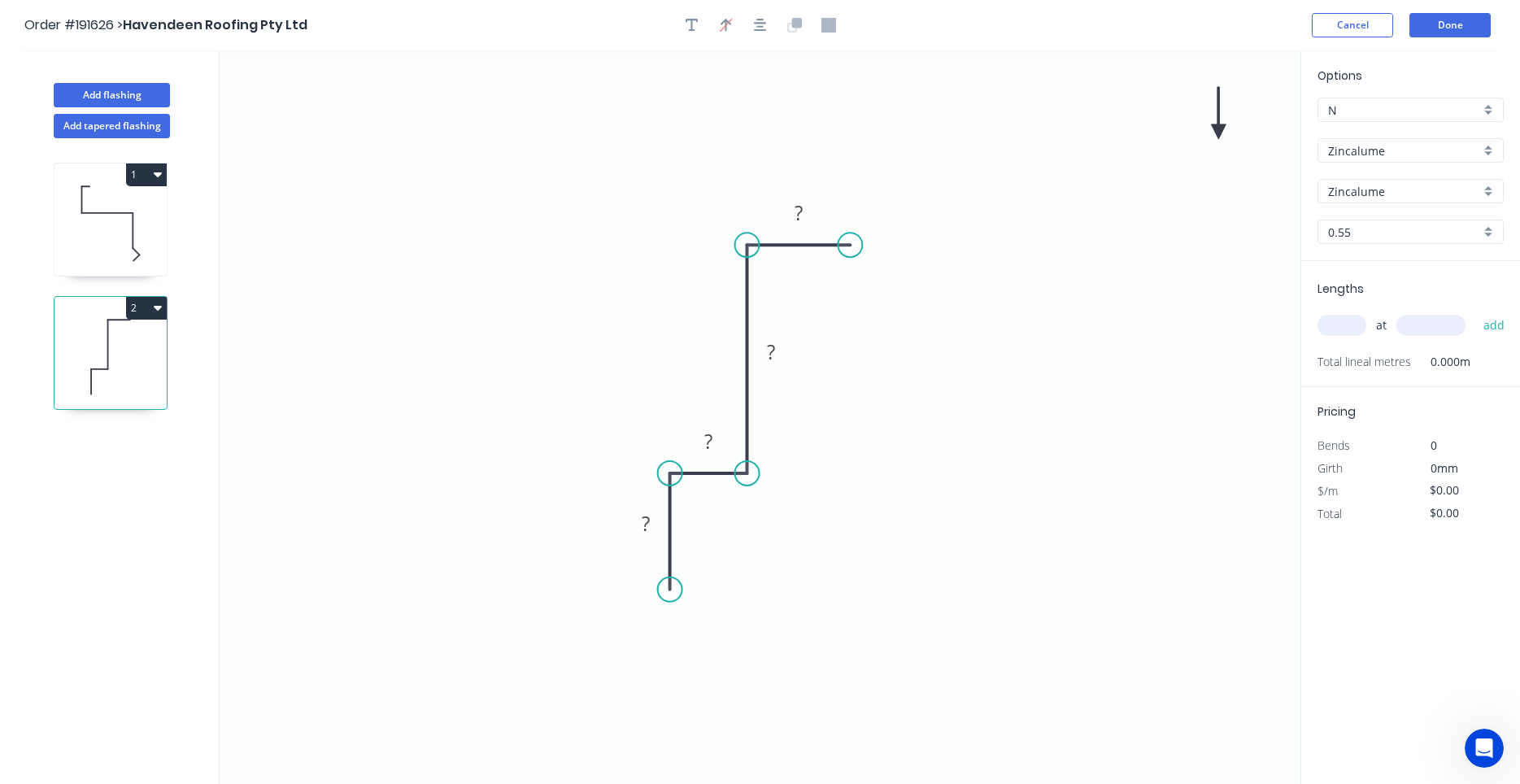
click at [1144, 199] on icon "0 ? ? ? ?" at bounding box center [760, 417] width 1081 height 733
drag, startPoint x: 1128, startPoint y: 210, endPoint x: 836, endPoint y: 361, distance: 328.7
click at [836, 361] on icon "0 ? ? ? ?" at bounding box center [760, 417] width 1081 height 733
click at [653, 525] on rect at bounding box center [646, 525] width 32 height 23
click at [652, 523] on rect at bounding box center [646, 525] width 32 height 23
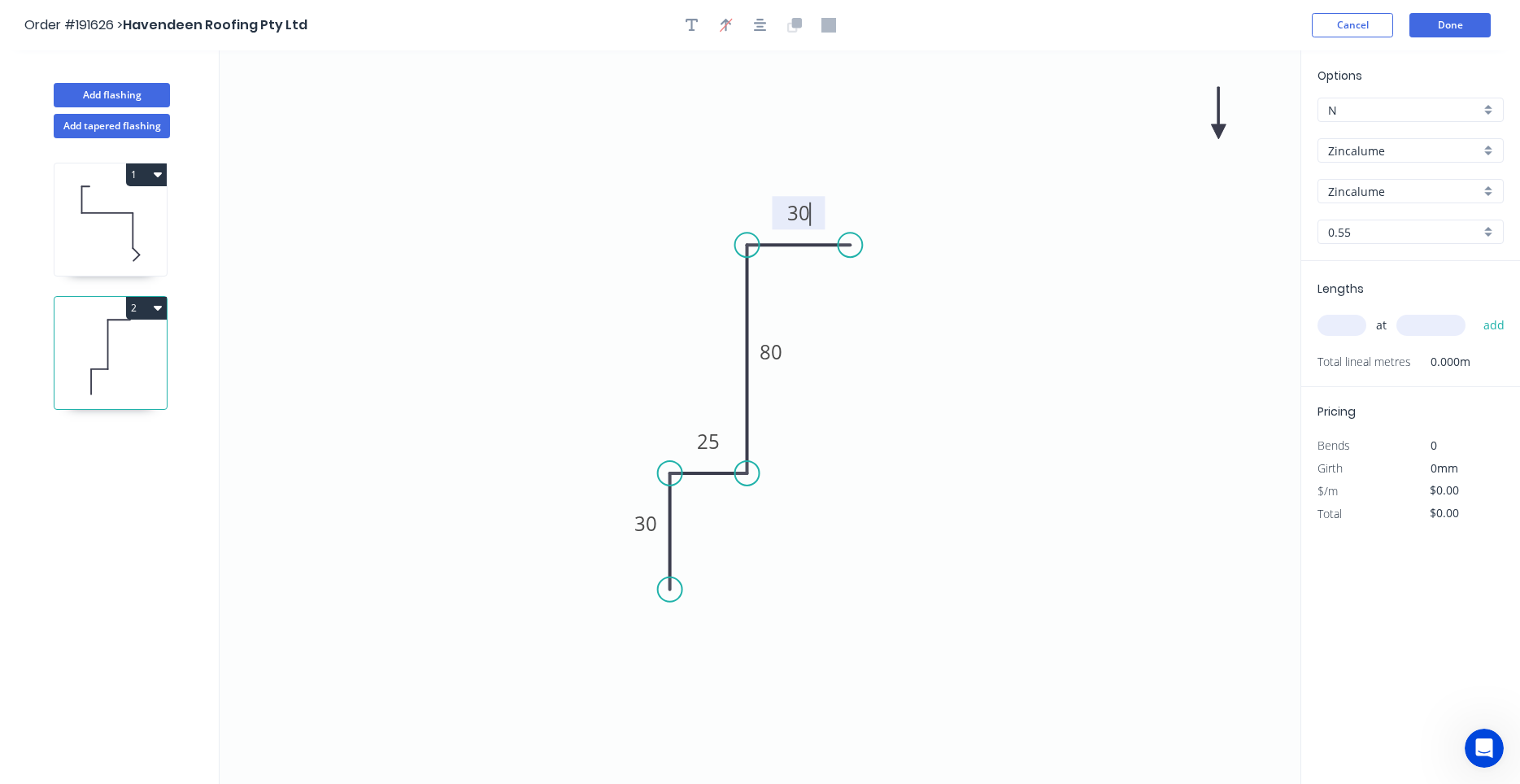
type input "$7.22"
drag, startPoint x: 1219, startPoint y: 129, endPoint x: 939, endPoint y: 505, distance: 468.8
click at [939, 505] on icon at bounding box center [940, 484] width 14 height 52
click at [939, 505] on icon at bounding box center [939, 485] width 14 height 52
click at [939, 505] on icon at bounding box center [953, 491] width 47 height 47
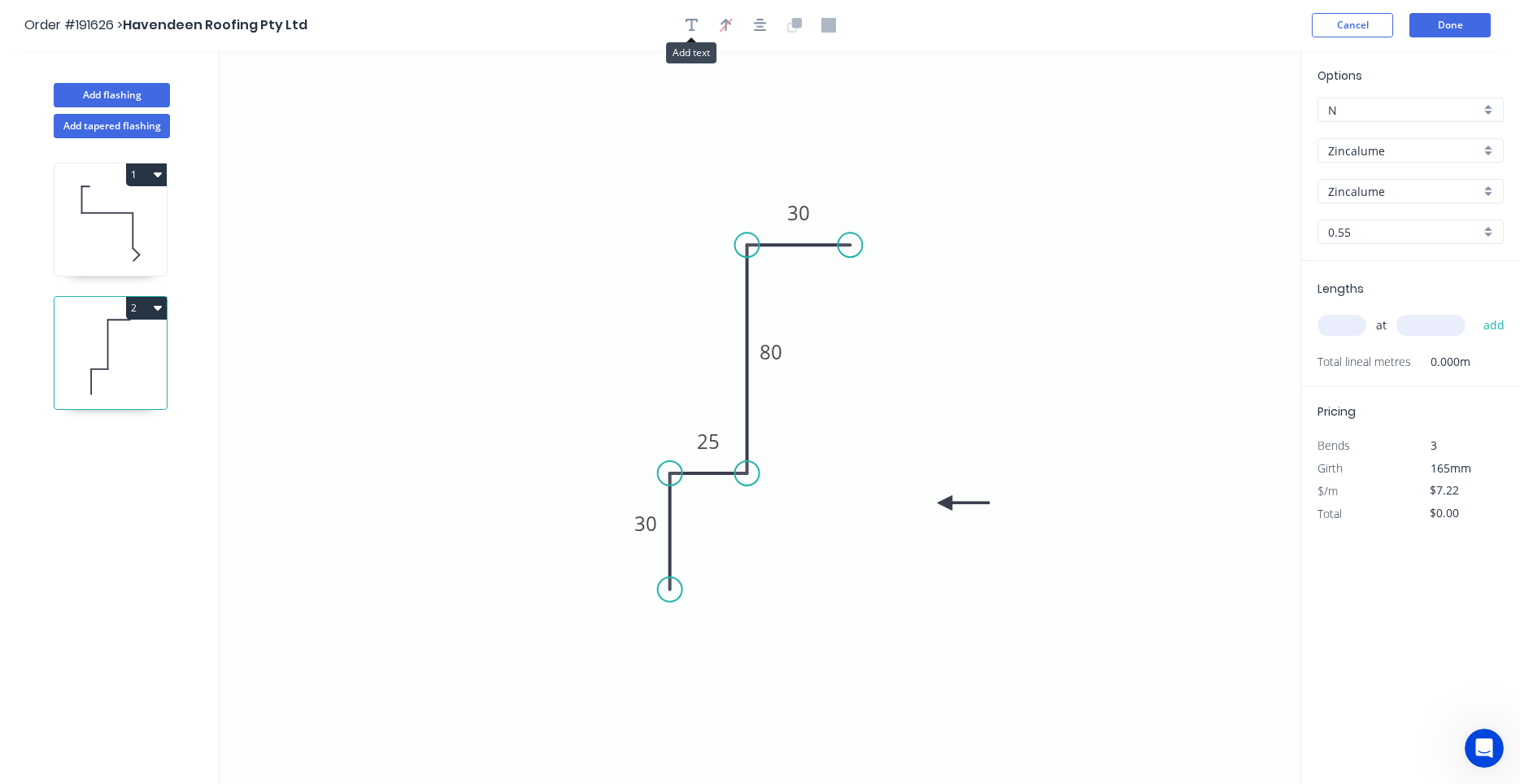
click at [945, 503] on icon at bounding box center [963, 502] width 52 height 14
click at [940, 497] on icon "0 30 25 80 30" at bounding box center [760, 417] width 1081 height 733
click at [947, 502] on icon at bounding box center [966, 500] width 52 height 14
click at [944, 507] on icon at bounding box center [966, 500] width 52 height 14
click at [944, 508] on icon at bounding box center [962, 505] width 52 height 14
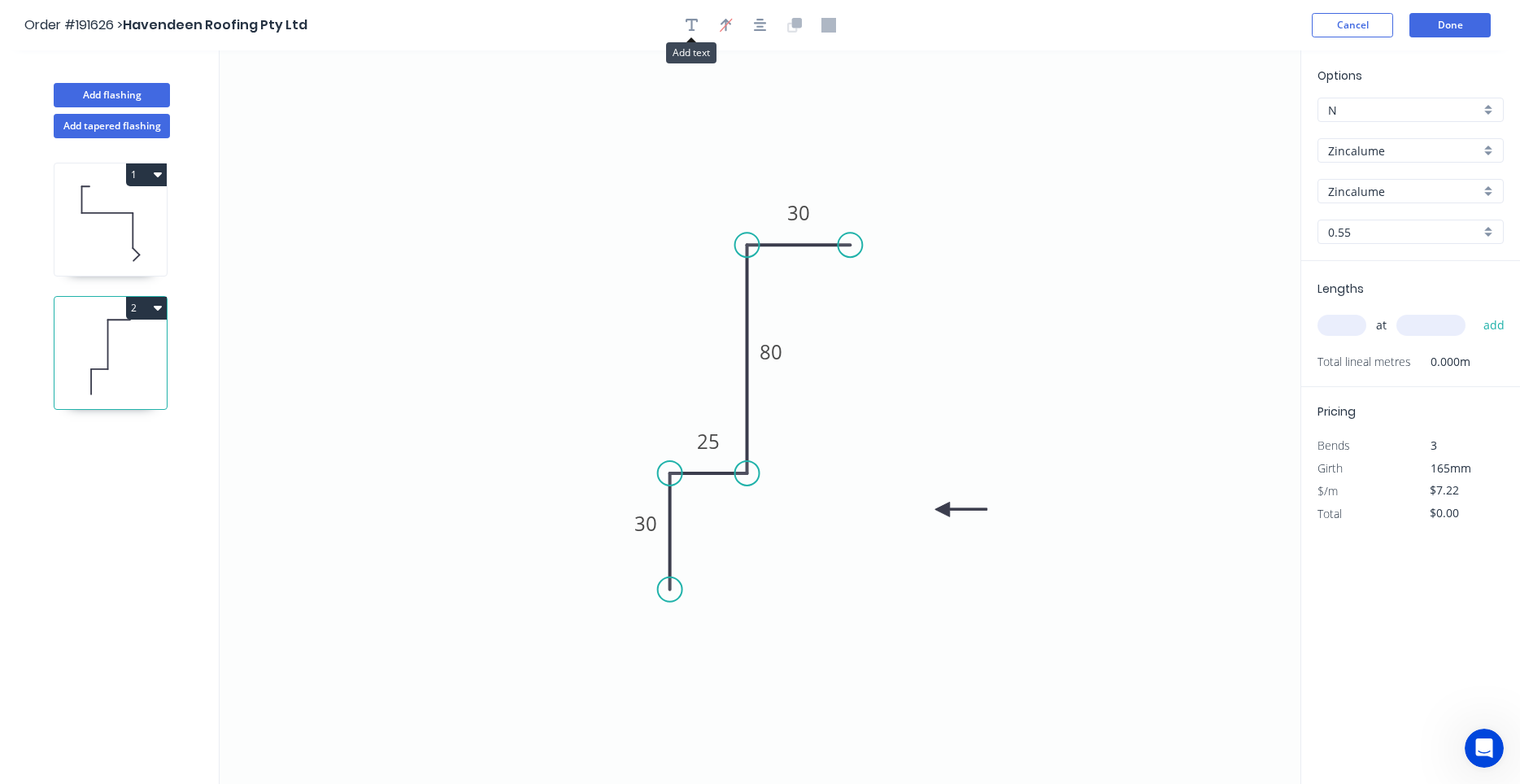
click at [942, 509] on icon at bounding box center [960, 508] width 52 height 14
click at [942, 509] on icon at bounding box center [956, 523] width 47 height 47
drag, startPoint x: 942, startPoint y: 509, endPoint x: 801, endPoint y: 491, distance: 142.1
click at [801, 491] on icon at bounding box center [800, 508] width 14 height 52
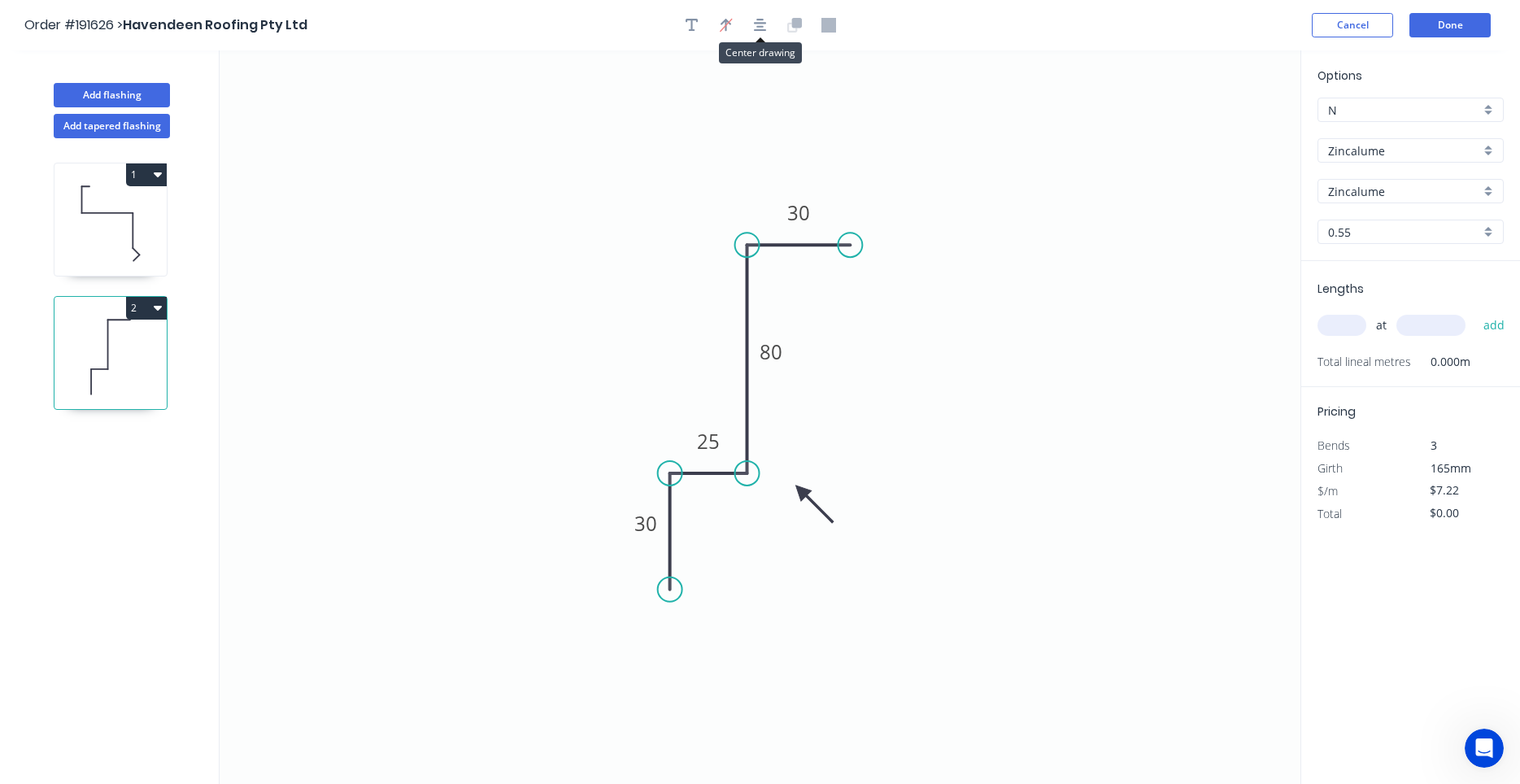
click at [1345, 333] on input "text" at bounding box center [1342, 325] width 49 height 21
type input "1"
type input "2000"
click at [1475, 312] on button "add" at bounding box center [1493, 325] width 38 height 27
type input "$14.44"
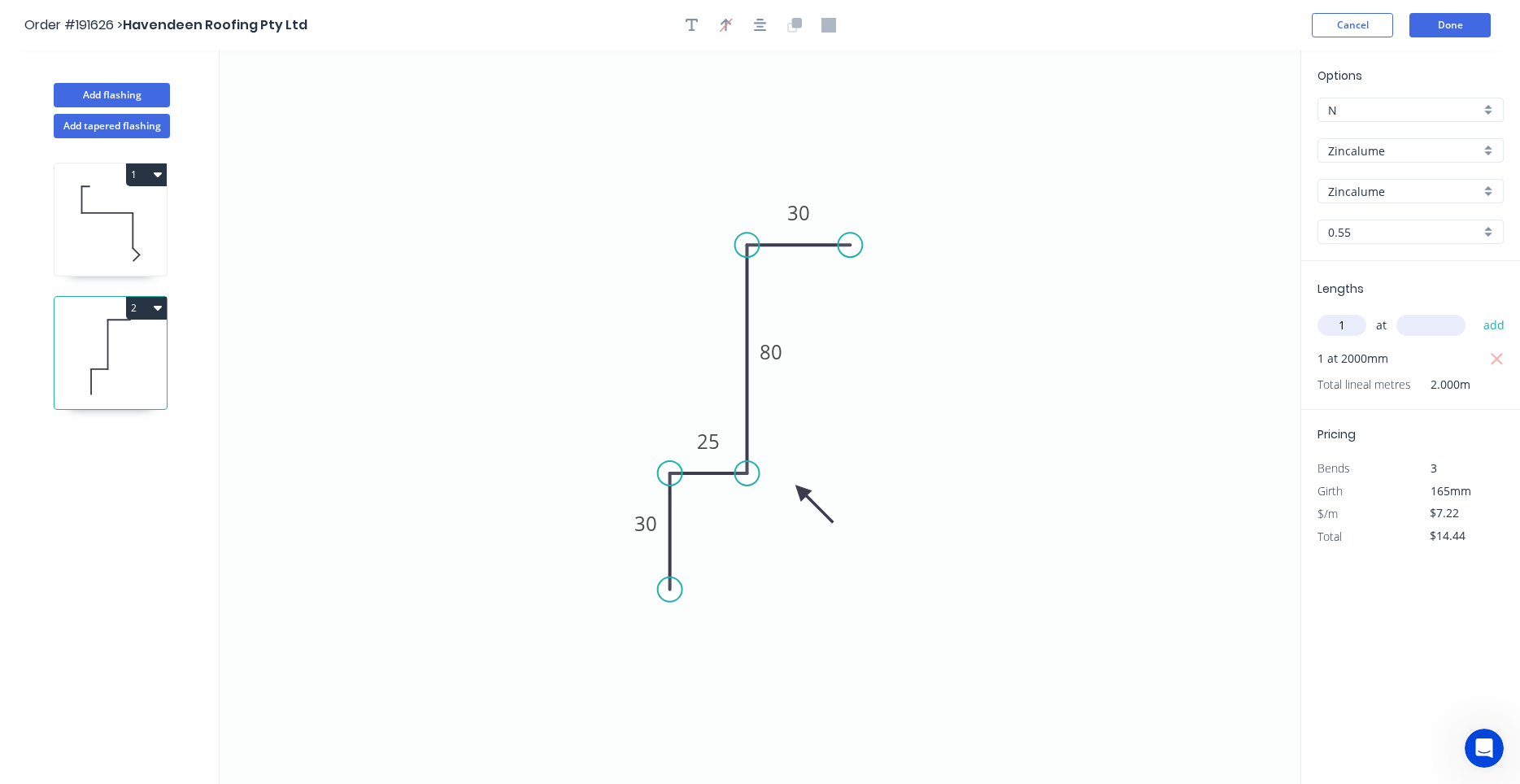
type input "1"
type input "1500"
click at [1475, 312] on button "add" at bounding box center [1493, 325] width 38 height 27
type input "$25.27"
type input "1"
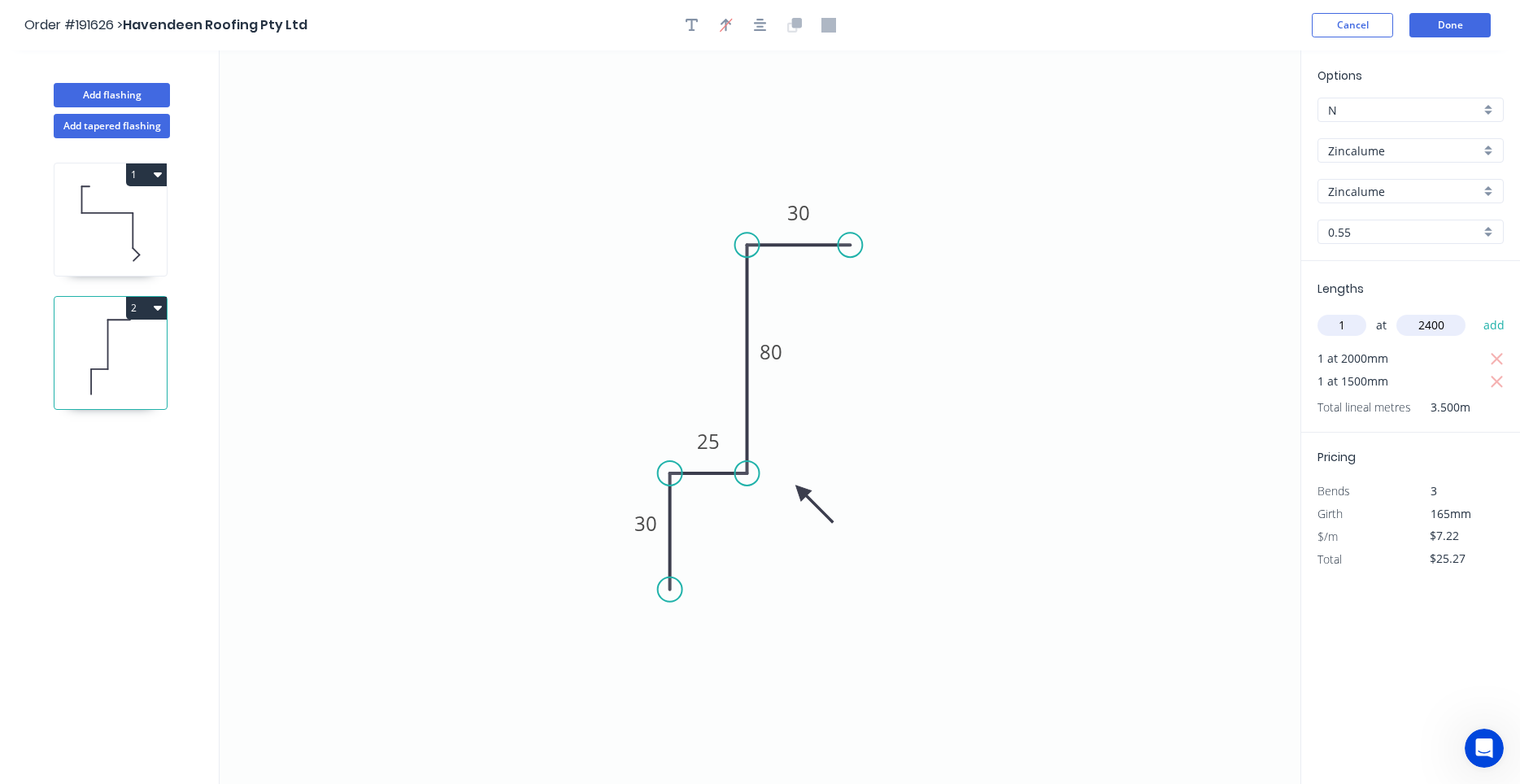
type input "2400"
click at [1475, 312] on button "add" at bounding box center [1493, 325] width 38 height 27
type input "$42.60"
click at [1475, 312] on button "add" at bounding box center [1493, 325] width 38 height 27
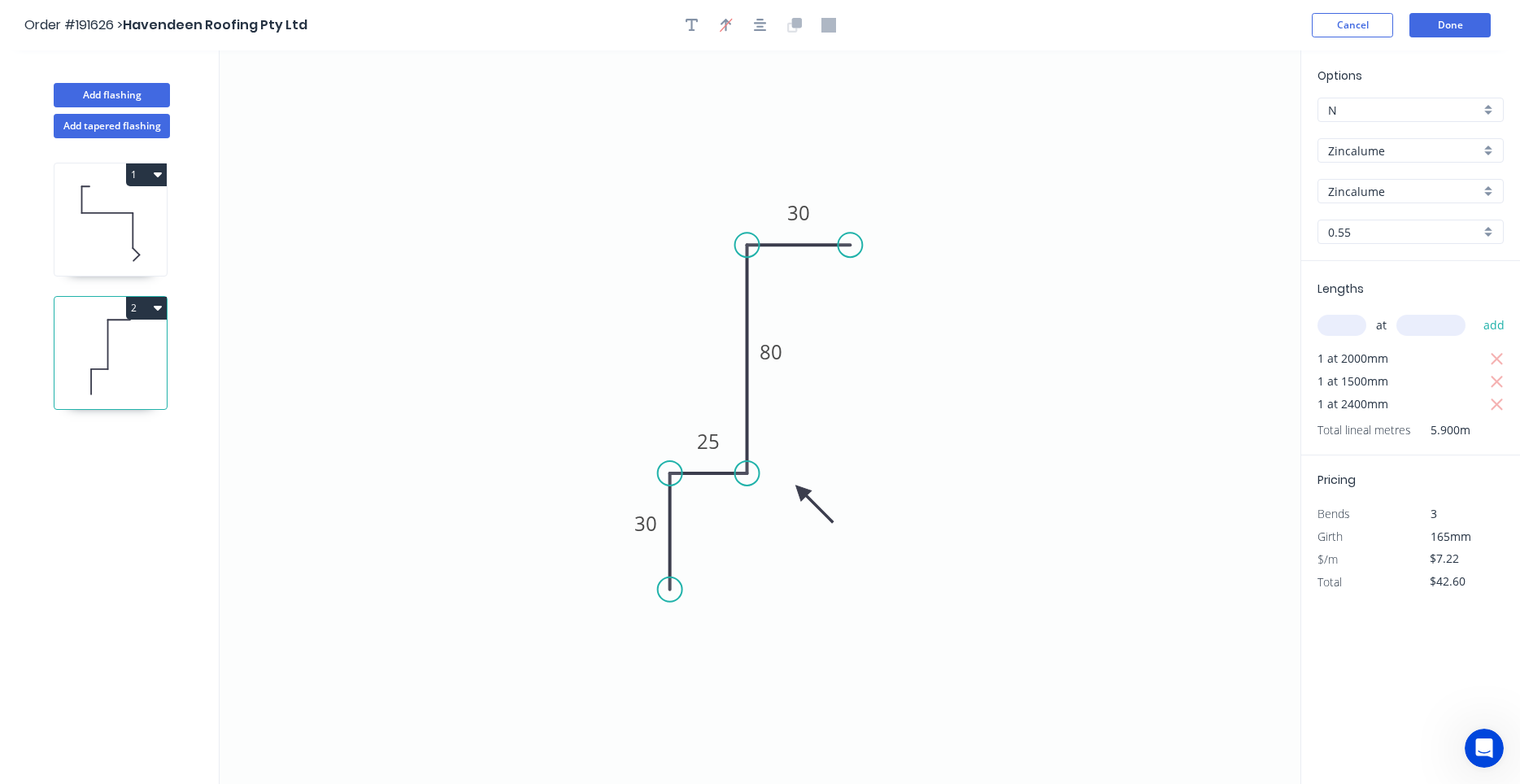
click at [1475, 312] on button "add" at bounding box center [1493, 325] width 38 height 27
click at [158, 103] on button "Add flashing" at bounding box center [112, 96] width 116 height 25
type input "$0.00"
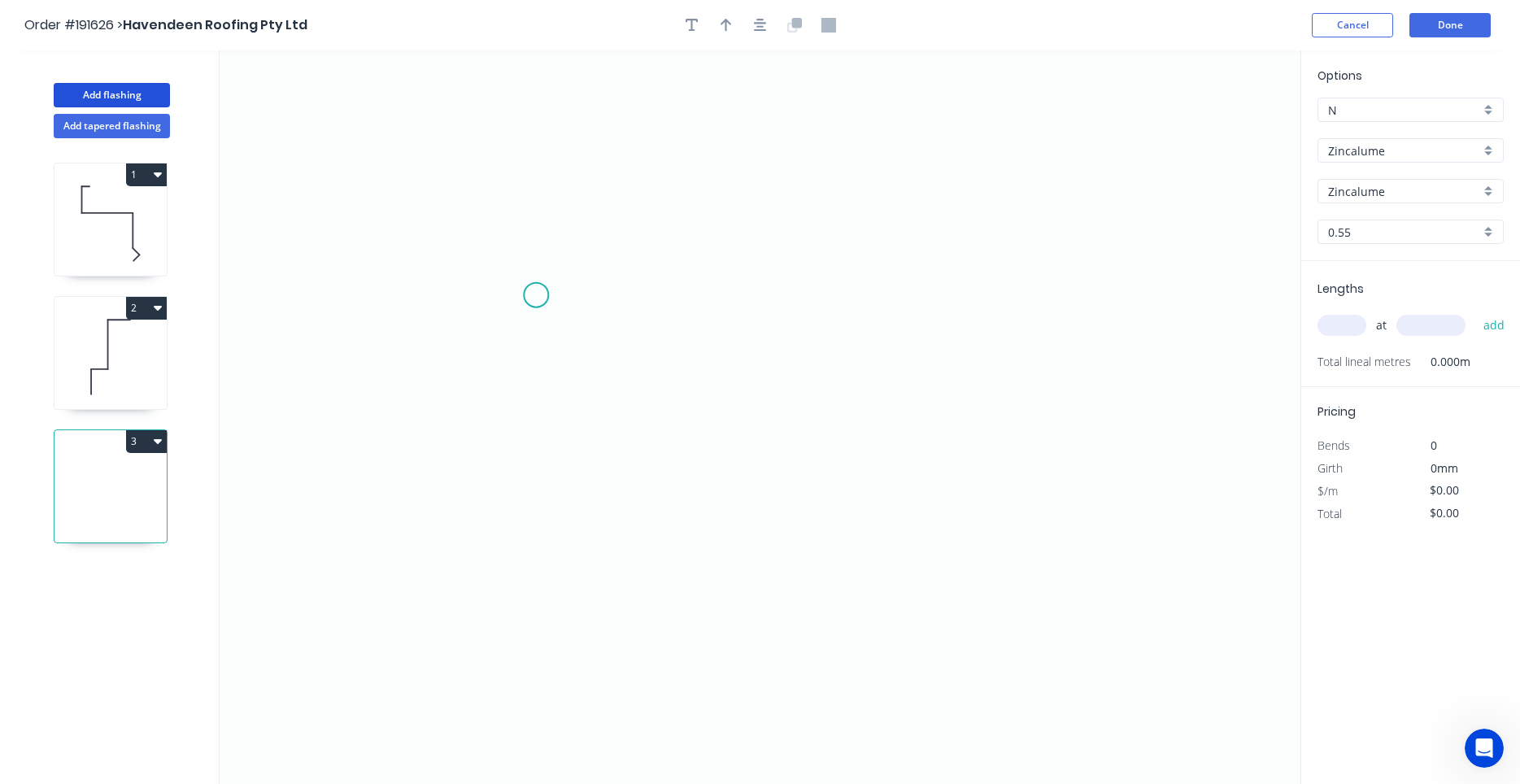
drag, startPoint x: 766, startPoint y: 264, endPoint x: 517, endPoint y: 303, distance: 252.0
click at [507, 271] on icon "0" at bounding box center [760, 417] width 1081 height 733
click at [900, 273] on icon "0" at bounding box center [760, 417] width 1081 height 733
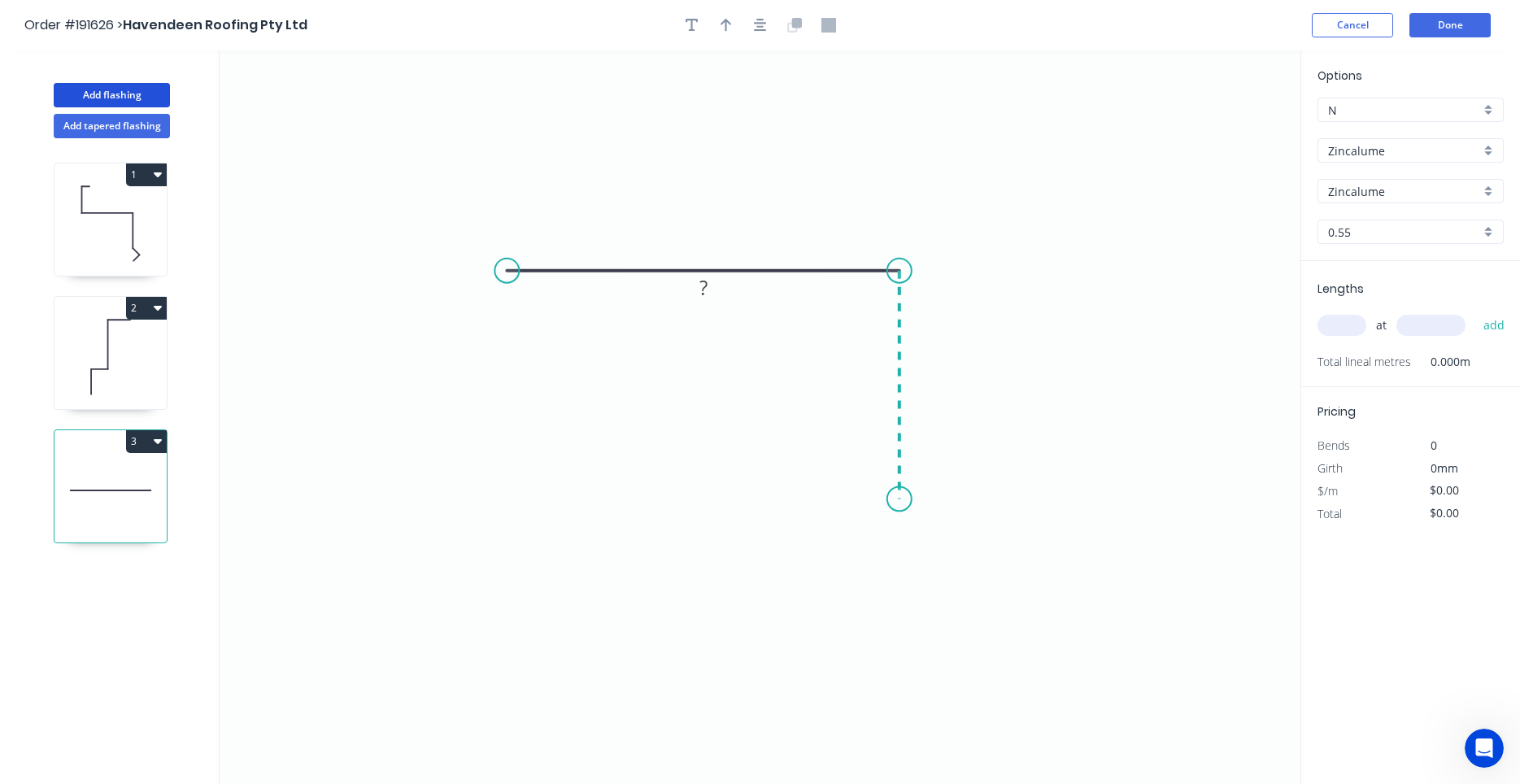
click at [905, 499] on icon "0 ?" at bounding box center [760, 417] width 1081 height 733
drag, startPoint x: 931, startPoint y: 542, endPoint x: 885, endPoint y: 536, distance: 46.4
click at [954, 549] on icon "0 ? ?" at bounding box center [760, 417] width 1081 height 733
click at [901, 601] on icon "0 ? ? ?" at bounding box center [760, 417] width 1081 height 733
click at [901, 601] on circle at bounding box center [901, 606] width 25 height 25
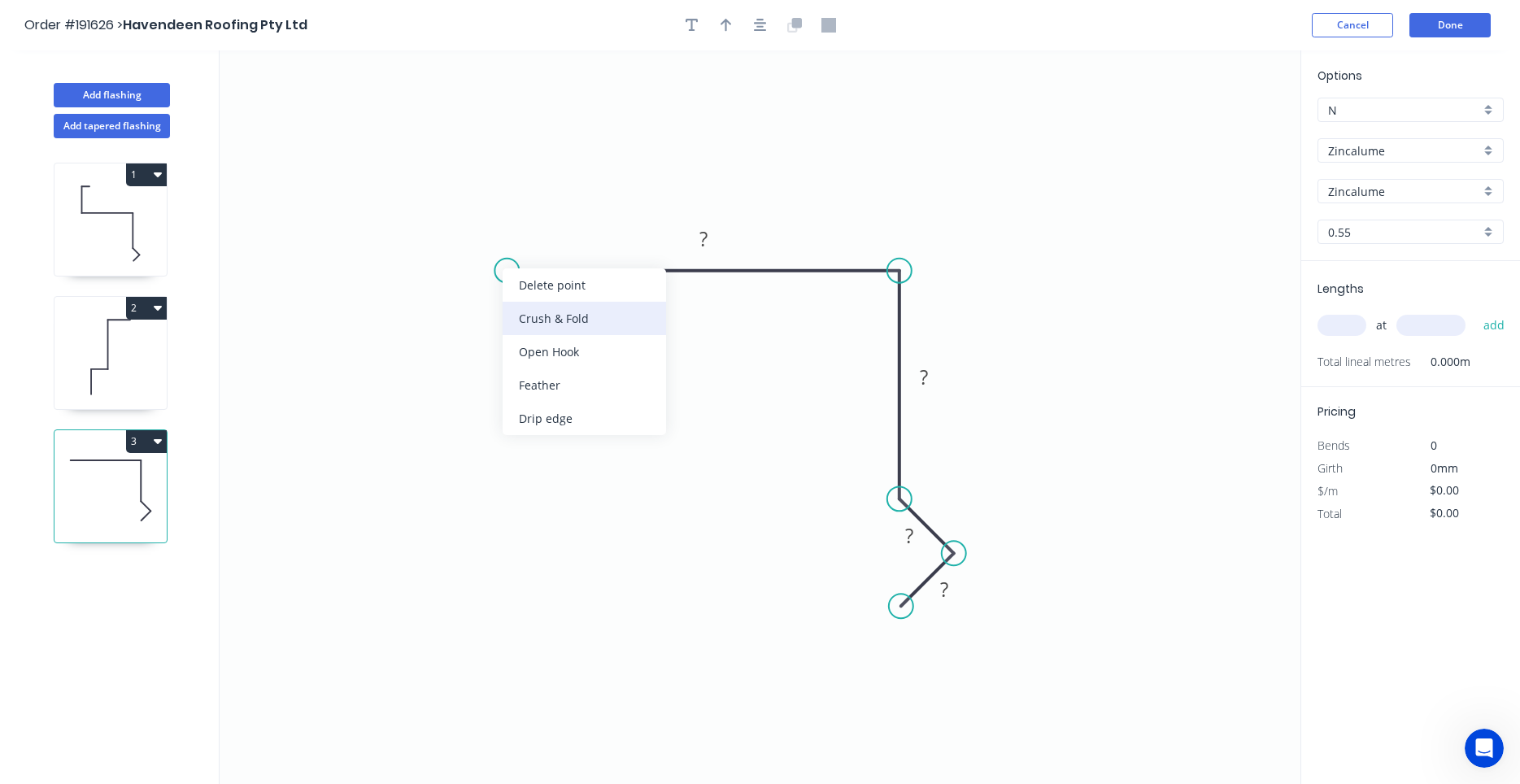
click at [525, 303] on div "Crush & Fold" at bounding box center [584, 318] width 164 height 33
click at [536, 233] on tspan "10" at bounding box center [539, 228] width 23 height 27
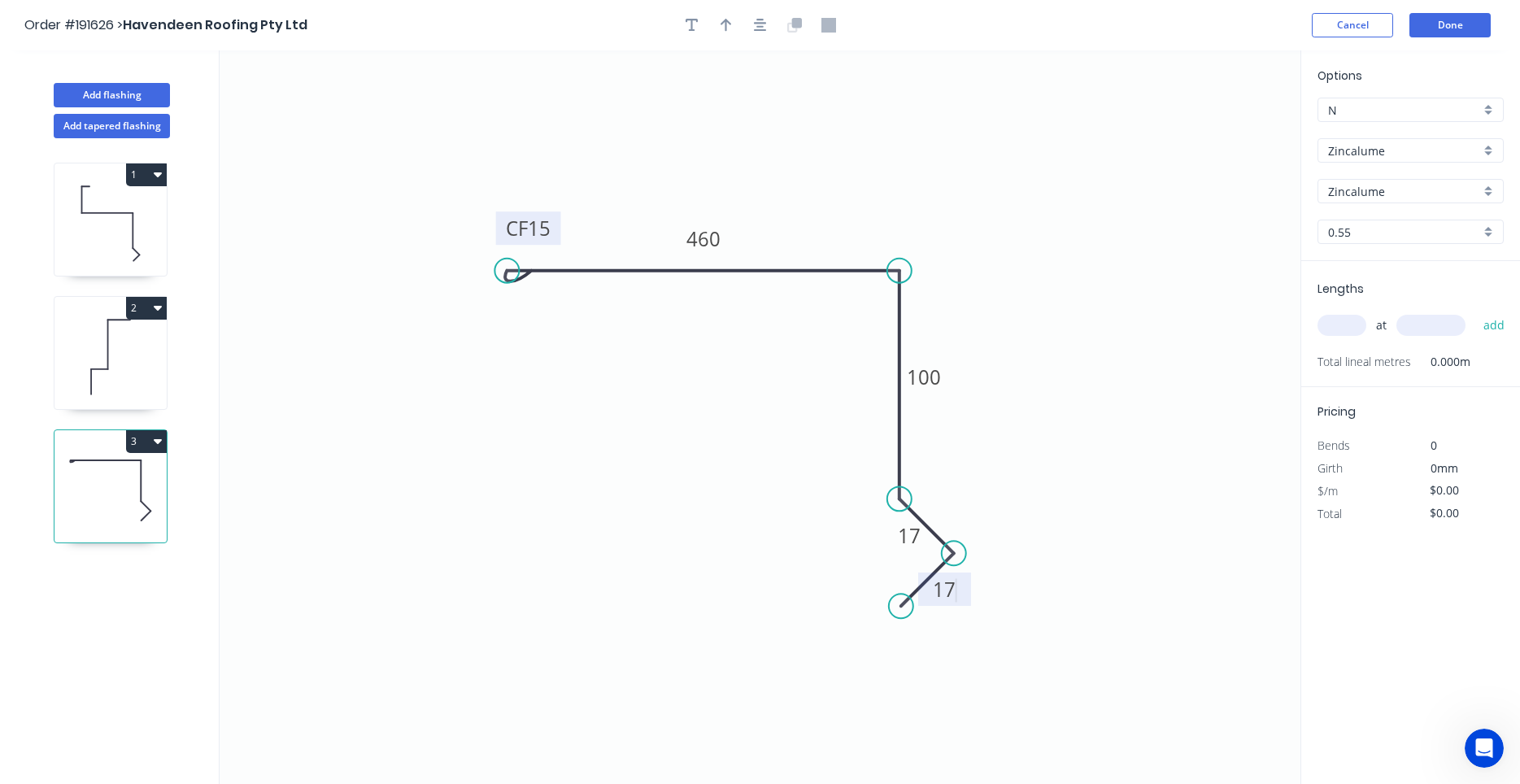
type input "$17.55"
click at [1332, 333] on input "text" at bounding box center [1342, 325] width 49 height 21
type input "1"
type input "2000"
click at [1475, 312] on button "add" at bounding box center [1493, 325] width 38 height 27
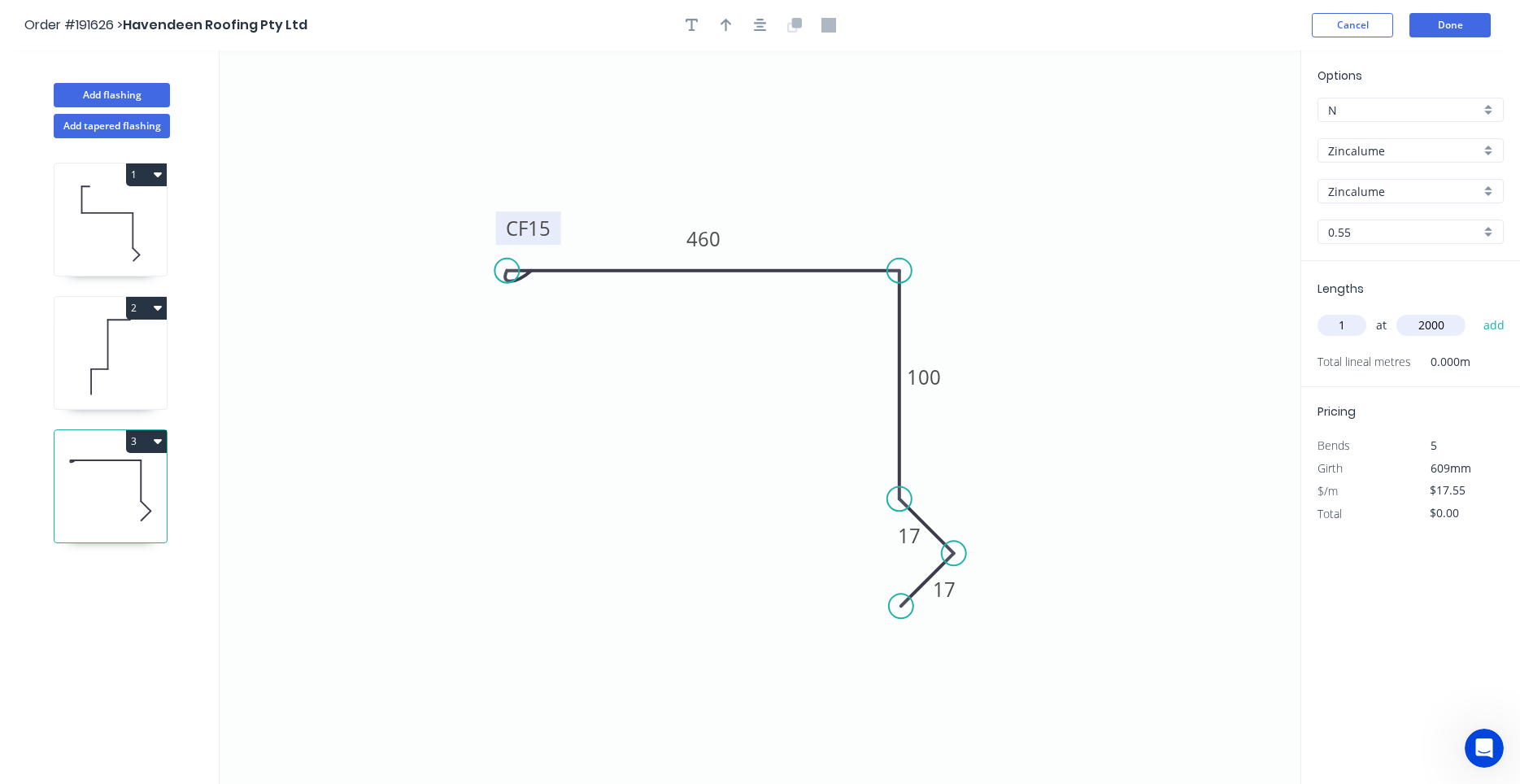
type input "$35.10"
click at [45, 387] on div "1 2 3" at bounding box center [112, 475] width 214 height 675
click at [37, 432] on div "1 2 3" at bounding box center [112, 475] width 214 height 675
click at [1444, 34] on button "Done" at bounding box center [1450, 26] width 81 height 25
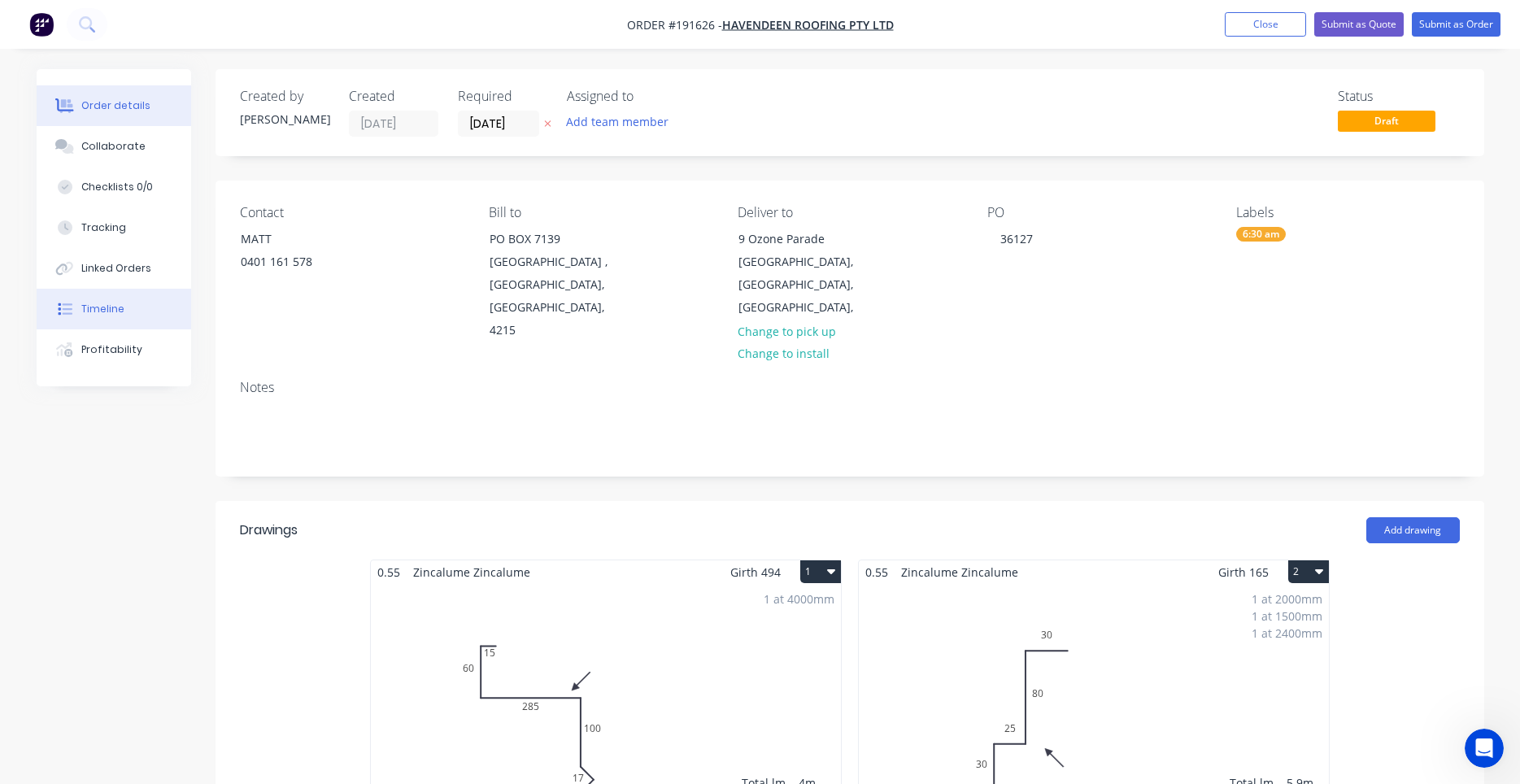
click at [134, 313] on button "Timeline" at bounding box center [114, 309] width 154 height 41
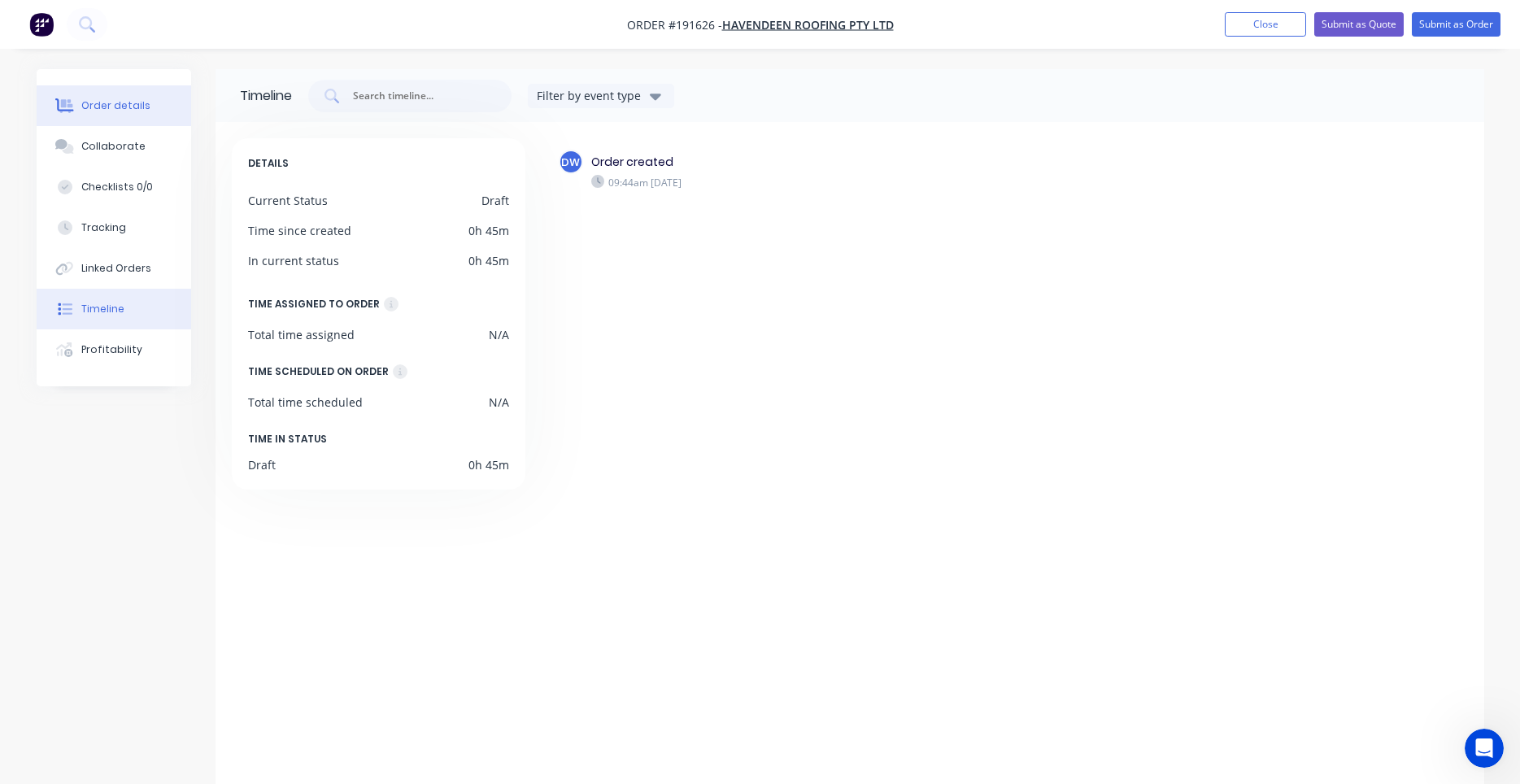
click at [134, 117] on button "Order details" at bounding box center [114, 105] width 154 height 41
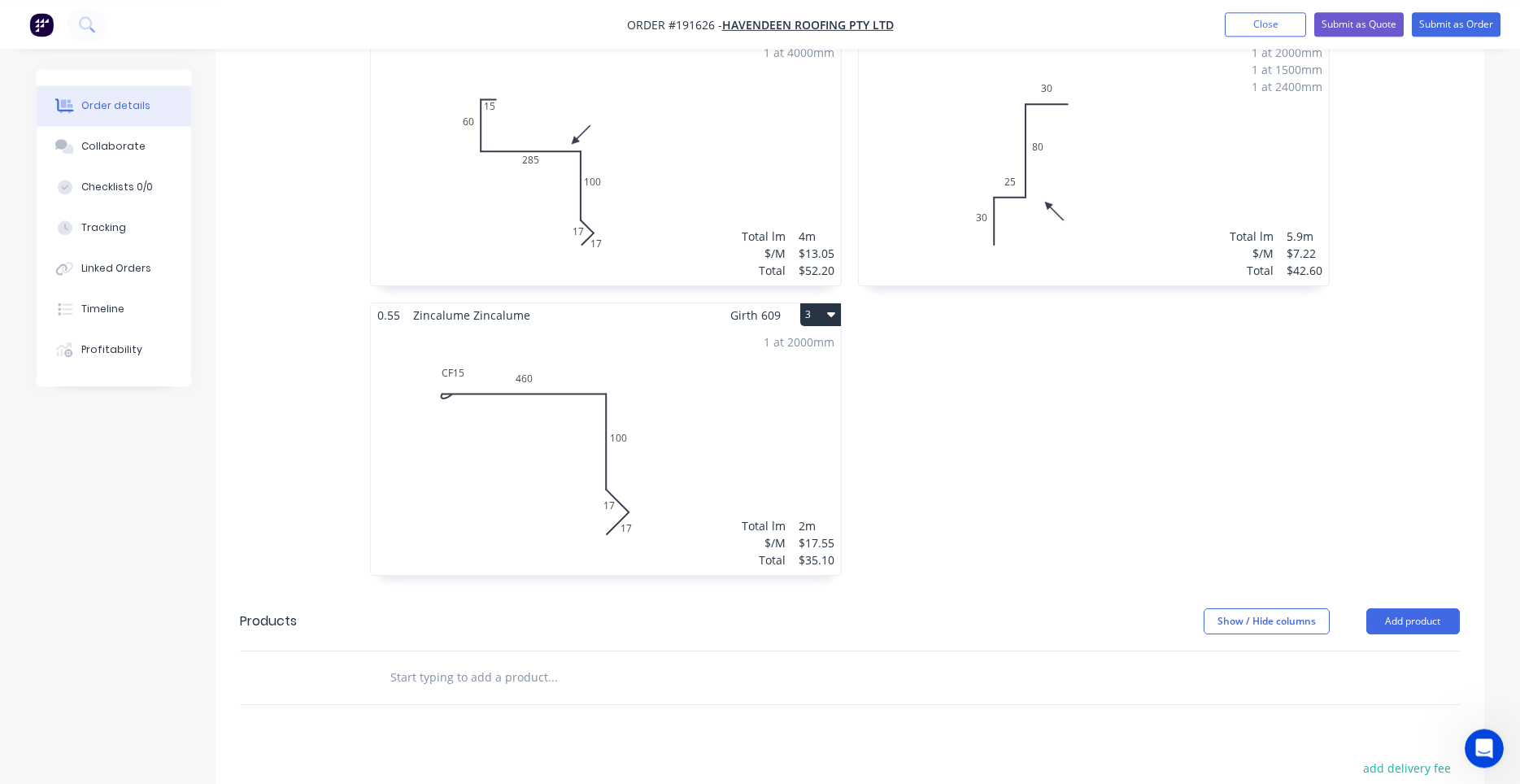
scroll to position [553, 0]
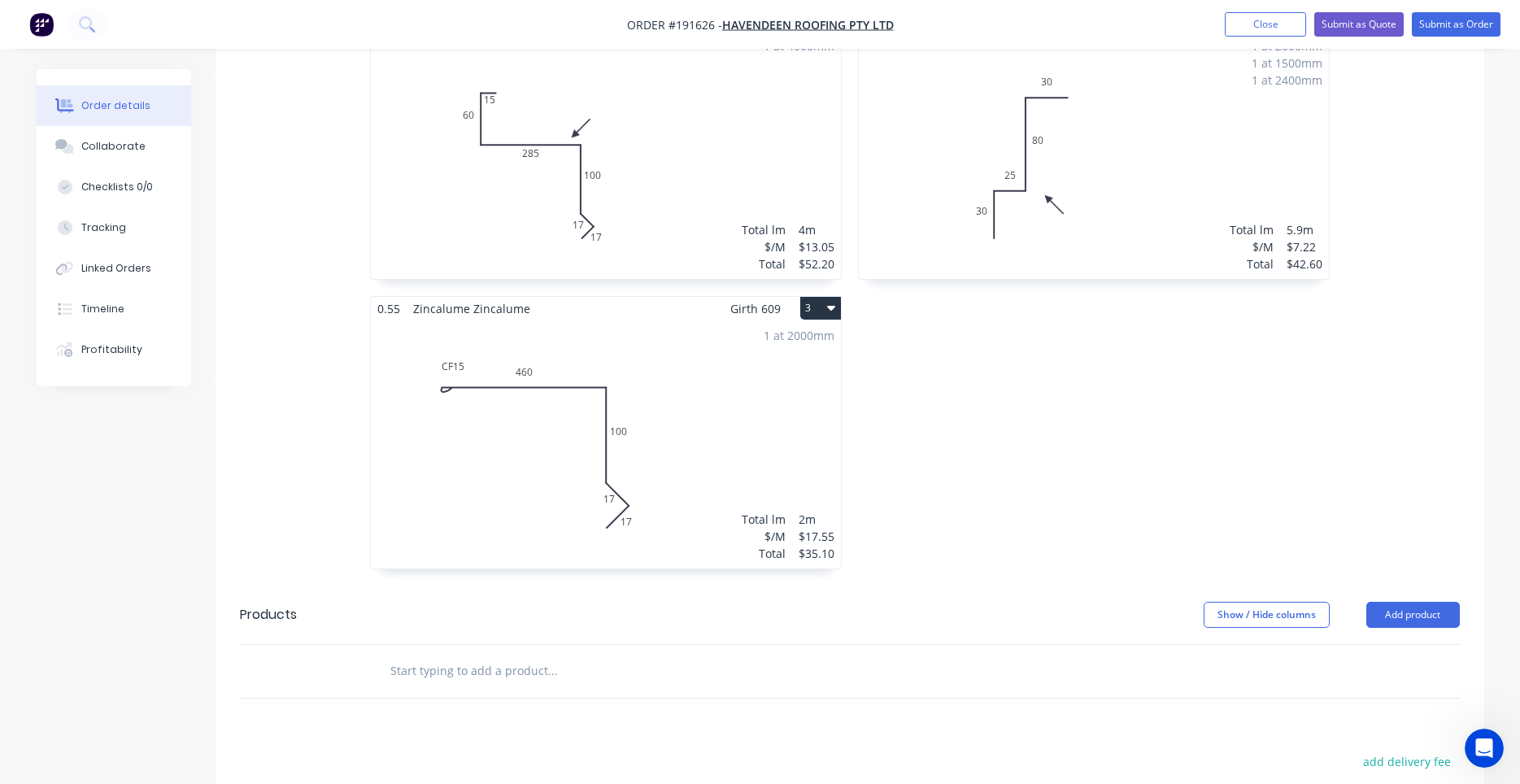
click at [697, 323] on div "1 at 2000mm Total lm $/M Total 2m $17.55 $35.10" at bounding box center [606, 444] width 470 height 248
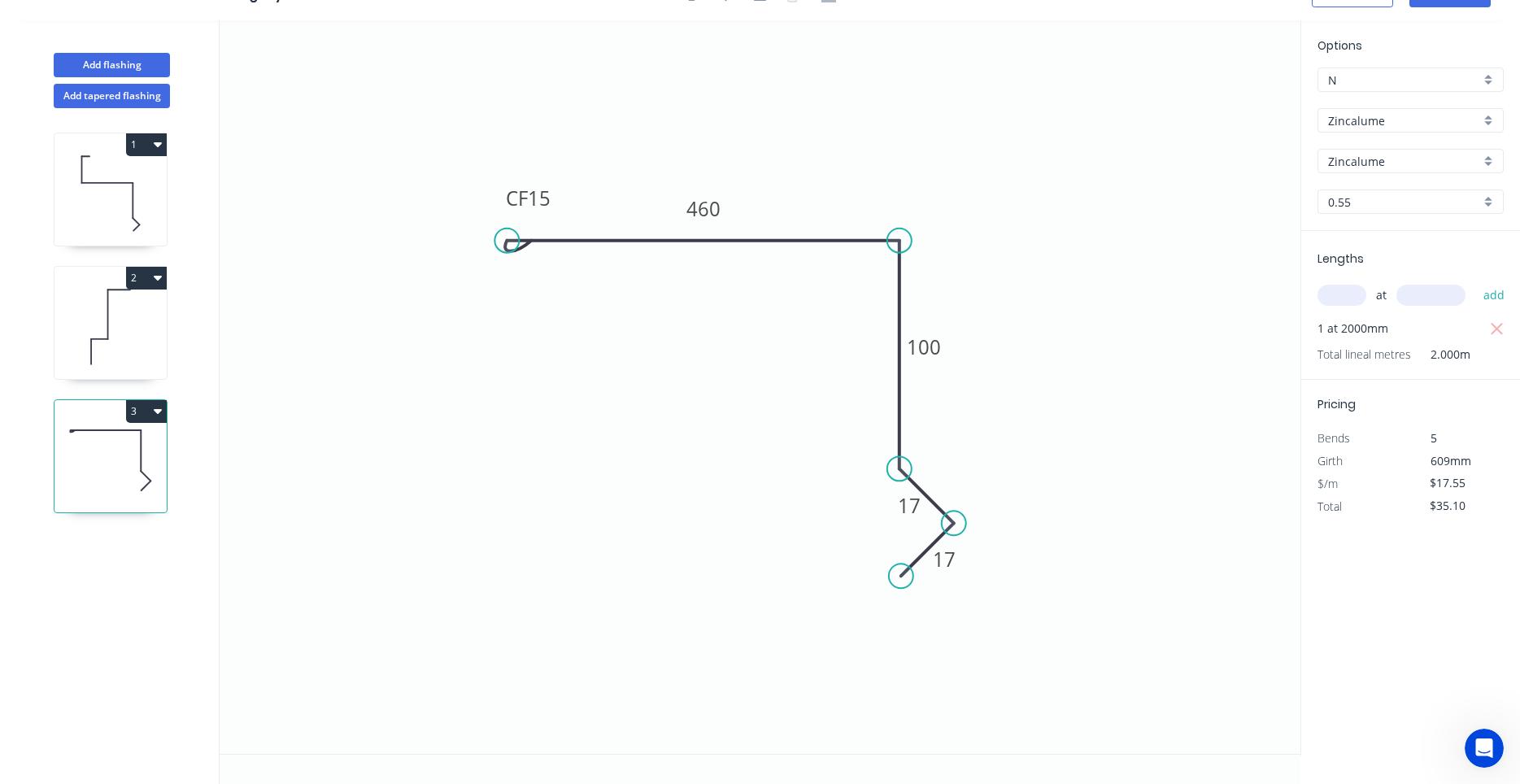
scroll to position [30, 0]
click at [149, 68] on button "Add flashing" at bounding box center [112, 65] width 116 height 25
type input "$0.00"
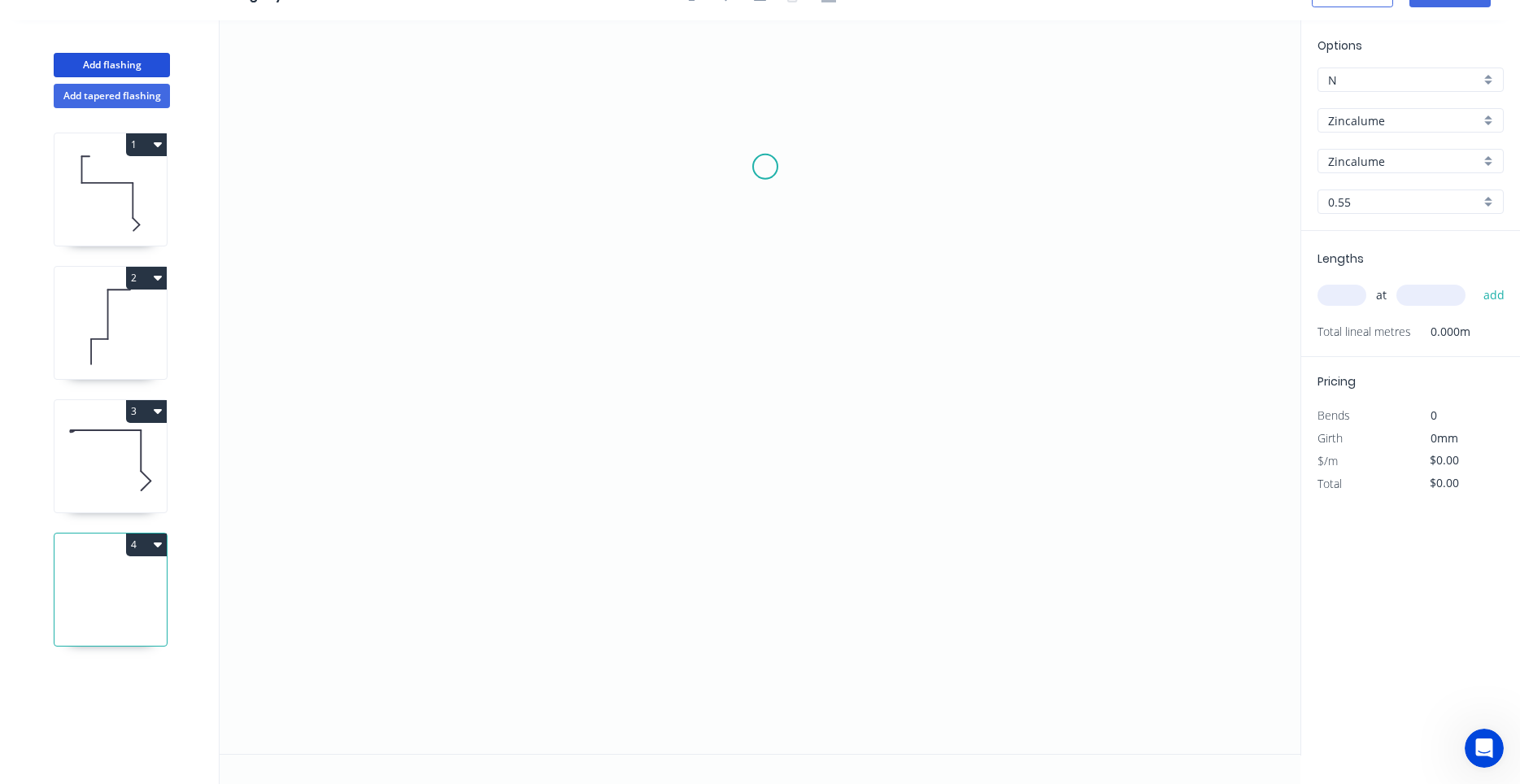
click at [765, 167] on icon "0" at bounding box center [760, 386] width 1081 height 733
click at [763, 363] on icon "0" at bounding box center [760, 386] width 1081 height 733
click at [699, 370] on icon "0 ?" at bounding box center [760, 386] width 1081 height 733
click at [694, 372] on circle at bounding box center [699, 370] width 25 height 25
click at [694, 373] on circle at bounding box center [699, 370] width 25 height 25
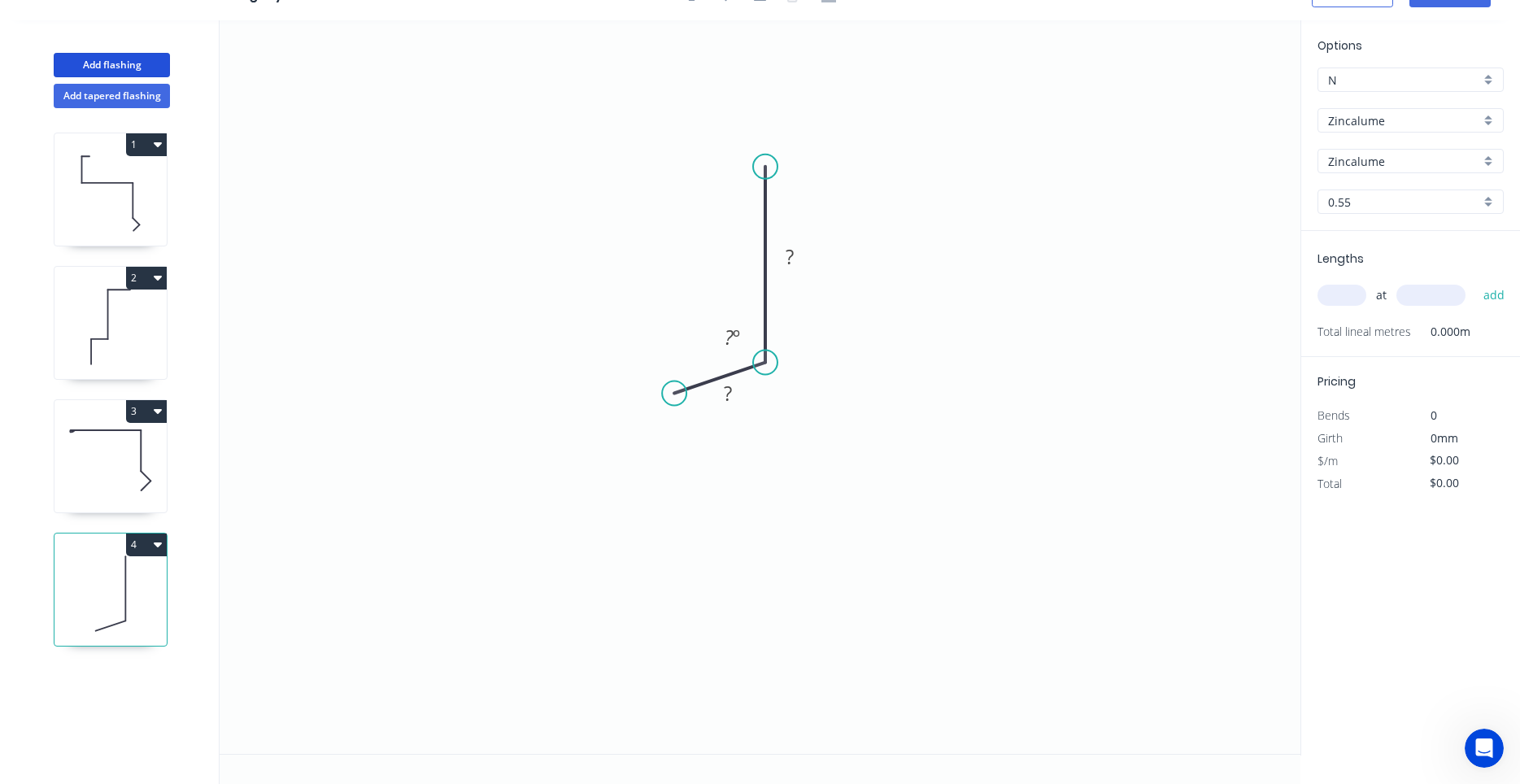
drag, startPoint x: 697, startPoint y: 365, endPoint x: 673, endPoint y: 395, distance: 38.4
click at [674, 394] on circle at bounding box center [674, 394] width 25 height 25
click at [673, 410] on div "Delete point" at bounding box center [745, 412] width 164 height 33
drag, startPoint x: 657, startPoint y: 416, endPoint x: 564, endPoint y: 341, distance: 119.5
click at [758, 368] on circle at bounding box center [765, 363] width 25 height 25
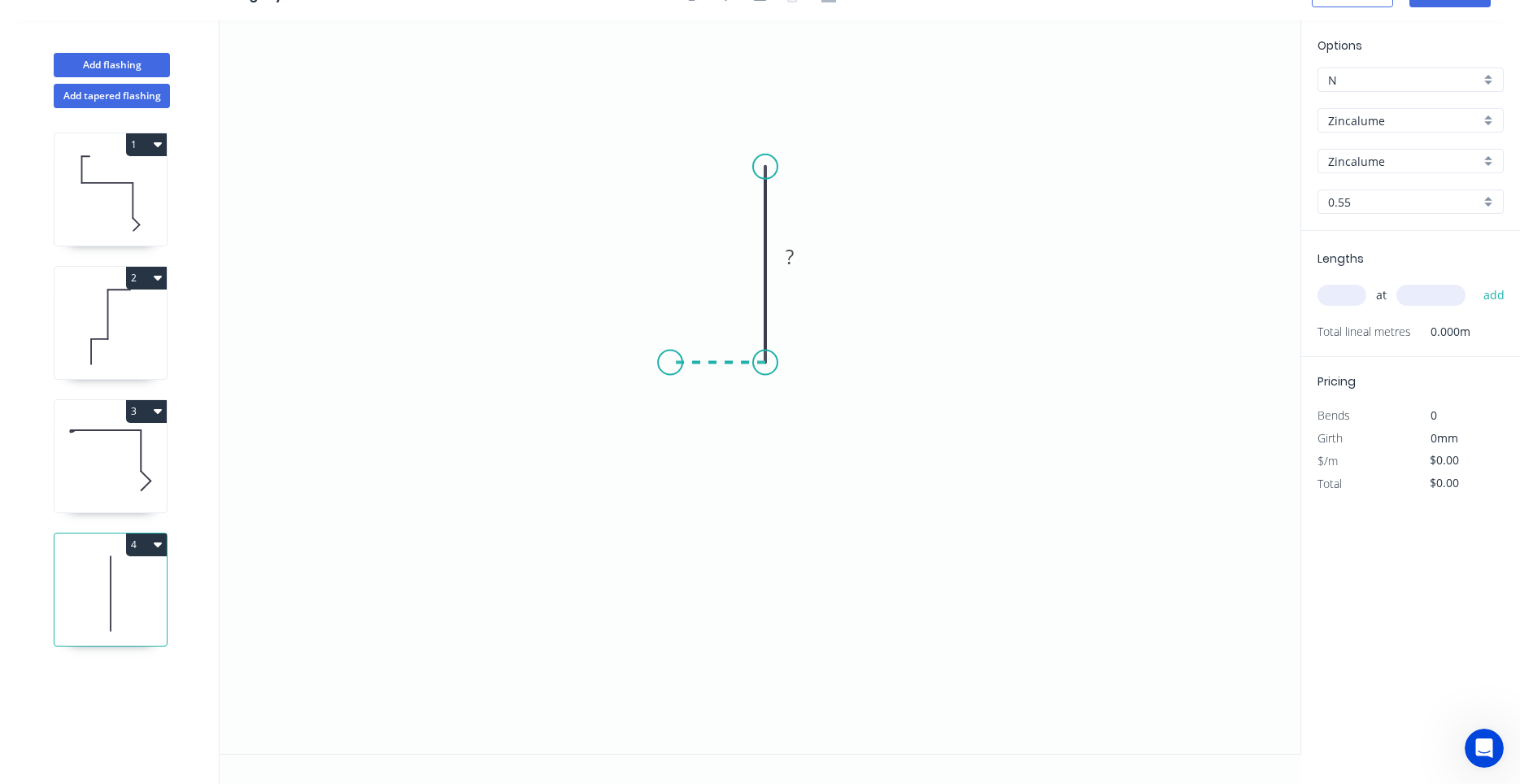
click at [670, 362] on icon "0 ?" at bounding box center [760, 386] width 1081 height 733
click at [670, 461] on icon "0 ? ?" at bounding box center [760, 386] width 1081 height 733
click at [670, 461] on circle at bounding box center [671, 460] width 25 height 25
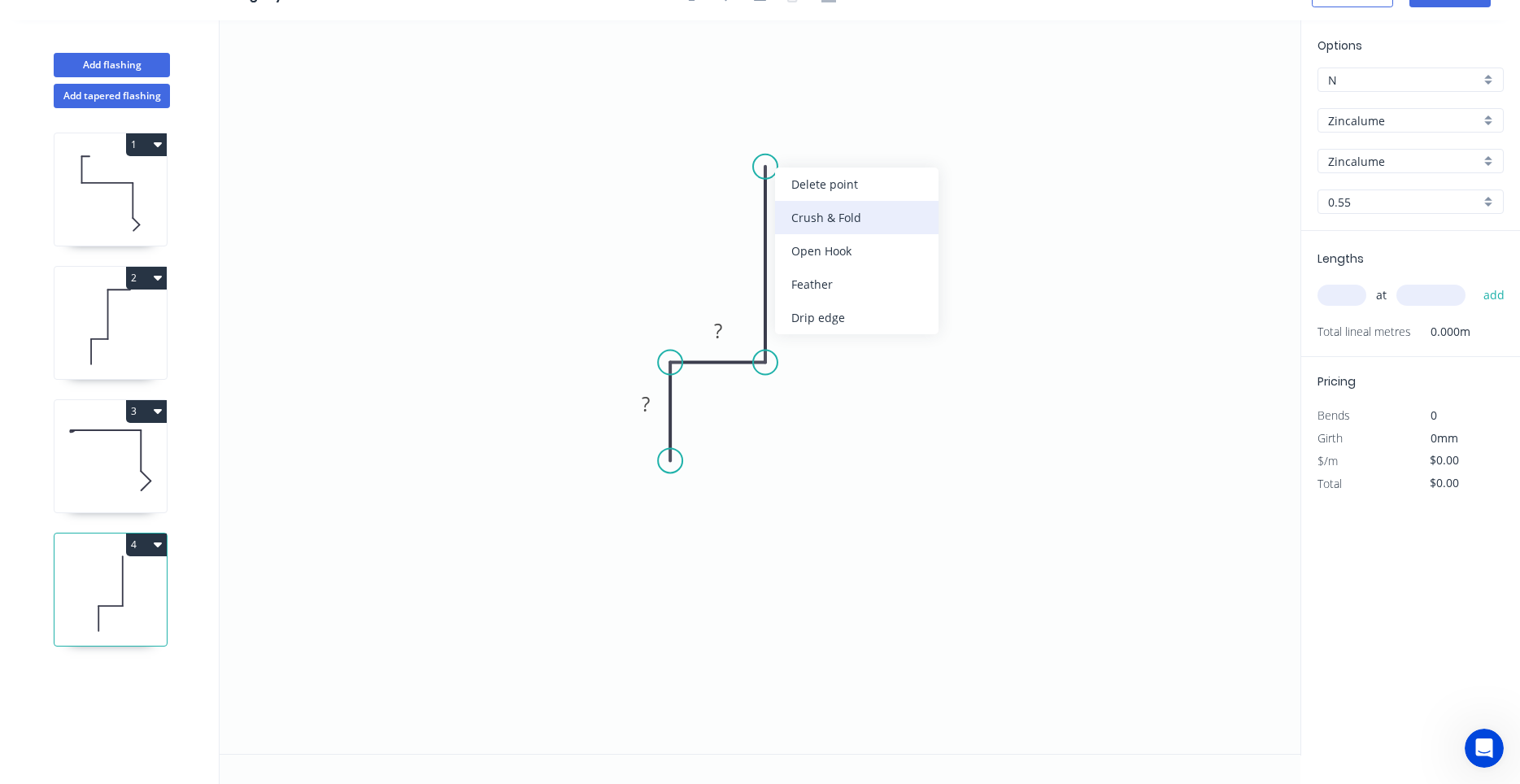
click at [802, 220] on div "Crush & Fold" at bounding box center [856, 217] width 164 height 33
click at [795, 214] on div "Flip bend" at bounding box center [849, 221] width 164 height 33
click at [806, 142] on tspan "10" at bounding box center [811, 137] width 23 height 27
drag, startPoint x: 809, startPoint y: 186, endPoint x: 688, endPoint y: 293, distance: 161.5
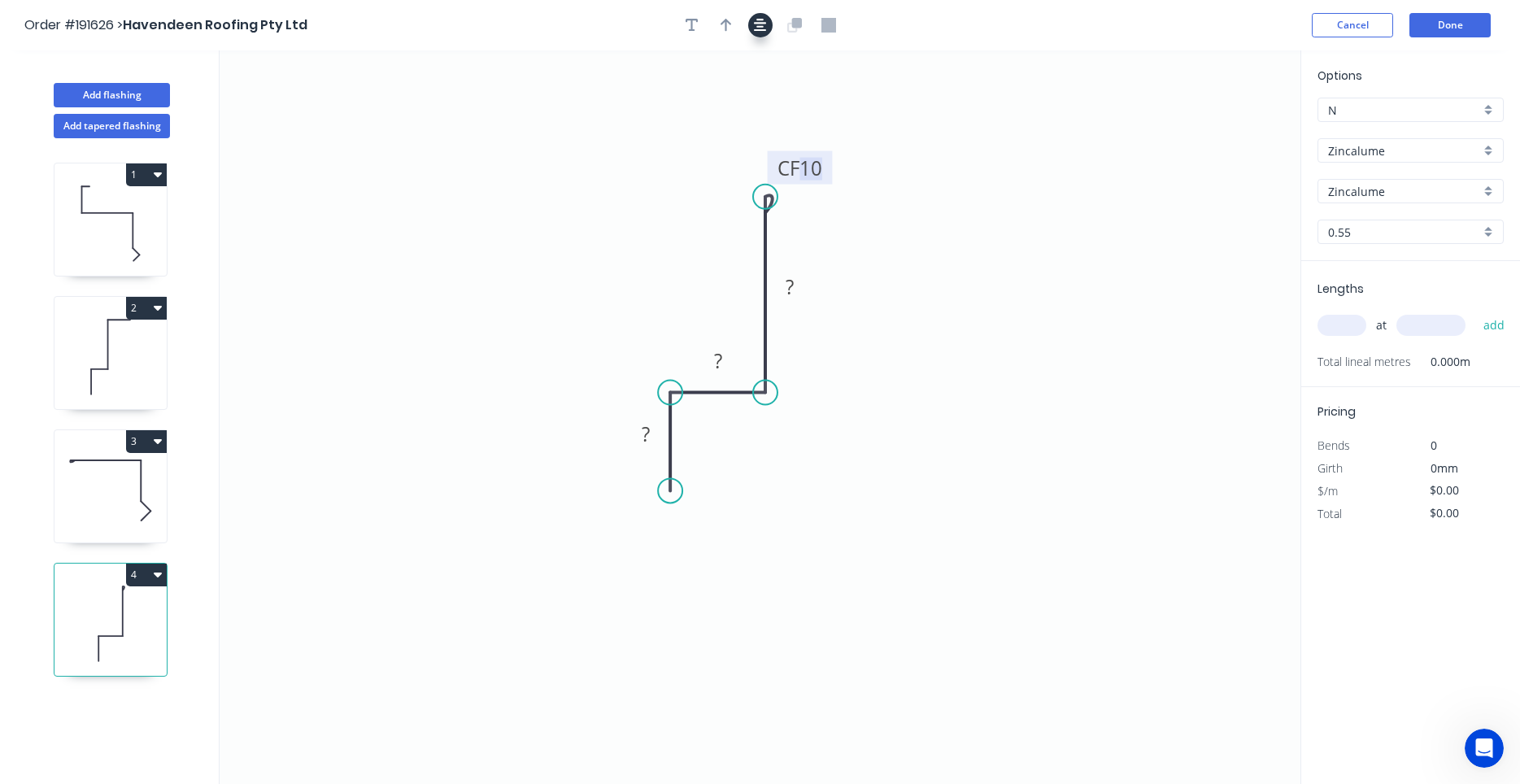
click at [756, 23] on icon "button" at bounding box center [760, 26] width 13 height 13
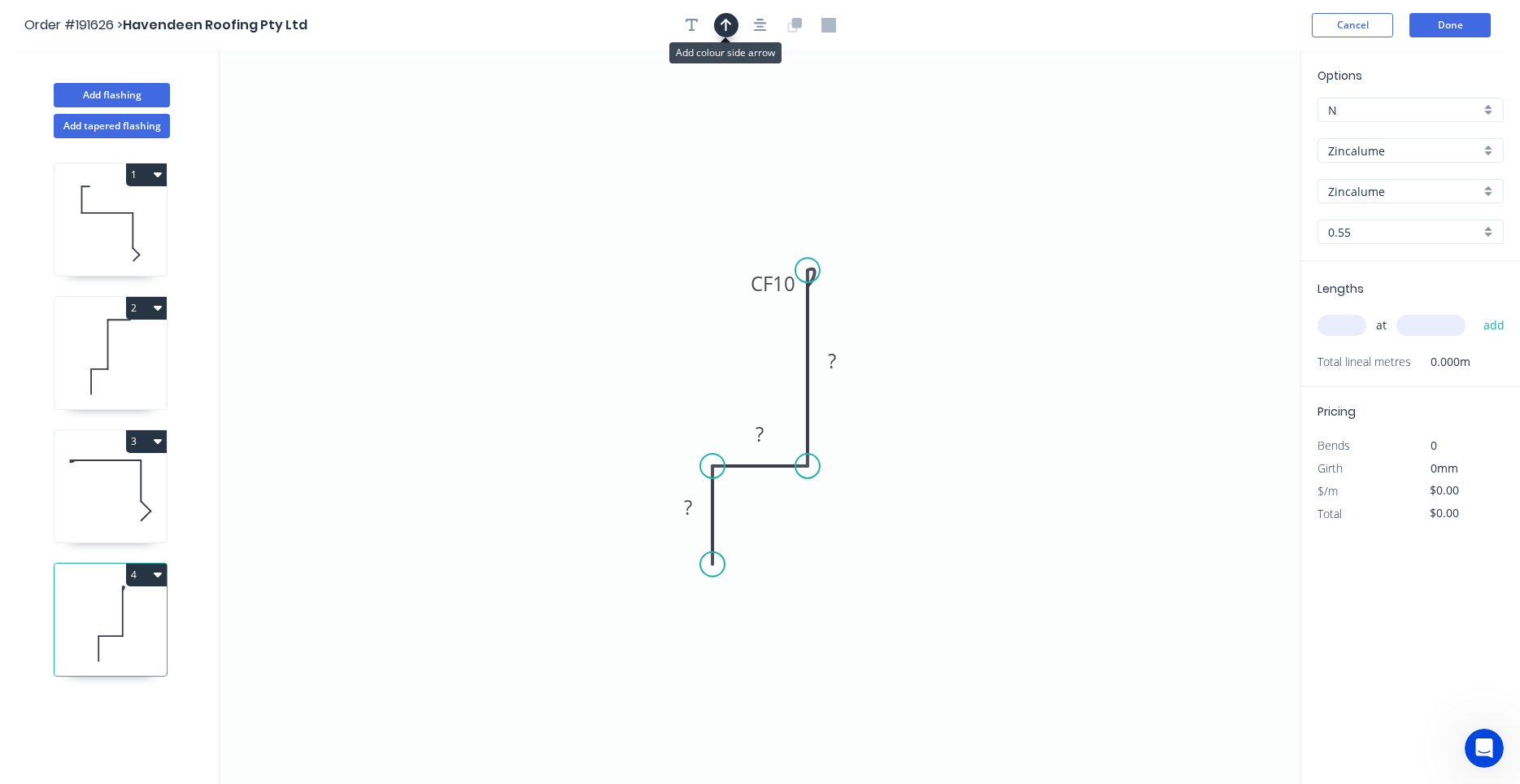
click at [730, 27] on icon "button" at bounding box center [726, 25] width 11 height 14
click at [1199, 137] on icon "0 ? ? CF 10 ?" at bounding box center [760, 417] width 1081 height 733
click at [1215, 132] on icon "0 ? ? CF 10 ?" at bounding box center [760, 417] width 1081 height 733
click at [1214, 134] on icon at bounding box center [1232, 118] width 47 height 47
click at [1214, 134] on icon at bounding box center [1227, 120] width 47 height 47
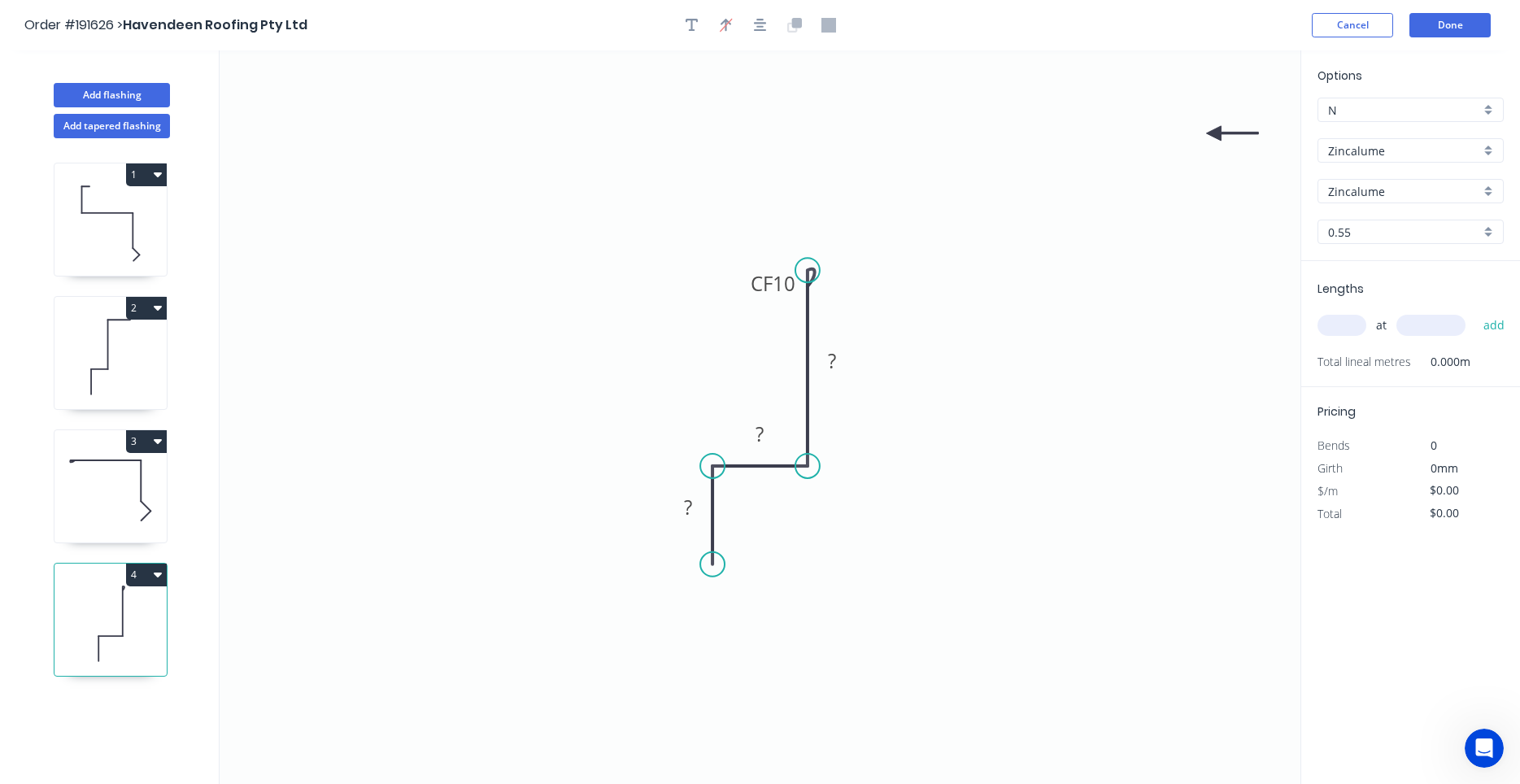
click at [1214, 134] on icon at bounding box center [1231, 133] width 52 height 14
click at [1214, 134] on icon at bounding box center [1227, 147] width 47 height 47
drag, startPoint x: 1211, startPoint y: 134, endPoint x: 867, endPoint y: 509, distance: 508.9
click at [867, 509] on icon at bounding box center [881, 523] width 47 height 47
click at [694, 499] on rect at bounding box center [688, 508] width 32 height 23
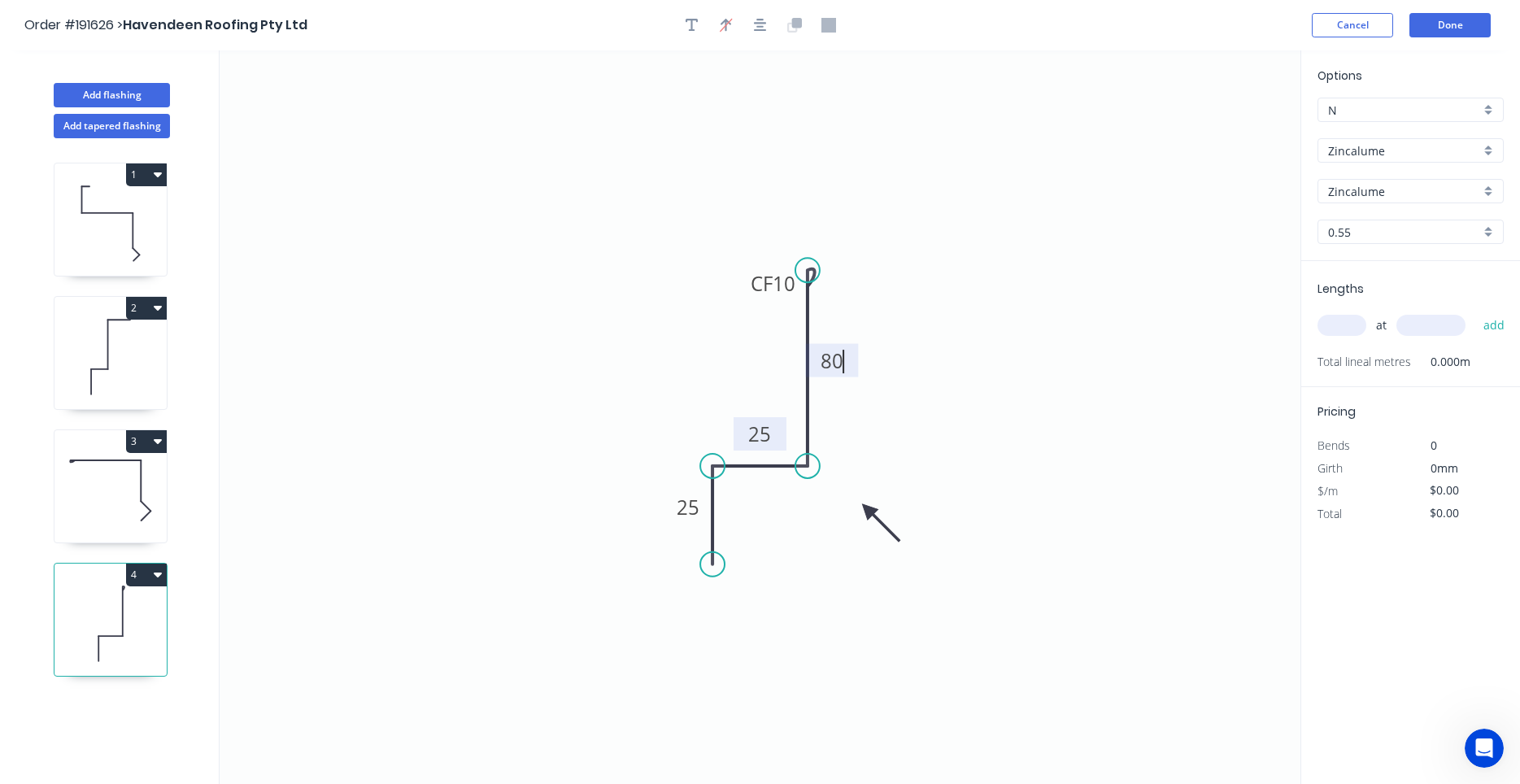
type input "$7.89"
click at [1340, 330] on input "text" at bounding box center [1342, 325] width 49 height 21
type input "3"
type input "5500"
click at [1475, 312] on button "add" at bounding box center [1493, 325] width 38 height 27
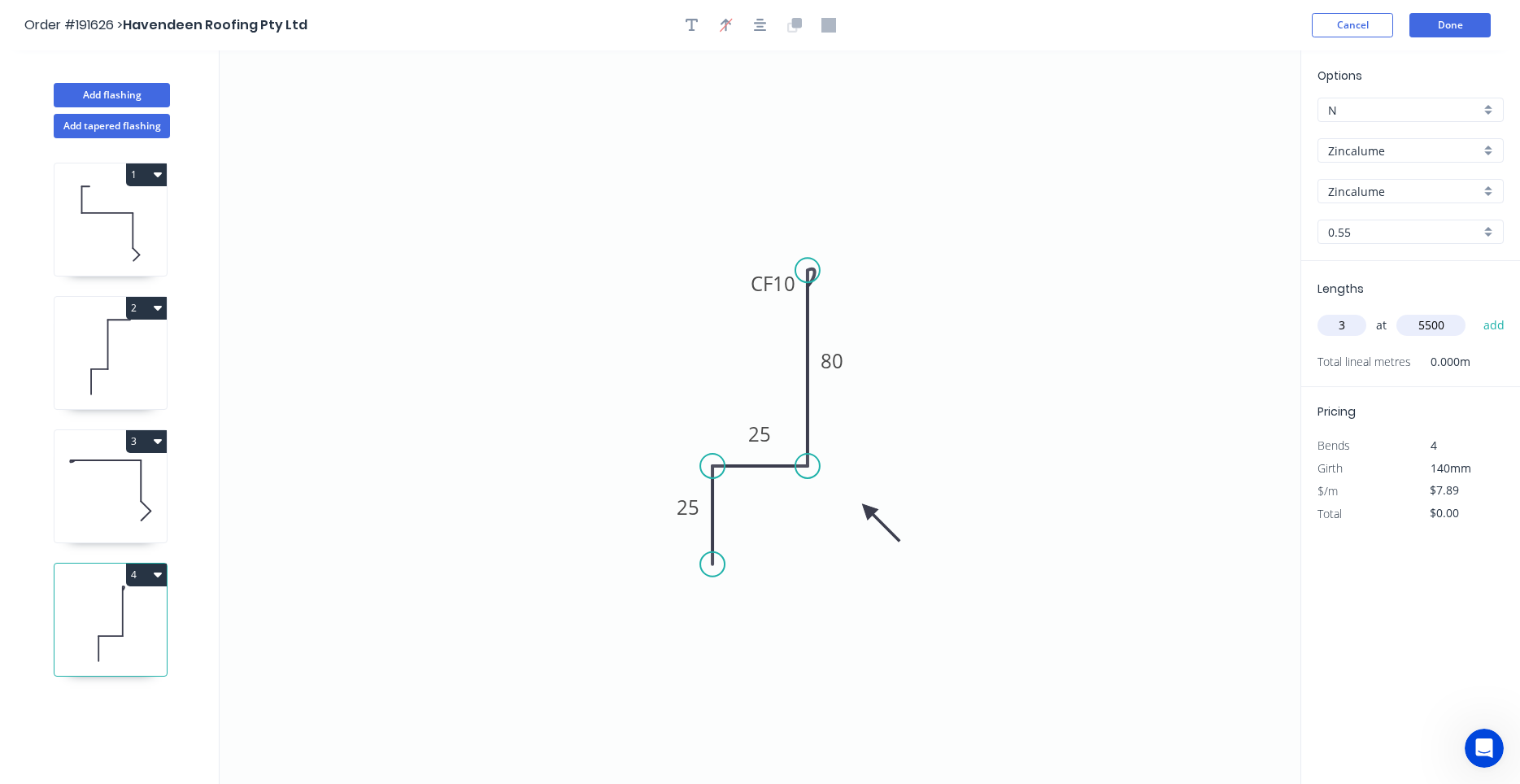
type input "$130.19"
click at [116, 267] on icon at bounding box center [111, 223] width 112 height 104
type input "$13.05"
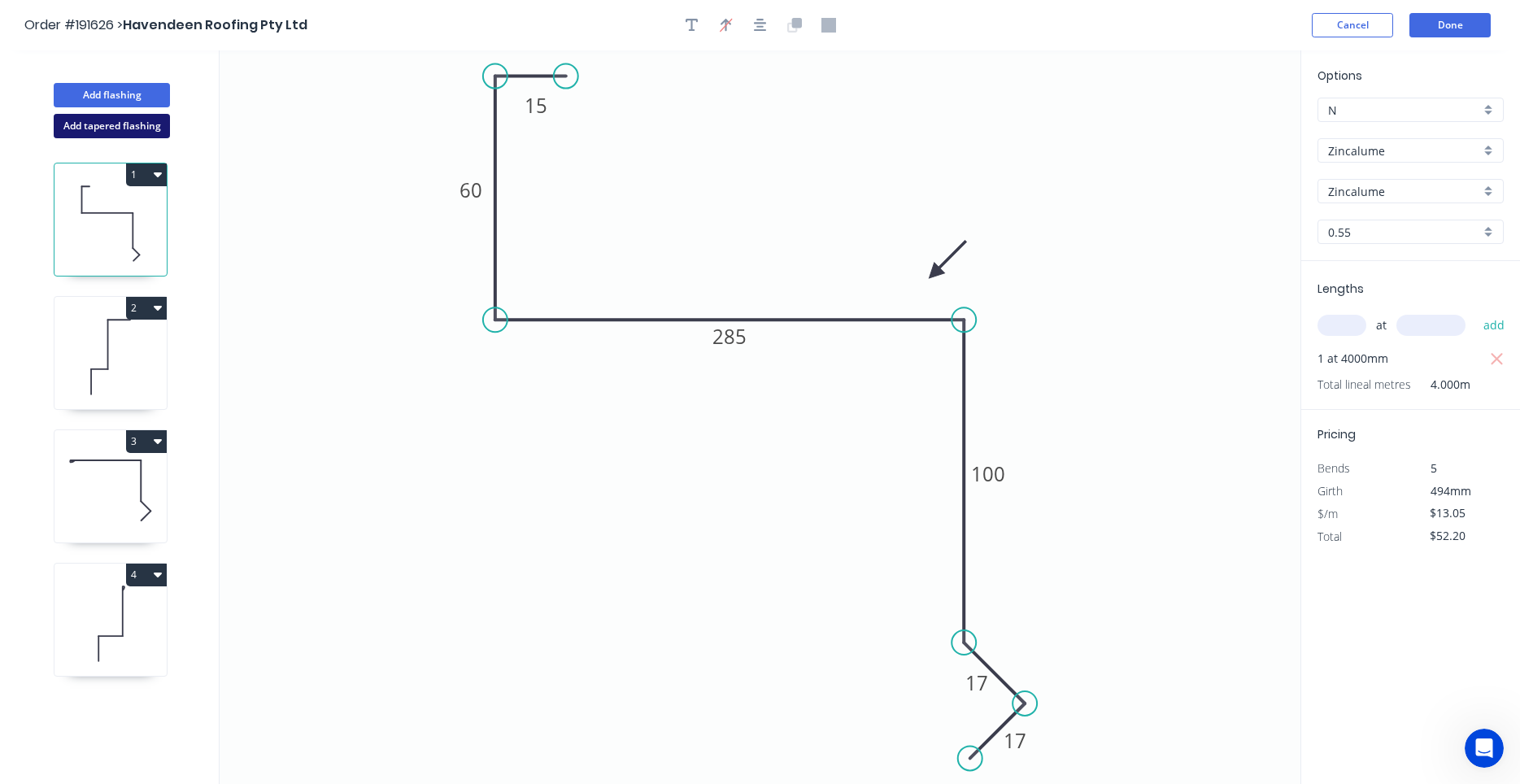
drag, startPoint x: 147, startPoint y: 239, endPoint x: 151, endPoint y: 135, distance: 104.1
click at [160, 169] on icon "button" at bounding box center [157, 174] width 9 height 13
click at [137, 206] on div "Duplicate" at bounding box center [89, 215] width 125 height 24
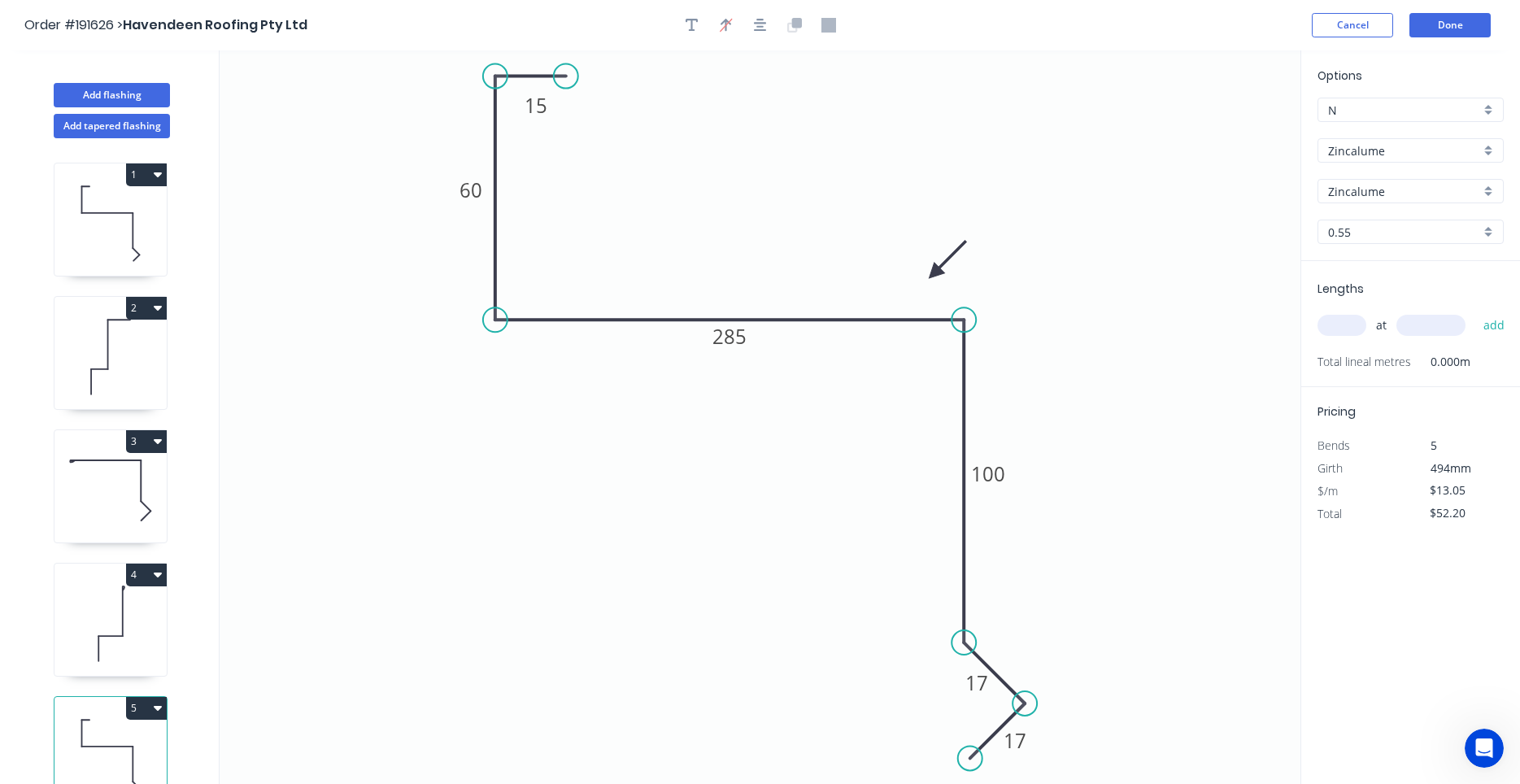
type input "$0.00"
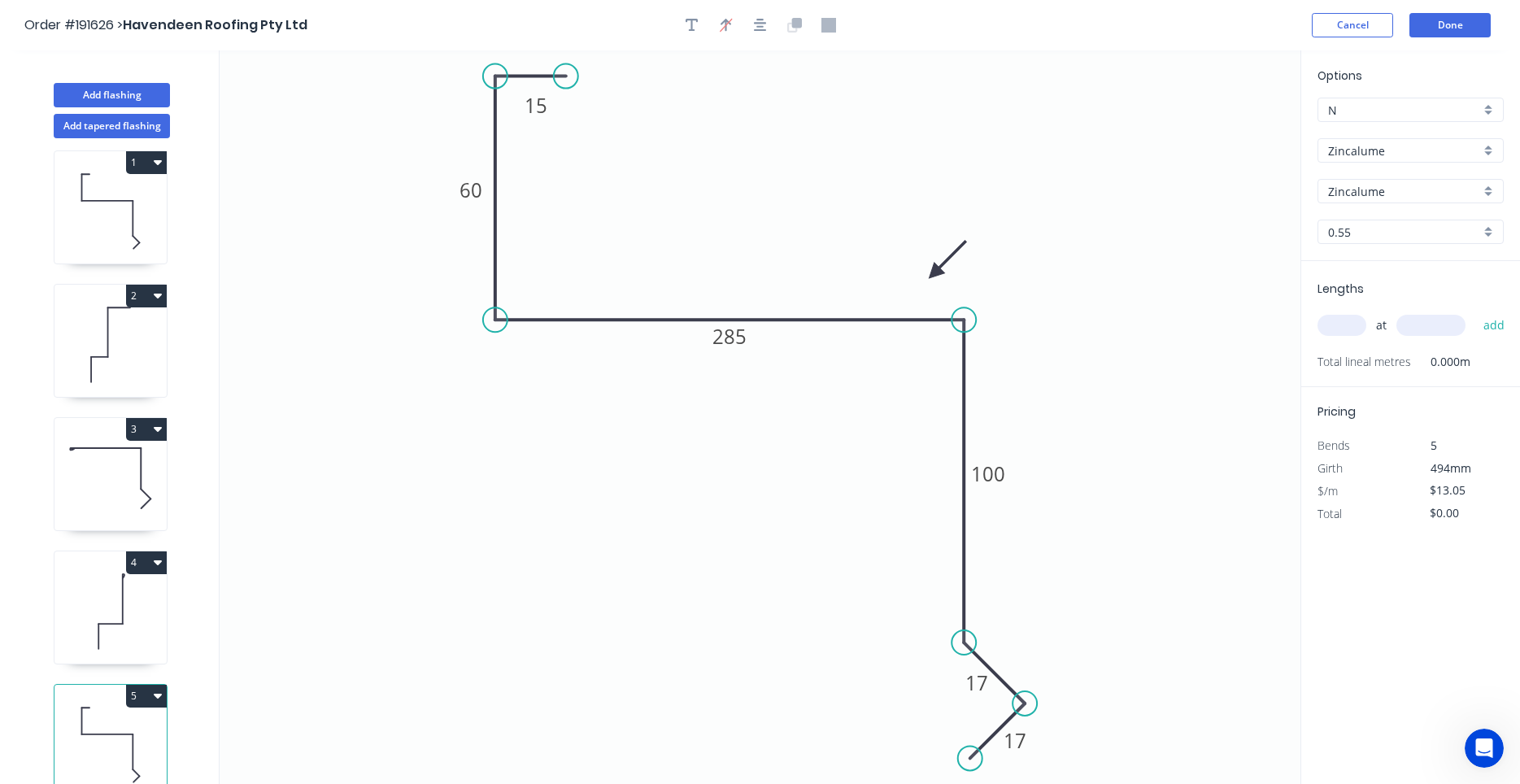
scroll to position [15, 0]
click at [740, 342] on tspan "285" at bounding box center [729, 336] width 34 height 27
click at [1360, 325] on input "text" at bounding box center [1342, 325] width 49 height 21
type input "1"
type input "6000"
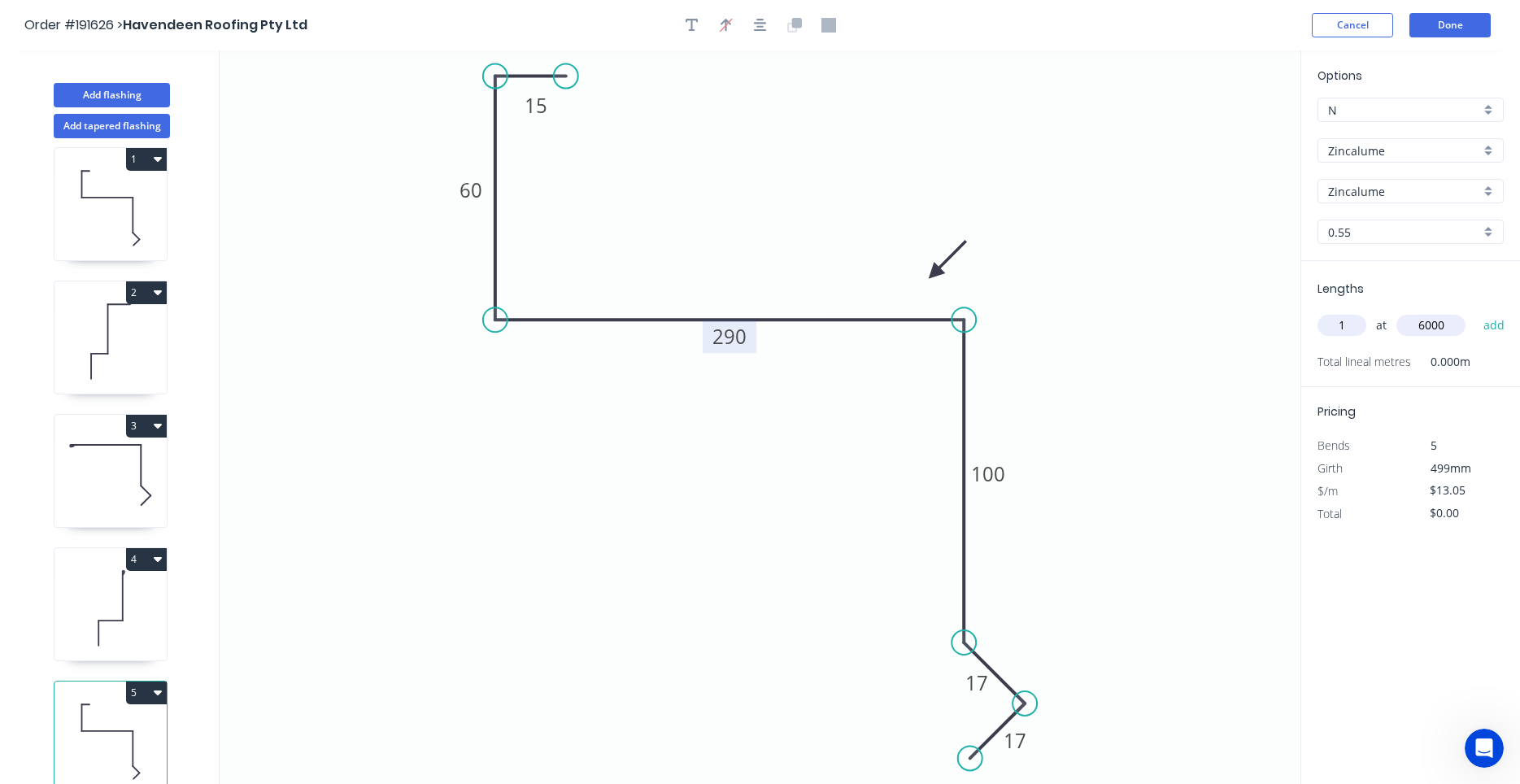
click at [1475, 312] on button "add" at bounding box center [1493, 325] width 38 height 27
type input "$78.30"
click at [1475, 312] on button "add" at bounding box center [1493, 325] width 38 height 27
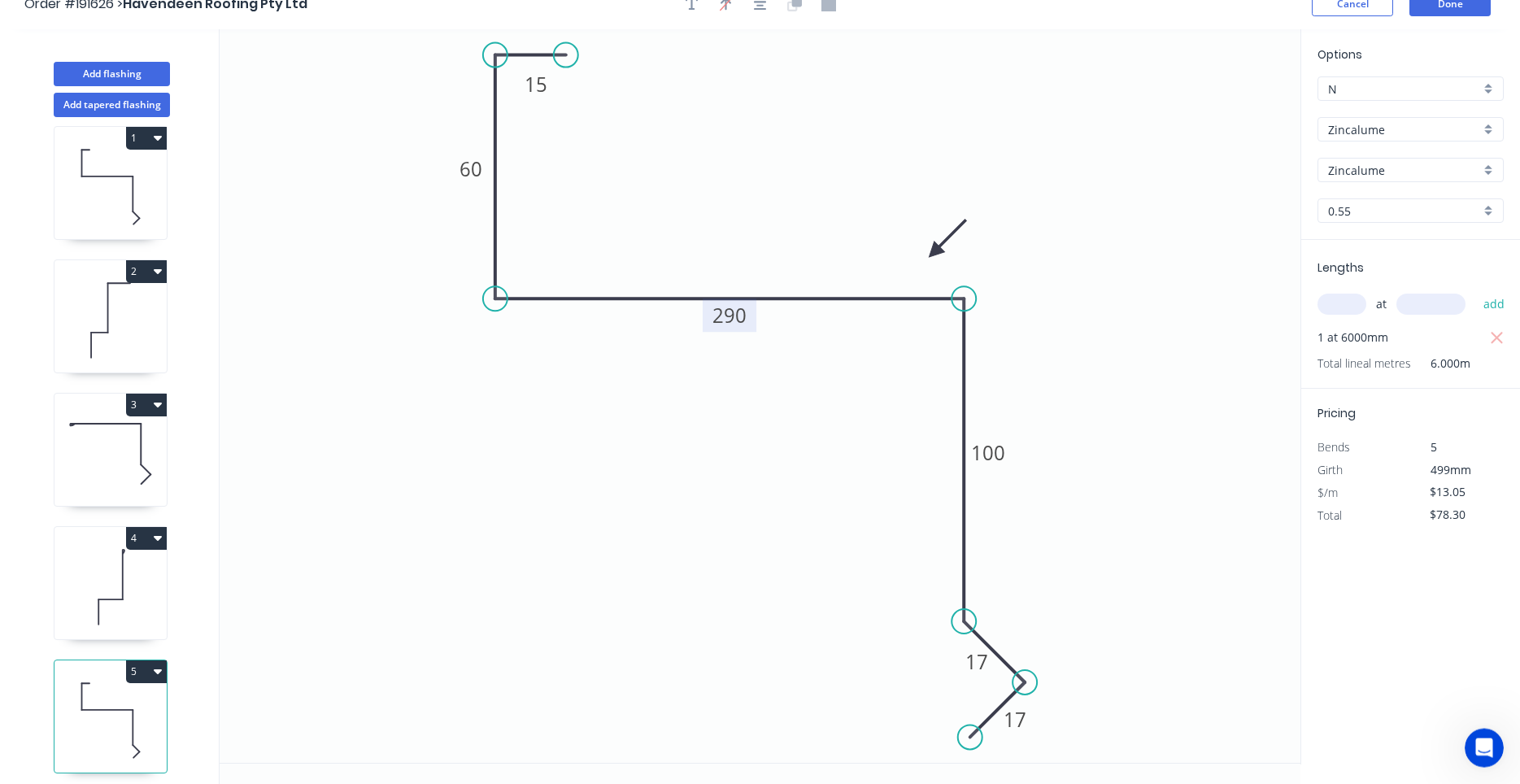
scroll to position [30, 0]
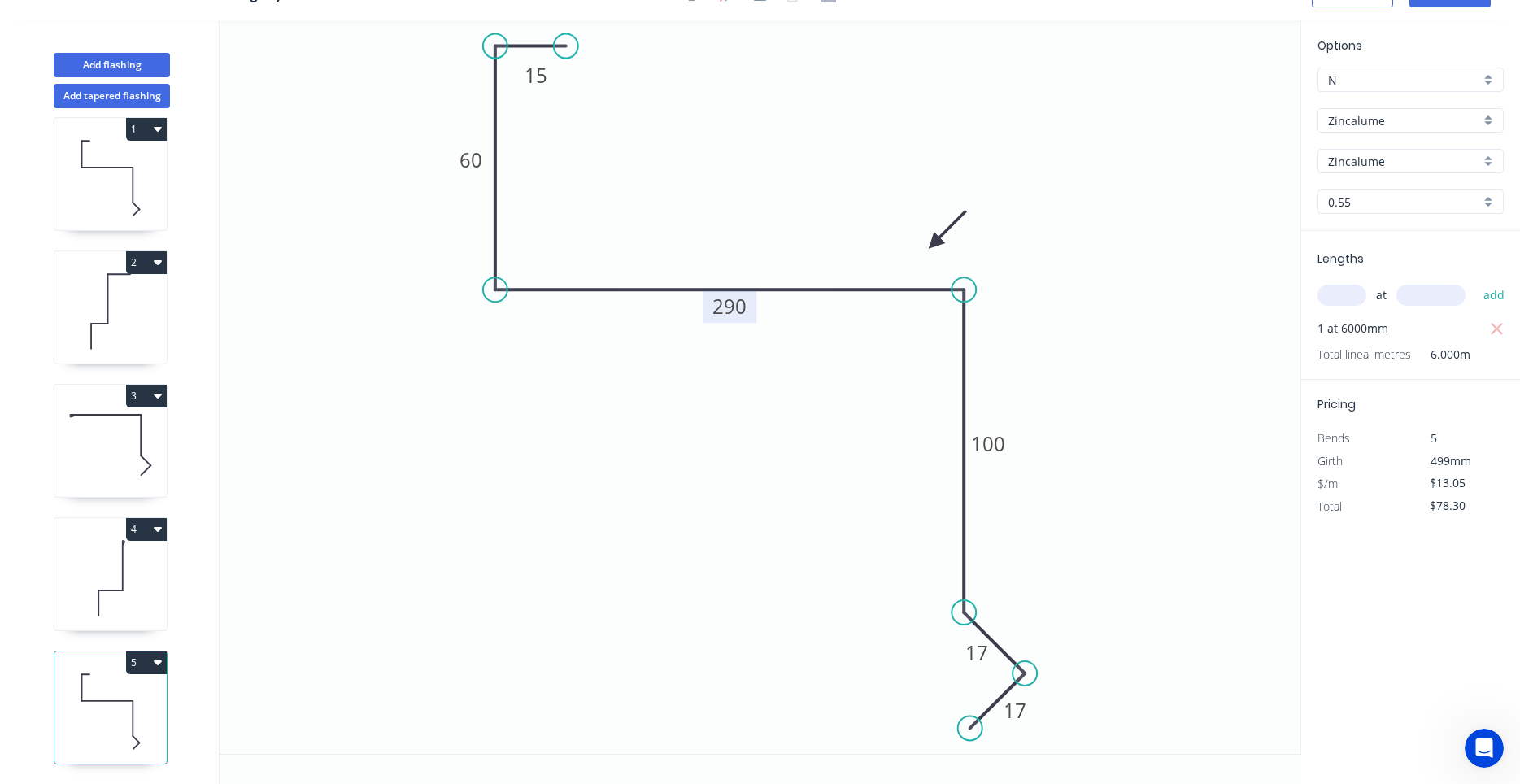
drag, startPoint x: 218, startPoint y: 650, endPoint x: 210, endPoint y: 697, distance: 47.7
drag, startPoint x: 55, startPoint y: 770, endPoint x: 107, endPoint y: 666, distance: 116.3
click at [470, 643] on icon "0 15 60 290 100 17 17" at bounding box center [760, 386] width 1081 height 733
click at [112, 553] on icon at bounding box center [111, 579] width 112 height 104
type input "$7.89"
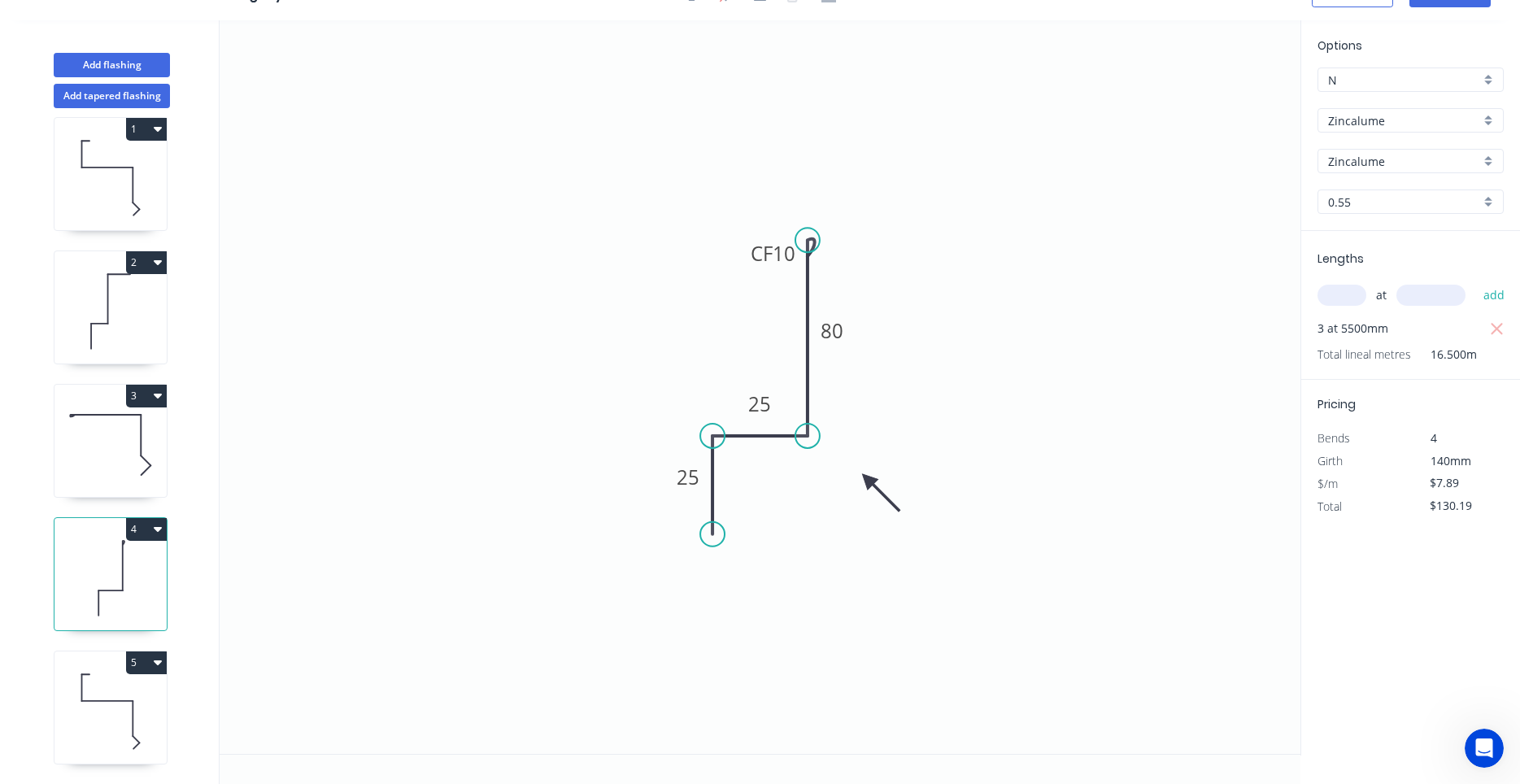
click at [150, 529] on button "4" at bounding box center [146, 529] width 41 height 23
click at [131, 565] on div "Duplicate" at bounding box center [89, 569] width 125 height 24
type input "$0.00"
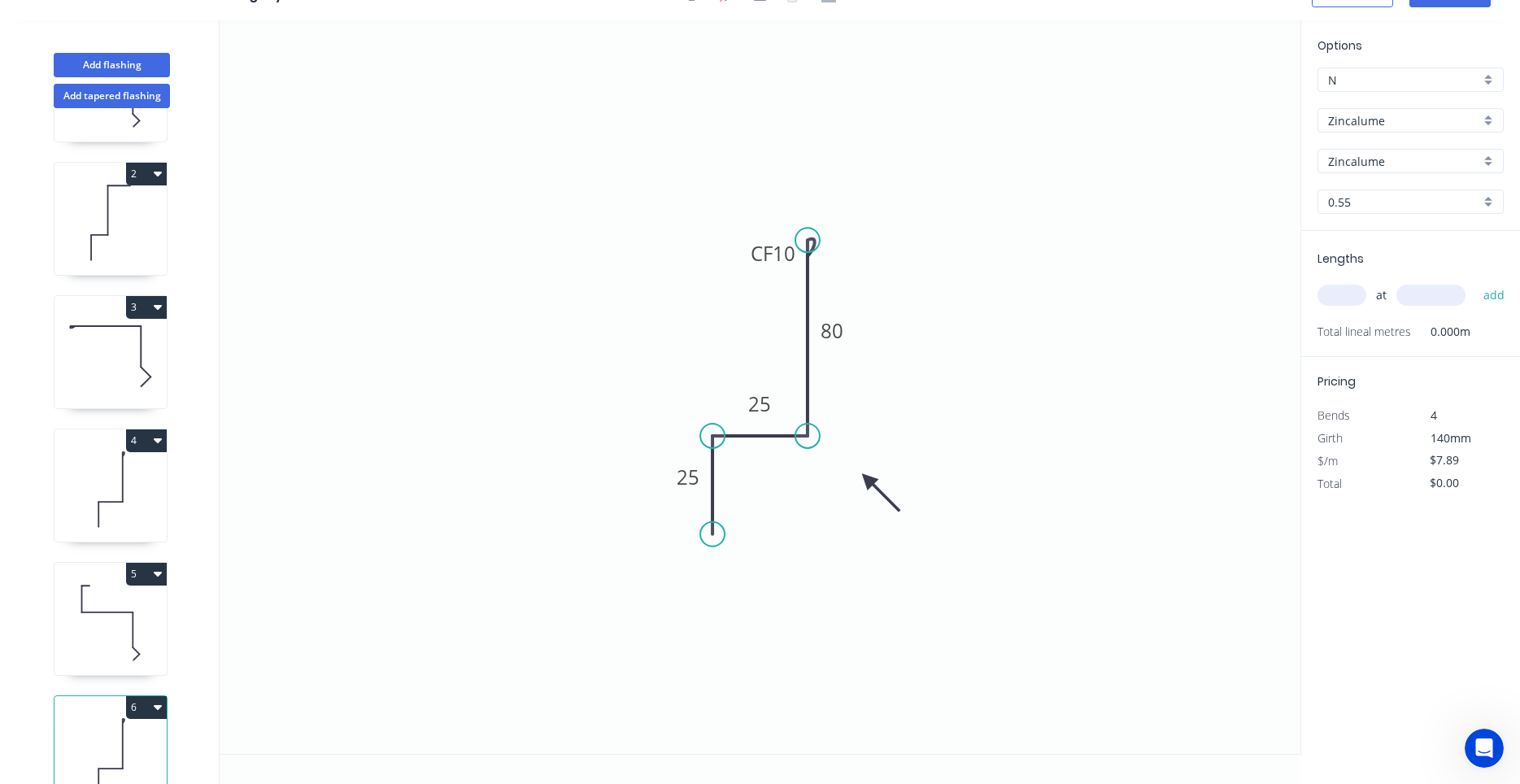
scroll to position [149, 0]
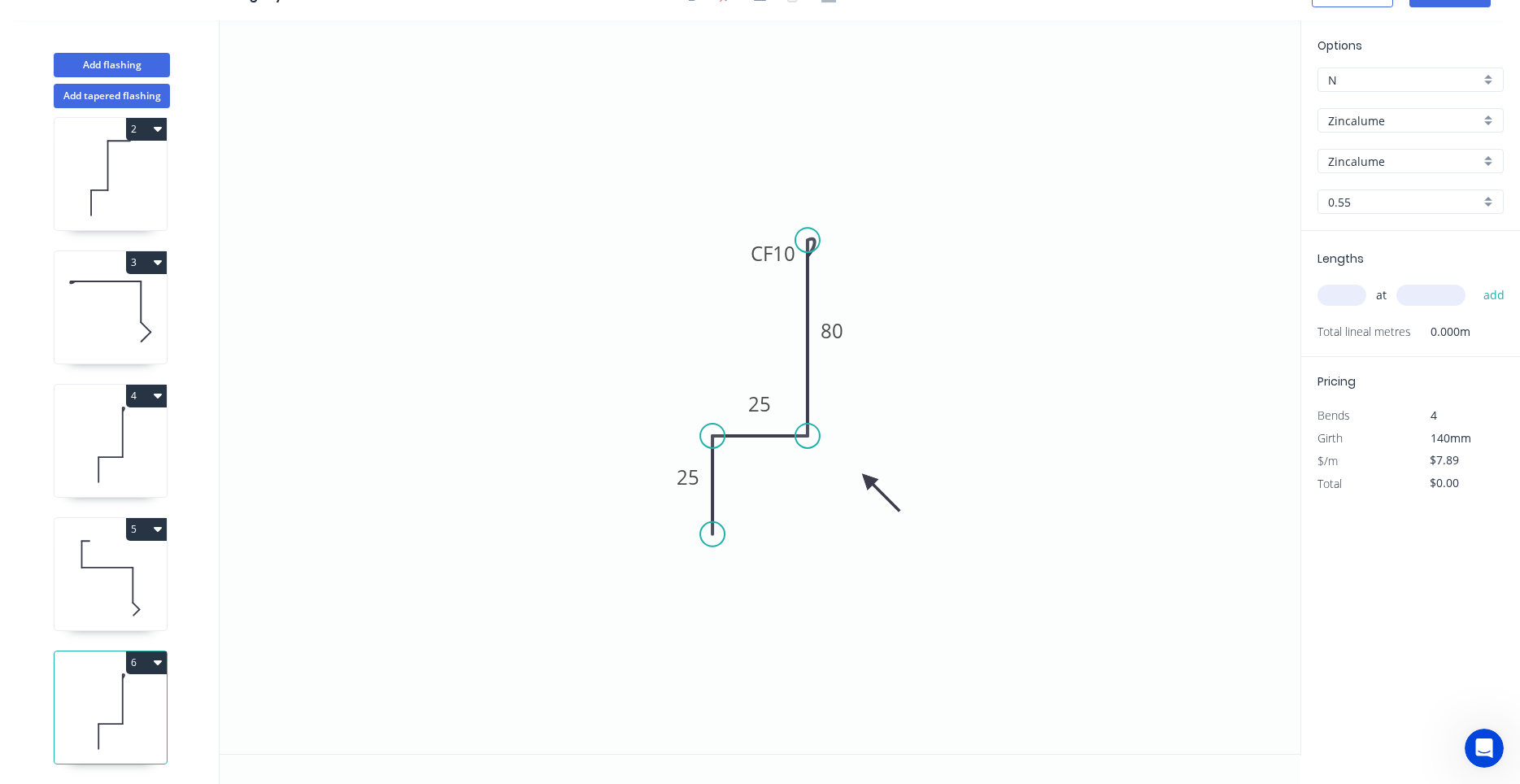
click at [137, 693] on icon at bounding box center [111, 711] width 112 height 104
click at [757, 405] on tspan "25" at bounding box center [760, 403] width 23 height 27
drag, startPoint x: 824, startPoint y: 278, endPoint x: 830, endPoint y: 320, distance: 42.4
click at [830, 320] on div "Delete point Flip bend Delete bend" at bounding box center [887, 294] width 164 height 100
click at [837, 321] on div "Delete bend" at bounding box center [896, 326] width 164 height 33
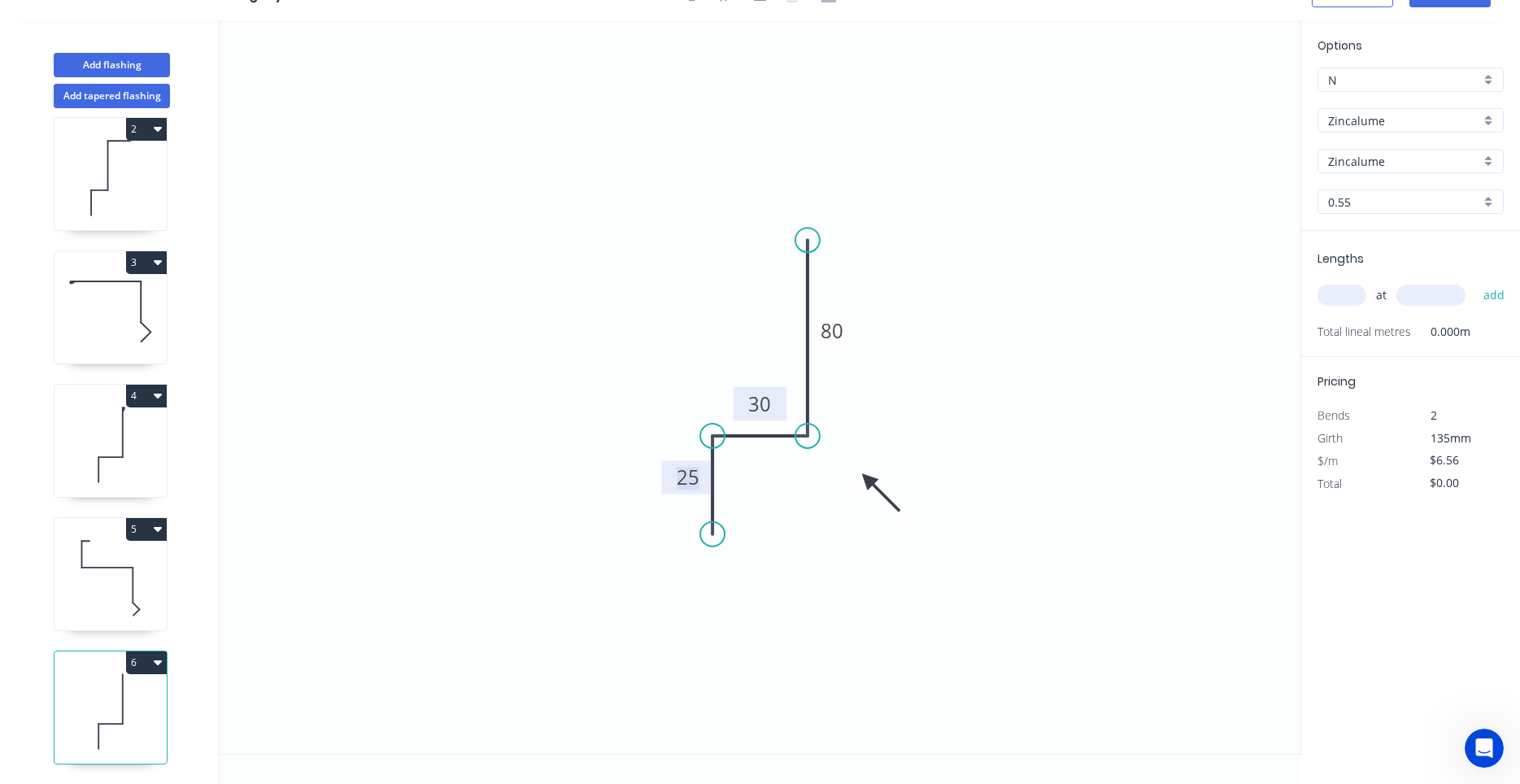
click at [689, 473] on tspan "25" at bounding box center [688, 476] width 23 height 27
click at [814, 241] on circle at bounding box center [808, 240] width 25 height 25
click at [909, 240] on icon "0 20 30 120" at bounding box center [760, 386] width 1081 height 733
type input "$7.22"
click at [909, 240] on circle at bounding box center [909, 240] width 25 height 25
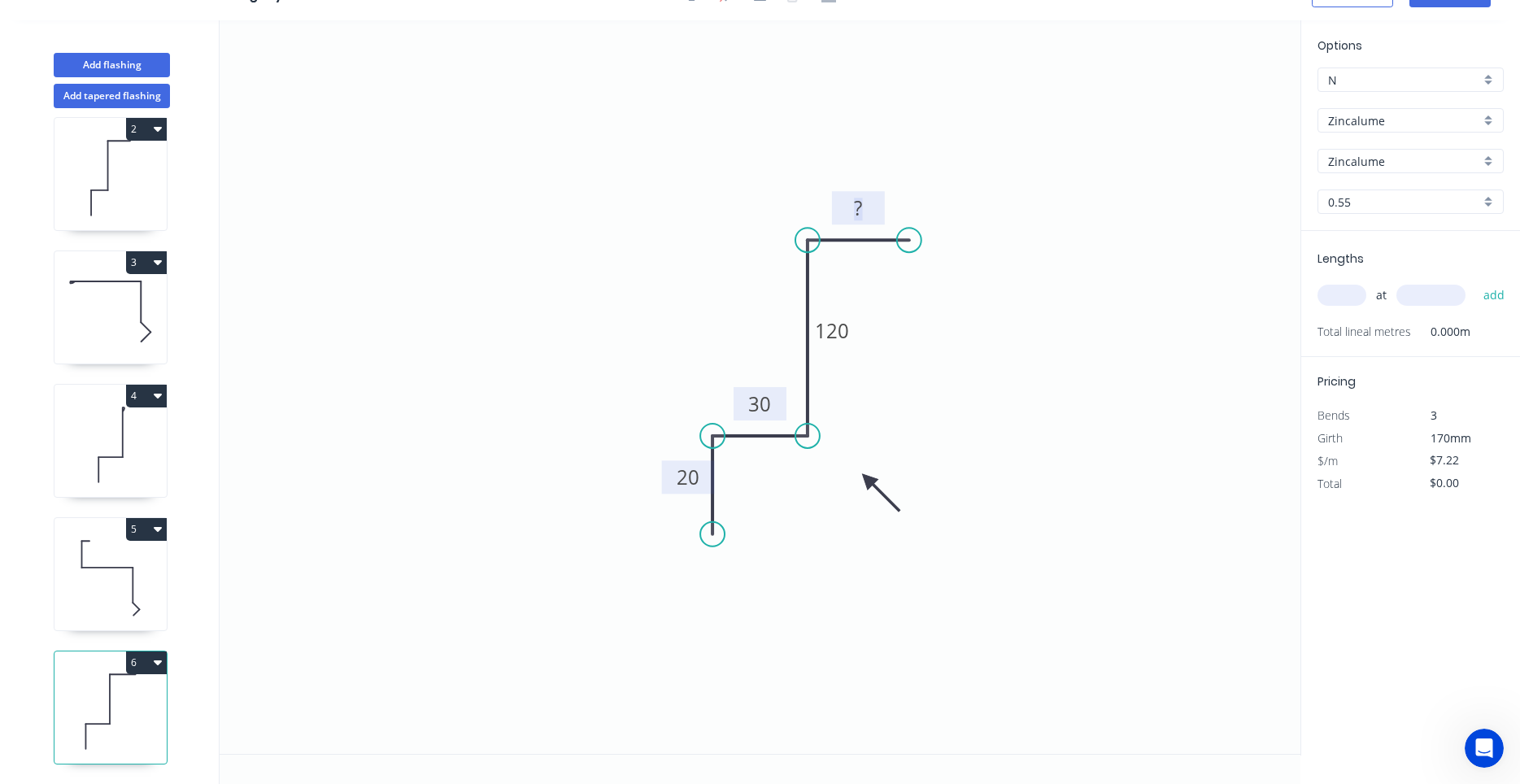
click at [873, 213] on rect at bounding box center [858, 209] width 32 height 23
click at [870, 481] on icon at bounding box center [881, 492] width 47 height 47
drag, startPoint x: 869, startPoint y: 481, endPoint x: 903, endPoint y: 345, distance: 140.2
click at [903, 345] on icon at bounding box center [921, 344] width 52 height 14
click at [1343, 297] on input "text" at bounding box center [1342, 295] width 49 height 21
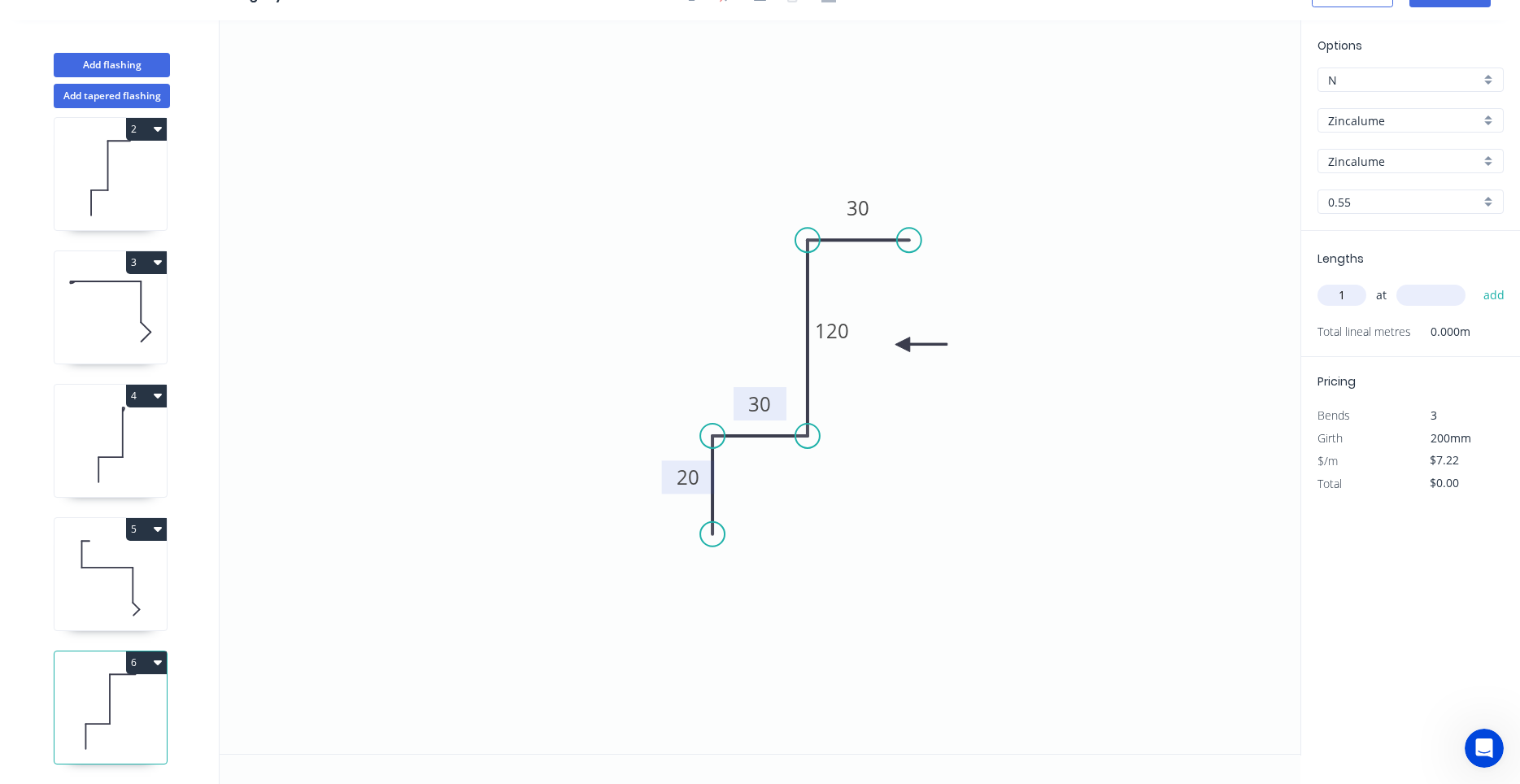
type input "1"
type input "1500"
click at [1475, 281] on button "add" at bounding box center [1493, 294] width 38 height 27
type input "$10.83"
click at [137, 66] on button "Add flashing" at bounding box center [112, 65] width 116 height 25
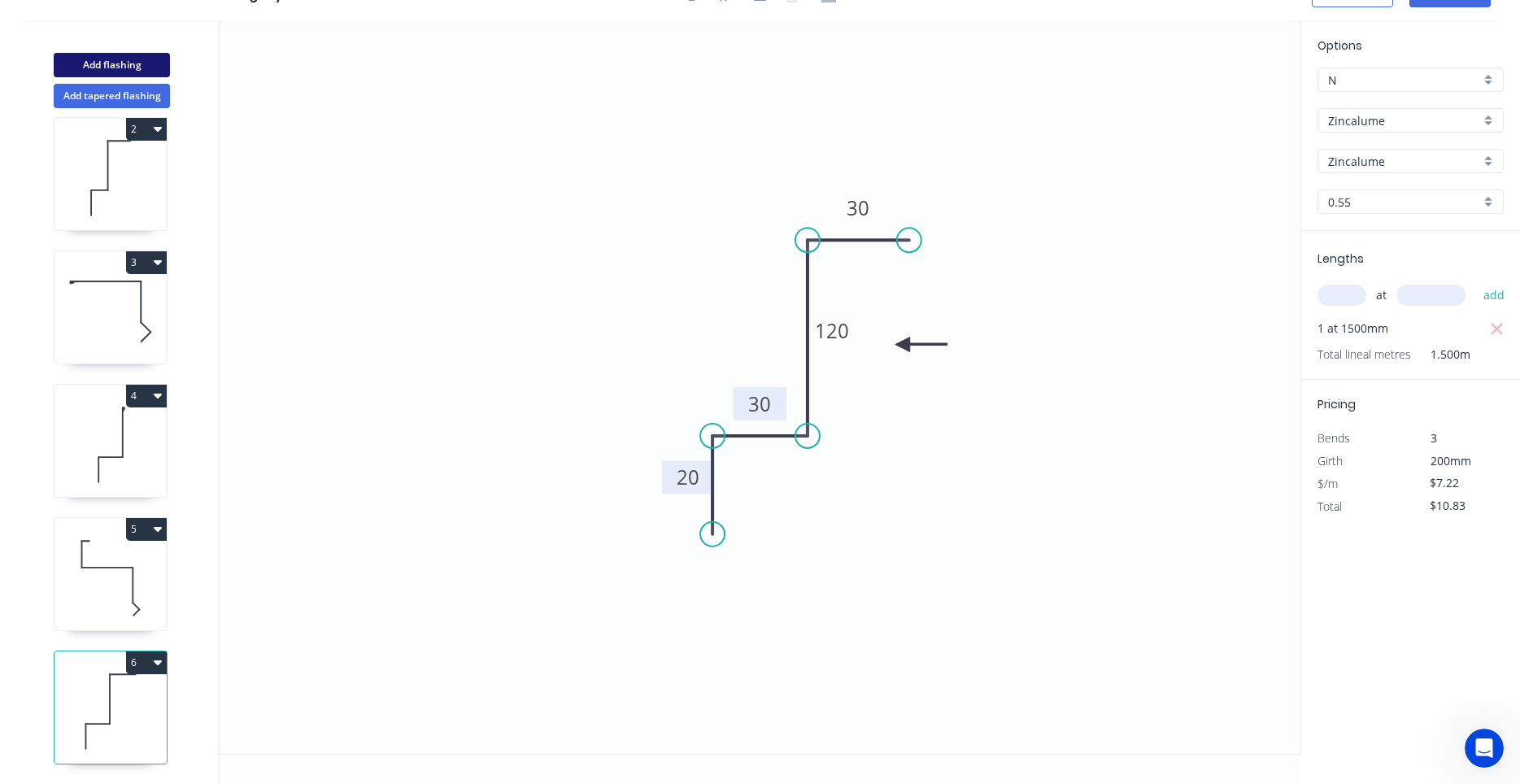
type input "$0.00"
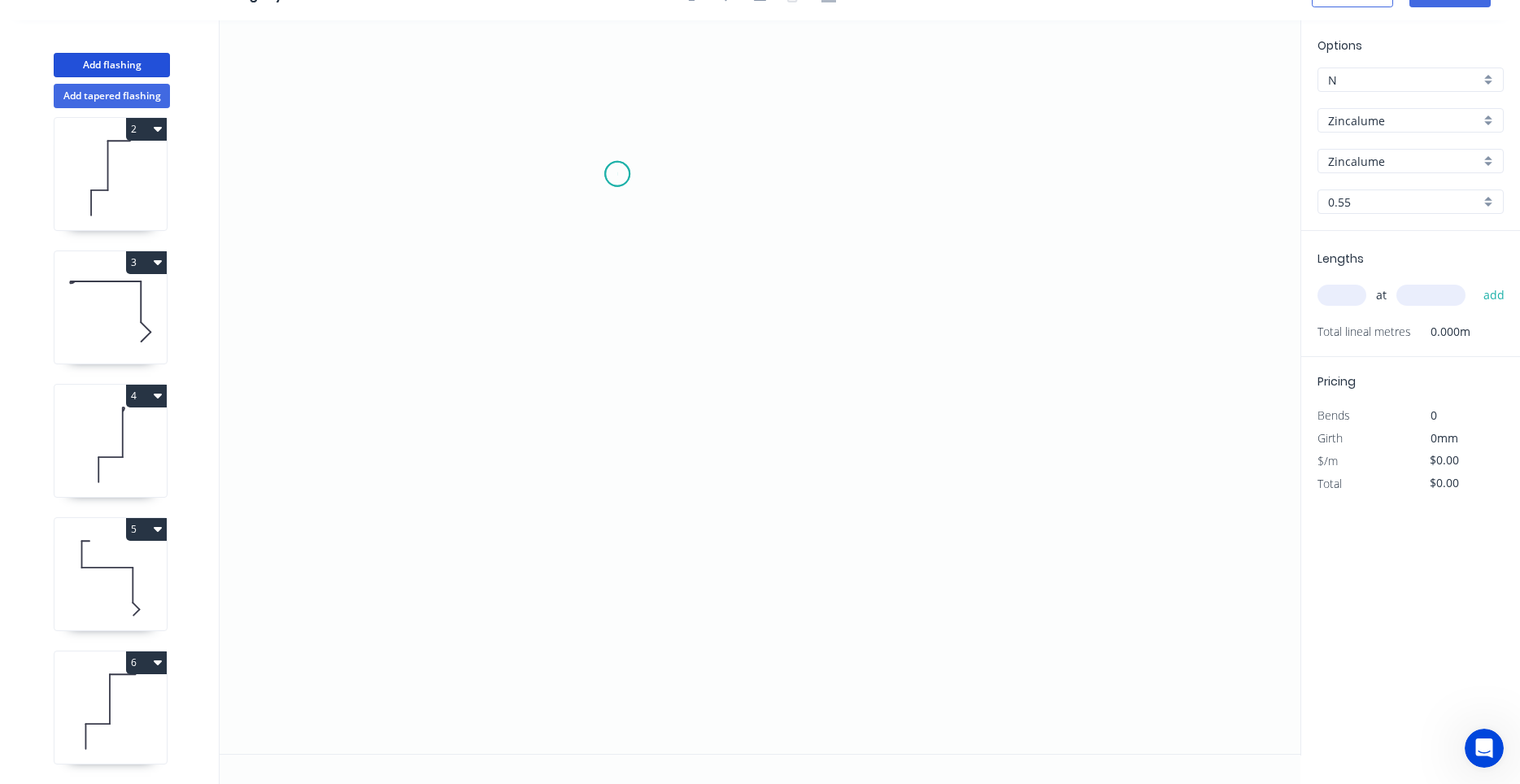
click at [617, 174] on icon "0" at bounding box center [760, 386] width 1081 height 733
click at [610, 459] on icon "0" at bounding box center [760, 386] width 1081 height 733
click at [819, 464] on icon "0 ?" at bounding box center [760, 386] width 1081 height 733
click at [819, 464] on circle at bounding box center [820, 458] width 25 height 25
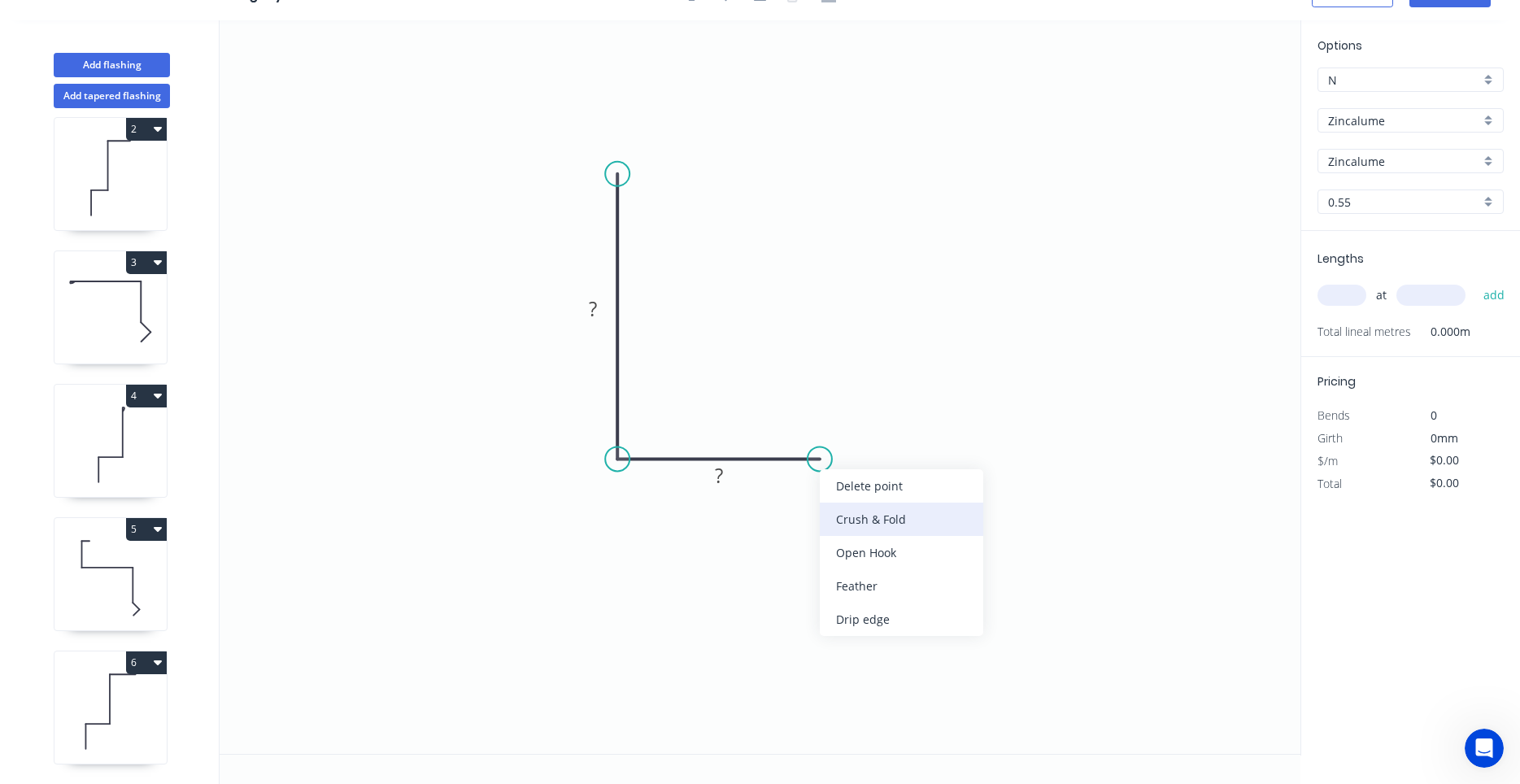
click at [833, 508] on div "Crush & Fold" at bounding box center [901, 519] width 164 height 33
click at [836, 517] on div "Flip bend" at bounding box center [894, 518] width 164 height 33
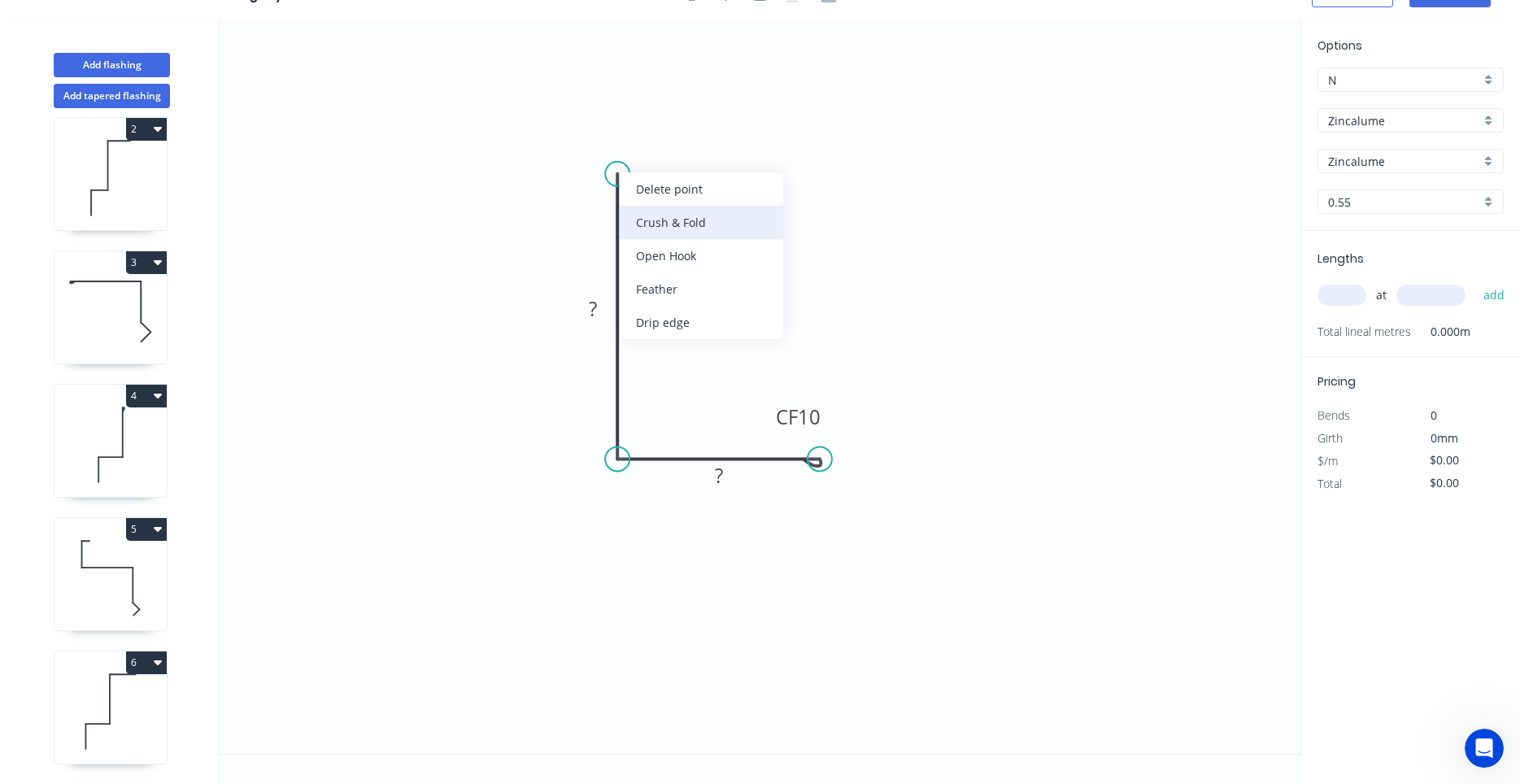
click at [636, 216] on div "Crush & Fold" at bounding box center [701, 222] width 164 height 33
click at [670, 187] on tspan "10" at bounding box center [663, 187] width 23 height 27
type input "$8.55"
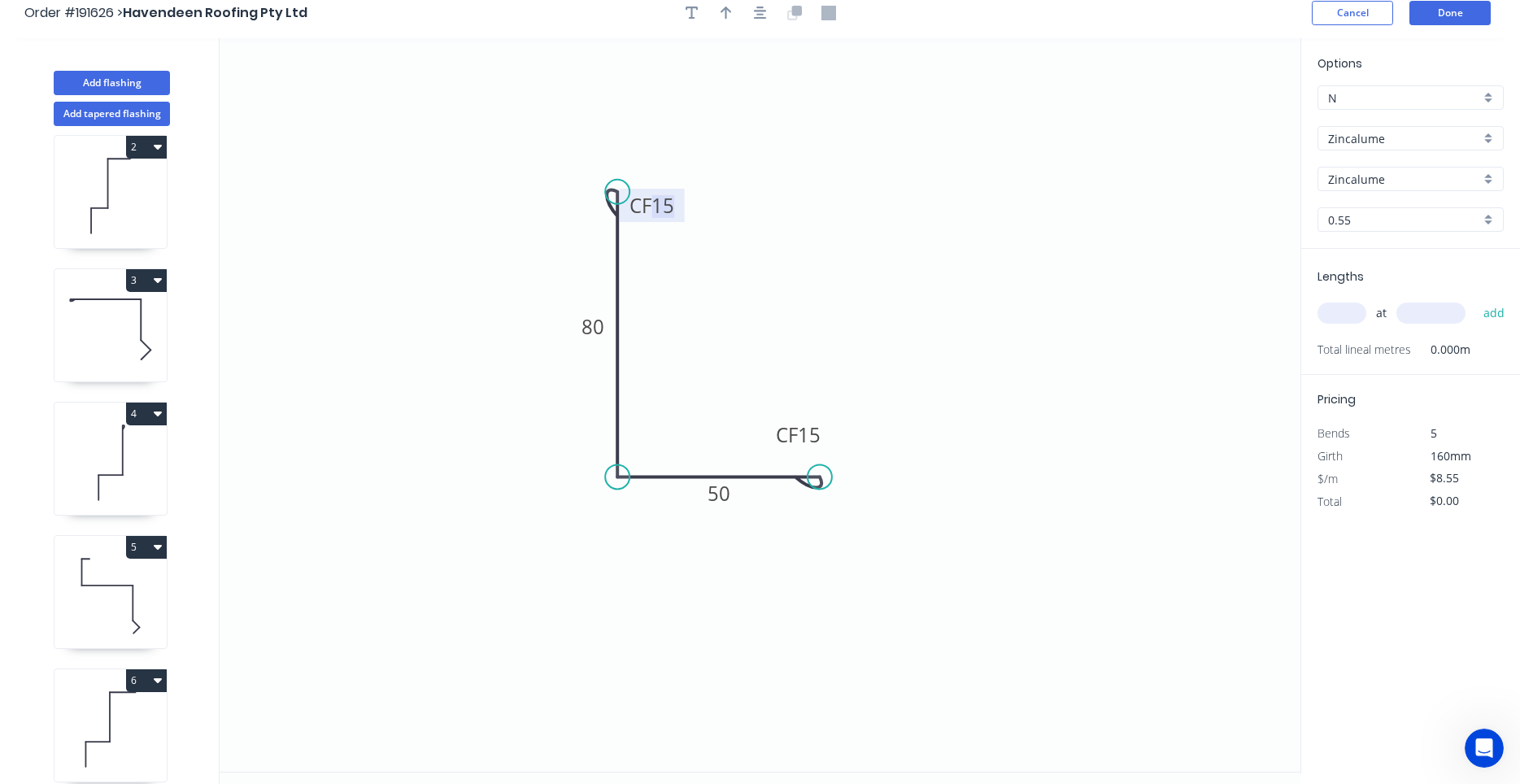
scroll to position [0, 0]
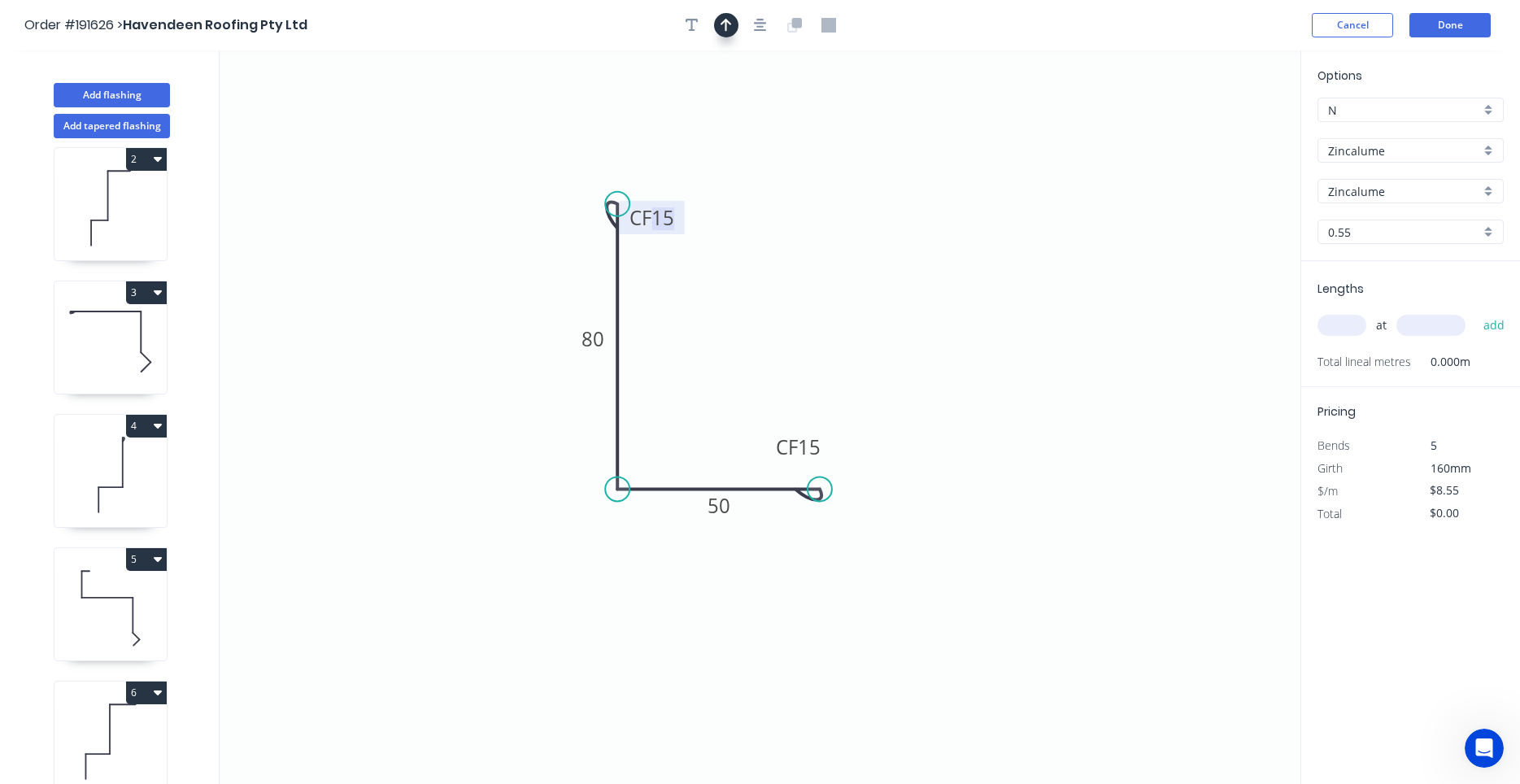
click at [735, 22] on button "button" at bounding box center [726, 26] width 25 height 25
drag, startPoint x: 819, startPoint y: 187, endPoint x: 839, endPoint y: 202, distance: 25.0
click at [1217, 127] on icon at bounding box center [1217, 113] width 14 height 52
drag, startPoint x: 1217, startPoint y: 127, endPoint x: 700, endPoint y: 356, distance: 565.4
click at [700, 356] on icon at bounding box center [713, 343] width 47 height 47
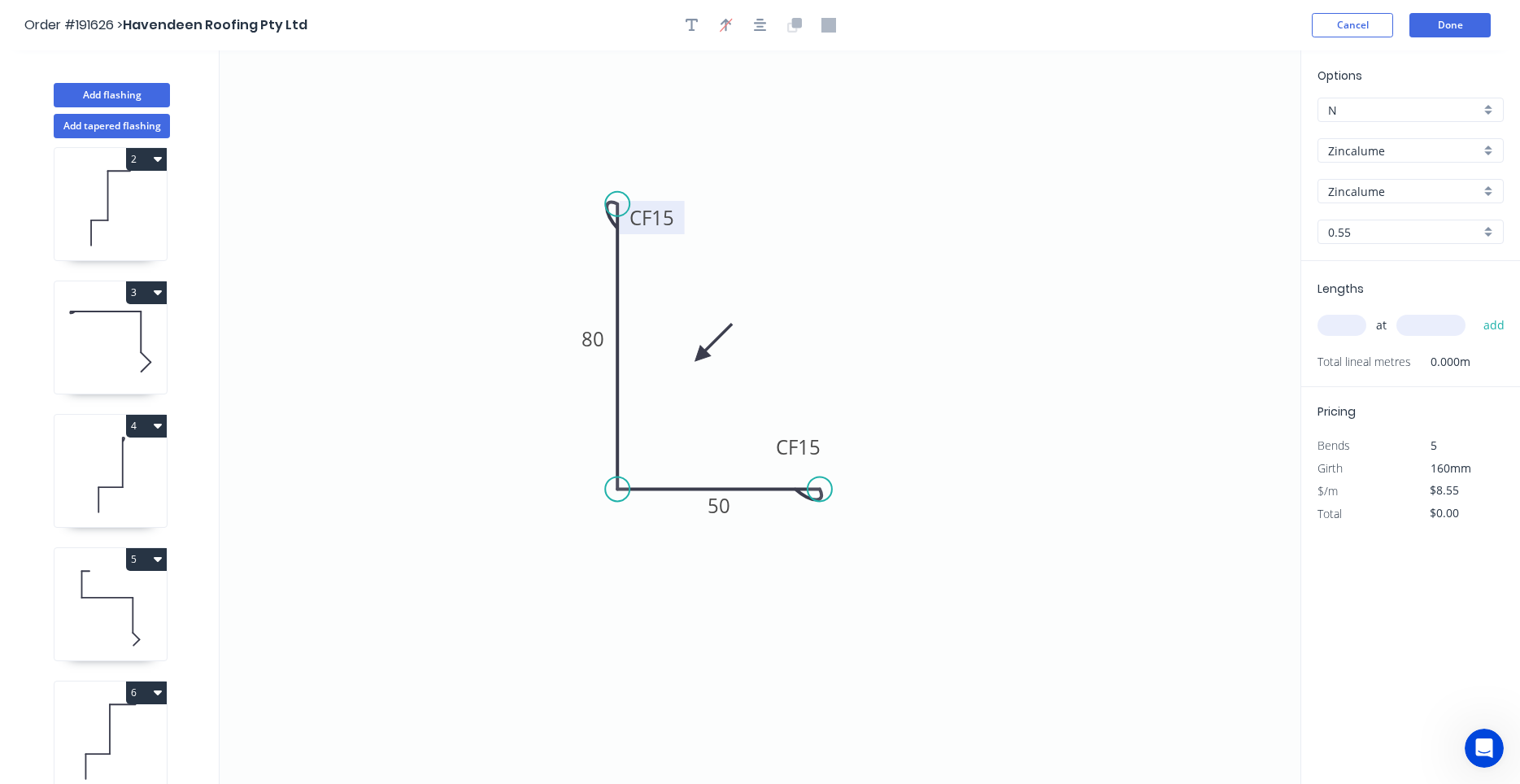
click at [1352, 322] on input "text" at bounding box center [1342, 325] width 49 height 21
type input "1"
type input "4000"
click at [1475, 312] on button "add" at bounding box center [1493, 325] width 38 height 27
type input "$34.20"
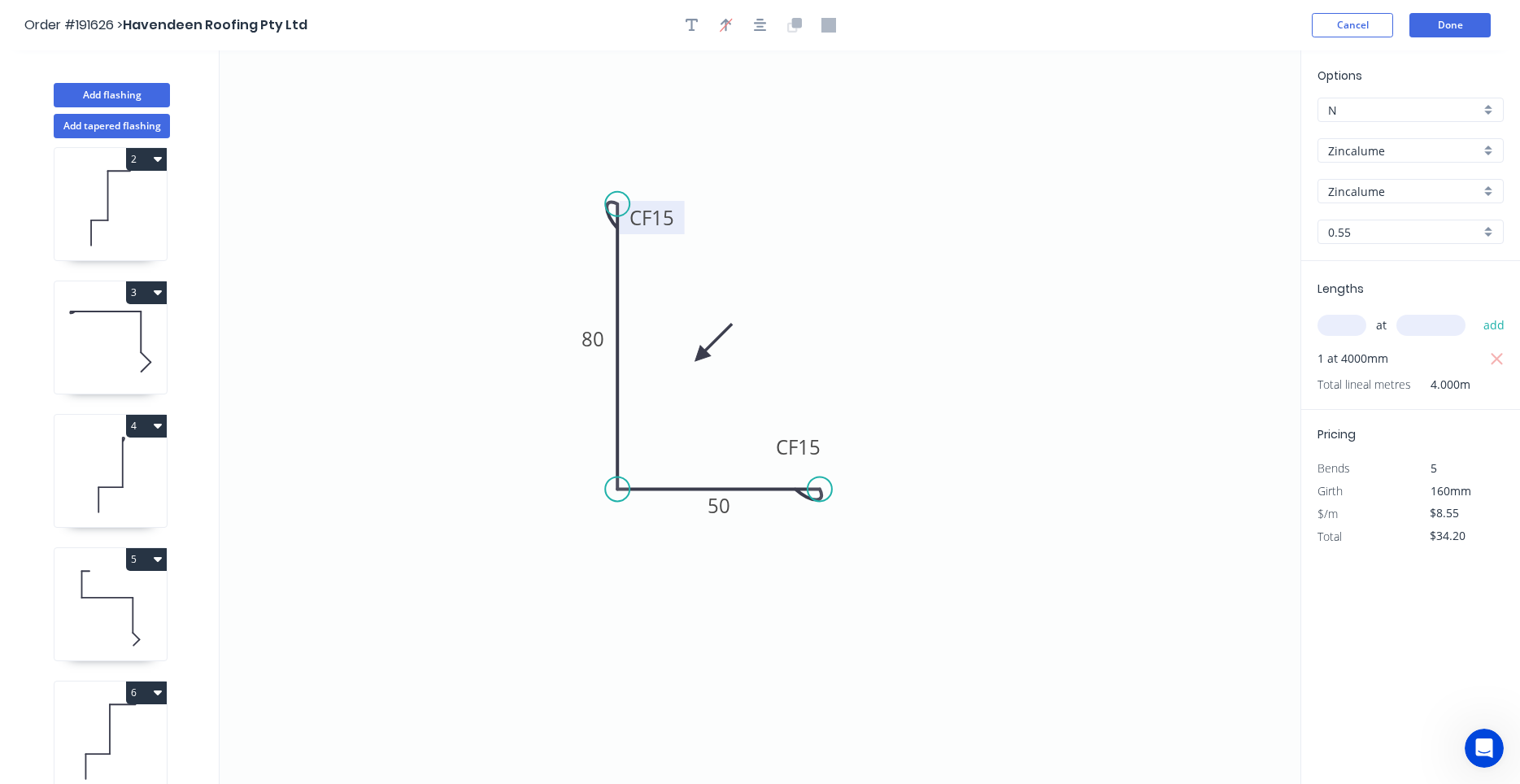
click at [152, 604] on icon at bounding box center [111, 608] width 112 height 104
type input "$13.05"
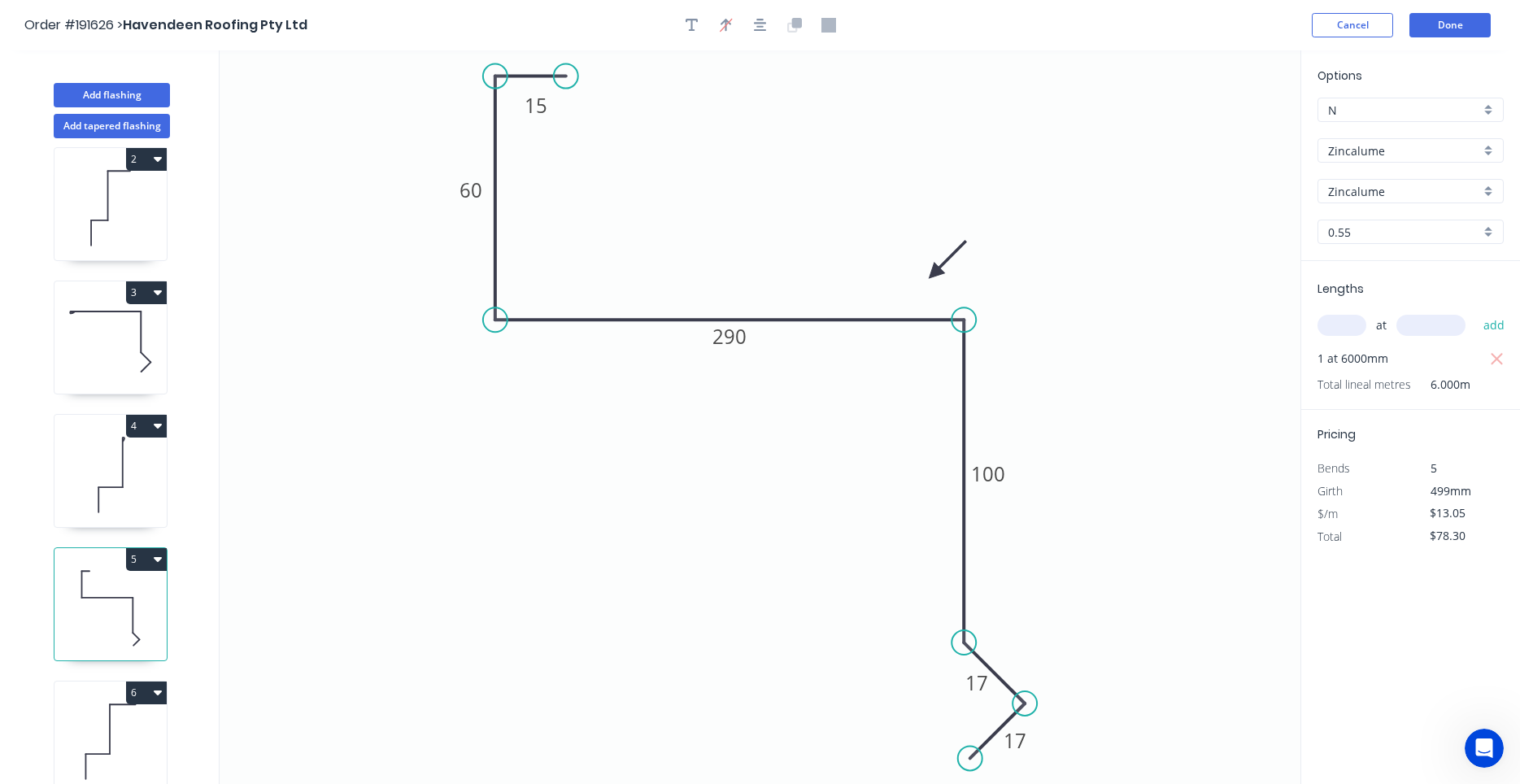
click at [161, 565] on button "5" at bounding box center [146, 560] width 41 height 23
click at [164, 592] on button "Duplicate" at bounding box center [89, 599] width 154 height 32
type input "$0.00"
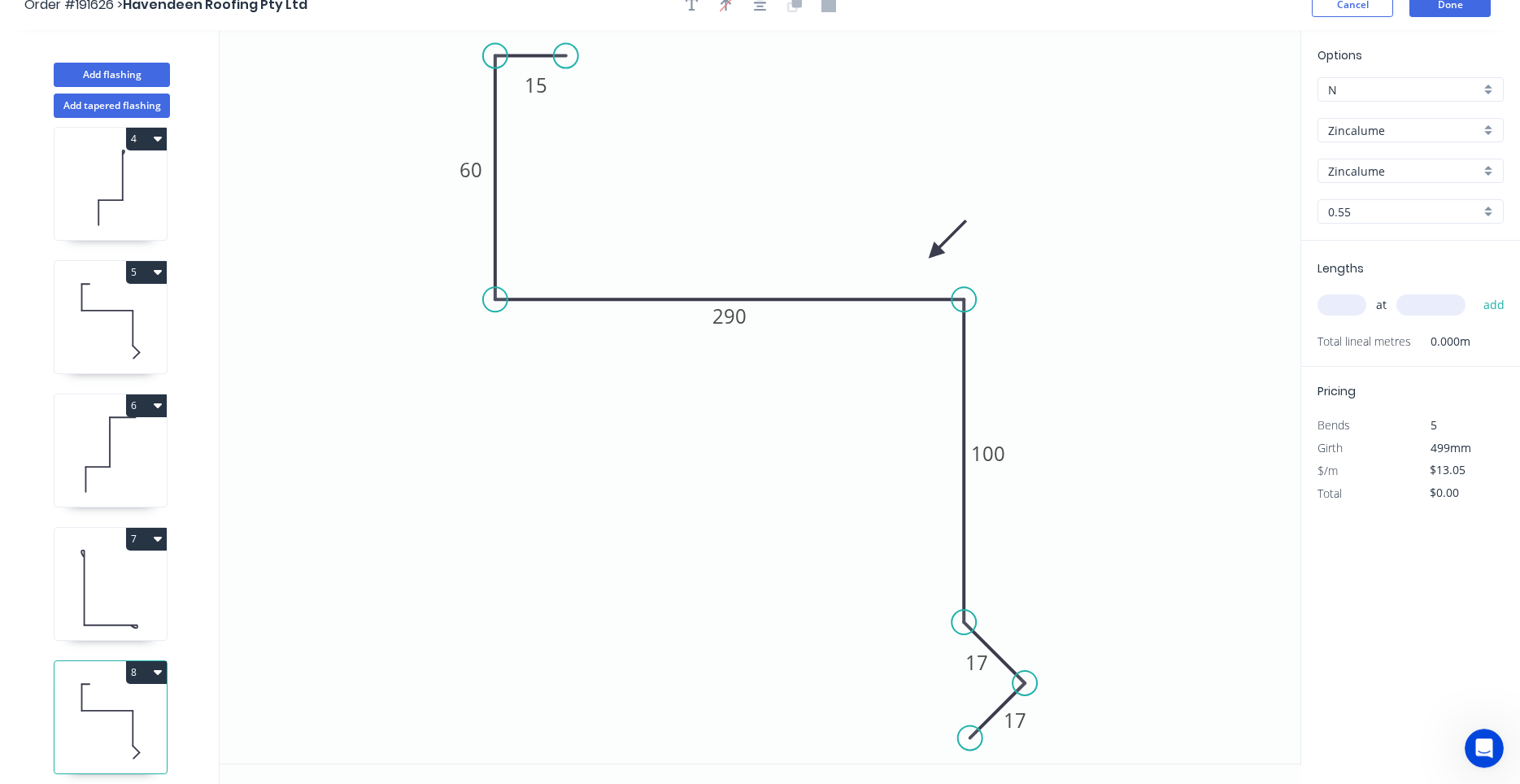
scroll to position [30, 0]
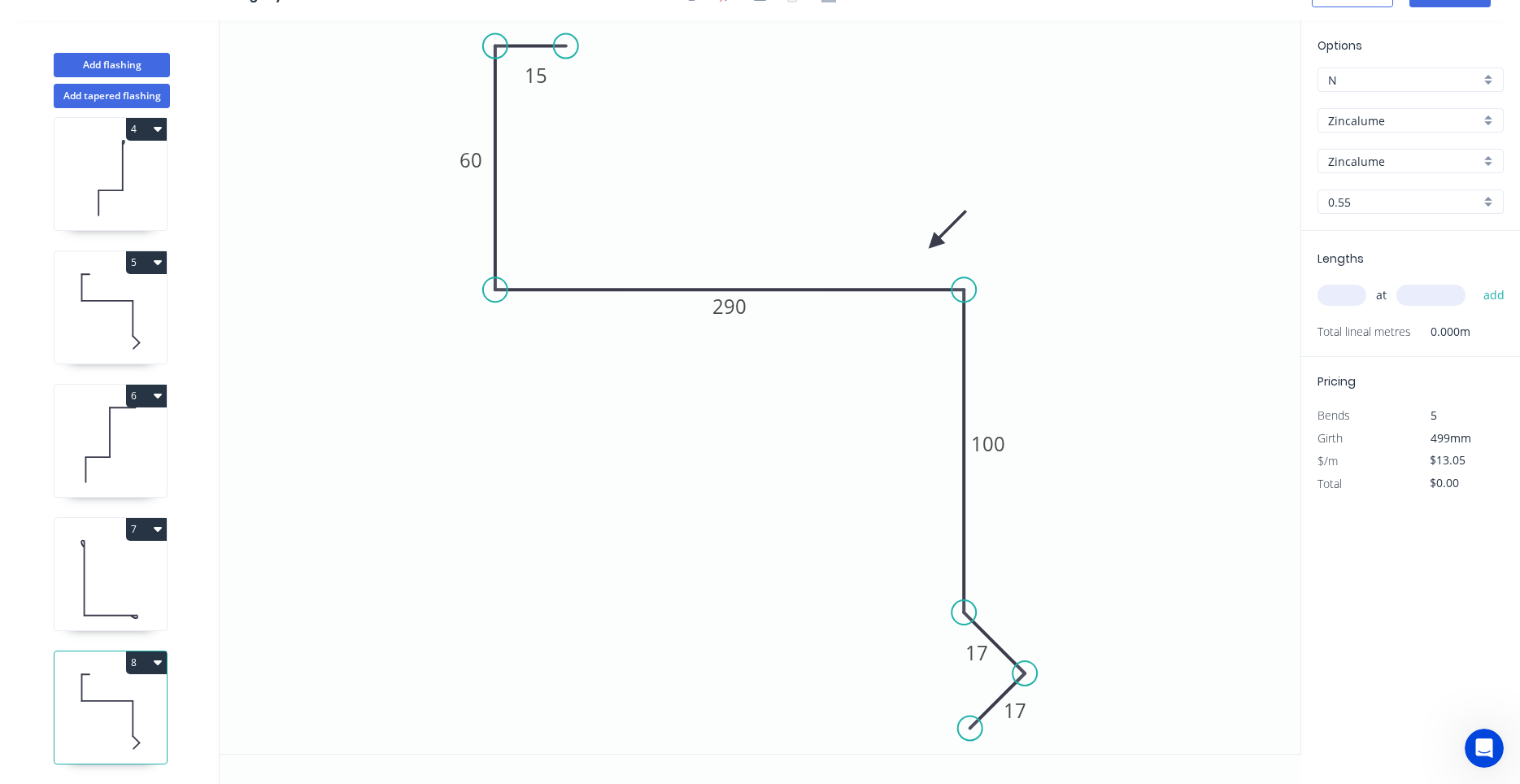
click at [160, 667] on icon "button" at bounding box center [157, 662] width 9 height 13
drag, startPoint x: 198, startPoint y: 619, endPoint x: 244, endPoint y: 589, distance: 54.9
click at [270, 567] on icon "0 15 60 290 100 17 17" at bounding box center [760, 386] width 1081 height 733
click at [130, 597] on icon at bounding box center [111, 579] width 112 height 104
type input "$8.55"
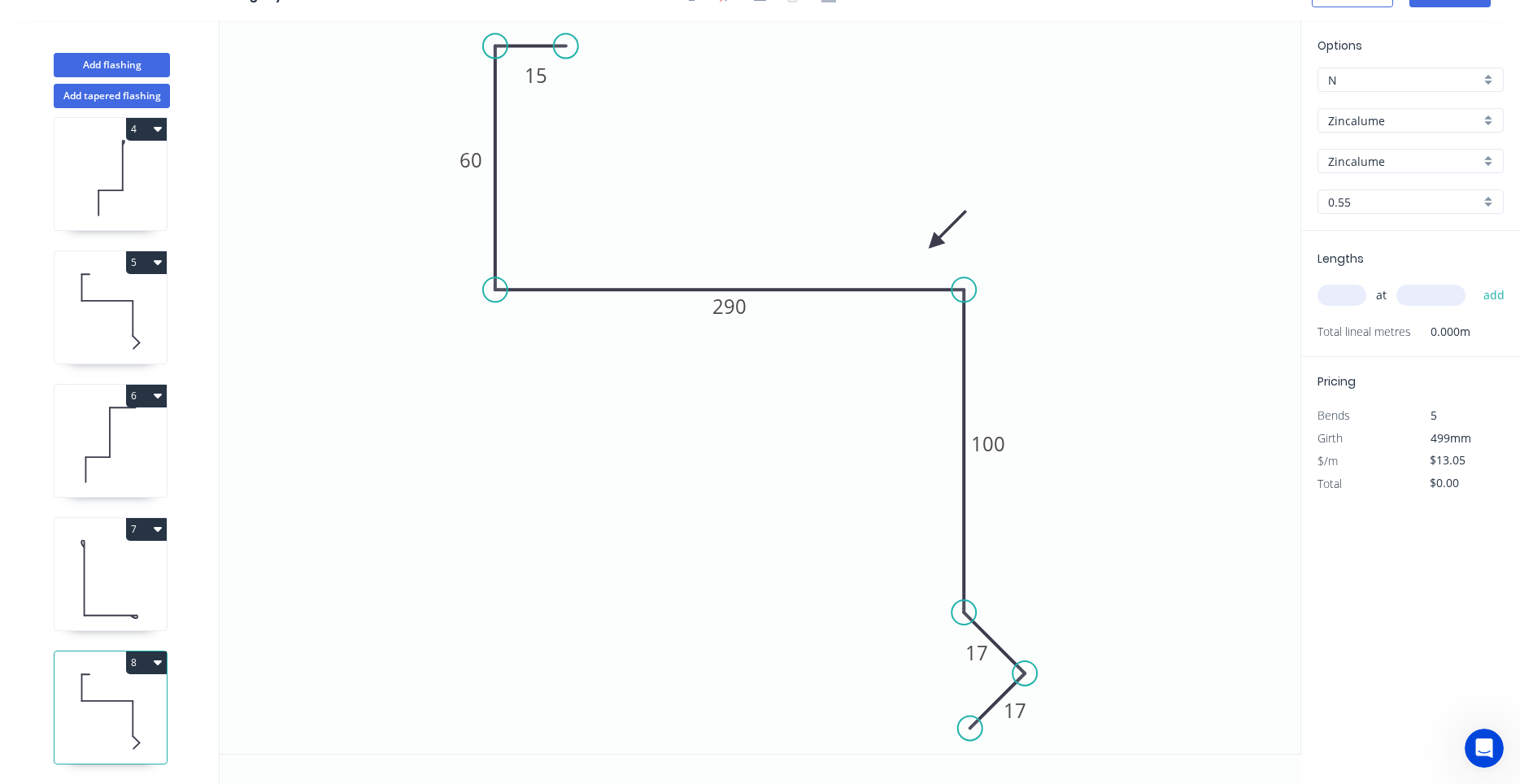
type input "$34.20"
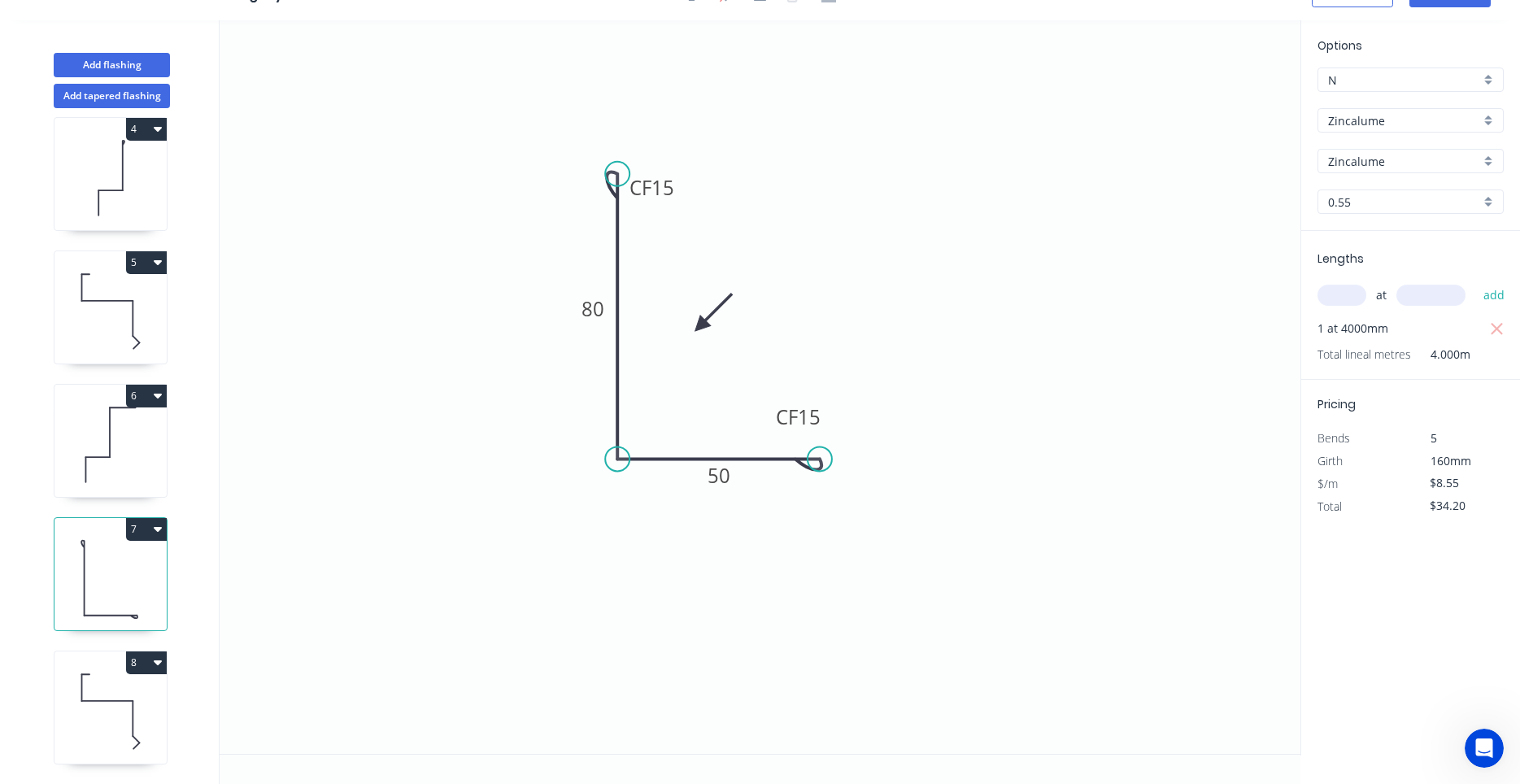
click at [104, 664] on div "8" at bounding box center [111, 663] width 112 height 23
type input "$13.05"
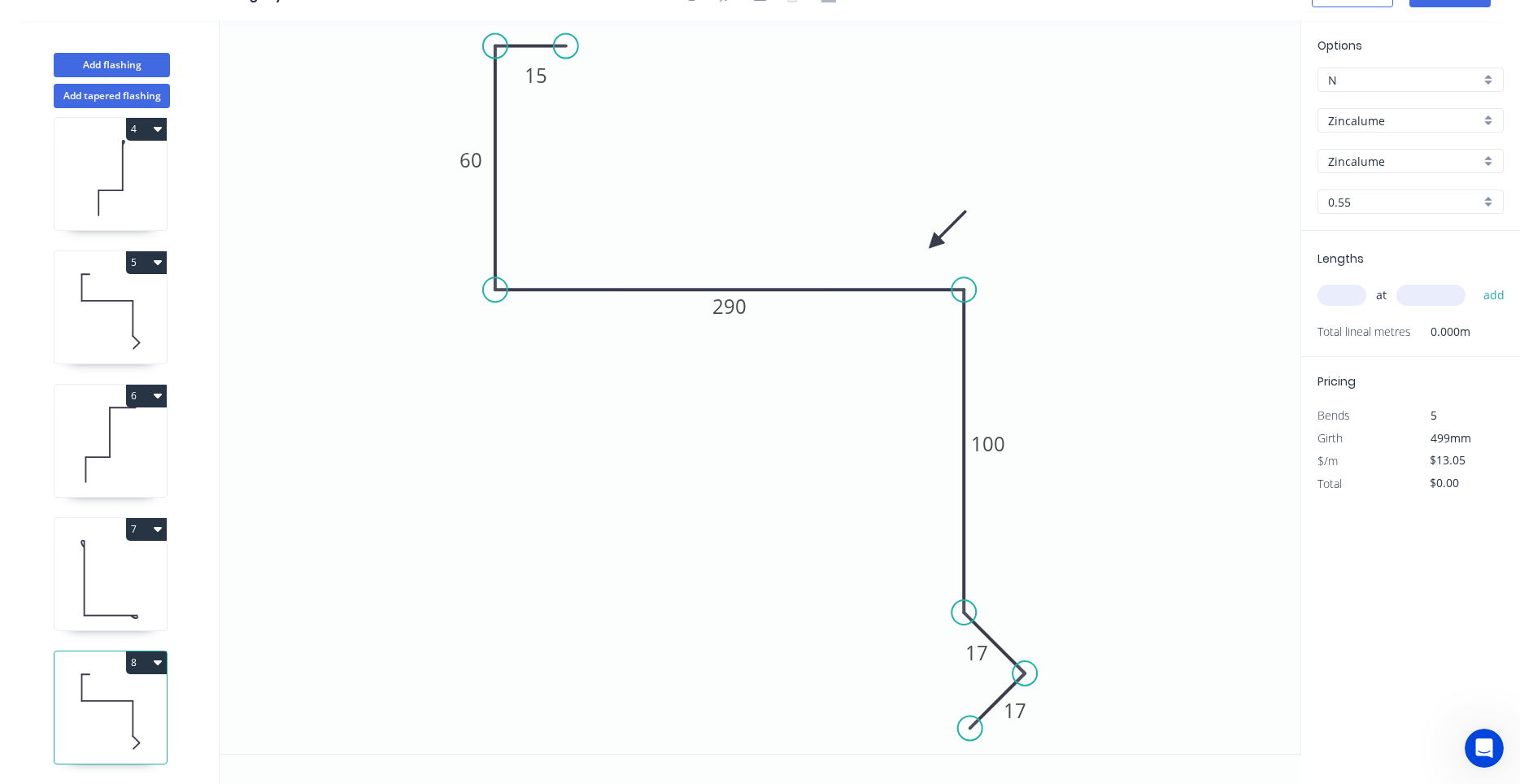
click at [92, 334] on icon at bounding box center [111, 312] width 112 height 104
click at [97, 692] on icon at bounding box center [111, 711] width 112 height 104
type input "$0.00"
click at [1007, 649] on div "Delete point" at bounding box center [1055, 638] width 164 height 33
click at [1043, 642] on div "Delete point" at bounding box center [1107, 638] width 164 height 33
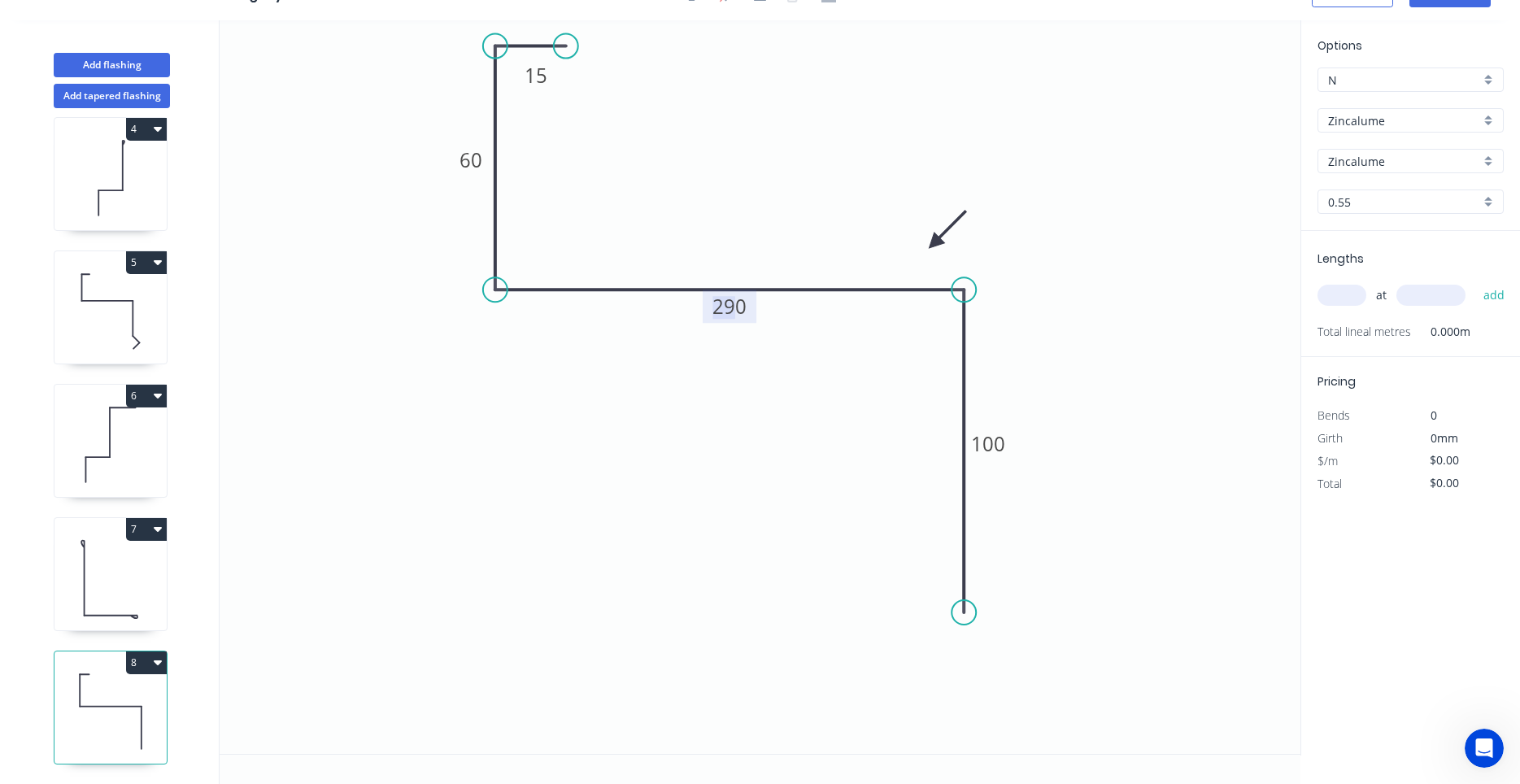
click at [730, 308] on tspan "290" at bounding box center [729, 306] width 34 height 27
drag, startPoint x: 964, startPoint y: 615, endPoint x: 957, endPoint y: 739, distance: 124.2
click at [957, 739] on circle at bounding box center [964, 738] width 25 height 25
click at [986, 514] on tspan "100" at bounding box center [988, 507] width 34 height 27
type input "$22.22"
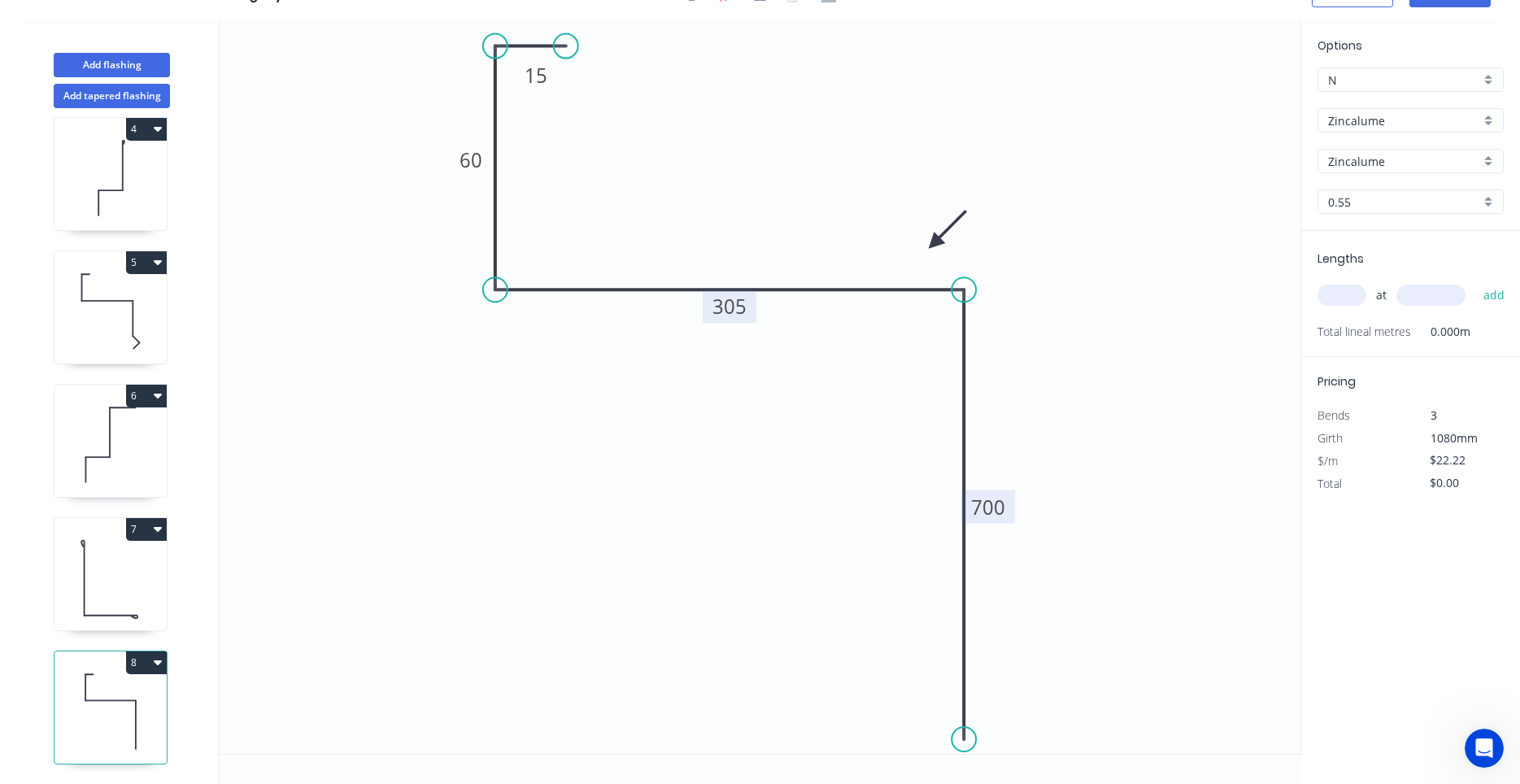
click at [1352, 293] on input "text" at bounding box center [1342, 295] width 49 height 21
type input "1"
type input "2000"
click at [1475, 281] on button "add" at bounding box center [1493, 294] width 38 height 27
type input "$44.44"
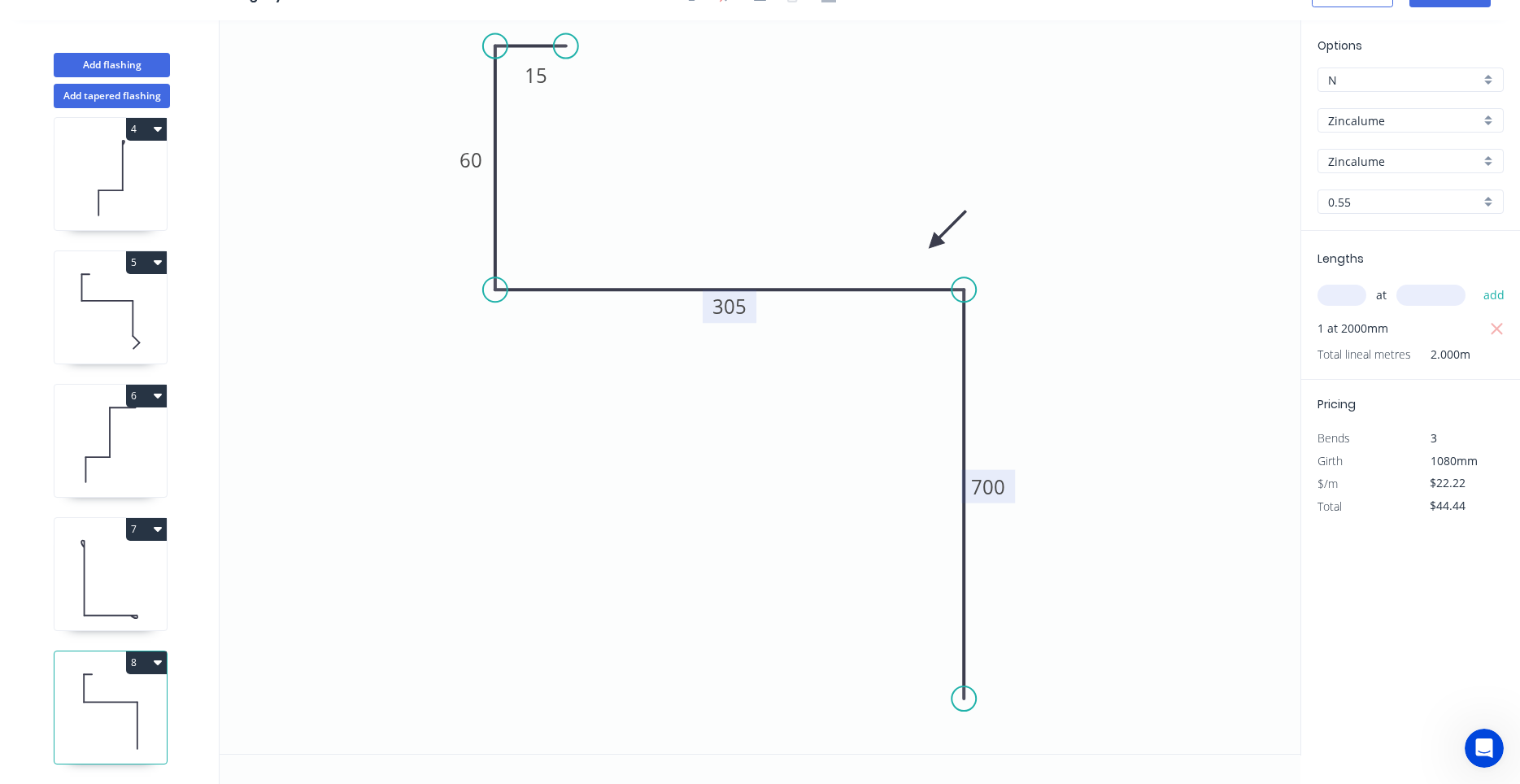
drag, startPoint x: 959, startPoint y: 735, endPoint x: 963, endPoint y: 699, distance: 36.2
click at [963, 699] on circle at bounding box center [964, 699] width 25 height 25
click at [980, 732] on div "Feather" at bounding box center [1045, 738] width 164 height 33
type input "$22.89"
type input "$45.78"
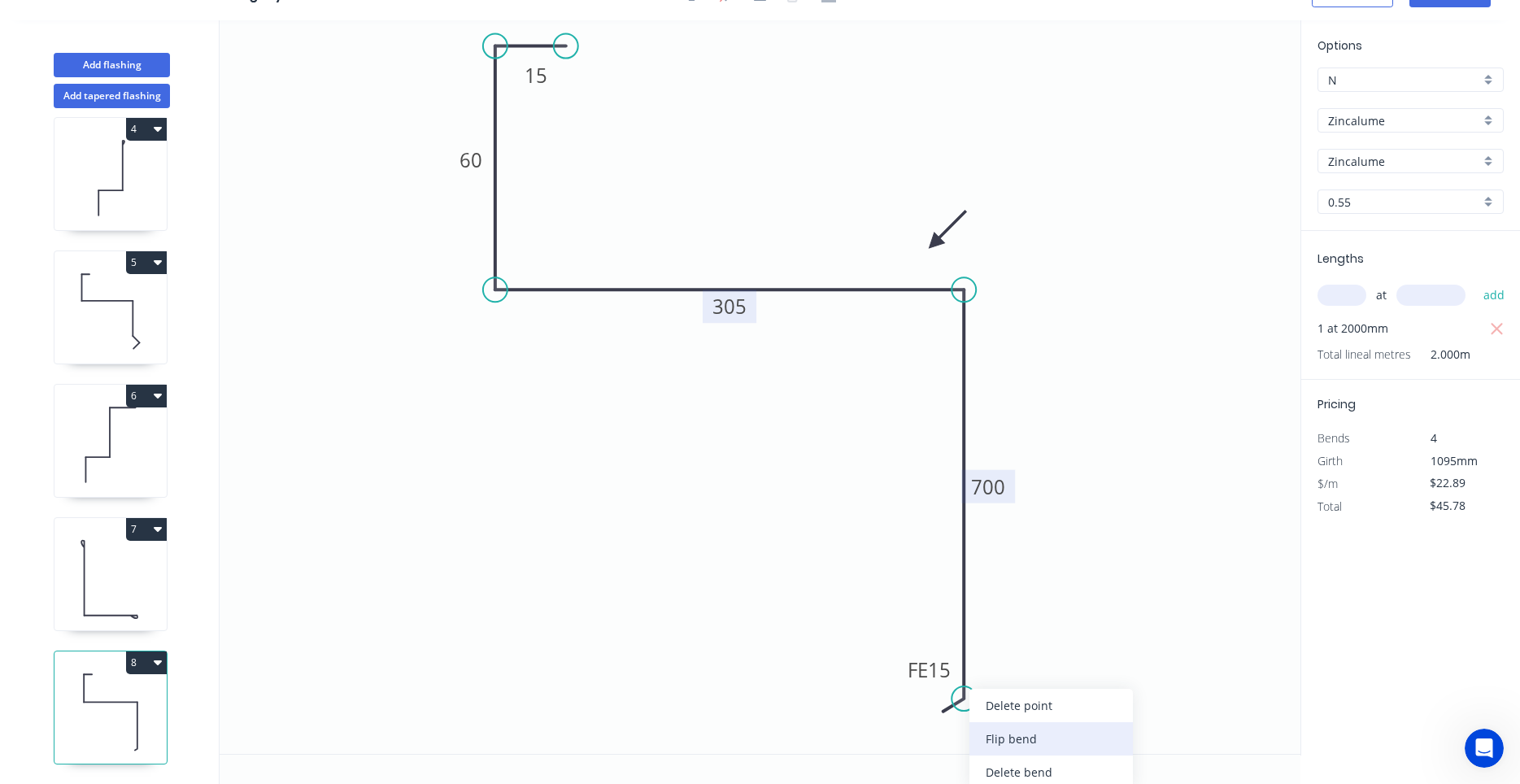
click at [981, 732] on div "Flip bend" at bounding box center [1050, 738] width 164 height 33
click at [1009, 678] on tspan "15" at bounding box center [1009, 669] width 23 height 27
click at [1119, 536] on icon "0 15 60 305 FE 10 690" at bounding box center [760, 386] width 1081 height 733
click at [147, 589] on icon at bounding box center [111, 579] width 112 height 104
type input "$8.55"
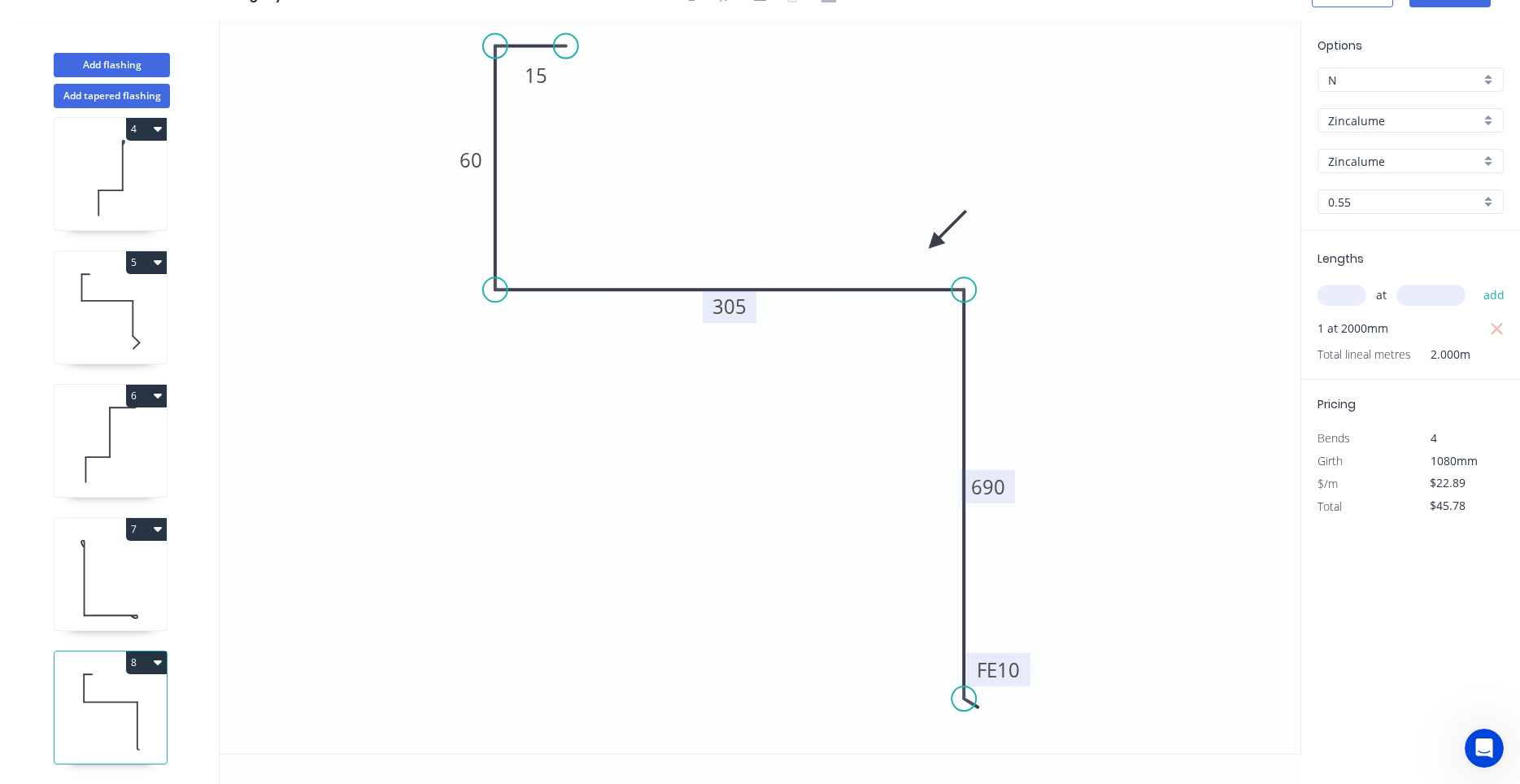
type input "$34.20"
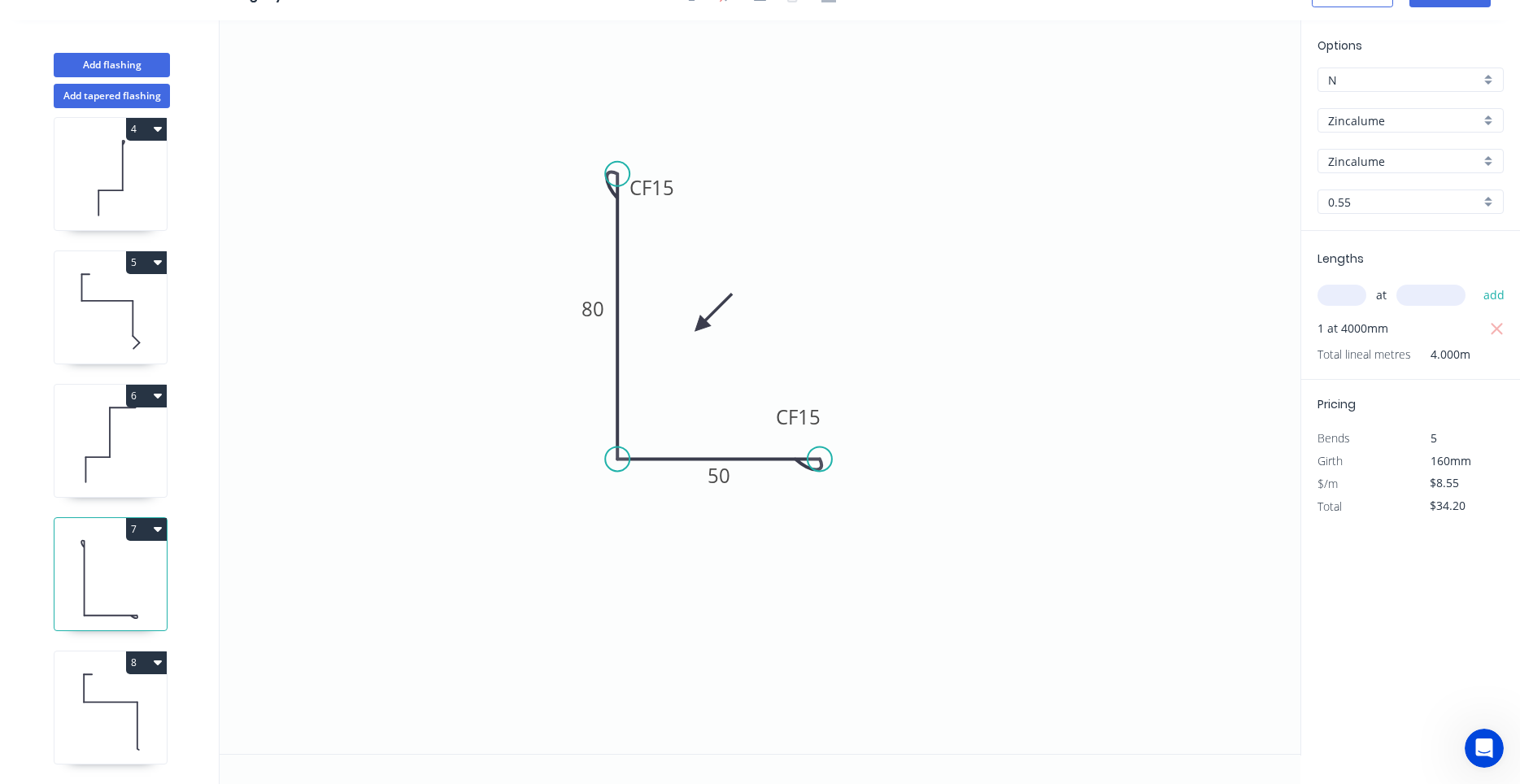
click at [92, 697] on icon at bounding box center [111, 711] width 112 height 104
type input "$22.89"
type input "$45.78"
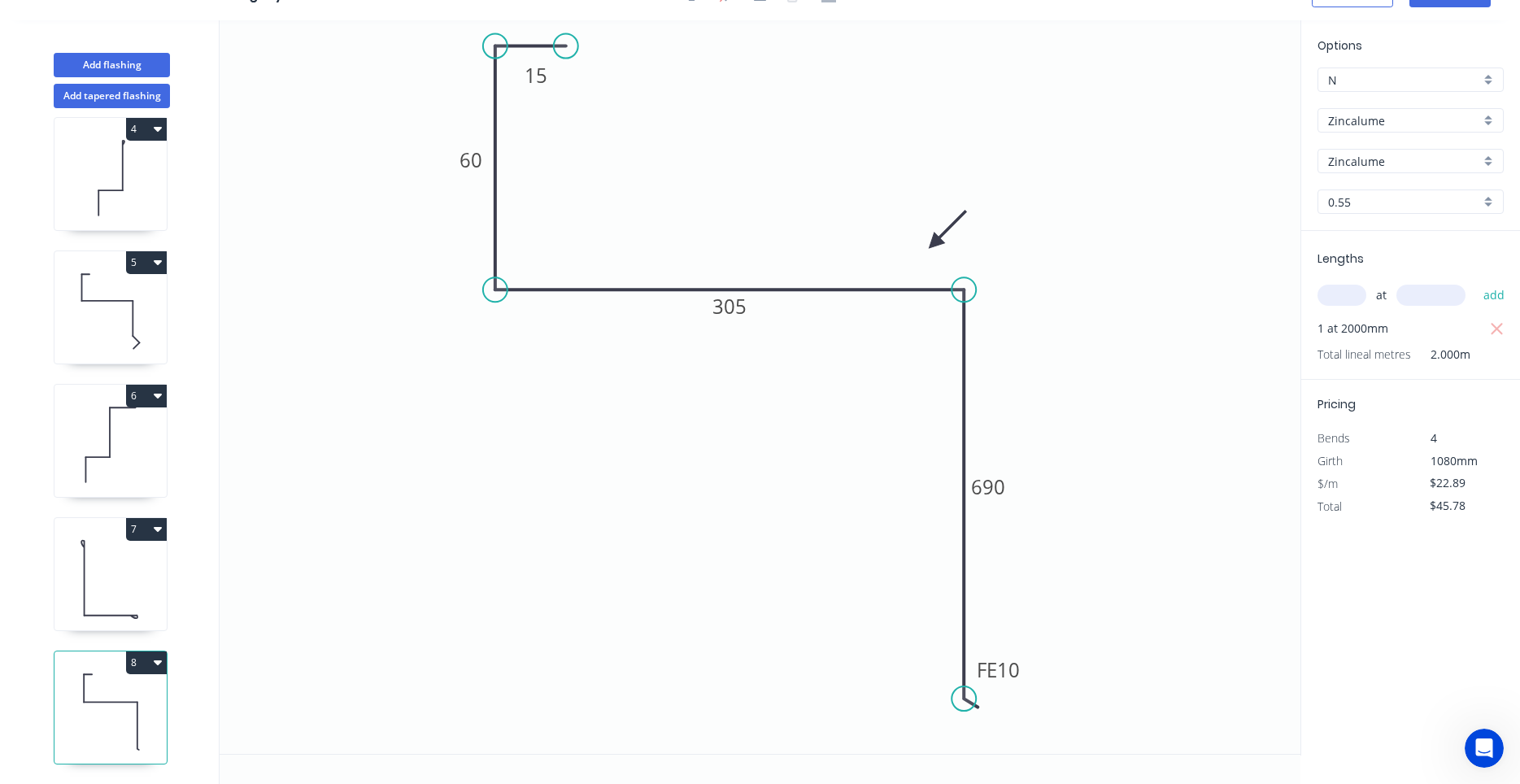
click at [132, 594] on icon at bounding box center [111, 579] width 112 height 104
type input "$8.55"
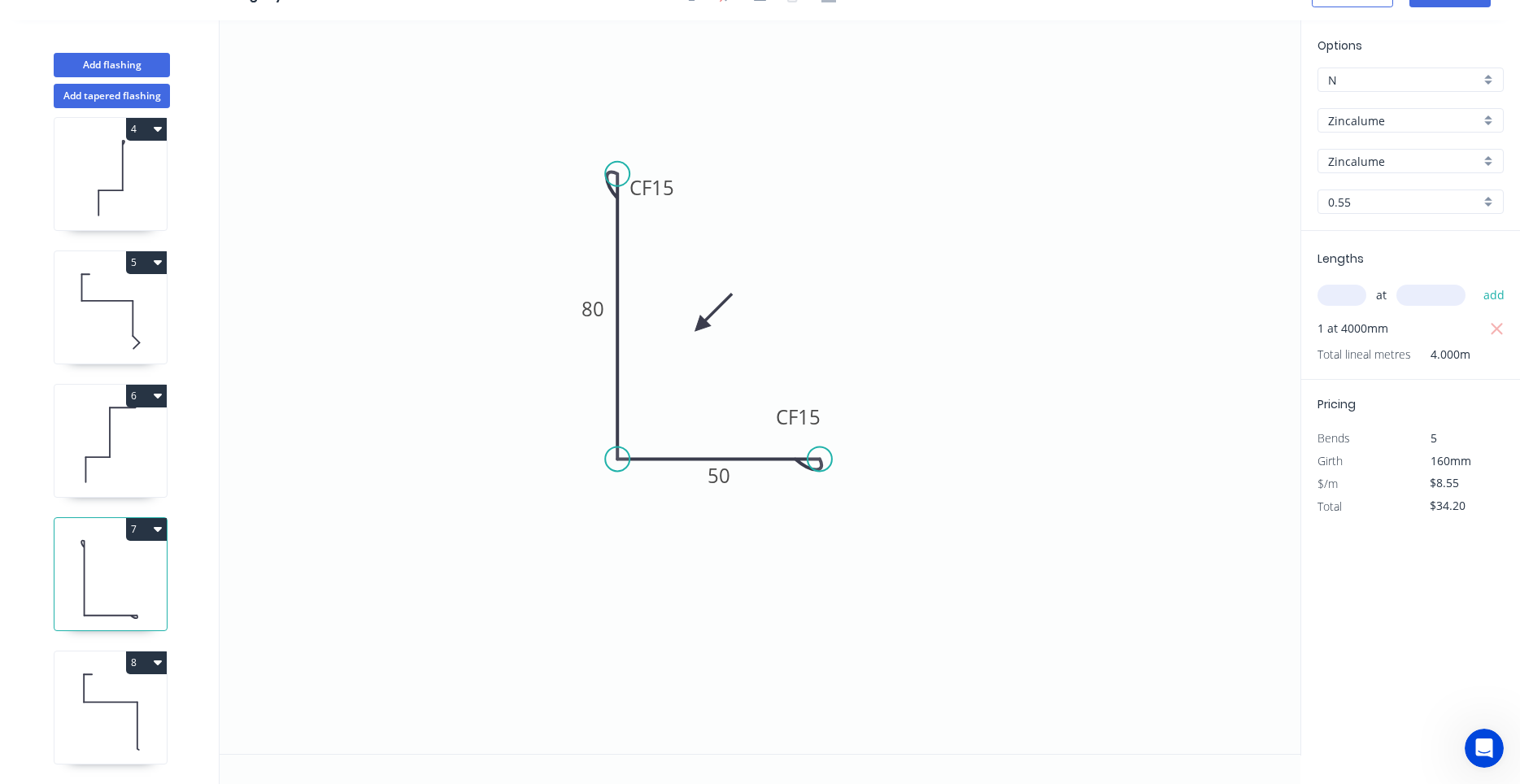
click at [163, 529] on button "7" at bounding box center [146, 529] width 41 height 23
click at [146, 561] on div "Duplicate" at bounding box center [89, 569] width 125 height 24
type input "$0.00"
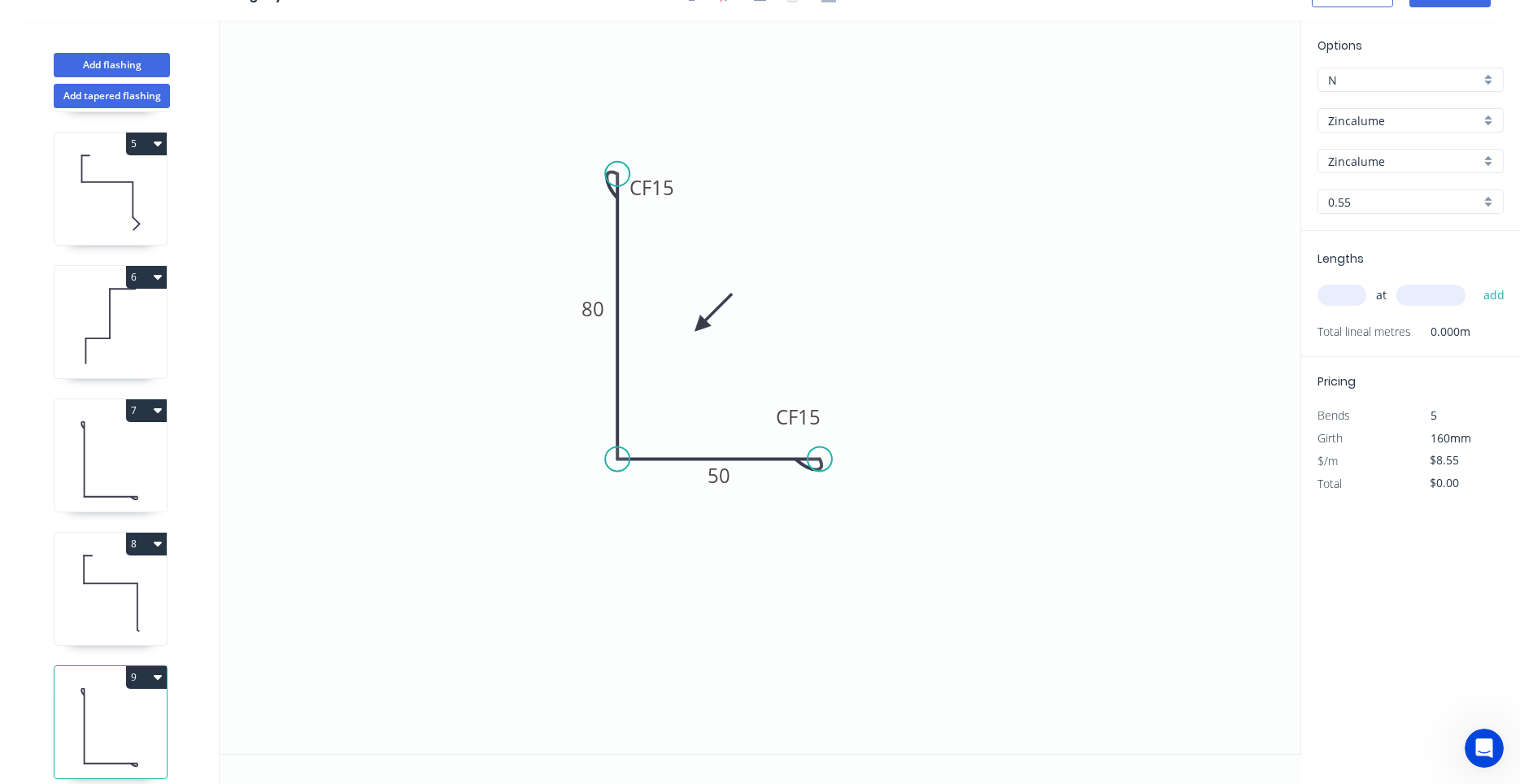
scroll to position [549, 0]
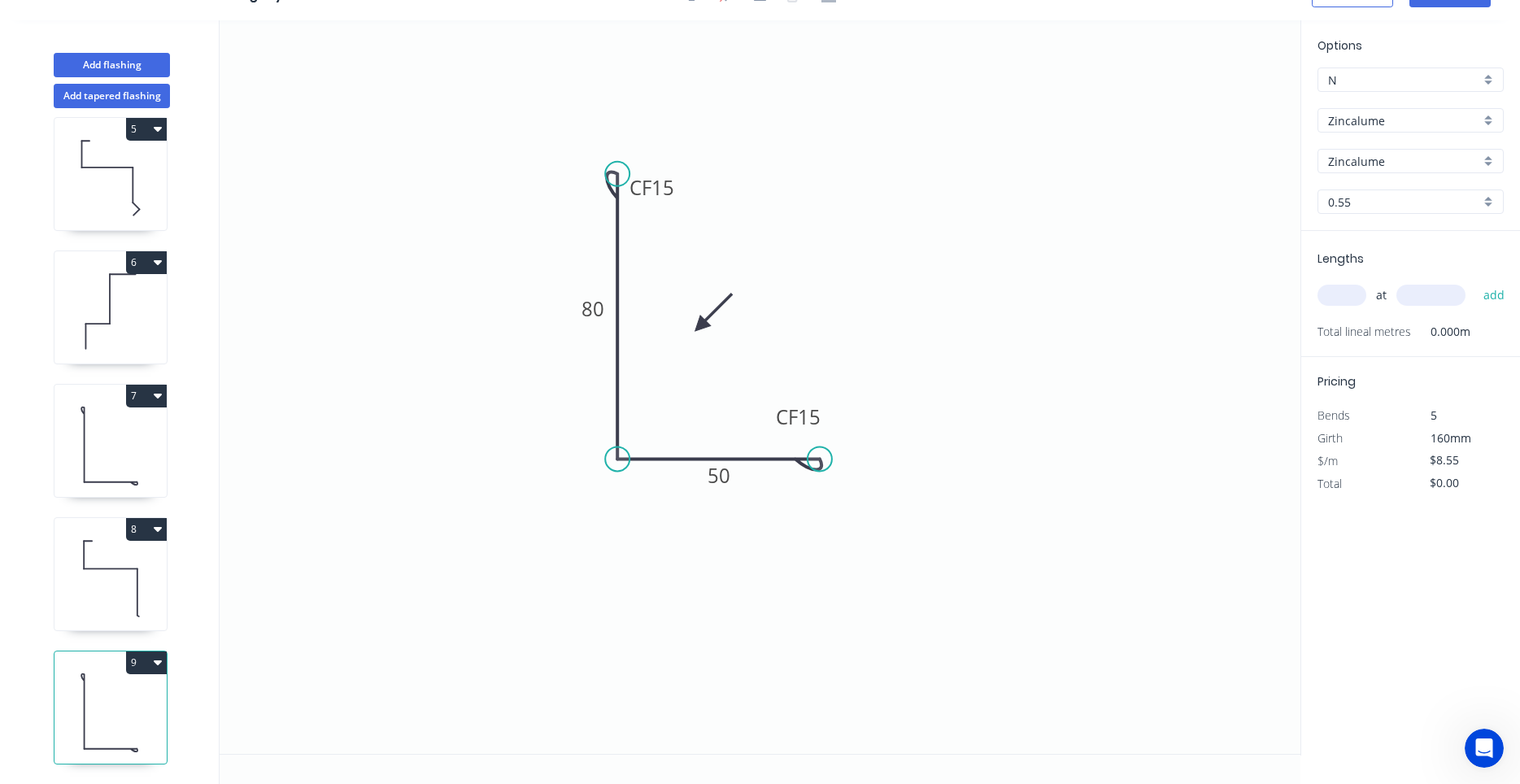
click at [133, 702] on icon at bounding box center [111, 711] width 112 height 104
click at [593, 322] on tspan "80" at bounding box center [593, 309] width 23 height 27
type input "$7.06"
click at [1360, 289] on input "text" at bounding box center [1342, 295] width 49 height 21
type input "1"
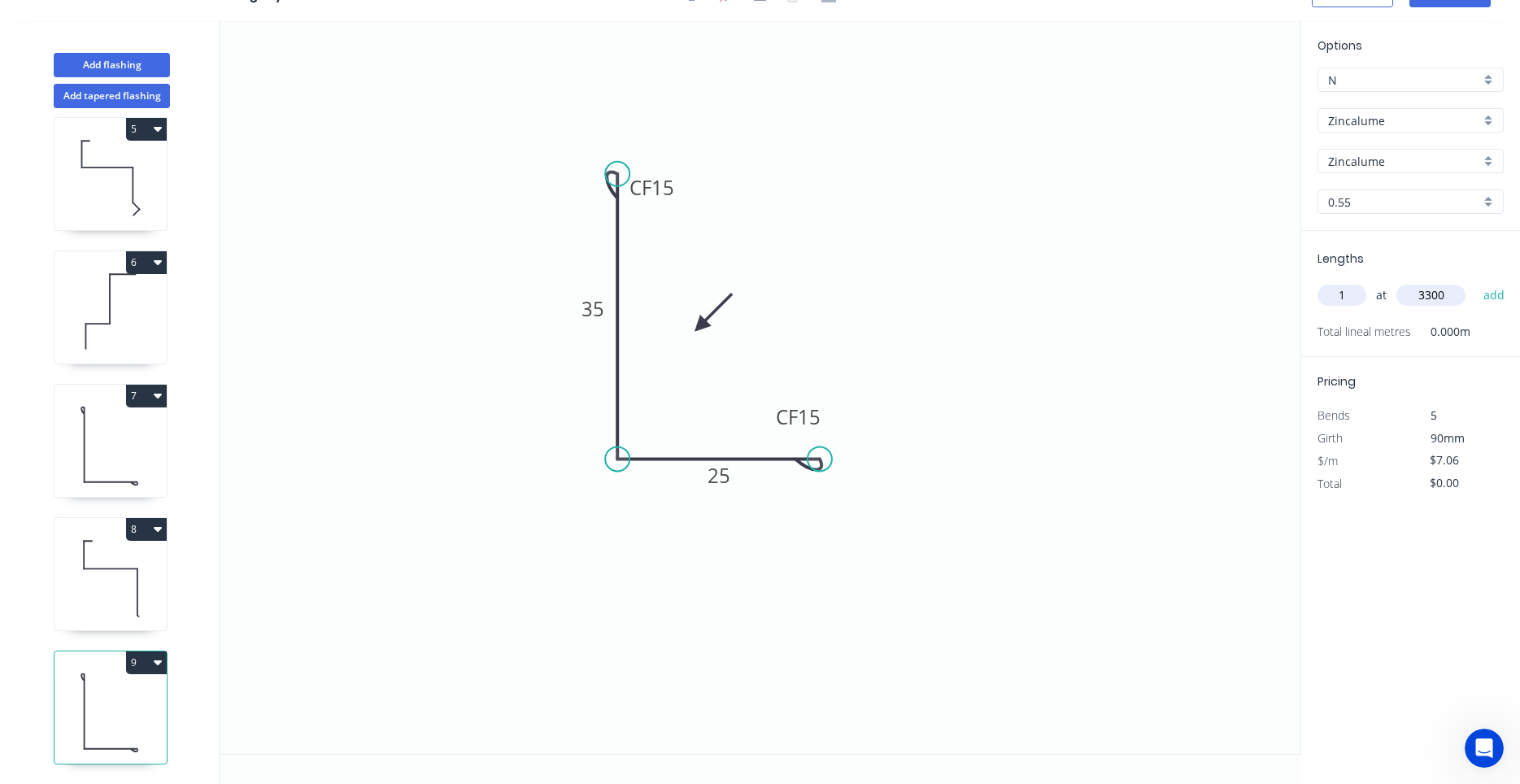
type input "3300"
click at [1475, 281] on button "add" at bounding box center [1493, 294] width 38 height 27
click at [1493, 332] on icon "button" at bounding box center [1496, 329] width 14 height 20
type input "$0.00"
click at [1355, 296] on input "text" at bounding box center [1342, 295] width 49 height 21
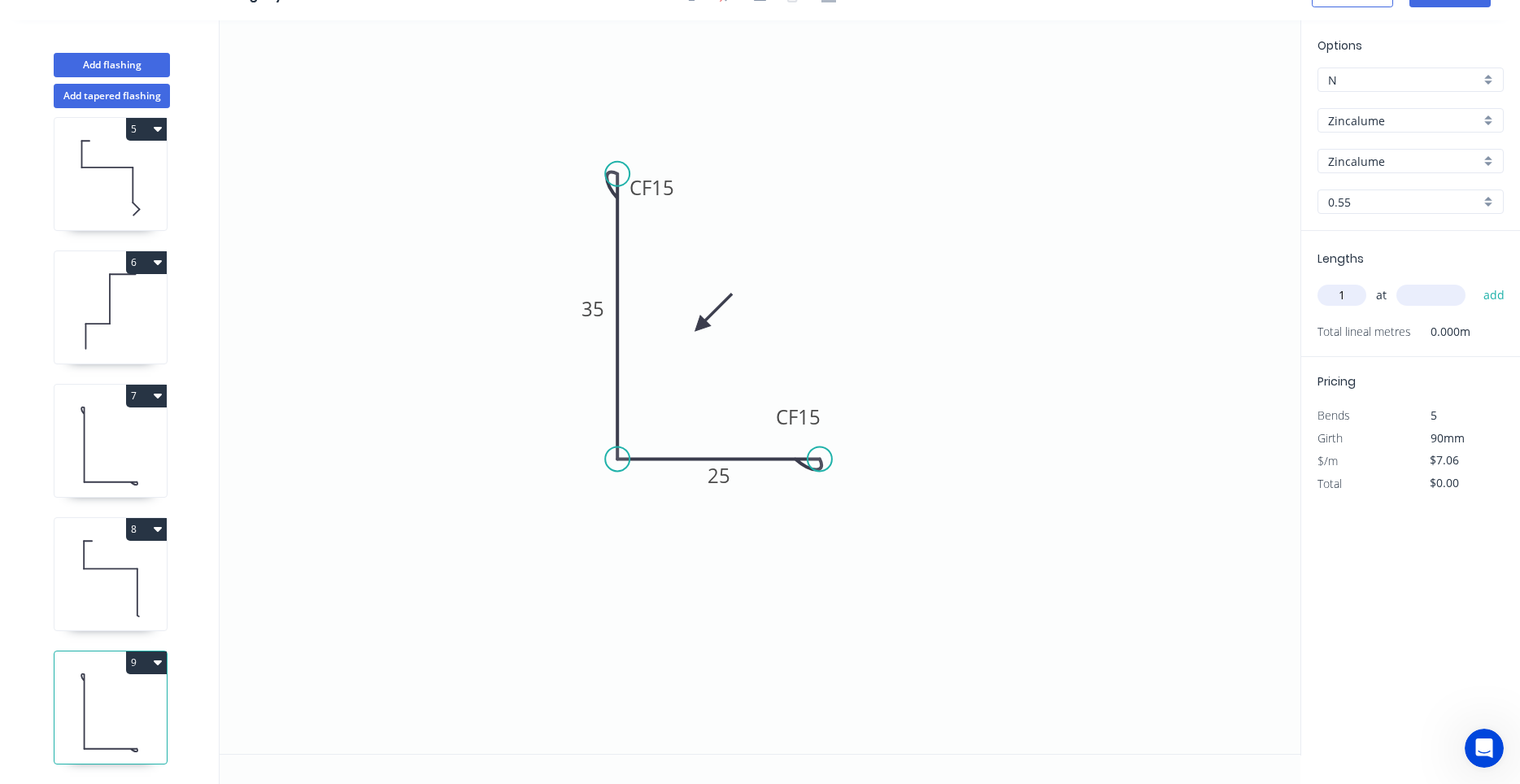
type input "1"
type input "3200"
click at [1475, 281] on button "add" at bounding box center [1493, 294] width 38 height 27
click at [72, 62] on button "Add flashing" at bounding box center [112, 65] width 116 height 25
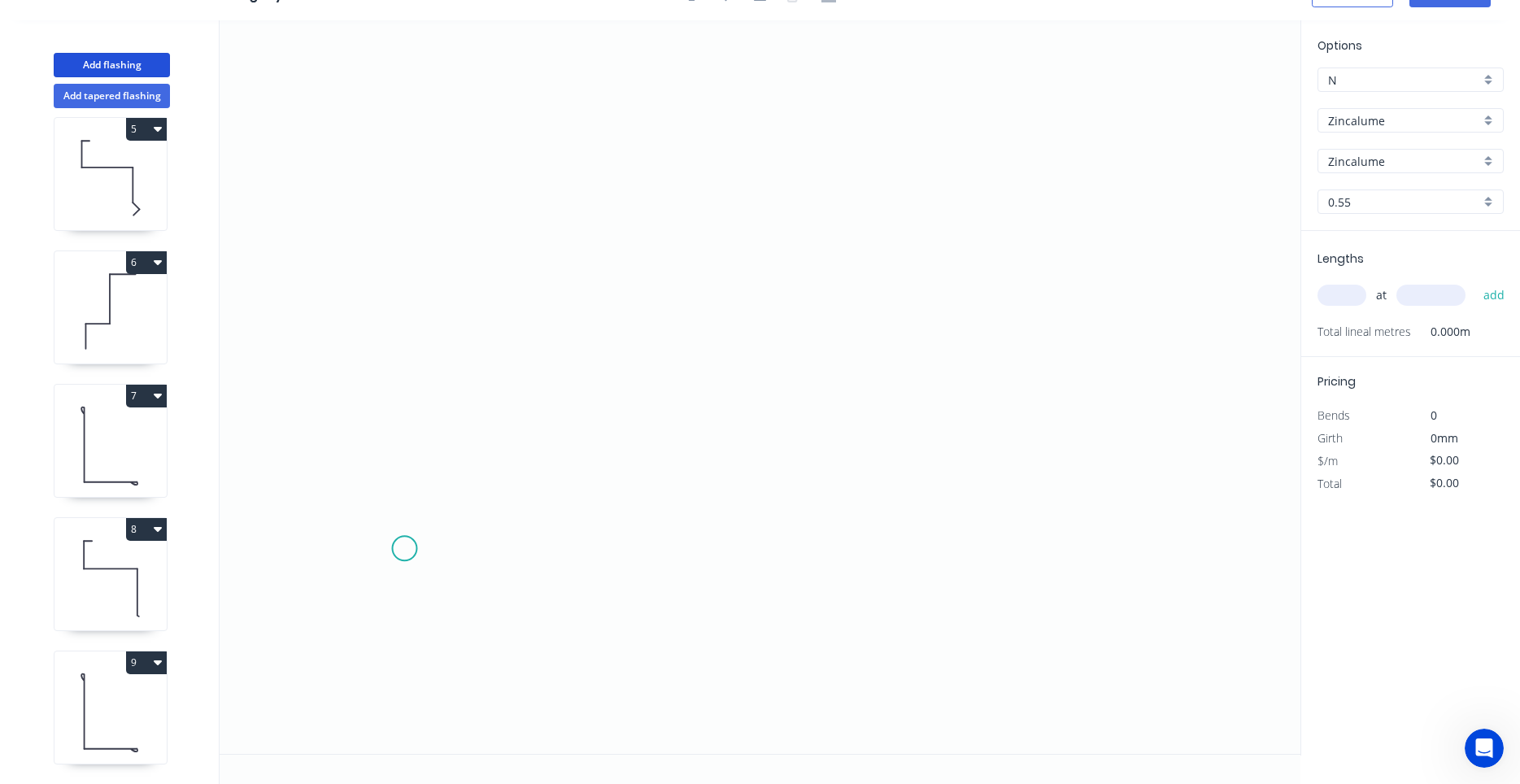
click at [404, 549] on icon "0" at bounding box center [760, 386] width 1081 height 733
click at [403, 344] on icon "0" at bounding box center [760, 386] width 1081 height 733
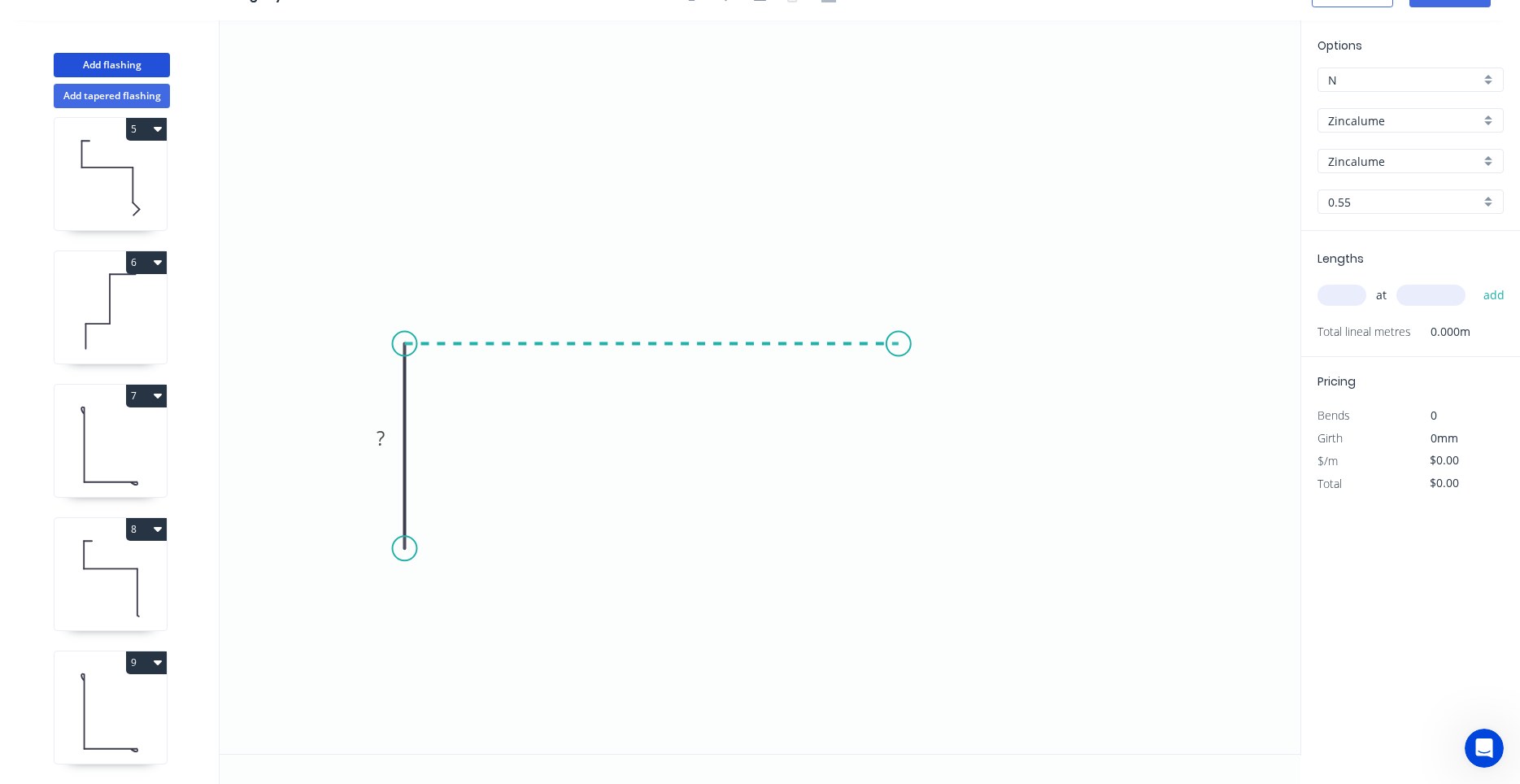
click at [899, 351] on icon "0 ?" at bounding box center [760, 386] width 1081 height 733
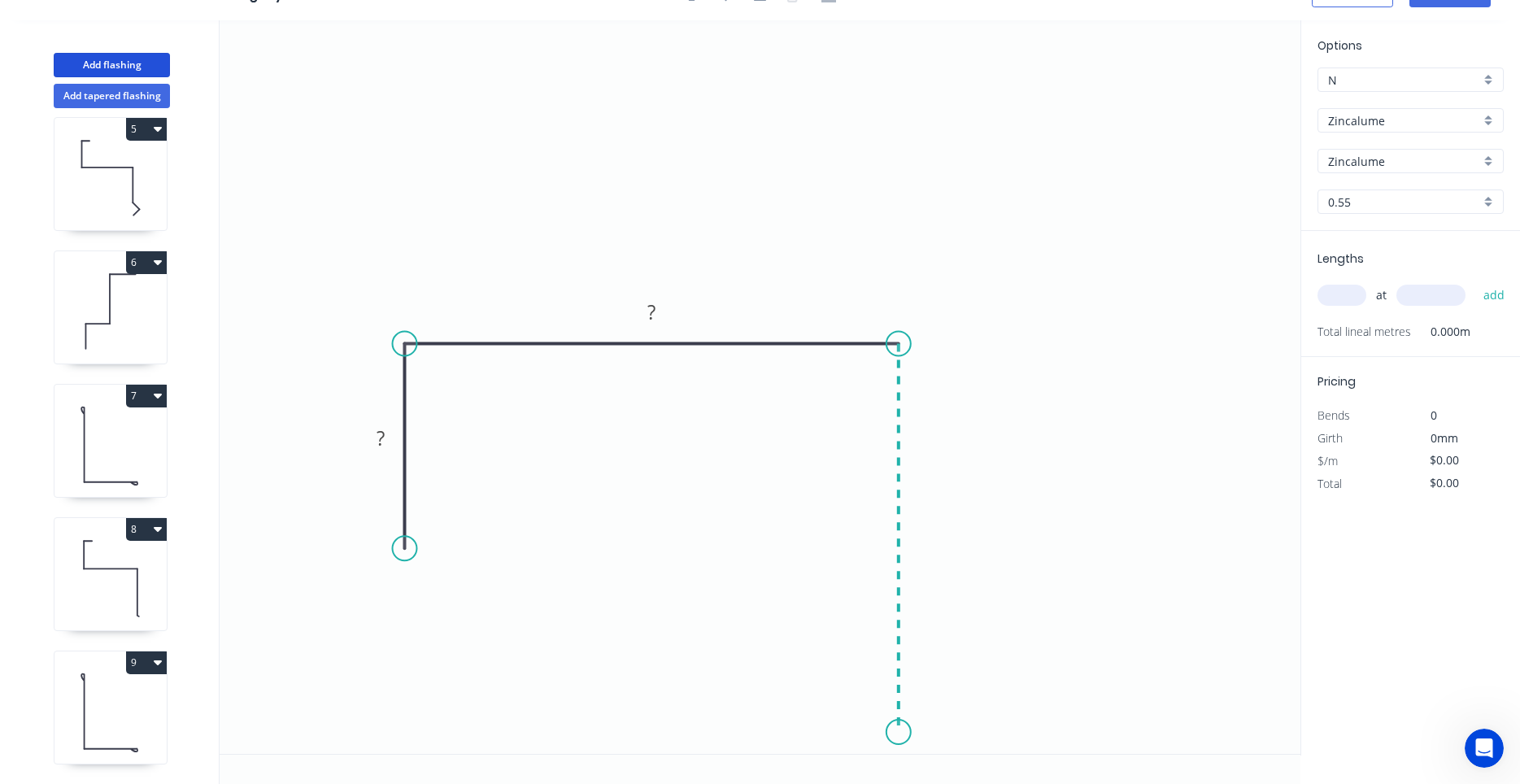
click at [899, 733] on icon "0 ? ?" at bounding box center [760, 386] width 1081 height 733
click at [896, 730] on circle at bounding box center [899, 729] width 25 height 25
click at [904, 724] on circle at bounding box center [899, 729] width 25 height 25
click at [1268, 717] on icon "0 ? ? ?" at bounding box center [760, 386] width 1081 height 733
click at [1268, 717] on circle at bounding box center [1268, 729] width 25 height 25
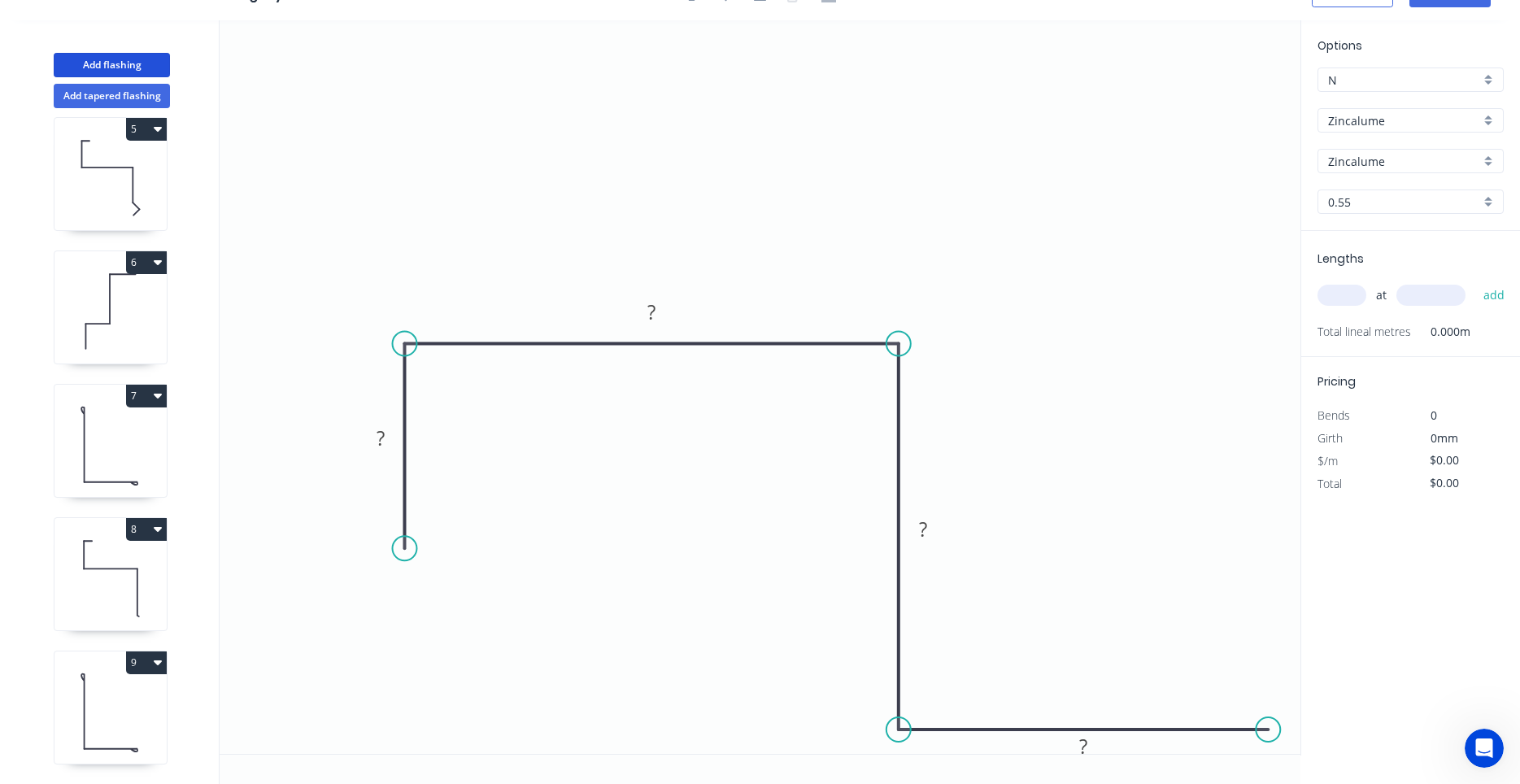
scroll to position [0, 0]
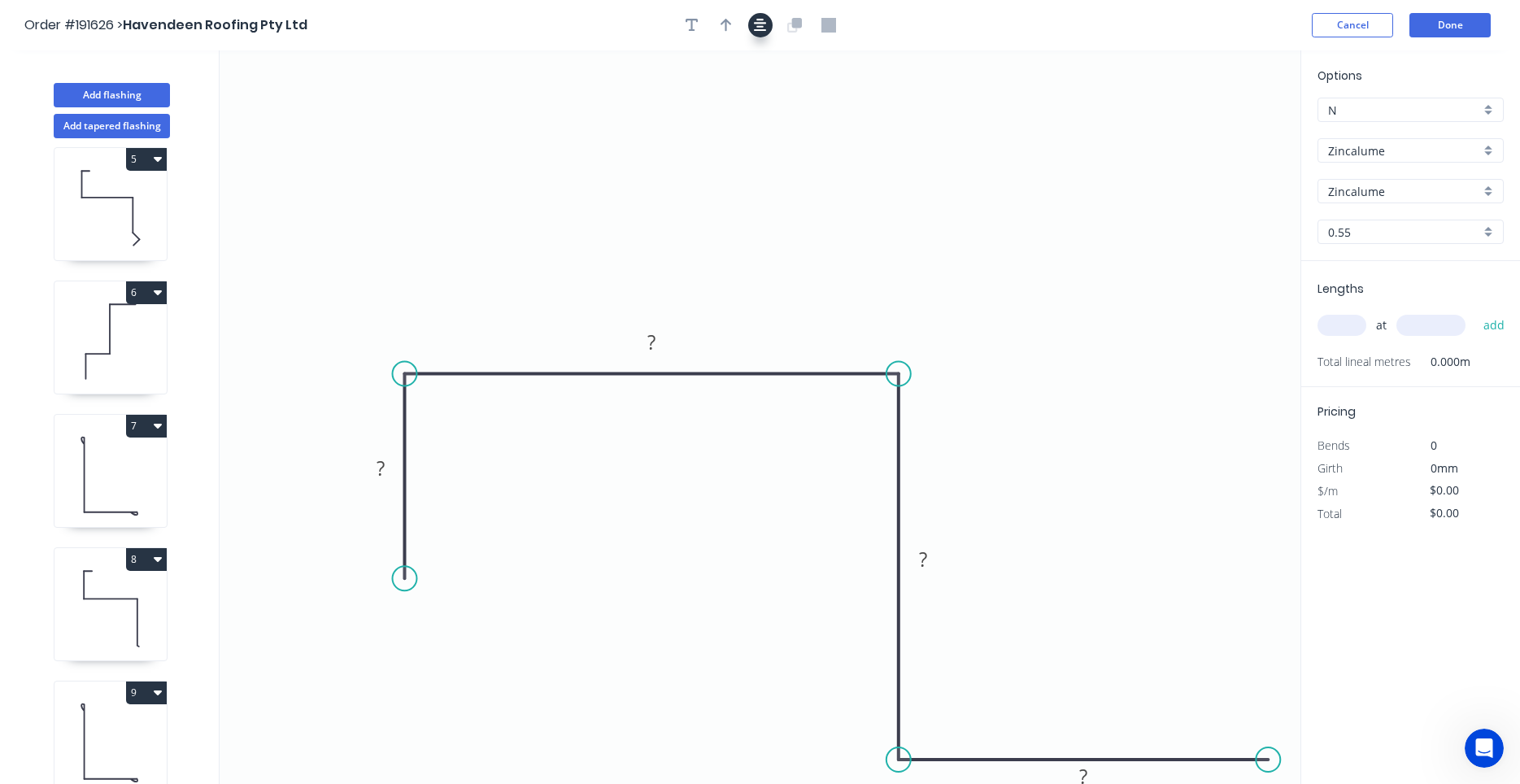
click at [752, 31] on button "button" at bounding box center [760, 26] width 25 height 25
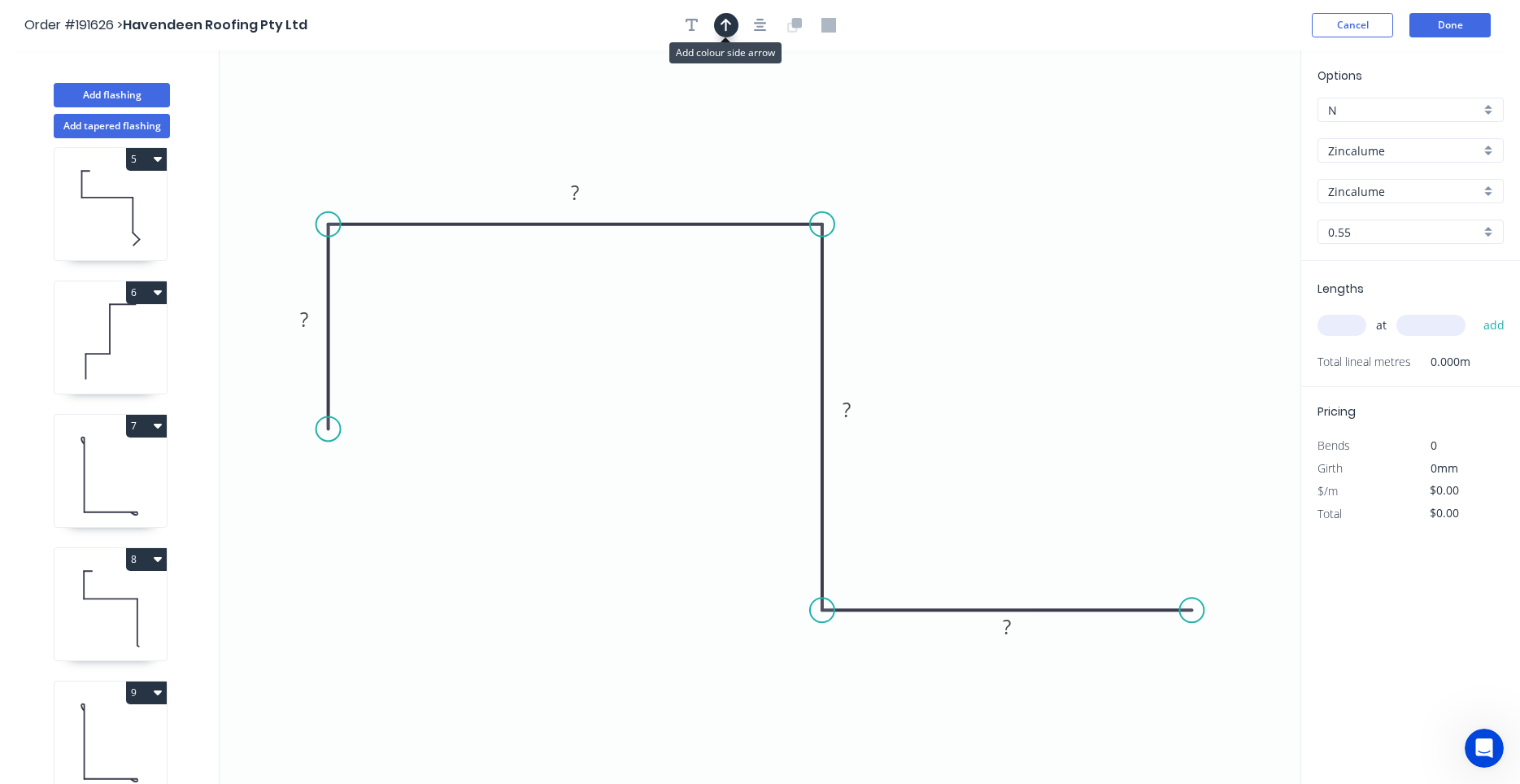
click at [721, 24] on button "button" at bounding box center [726, 26] width 25 height 25
click at [1215, 128] on icon at bounding box center [1217, 113] width 14 height 52
click at [1215, 128] on icon at bounding box center [1213, 109] width 14 height 52
drag, startPoint x: 1215, startPoint y: 128, endPoint x: 885, endPoint y: 181, distance: 334.2
click at [885, 181] on icon at bounding box center [898, 169] width 47 height 47
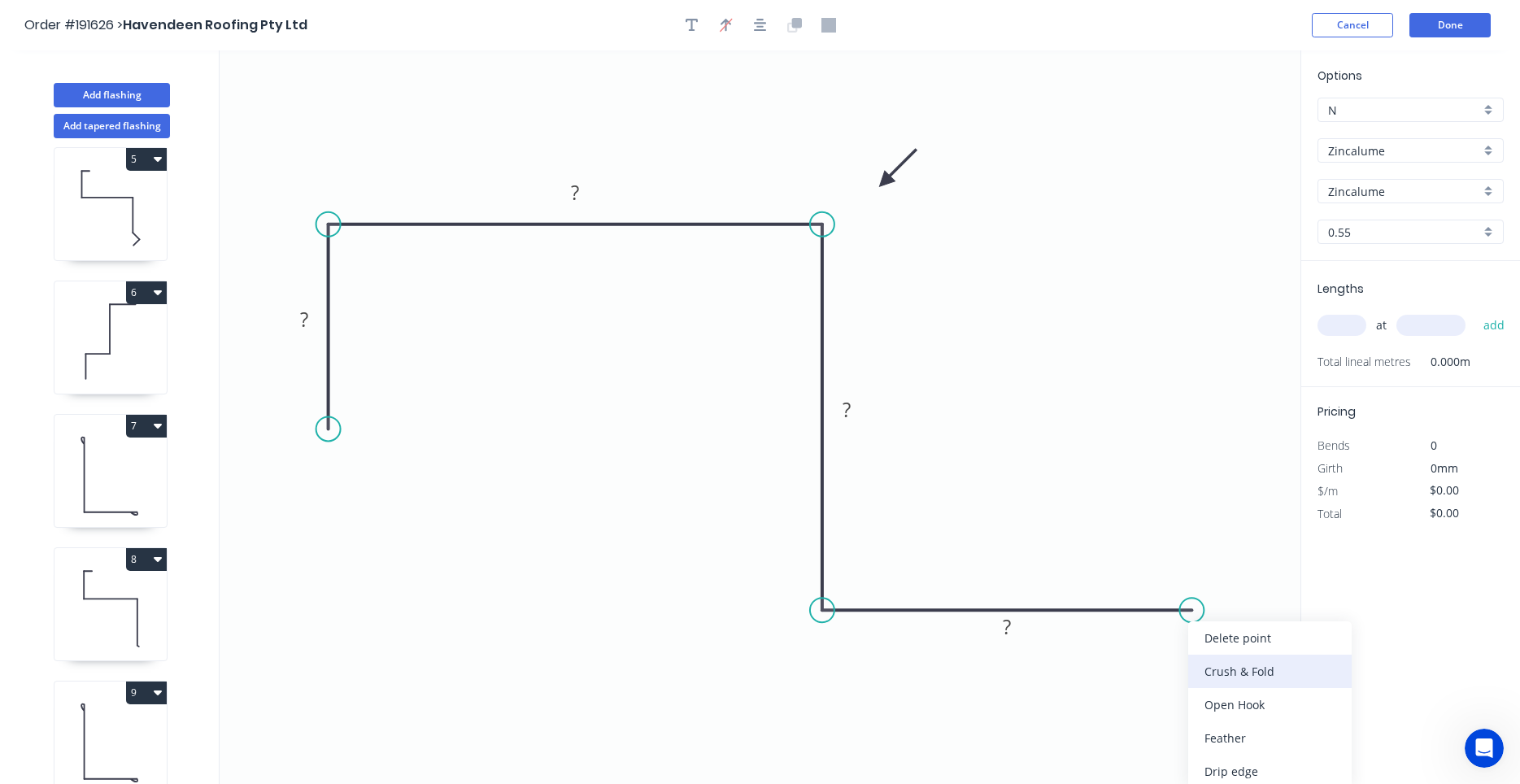
click at [1205, 666] on div "Crush & Fold" at bounding box center [1269, 670] width 164 height 33
click at [1208, 664] on div "Flip bend" at bounding box center [1276, 668] width 164 height 33
click at [1189, 566] on tspan "10" at bounding box center [1182, 568] width 23 height 27
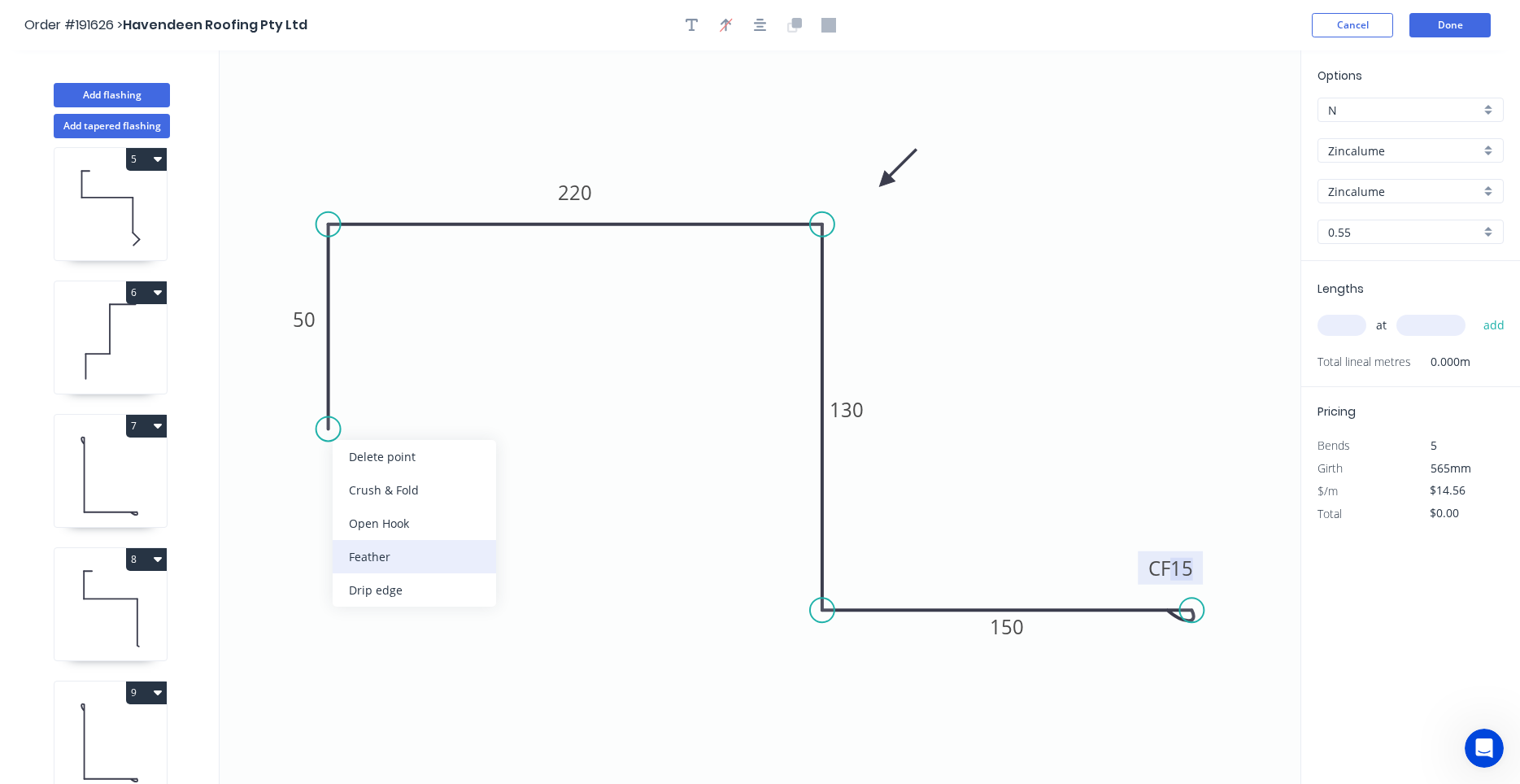
click at [351, 549] on div "Feather" at bounding box center [414, 556] width 164 height 33
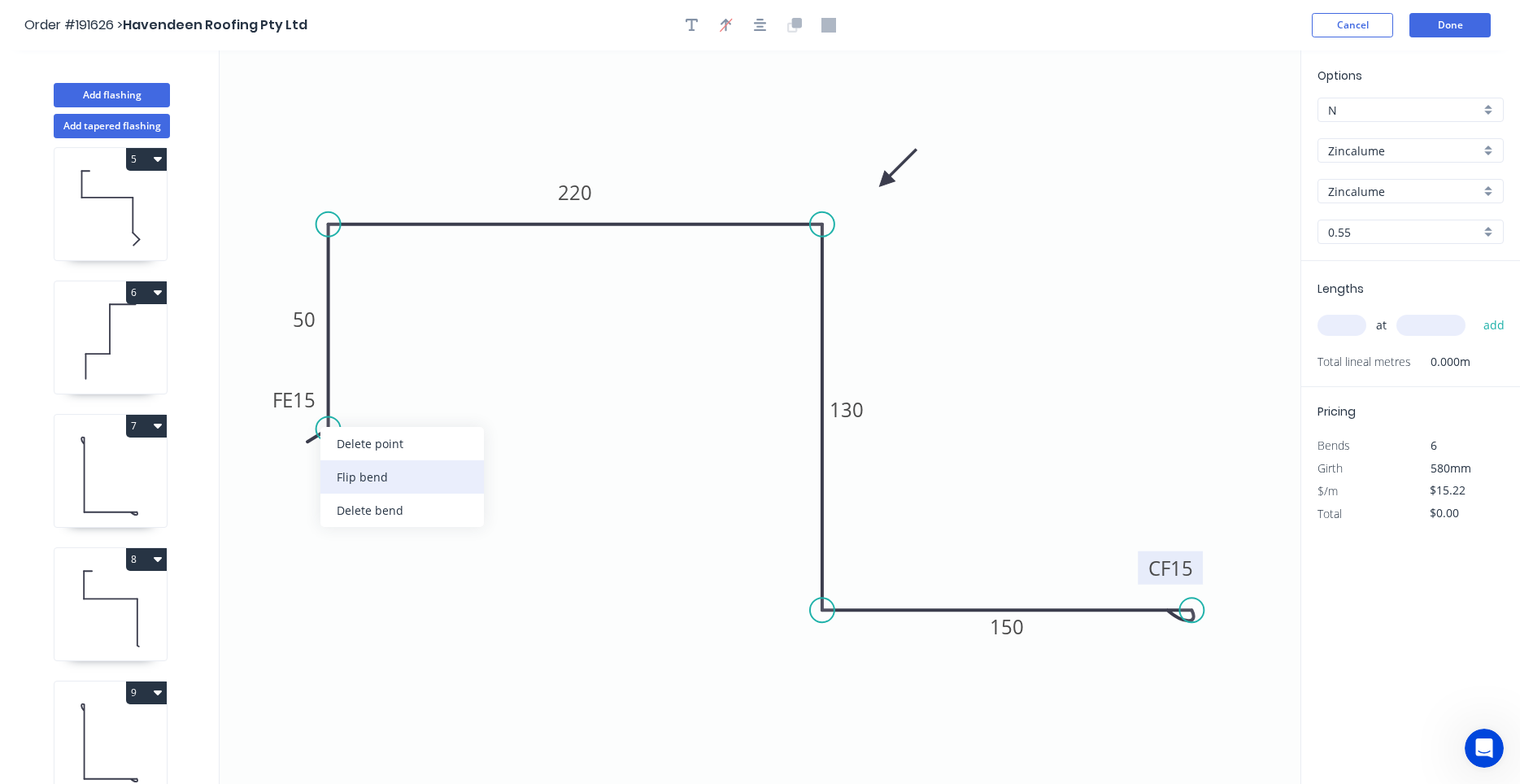
click at [349, 472] on div "Flip bend" at bounding box center [402, 476] width 164 height 33
click at [367, 411] on tspan "15" at bounding box center [373, 400] width 23 height 27
click at [1333, 325] on input "text" at bounding box center [1342, 325] width 49 height 21
click at [1475, 312] on button "add" at bounding box center [1493, 325] width 38 height 27
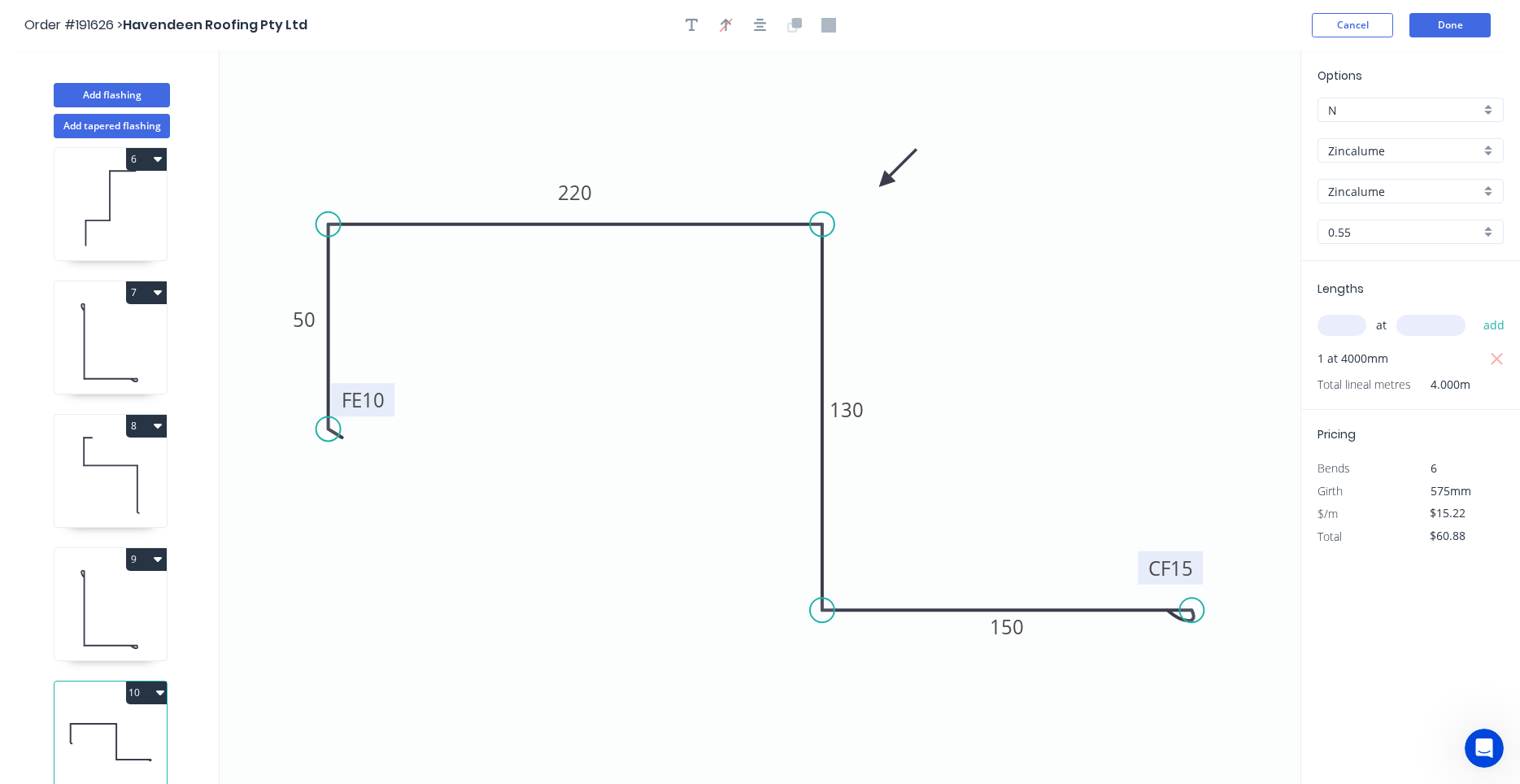
scroll to position [30, 0]
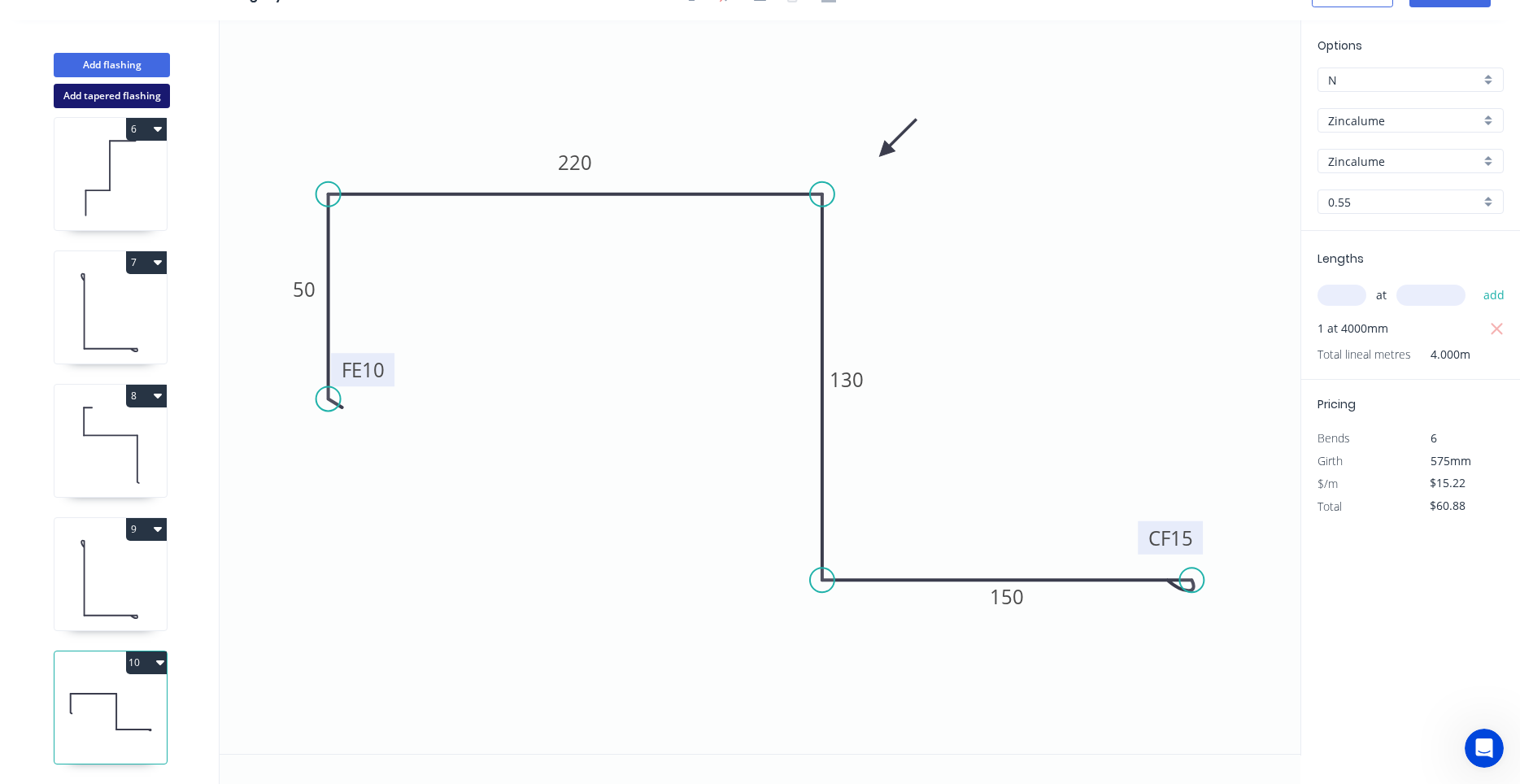
click at [147, 91] on button "Add tapered flashing" at bounding box center [112, 96] width 116 height 25
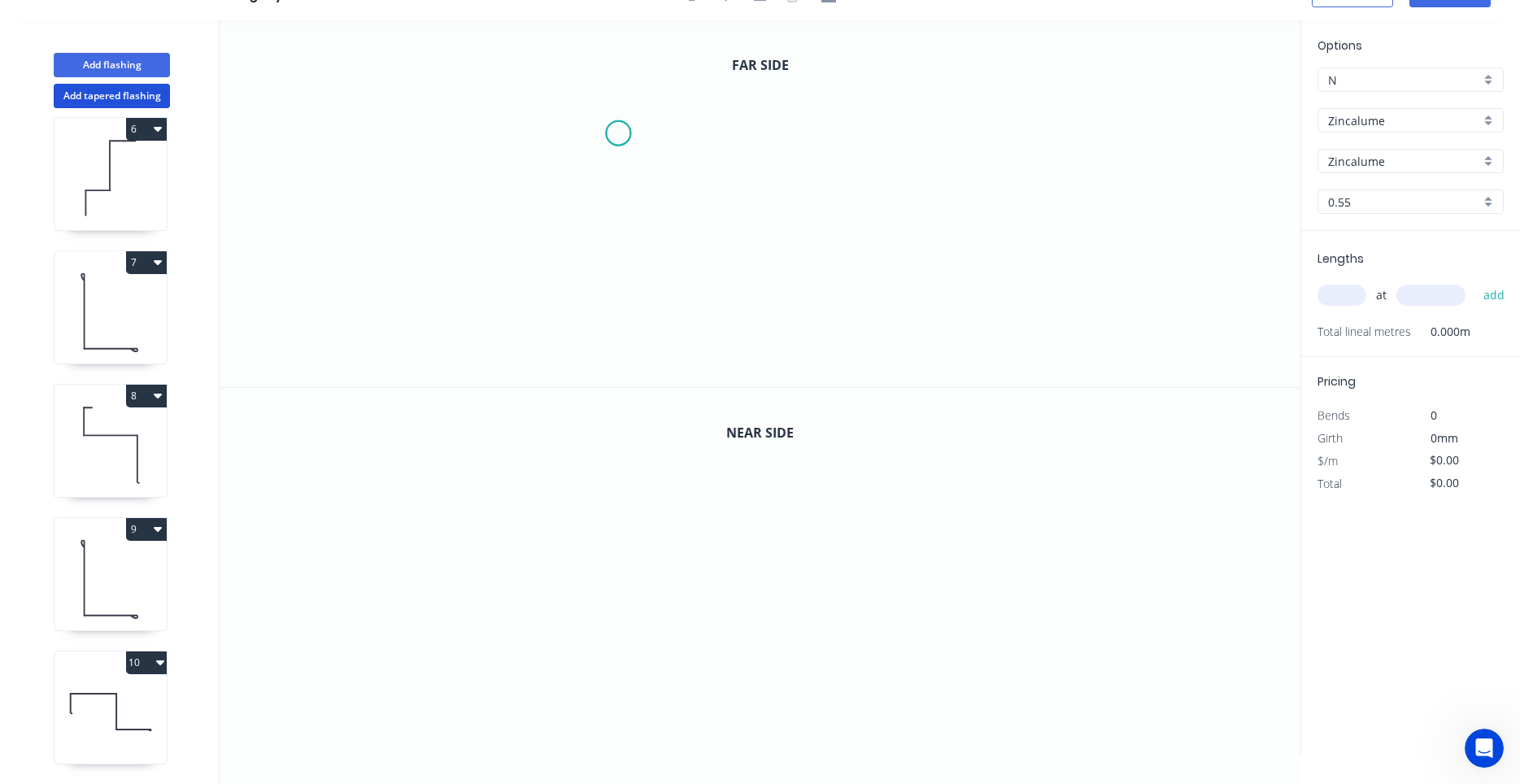
click at [618, 134] on icon "0" at bounding box center [760, 203] width 1081 height 366
click at [675, 134] on icon at bounding box center [647, 134] width 57 height 0
click at [672, 285] on icon "0 ?" at bounding box center [760, 203] width 1081 height 366
click at [719, 315] on icon "0 ? ?" at bounding box center [760, 203] width 1081 height 366
click at [719, 315] on circle at bounding box center [719, 314] width 25 height 25
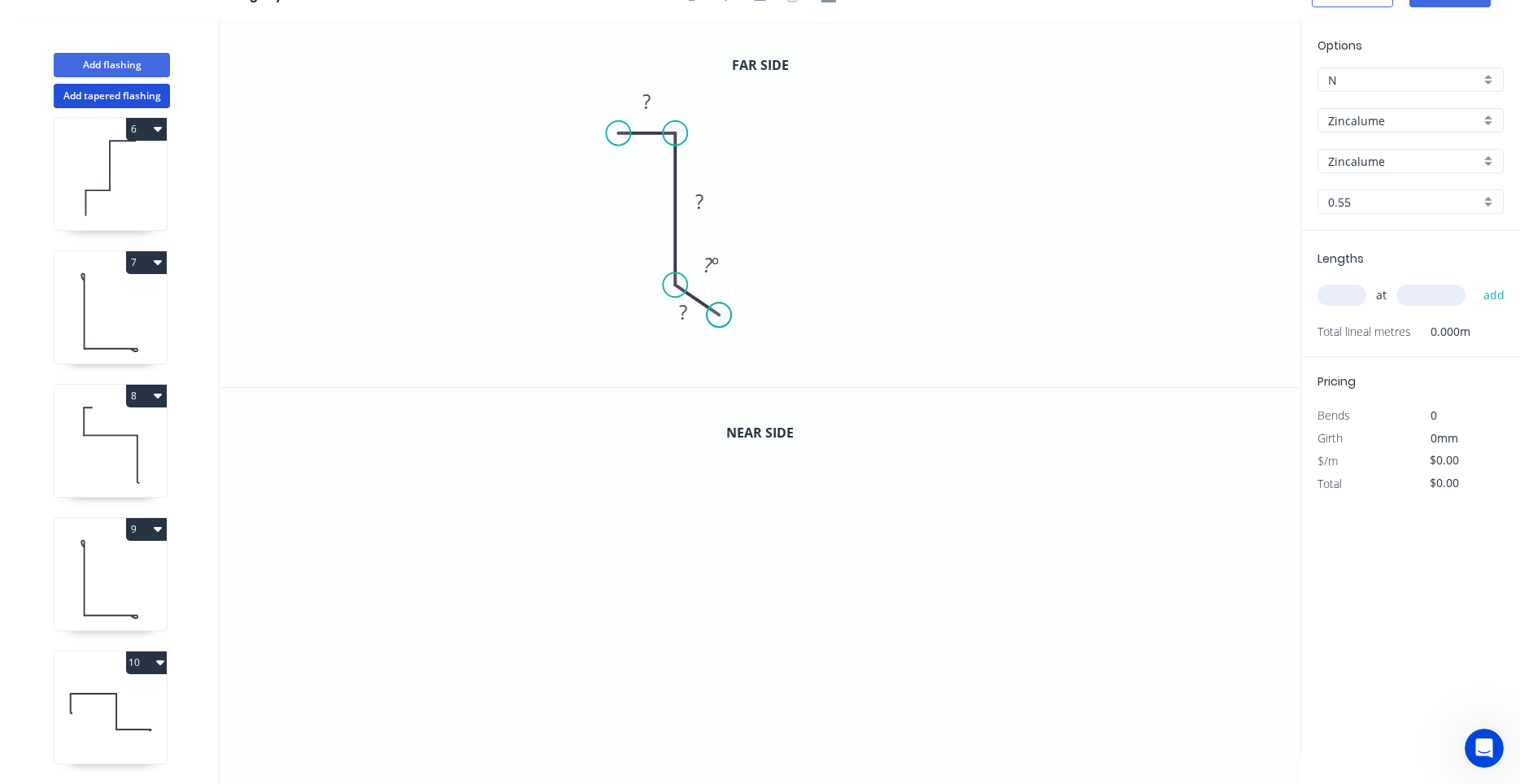
click at [719, 315] on circle at bounding box center [719, 314] width 25 height 25
drag, startPoint x: 720, startPoint y: 313, endPoint x: 718, endPoint y: 326, distance: 13.2
click at [718, 326] on circle at bounding box center [718, 328] width 25 height 25
drag, startPoint x: 717, startPoint y: 326, endPoint x: 768, endPoint y: 379, distance: 73.6
click at [768, 379] on circle at bounding box center [768, 378] width 25 height 25
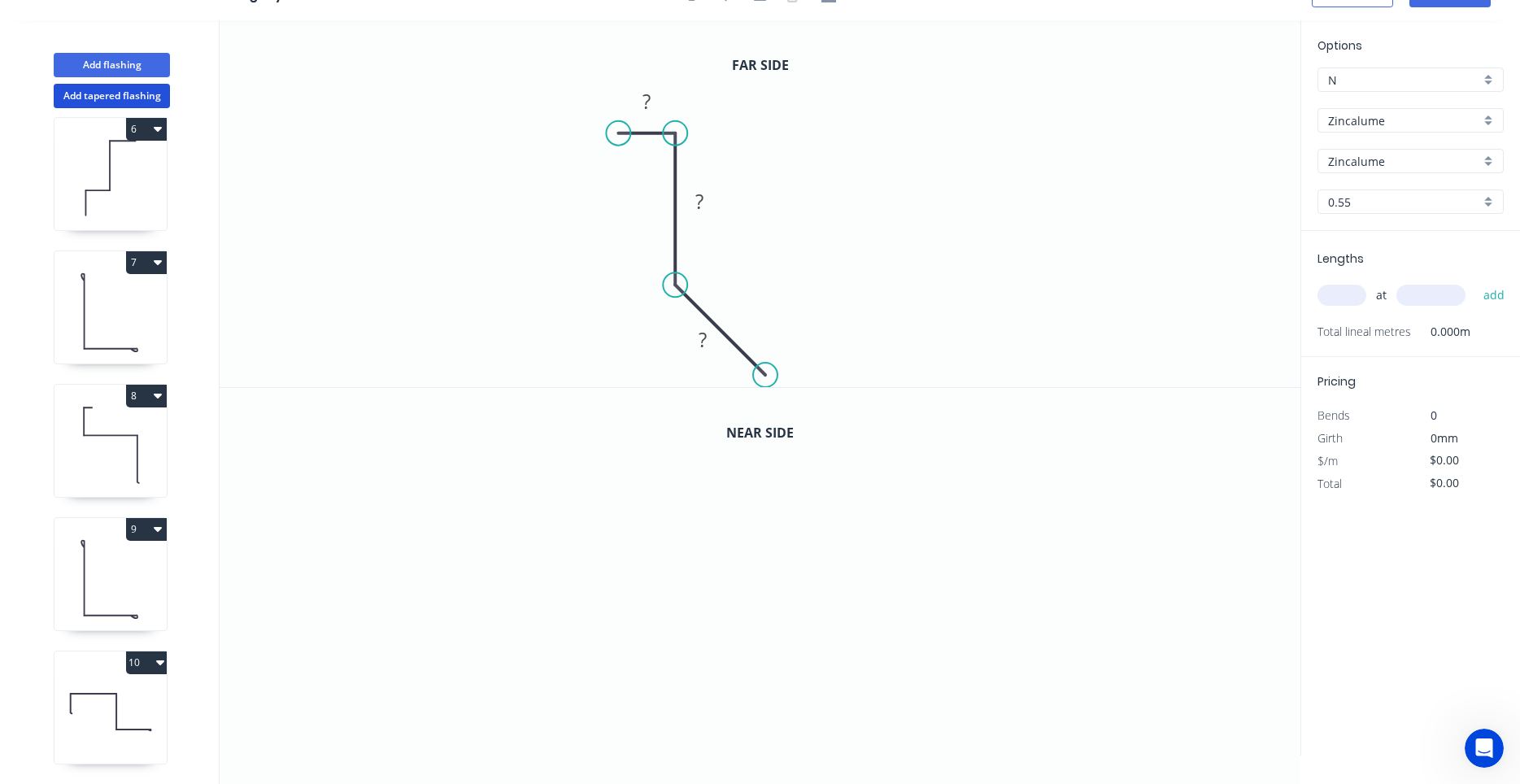
click at [765, 365] on circle at bounding box center [765, 375] width 25 height 25
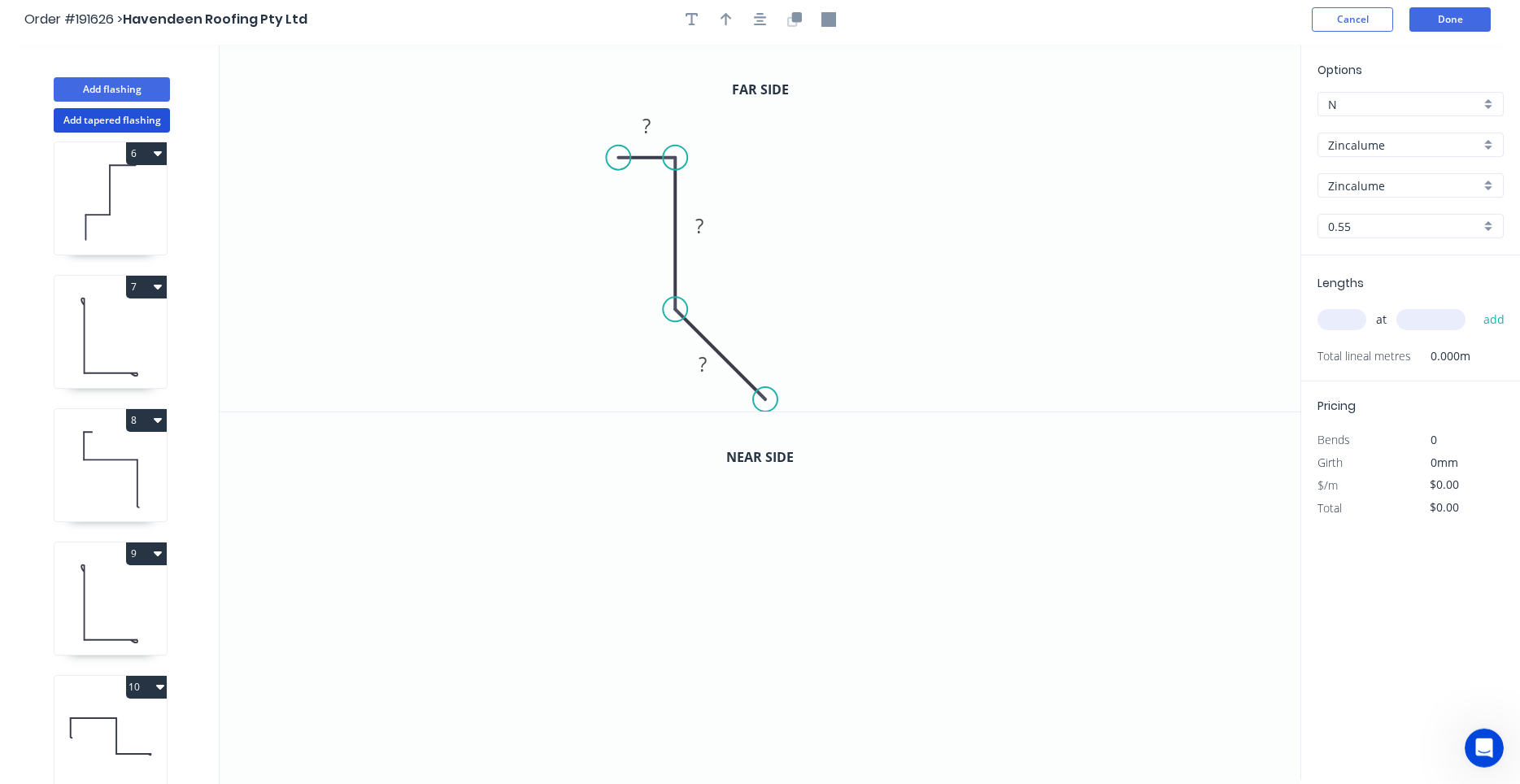
scroll to position [0, 0]
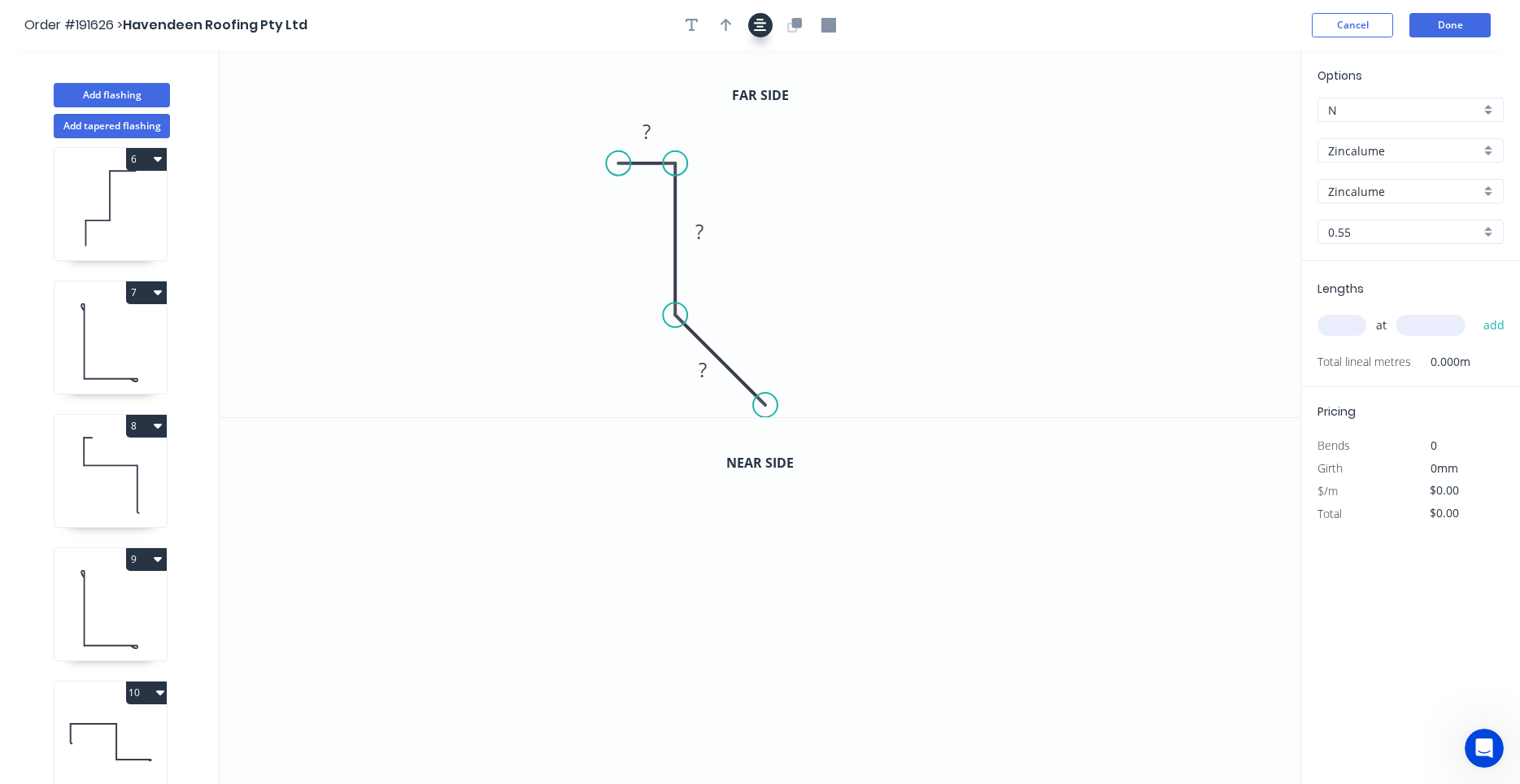
click at [756, 26] on icon "button" at bounding box center [760, 25] width 13 height 14
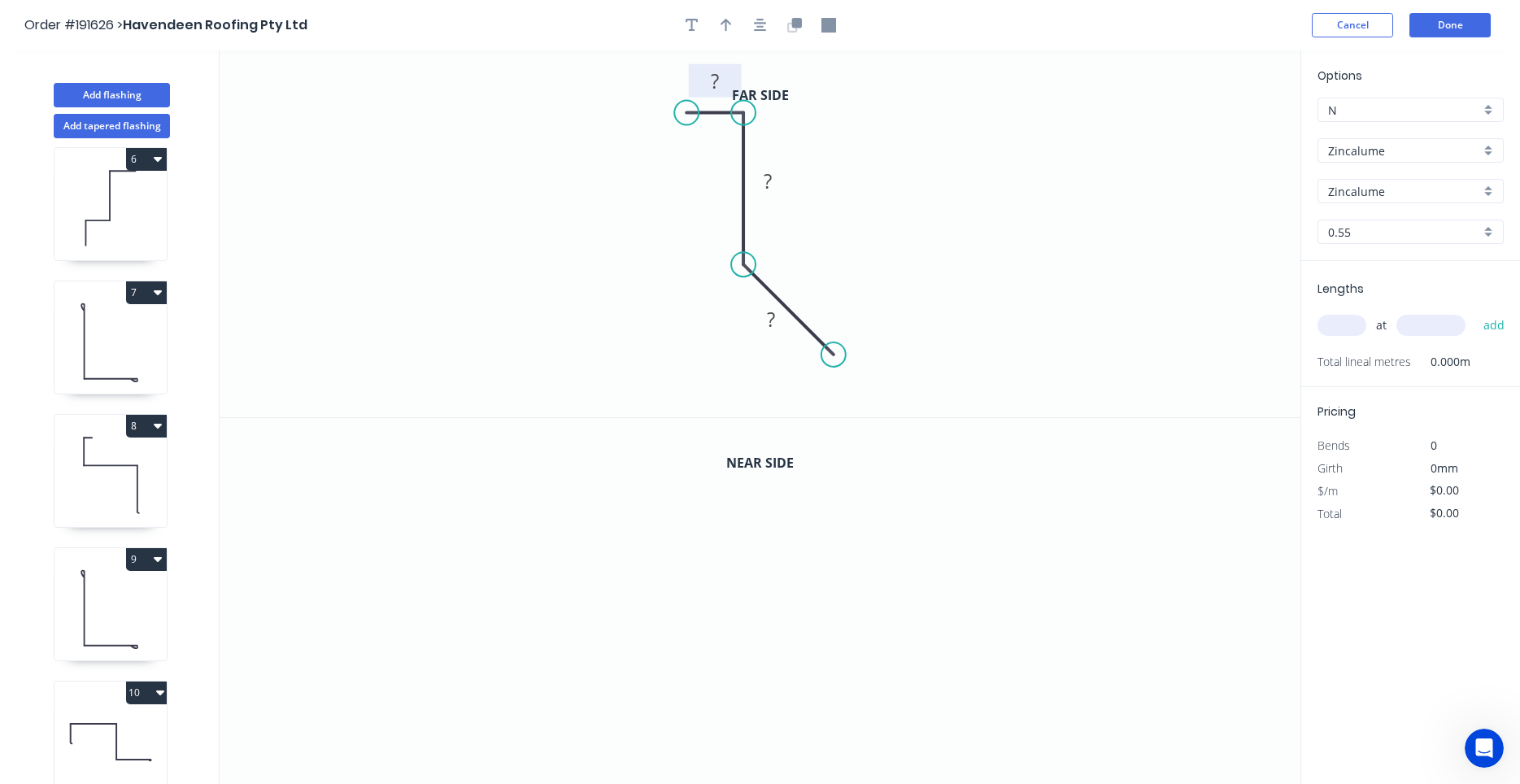
click at [724, 82] on rect at bounding box center [715, 82] width 32 height 23
click at [851, 398] on div "Crush & Fold" at bounding box center [910, 403] width 164 height 33
click at [853, 405] on div "Flip bend" at bounding box center [912, 404] width 164 height 33
click at [856, 312] on tspan "10" at bounding box center [853, 307] width 23 height 27
click at [772, 21] on button "button" at bounding box center [760, 26] width 25 height 25
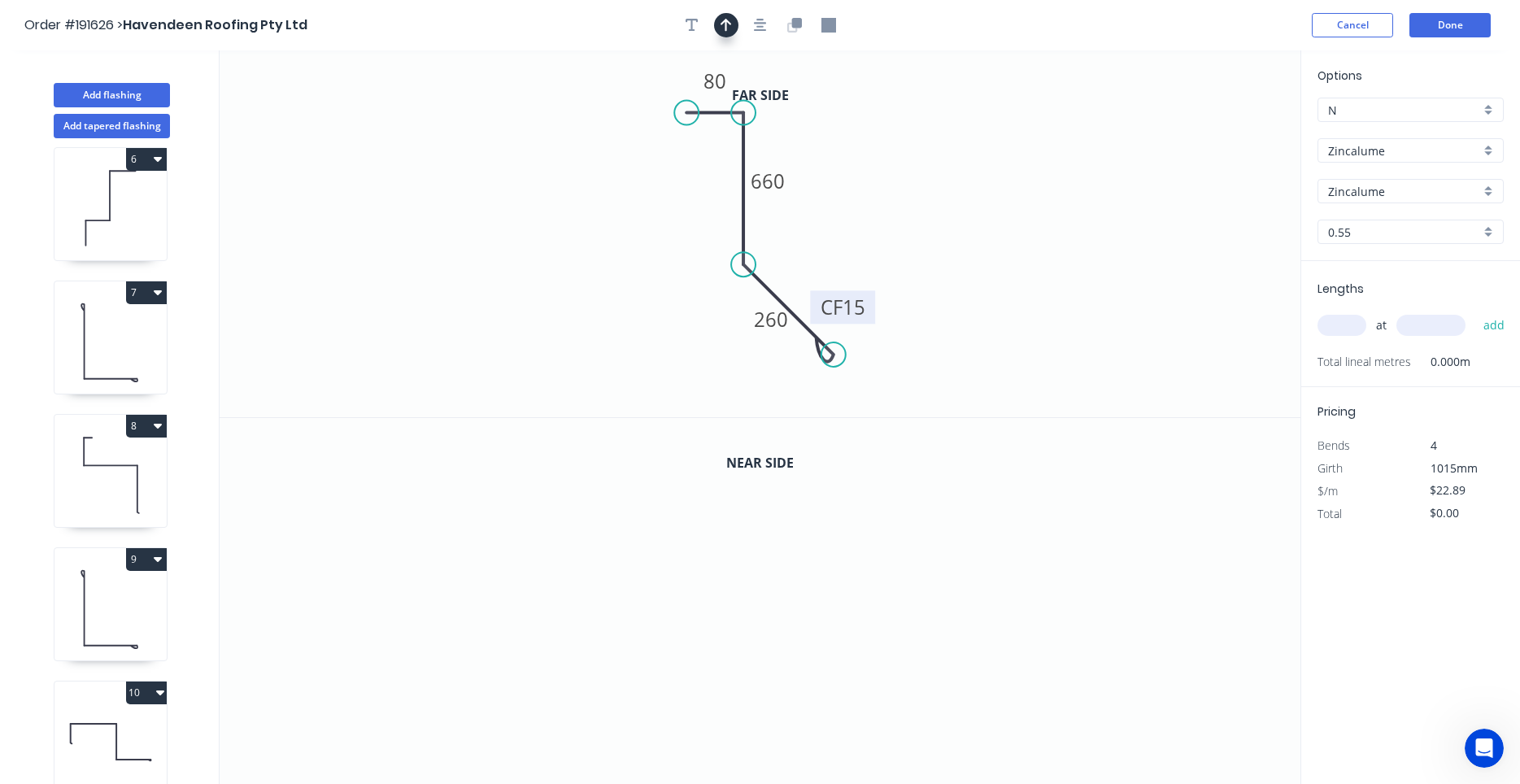
click at [737, 27] on button "button" at bounding box center [726, 26] width 25 height 25
drag, startPoint x: 1215, startPoint y: 126, endPoint x: 854, endPoint y: 213, distance: 371.3
click at [855, 213] on icon at bounding box center [855, 194] width 14 height 52
click at [854, 213] on icon at bounding box center [855, 194] width 14 height 52
drag, startPoint x: 854, startPoint y: 213, endPoint x: 830, endPoint y: 231, distance: 30.0
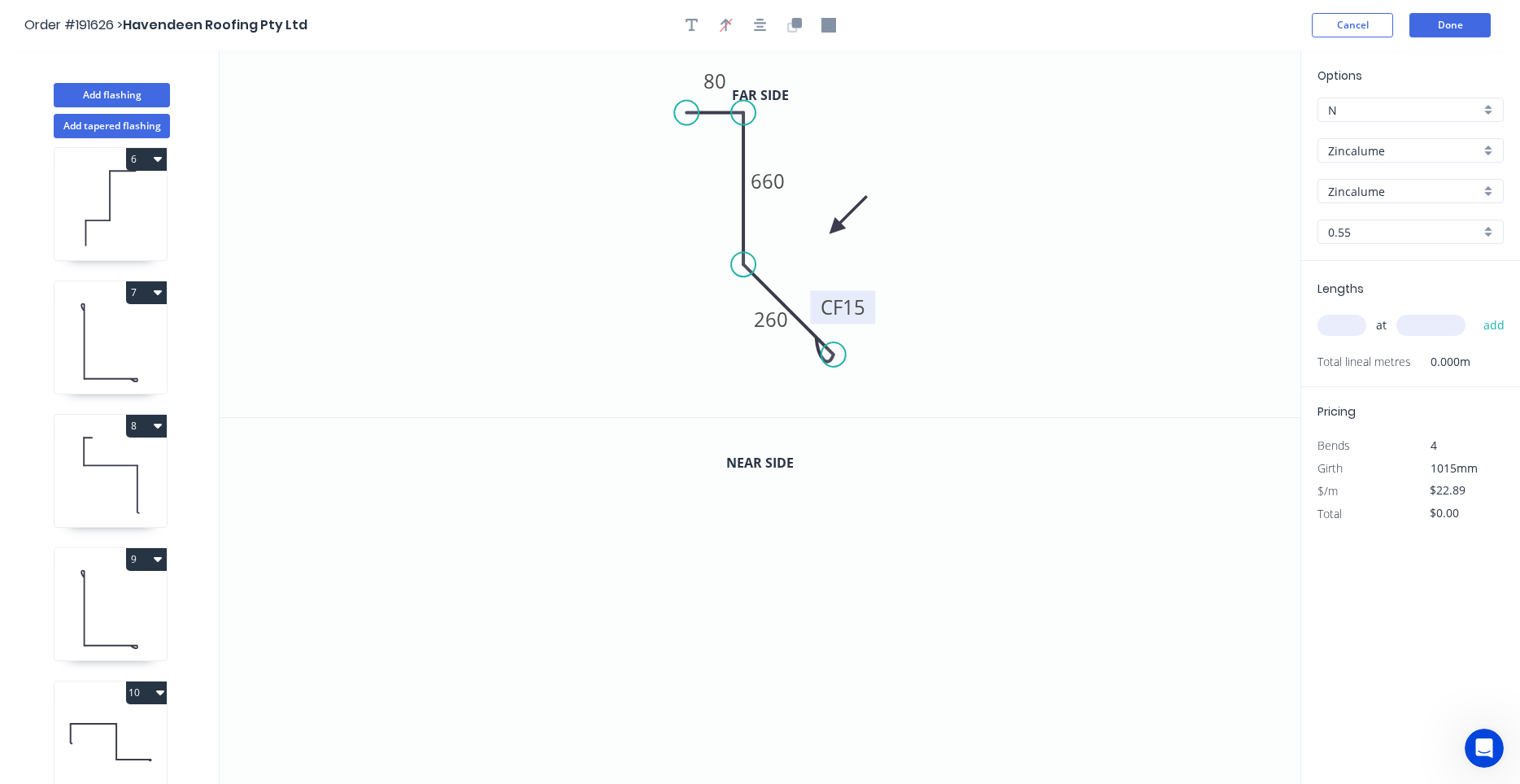
click at [830, 231] on icon at bounding box center [849, 215] width 47 height 47
click at [795, 27] on icon "button" at bounding box center [796, 23] width 9 height 9
click at [778, 546] on tspan "660" at bounding box center [767, 548] width 34 height 27
click at [1347, 338] on div "at add" at bounding box center [1412, 325] width 189 height 27
click at [1345, 325] on input "text" at bounding box center [1342, 325] width 49 height 21
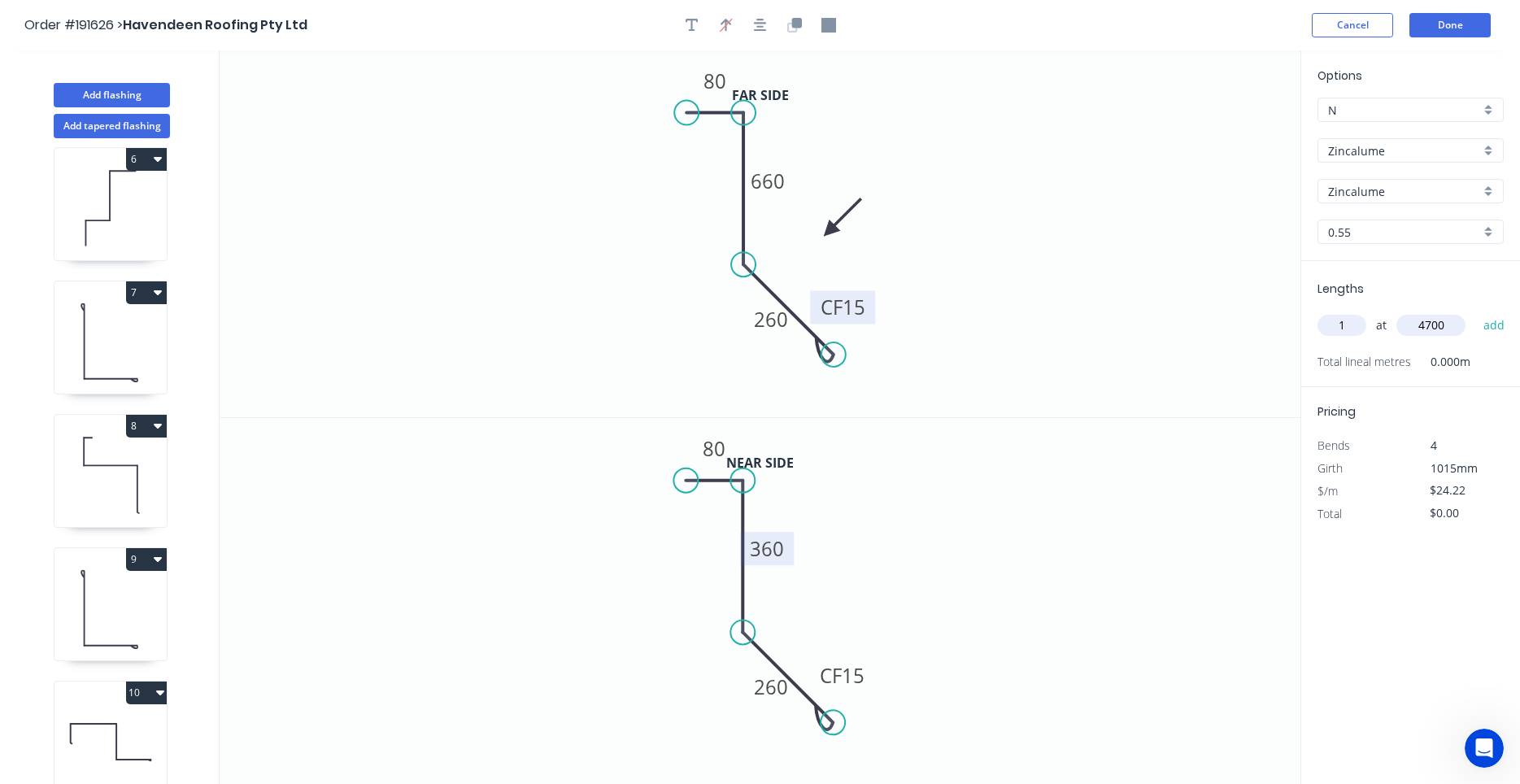
click at [1475, 312] on button "add" at bounding box center [1493, 325] width 38 height 27
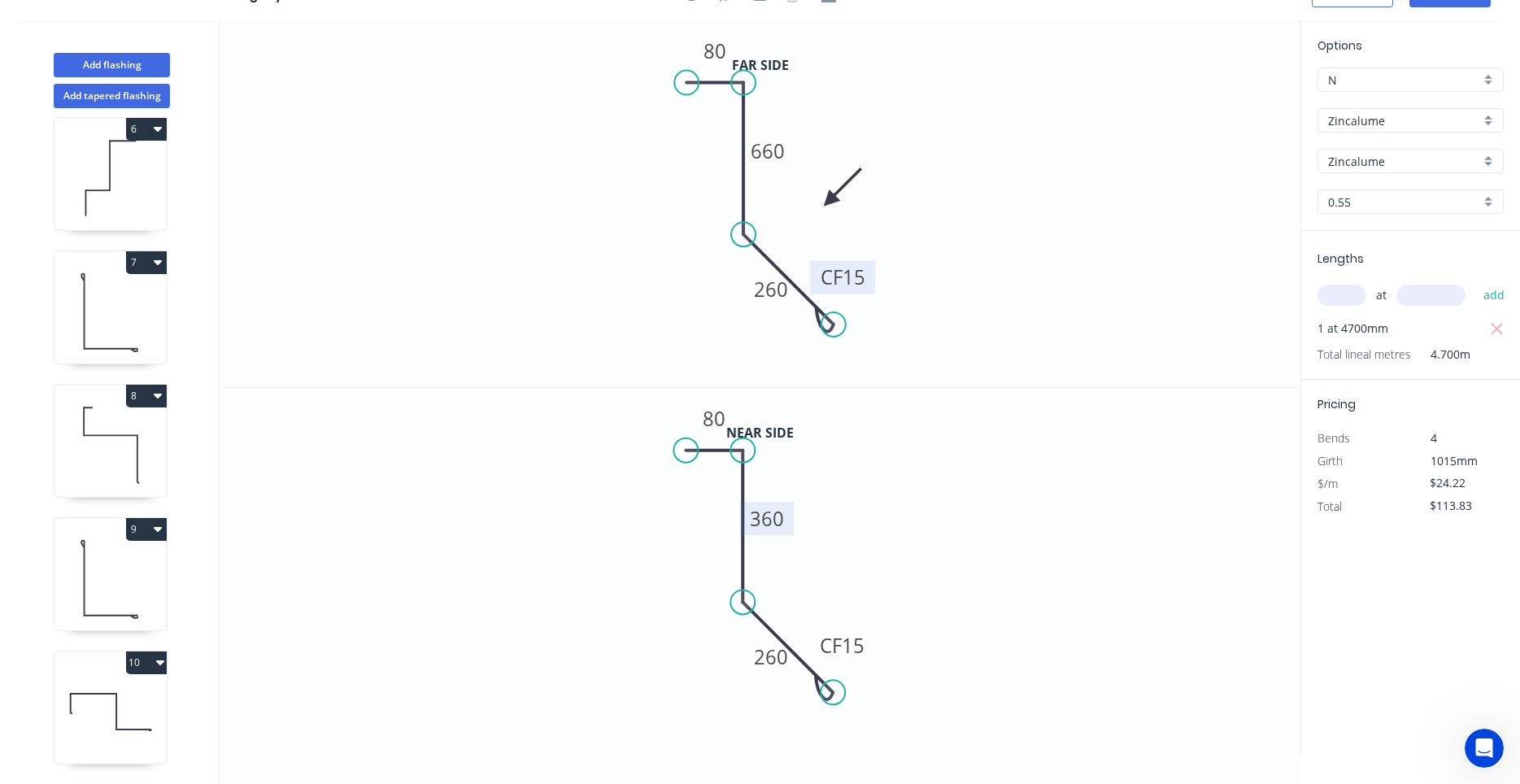
scroll to position [815, 0]
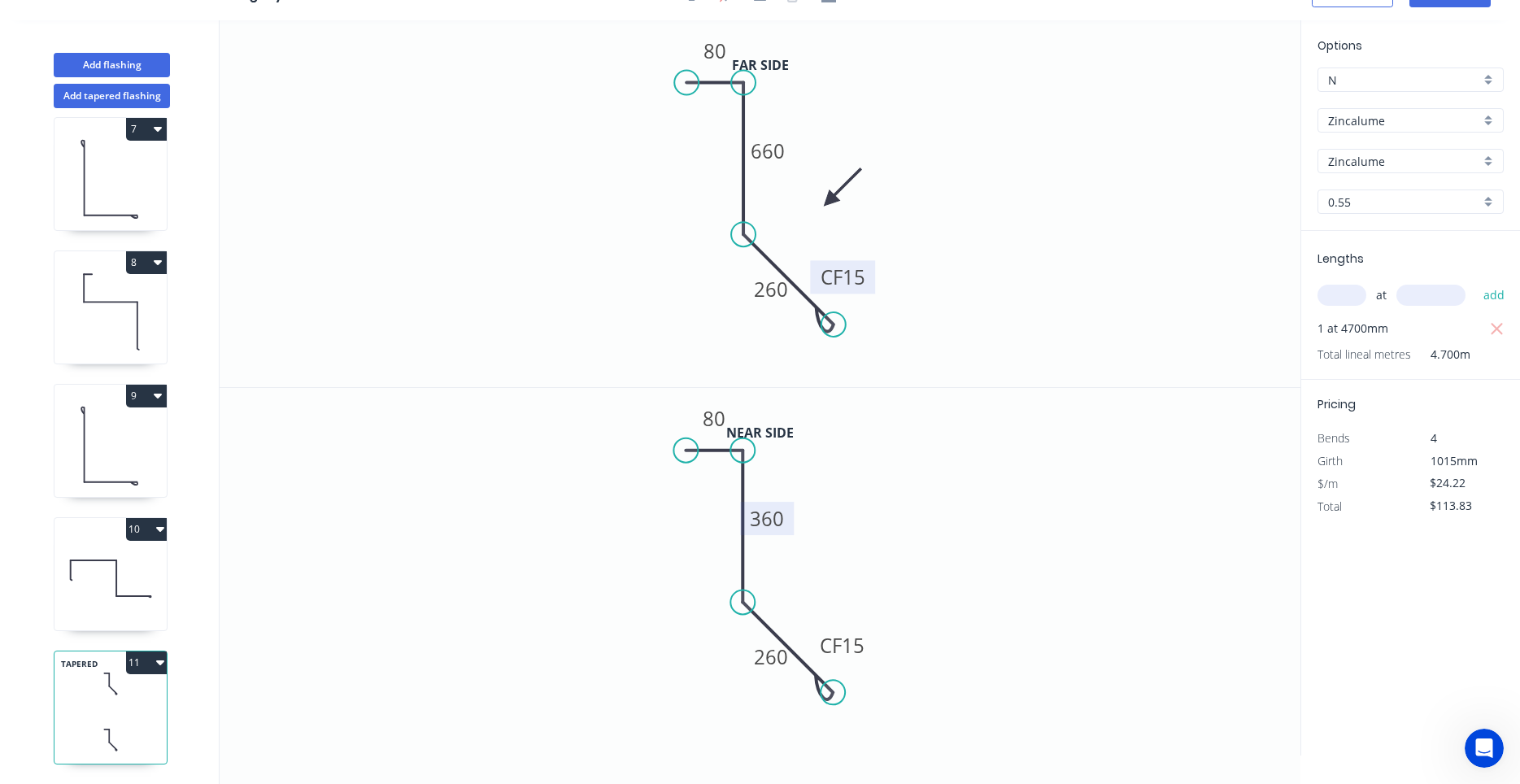
click at [155, 664] on button "11" at bounding box center [146, 663] width 41 height 23
click at [141, 704] on div "Duplicate" at bounding box center [89, 703] width 125 height 24
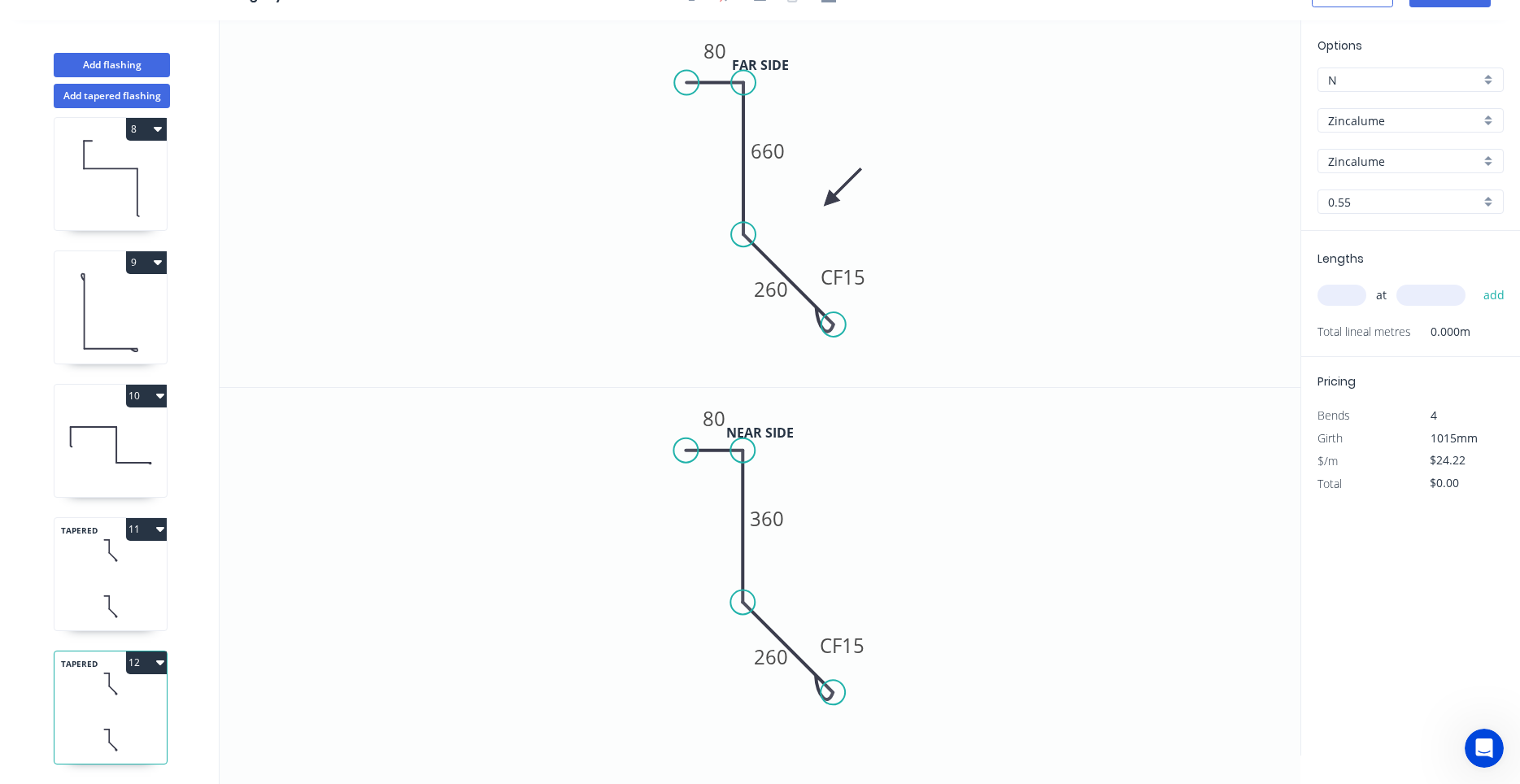
click at [140, 710] on div "TAPERED 12" at bounding box center [111, 707] width 114 height 114
click at [770, 147] on tspan "660" at bounding box center [767, 151] width 34 height 27
click at [768, 512] on tspan "360" at bounding box center [767, 518] width 34 height 27
click at [1332, 302] on input "text" at bounding box center [1342, 295] width 49 height 21
click at [1475, 281] on button "add" at bounding box center [1493, 294] width 38 height 27
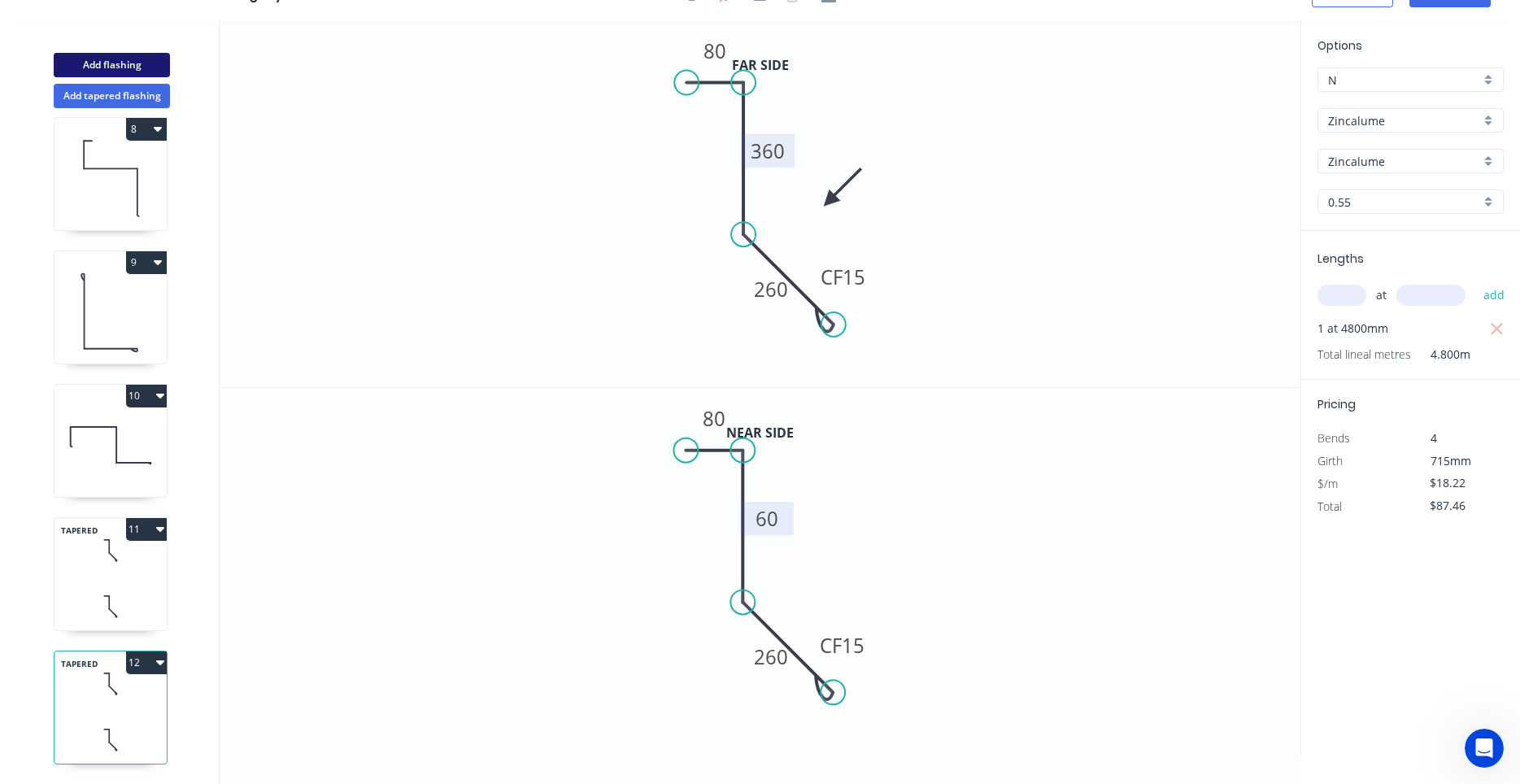
click at [129, 68] on button "Add flashing" at bounding box center [112, 65] width 116 height 25
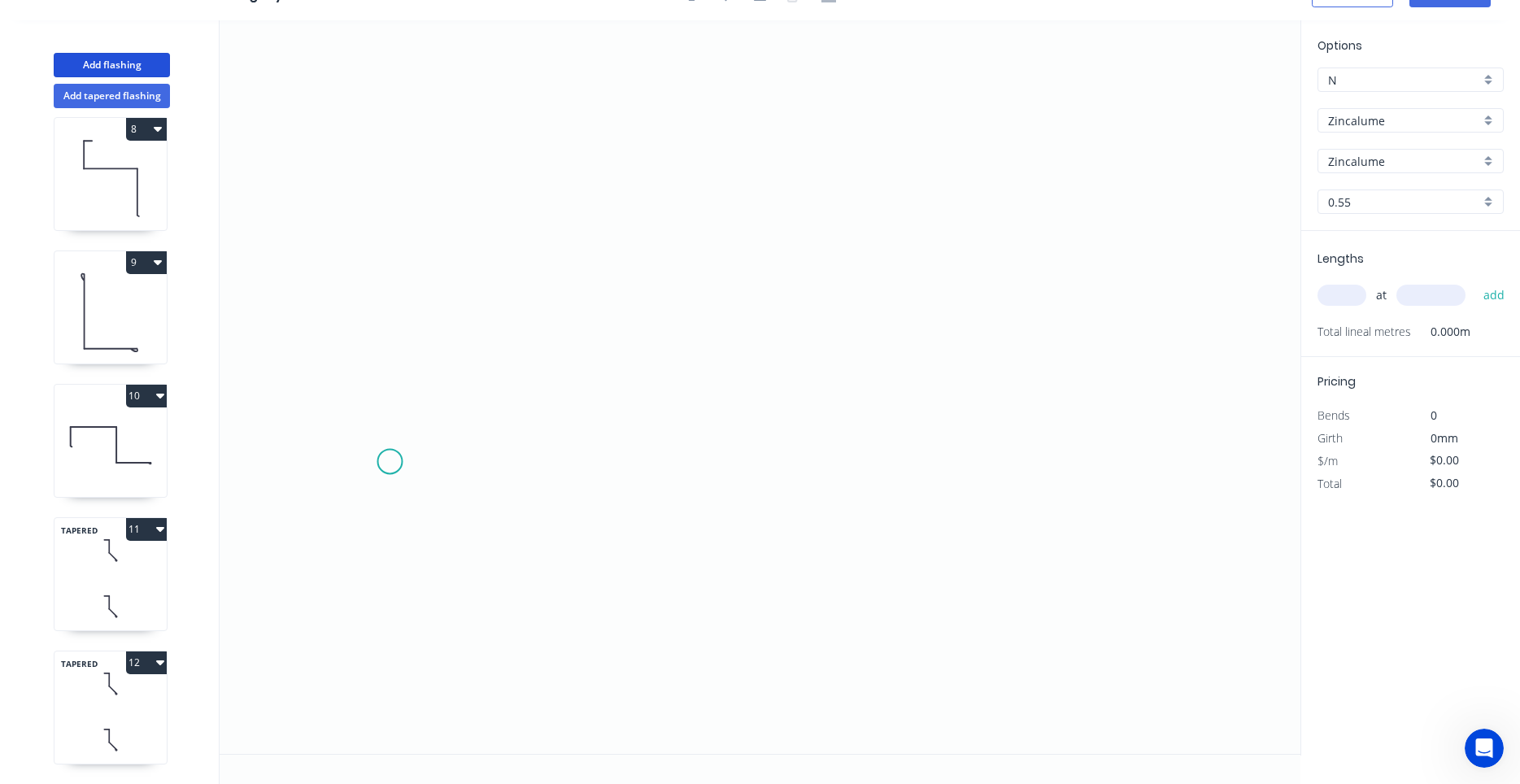
click at [389, 462] on icon "0" at bounding box center [760, 386] width 1081 height 733
click at [439, 401] on icon "0" at bounding box center [760, 386] width 1081 height 733
click at [922, 390] on icon "0 ?" at bounding box center [760, 386] width 1081 height 733
click at [980, 455] on icon "0 ? ? ? º" at bounding box center [760, 386] width 1081 height 733
click at [980, 455] on circle at bounding box center [980, 457] width 25 height 25
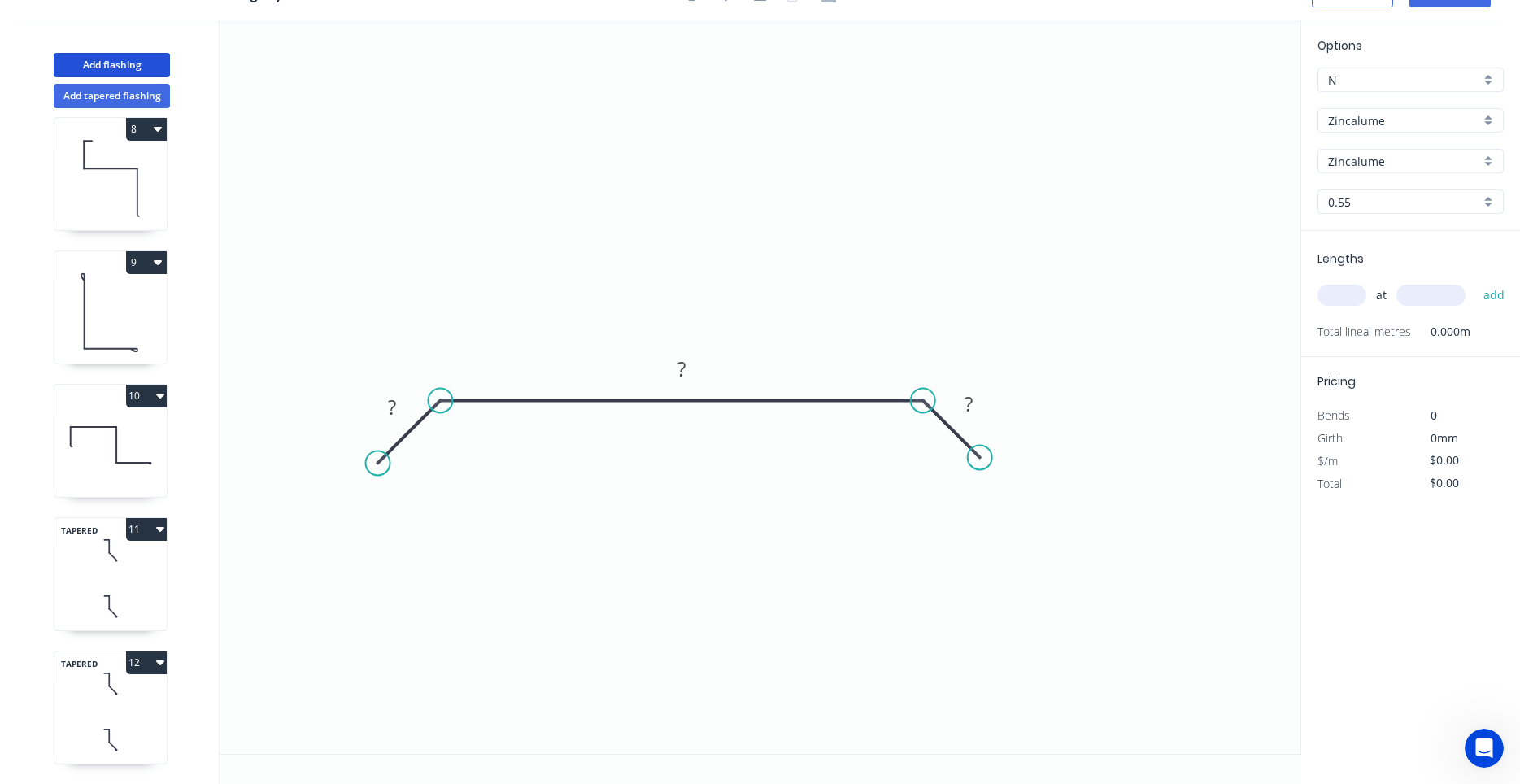
drag, startPoint x: 385, startPoint y: 465, endPoint x: 377, endPoint y: 464, distance: 8.1
click at [377, 464] on circle at bounding box center [378, 463] width 25 height 25
click at [393, 417] on tspan "?" at bounding box center [392, 407] width 9 height 27
click at [597, 375] on icon "0 30 450 30" at bounding box center [760, 386] width 1081 height 733
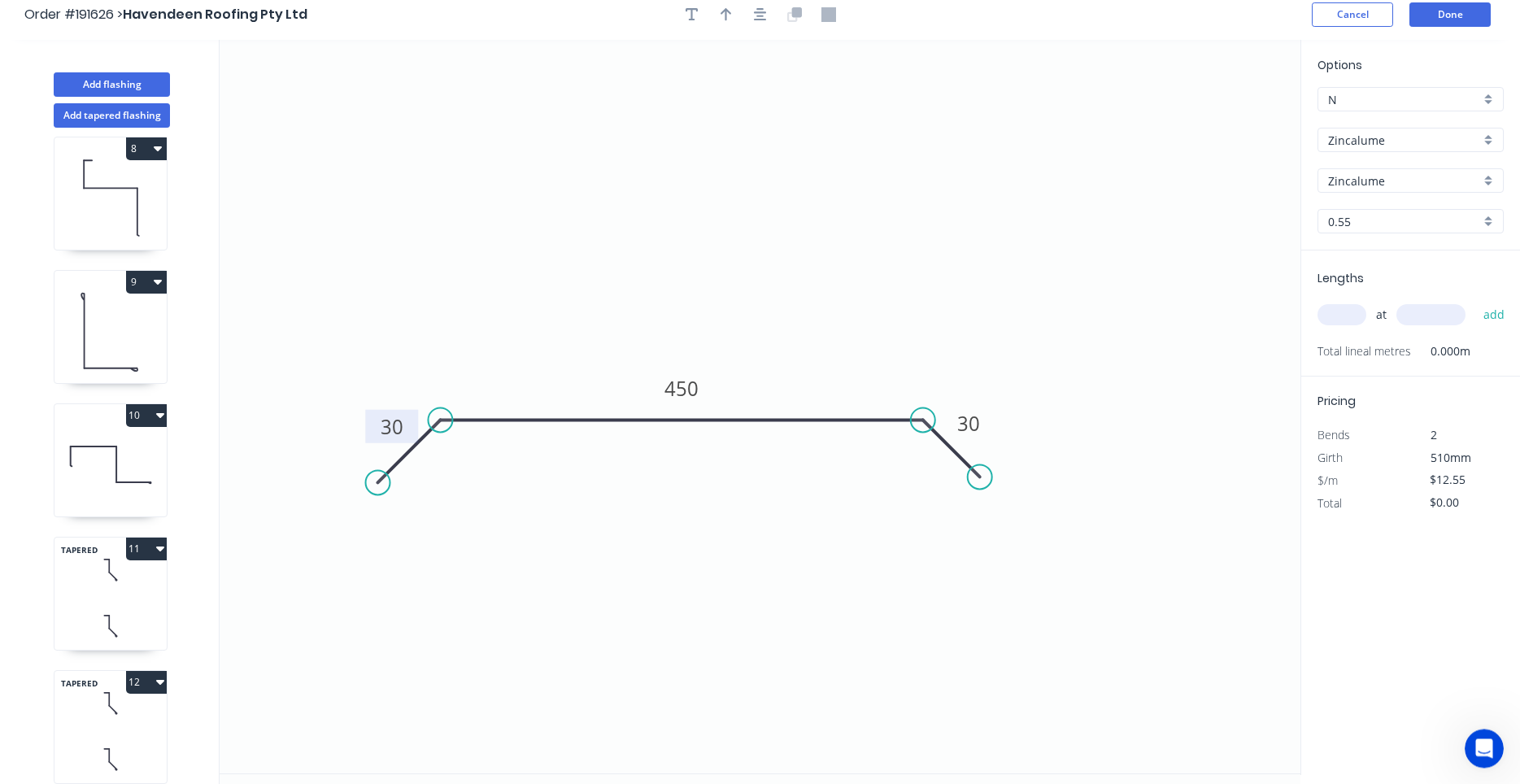
scroll to position [0, 0]
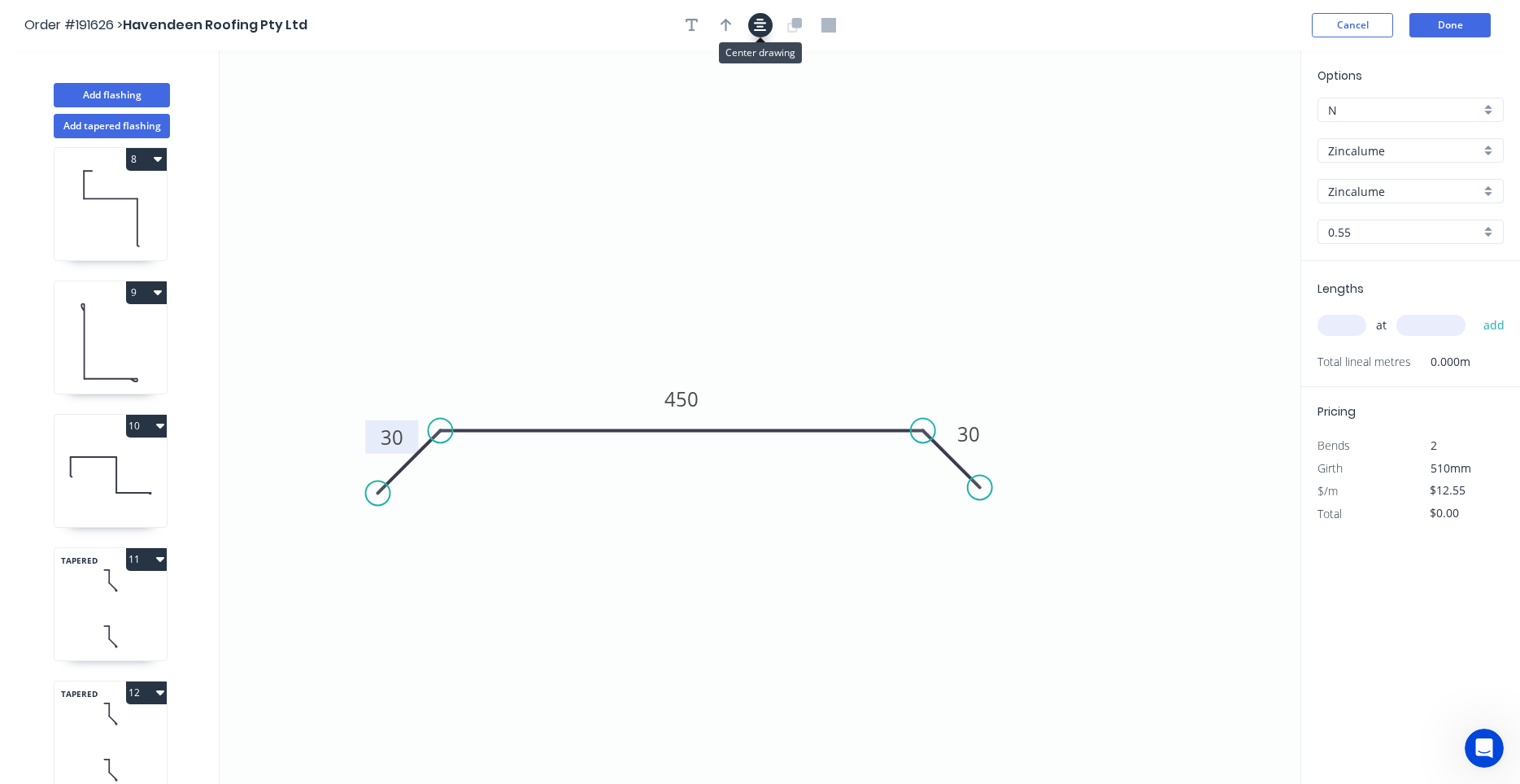
click at [759, 34] on button "button" at bounding box center [760, 26] width 25 height 25
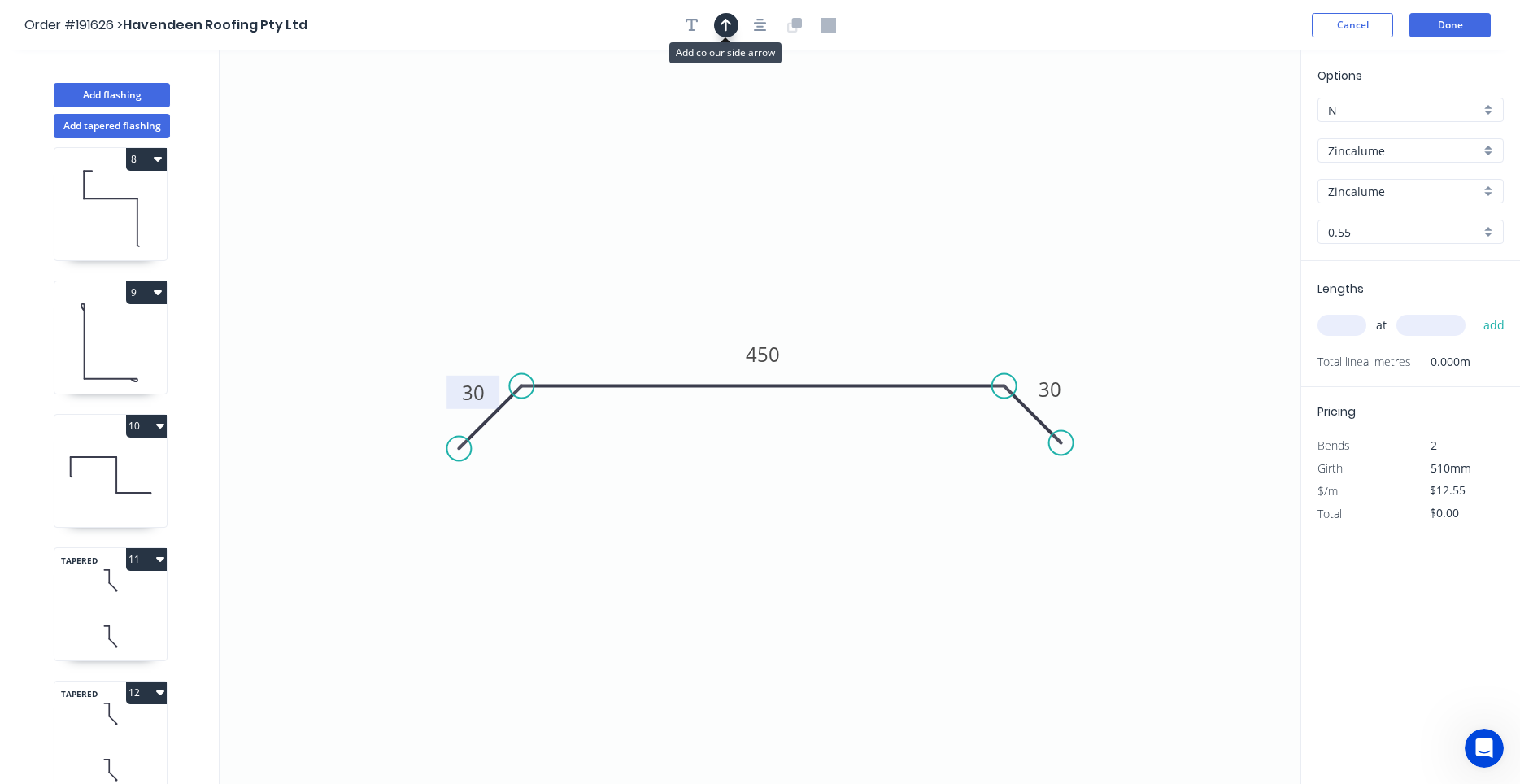
click at [732, 29] on button "button" at bounding box center [726, 26] width 25 height 25
click at [1222, 128] on icon at bounding box center [1217, 113] width 14 height 52
drag, startPoint x: 1222, startPoint y: 128, endPoint x: 1118, endPoint y: 239, distance: 152.1
click at [1118, 239] on icon at bounding box center [1131, 226] width 47 height 47
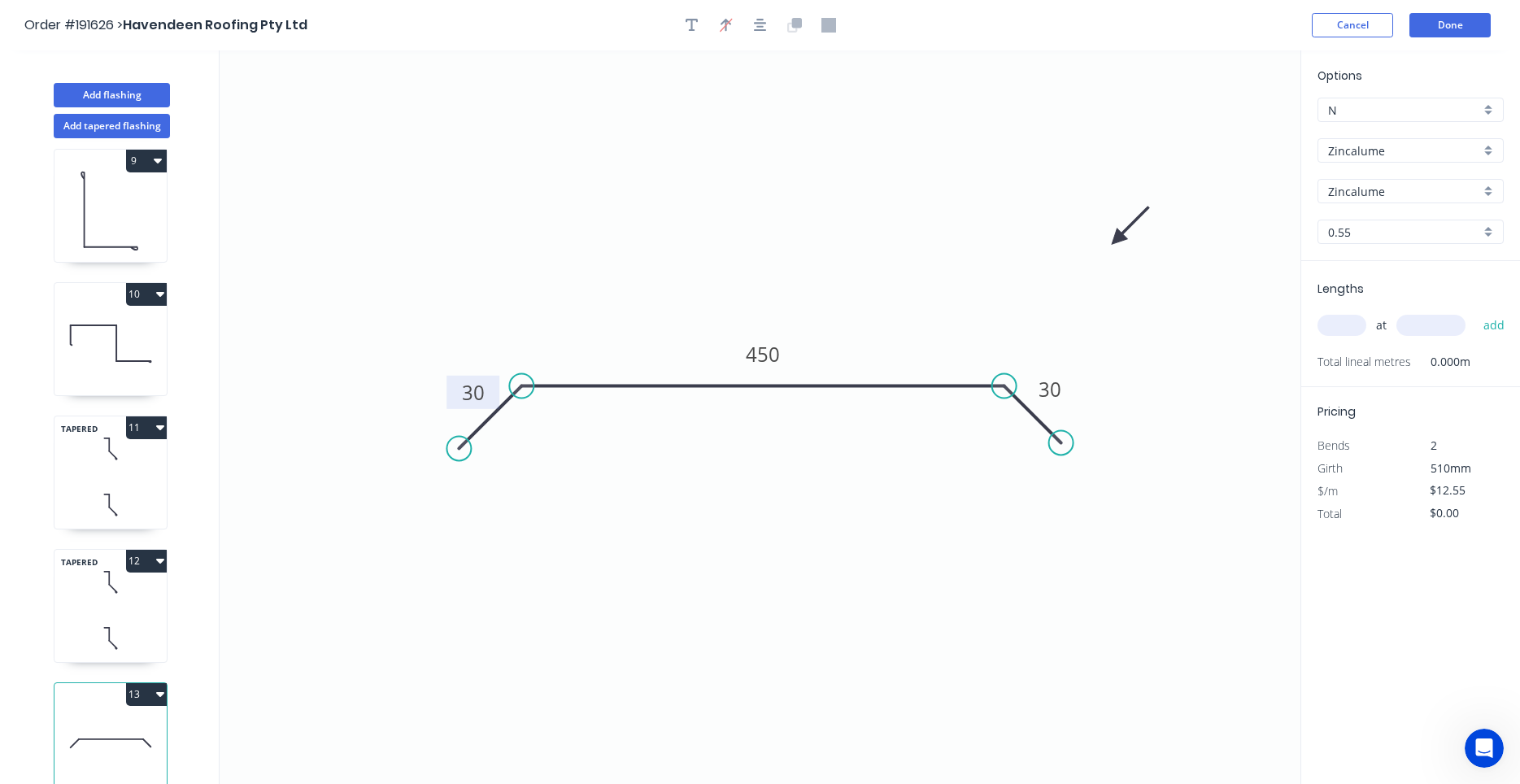
scroll to position [1082, 0]
click at [1338, 323] on input "text" at bounding box center [1342, 325] width 49 height 21
click at [1475, 312] on button "add" at bounding box center [1493, 325] width 38 height 27
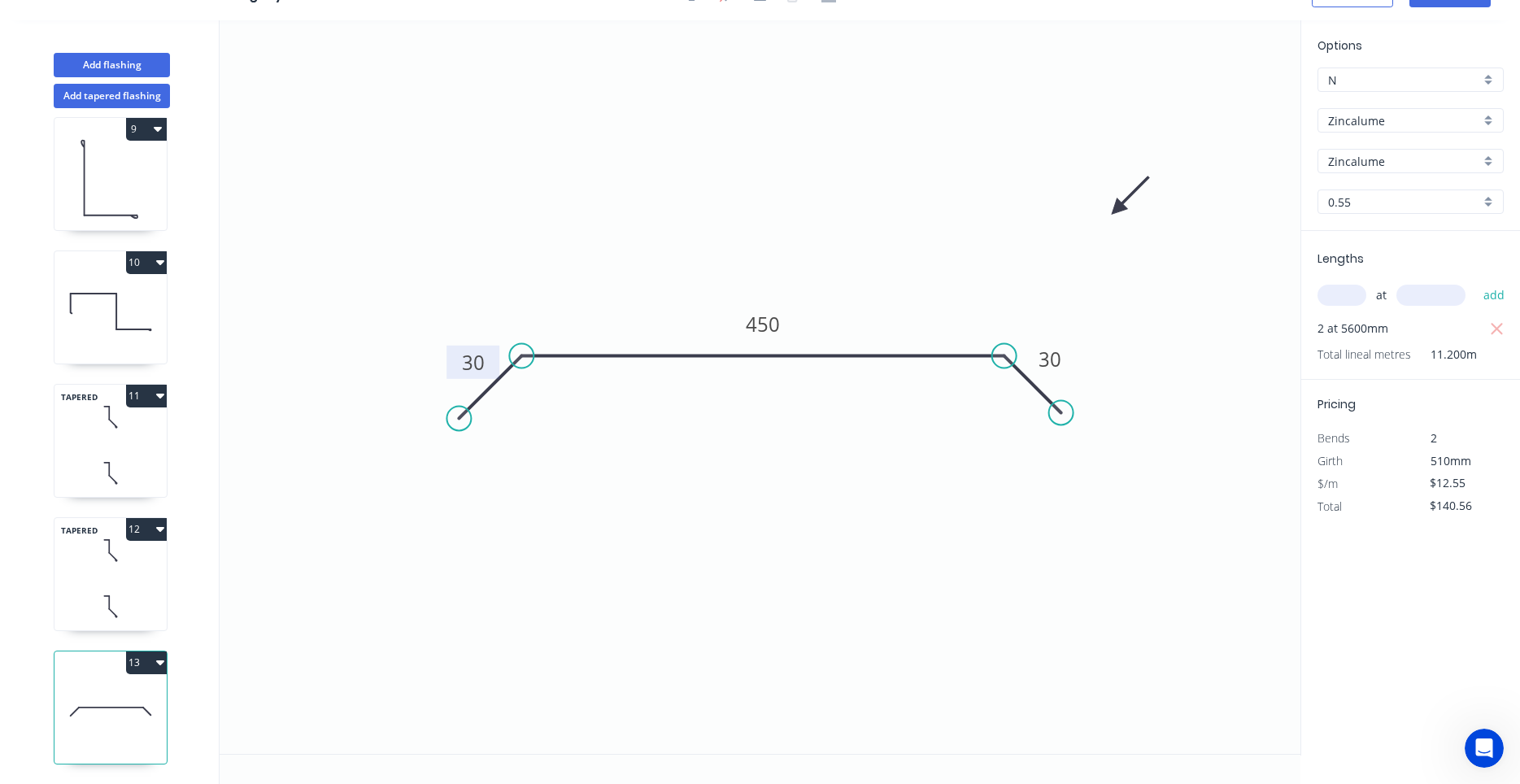
scroll to position [0, 0]
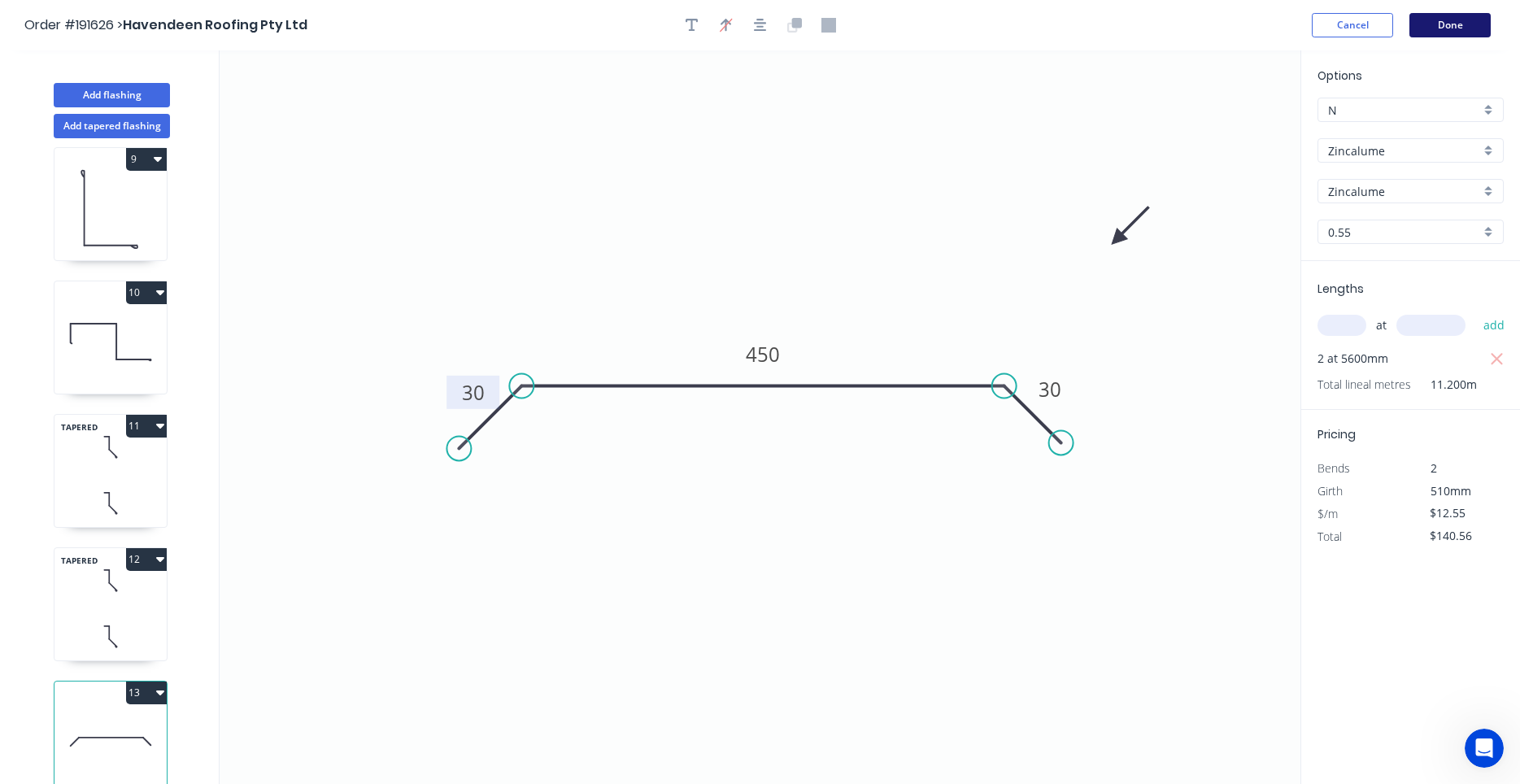
click at [1445, 34] on button "Done" at bounding box center [1450, 26] width 81 height 25
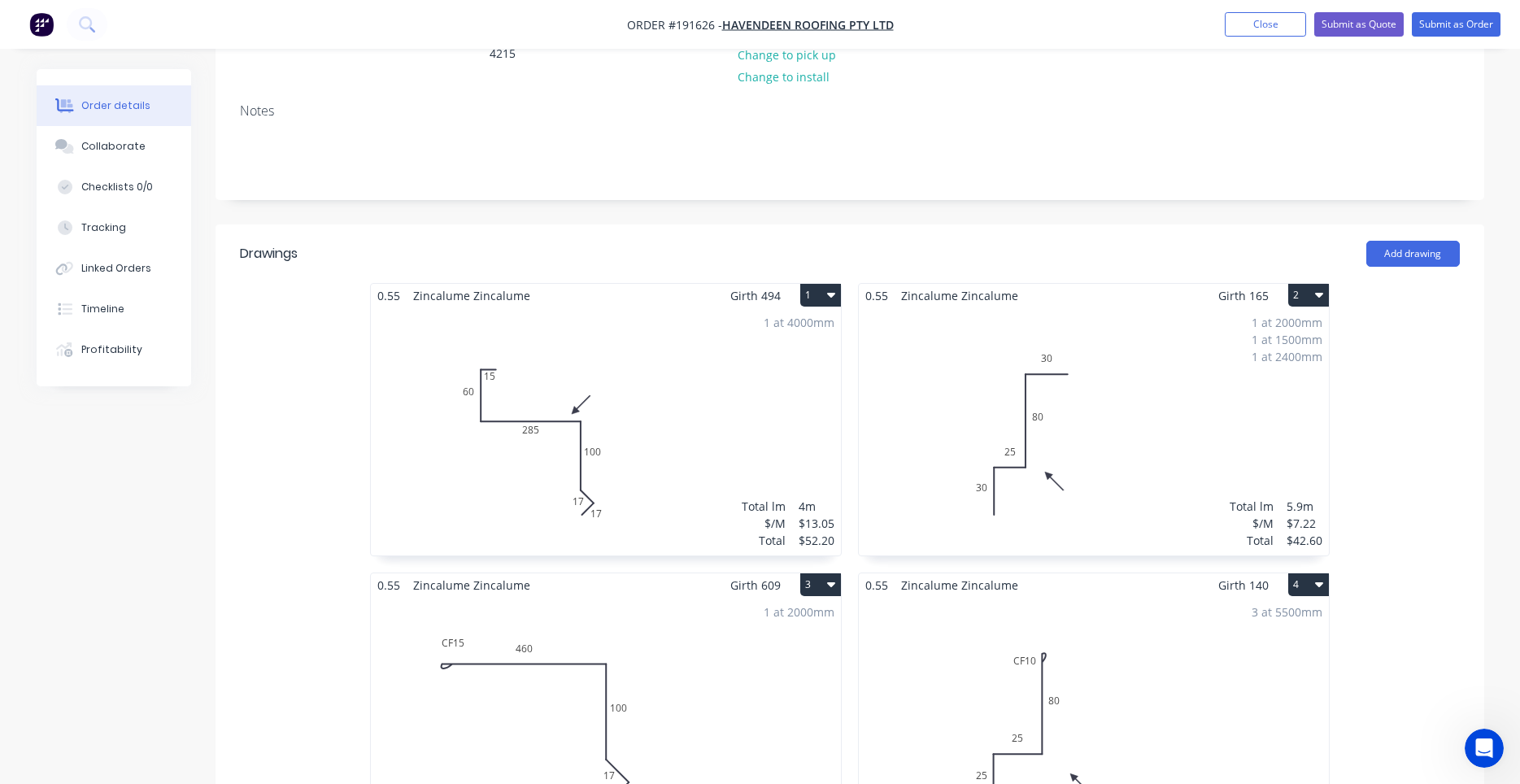
scroll to position [415, 0]
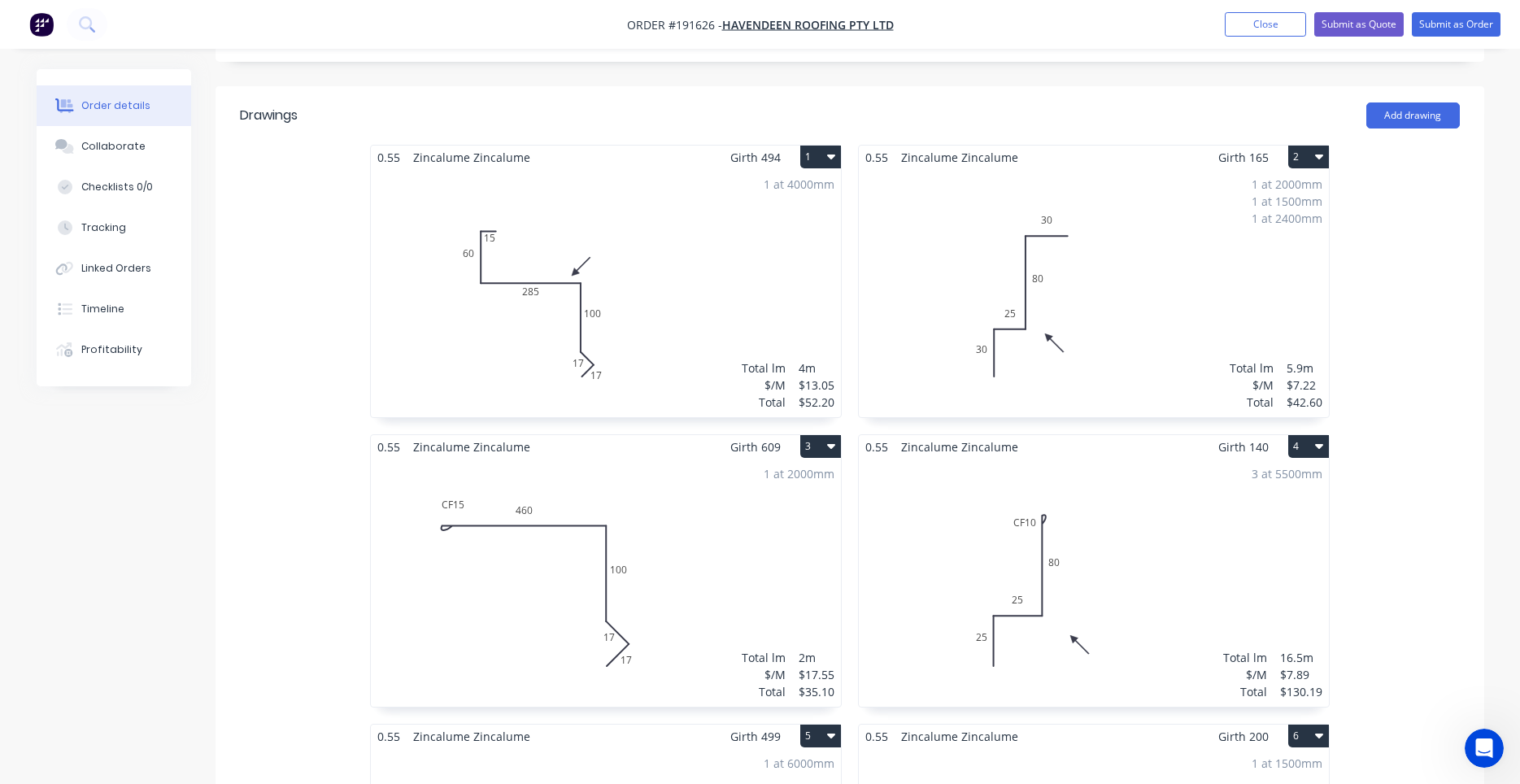
click at [742, 538] on div "1 at 2000mm Total lm $/M Total 2m $17.55 $35.10" at bounding box center [606, 582] width 470 height 248
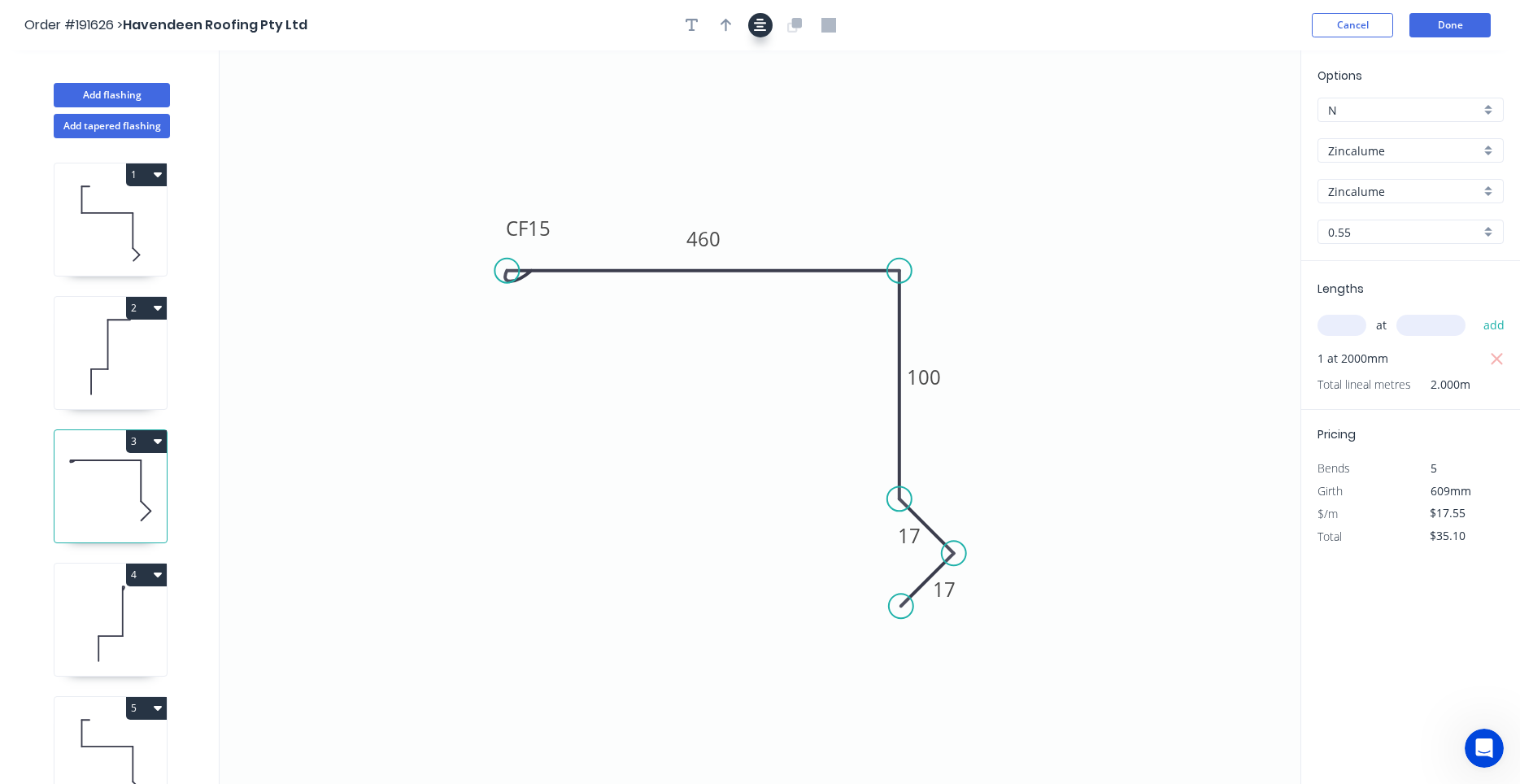
click at [763, 32] on icon "button" at bounding box center [760, 25] width 13 height 14
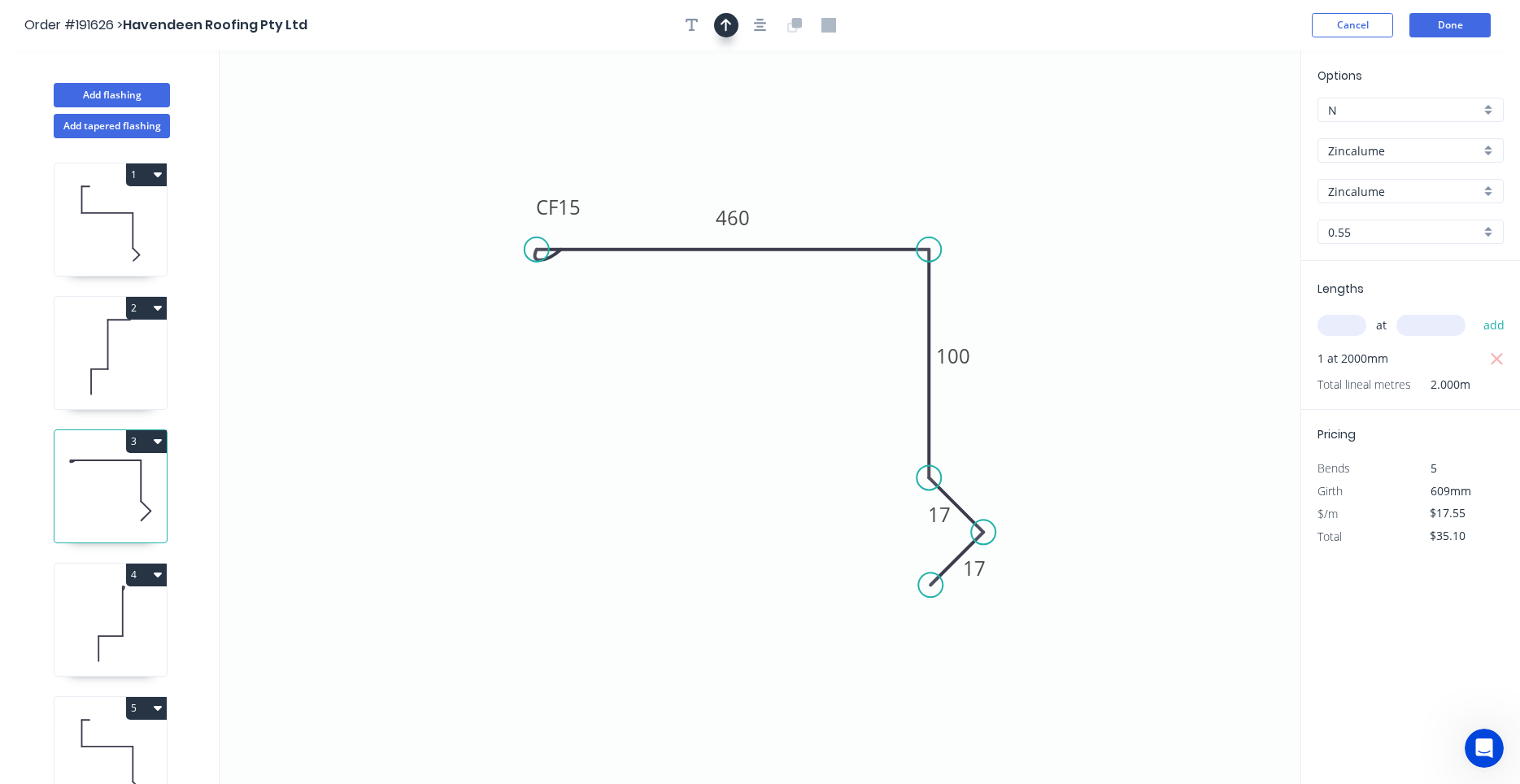
click at [733, 23] on button "button" at bounding box center [726, 26] width 25 height 25
click at [1218, 124] on icon at bounding box center [1217, 113] width 14 height 52
drag, startPoint x: 1218, startPoint y: 124, endPoint x: 942, endPoint y: 149, distance: 277.1
click at [1006, 149] on icon at bounding box center [1029, 134] width 47 height 47
click at [1463, 26] on button "Done" at bounding box center [1450, 26] width 81 height 25
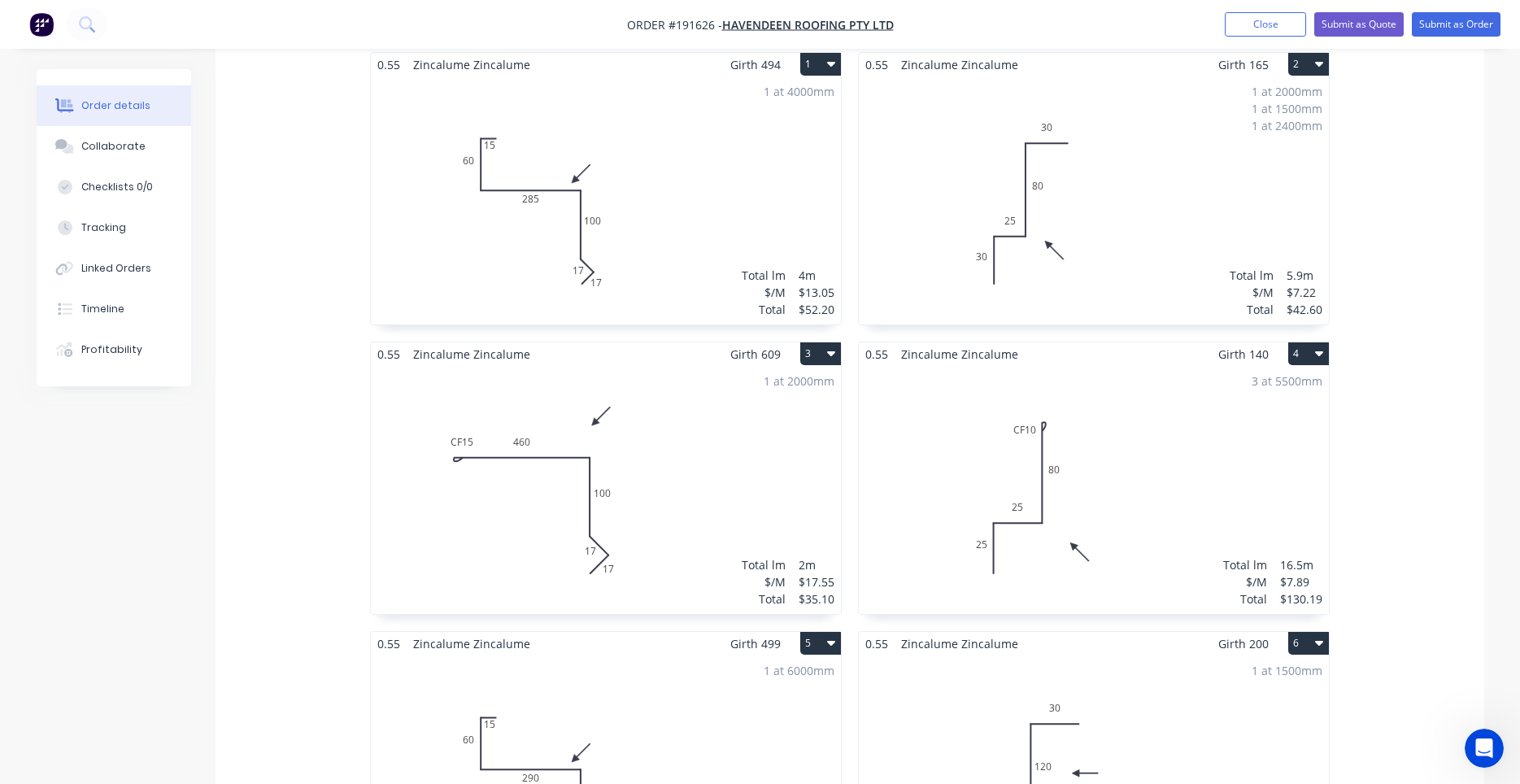
scroll to position [691, 0]
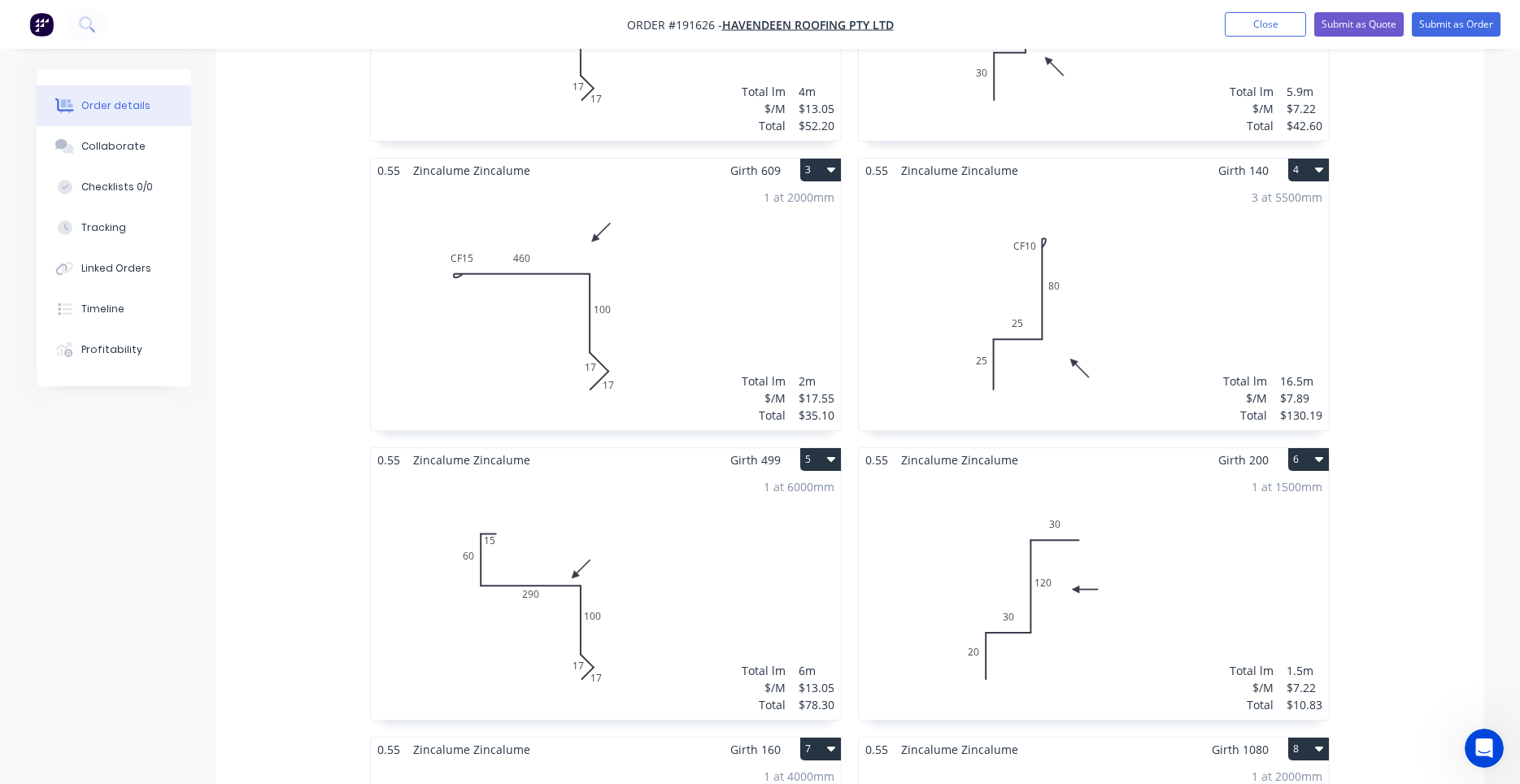
click at [1075, 303] on div "3 at 5500mm Total lm $/M Total 16.5m $7.89 $130.19" at bounding box center [1094, 306] width 470 height 248
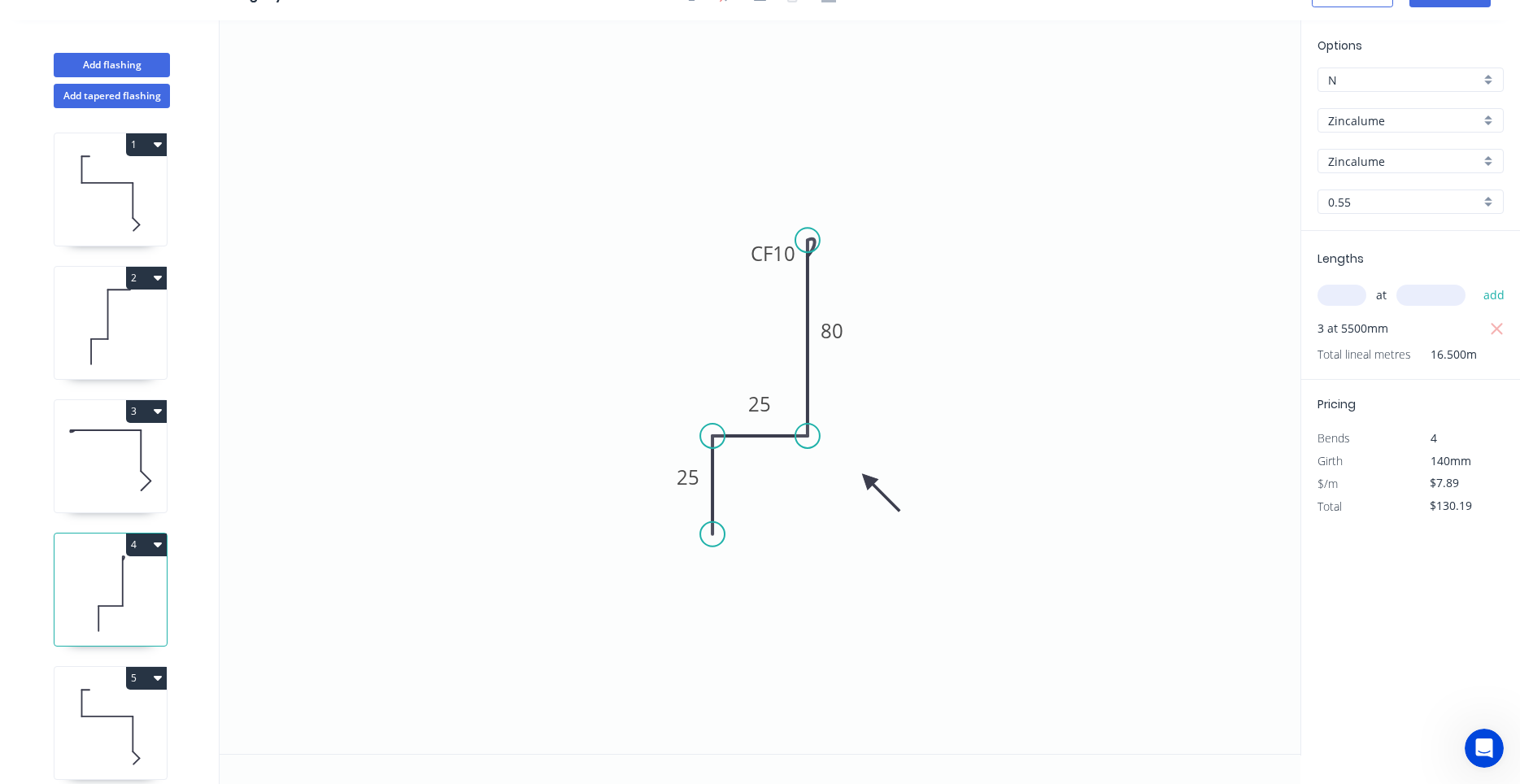
scroll to position [30, 0]
click at [794, 251] on tspan "10" at bounding box center [784, 253] width 23 height 27
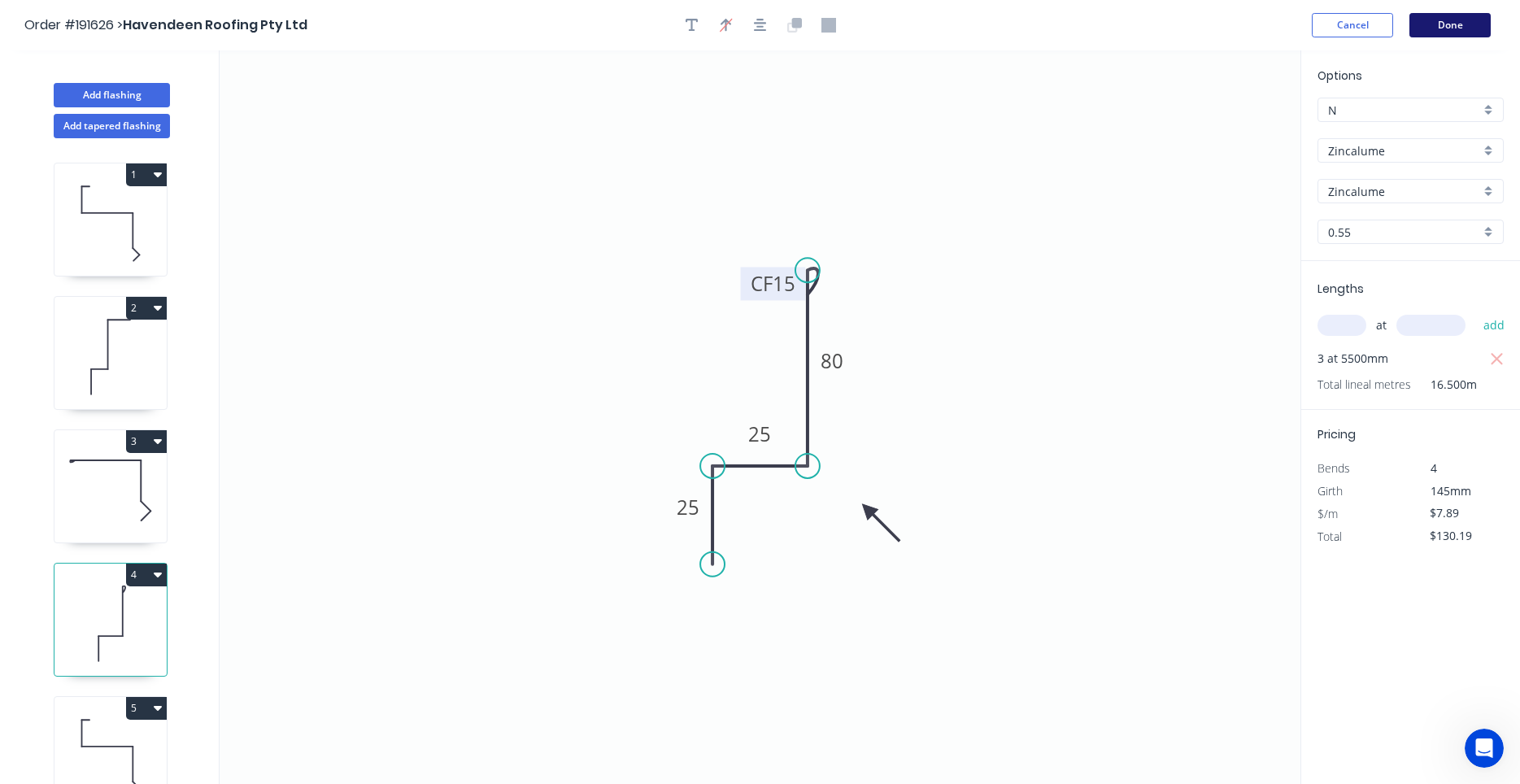
click at [1440, 36] on button "Done" at bounding box center [1450, 26] width 81 height 25
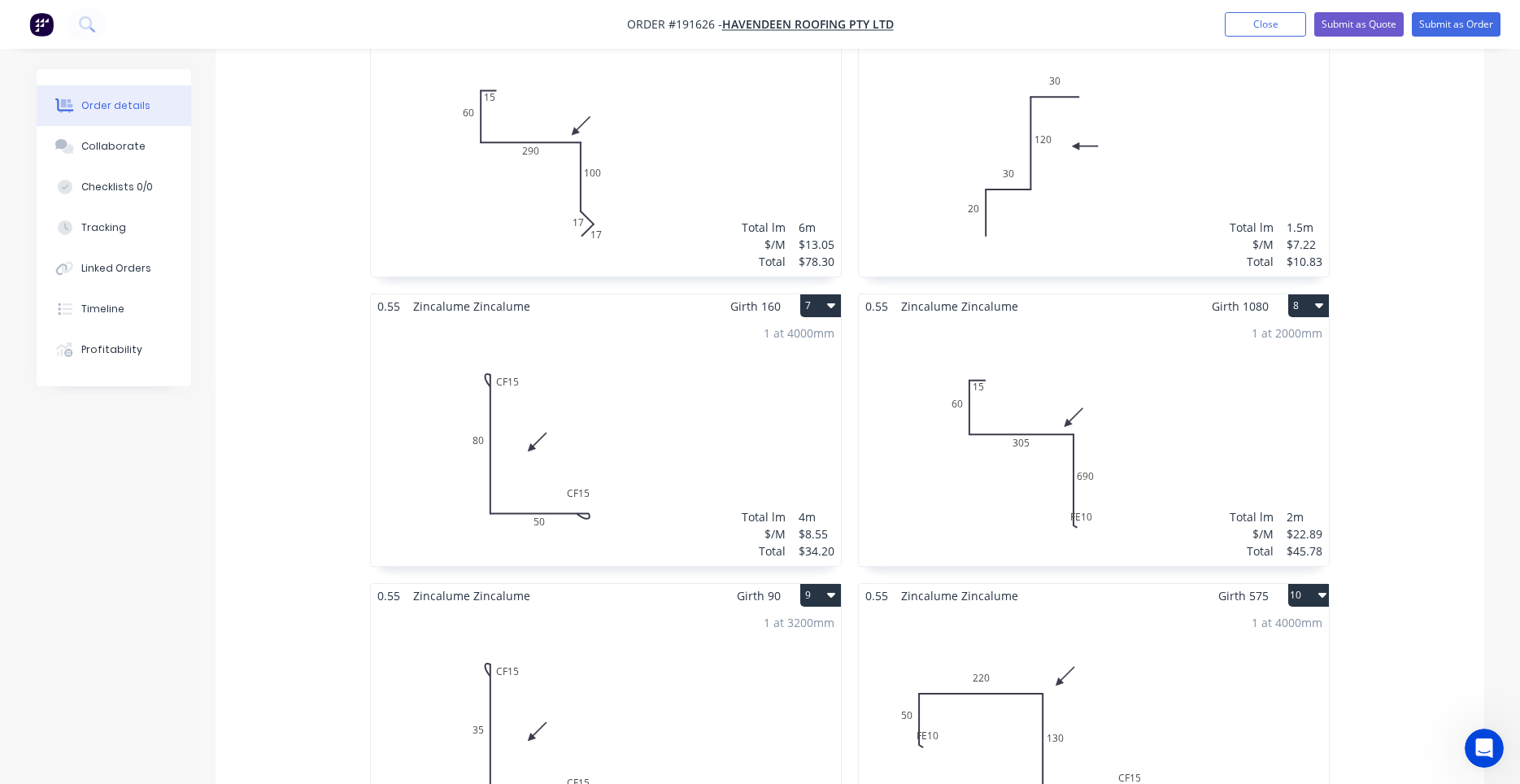
scroll to position [1244, 0]
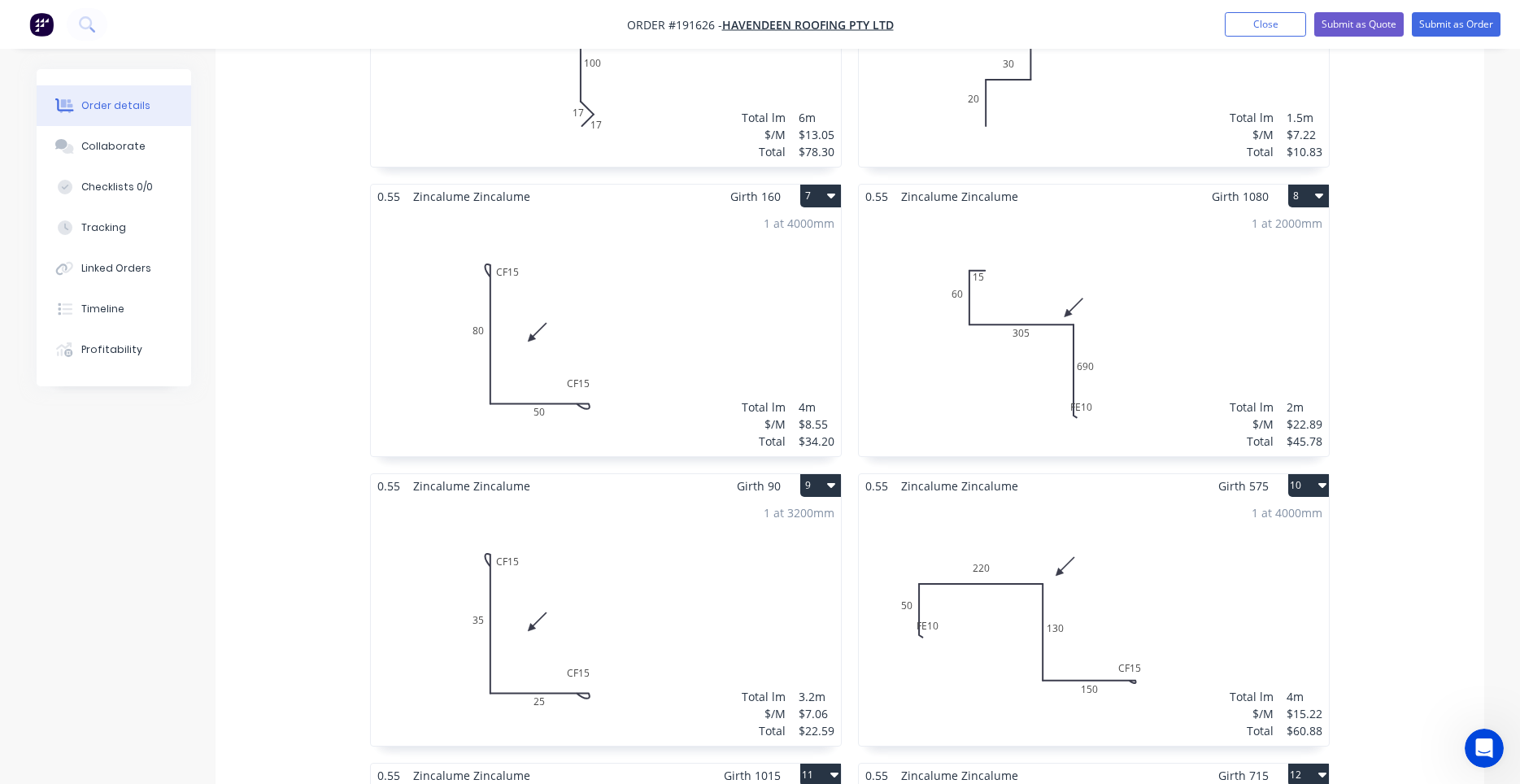
click at [1042, 381] on div "1 at 2000mm Total lm $/M Total 2m $22.89 $45.78" at bounding box center [1094, 332] width 470 height 248
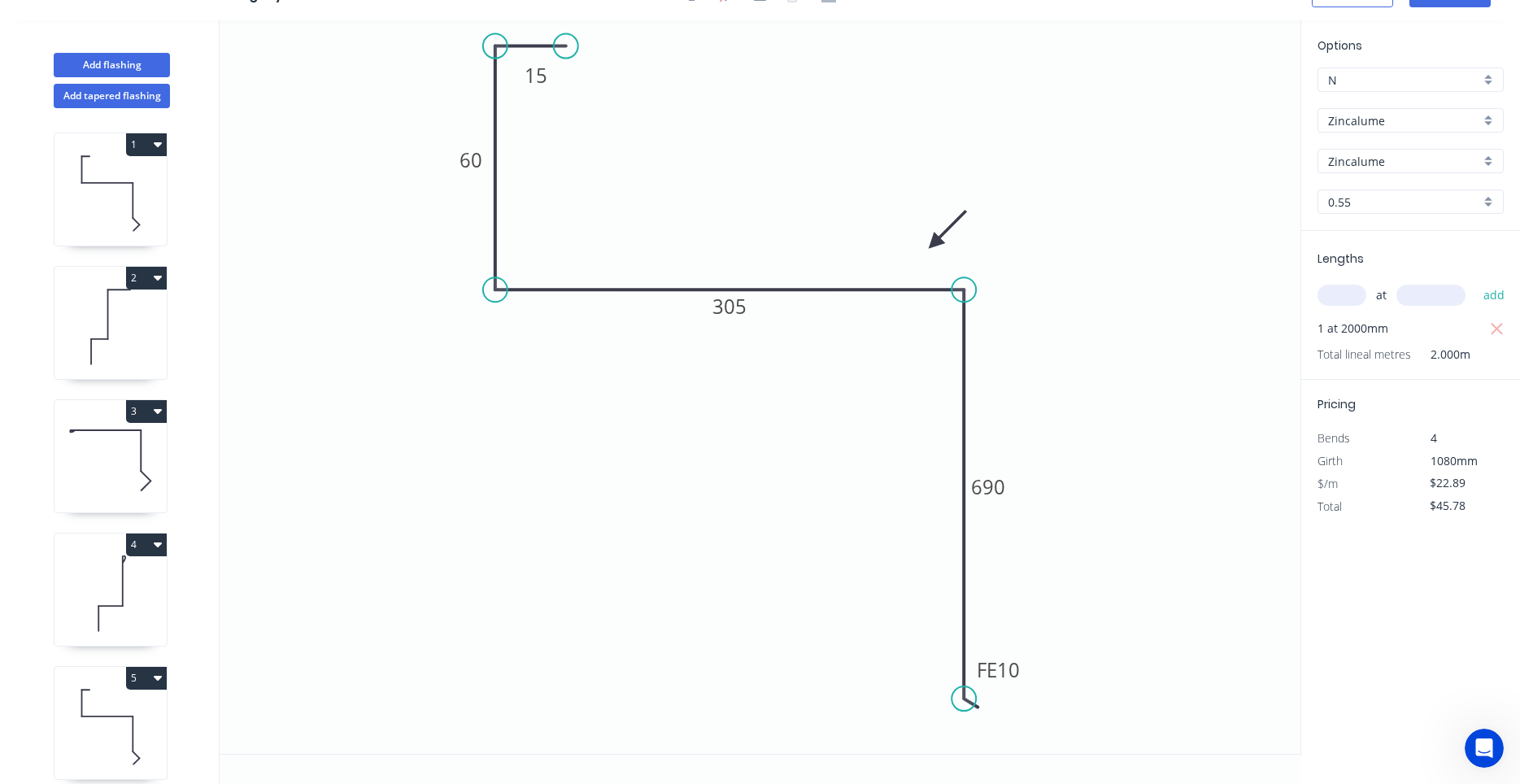
scroll to position [30, 0]
drag, startPoint x: 1028, startPoint y: 677, endPoint x: 1079, endPoint y: 692, distance: 53.2
click at [1079, 692] on rect at bounding box center [1049, 684] width 63 height 33
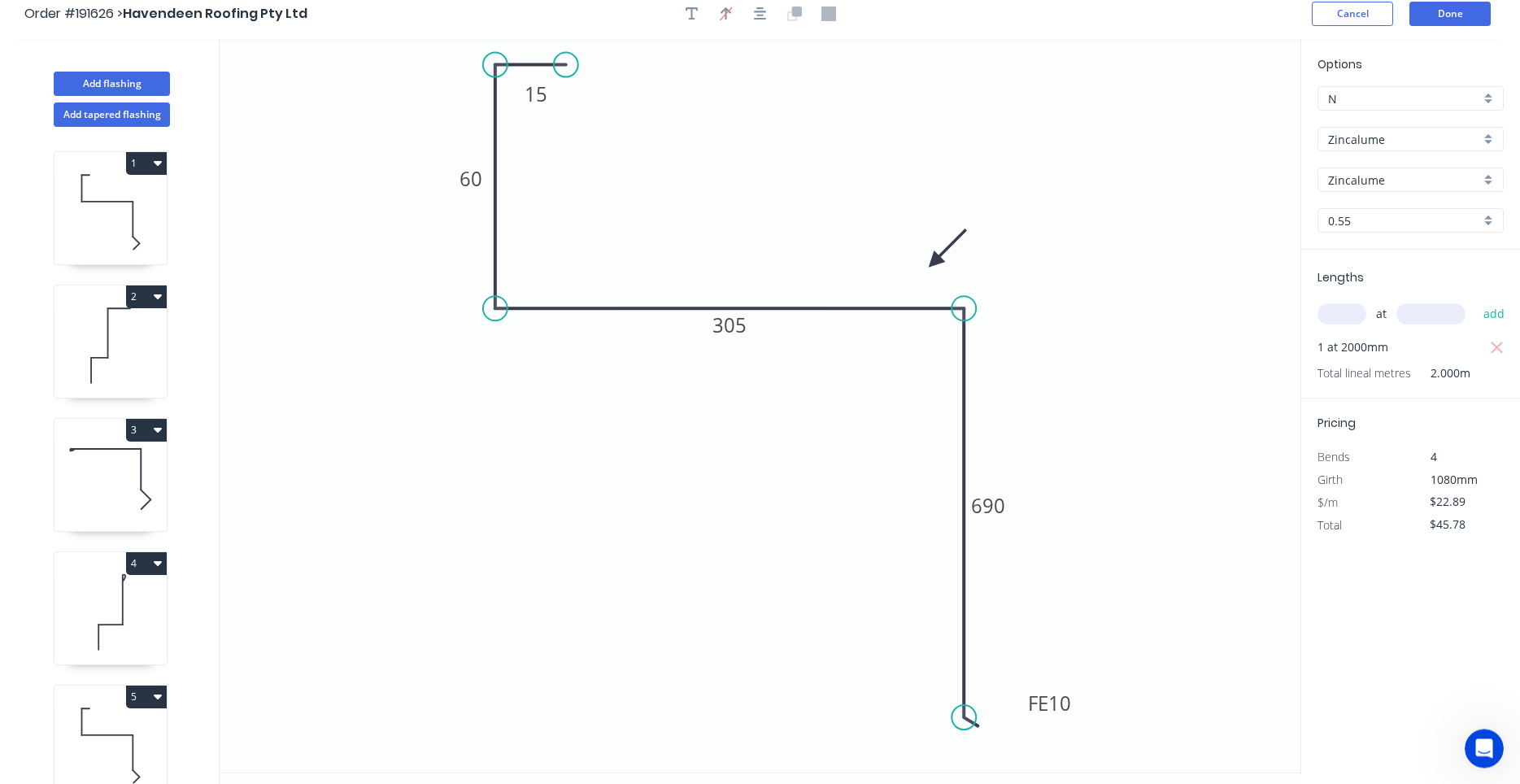
scroll to position [0, 0]
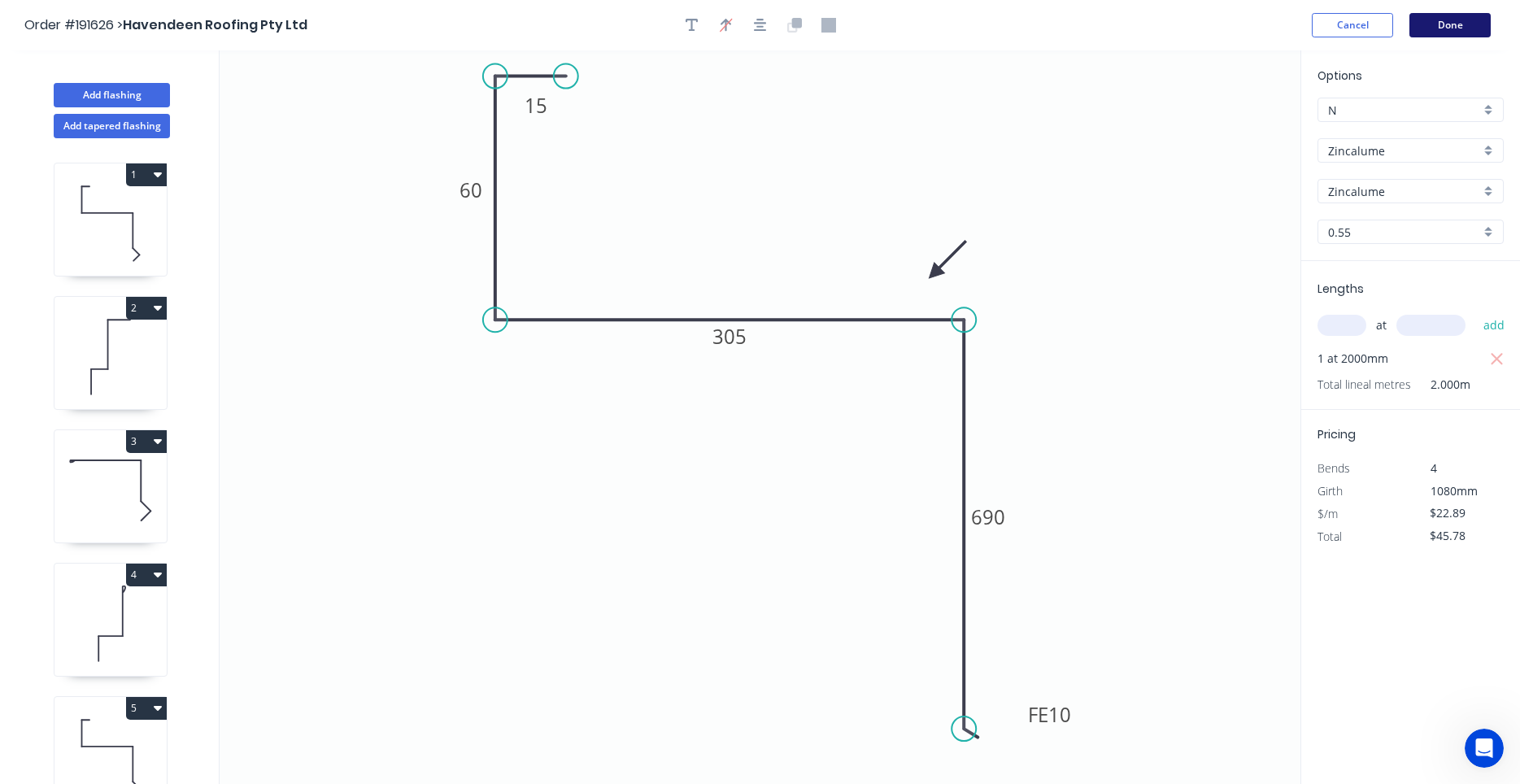
click at [1457, 13] on button "Done" at bounding box center [1450, 26] width 81 height 25
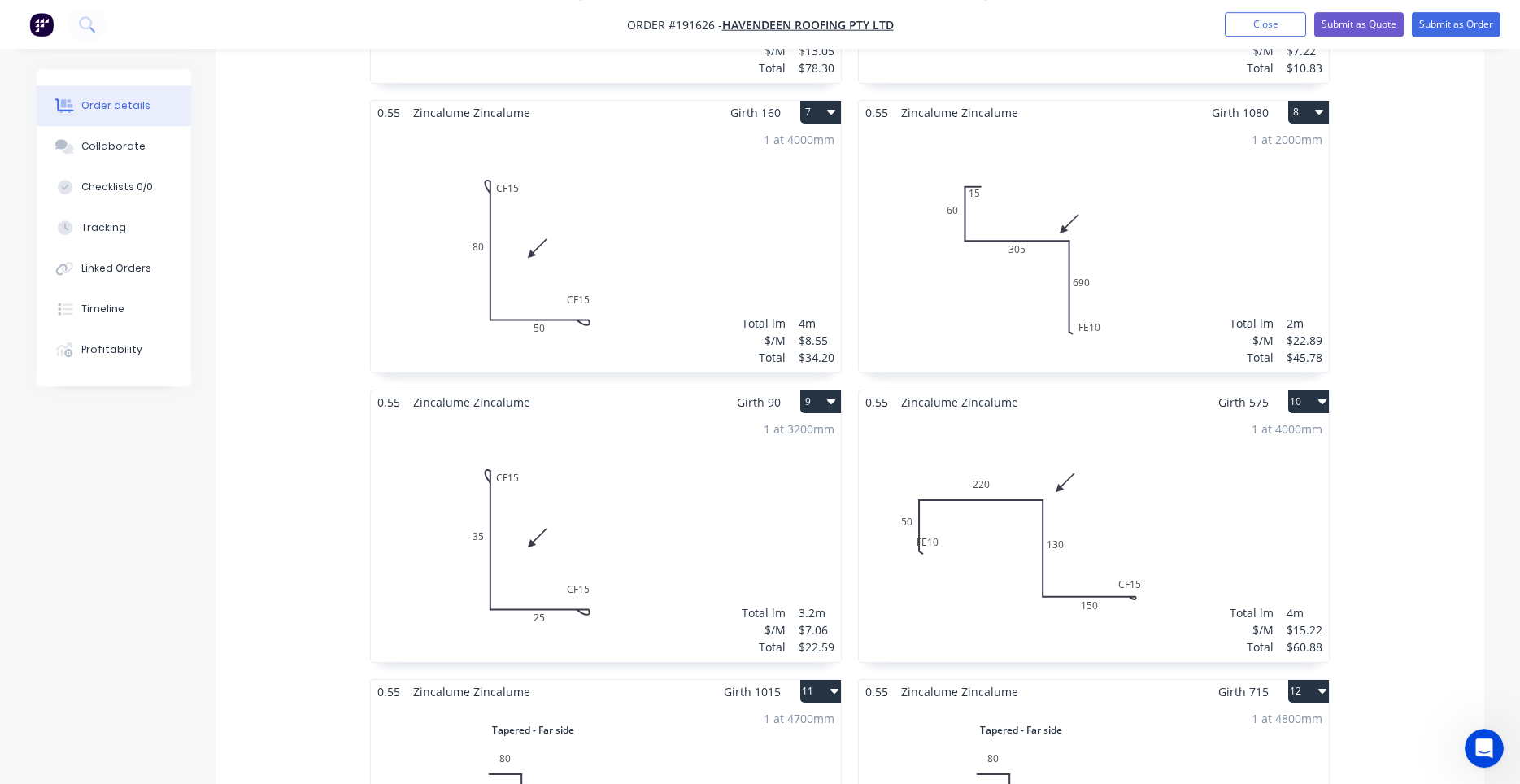
scroll to position [1382, 0]
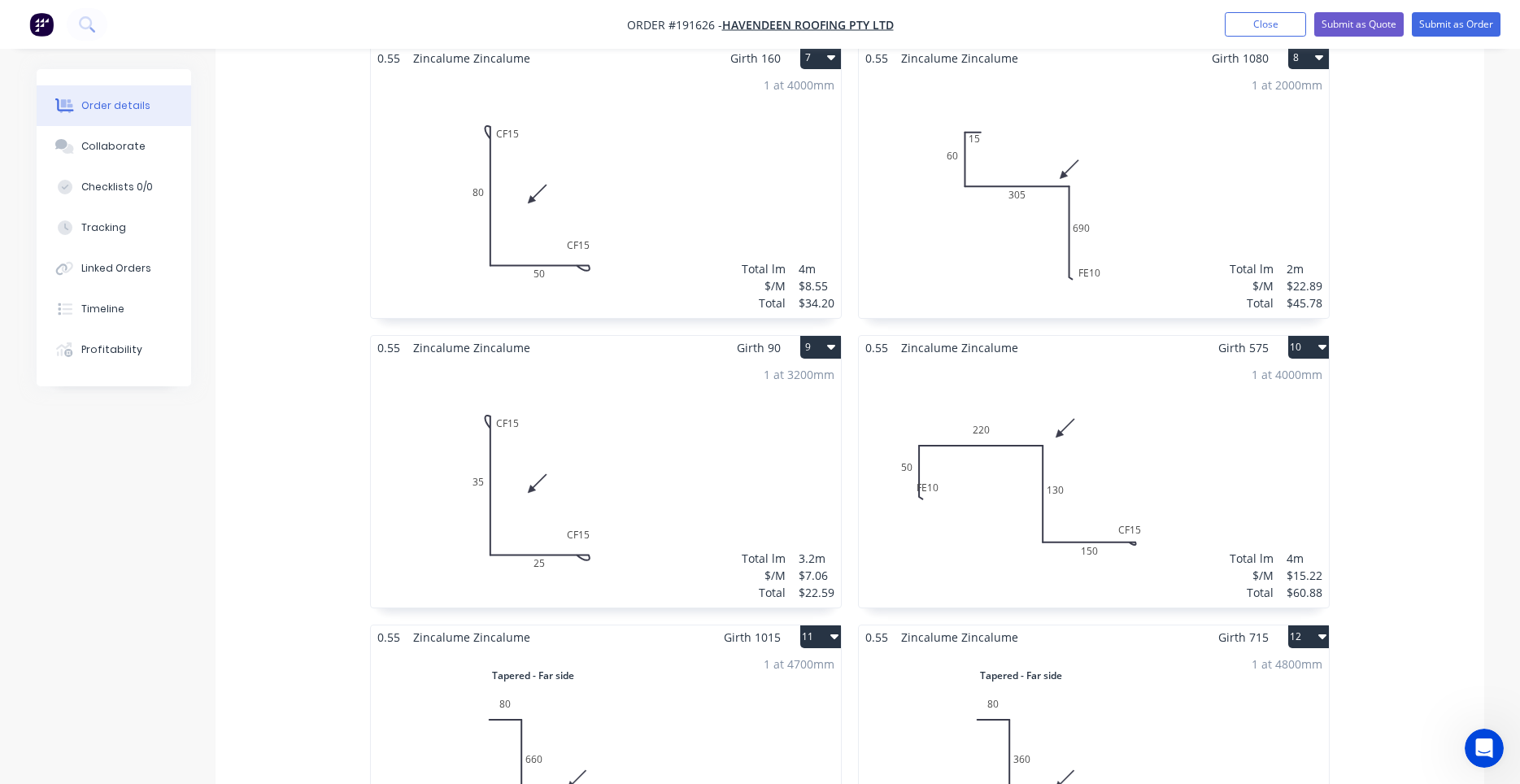
click at [986, 503] on div "1 at 4000mm Total lm $/M Total 4m $15.22 $60.88" at bounding box center [1094, 483] width 470 height 248
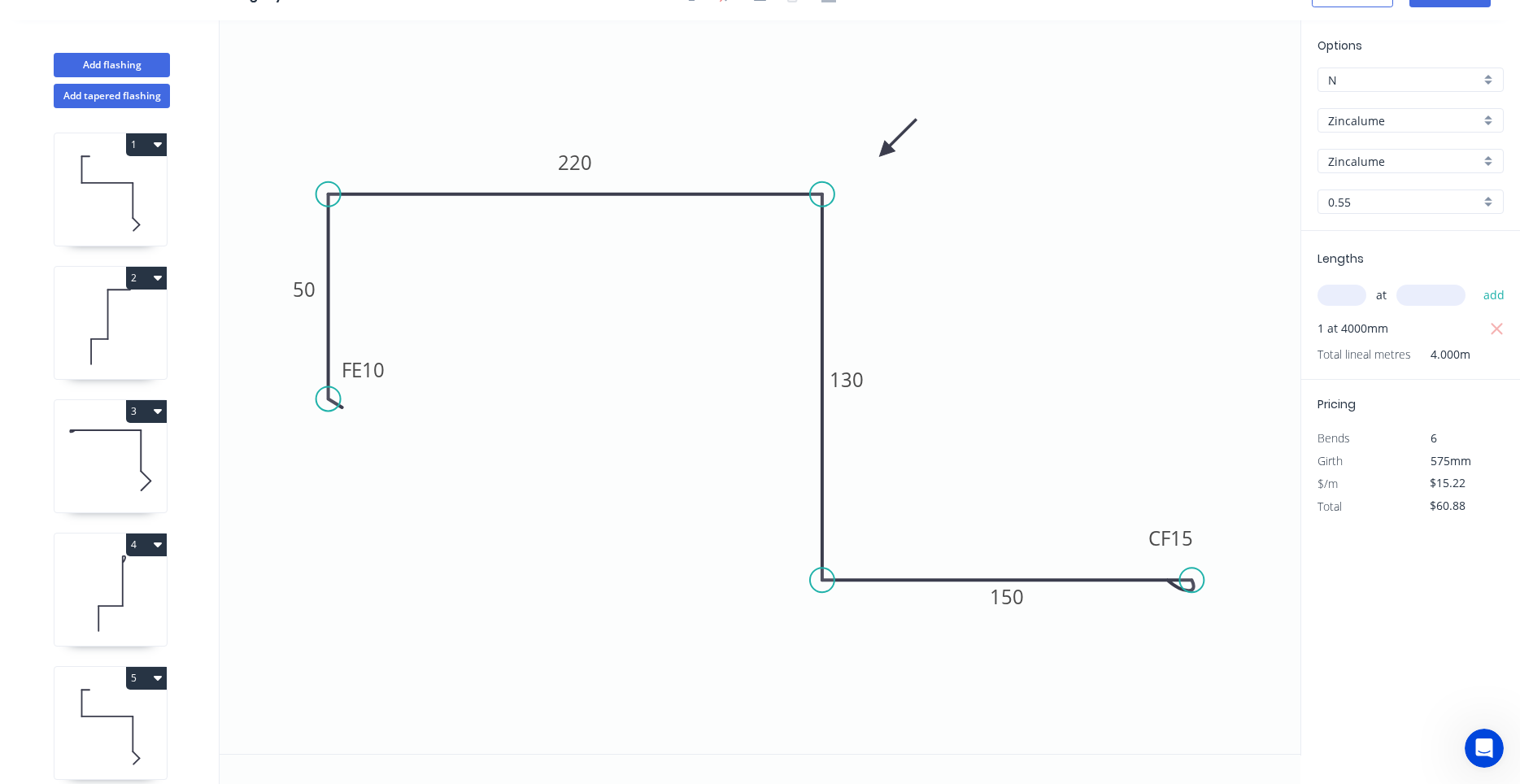
scroll to position [30, 0]
drag, startPoint x: 390, startPoint y: 372, endPoint x: 437, endPoint y: 394, distance: 51.9
click at [437, 394] on rect at bounding box center [408, 390] width 63 height 33
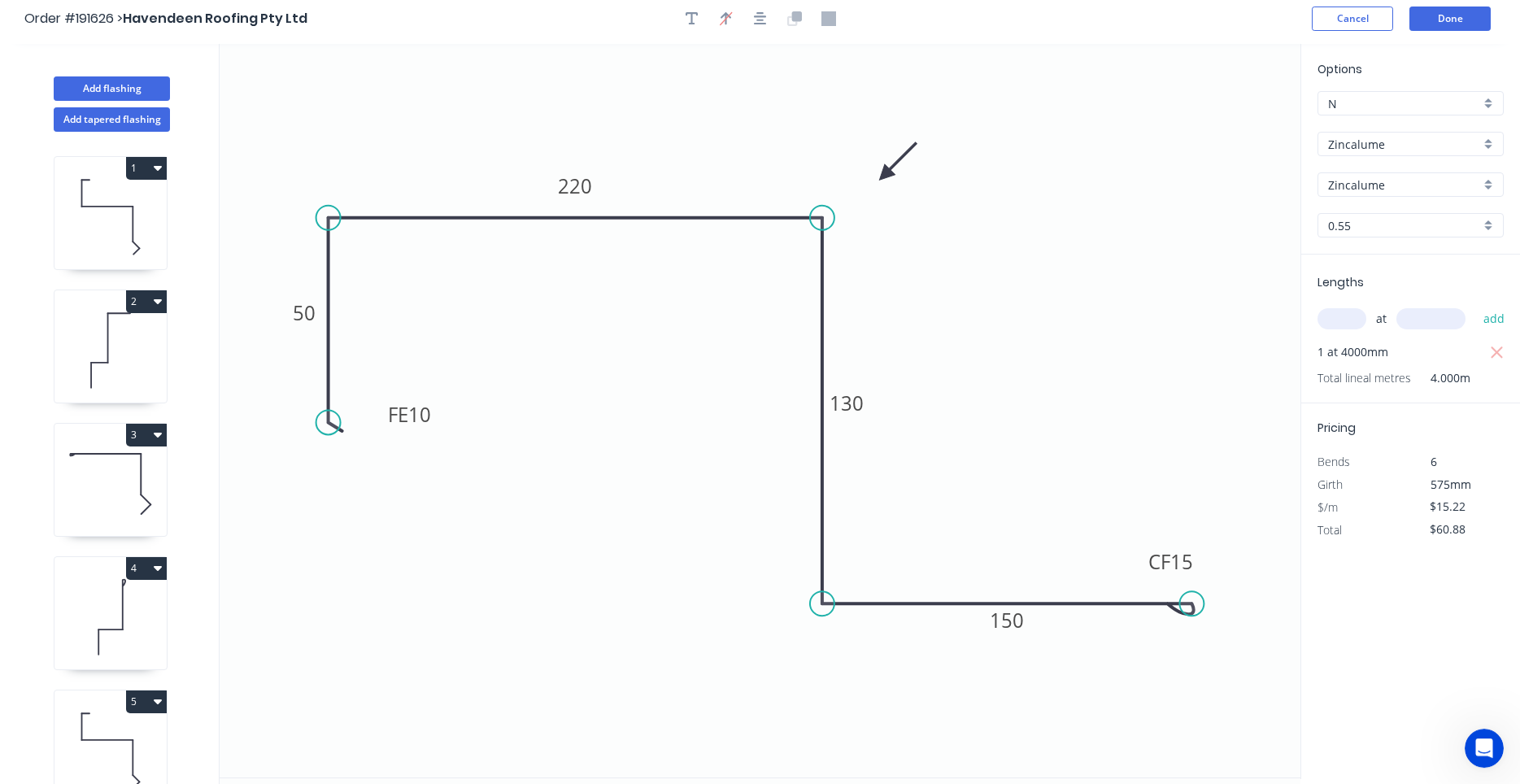
scroll to position [0, 0]
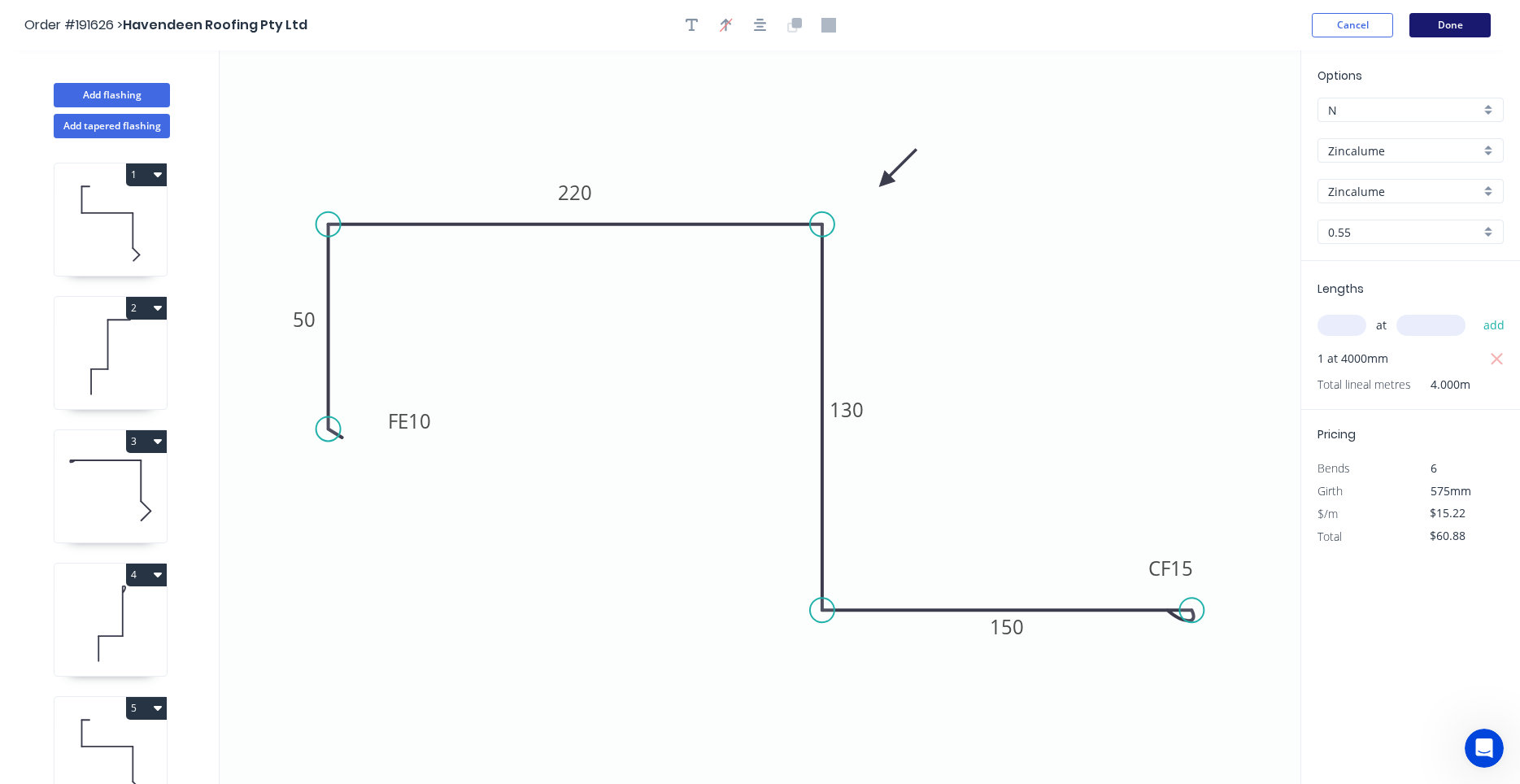
click at [1430, 15] on button "Done" at bounding box center [1450, 26] width 81 height 25
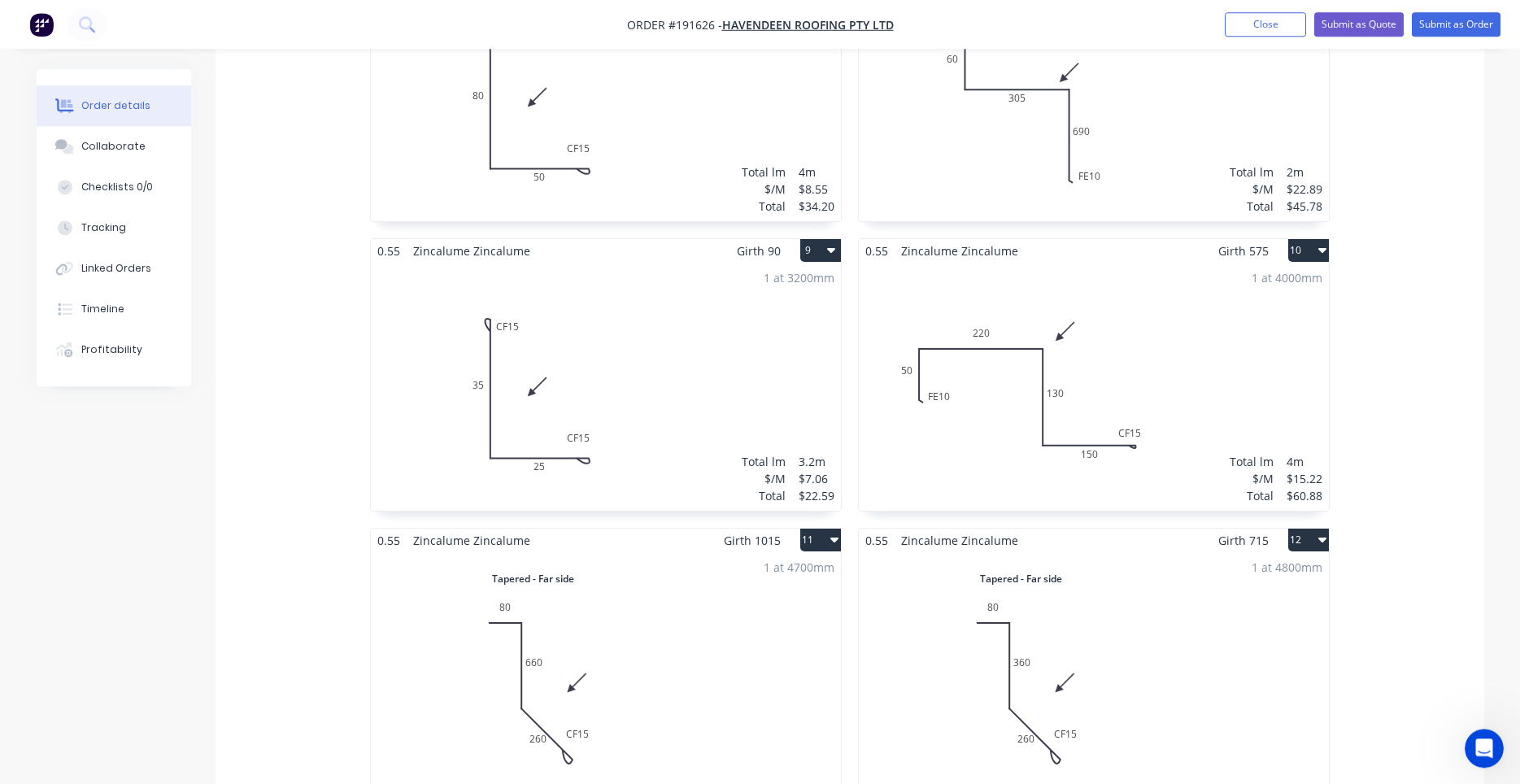
scroll to position [1521, 0]
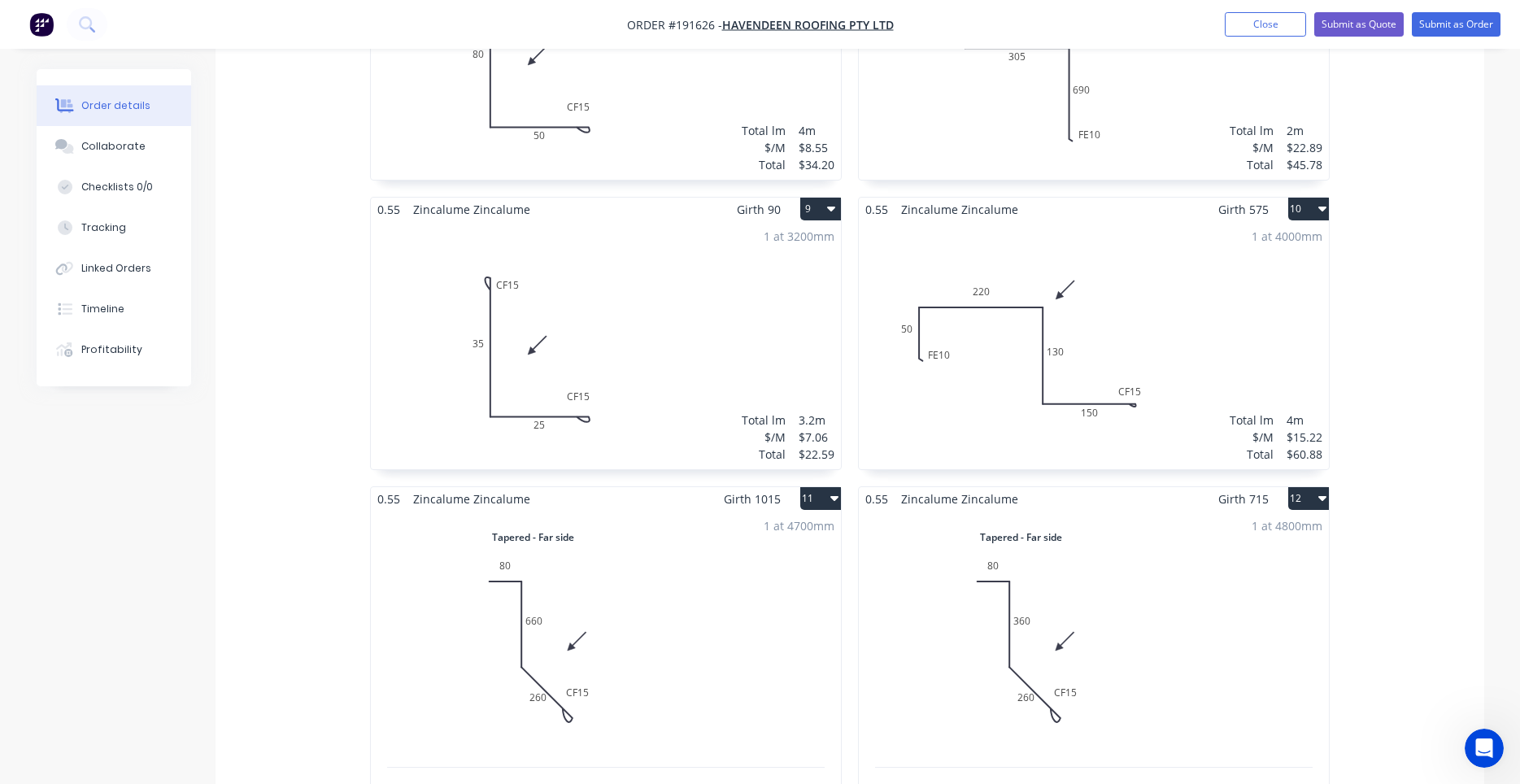
click at [1238, 336] on div "1 at 4000mm Total lm $/M Total 4m $15.22 $60.88" at bounding box center [1094, 346] width 470 height 248
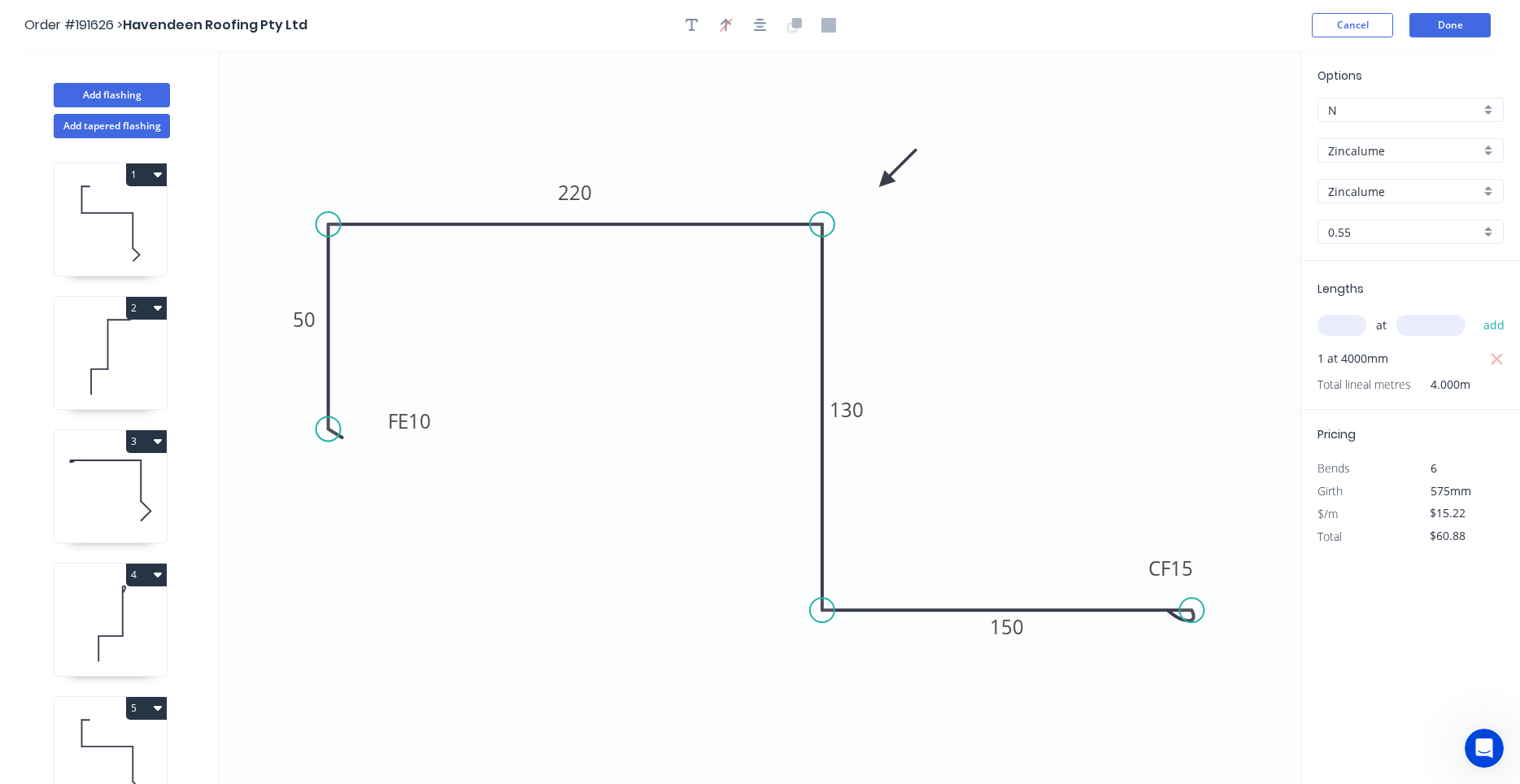
drag, startPoint x: 1257, startPoint y: 353, endPoint x: 1397, endPoint y: 147, distance: 249.1
click at [1419, 24] on button "Done" at bounding box center [1450, 26] width 81 height 25
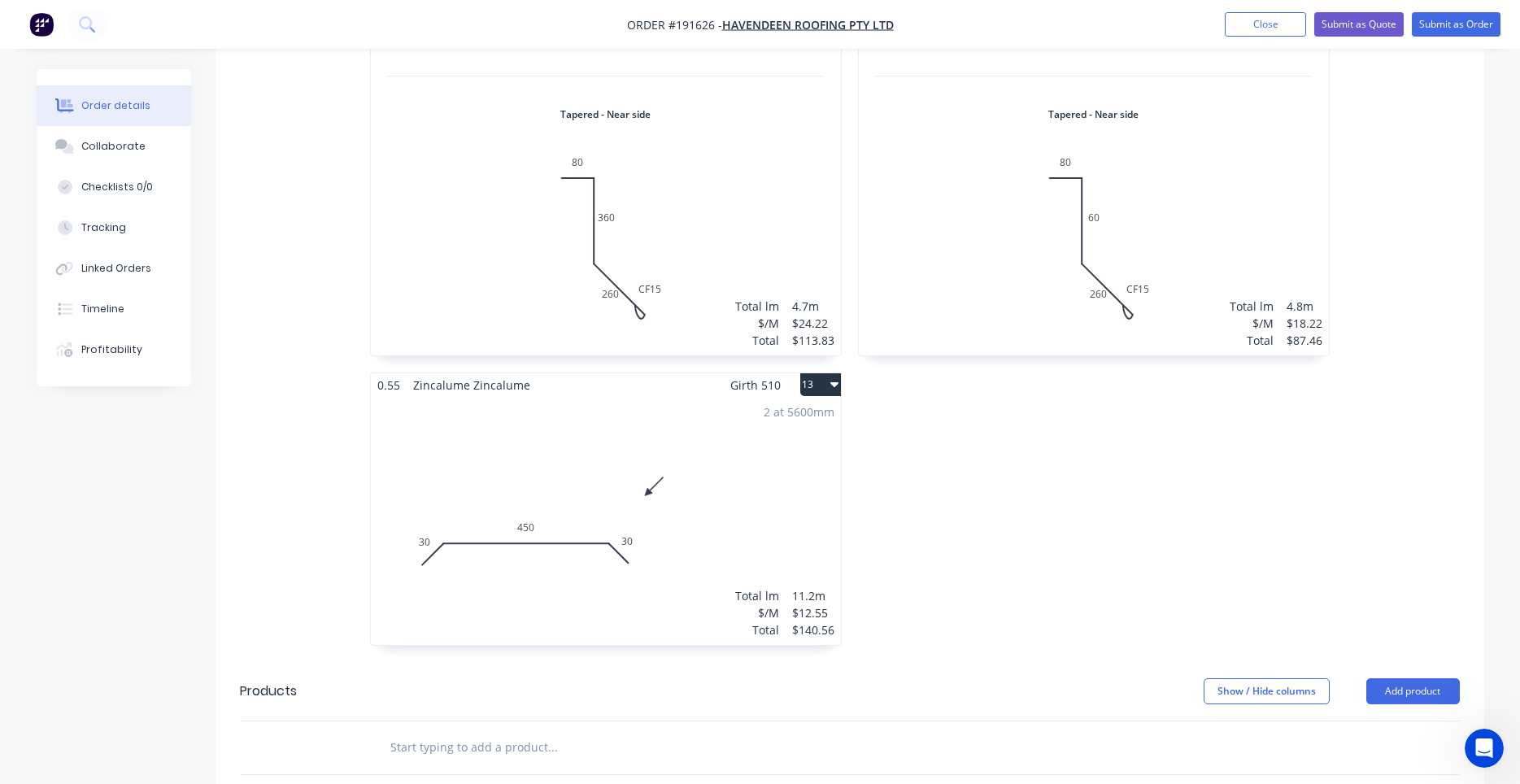
scroll to position [2594, 0]
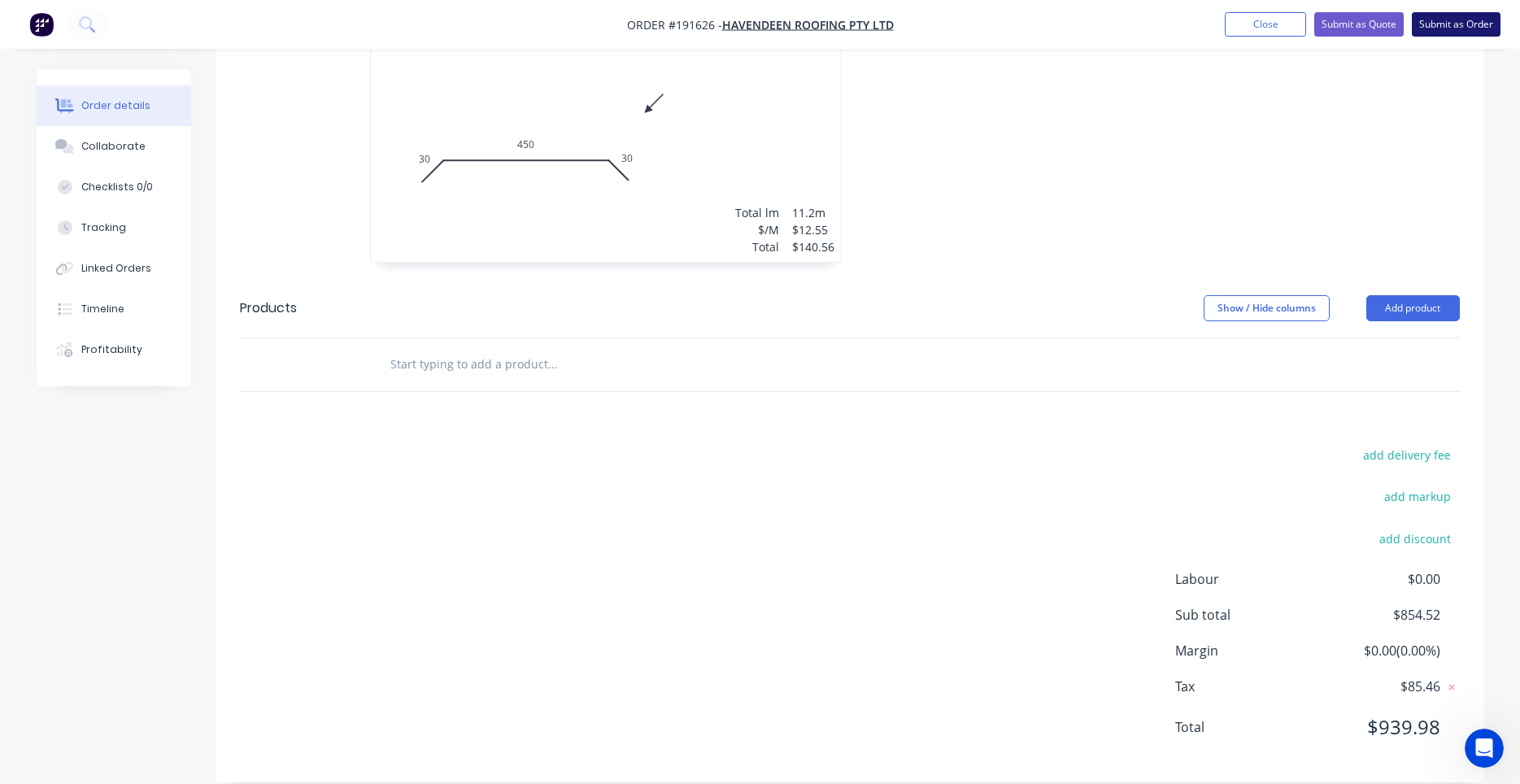
click at [1443, 26] on button "Submit as Order" at bounding box center [1457, 25] width 89 height 25
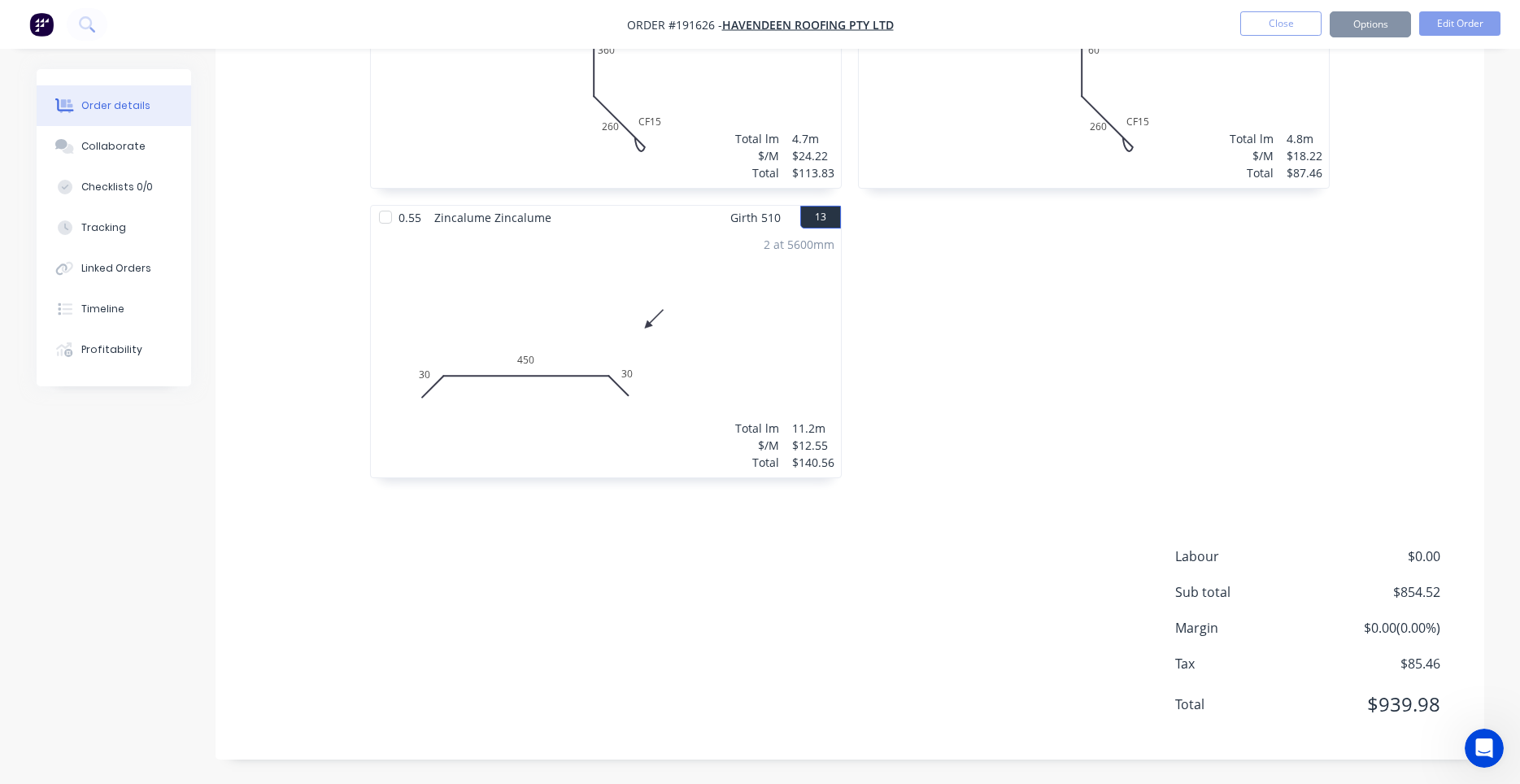
scroll to position [0, 0]
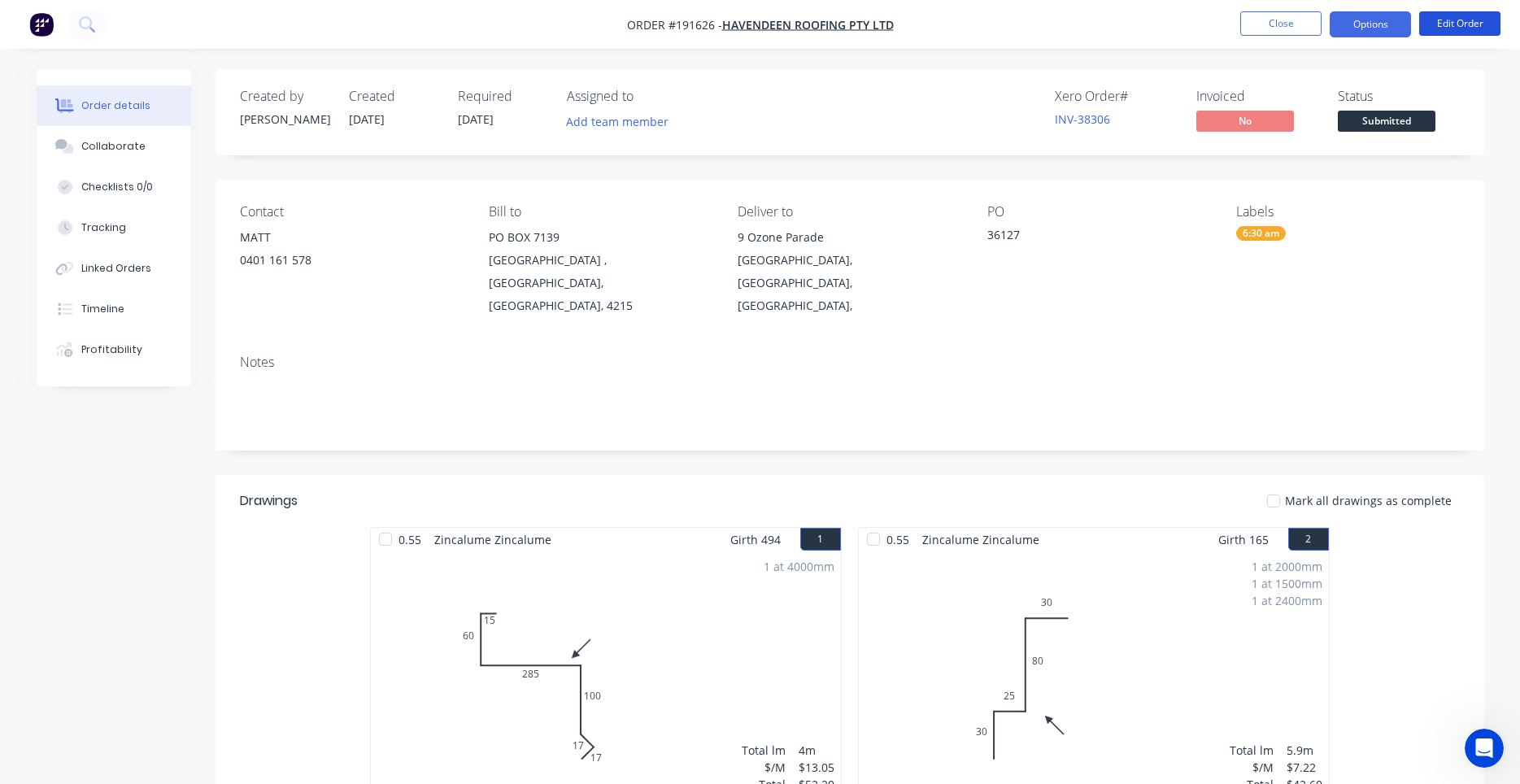
drag, startPoint x: 1436, startPoint y: 22, endPoint x: 1362, endPoint y: 27, distance: 74.2
click at [1362, 27] on ul "Close Options Edit Order" at bounding box center [1370, 24] width 299 height 26
click at [1362, 27] on button "Options" at bounding box center [1370, 24] width 81 height 26
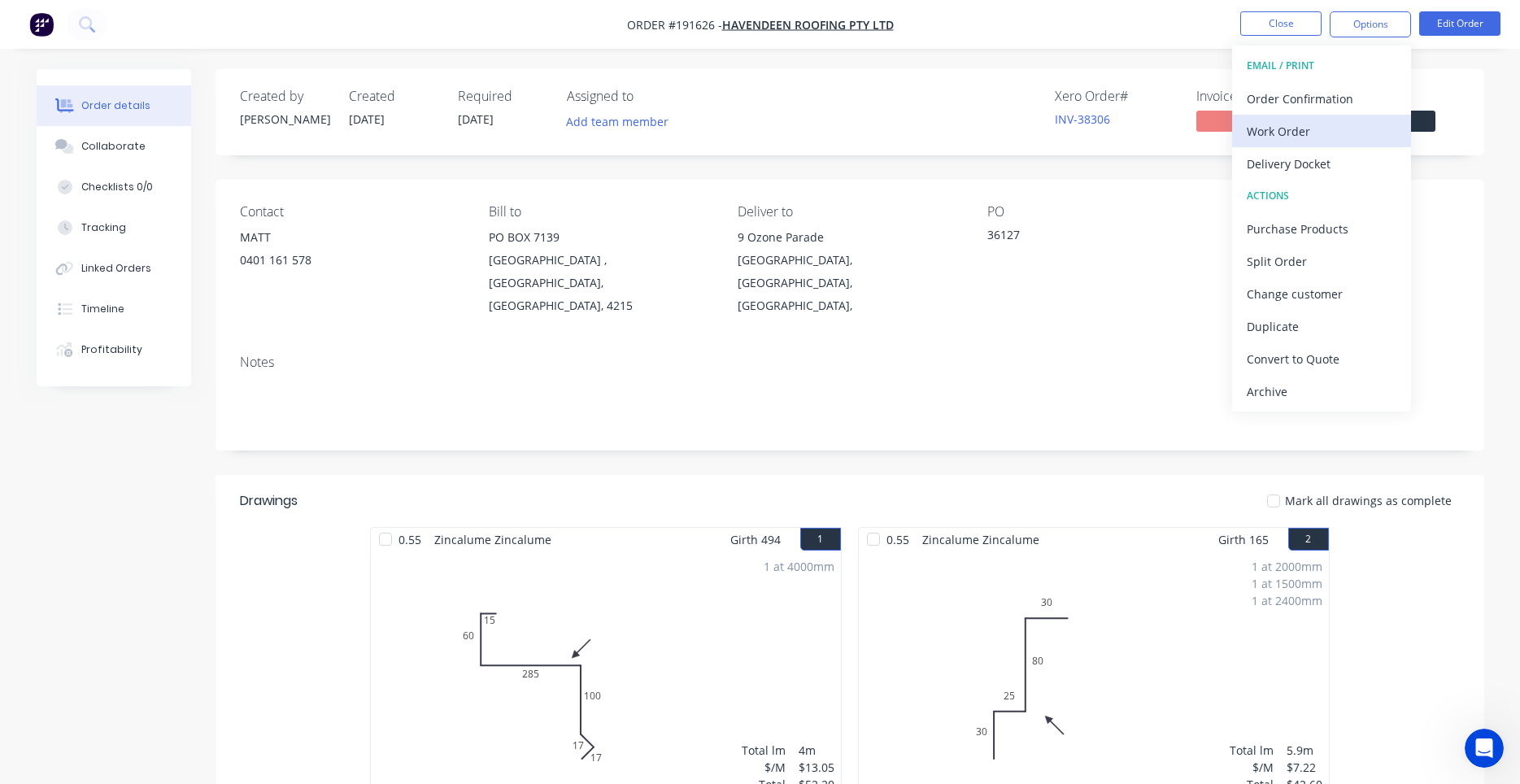
click at [1321, 139] on div "Work Order" at bounding box center [1321, 131] width 150 height 24
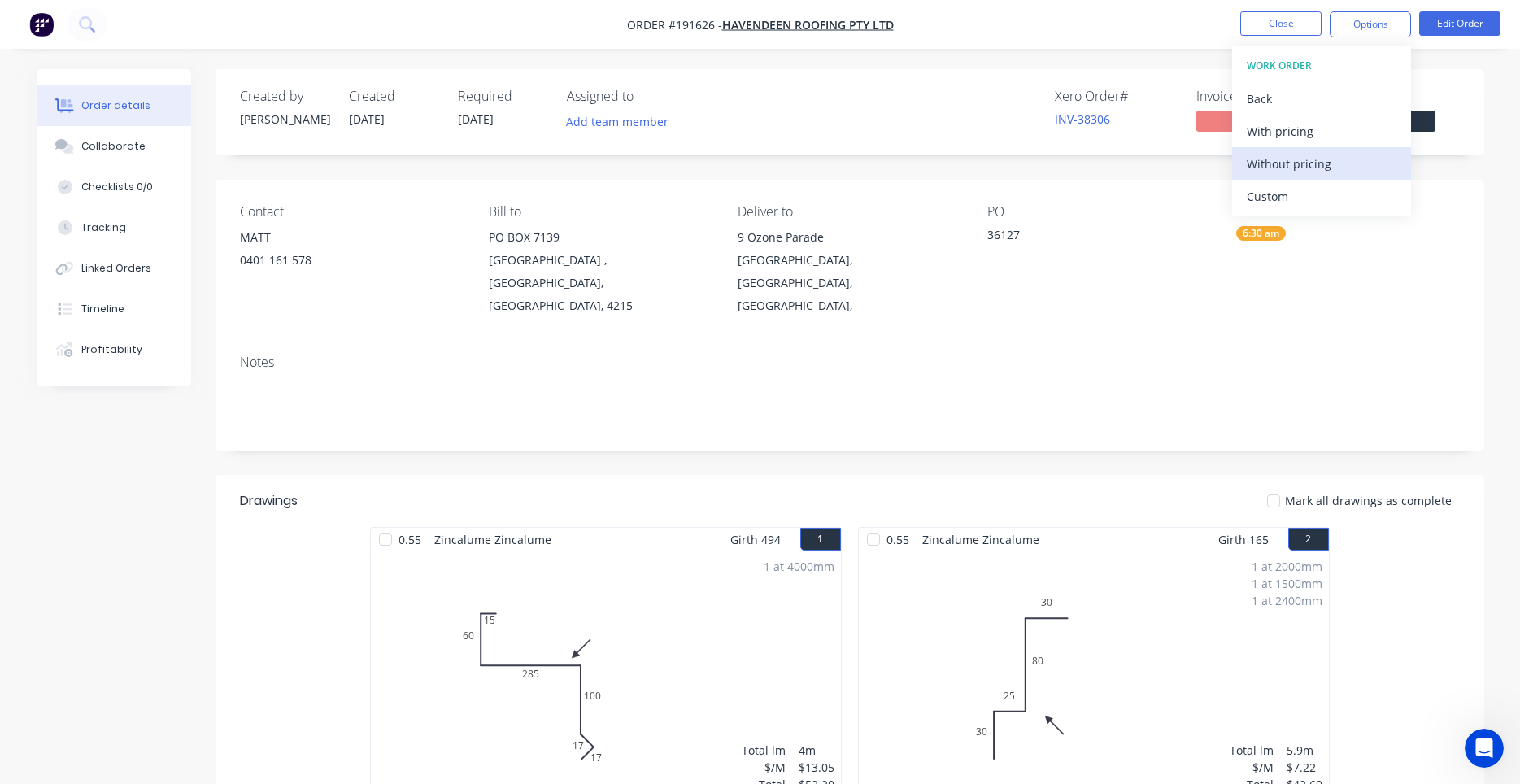
click at [1308, 160] on div "Without pricing" at bounding box center [1321, 164] width 150 height 24
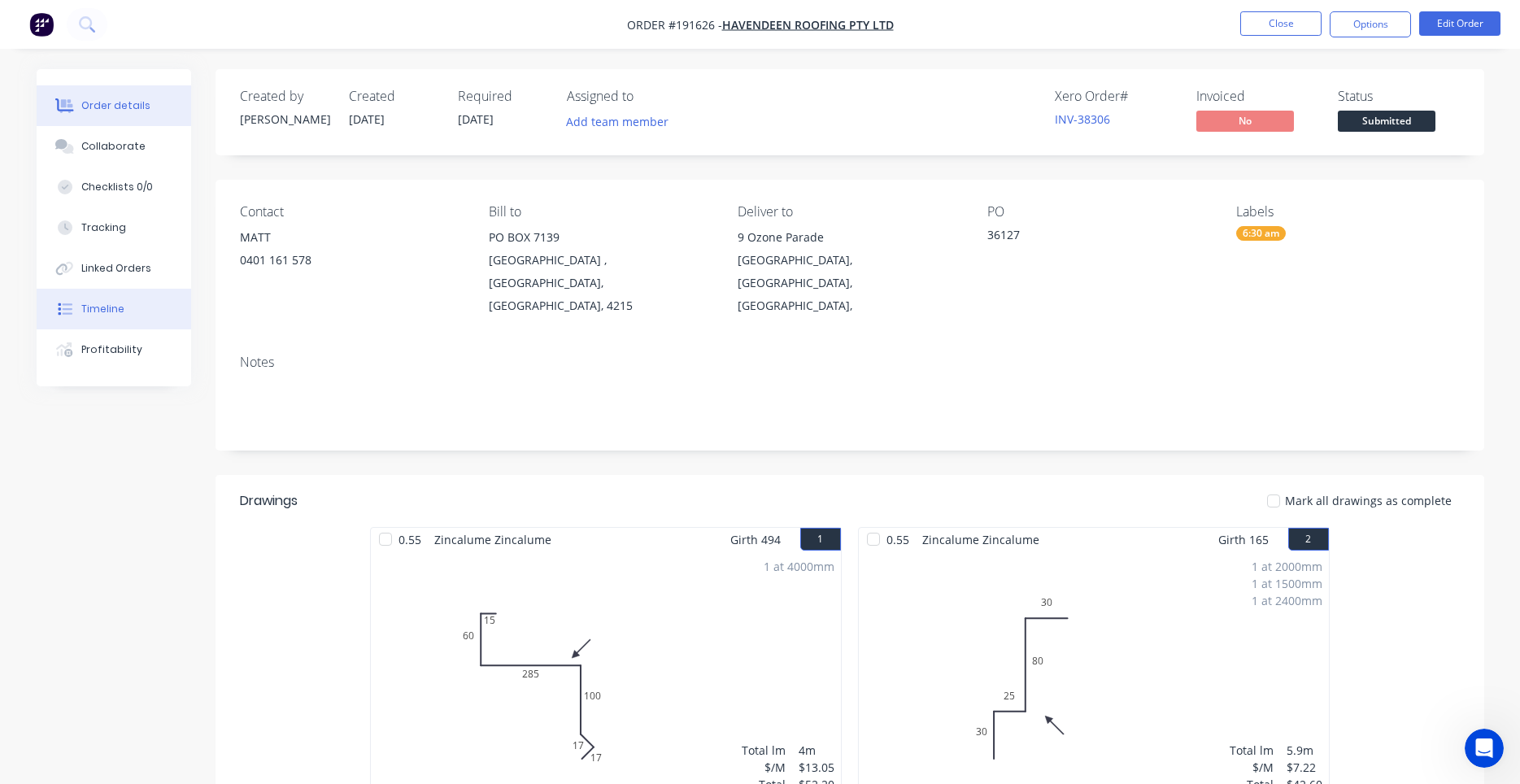
click at [125, 310] on button "Timeline" at bounding box center [114, 309] width 154 height 41
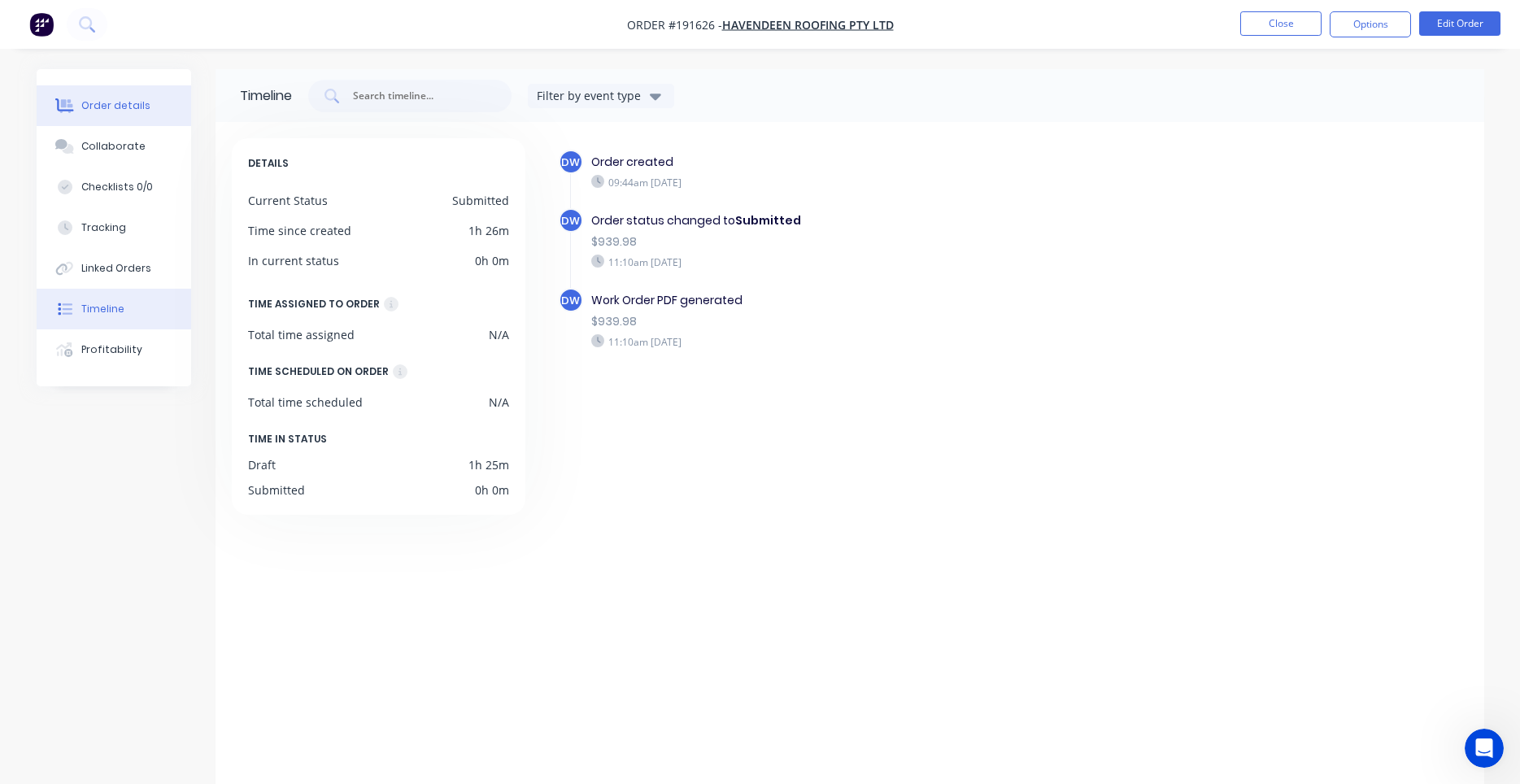
click at [100, 98] on button "Order details" at bounding box center [114, 105] width 154 height 41
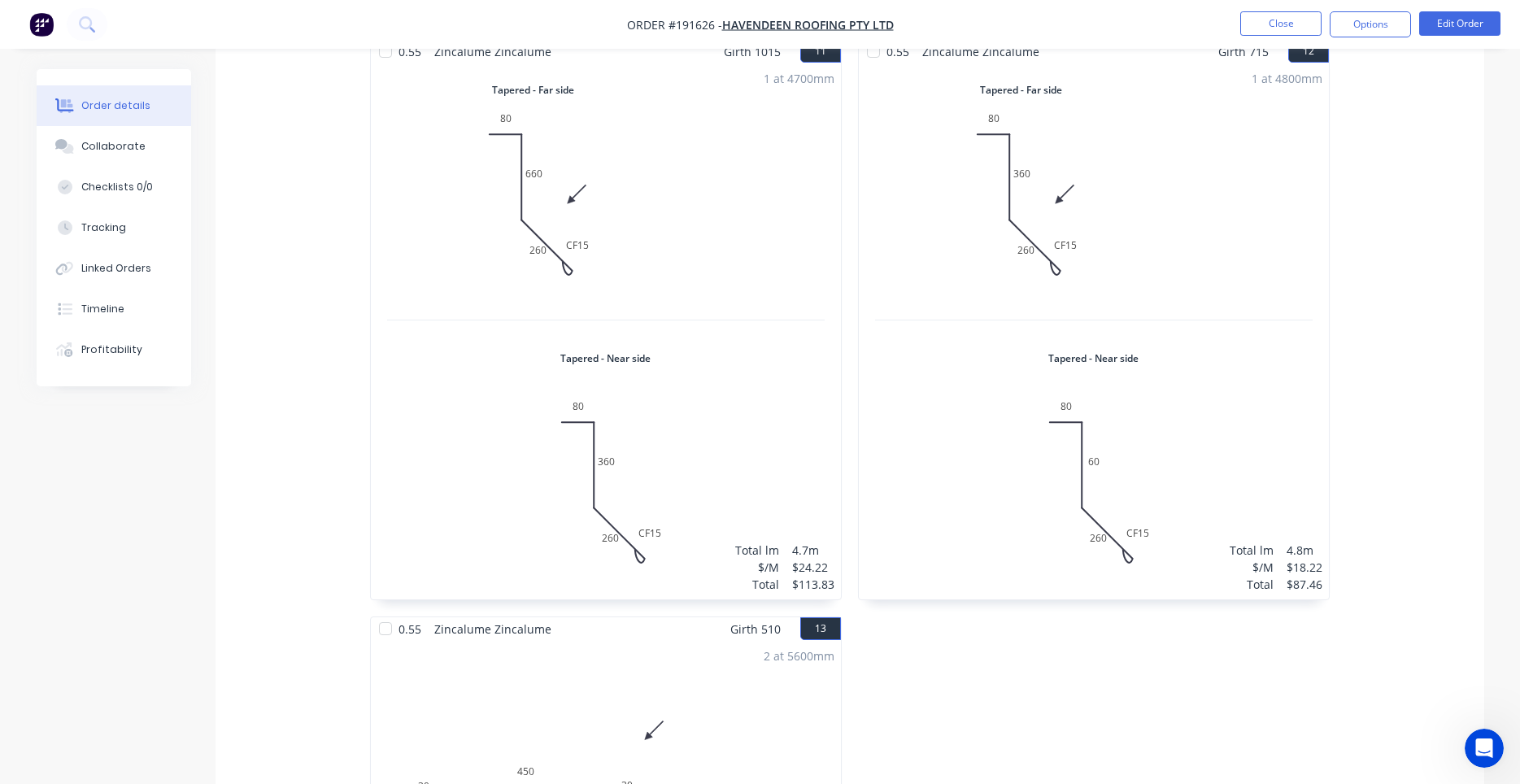
scroll to position [2324, 0]
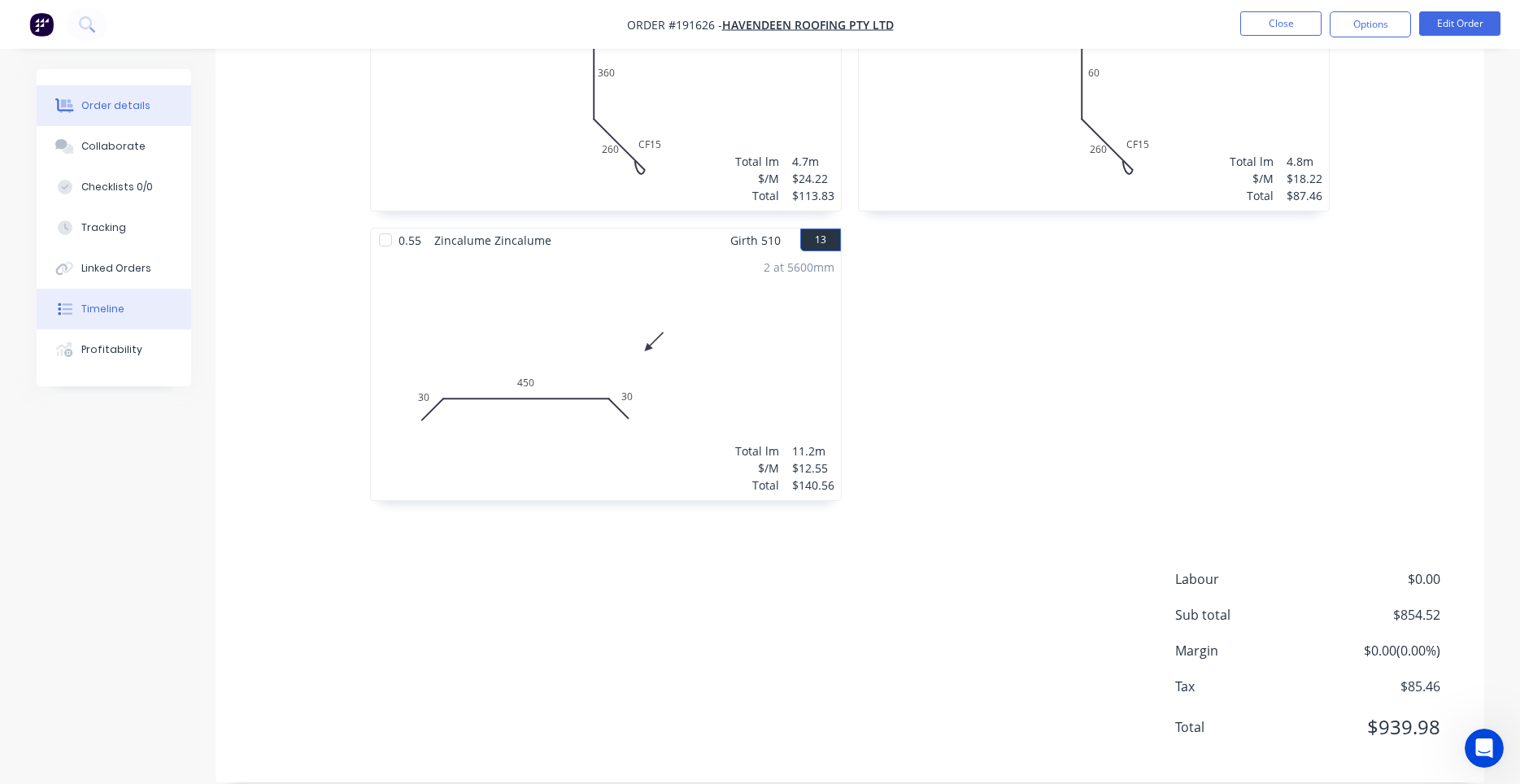
click at [78, 307] on button "Timeline" at bounding box center [114, 309] width 154 height 41
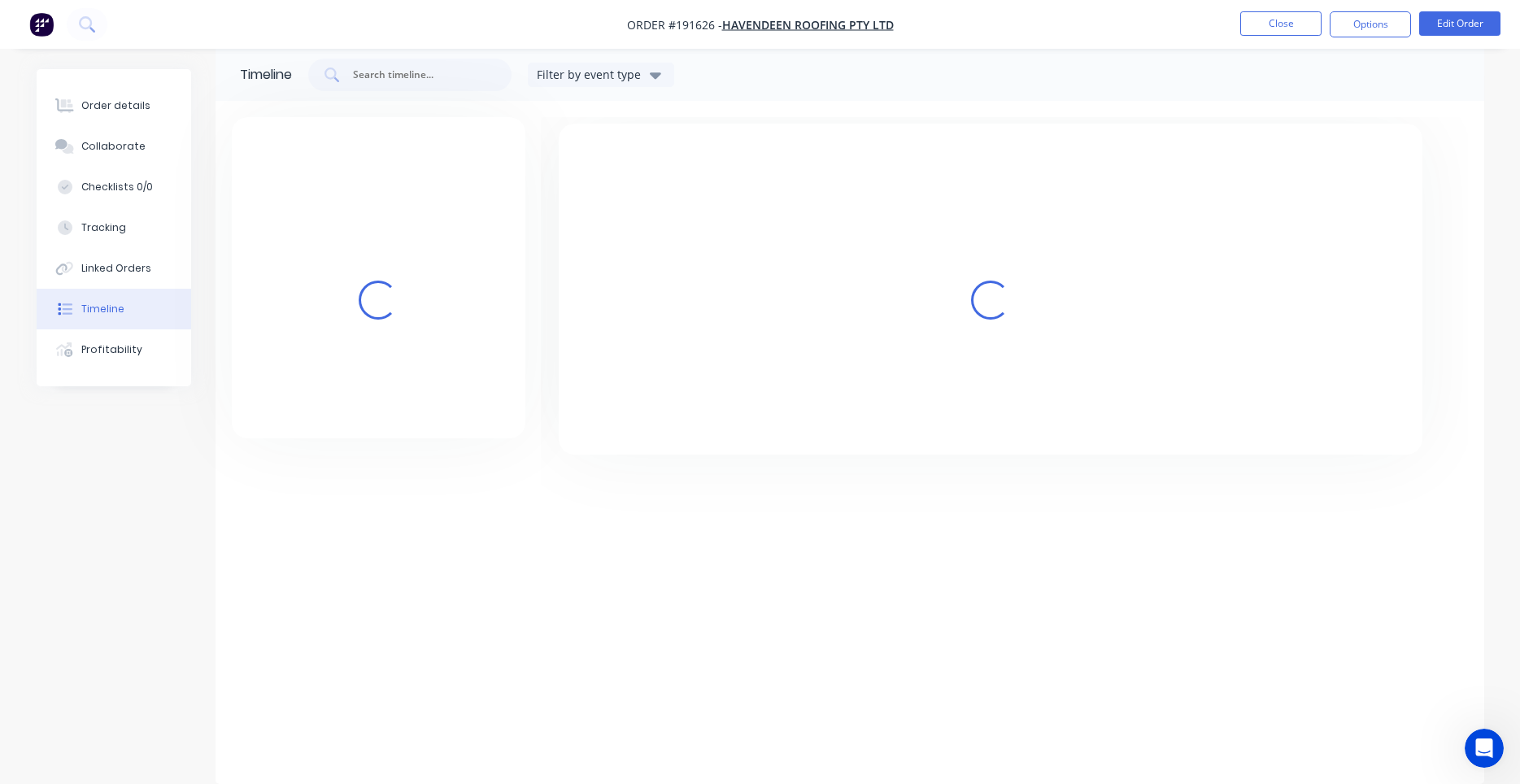
scroll to position [21, 0]
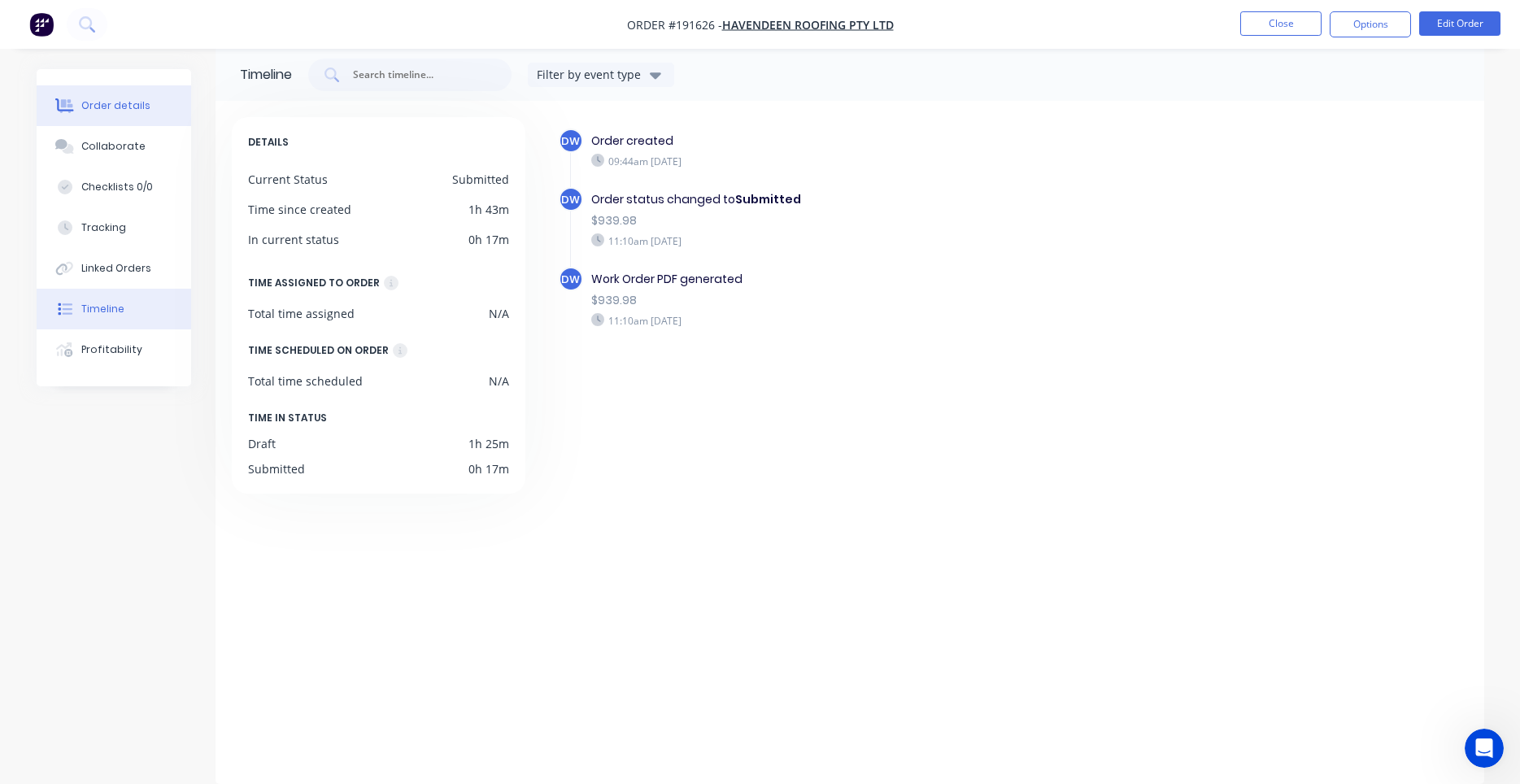
click at [129, 112] on div "Order details" at bounding box center [116, 105] width 69 height 14
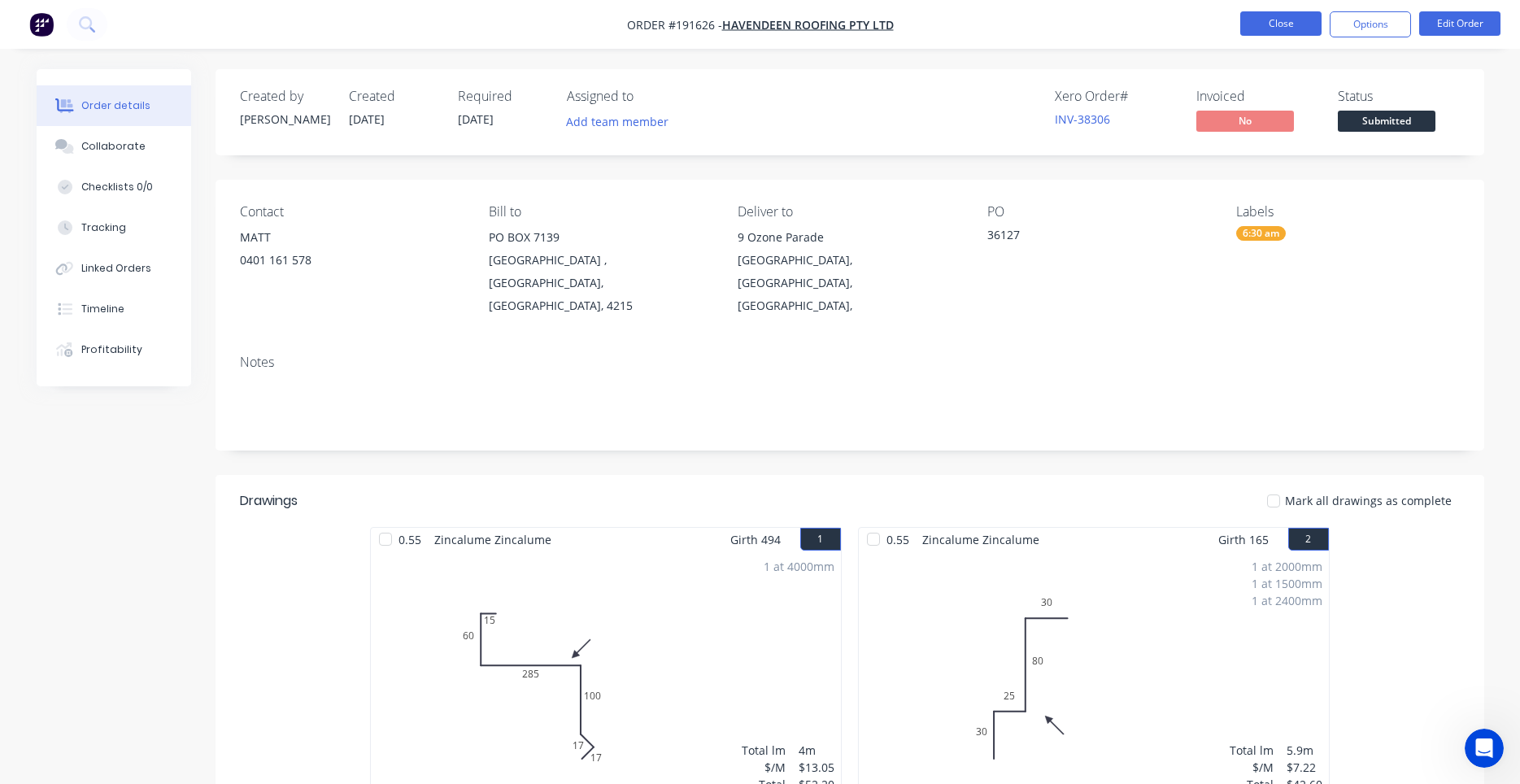
click at [1279, 35] on button "Close" at bounding box center [1280, 24] width 81 height 25
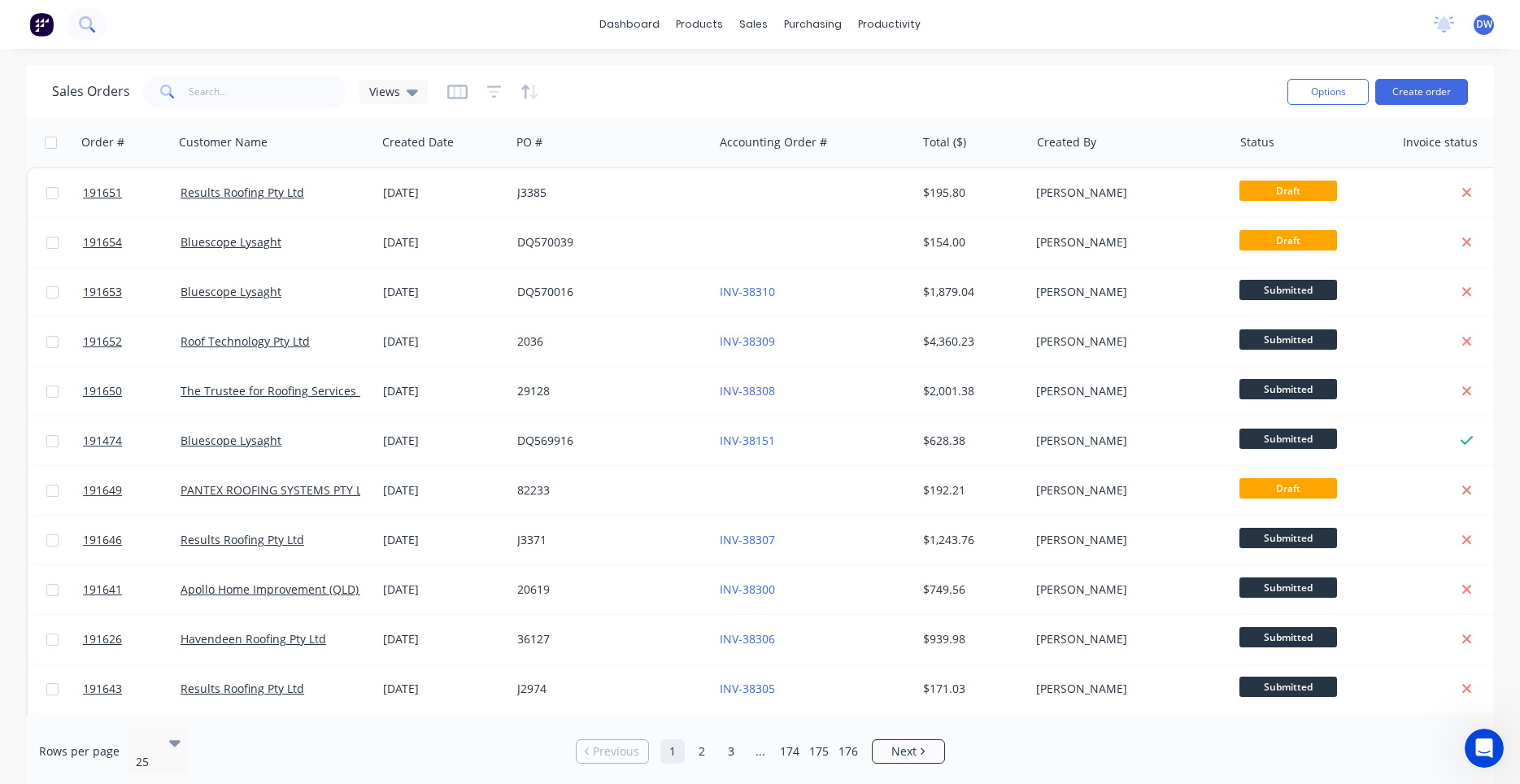
click at [82, 24] on icon at bounding box center [86, 24] width 15 height 15
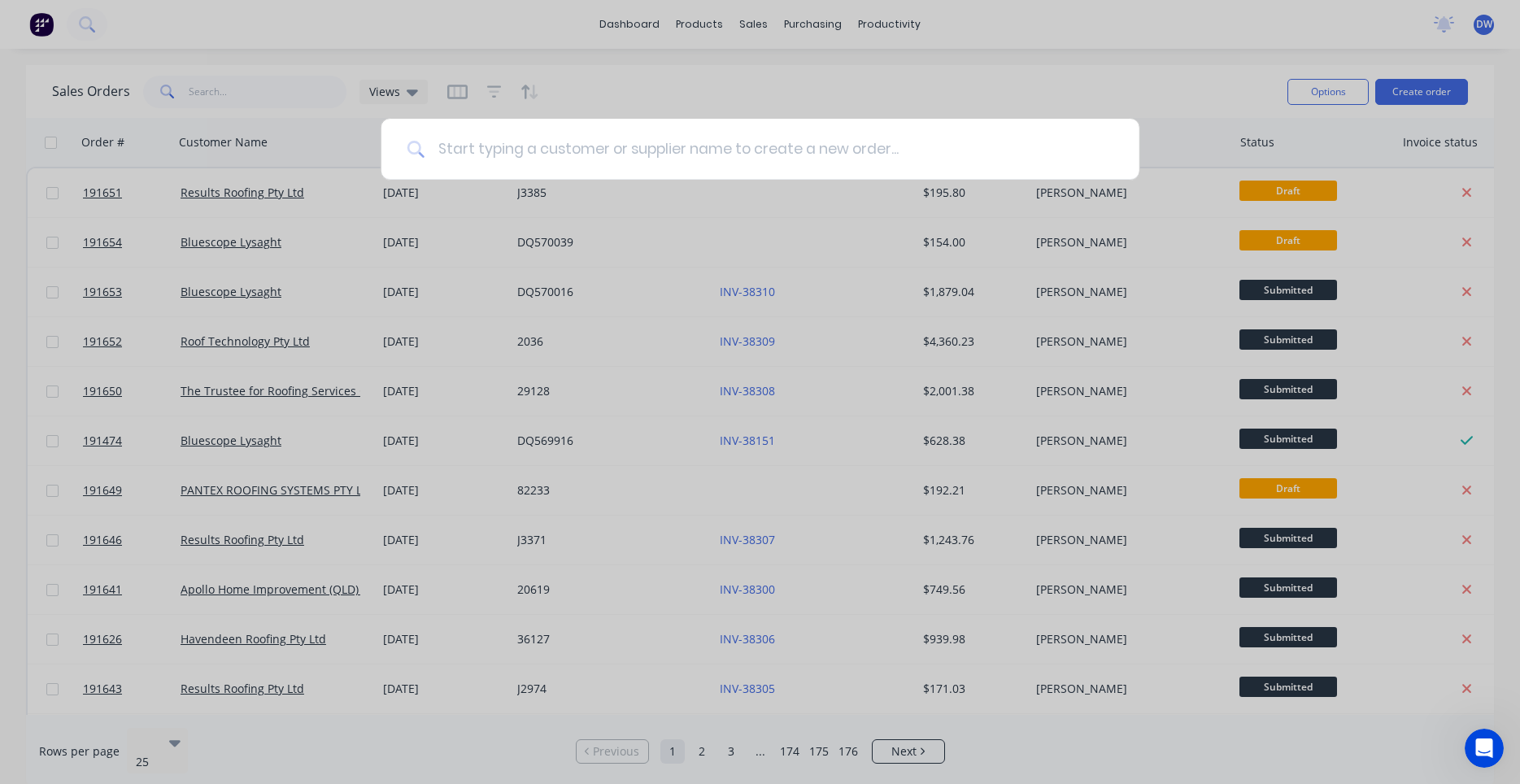
click at [449, 145] on input at bounding box center [768, 149] width 688 height 61
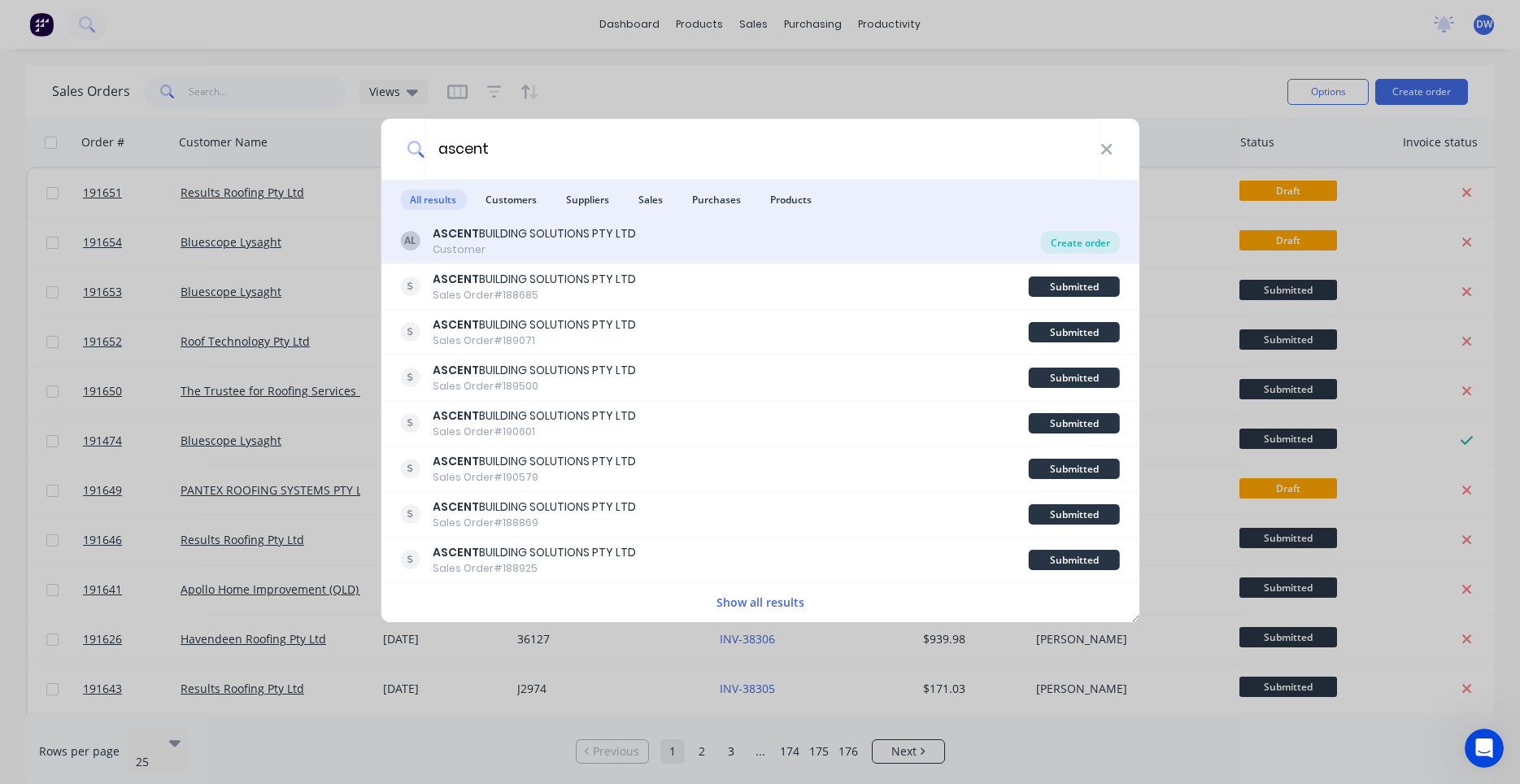
click at [1061, 244] on div "Create order" at bounding box center [1080, 242] width 79 height 23
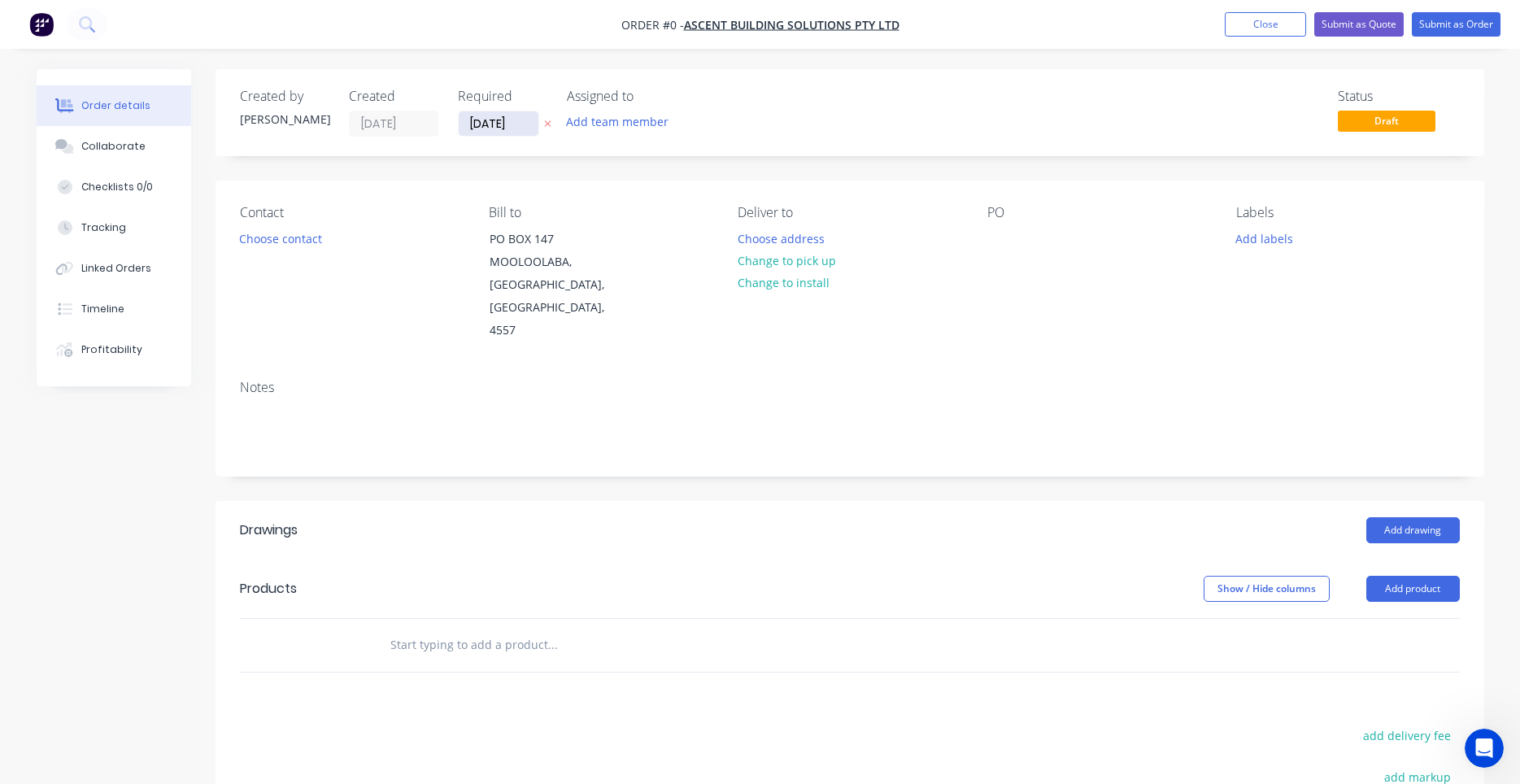
click at [486, 121] on input "03/09/25" at bounding box center [498, 124] width 80 height 25
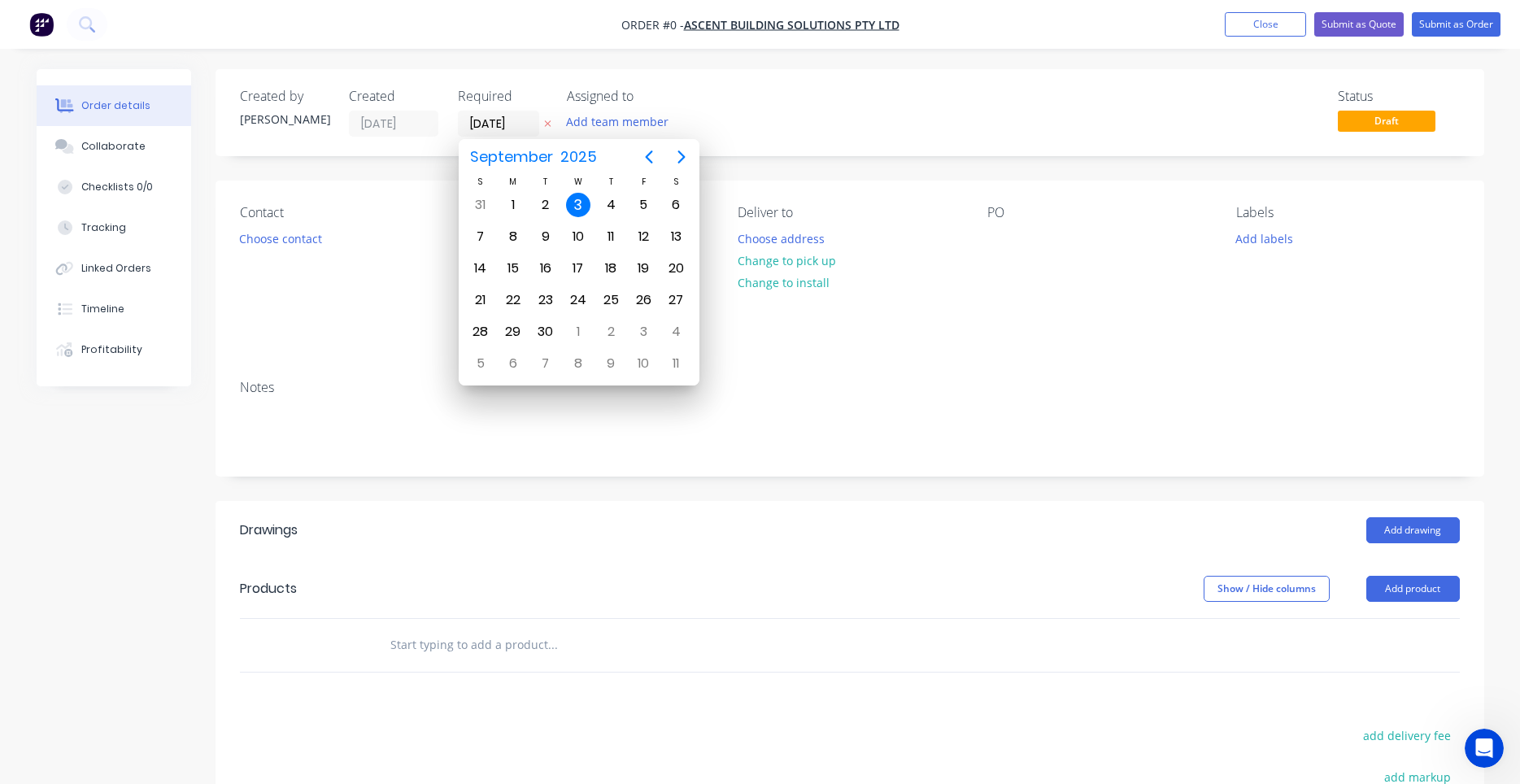
click at [757, 124] on div "Status Draft" at bounding box center [1094, 113] width 730 height 48
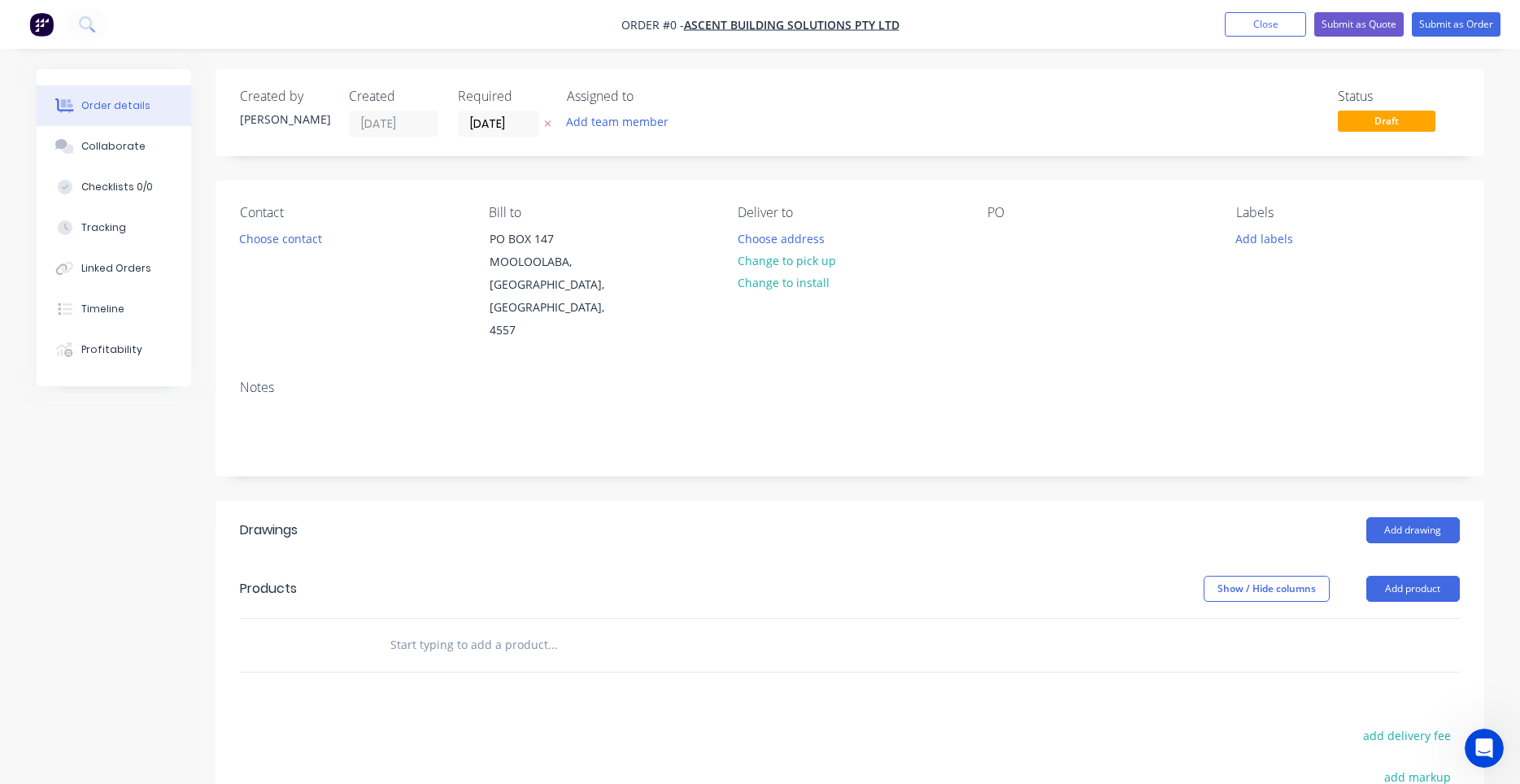
click at [1178, 17] on nav "Order #0 - ASCENT BUILDING SOLUTIONS PTY LTD Add product Close Submit as Quote …" at bounding box center [760, 25] width 1520 height 49
click at [469, 135] on input "03/09/25" at bounding box center [498, 124] width 80 height 25
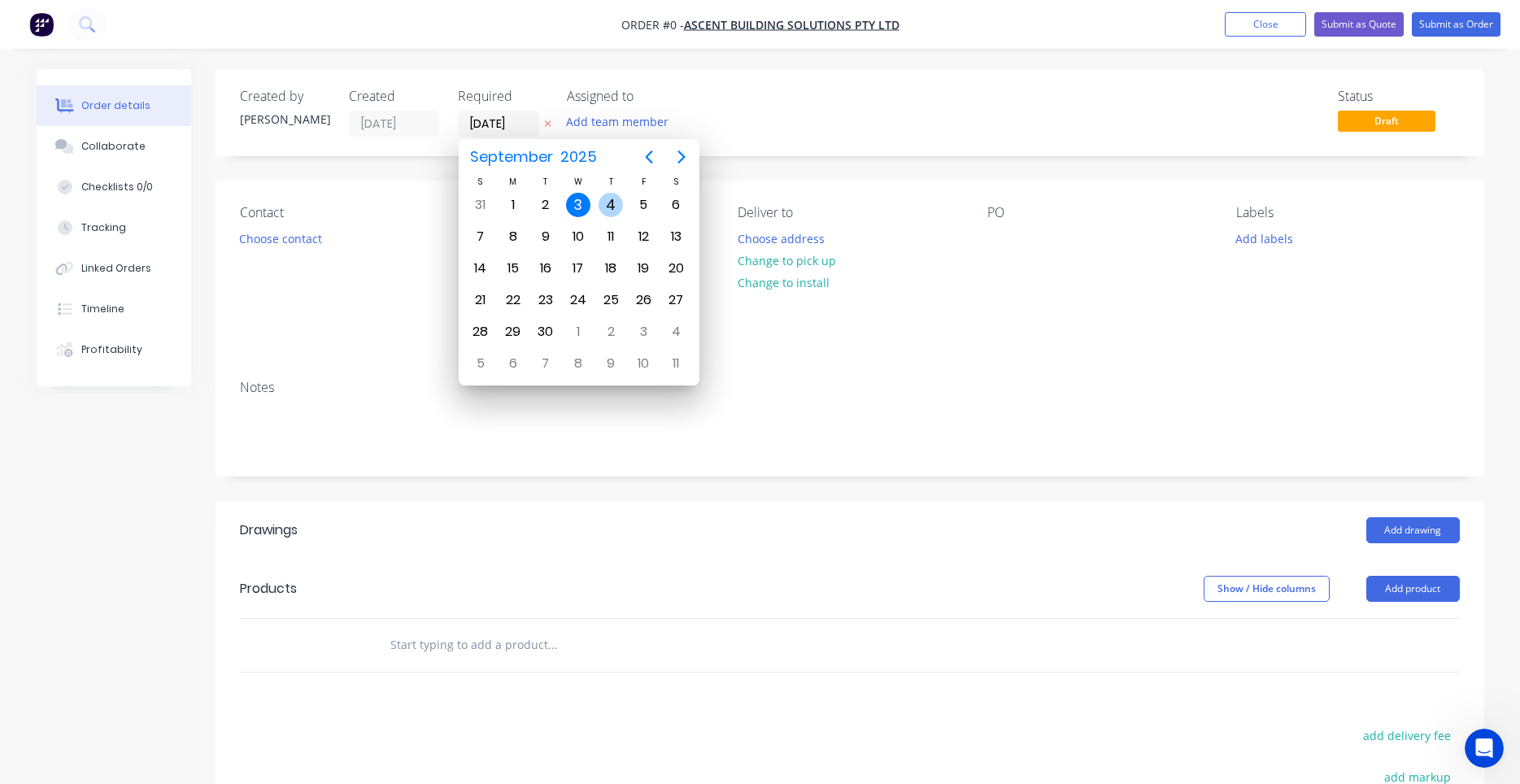
click at [600, 204] on div "4" at bounding box center [611, 205] width 25 height 25
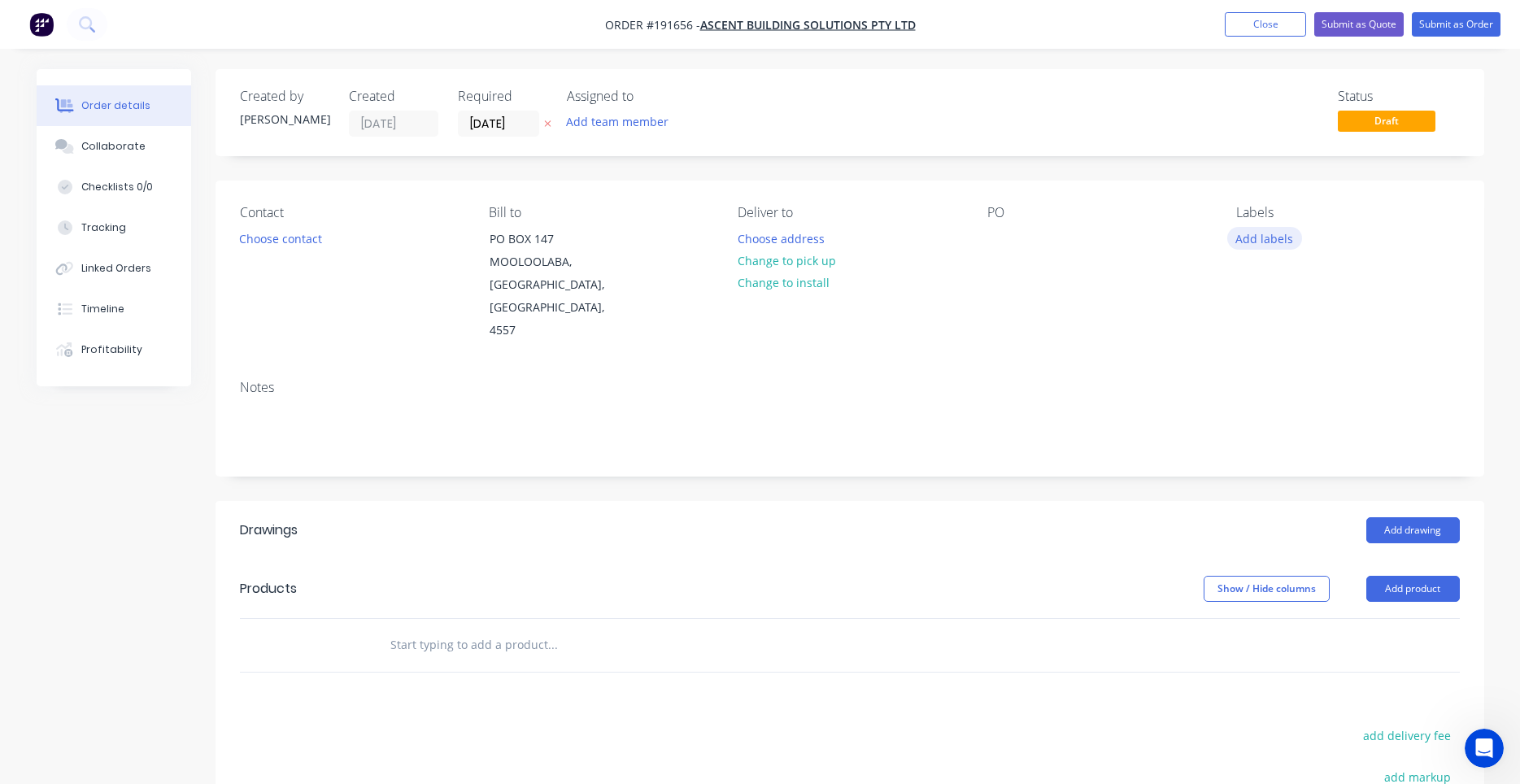
click at [1280, 243] on button "Add labels" at bounding box center [1264, 238] width 75 height 22
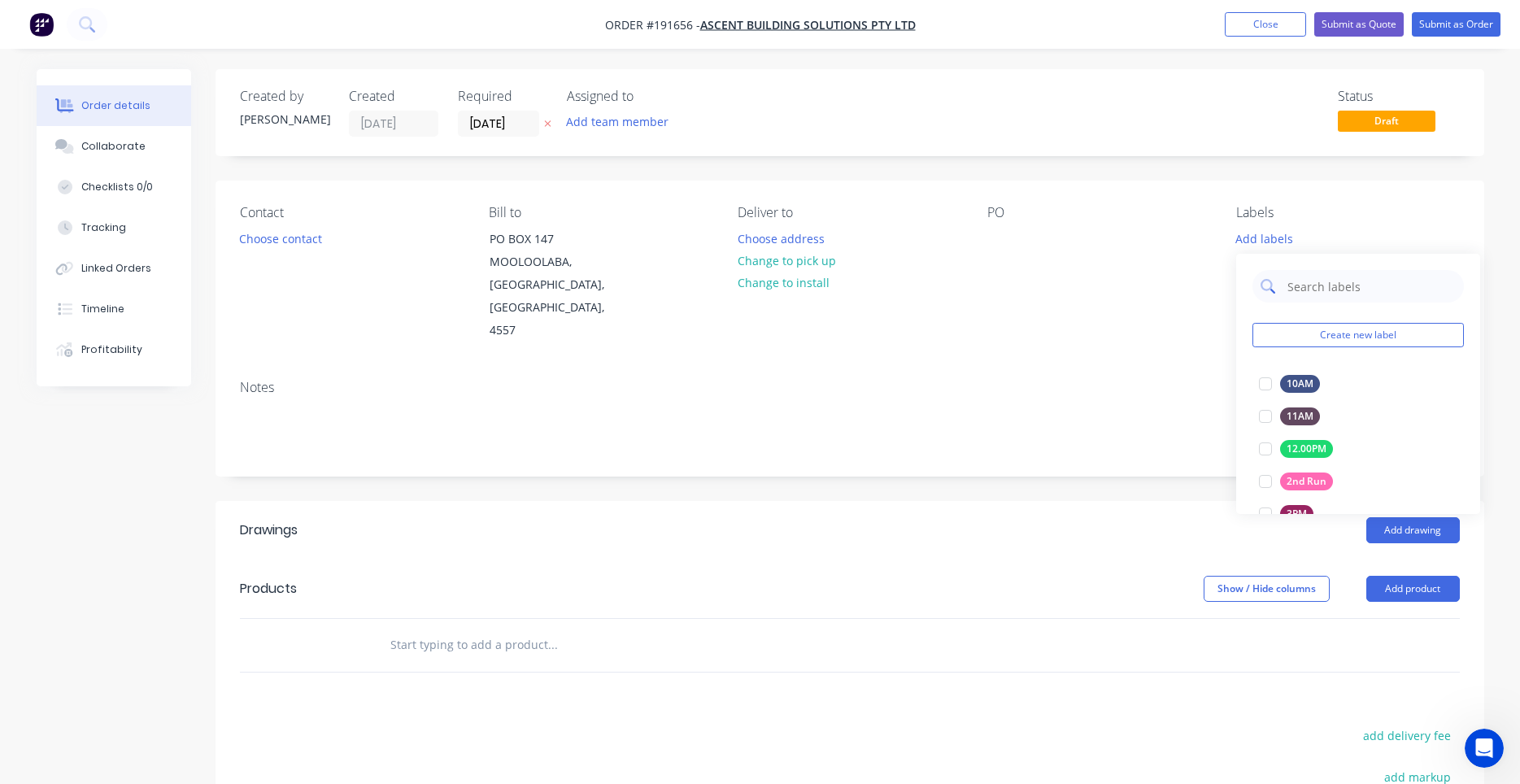
click at [1320, 294] on input "text" at bounding box center [1369, 286] width 170 height 32
click at [1266, 384] on div at bounding box center [1265, 383] width 32 height 32
click at [1046, 313] on div "PO" at bounding box center [1098, 273] width 223 height 137
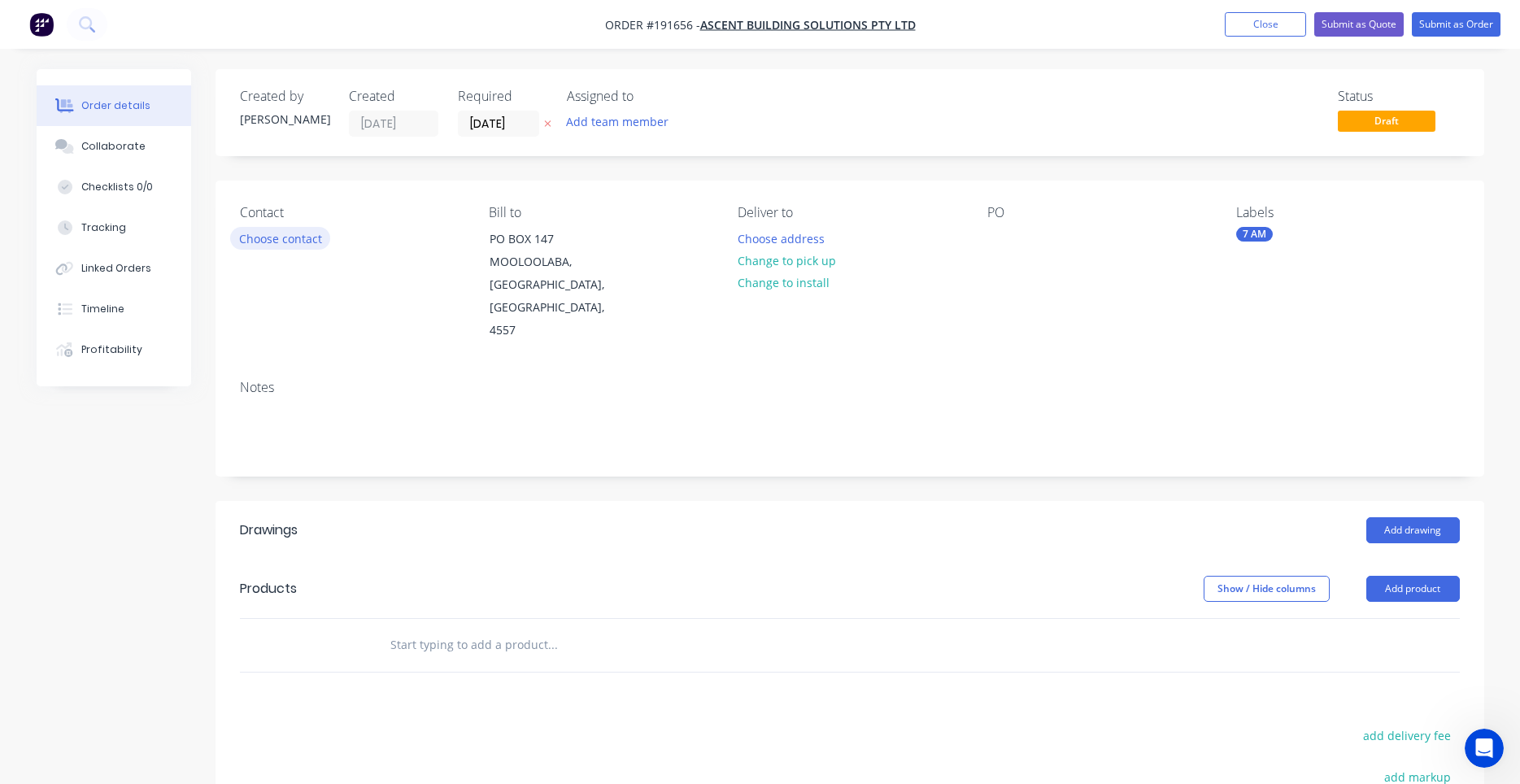
click at [256, 241] on button "Choose contact" at bounding box center [280, 238] width 100 height 22
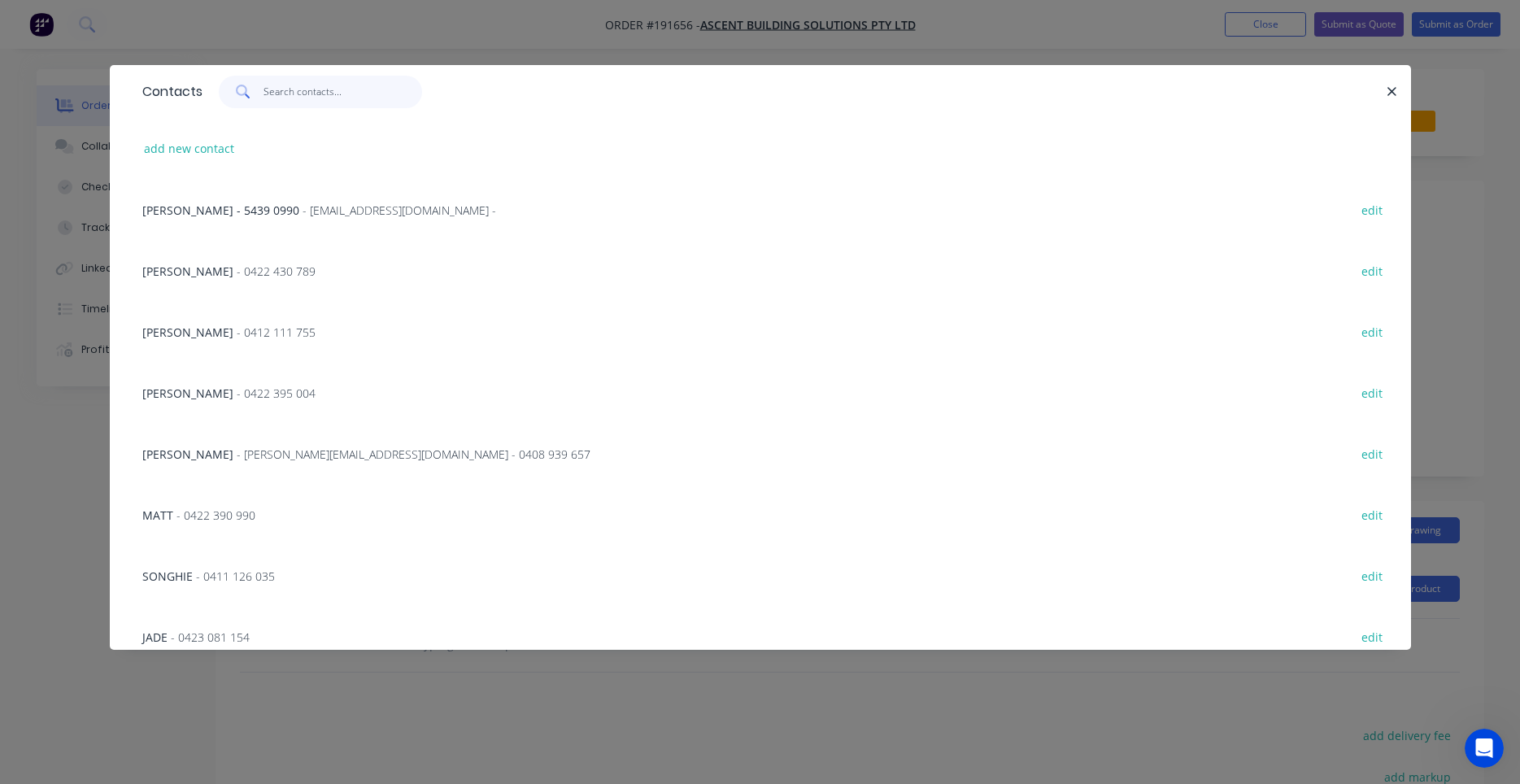
click at [327, 102] on input "text" at bounding box center [342, 92] width 158 height 32
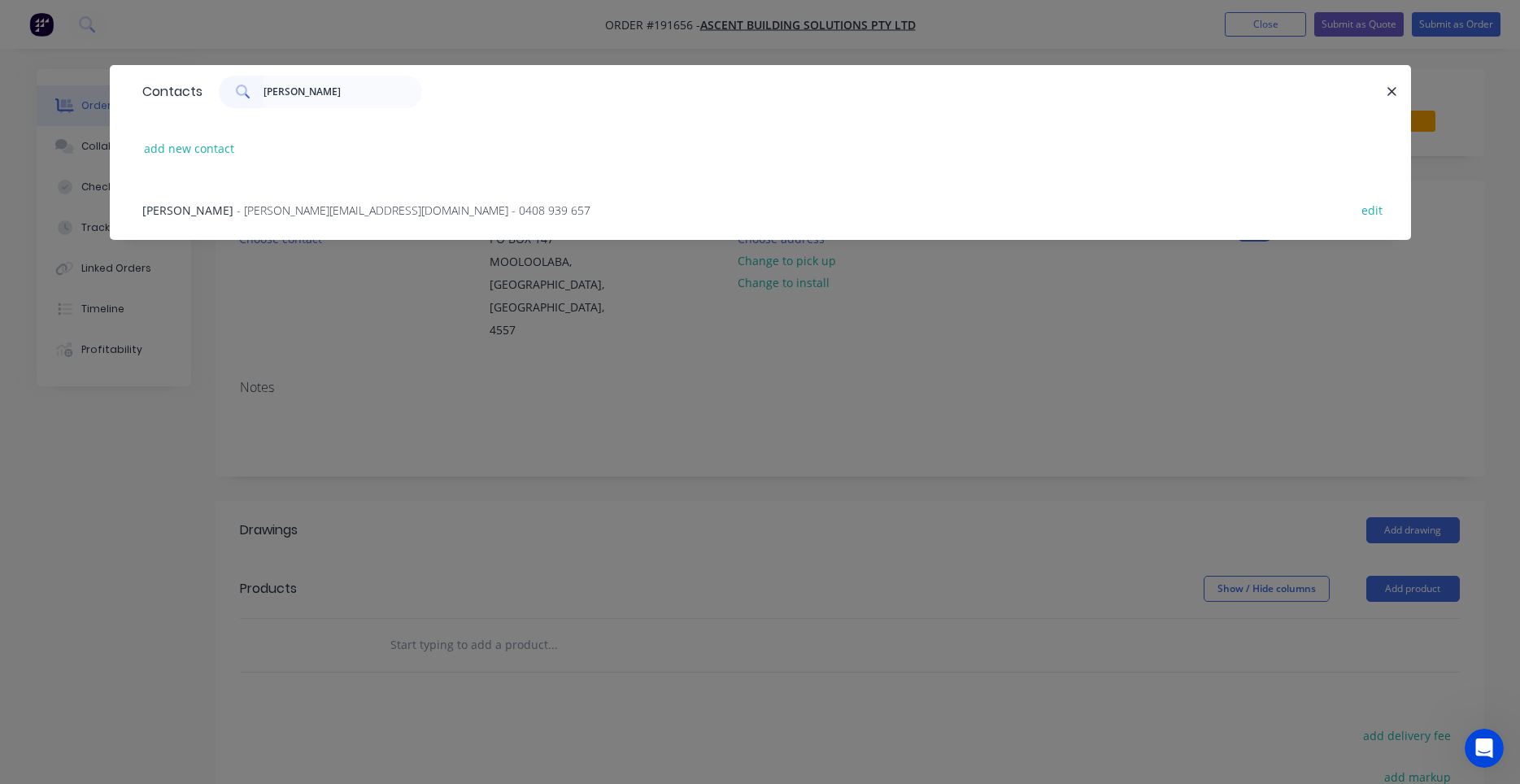
click at [366, 211] on span "- ken@ascentonline.com.au - 0408 939 657" at bounding box center [413, 210] width 353 height 15
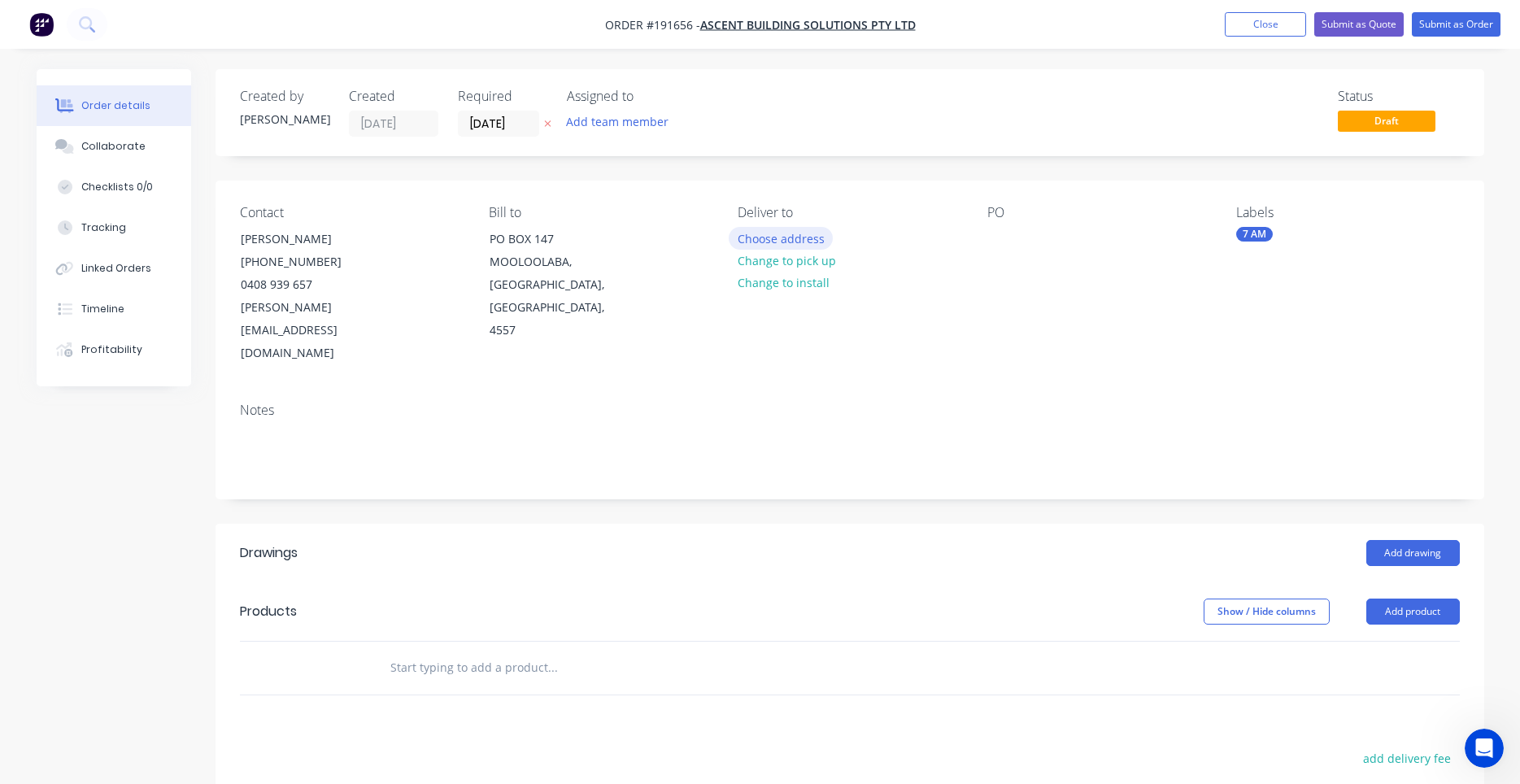
click at [819, 242] on button "Choose address" at bounding box center [780, 238] width 104 height 22
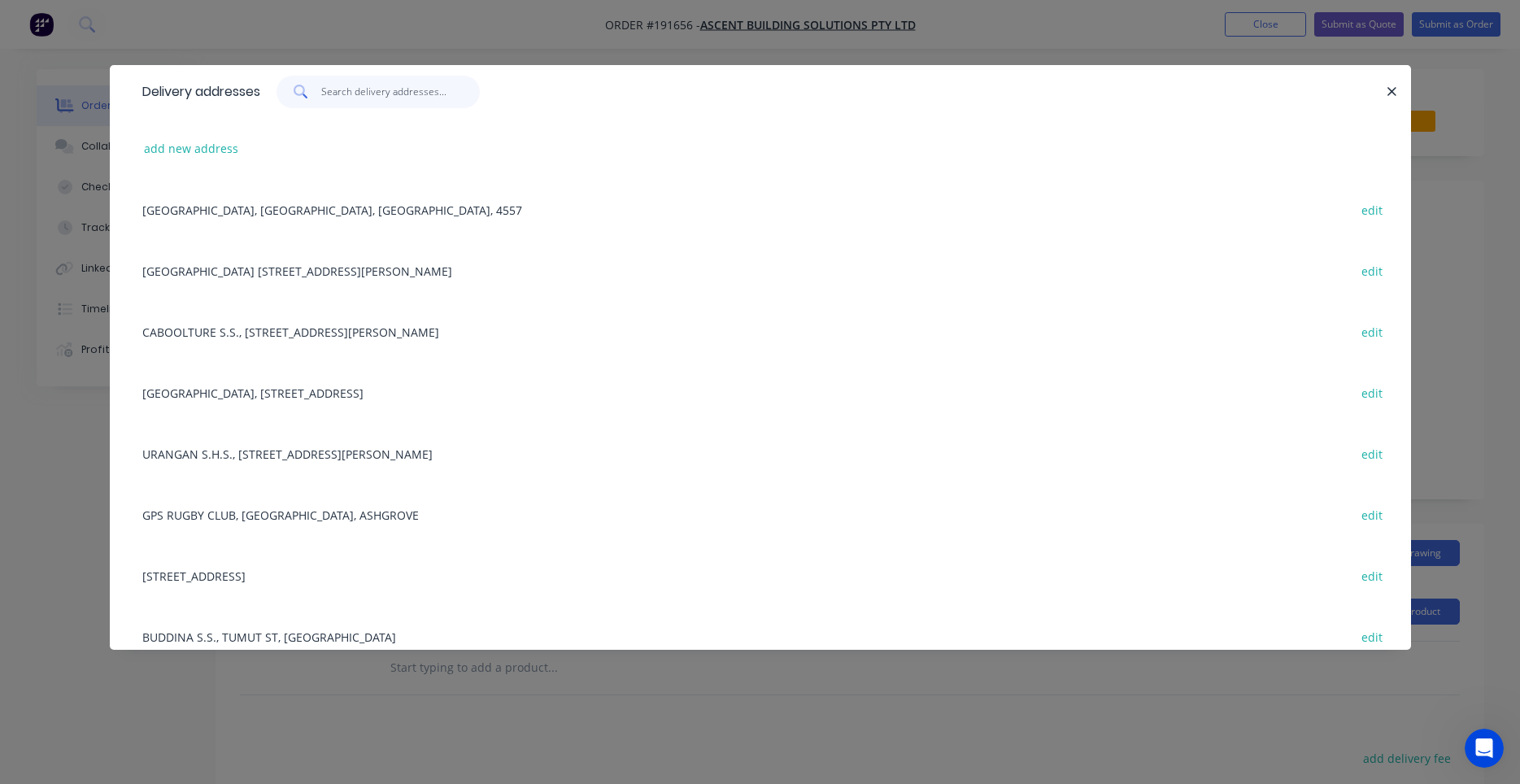
click at [434, 104] on input "text" at bounding box center [400, 92] width 158 height 32
click at [206, 146] on button "add new address" at bounding box center [191, 148] width 112 height 22
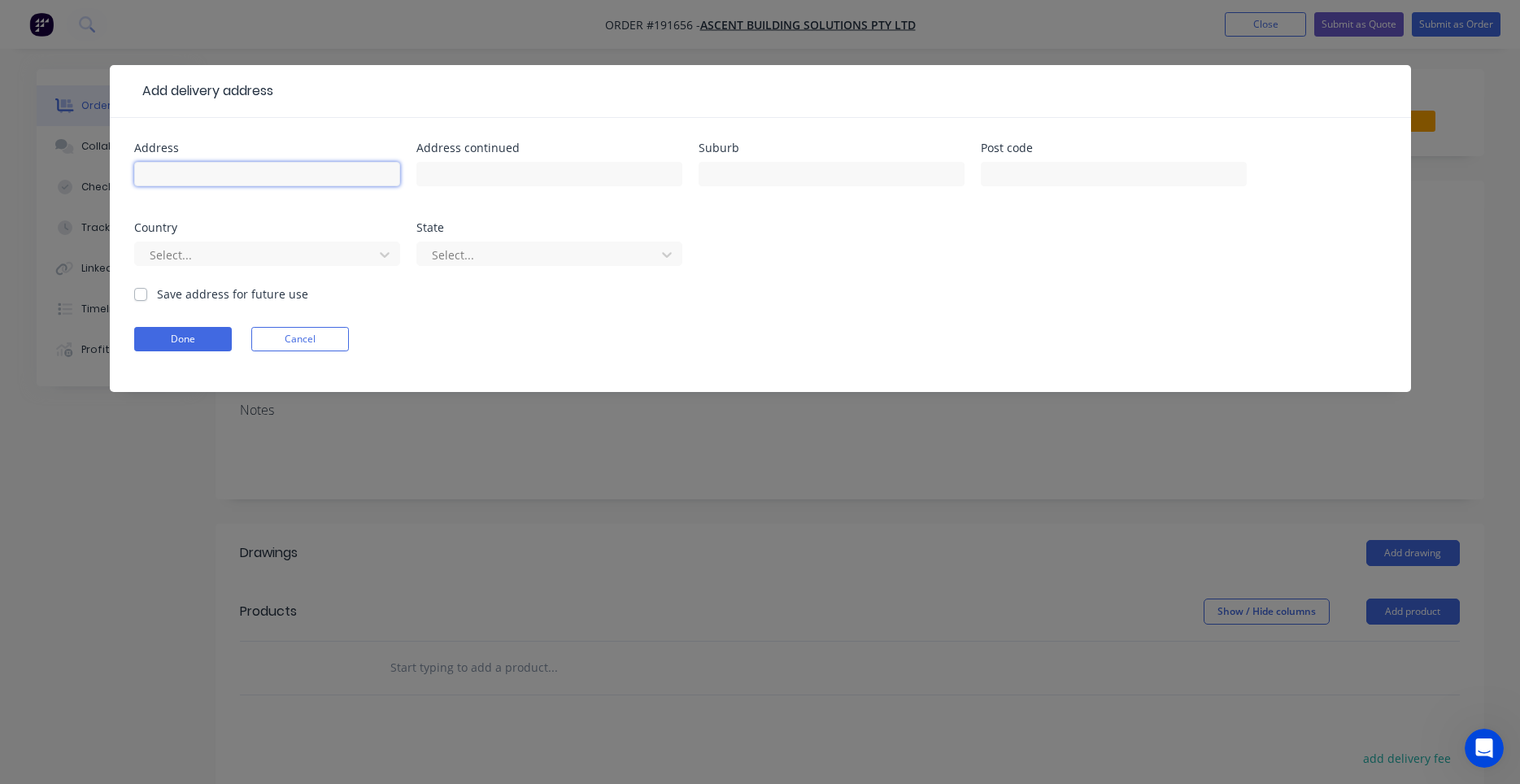
click at [224, 169] on input "text" at bounding box center [267, 174] width 266 height 25
click at [189, 287] on label "Save address for future use" at bounding box center [233, 294] width 152 height 17
click at [147, 287] on input "Save address for future use" at bounding box center [141, 293] width 13 height 15
click at [185, 342] on button "Done" at bounding box center [183, 339] width 98 height 25
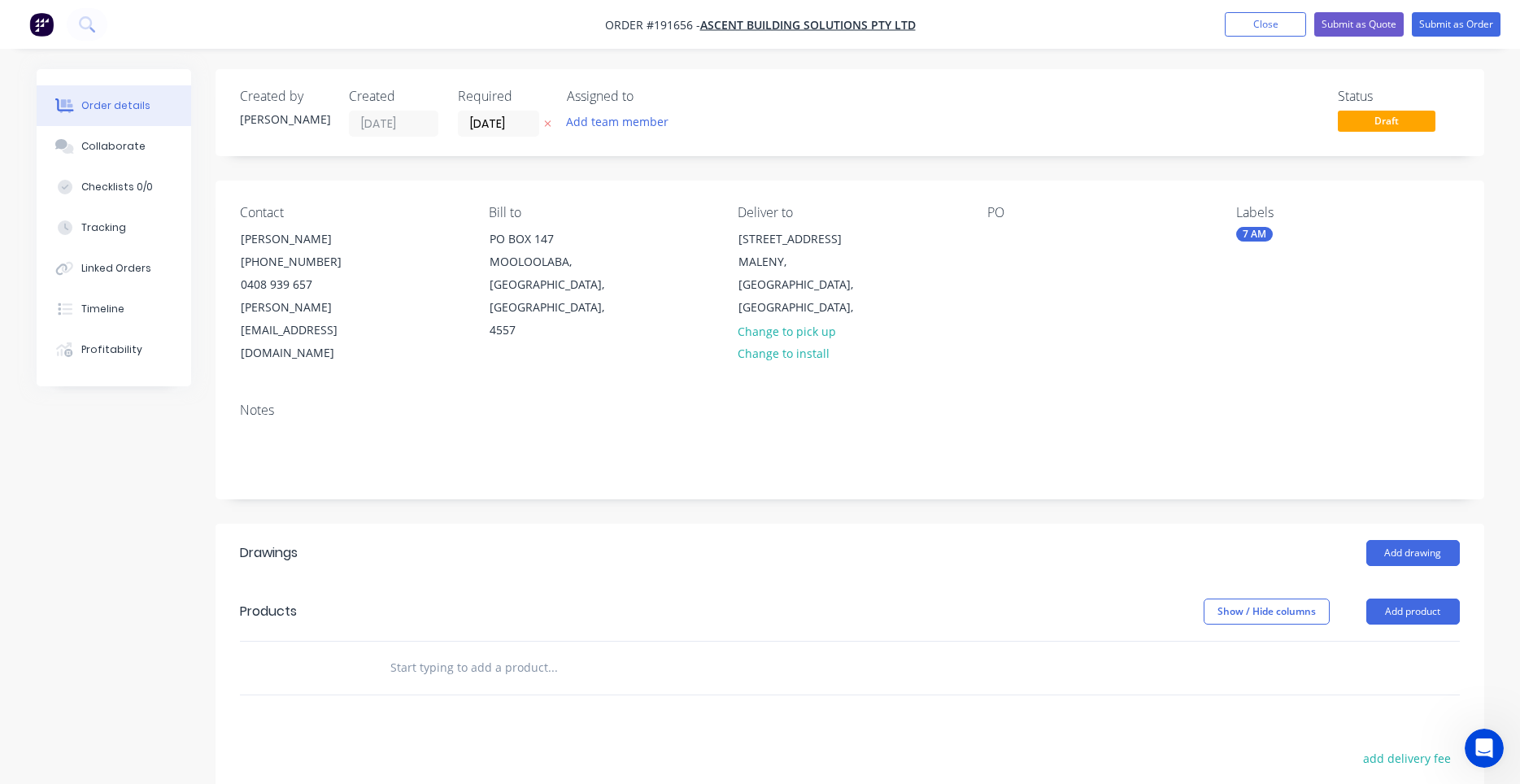
click at [986, 243] on div "Contact KEN DEANS (07) 5439 0990 0408 939 657 ken@ascentonline.com.au Bill to P…" at bounding box center [849, 285] width 1268 height 209
click at [1003, 242] on div at bounding box center [999, 239] width 26 height 24
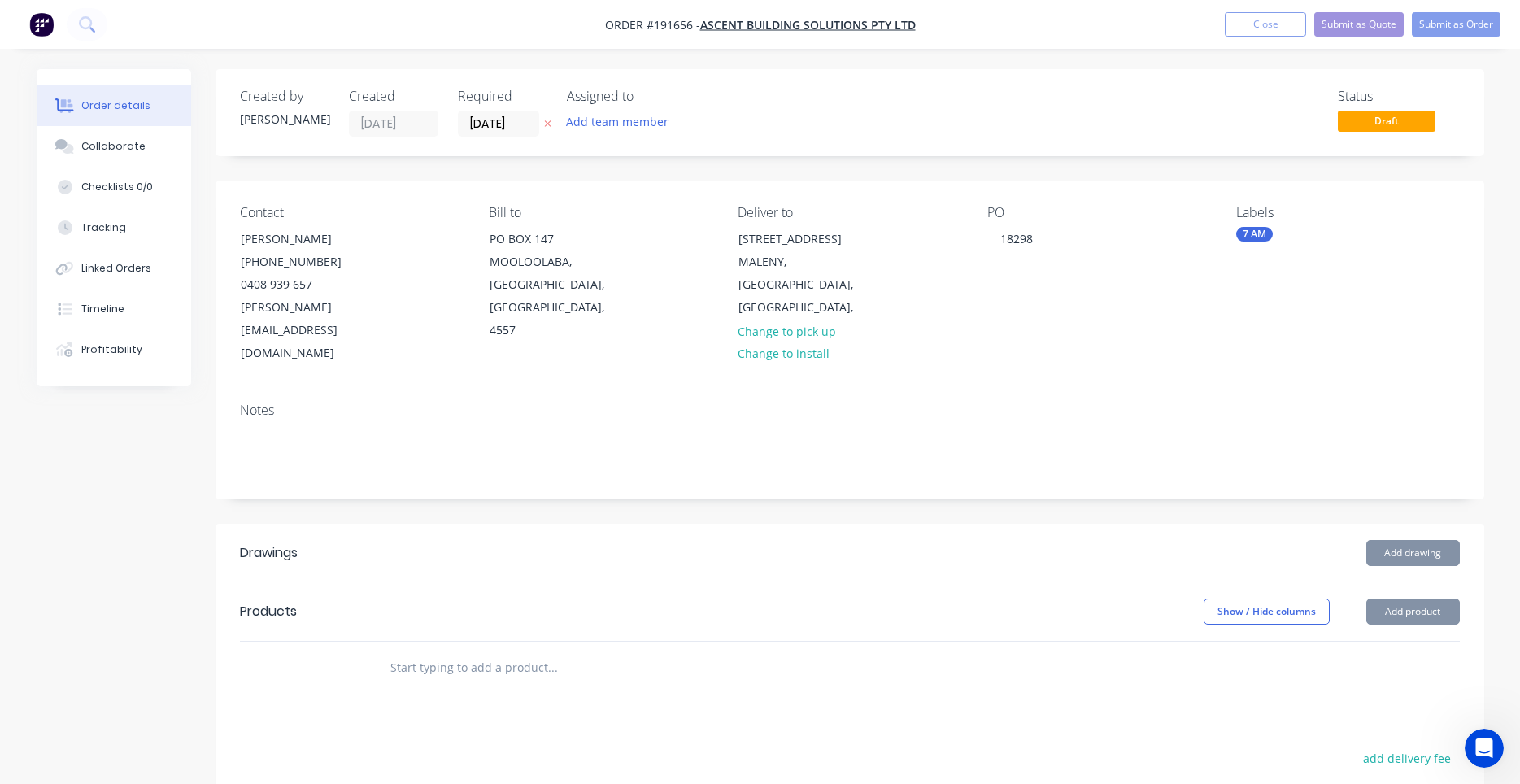
click at [1295, 278] on div "Labels 7 AM" at bounding box center [1347, 284] width 223 height 160
click at [492, 651] on input "text" at bounding box center [551, 668] width 325 height 32
click at [1417, 598] on button "Add product" at bounding box center [1412, 611] width 94 height 26
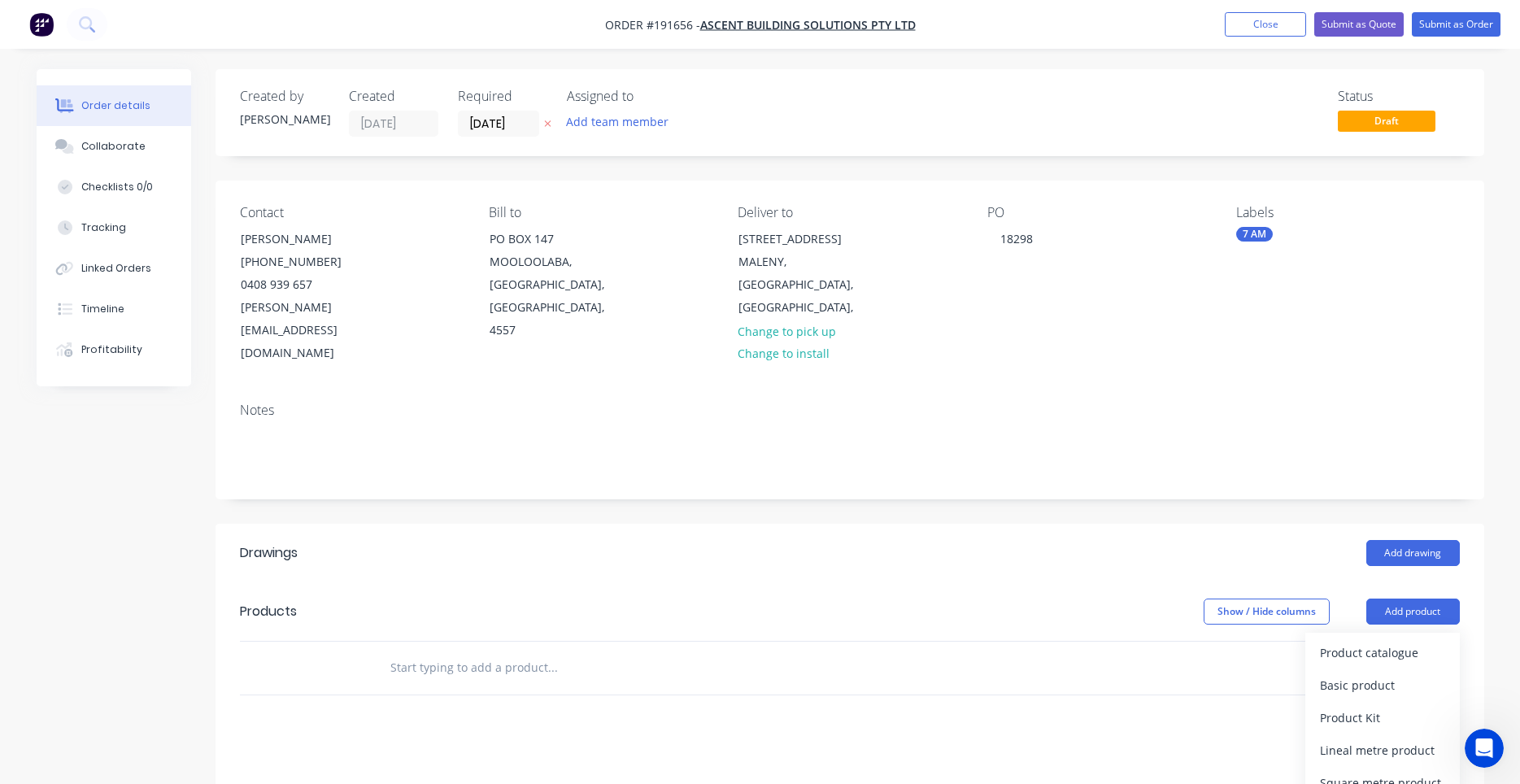
click at [548, 651] on input "text" at bounding box center [551, 668] width 325 height 32
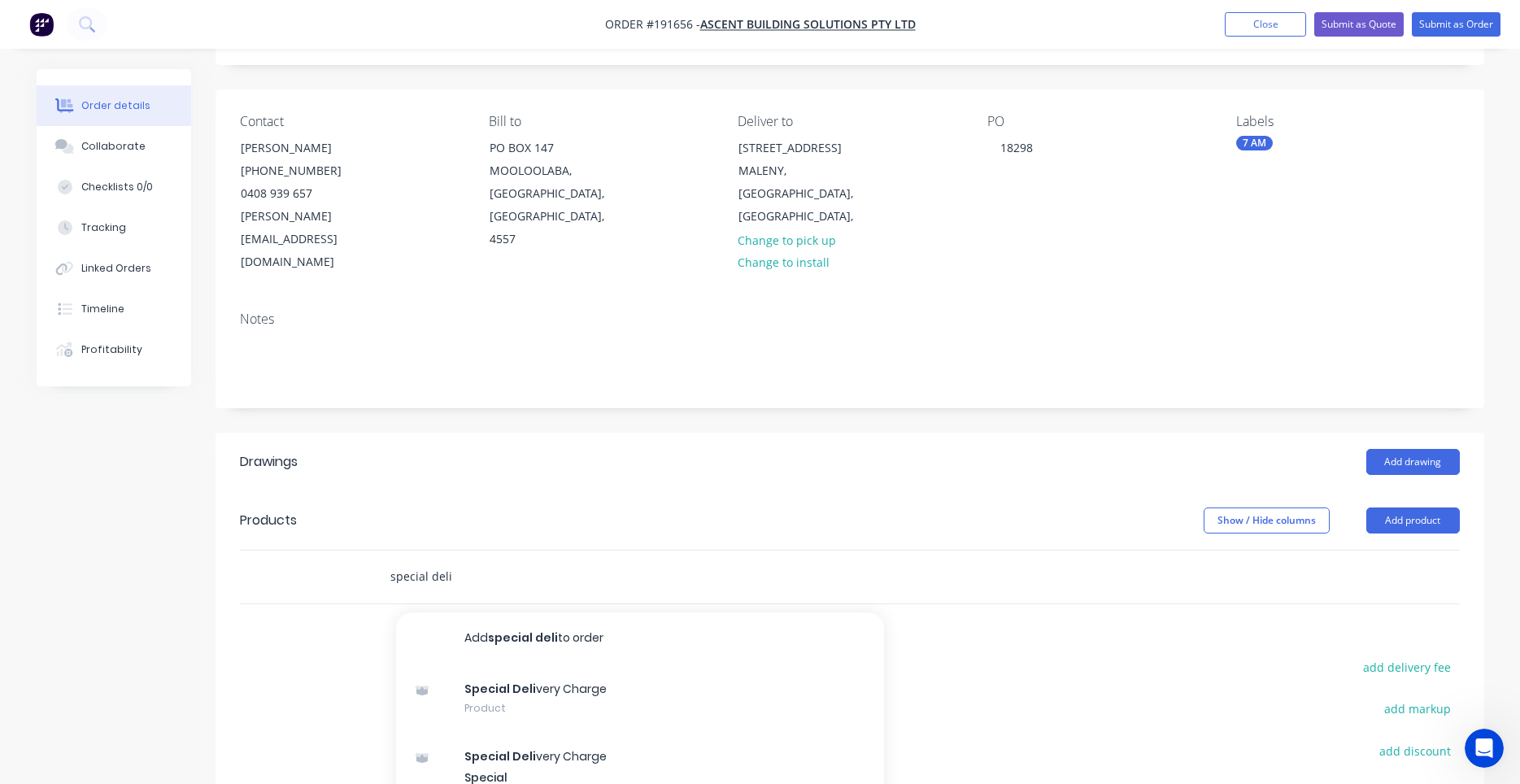
scroll to position [138, 0]
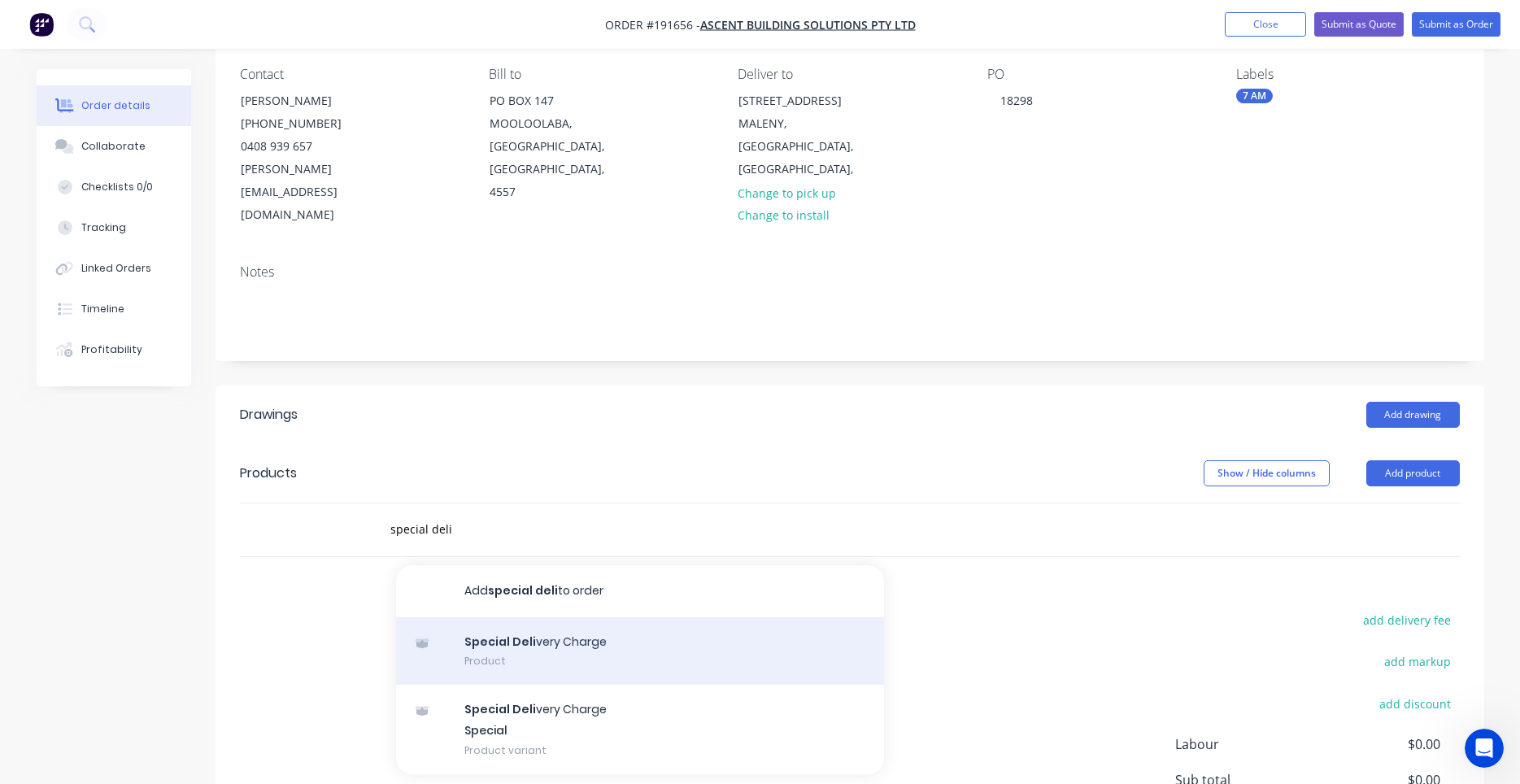
click at [590, 617] on div "Special Deli very Charge Product" at bounding box center [639, 651] width 488 height 68
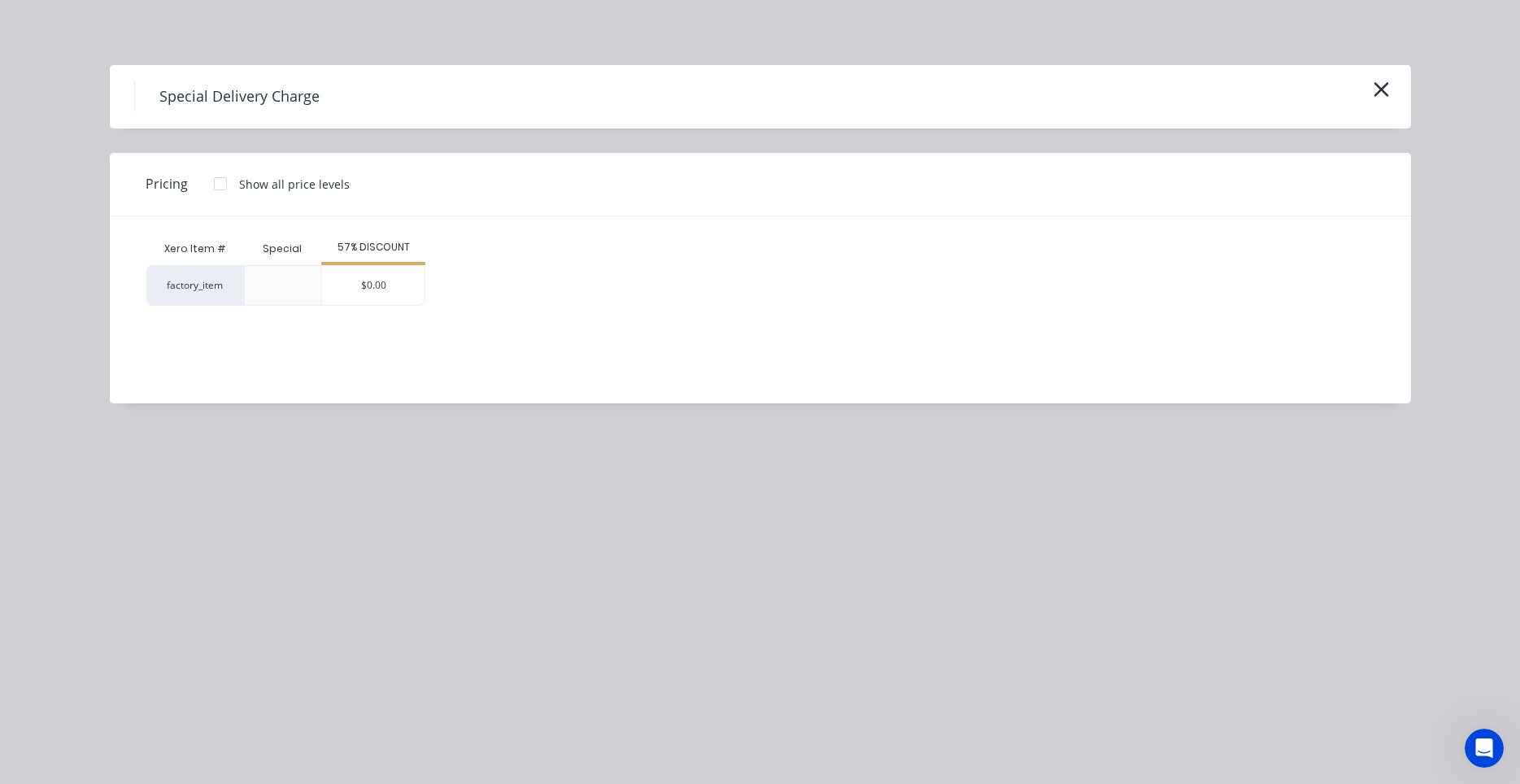
click at [296, 292] on div at bounding box center [283, 285] width 78 height 41
click at [368, 296] on div "$0.00" at bounding box center [373, 285] width 102 height 39
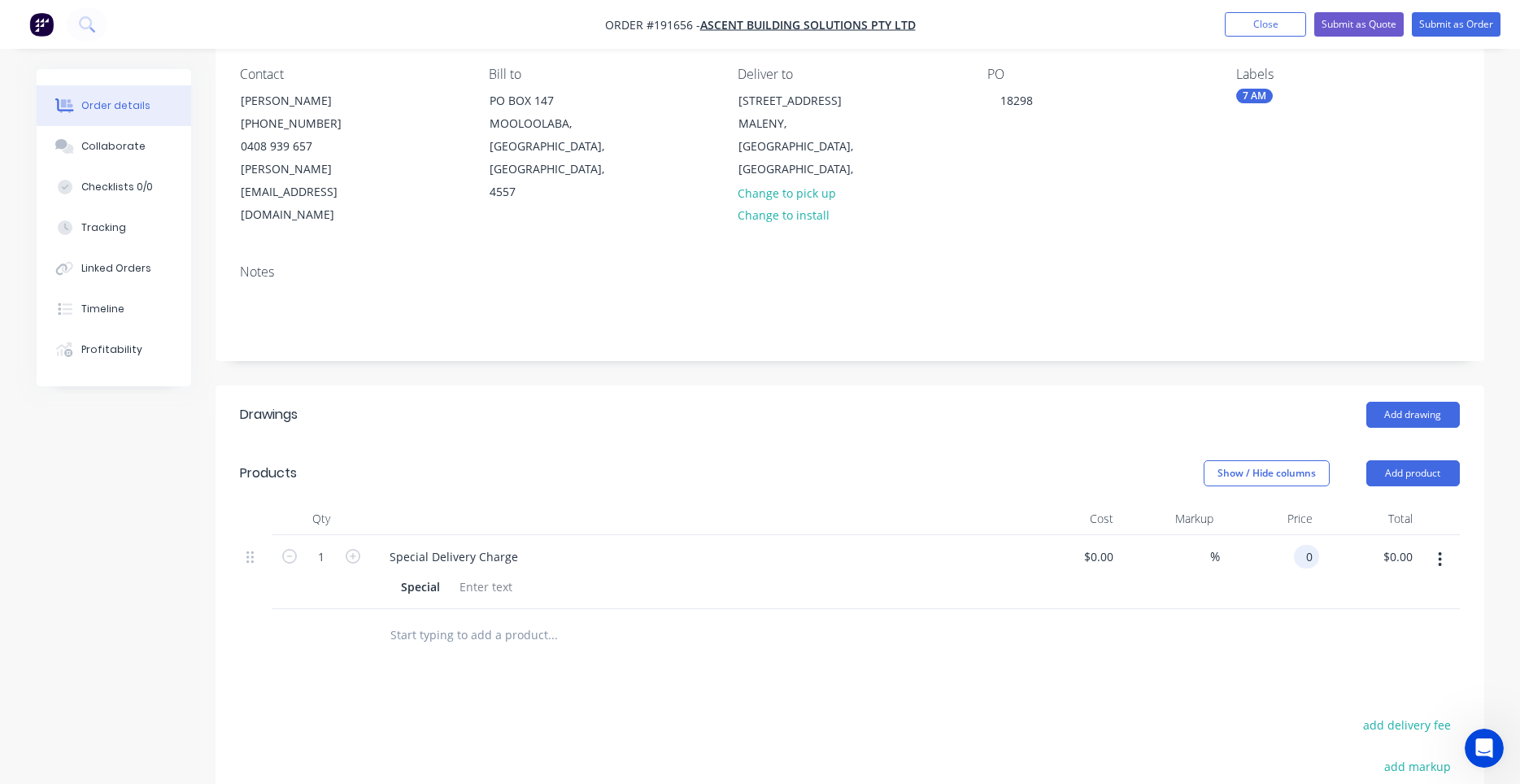
click at [1300, 544] on input "0" at bounding box center [1310, 556] width 19 height 24
drag, startPoint x: 1066, startPoint y: 555, endPoint x: 1015, endPoint y: 576, distance: 55.2
click at [1024, 535] on div "$0.00 $0.00" at bounding box center [1071, 572] width 100 height 74
click at [1152, 460] on div "Show / Hide columns Add product" at bounding box center [978, 472] width 960 height 26
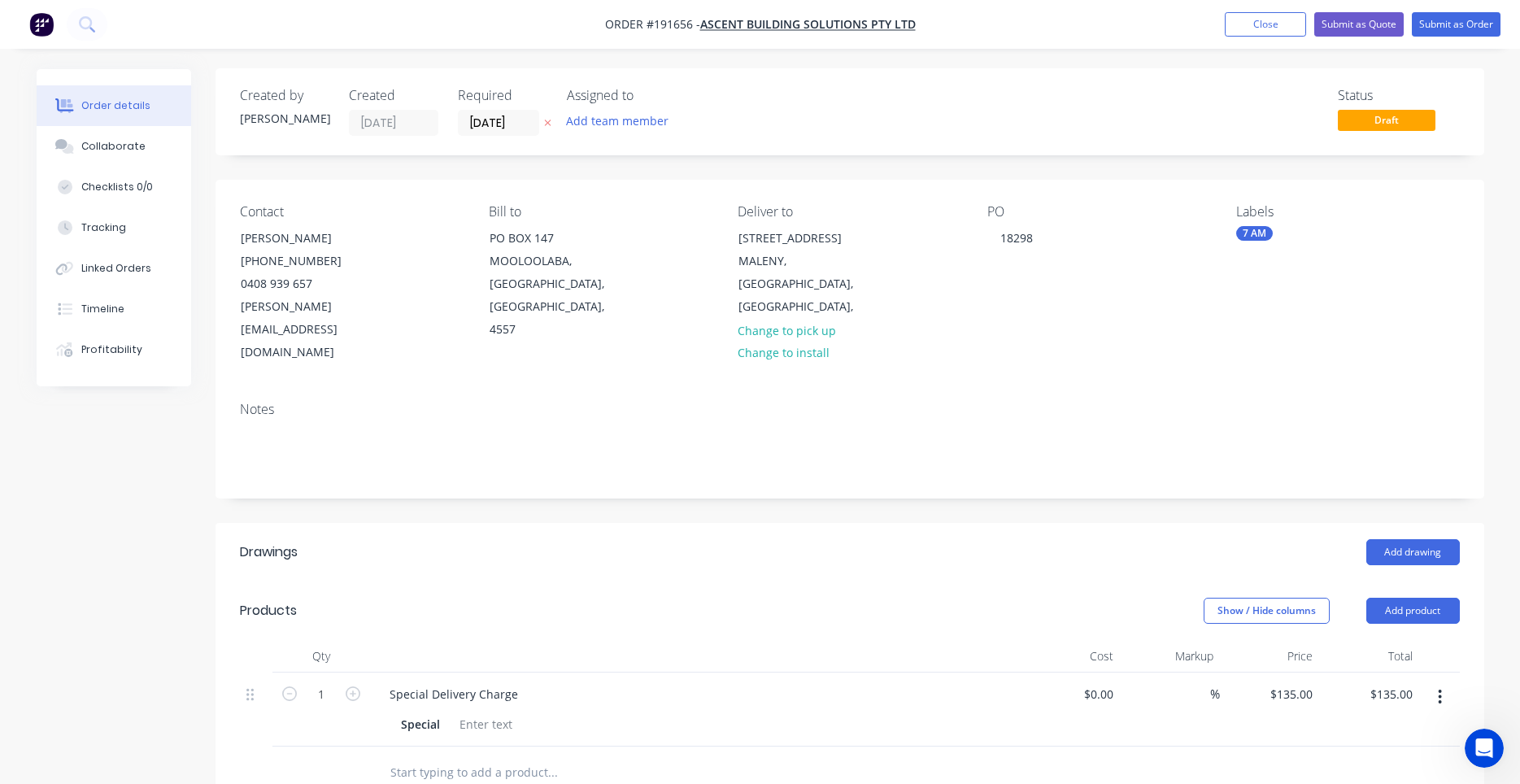
scroll to position [0, 0]
click at [774, 389] on div "Notes" at bounding box center [849, 443] width 1268 height 109
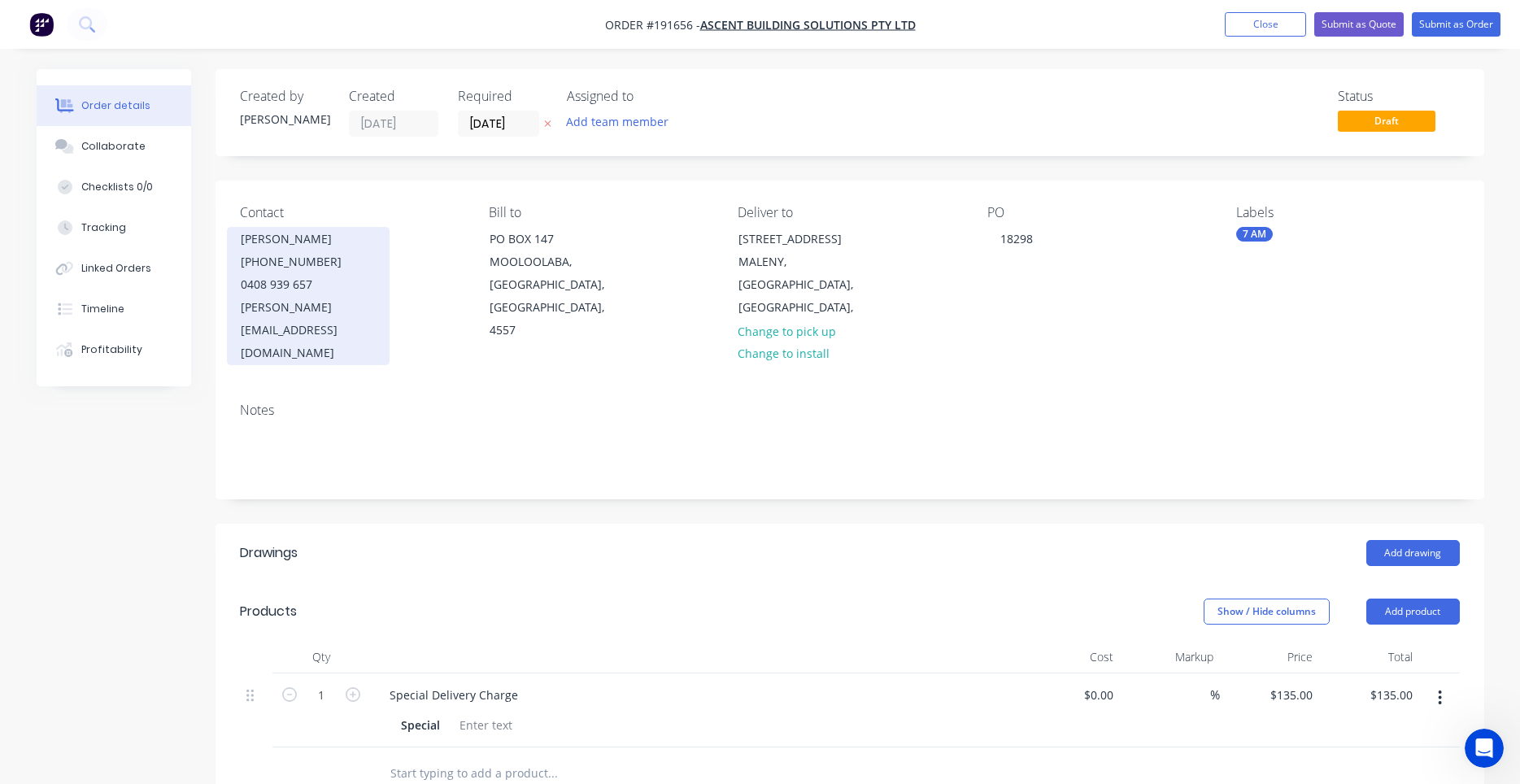
click at [327, 314] on div "ken@ascentonline.com.au" at bounding box center [308, 330] width 135 height 68
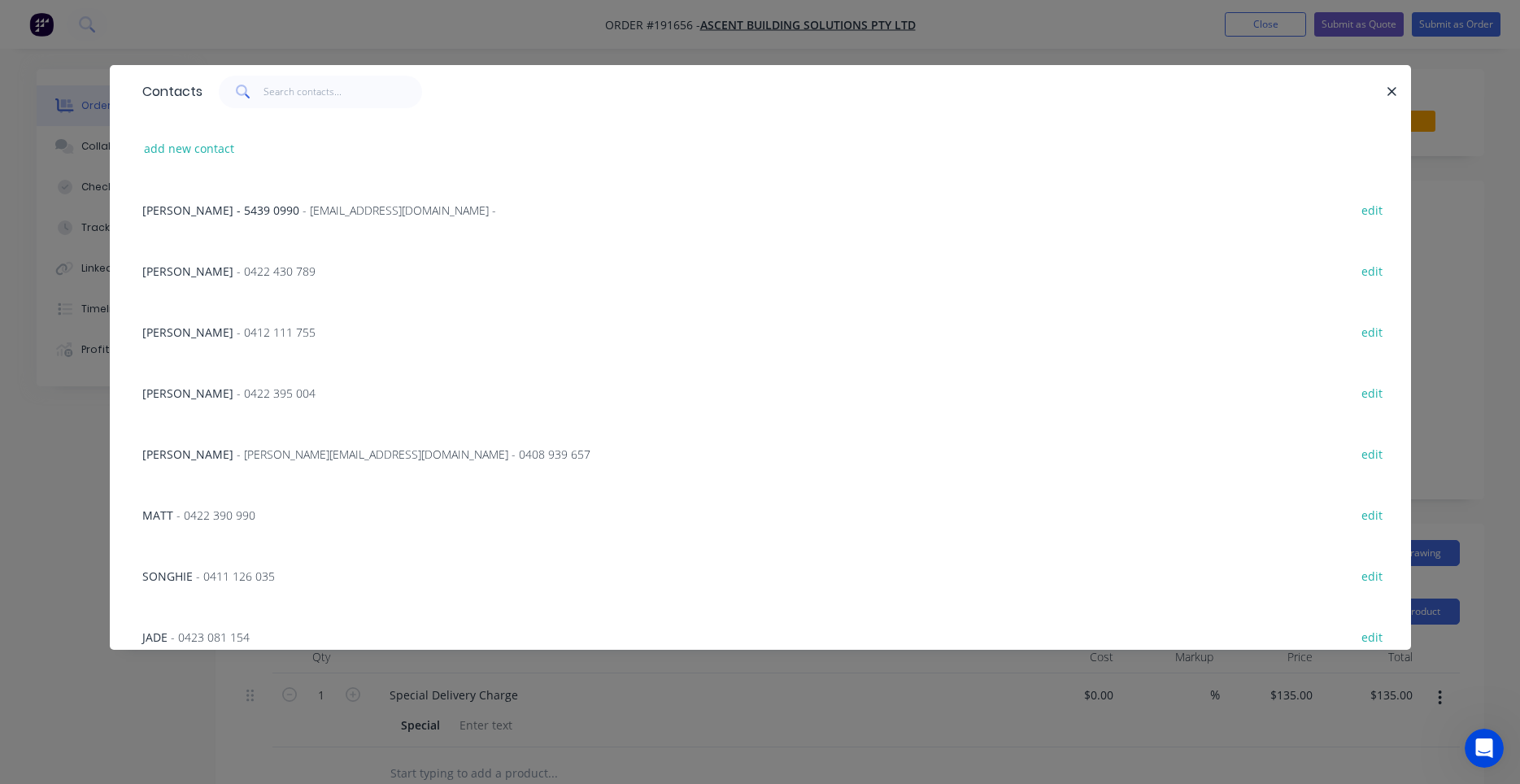
click at [240, 523] on div "MATT - 0422 390 990" at bounding box center [198, 515] width 113 height 17
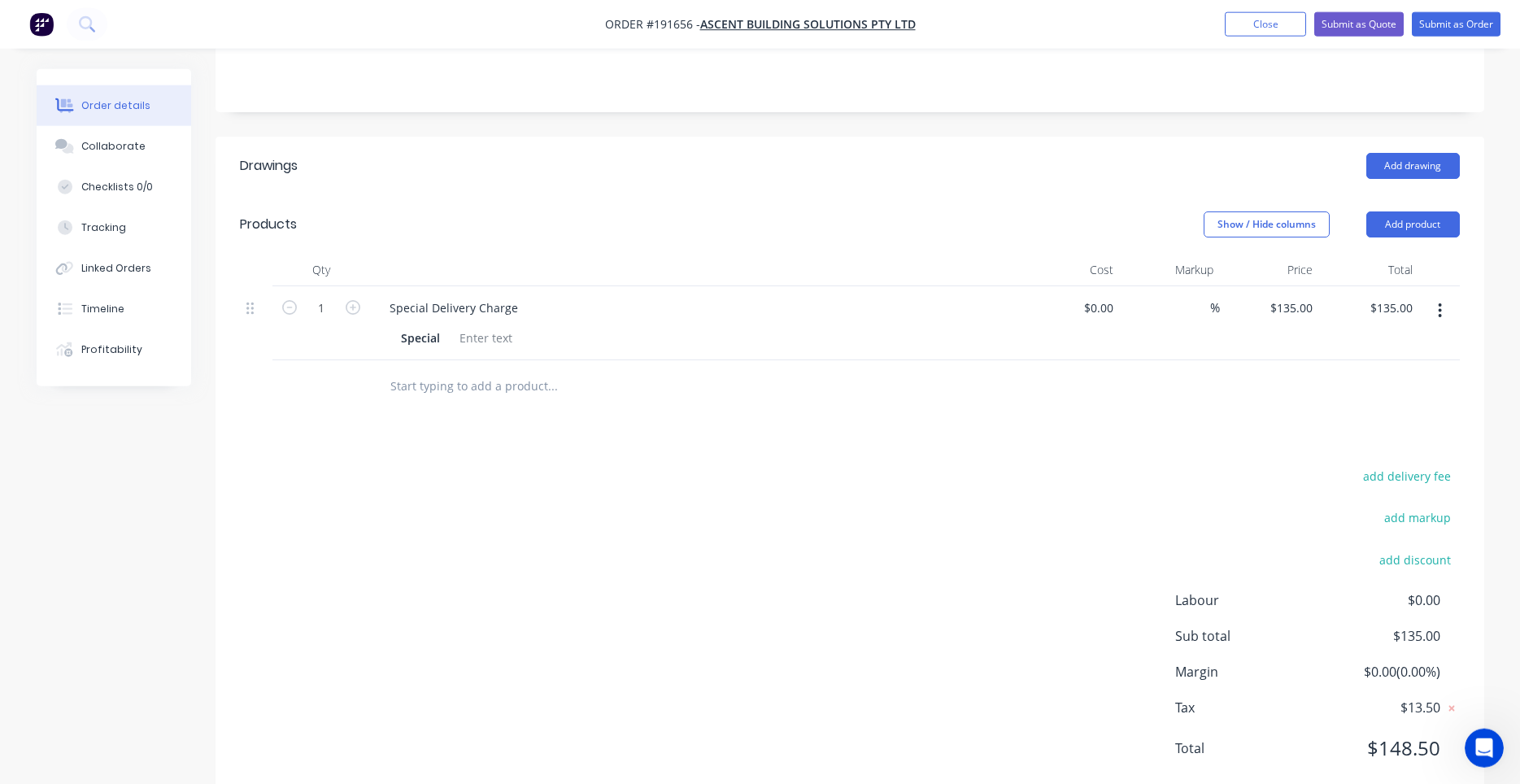
scroll to position [385, 0]
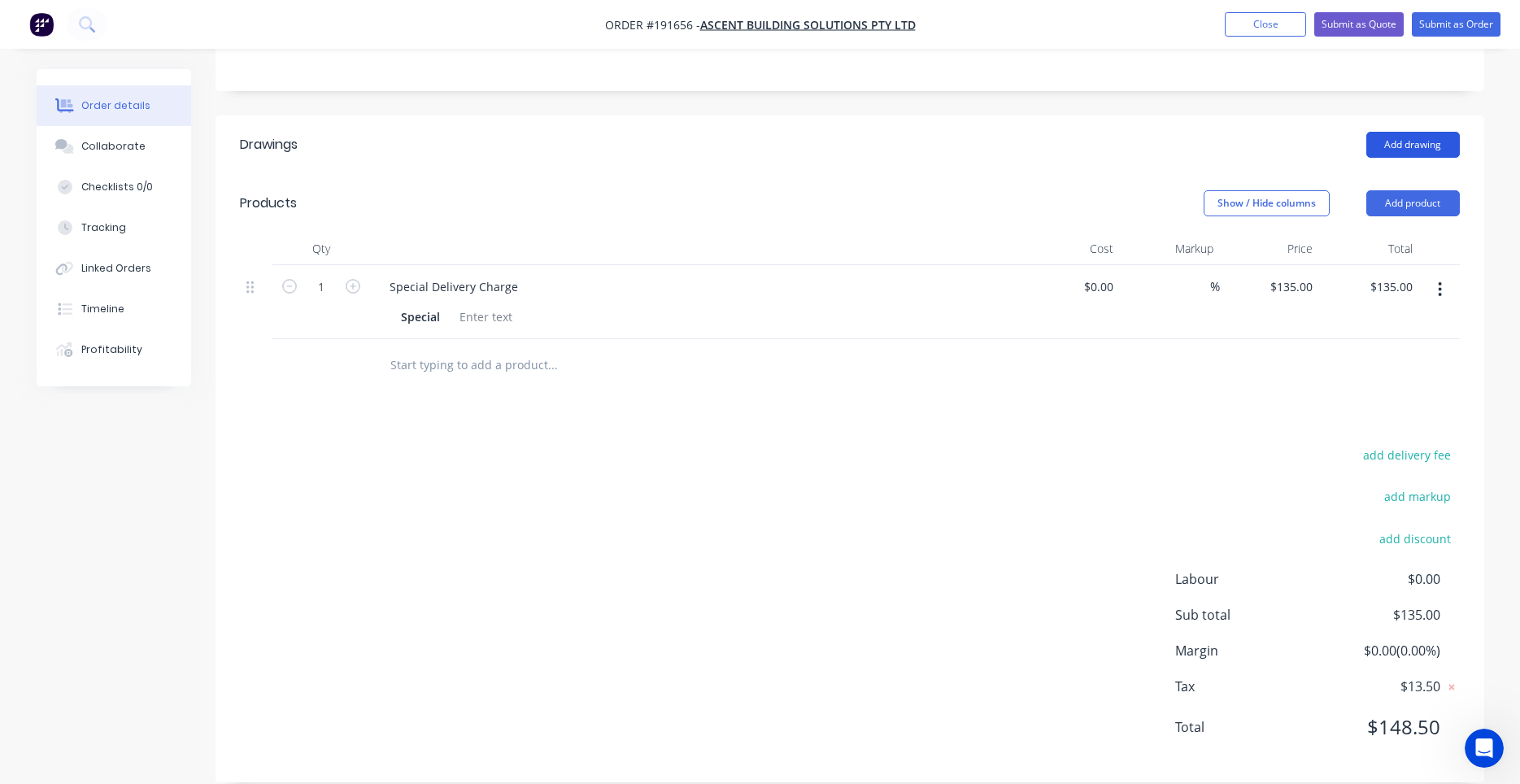
click at [1379, 132] on button "Add drawing" at bounding box center [1412, 144] width 94 height 26
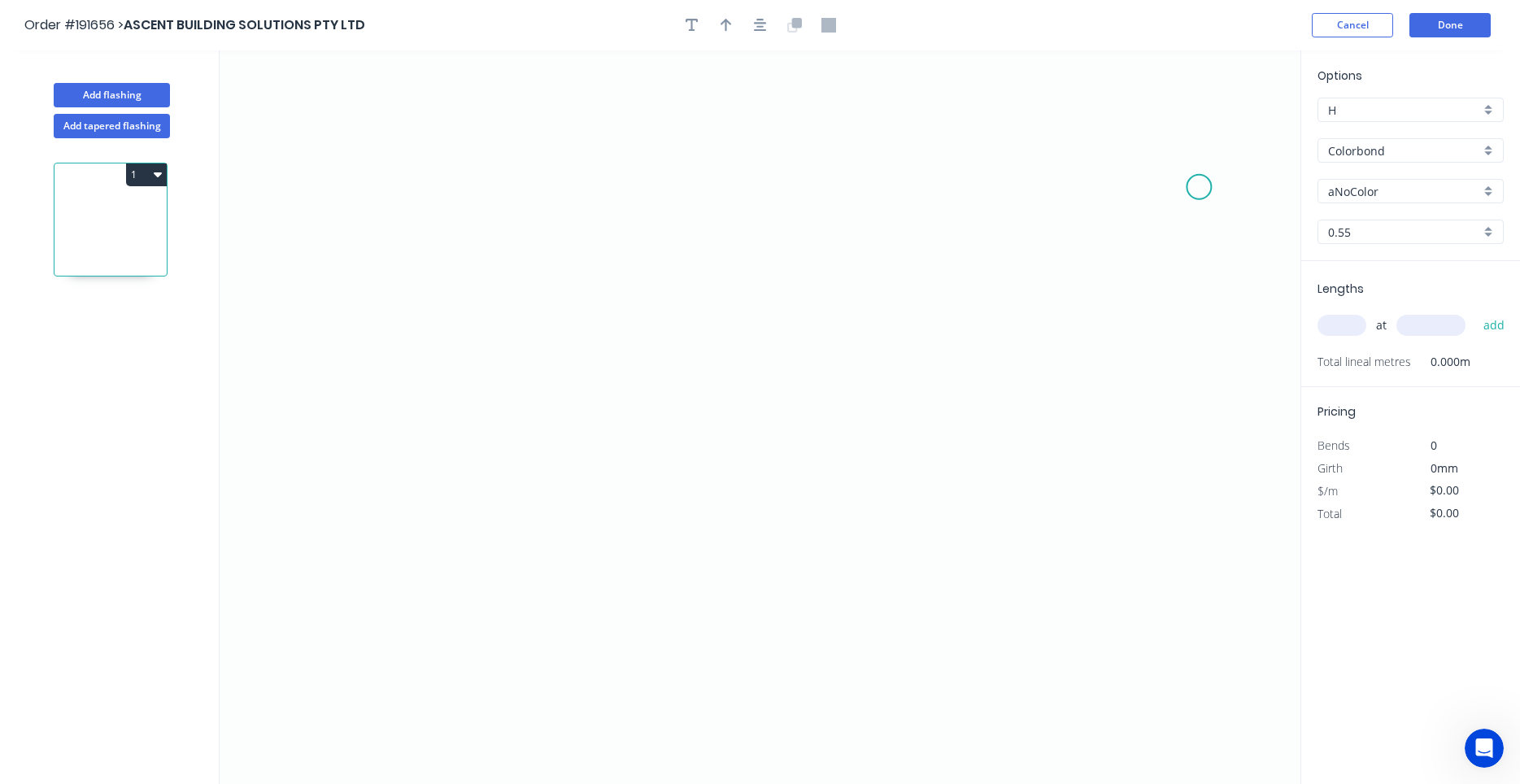
drag, startPoint x: 1216, startPoint y: 183, endPoint x: 1199, endPoint y: 187, distance: 17.5
click at [1394, 205] on div "Options H H Colorbond Colorbond Colorbond (Premium) Colorbond Coolmax Colorbond…" at bounding box center [1410, 163] width 219 height 194
click at [1396, 201] on div "aNoColor" at bounding box center [1410, 191] width 187 height 25
click at [1393, 187] on input "text" at bounding box center [1404, 191] width 152 height 17
click at [1393, 187] on input "aNoColor" at bounding box center [1404, 191] width 152 height 17
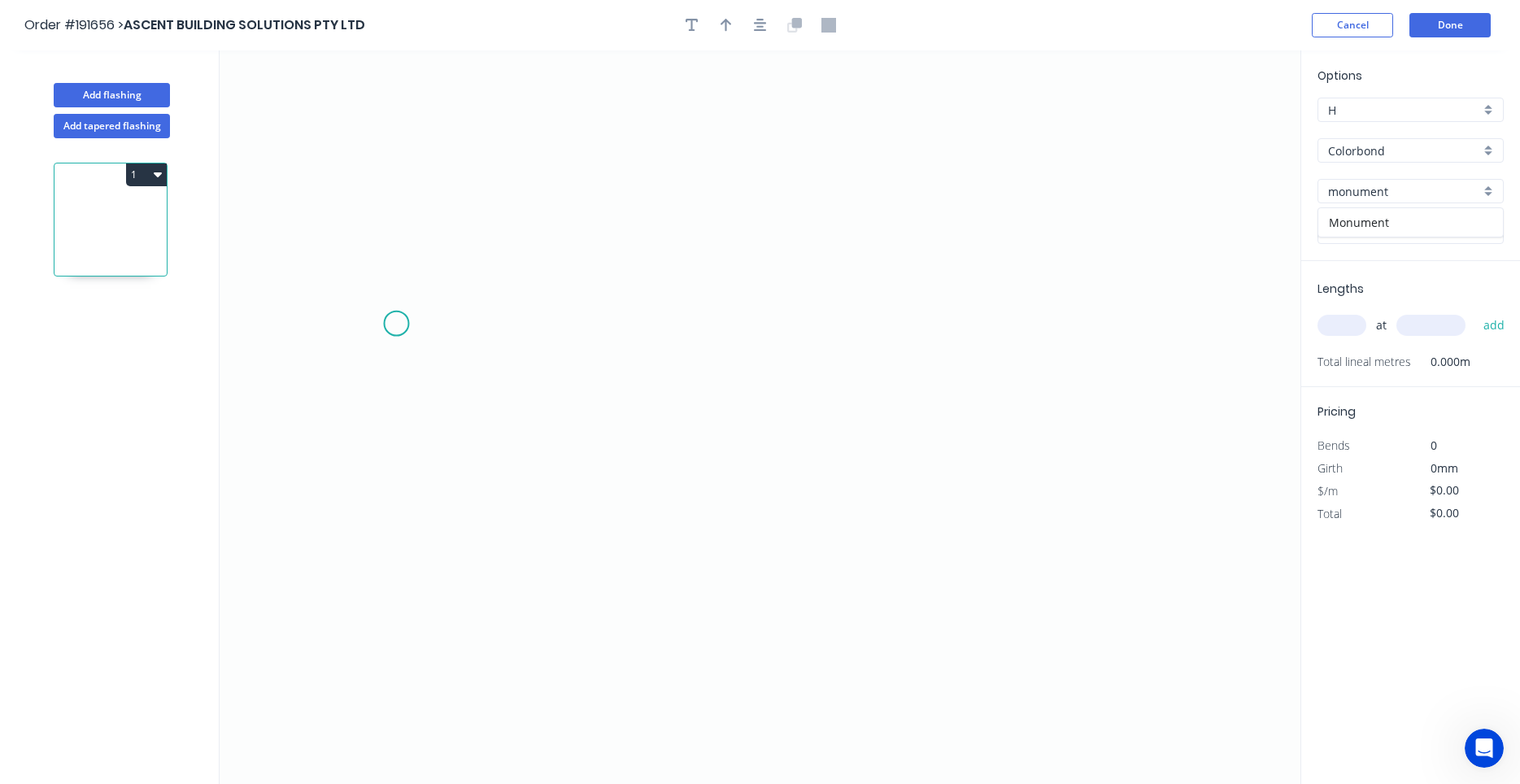
click at [395, 324] on icon "0" at bounding box center [760, 417] width 1081 height 733
drag, startPoint x: 505, startPoint y: 228, endPoint x: 514, endPoint y: 233, distance: 10.3
click at [477, 199] on icon at bounding box center [436, 260] width 82 height 124
click at [1060, 198] on icon "0 ?" at bounding box center [760, 417] width 1081 height 733
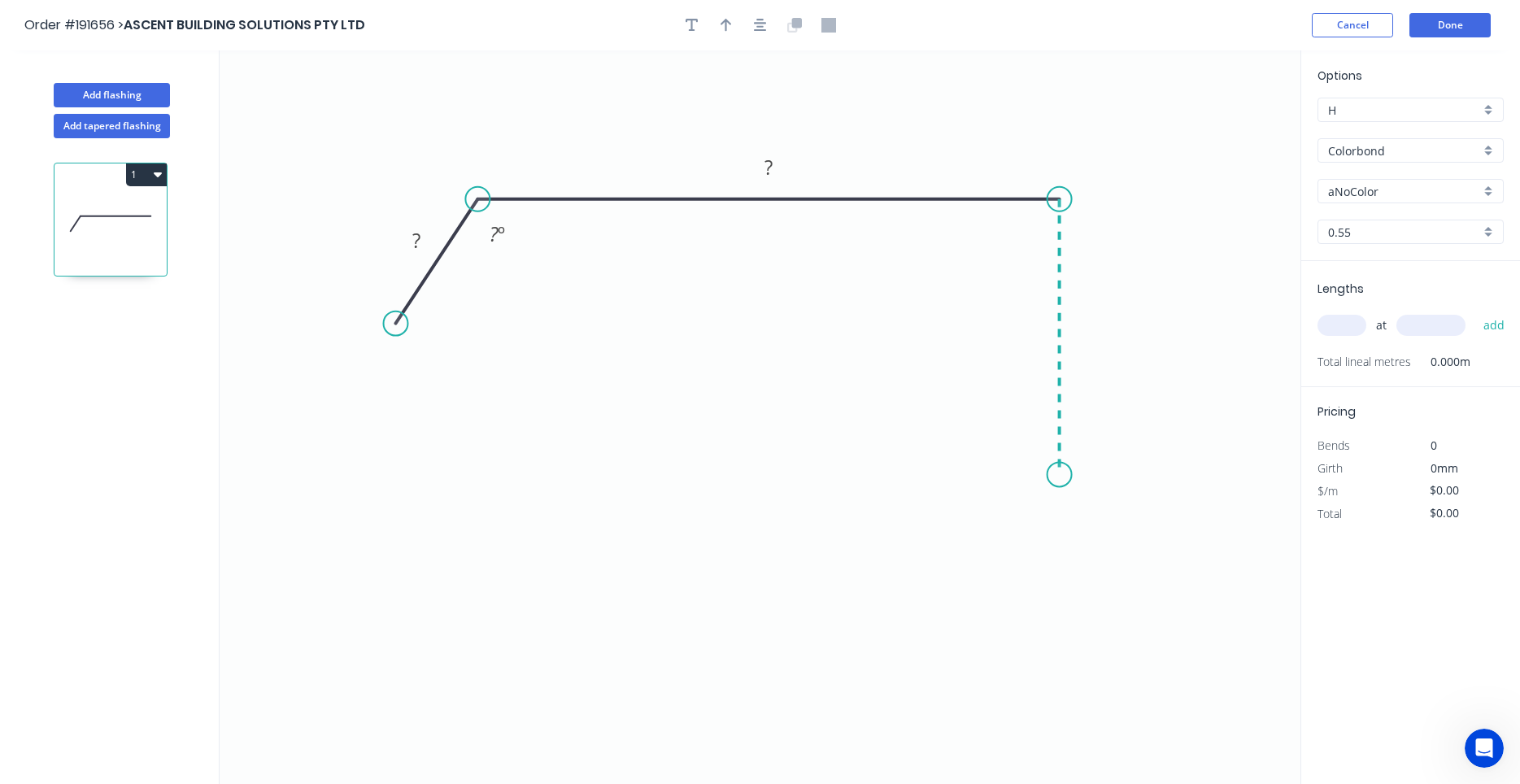
click at [1055, 474] on icon "0 ? ? ? º" at bounding box center [760, 417] width 1081 height 733
drag, startPoint x: 1049, startPoint y: 479, endPoint x: 986, endPoint y: 486, distance: 63.4
click at [921, 470] on icon "0 ? ? ? ? º" at bounding box center [760, 417] width 1081 height 733
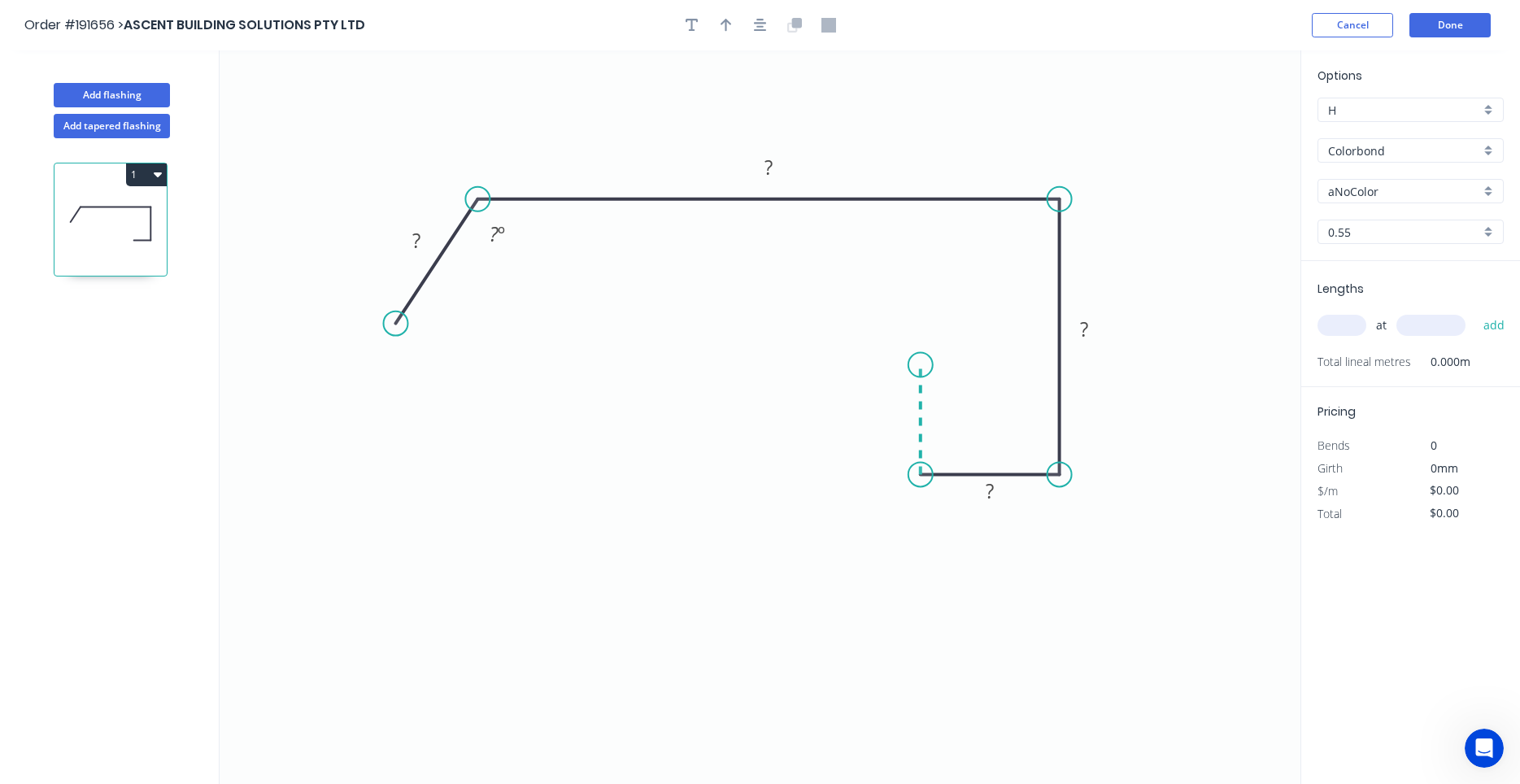
click at [924, 365] on icon "0 ? ? ? ? ? º" at bounding box center [760, 417] width 1081 height 733
click at [798, 371] on icon "0 ? ? ? ? ? ? º" at bounding box center [760, 417] width 1081 height 733
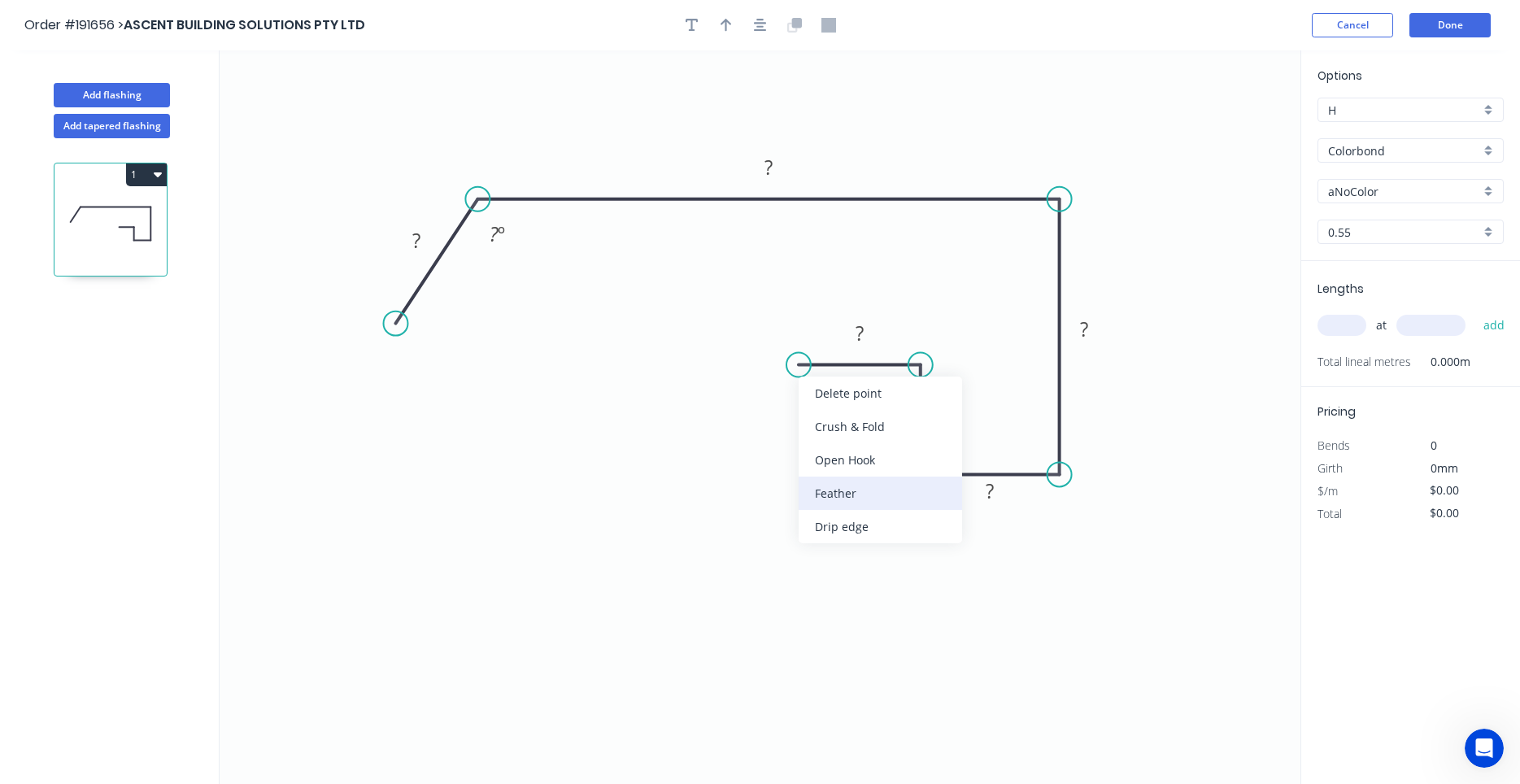
click at [819, 490] on div "Feather" at bounding box center [880, 492] width 164 height 33
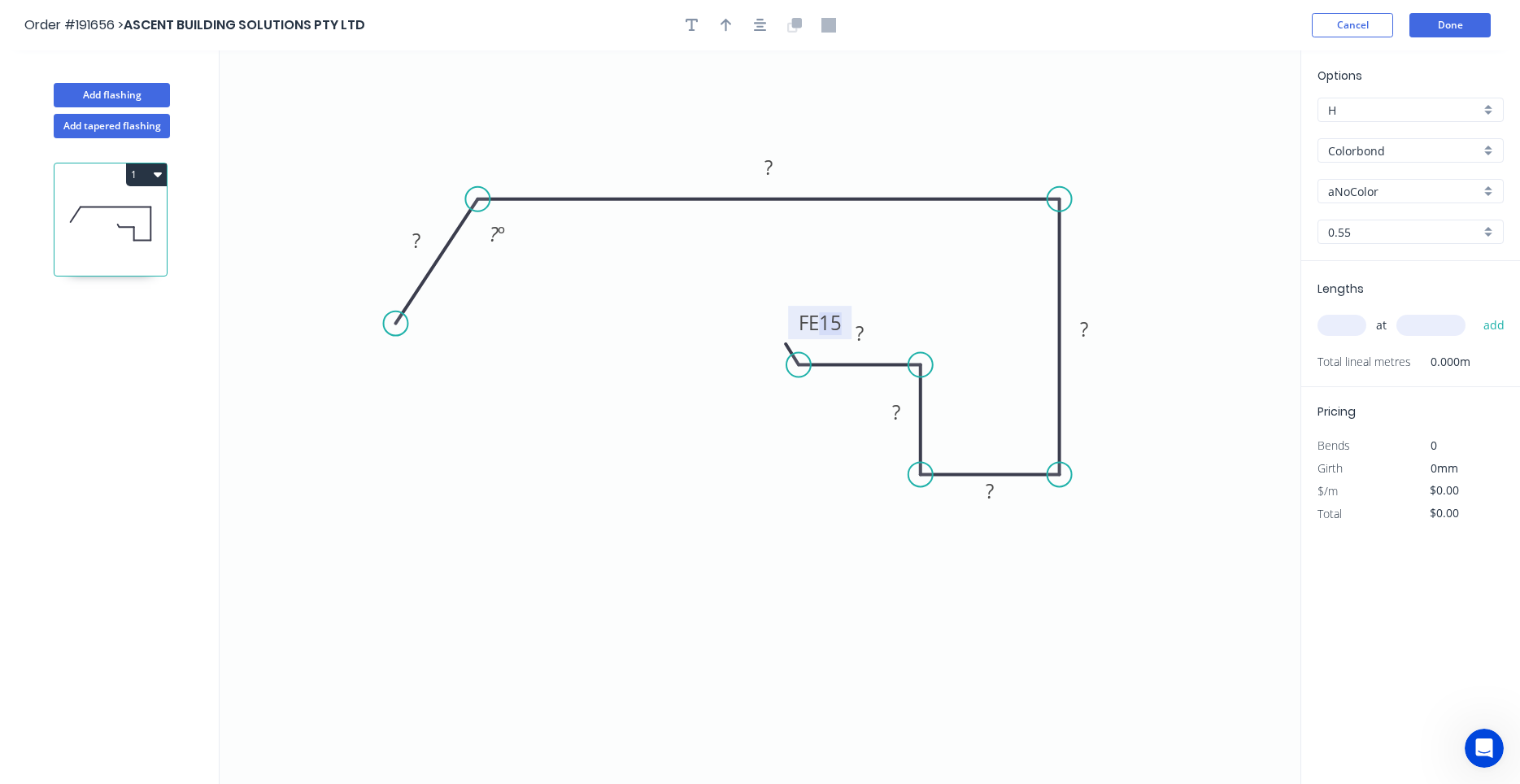
click at [830, 323] on tspan "15" at bounding box center [831, 322] width 23 height 27
drag, startPoint x: 742, startPoint y: 344, endPoint x: 734, endPoint y: 347, distance: 8.5
click at [734, 347] on rect at bounding box center [763, 332] width 63 height 33
drag, startPoint x: 764, startPoint y: 347, endPoint x: 757, endPoint y: 359, distance: 13.9
click at [757, 359] on icon "0 ? ? ? ? ? FE 15 ? ? º" at bounding box center [760, 417] width 1081 height 733
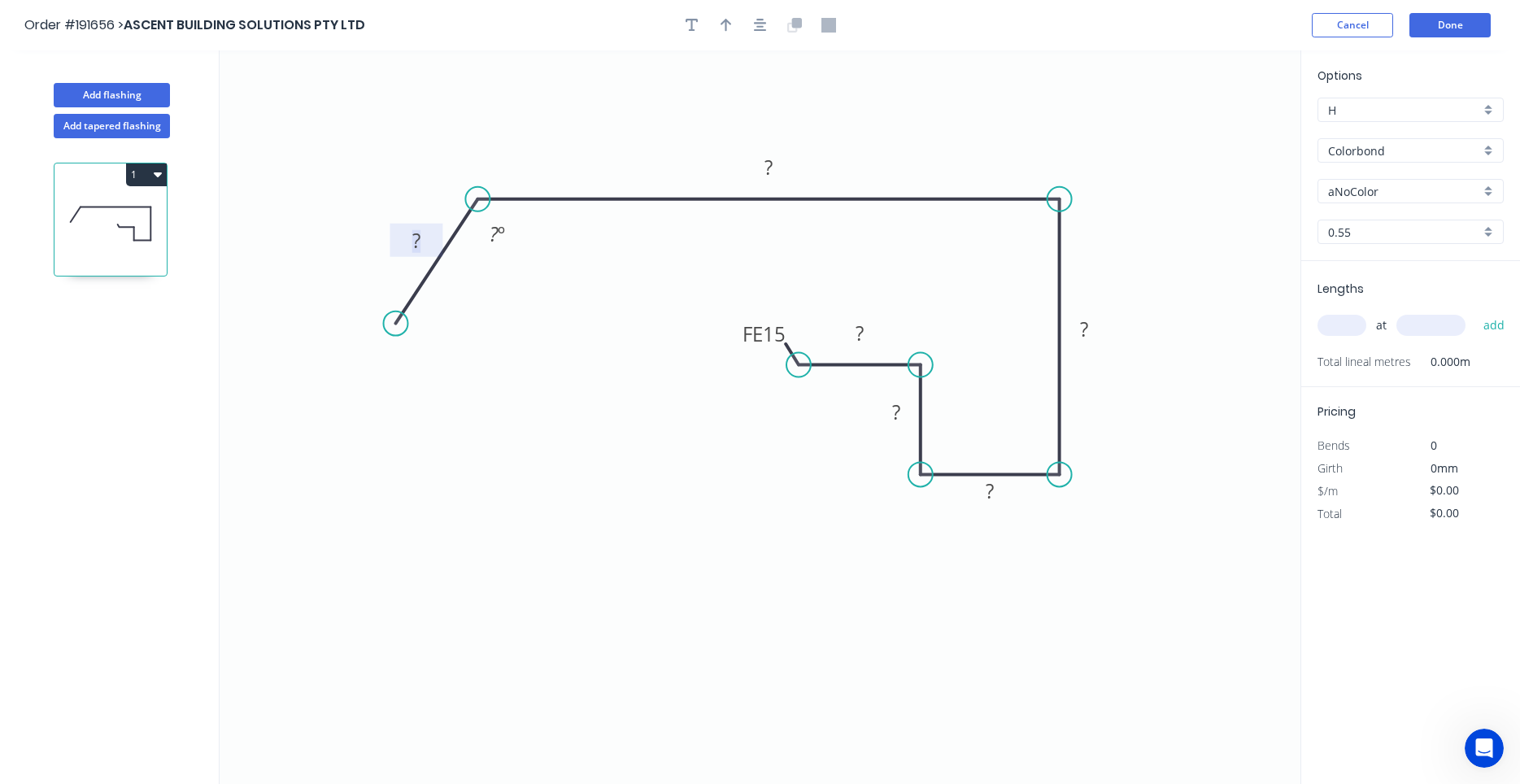
click at [418, 241] on tspan "?" at bounding box center [416, 241] width 9 height 27
click at [1340, 315] on input "text" at bounding box center [1342, 325] width 49 height 21
click at [1475, 312] on button "add" at bounding box center [1493, 325] width 38 height 27
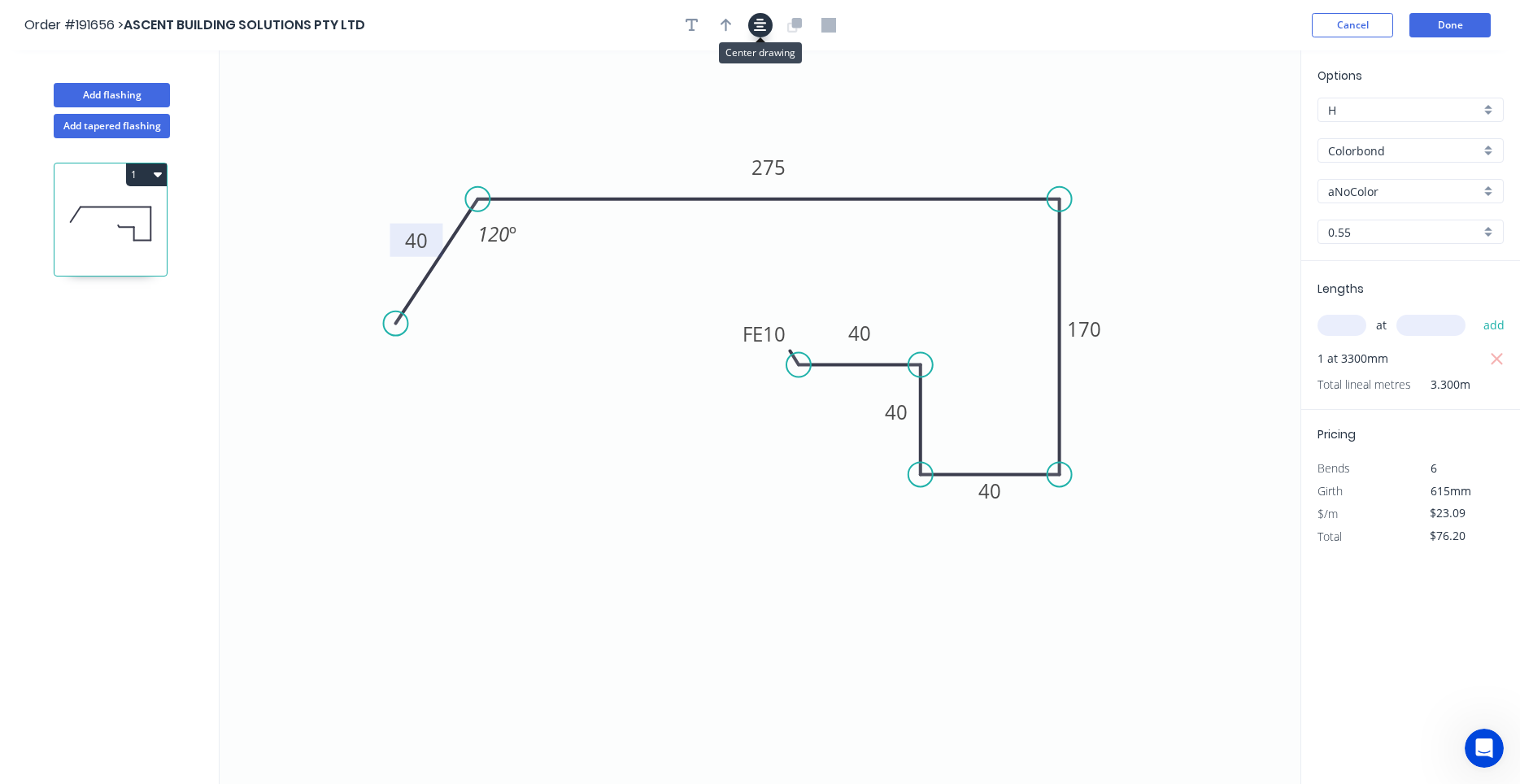
click at [753, 23] on button "button" at bounding box center [760, 26] width 25 height 25
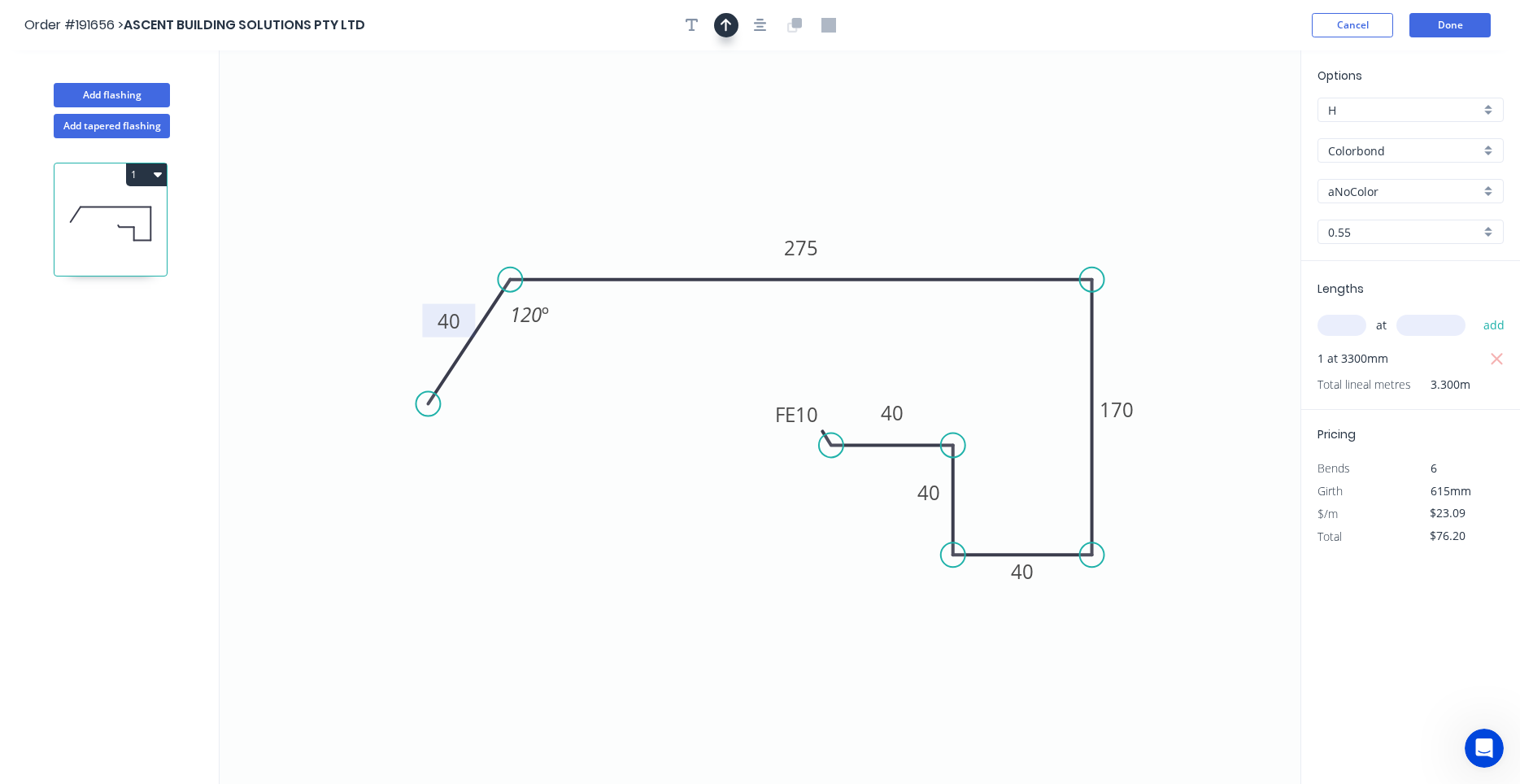
click at [727, 34] on button "button" at bounding box center [726, 26] width 25 height 25
click at [1224, 125] on icon at bounding box center [1217, 113] width 14 height 52
drag, startPoint x: 1219, startPoint y: 125, endPoint x: 1049, endPoint y: 221, distance: 195.2
click at [1049, 221] on icon at bounding box center [1063, 207] width 47 height 47
click at [169, 180] on div "1" at bounding box center [112, 475] width 214 height 675
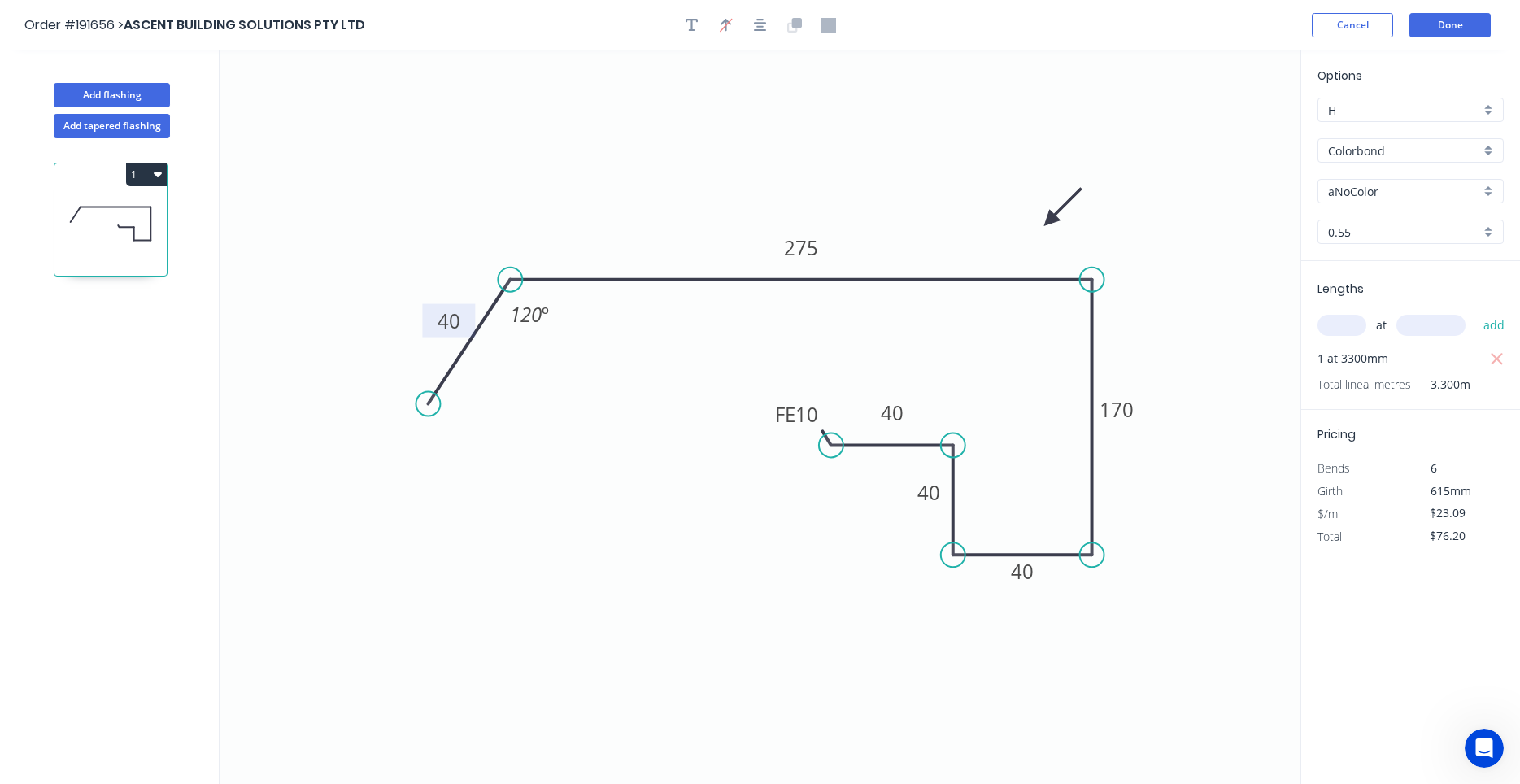
click at [158, 178] on icon "button" at bounding box center [157, 174] width 9 height 13
click at [158, 220] on button "Duplicate" at bounding box center [89, 214] width 154 height 32
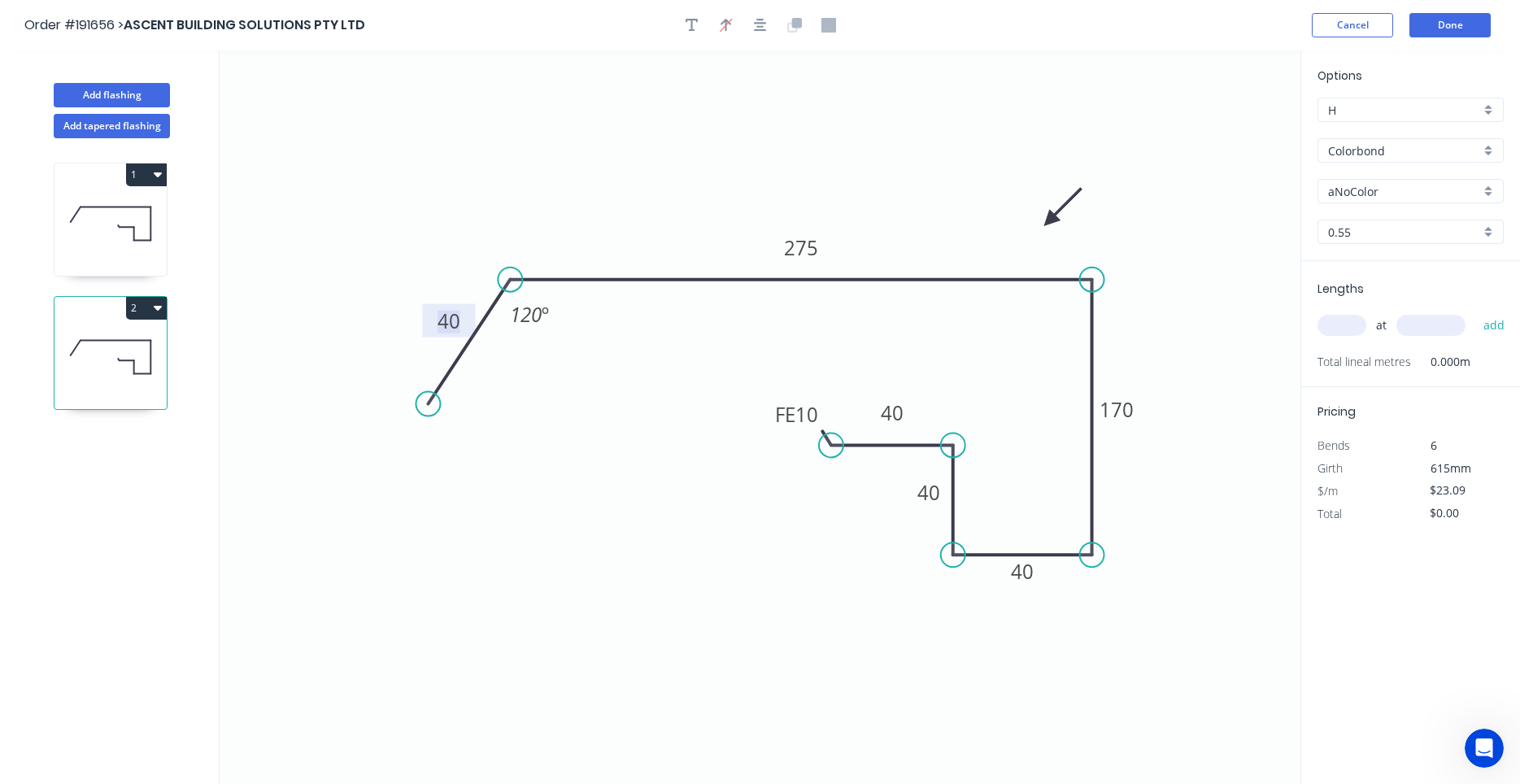
click at [446, 330] on tspan "40" at bounding box center [449, 321] width 23 height 27
click at [137, 250] on icon at bounding box center [111, 223] width 112 height 104
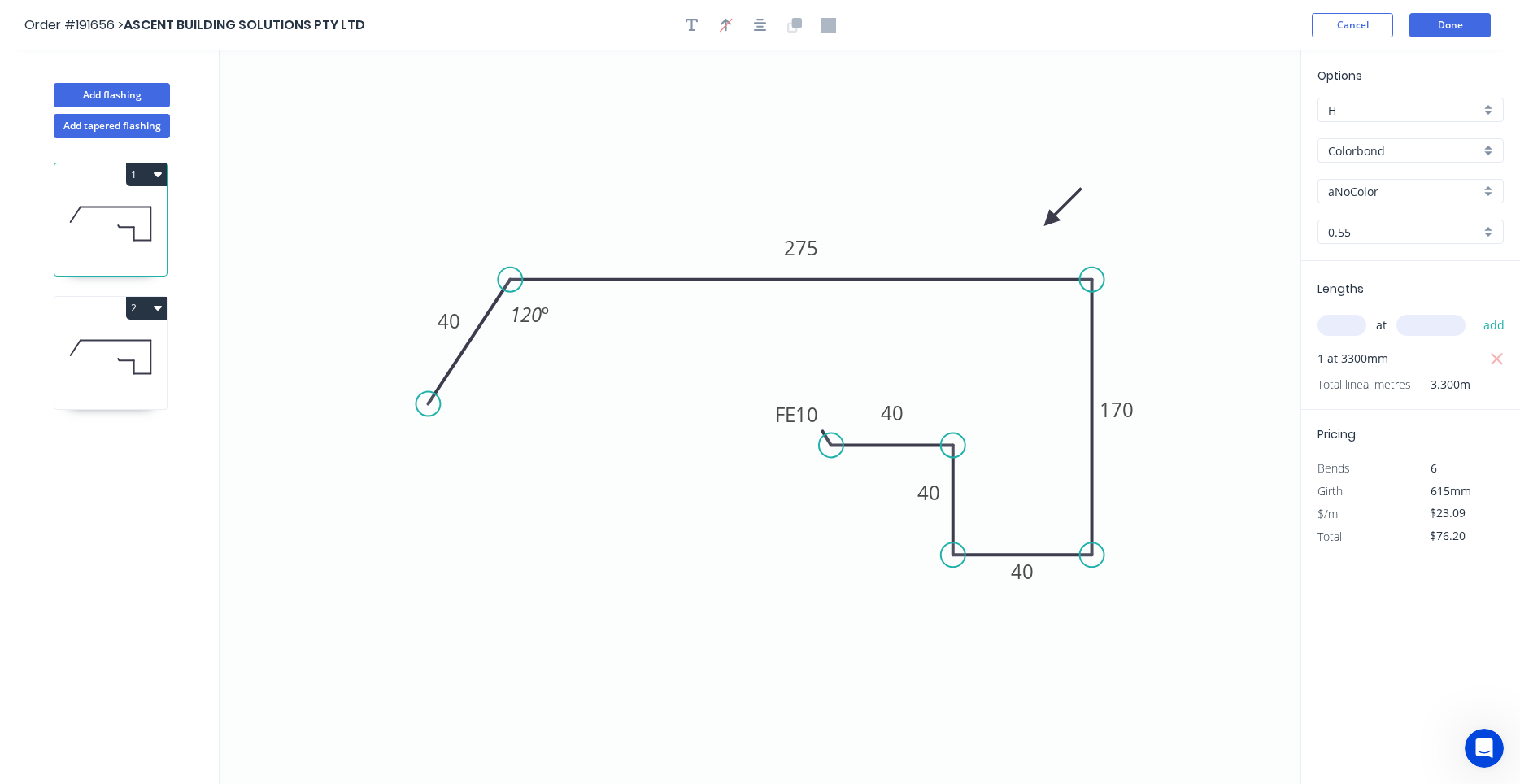
click at [1337, 195] on input "aNoColor" at bounding box center [1404, 191] width 152 height 17
click at [1371, 220] on div "Monument" at bounding box center [1410, 223] width 185 height 28
click at [131, 359] on icon at bounding box center [111, 357] width 112 height 104
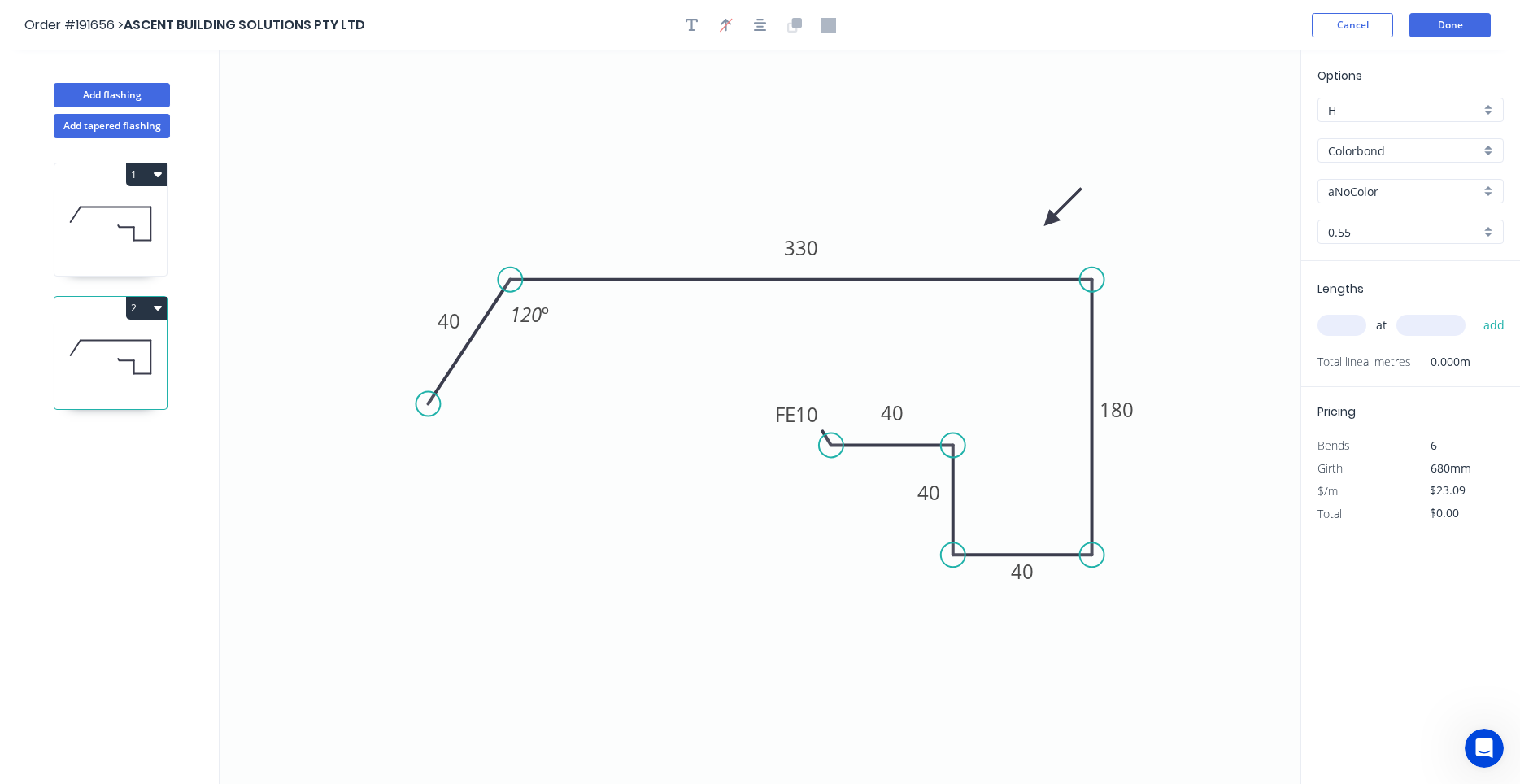
click at [1383, 188] on input "aNoColor" at bounding box center [1404, 191] width 152 height 17
click at [1392, 211] on div "Monument" at bounding box center [1410, 223] width 185 height 28
click at [1346, 339] on div "at add" at bounding box center [1412, 325] width 189 height 27
click at [1350, 327] on input "text" at bounding box center [1342, 325] width 49 height 21
click at [1475, 312] on button "add" at bounding box center [1493, 325] width 38 height 27
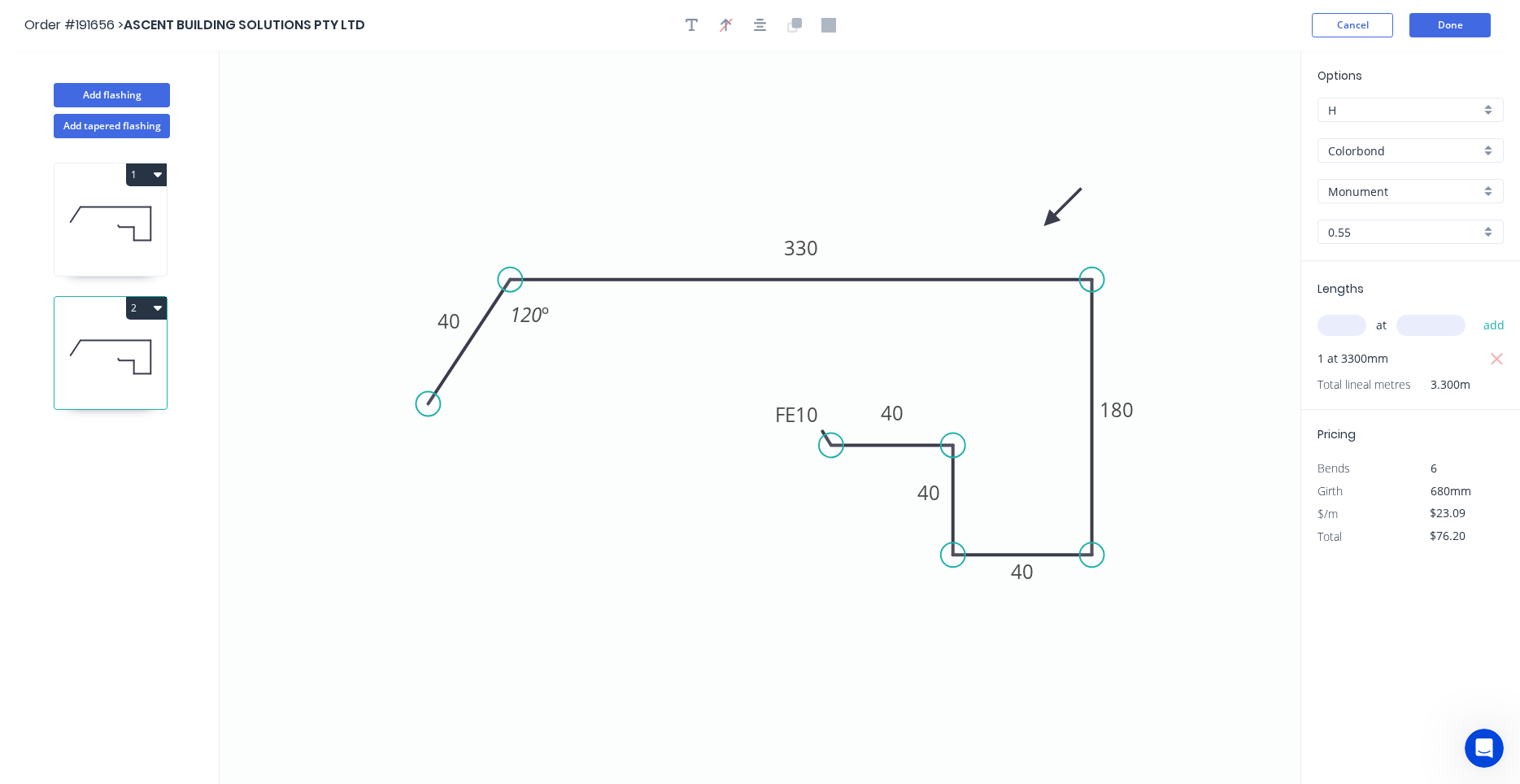
click at [108, 227] on icon at bounding box center [111, 223] width 112 height 104
click at [89, 346] on icon at bounding box center [111, 357] width 112 height 104
click at [92, 245] on icon at bounding box center [111, 223] width 112 height 104
click at [103, 347] on icon at bounding box center [111, 357] width 112 height 104
click at [153, 98] on button "Add flashing" at bounding box center [112, 96] width 116 height 25
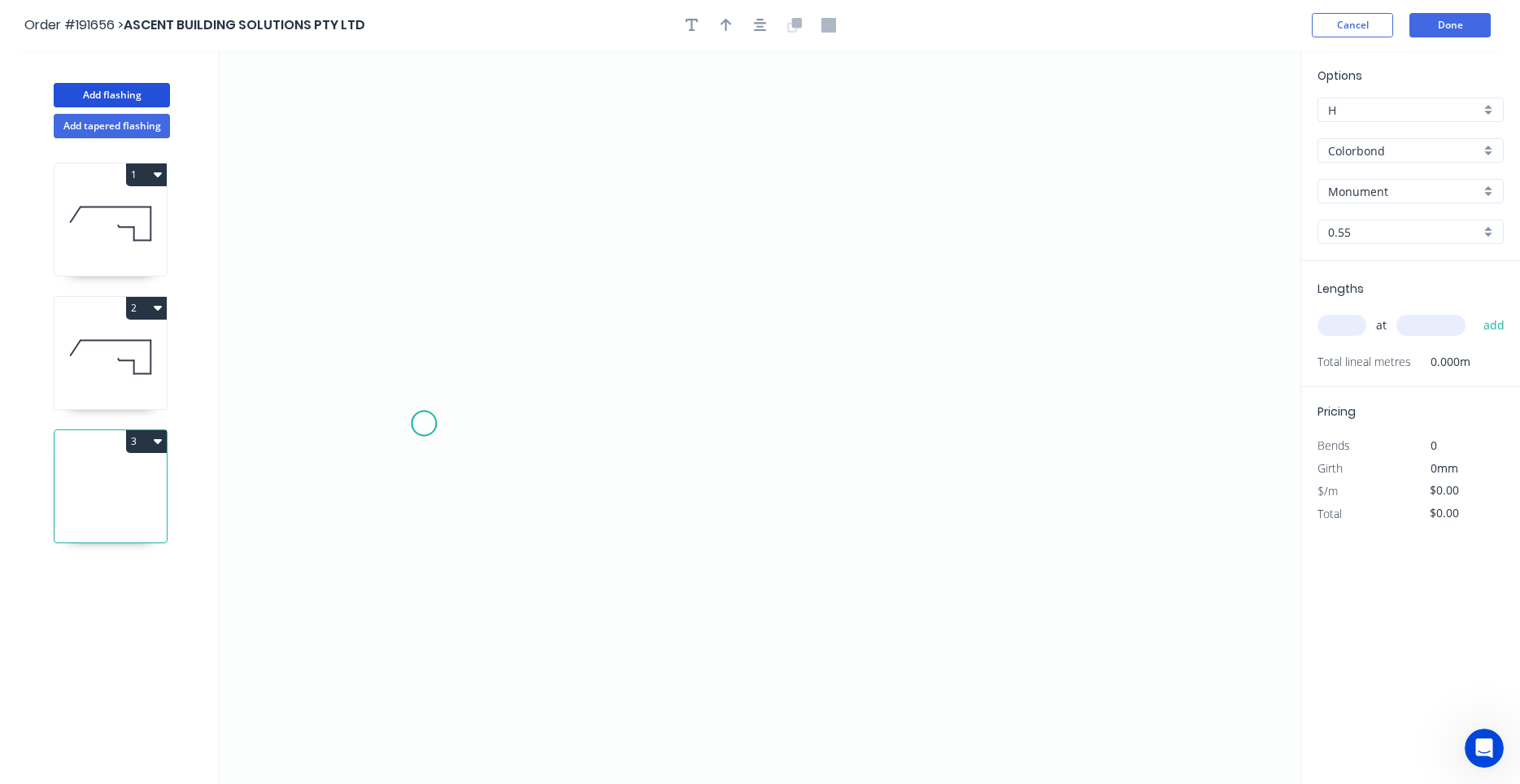
click at [423, 423] on icon "0" at bounding box center [760, 417] width 1081 height 733
click at [508, 294] on icon at bounding box center [465, 359] width 83 height 130
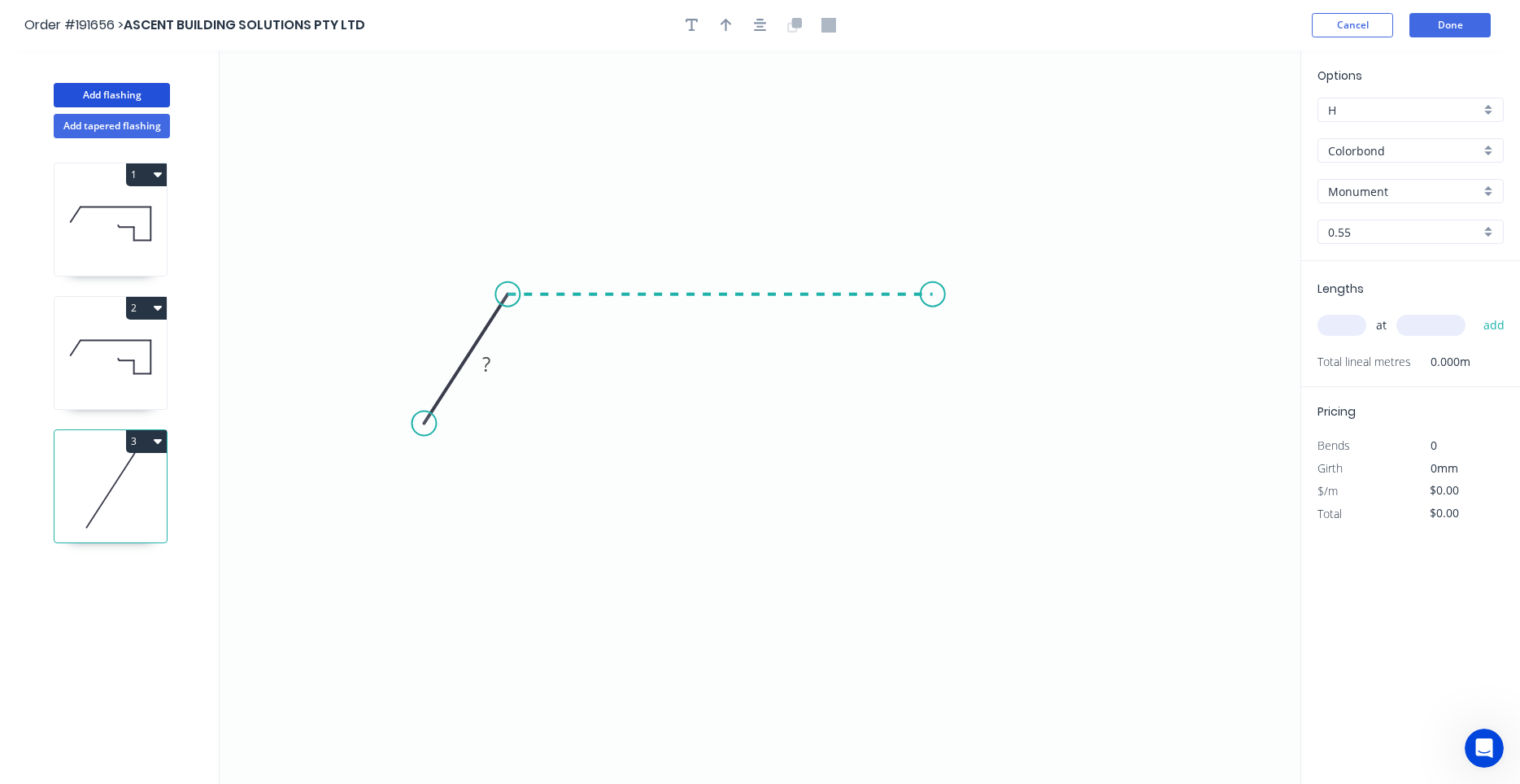
click at [933, 296] on icon "0 ?" at bounding box center [760, 417] width 1081 height 733
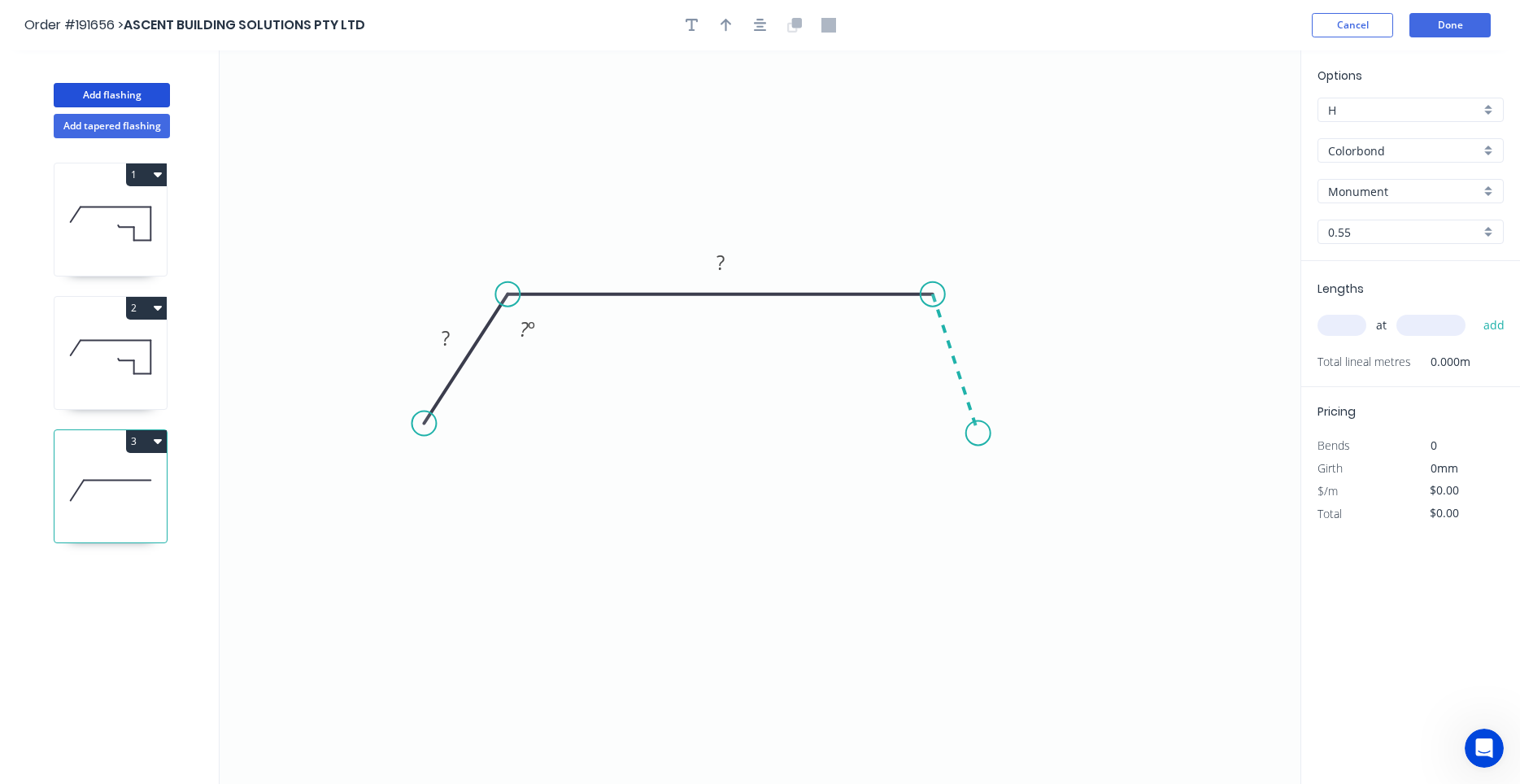
click at [978, 434] on icon "0 ? ? ? º" at bounding box center [760, 417] width 1081 height 733
click at [978, 434] on circle at bounding box center [978, 433] width 25 height 25
click at [984, 440] on circle at bounding box center [982, 437] width 25 height 25
click at [984, 440] on circle at bounding box center [984, 440] width 25 height 25
click at [975, 361] on rect at bounding box center [981, 353] width 32 height 23
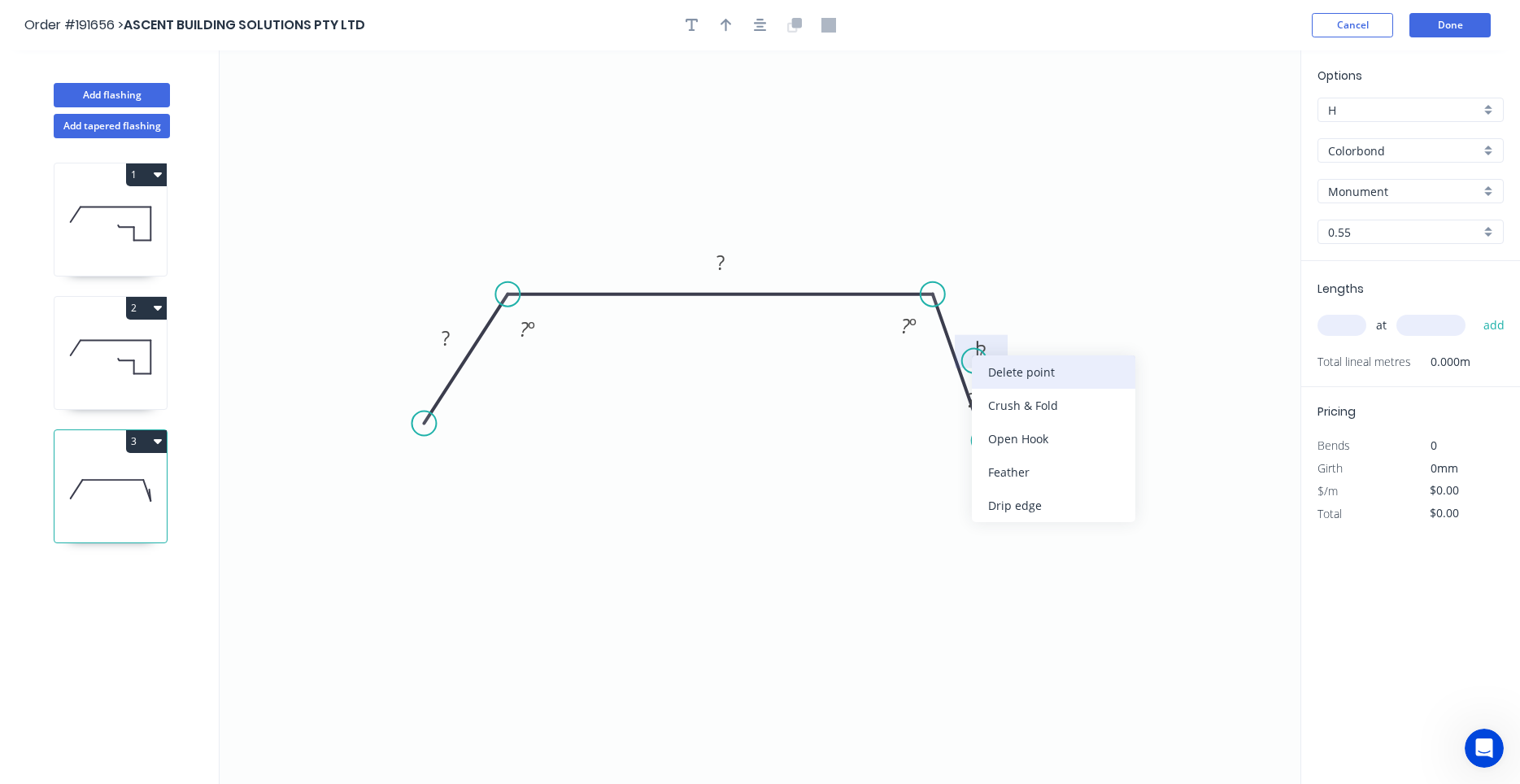
click at [976, 365] on div "Delete point" at bounding box center [1053, 371] width 164 height 33
click at [979, 350] on tspan "?" at bounding box center [981, 351] width 9 height 27
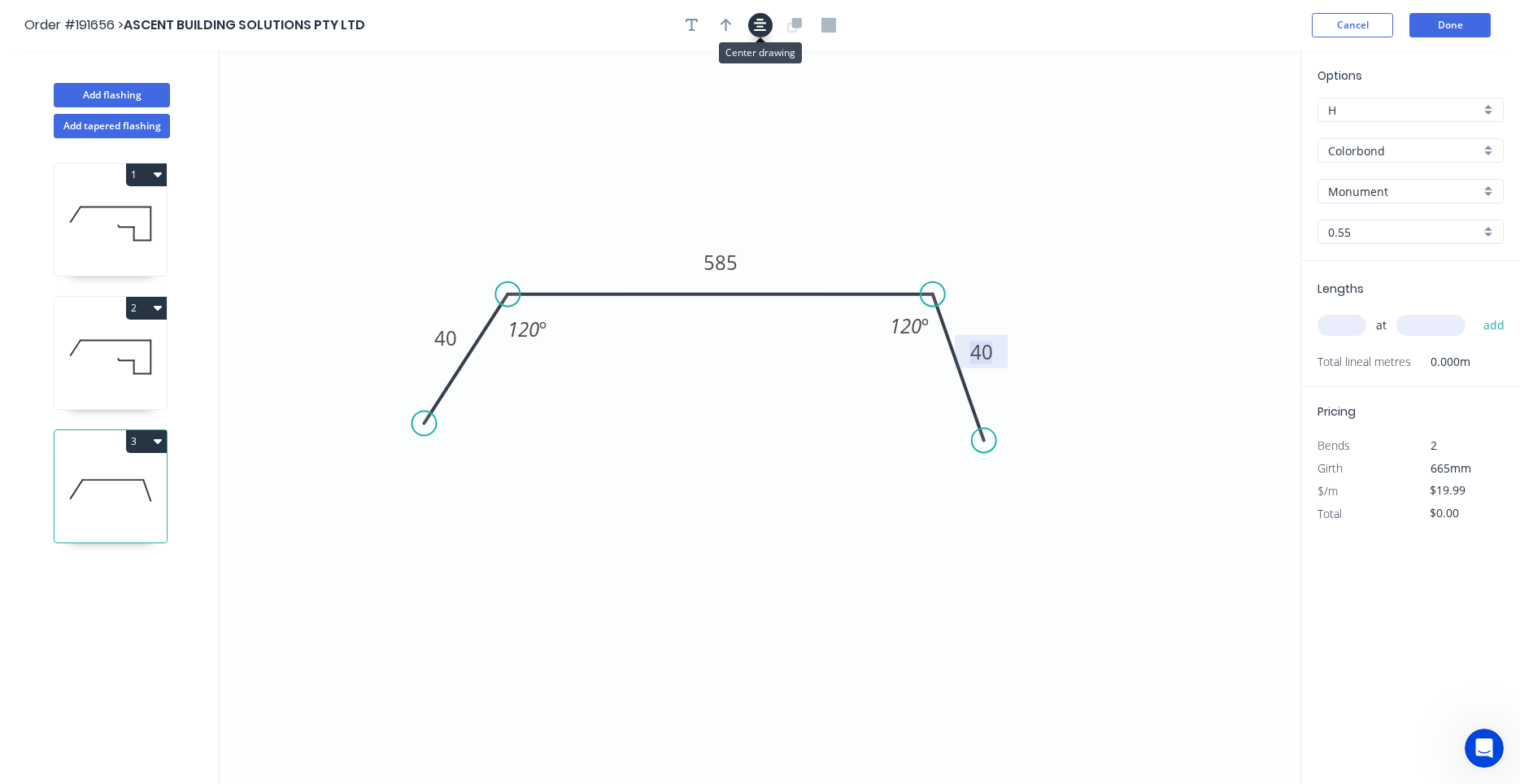
click at [768, 20] on button "button" at bounding box center [760, 26] width 25 height 25
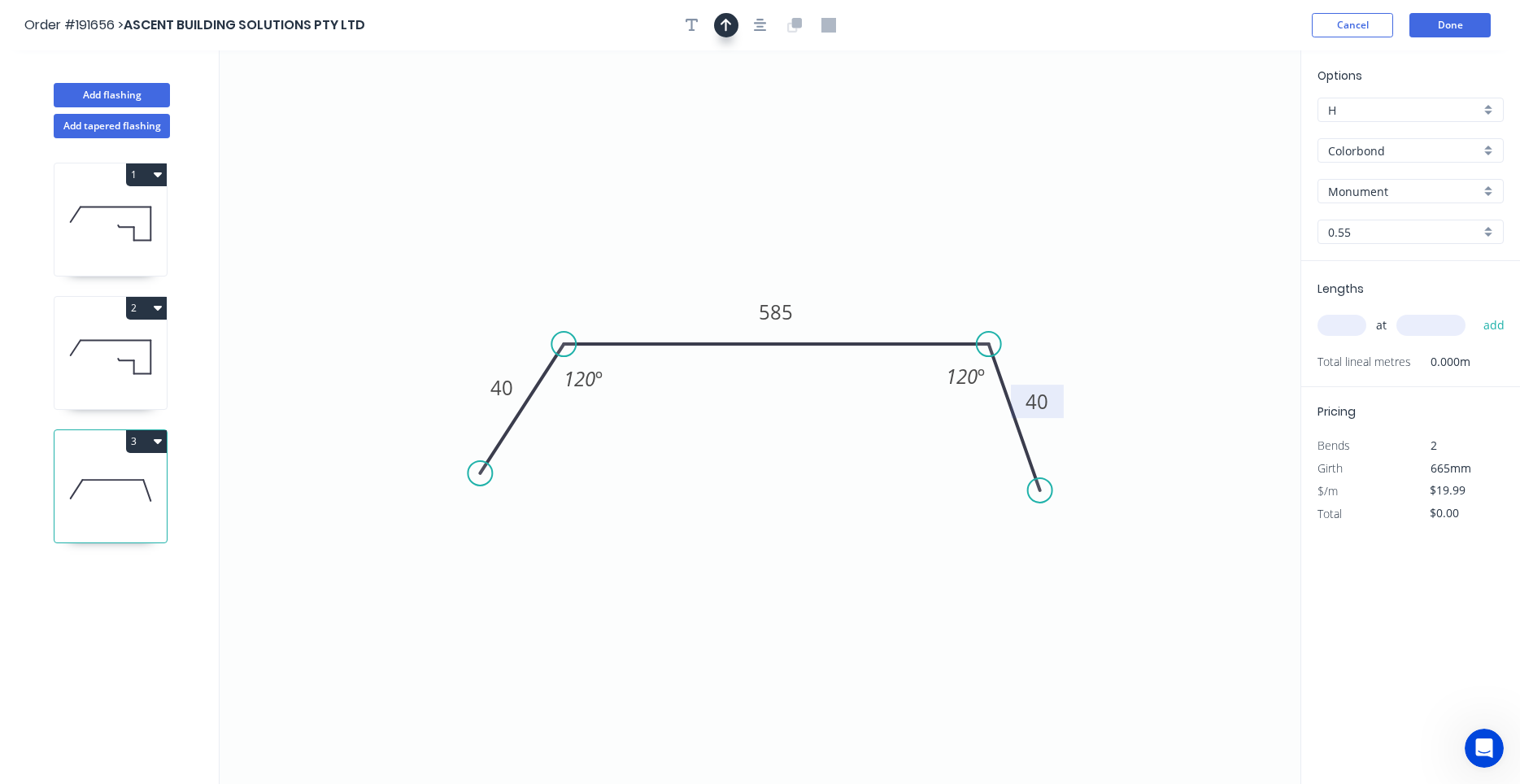
click at [730, 21] on button "button" at bounding box center [726, 26] width 25 height 25
click at [1210, 123] on icon "0 40 585 40 120 º 120 º" at bounding box center [760, 417] width 1081 height 733
click at [1217, 127] on icon at bounding box center [1217, 113] width 14 height 52
drag, startPoint x: 1217, startPoint y: 127, endPoint x: 710, endPoint y: 218, distance: 515.1
click at [724, 205] on icon at bounding box center [748, 182] width 47 height 47
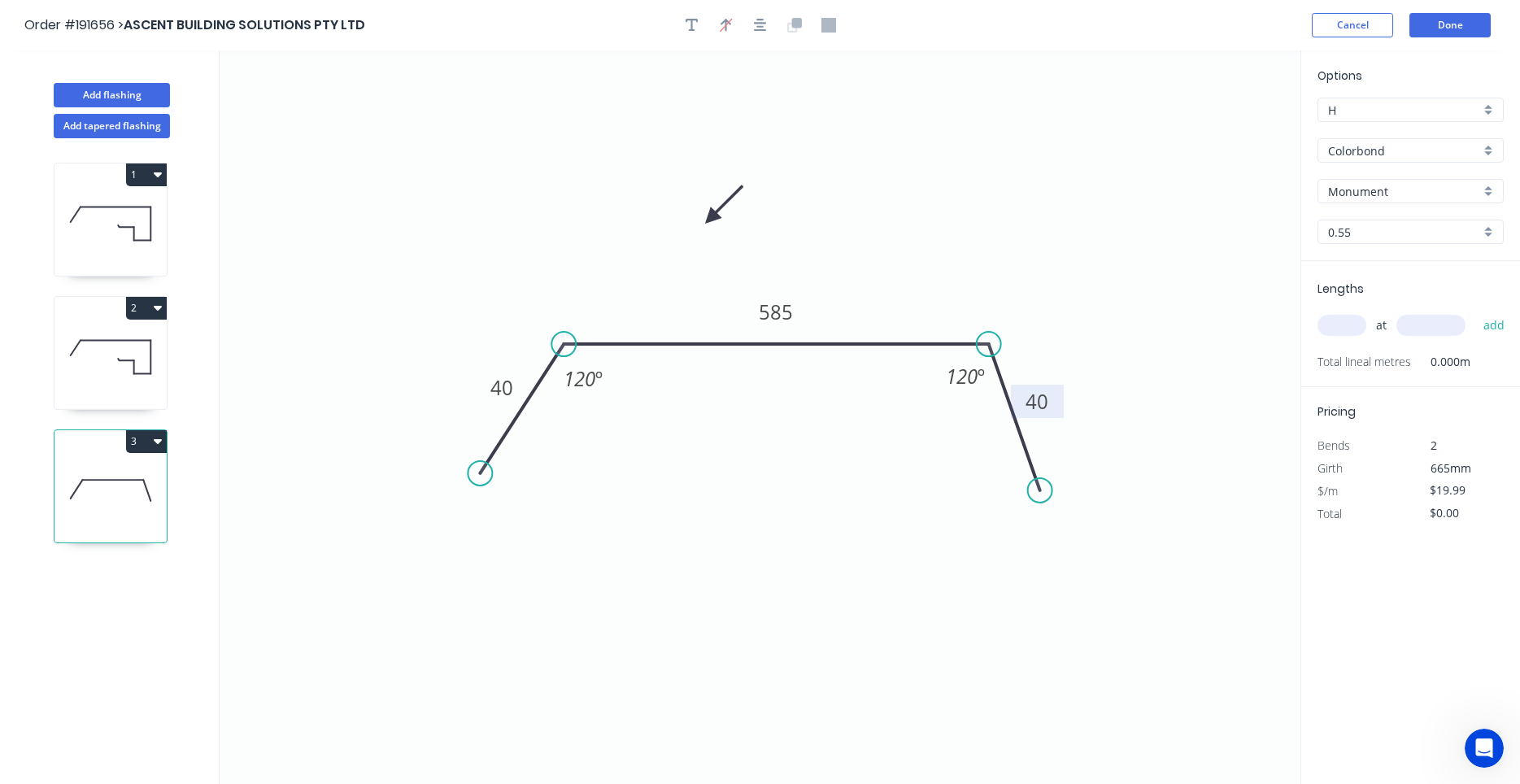
click at [1378, 200] on div "Monument" at bounding box center [1410, 191] width 187 height 25
click at [1383, 196] on input "text" at bounding box center [1404, 191] width 152 height 17
click at [1383, 195] on input "Monument" at bounding box center [1404, 191] width 152 height 17
click at [1383, 213] on div "Surfmist" at bounding box center [1410, 223] width 185 height 28
click at [1348, 322] on input "text" at bounding box center [1342, 325] width 49 height 21
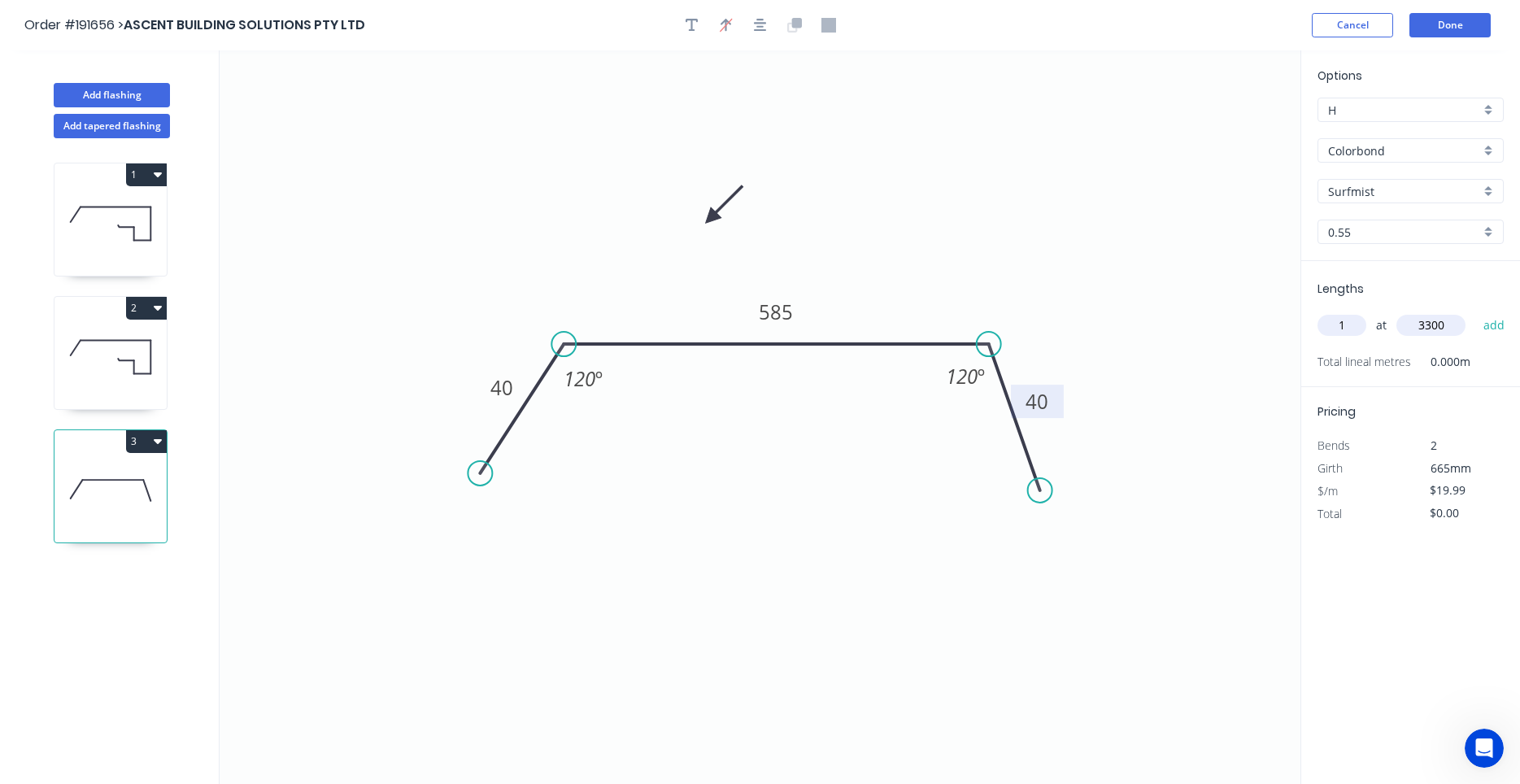
click at [1475, 312] on button "add" at bounding box center [1493, 325] width 38 height 27
click at [147, 100] on button "Add flashing" at bounding box center [112, 96] width 116 height 25
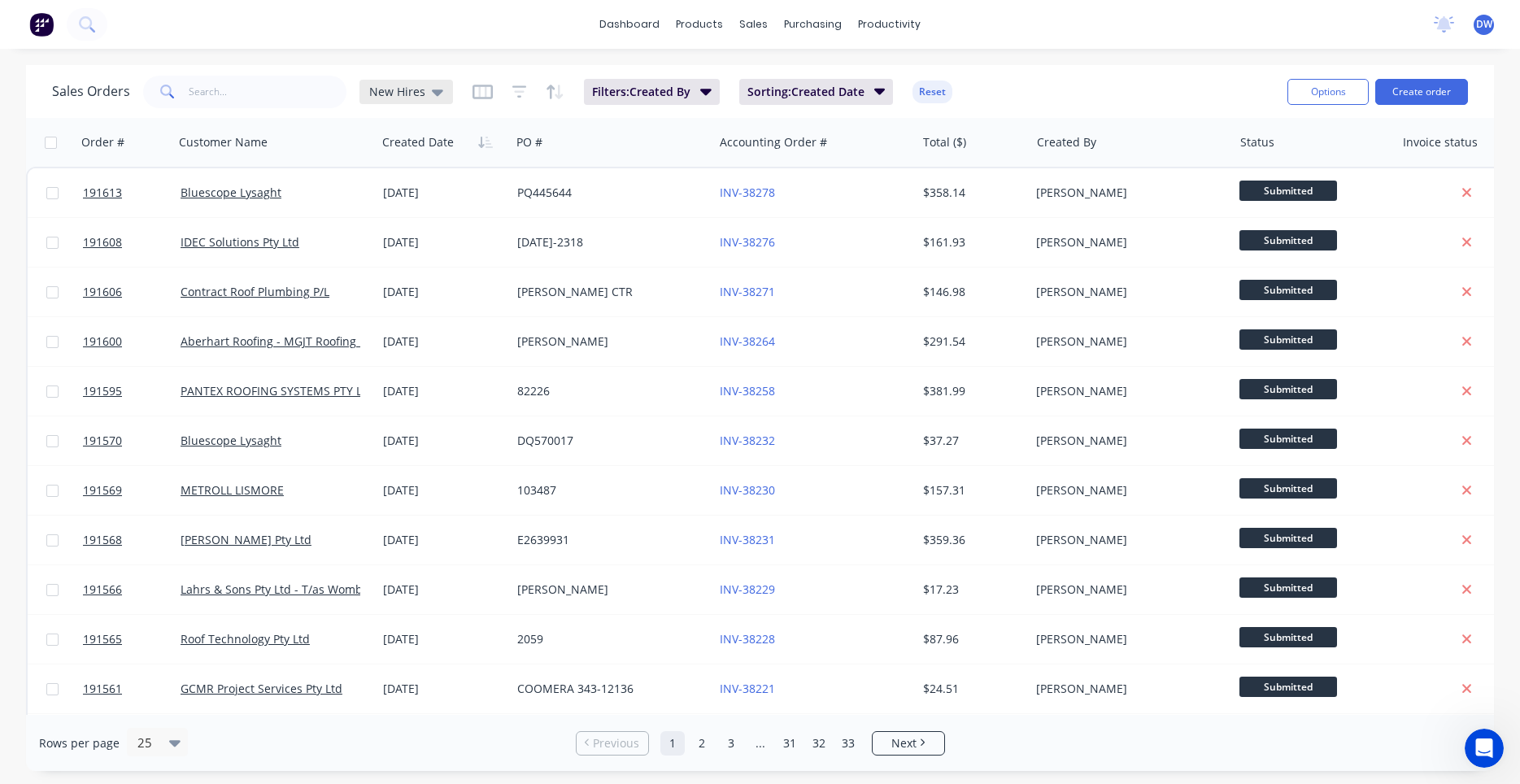
click at [426, 80] on div "New Hires" at bounding box center [405, 92] width 94 height 25
click at [415, 235] on button "None (Default)" at bounding box center [457, 231] width 186 height 19
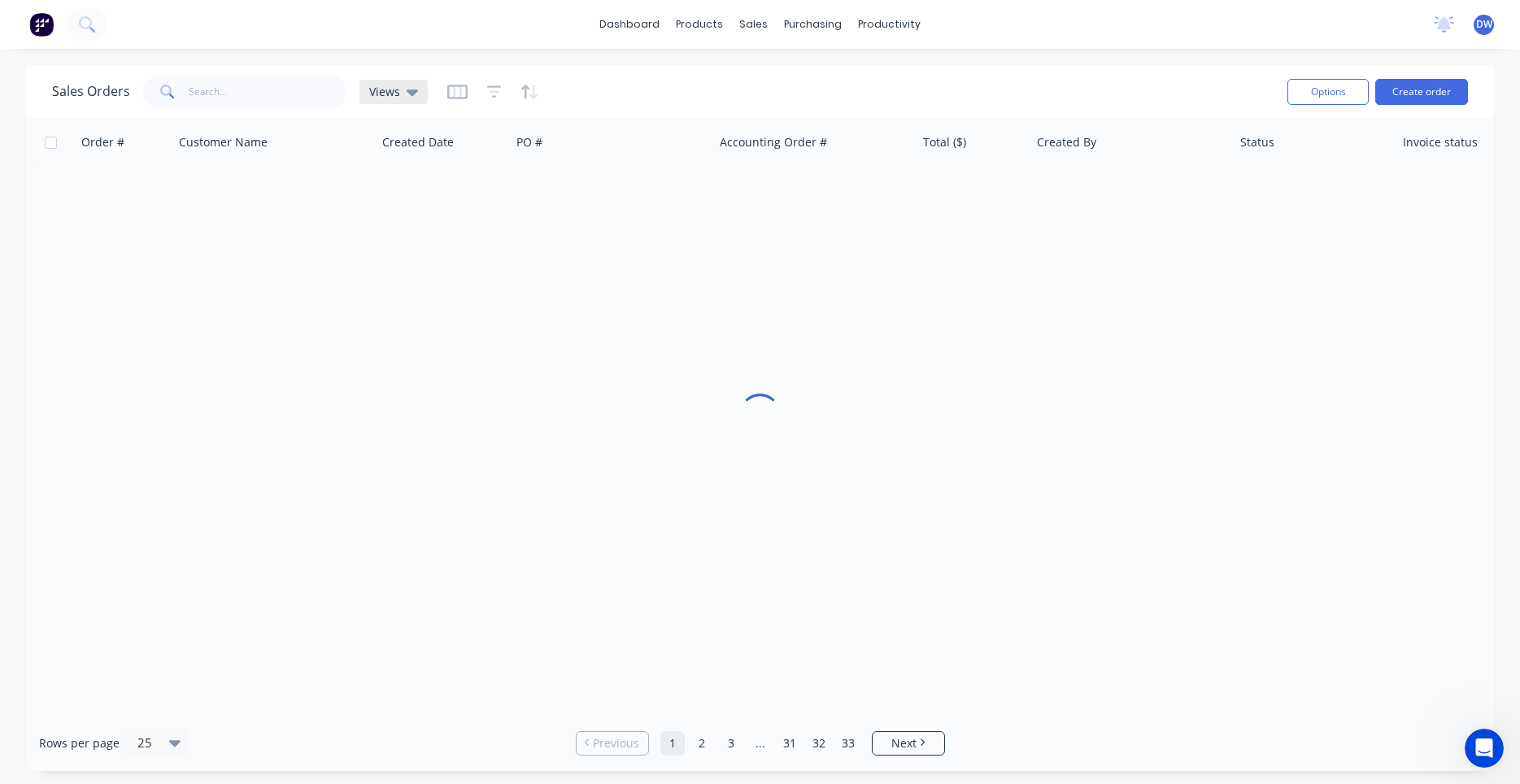
click at [406, 96] on icon at bounding box center [412, 92] width 11 height 18
click at [417, 260] on button "New Hires" at bounding box center [457, 263] width 186 height 19
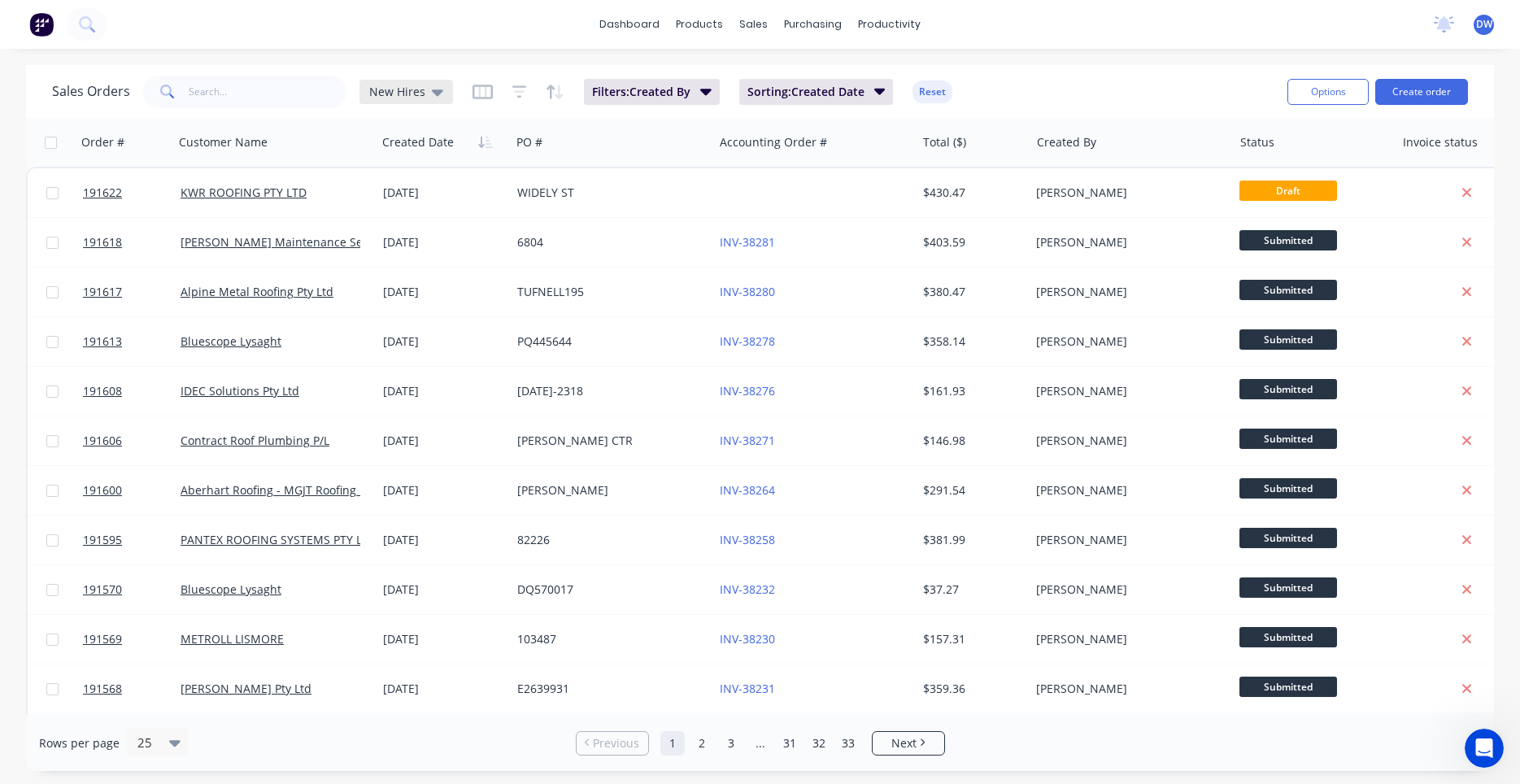
click at [417, 89] on span "New Hires" at bounding box center [397, 92] width 56 height 17
click at [419, 236] on button "None (Default)" at bounding box center [457, 231] width 186 height 19
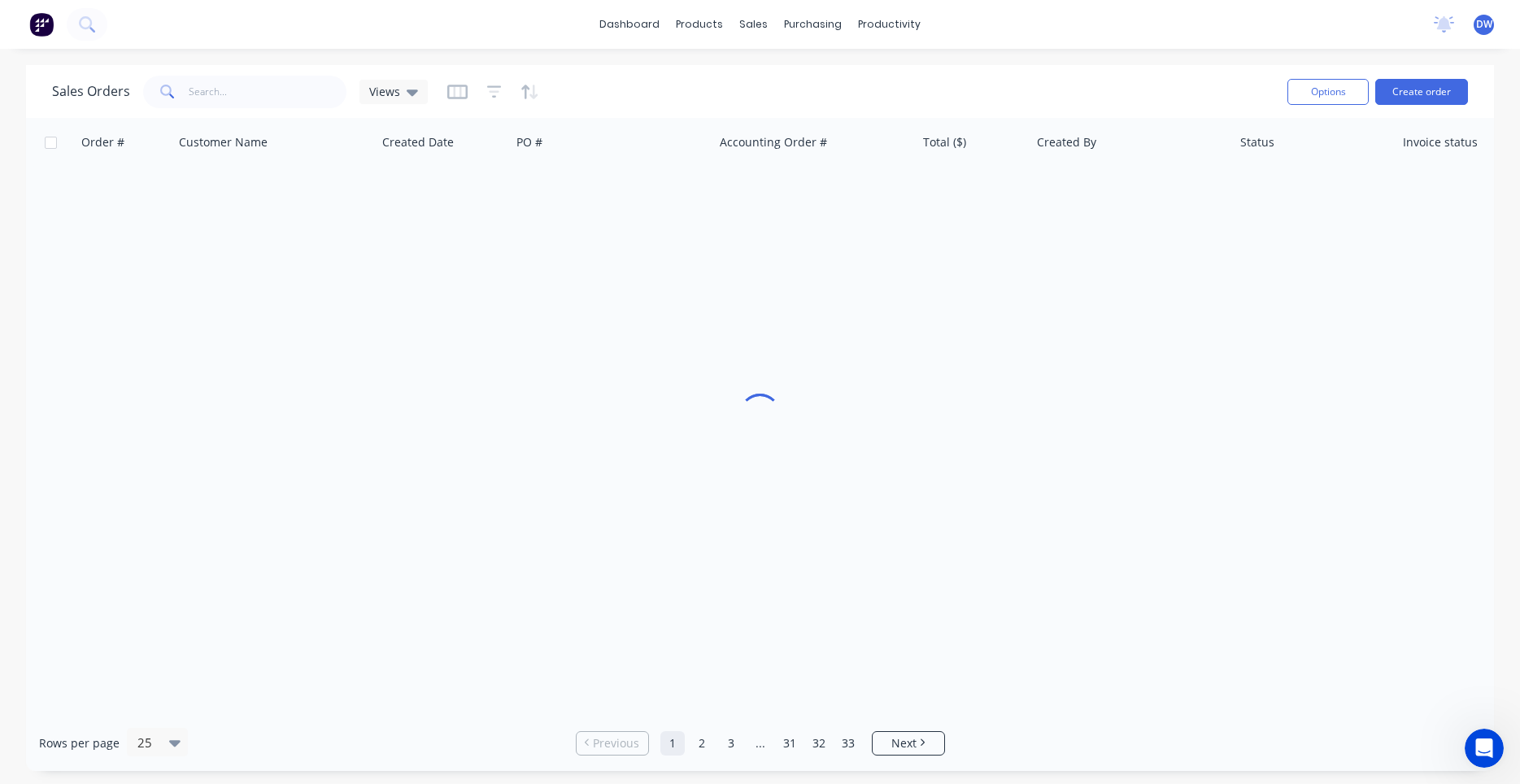
click at [414, 105] on div "Sales Orders Views" at bounding box center [240, 92] width 376 height 32
click at [414, 104] on div "Sales Orders Views" at bounding box center [240, 92] width 376 height 32
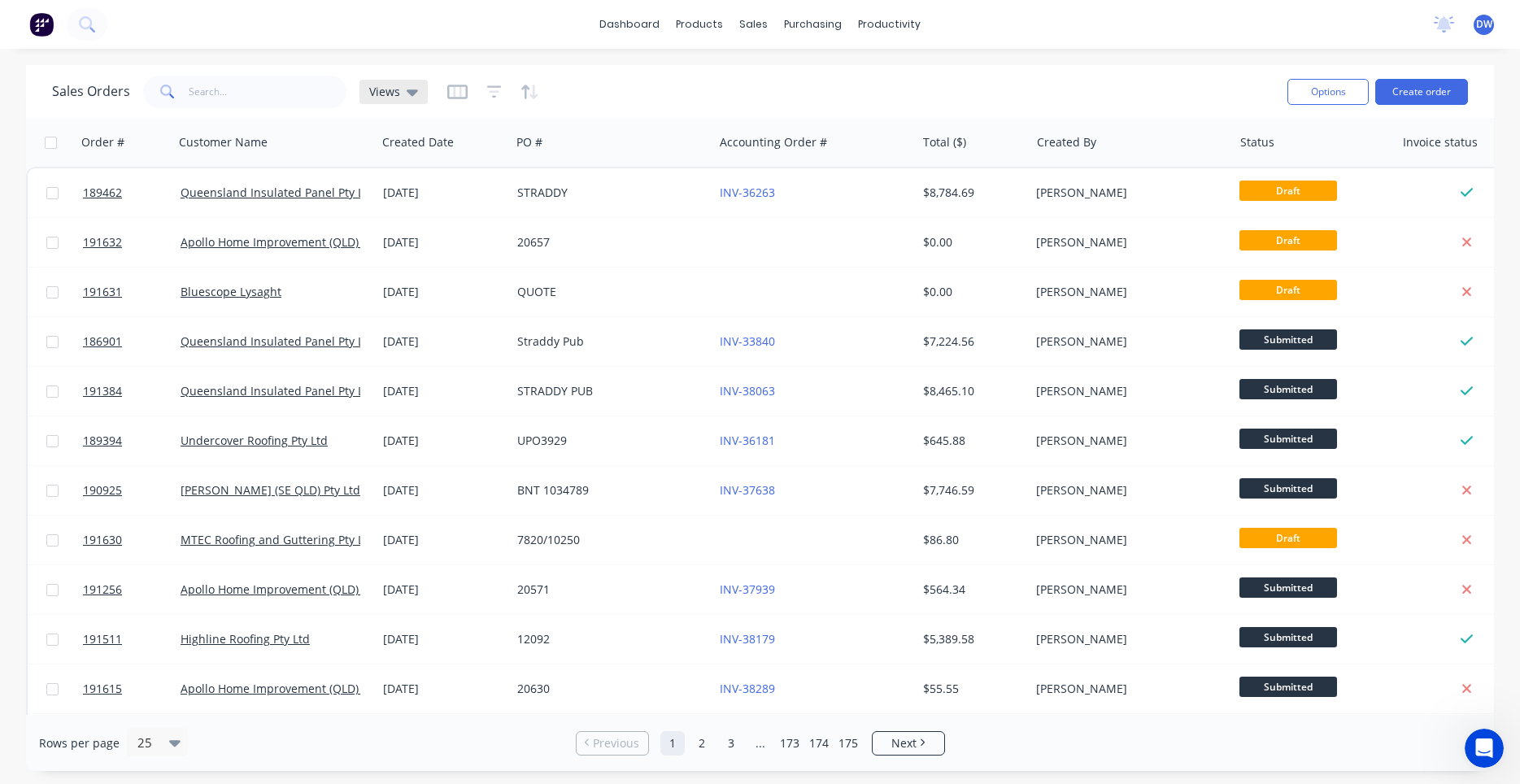
click at [414, 98] on icon at bounding box center [412, 92] width 11 height 18
click at [413, 250] on div "New Hires edit" at bounding box center [474, 262] width 218 height 32
click at [413, 258] on button "New Hires" at bounding box center [457, 263] width 186 height 19
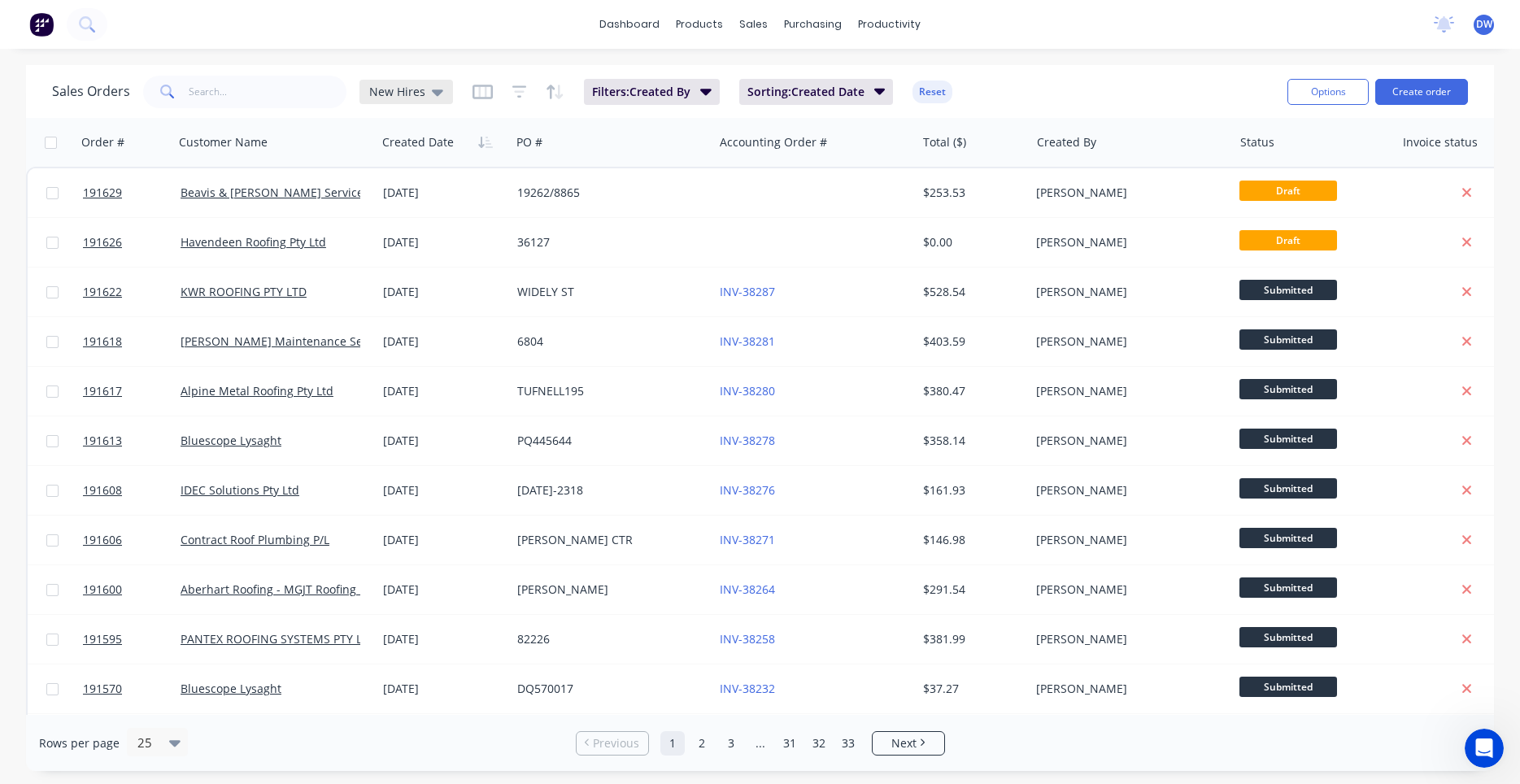
click at [432, 91] on icon at bounding box center [438, 92] width 11 height 7
click at [417, 229] on button "None (Default)" at bounding box center [457, 231] width 186 height 19
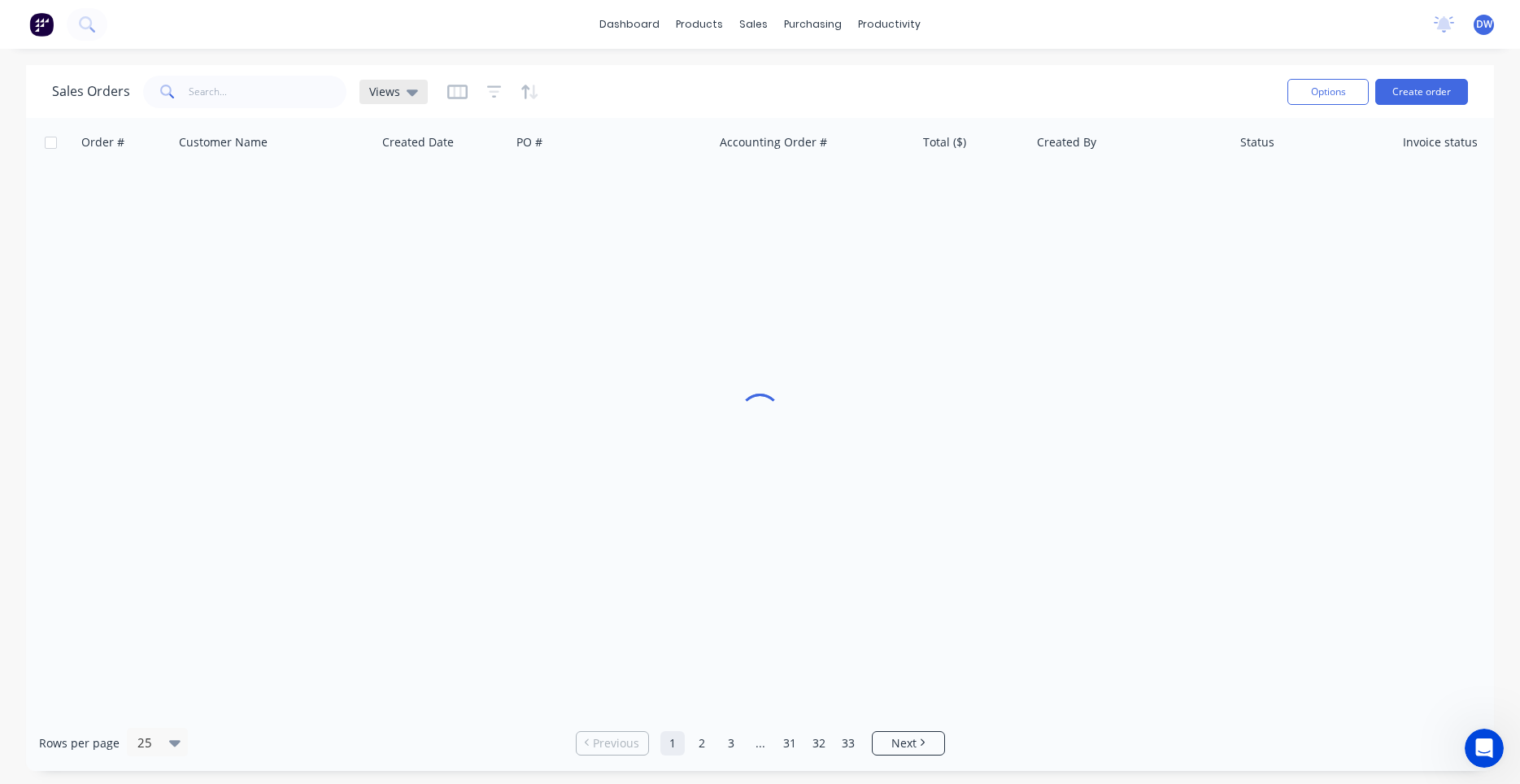
click at [398, 96] on span "Views" at bounding box center [384, 92] width 31 height 17
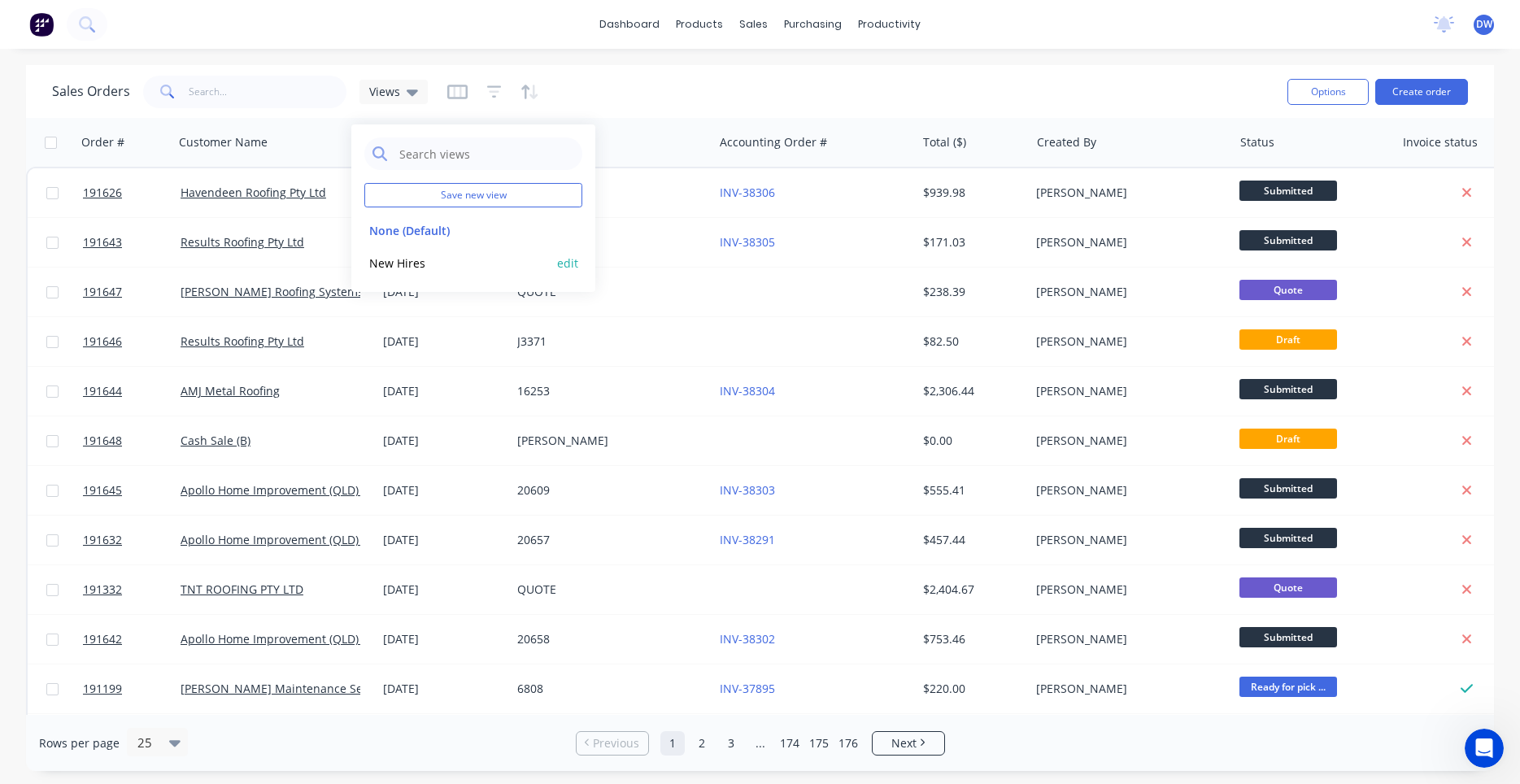
click at [405, 261] on button "New Hires" at bounding box center [457, 263] width 186 height 19
